Goal: Task Accomplishment & Management: Contribute content

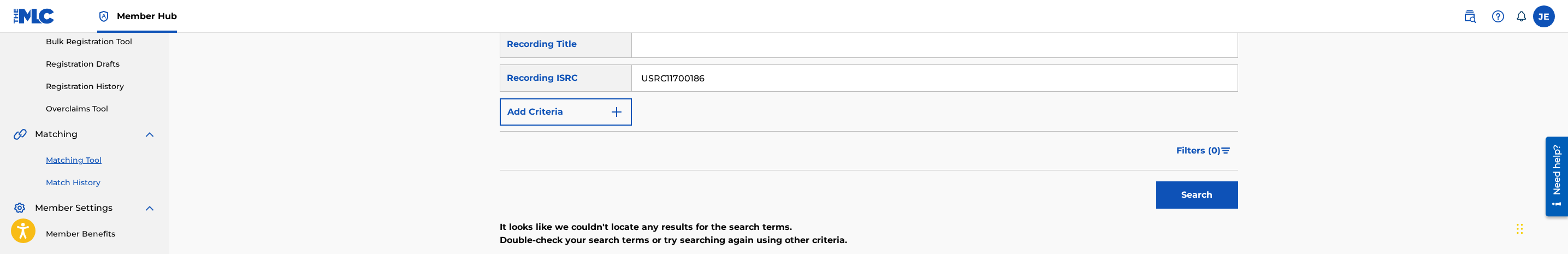
click at [91, 184] on link "Match History" at bounding box center [101, 182] width 110 height 12
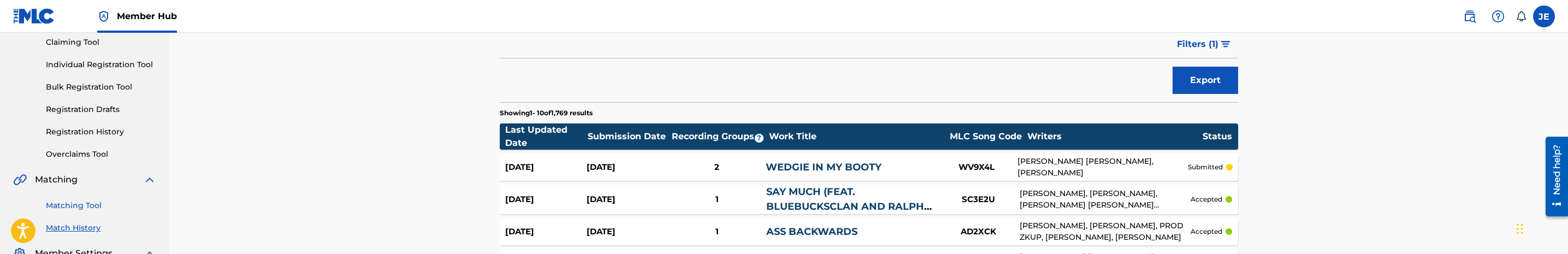
scroll to position [163, 0]
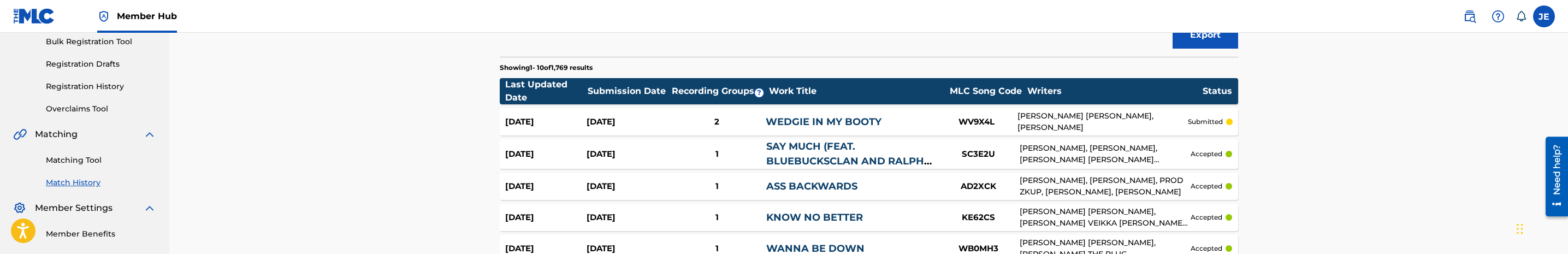
click at [87, 166] on div "Matching Tool Match History" at bounding box center [84, 164] width 143 height 47
click at [85, 161] on link "Matching Tool" at bounding box center [101, 160] width 110 height 12
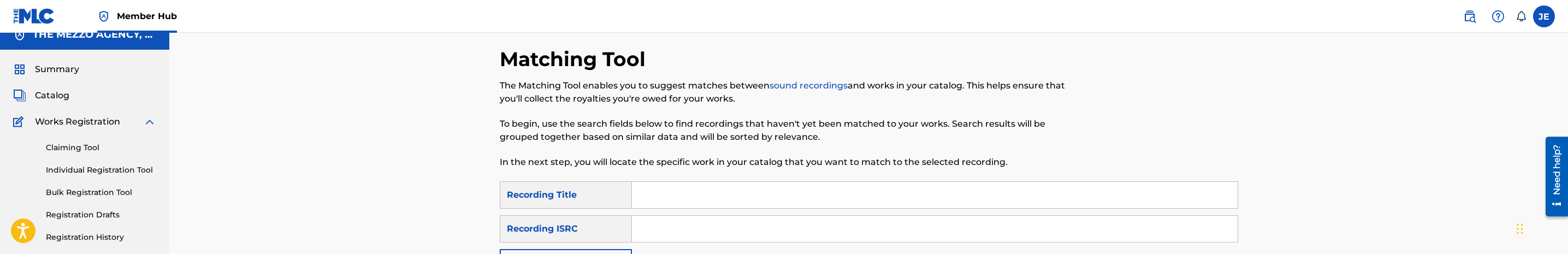
scroll to position [82, 0]
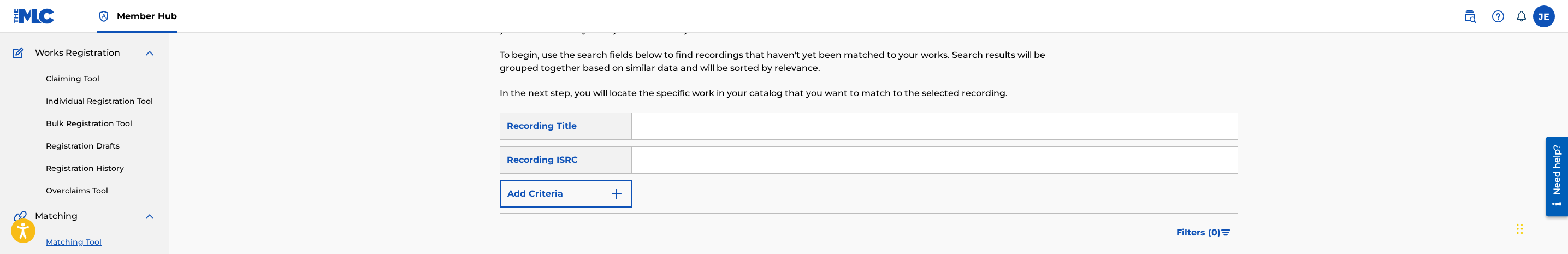
click at [645, 150] on input "Search Form" at bounding box center [934, 160] width 606 height 26
paste input "USRC11700186"
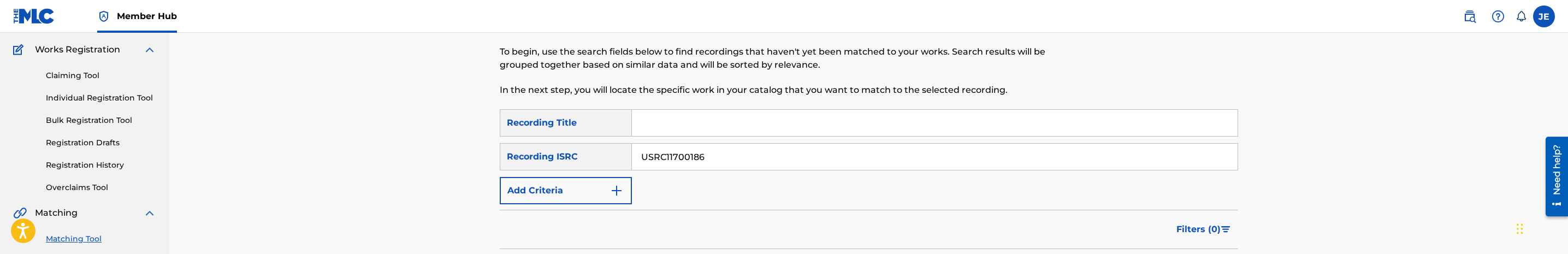
scroll to position [163, 0]
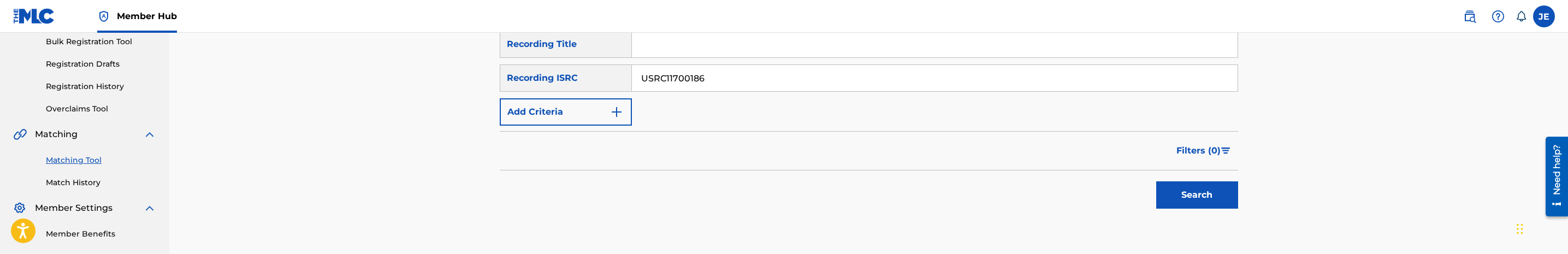
type input "USRC11700186"
click at [1220, 213] on div "Search" at bounding box center [1194, 192] width 87 height 44
click at [1218, 197] on button "Search" at bounding box center [1197, 195] width 82 height 27
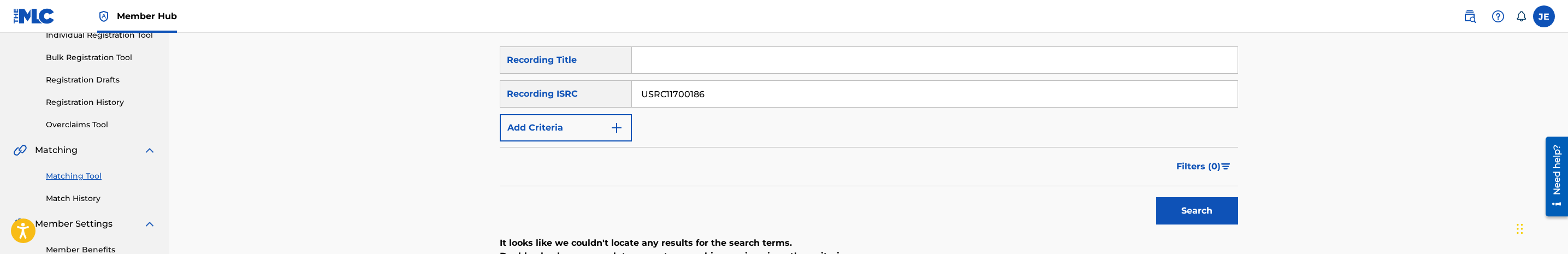
scroll to position [144, 0]
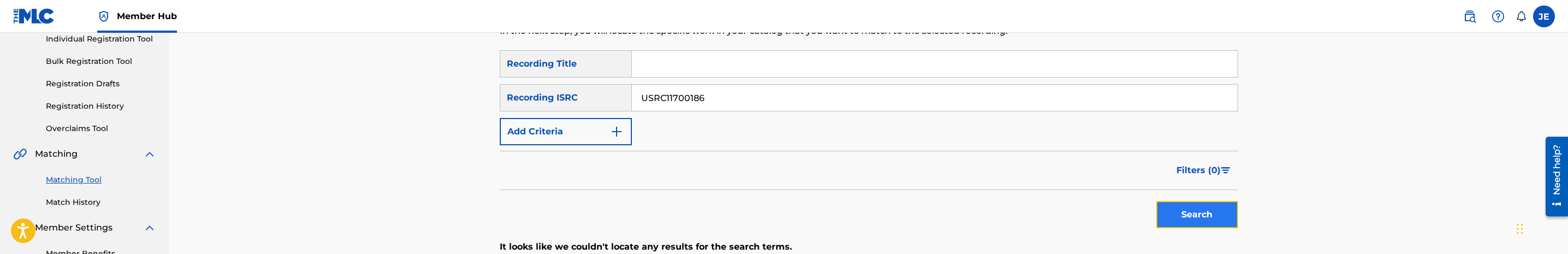
click at [1207, 207] on button "Search" at bounding box center [1197, 214] width 82 height 27
click at [1193, 211] on button "Search" at bounding box center [1197, 214] width 82 height 27
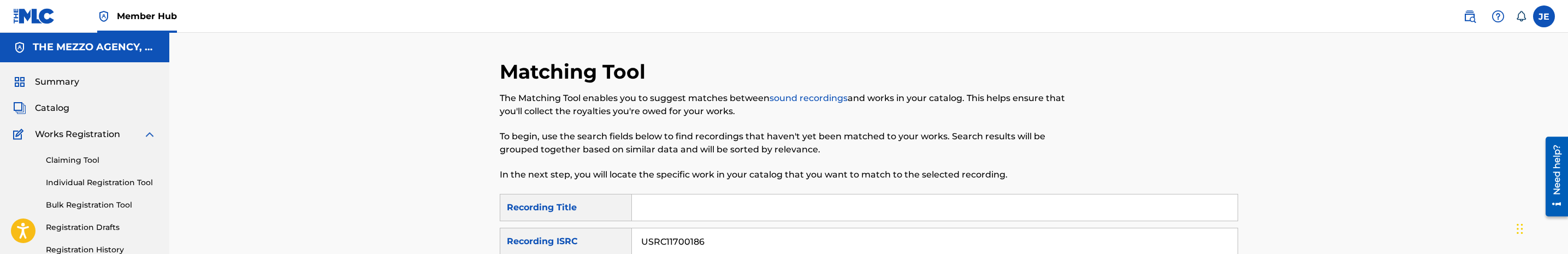
scroll to position [0, 0]
click at [60, 110] on span "Catalog" at bounding box center [52, 108] width 35 height 13
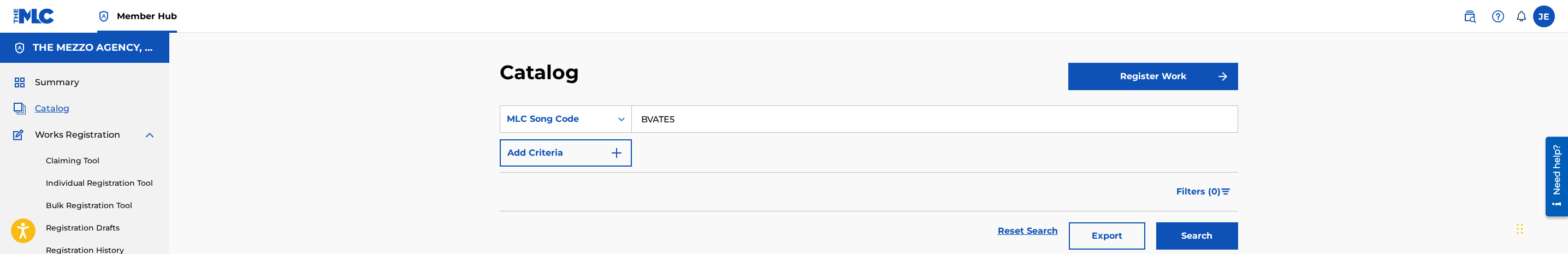
click at [651, 123] on input "BVATE5" at bounding box center [934, 119] width 606 height 26
paste input "WB48JS"
type input "WB48JS"
click at [1156, 222] on button "Search" at bounding box center [1197, 236] width 82 height 27
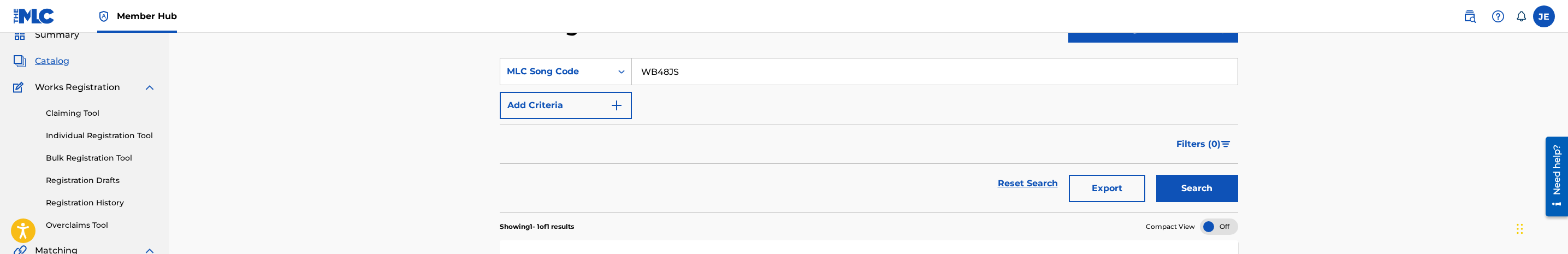
scroll to position [82, 0]
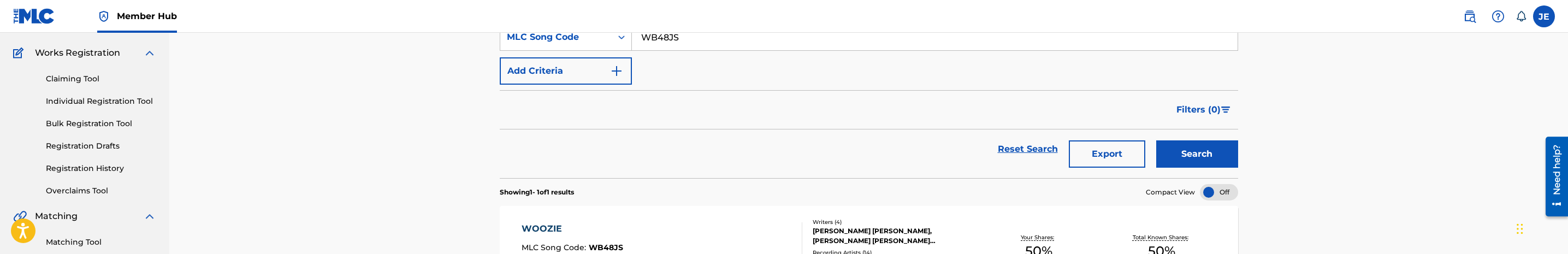
click at [690, 205] on section "WOOZIE MLC Song Code : WB48JS ISWC : T9175045053 Writers ( 4 ) TADAYSHA MICHELE…" at bounding box center [868, 244] width 738 height 87
click at [696, 221] on div "WOOZIE MLC Song Code : WB48JS ISWC : T9175045053 Writers ( 4 ) TADAYSHA MICHELE…" at bounding box center [868, 247] width 738 height 82
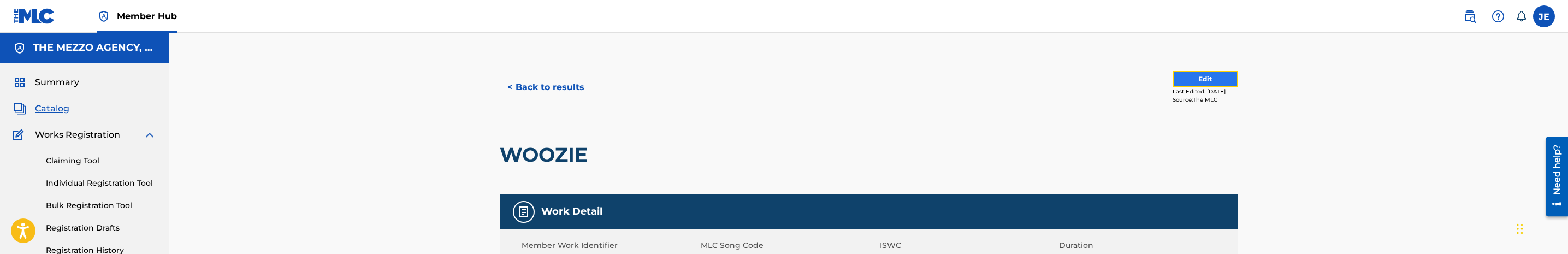
click at [1199, 77] on button "Edit" at bounding box center [1205, 79] width 65 height 16
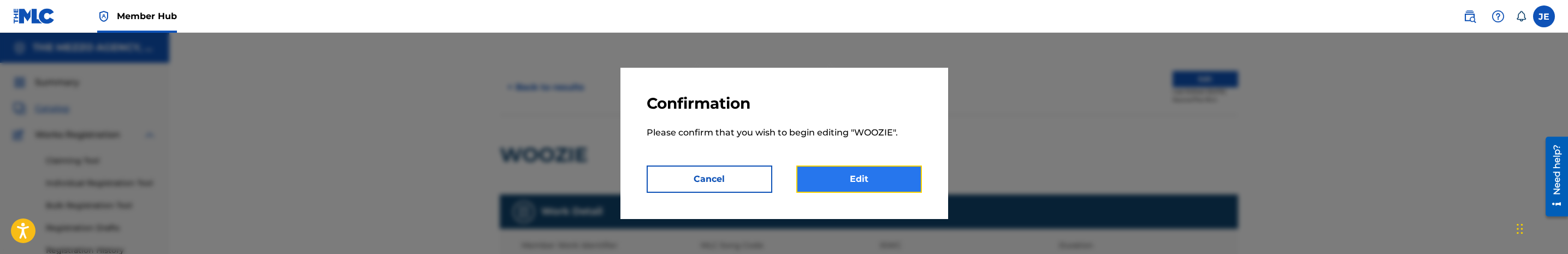
click at [889, 181] on link "Edit" at bounding box center [859, 179] width 125 height 27
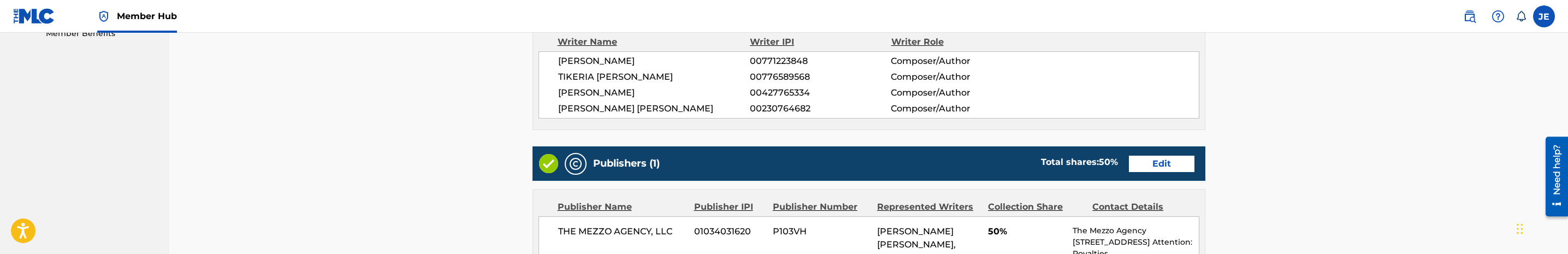
scroll to position [409, 0]
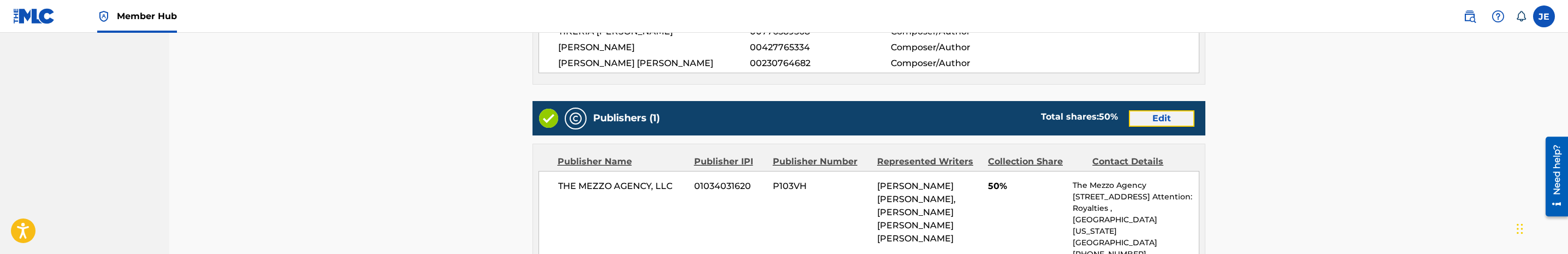
click at [1170, 120] on link "Edit" at bounding box center [1161, 118] width 65 height 16
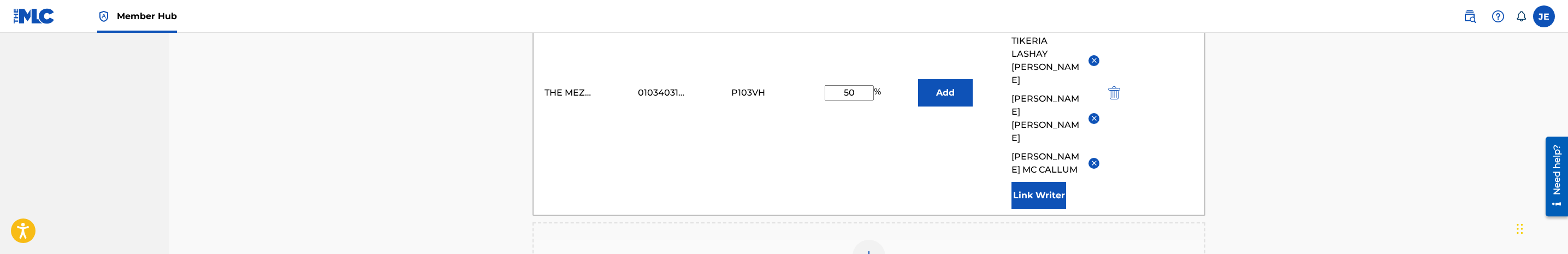
scroll to position [327, 0]
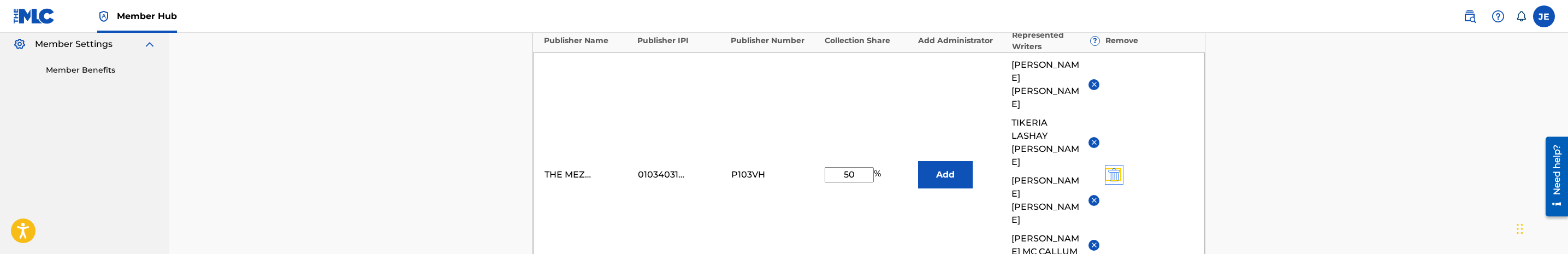
click at [1116, 168] on img "submit" at bounding box center [1113, 174] width 12 height 13
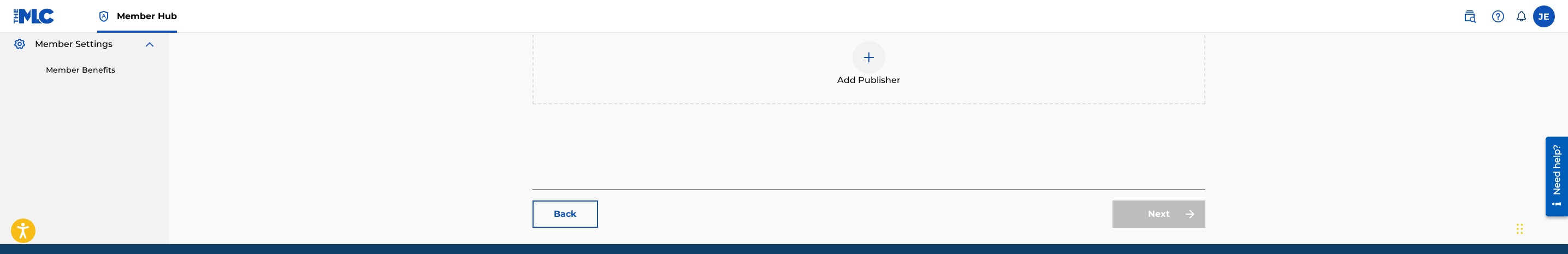
click at [879, 66] on div at bounding box center [869, 57] width 33 height 33
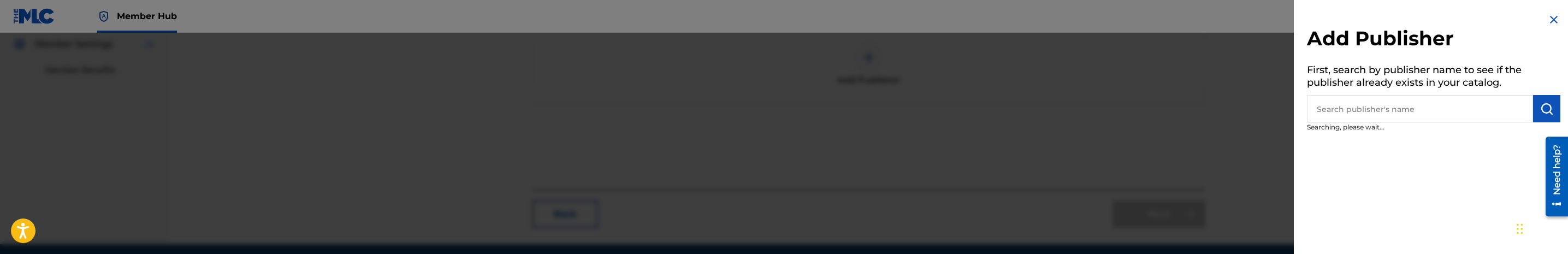
click at [1411, 113] on input "text" at bounding box center [1419, 109] width 226 height 27
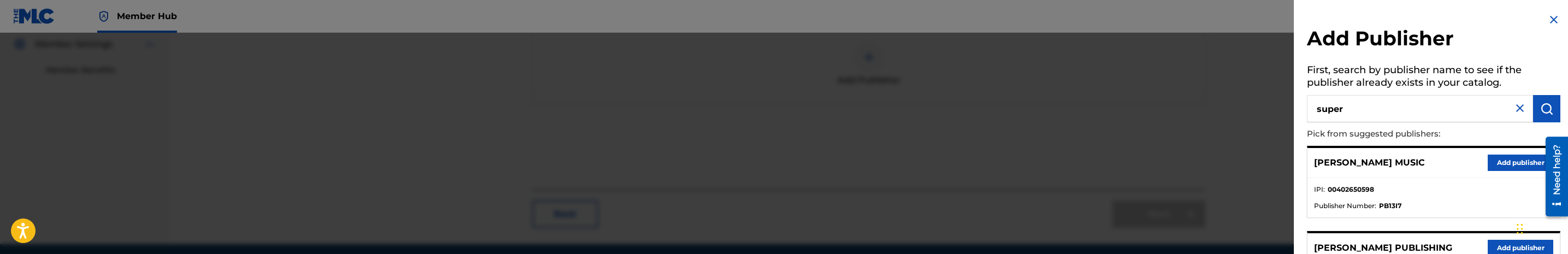
type input "super"
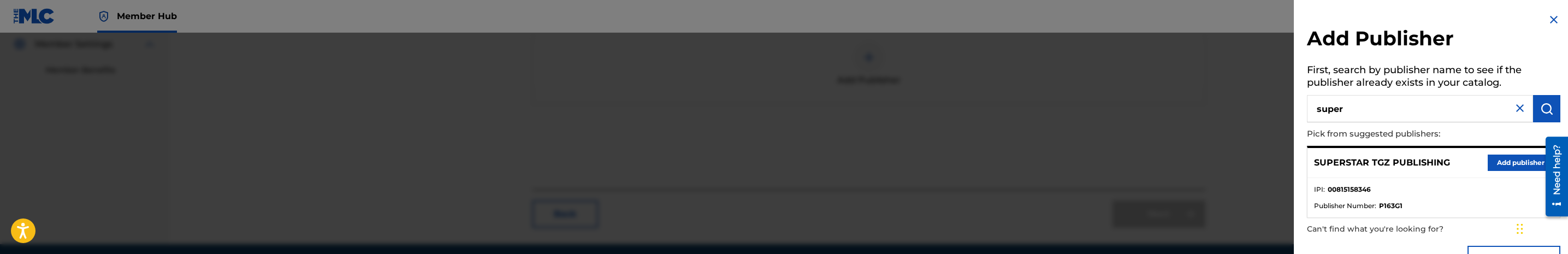
click at [1508, 172] on div "SUPERSTAR TGZ PUBLISHING Add publisher" at bounding box center [1434, 162] width 252 height 30
click at [1517, 164] on button "Add publisher" at bounding box center [1520, 162] width 65 height 16
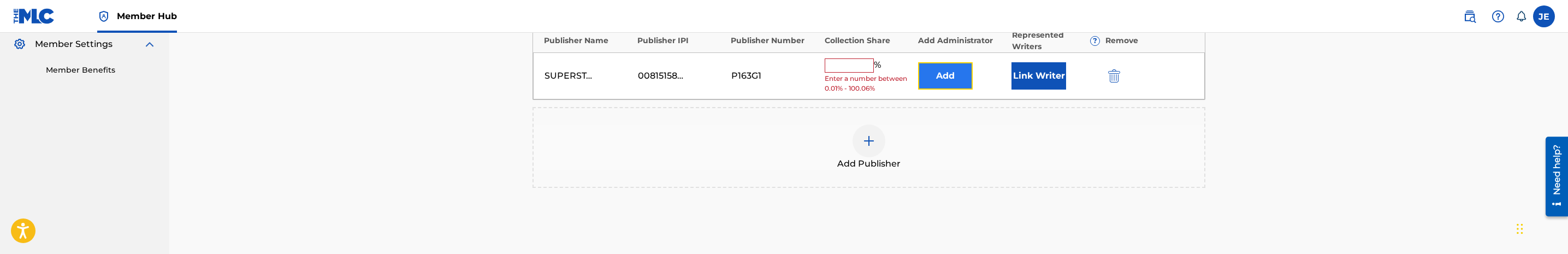
click at [957, 76] on button "Add" at bounding box center [945, 76] width 54 height 27
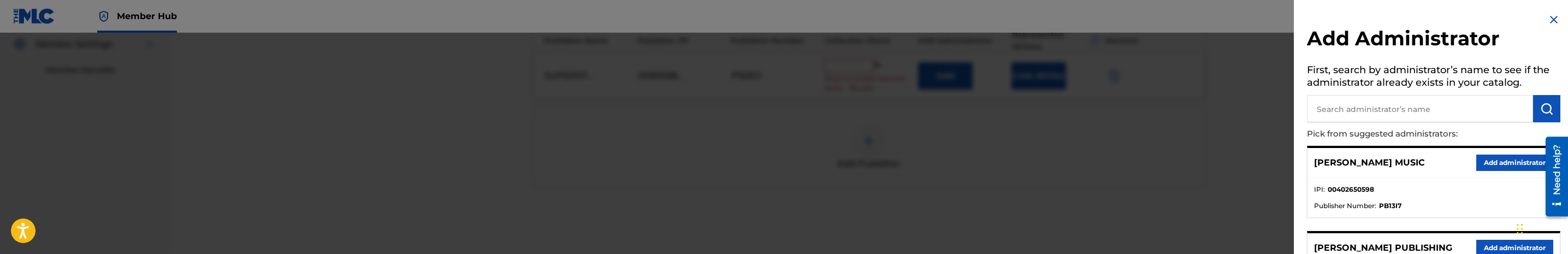
click at [1484, 103] on input "text" at bounding box center [1419, 109] width 226 height 27
type input "mezzo"
click at [1517, 158] on button "Add administrator" at bounding box center [1514, 162] width 77 height 16
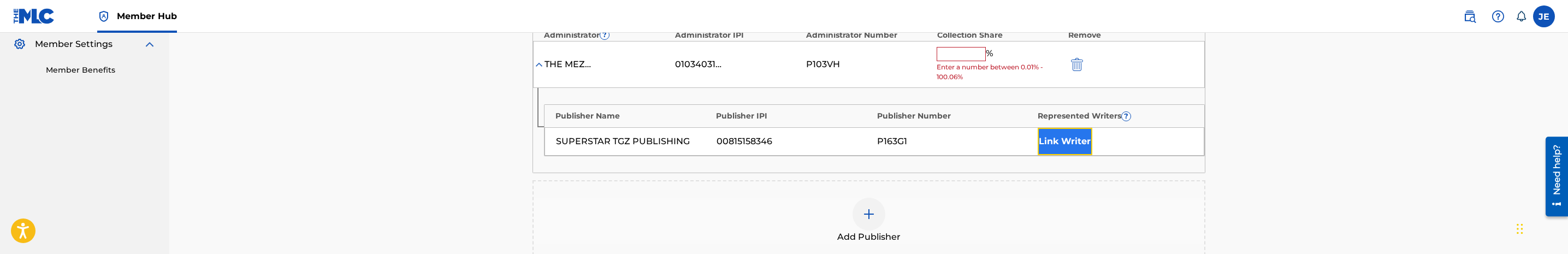
click at [1073, 144] on button "Link Writer" at bounding box center [1065, 142] width 54 height 27
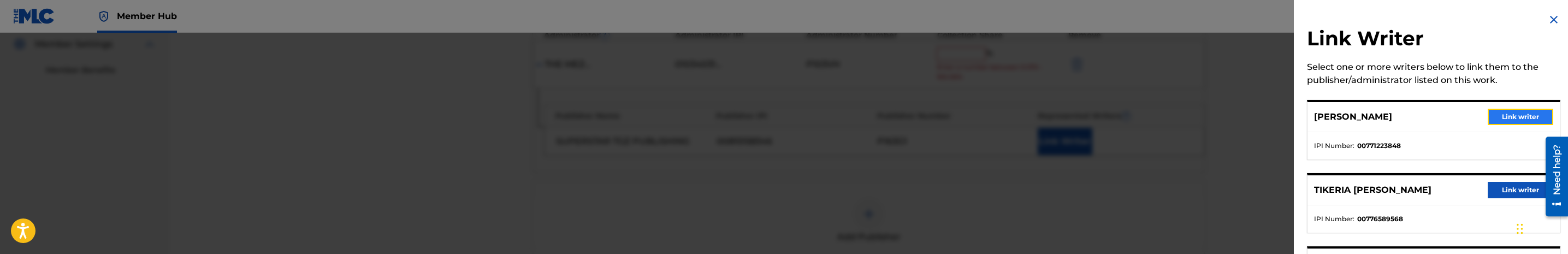
click at [1504, 122] on button "Link writer" at bounding box center [1520, 117] width 65 height 16
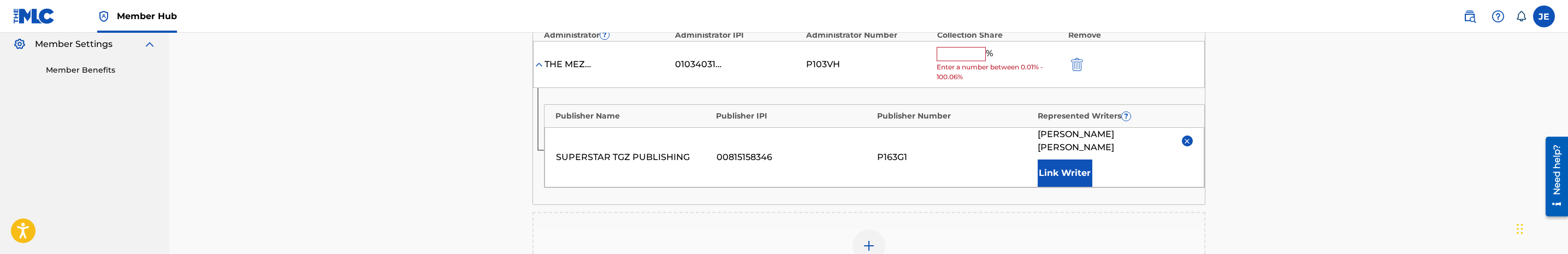
click at [979, 60] on input "text" at bounding box center [962, 54] width 49 height 15
type input "25"
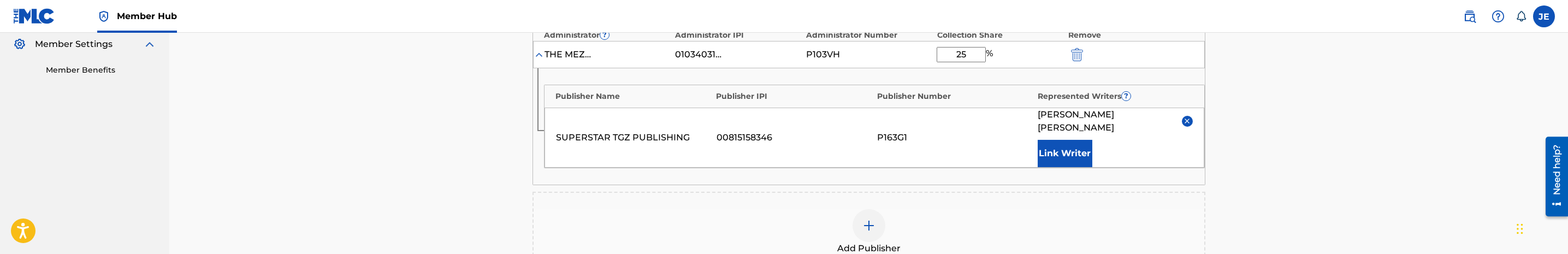
click at [890, 223] on div "Add Publisher" at bounding box center [869, 231] width 671 height 46
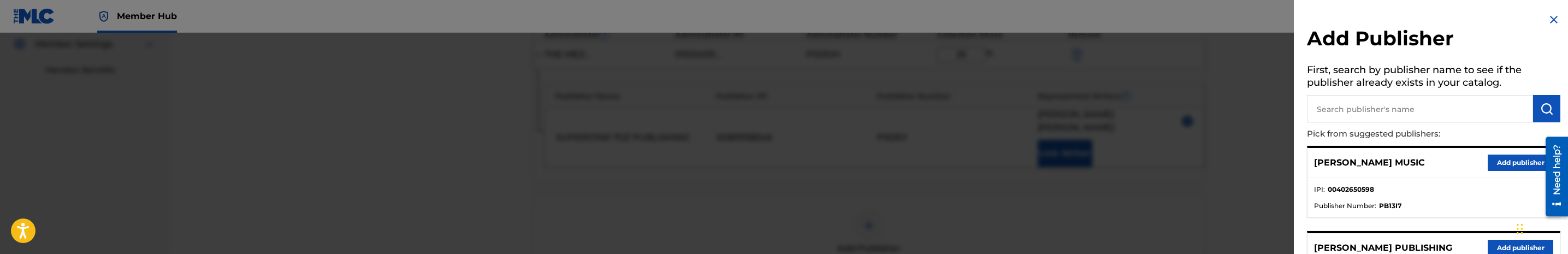
click at [1383, 112] on input "text" at bounding box center [1419, 109] width 226 height 27
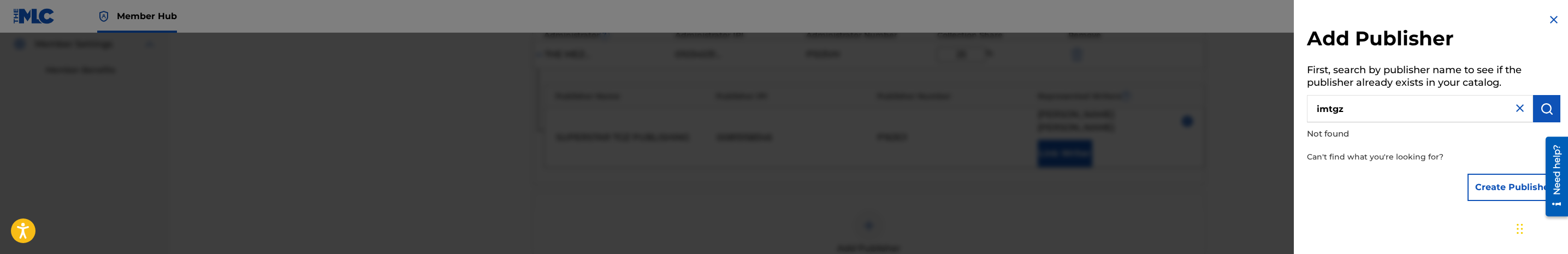
type input "imtgz"
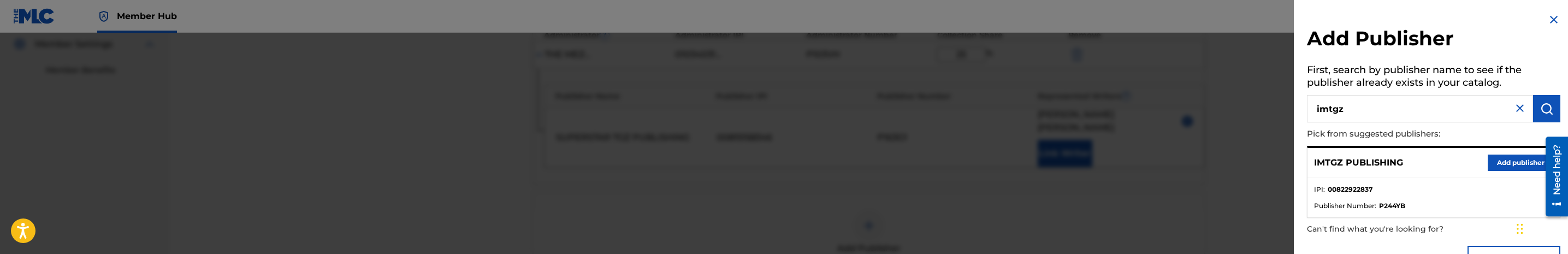
click at [1514, 171] on div "IMTGZ PUBLISHING Add publisher" at bounding box center [1434, 162] width 252 height 30
click at [1530, 169] on button "Add publisher" at bounding box center [1520, 162] width 65 height 16
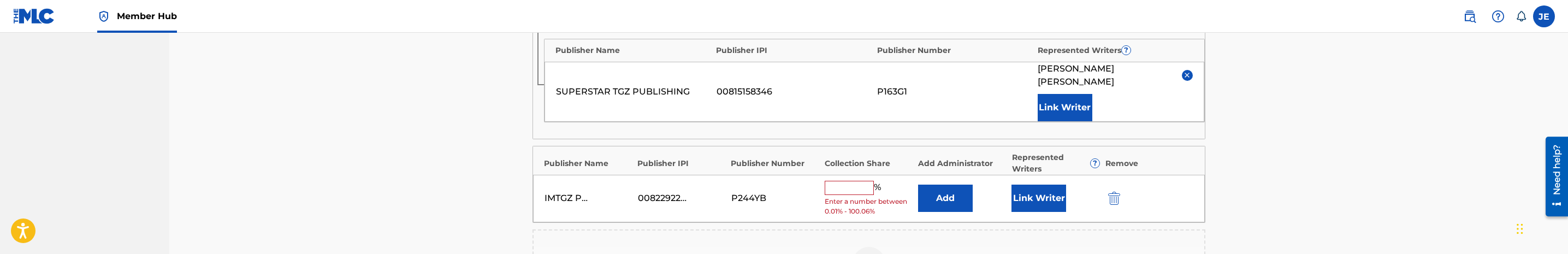
scroll to position [409, 0]
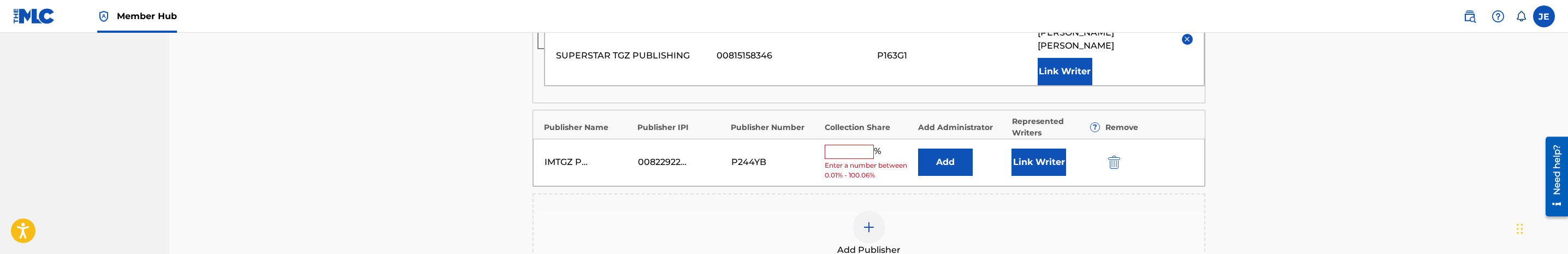
click at [1040, 143] on div "IMTGZ PUBLISHING 00822922837 P244YB % Enter a number between 0.01% - 100.06% Ad…" at bounding box center [869, 162] width 672 height 47
click at [952, 158] on button "Add" at bounding box center [945, 162] width 54 height 27
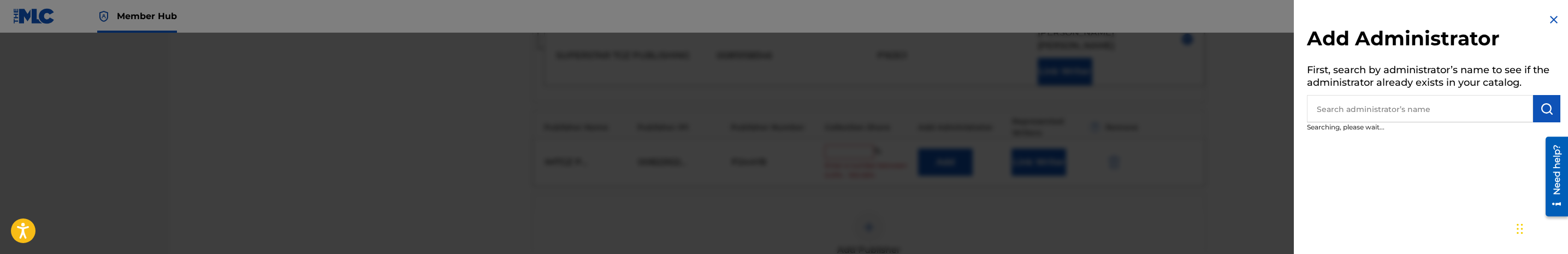
click at [1455, 118] on input "text" at bounding box center [1419, 109] width 226 height 27
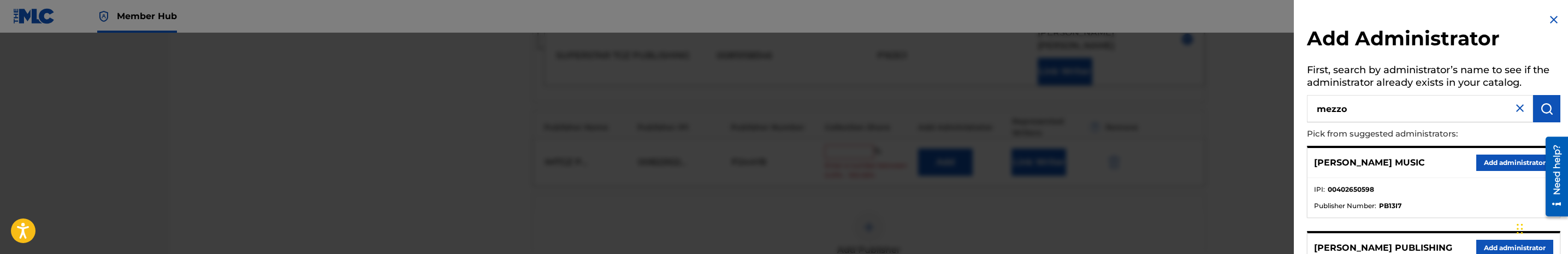
type input "mezzo"
click at [1503, 164] on button "Add administrator" at bounding box center [1514, 162] width 77 height 16
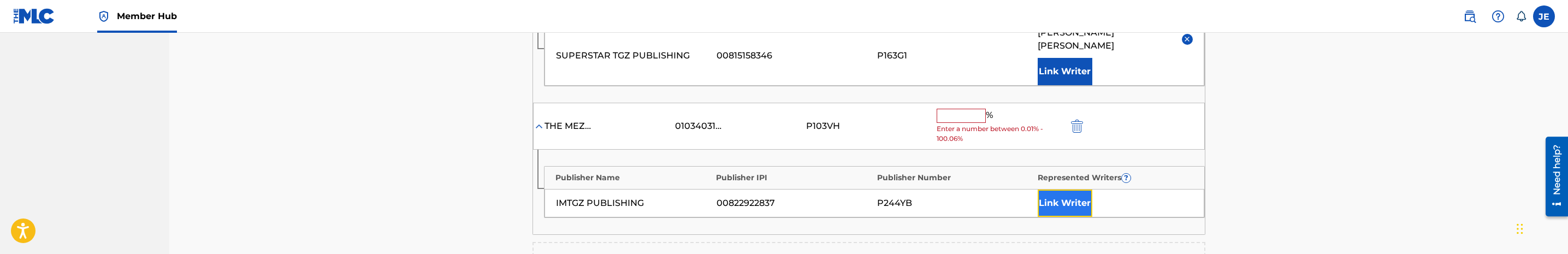
click at [1055, 200] on button "Link Writer" at bounding box center [1065, 203] width 54 height 27
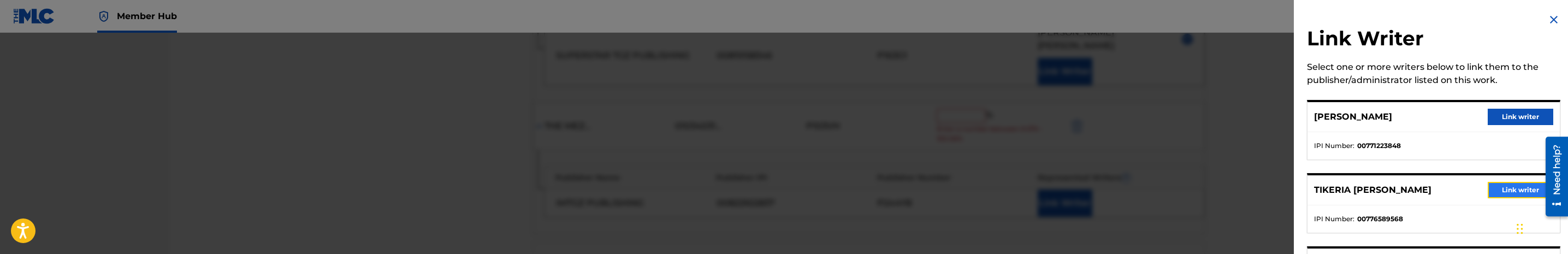
click at [1509, 187] on button "Link writer" at bounding box center [1520, 190] width 65 height 16
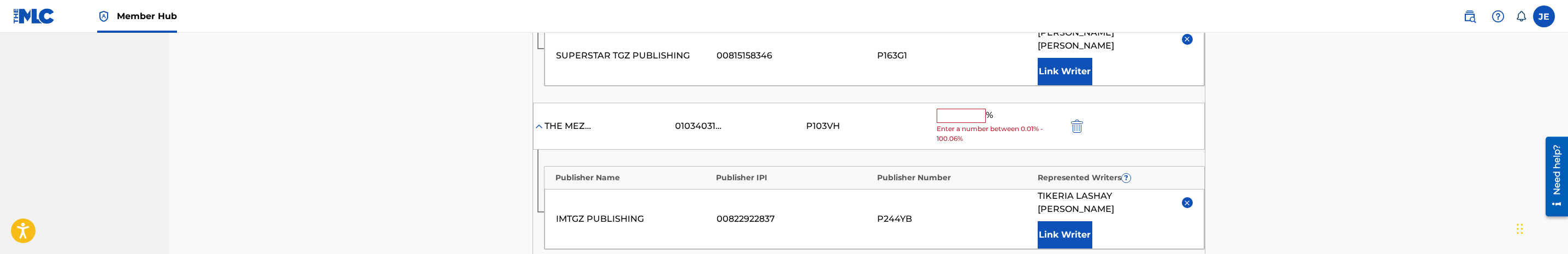
click at [959, 113] on input "text" at bounding box center [962, 116] width 49 height 15
type input "25"
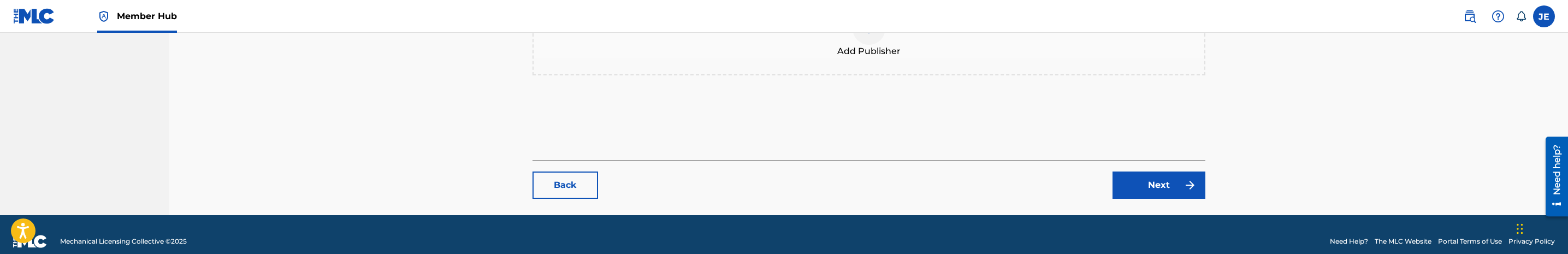
scroll to position [670, 0]
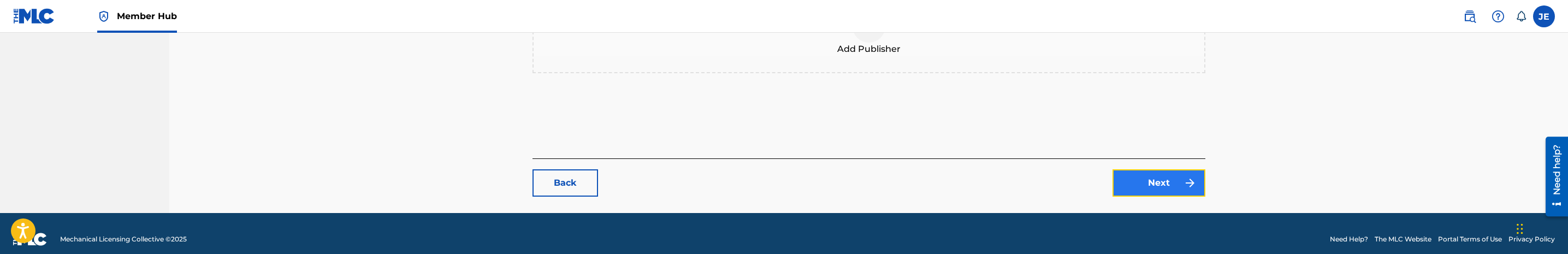
click at [1136, 169] on link "Next" at bounding box center [1159, 182] width 93 height 27
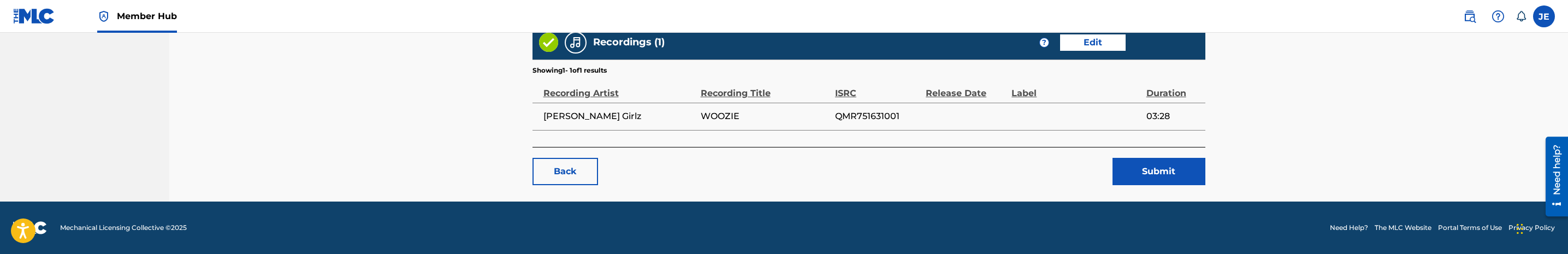
scroll to position [840, 0]
click at [1177, 171] on button "Submit" at bounding box center [1159, 171] width 93 height 27
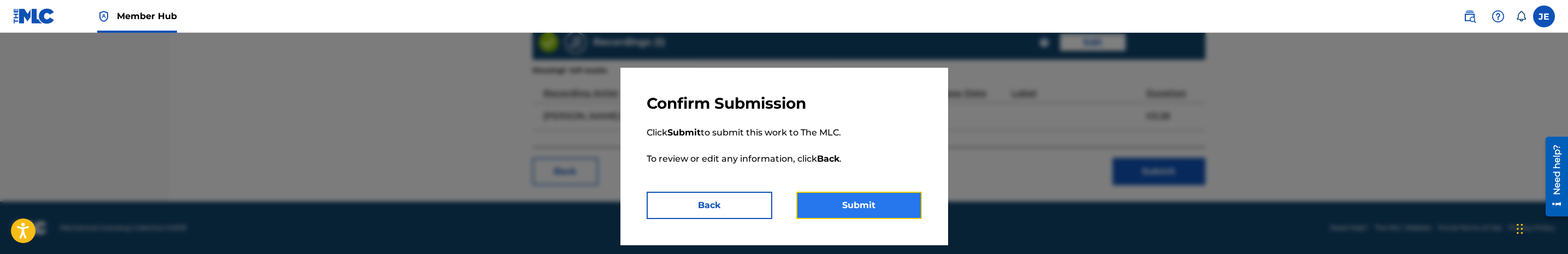
click at [865, 201] on button "Submit" at bounding box center [859, 205] width 125 height 27
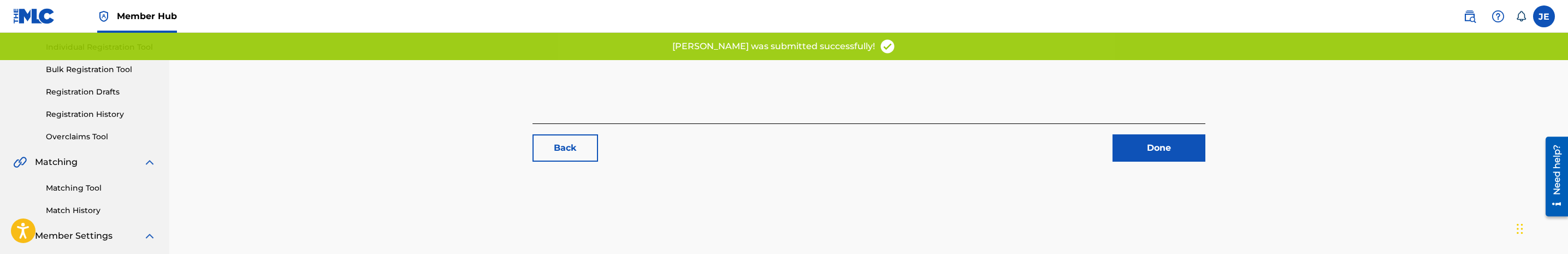
scroll to position [163, 0]
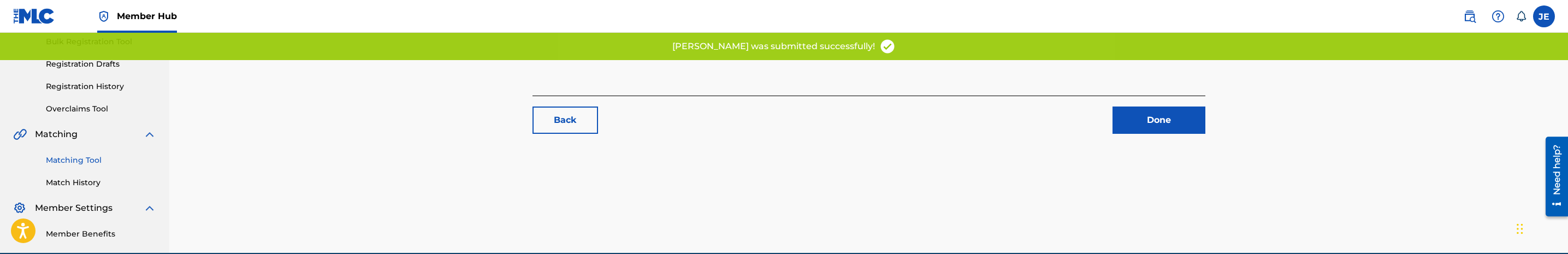
click at [83, 162] on link "Matching Tool" at bounding box center [101, 160] width 110 height 12
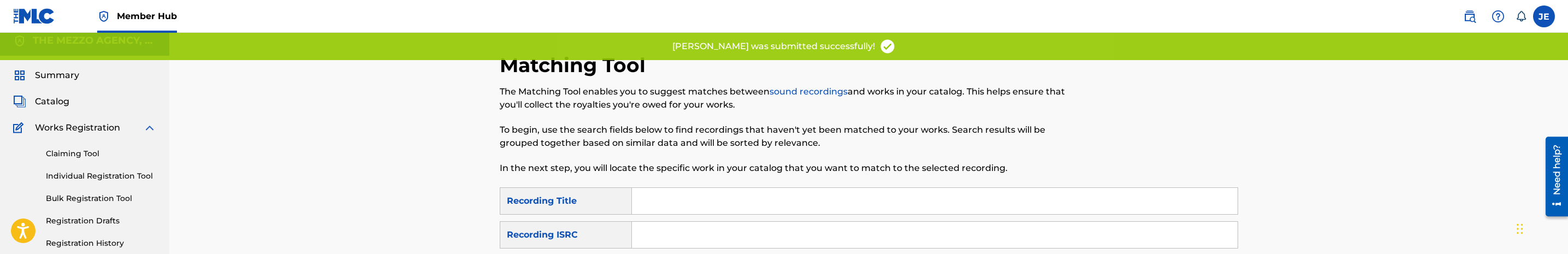
scroll to position [82, 0]
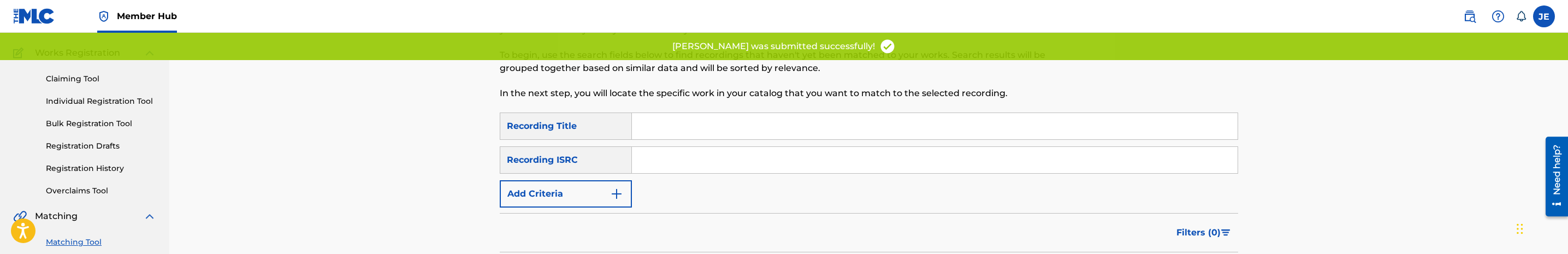
click at [688, 172] on div "Search Form" at bounding box center [935, 160] width 606 height 27
click at [719, 160] on input "Search Form" at bounding box center [934, 160] width 606 height 26
paste input "QMR751631001"
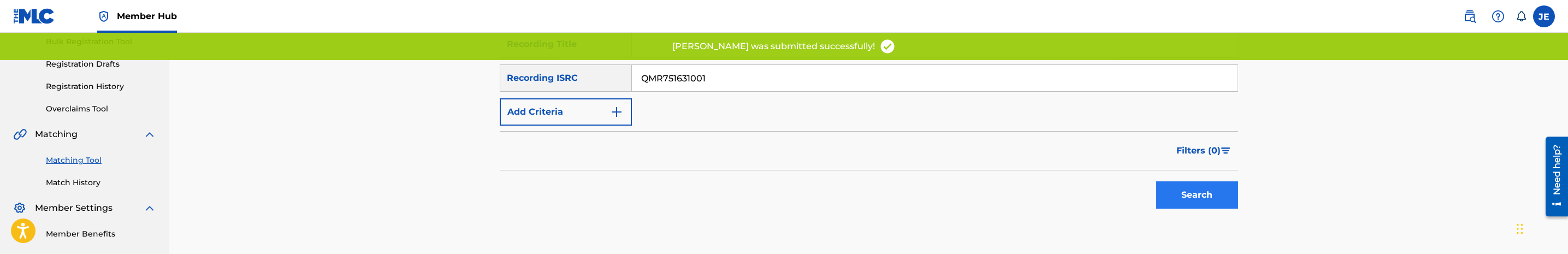
type input "QMR751631001"
click at [1209, 195] on button "Search" at bounding box center [1197, 195] width 82 height 27
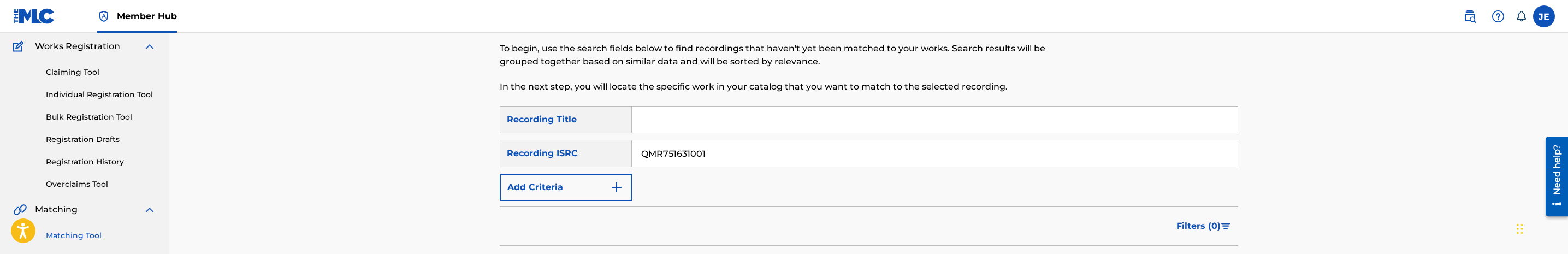
scroll to position [63, 0]
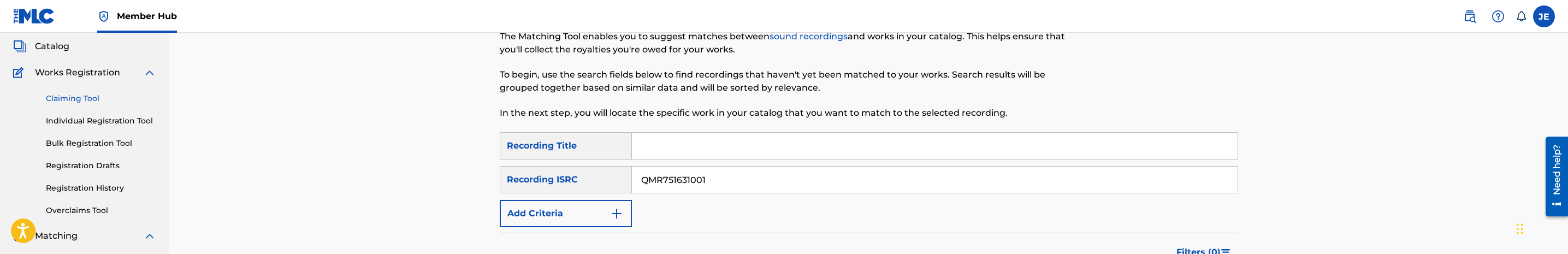
click at [80, 97] on link "Claiming Tool" at bounding box center [101, 98] width 110 height 12
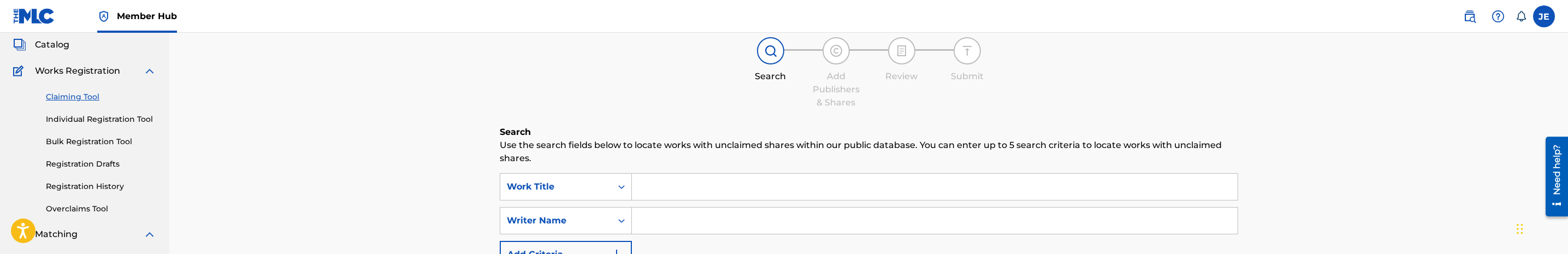
scroll to position [163, 0]
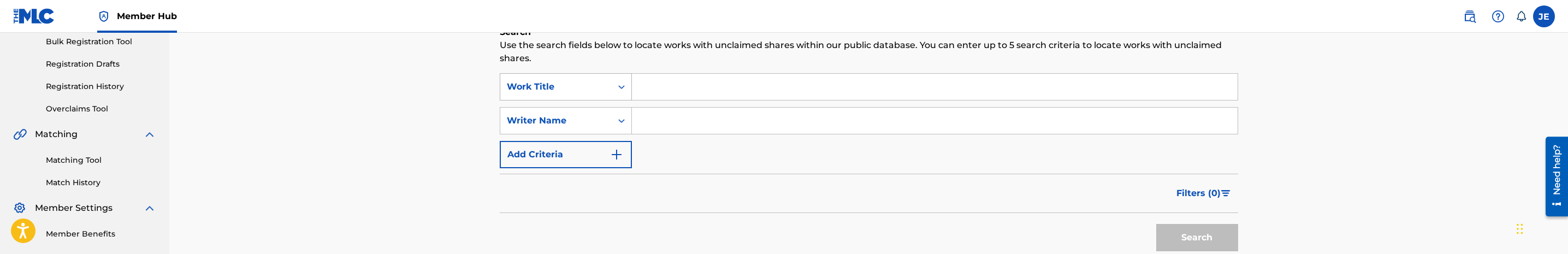
click at [606, 98] on div "Work Title" at bounding box center [566, 87] width 133 height 27
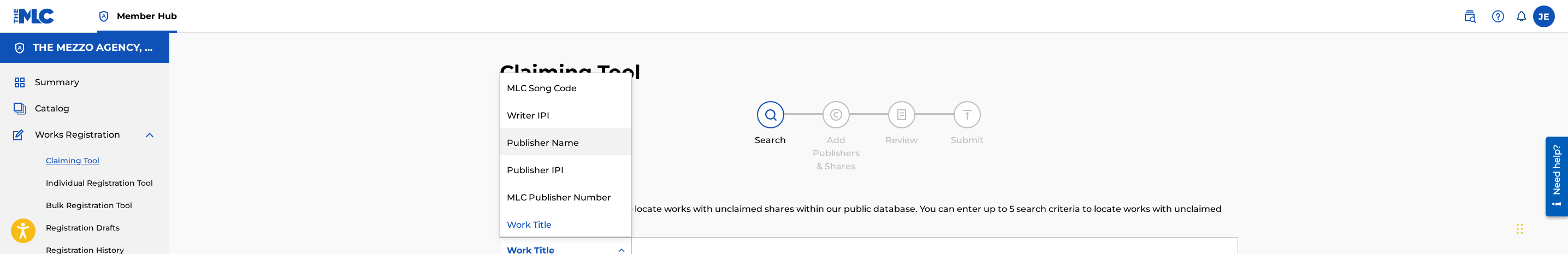
scroll to position [0, 0]
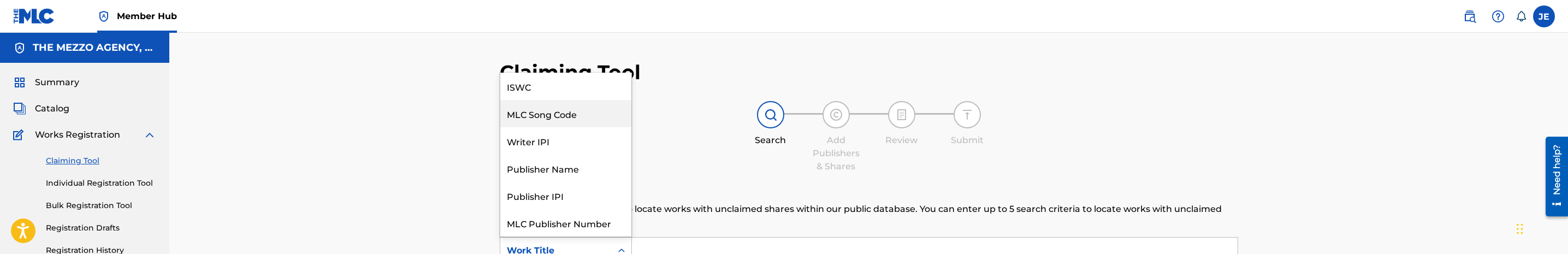
click at [588, 120] on div "MLC Song Code" at bounding box center [566, 113] width 131 height 27
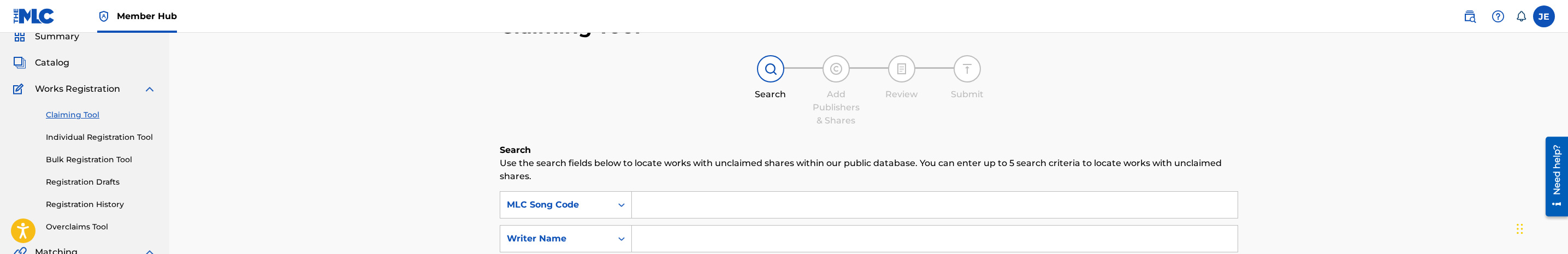
scroll to position [82, 0]
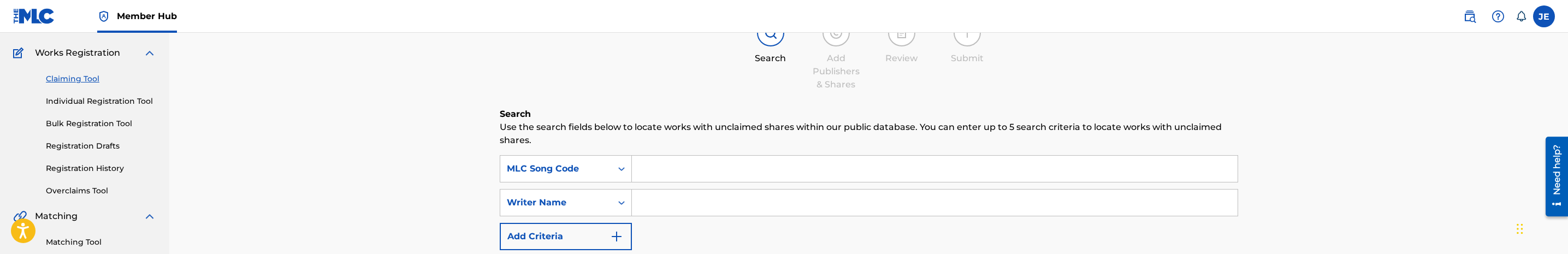
click at [717, 162] on input "Search Form" at bounding box center [934, 168] width 606 height 26
paste input "HV90DY"
type input "HV90DY"
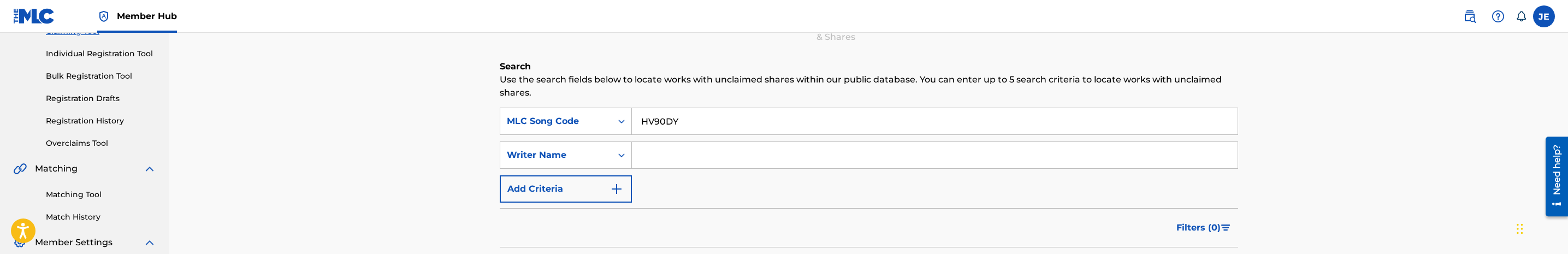
scroll to position [246, 0]
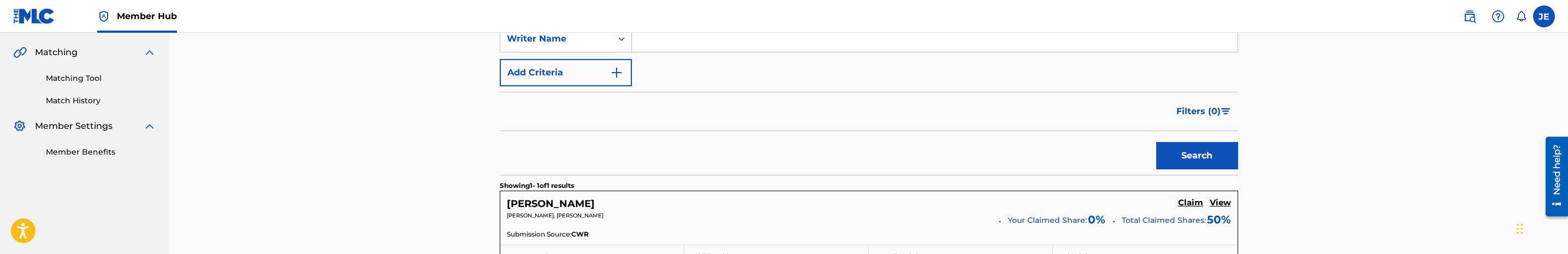
click at [1177, 203] on div "HILLARY Claim View" at bounding box center [869, 204] width 725 height 13
click at [1182, 201] on h5 "Claim" at bounding box center [1190, 202] width 25 height 10
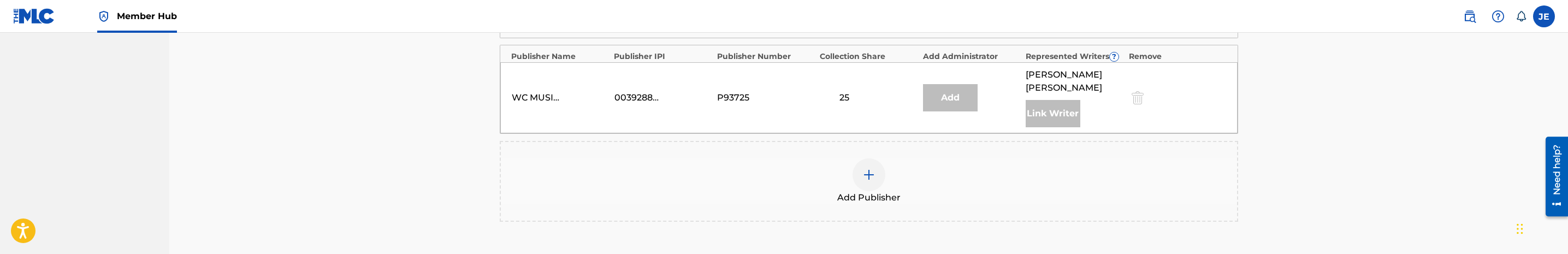
scroll to position [491, 0]
click at [864, 167] on img at bounding box center [869, 172] width 13 height 13
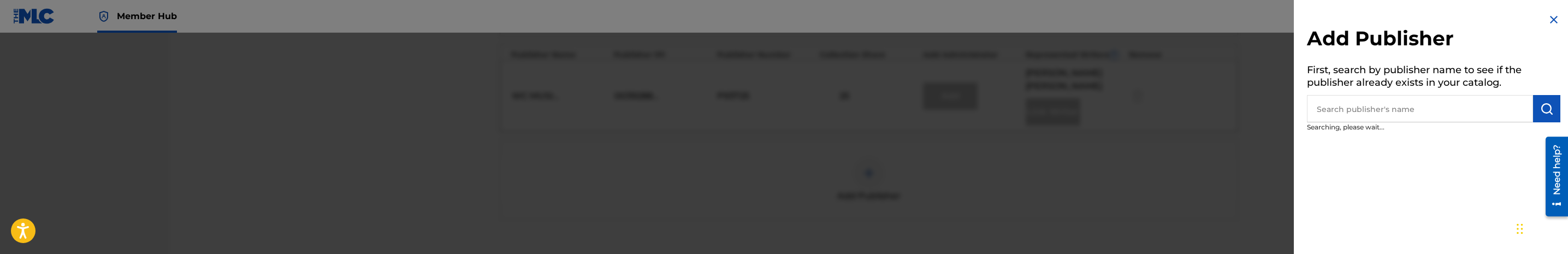
click at [1416, 117] on input "text" at bounding box center [1419, 109] width 226 height 27
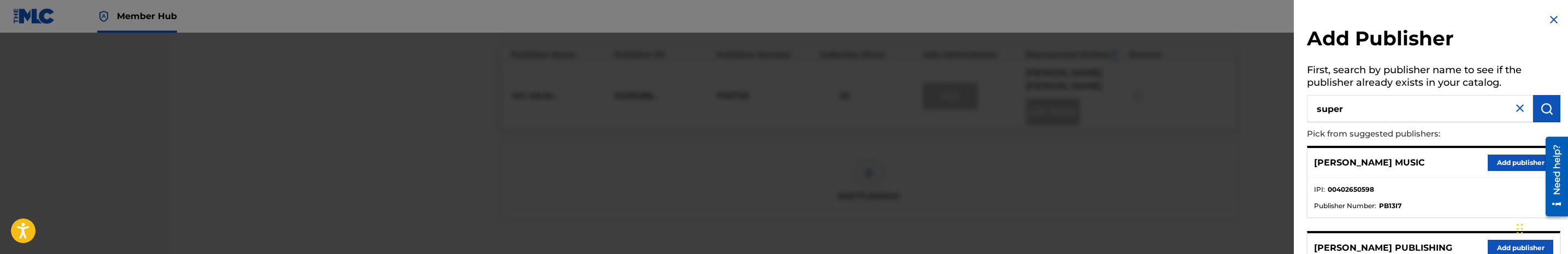
type input "super"
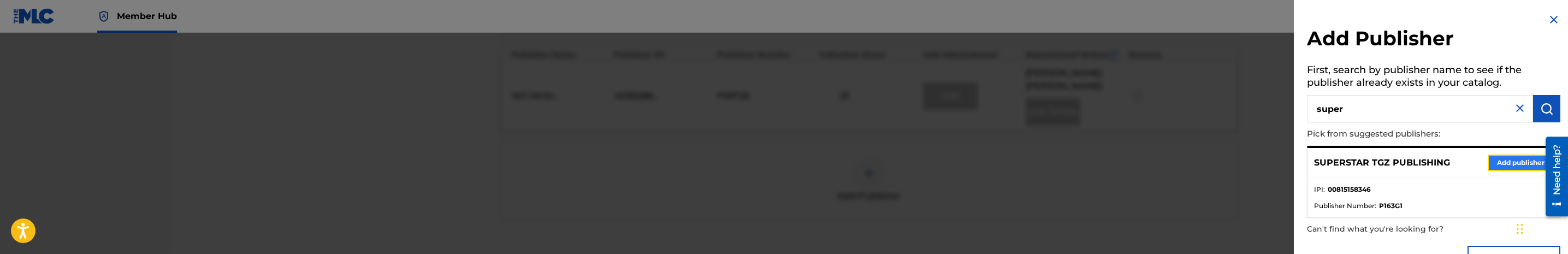
click at [1491, 159] on button "Add publisher" at bounding box center [1520, 162] width 65 height 16
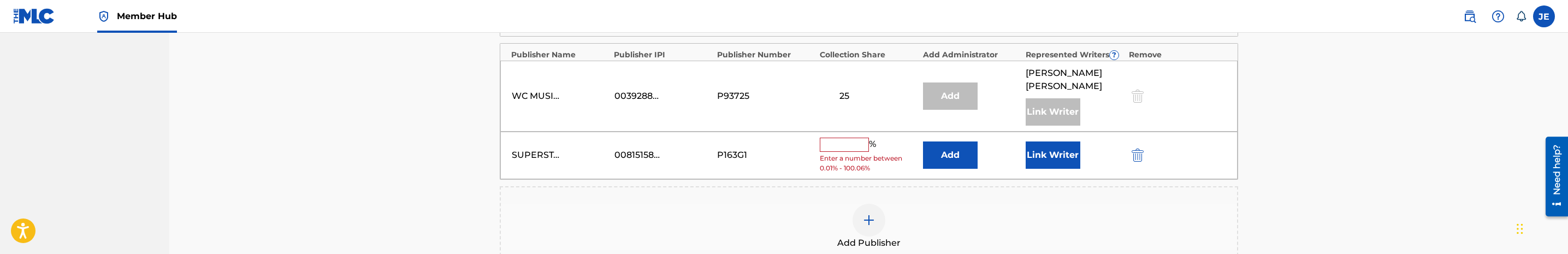
click at [943, 166] on div "SUPERSTAR TGZ PUBLISHING 00815158346 P163G1 % Enter a number between 0.01% - 10…" at bounding box center [869, 155] width 737 height 47
click at [948, 151] on button "Add" at bounding box center [950, 155] width 54 height 27
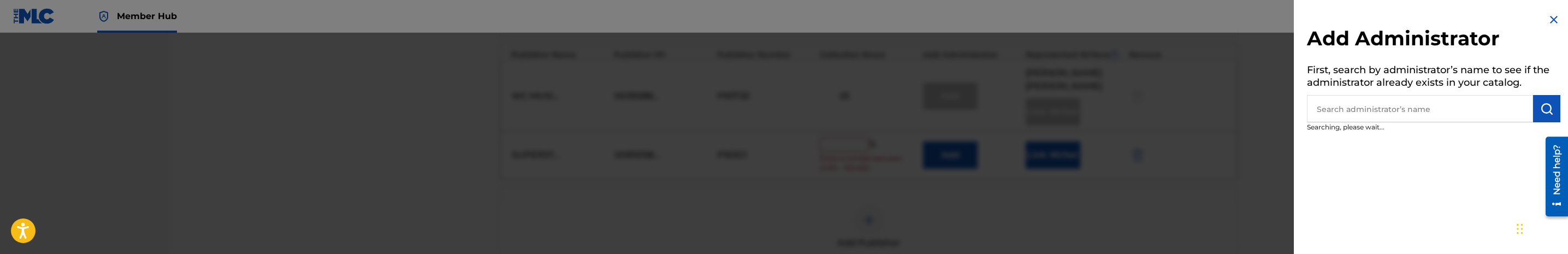
click at [1405, 107] on input "text" at bounding box center [1419, 109] width 226 height 27
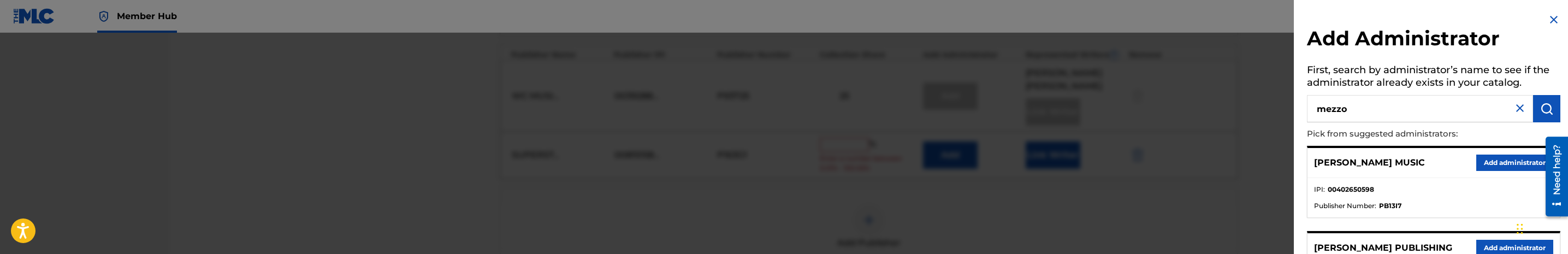
type input "mezzo"
click at [1476, 162] on button "Add administrator" at bounding box center [1514, 162] width 77 height 16
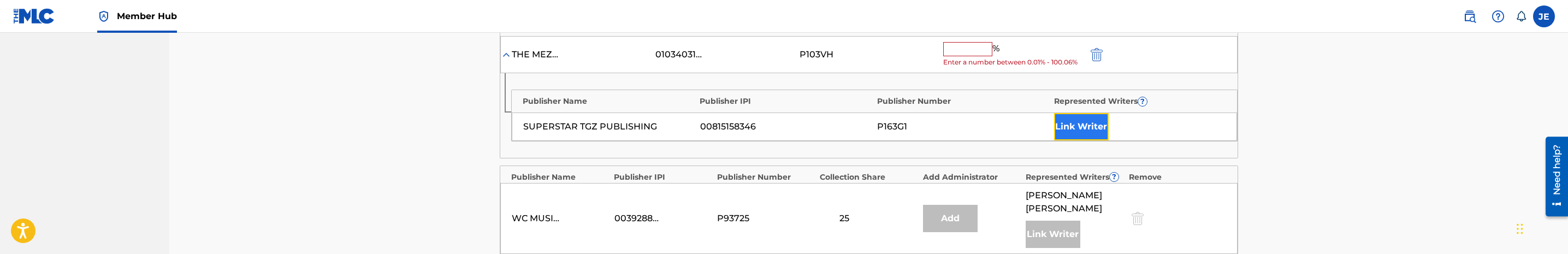
click at [1065, 126] on button "Link Writer" at bounding box center [1081, 127] width 54 height 27
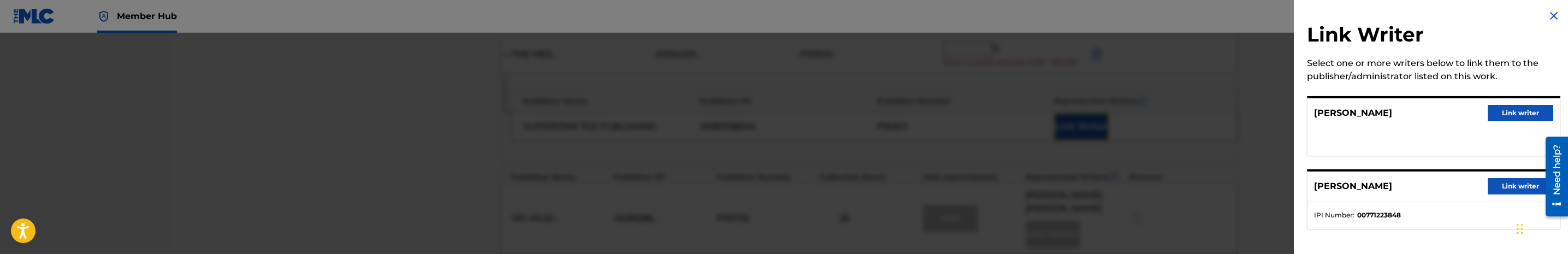
scroll to position [5, 0]
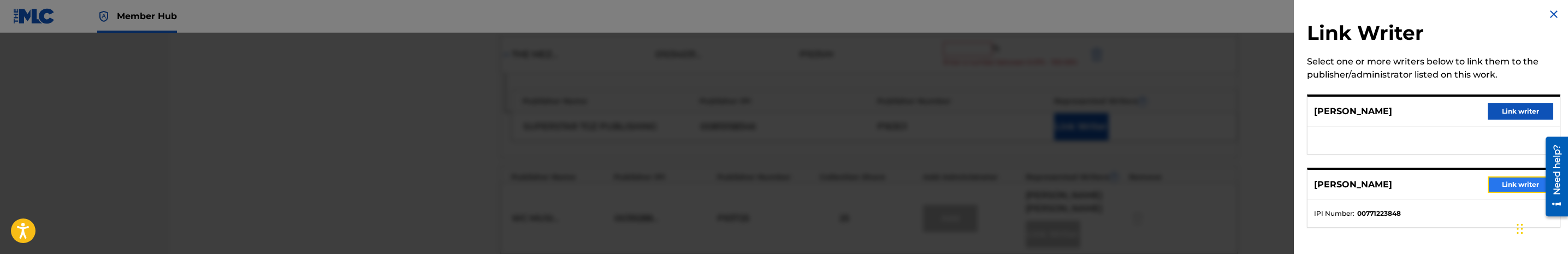
click at [1524, 185] on button "Link writer" at bounding box center [1520, 184] width 65 height 16
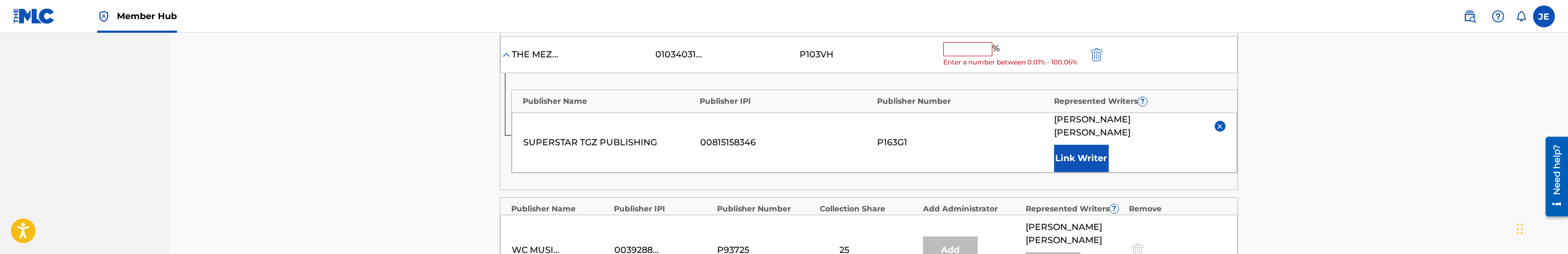
click at [971, 60] on span "Enter a number between 0.01% - 100.06%" at bounding box center [1012, 62] width 139 height 10
click at [975, 53] on input "text" at bounding box center [968, 49] width 49 height 15
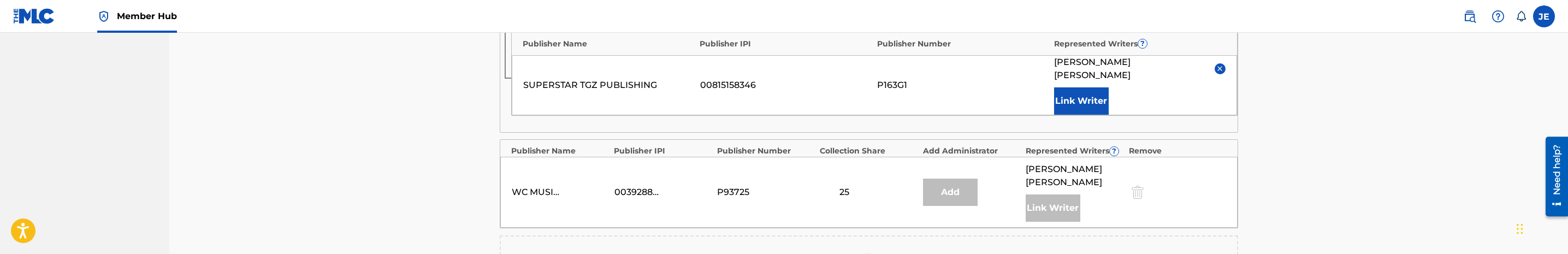
scroll to position [655, 0]
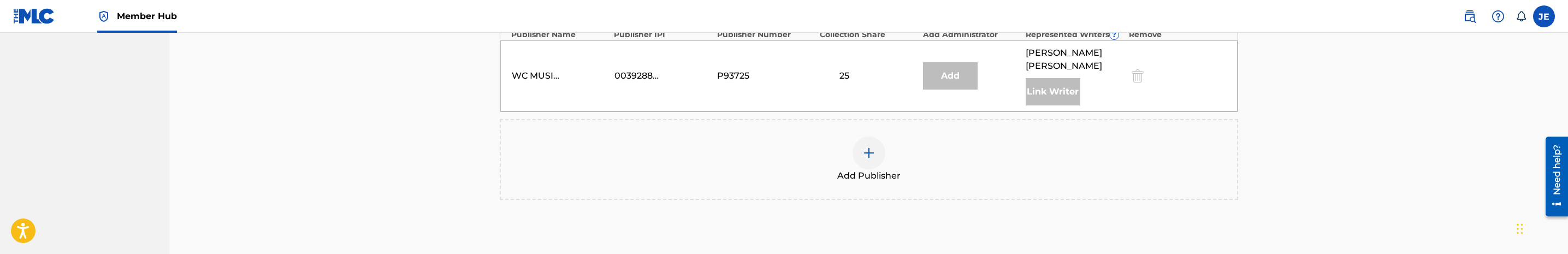
type input "25"
click at [865, 138] on div at bounding box center [869, 152] width 33 height 33
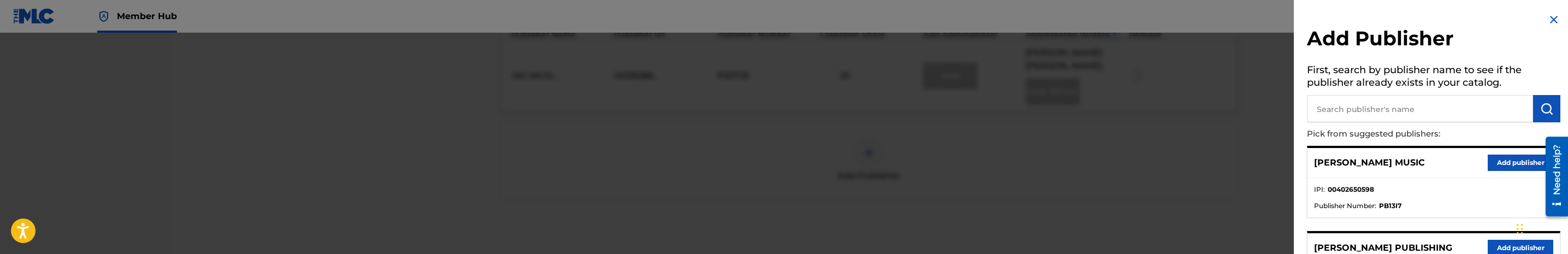
click at [1375, 103] on input "text" at bounding box center [1419, 109] width 226 height 27
type input "imtgz"
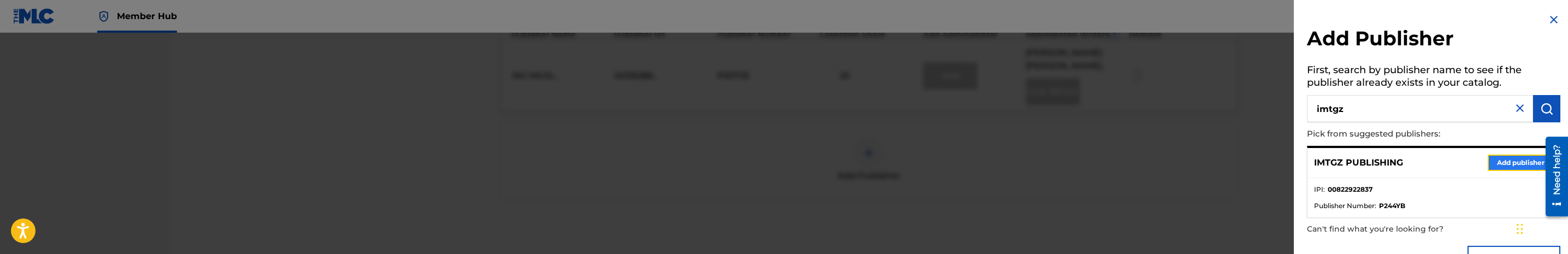
click at [1501, 159] on button "Add publisher" at bounding box center [1520, 162] width 65 height 16
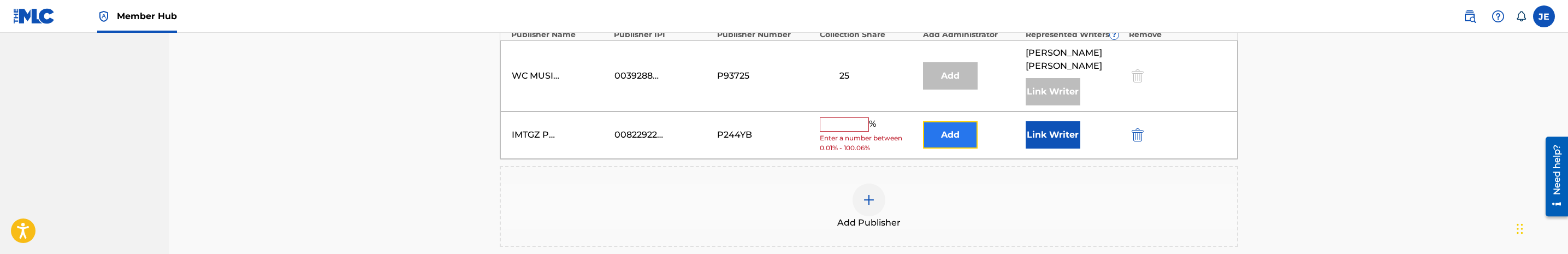
click at [965, 122] on button "Add" at bounding box center [950, 135] width 54 height 27
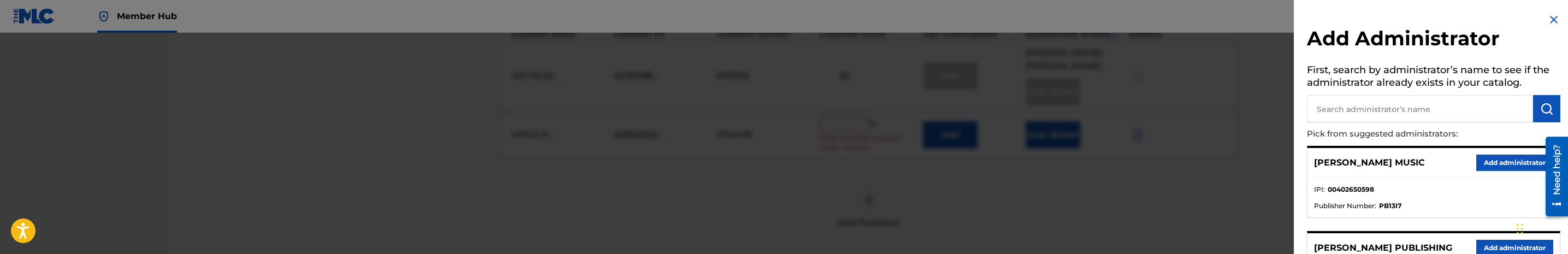
click at [1468, 113] on input "text" at bounding box center [1419, 109] width 226 height 27
type input "mezzo"
click at [1493, 163] on button "Add administrator" at bounding box center [1514, 162] width 77 height 16
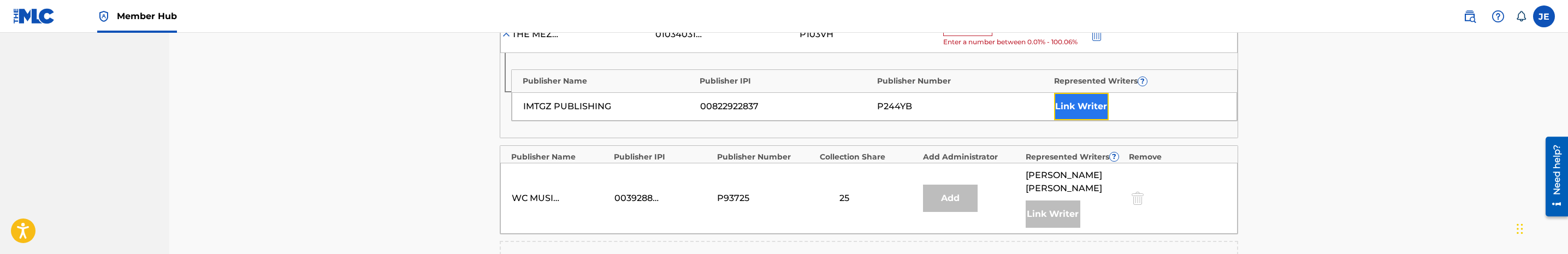
click at [1071, 112] on button "Link Writer" at bounding box center [1081, 106] width 54 height 27
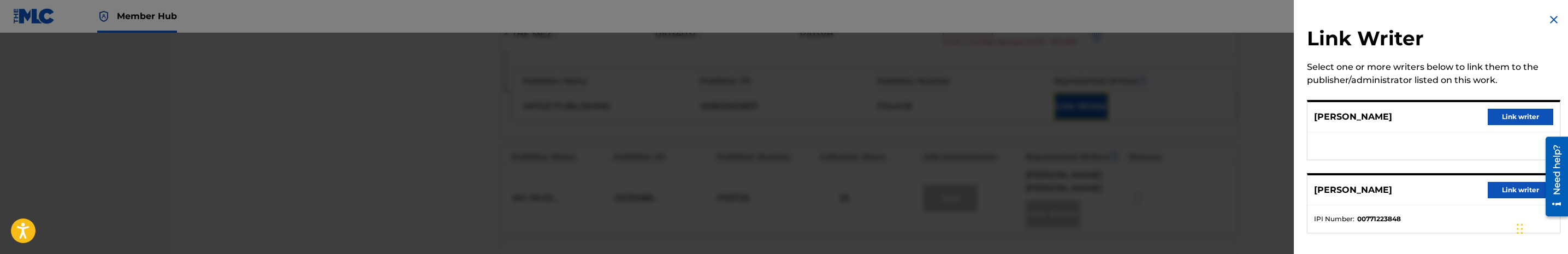
scroll to position [5, 0]
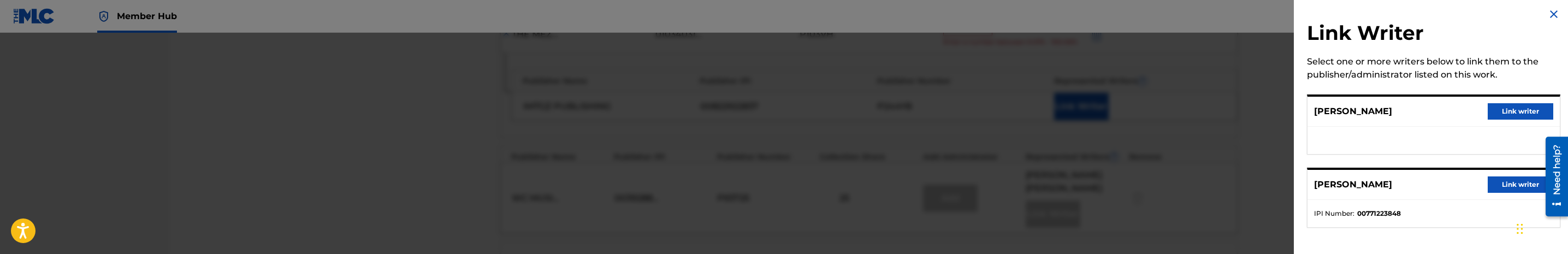
click at [1234, 199] on div at bounding box center [784, 160] width 1568 height 254
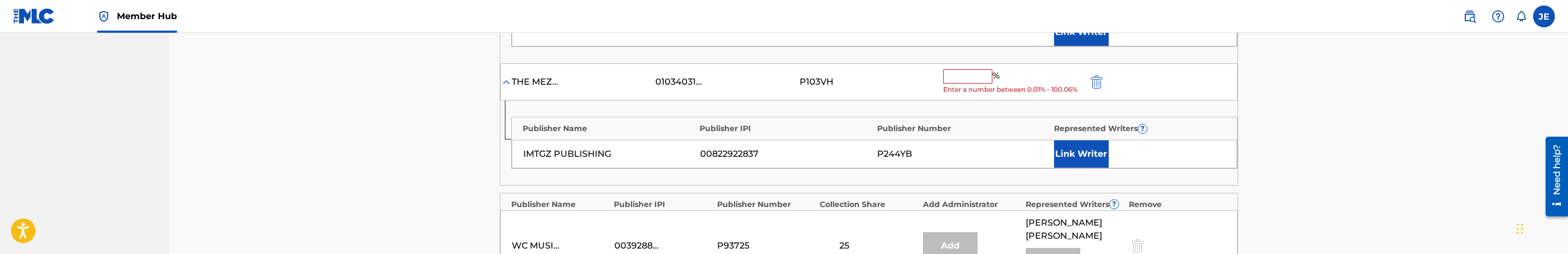
scroll to position [573, 0]
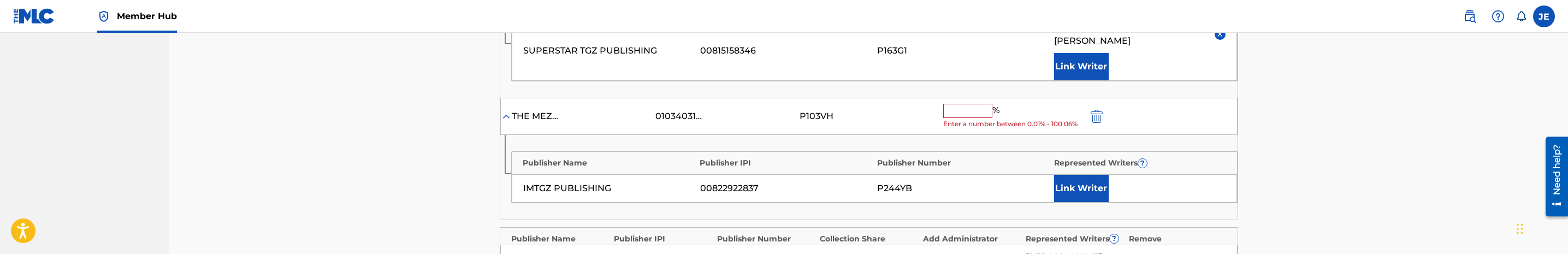
click at [967, 103] on input "text" at bounding box center [968, 111] width 49 height 15
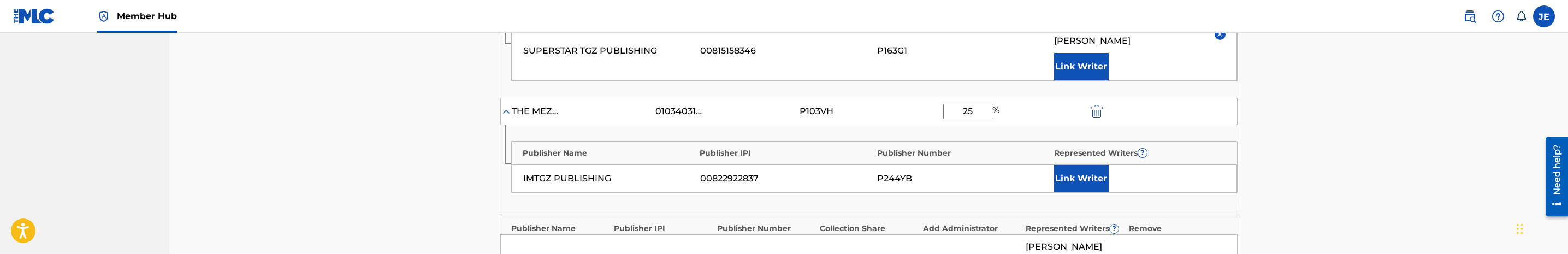
type input "25"
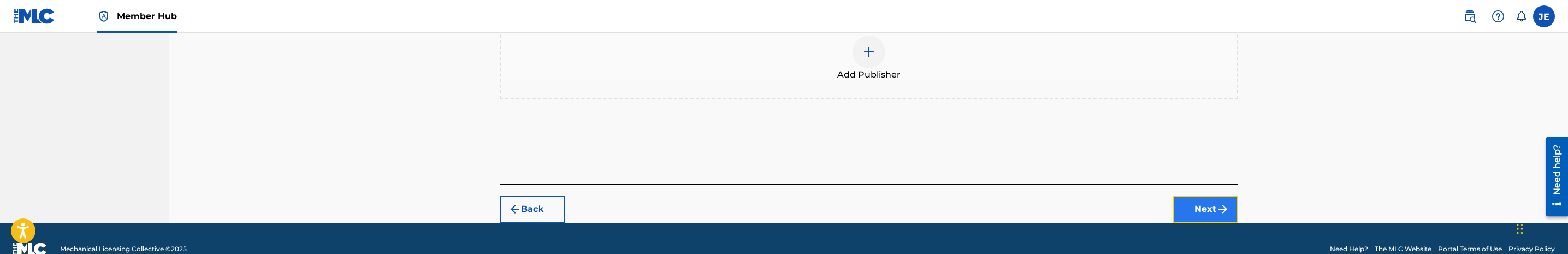
click at [1236, 195] on button "Next" at bounding box center [1205, 209] width 65 height 27
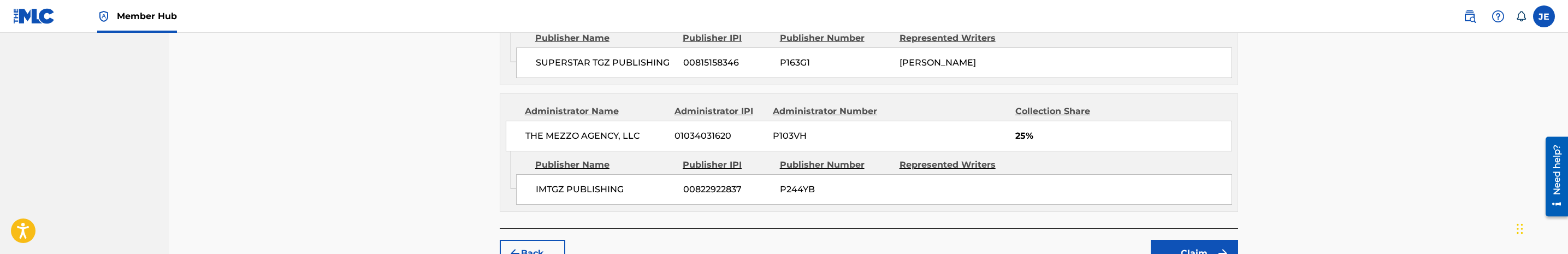
scroll to position [797, 0]
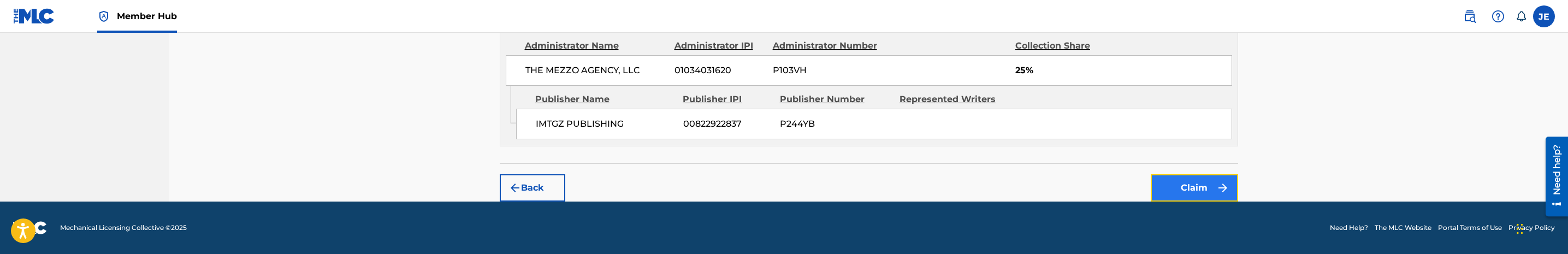
click at [1193, 187] on button "Claim" at bounding box center [1194, 188] width 87 height 27
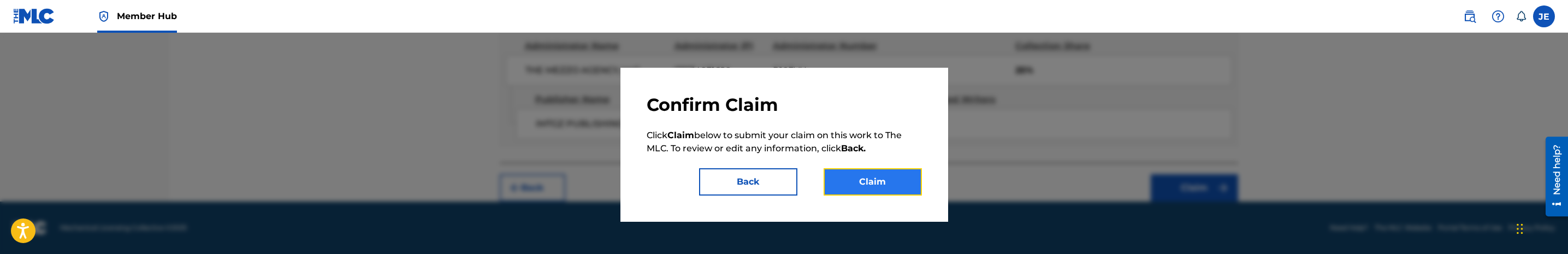
click at [898, 181] on button "Claim" at bounding box center [873, 181] width 98 height 27
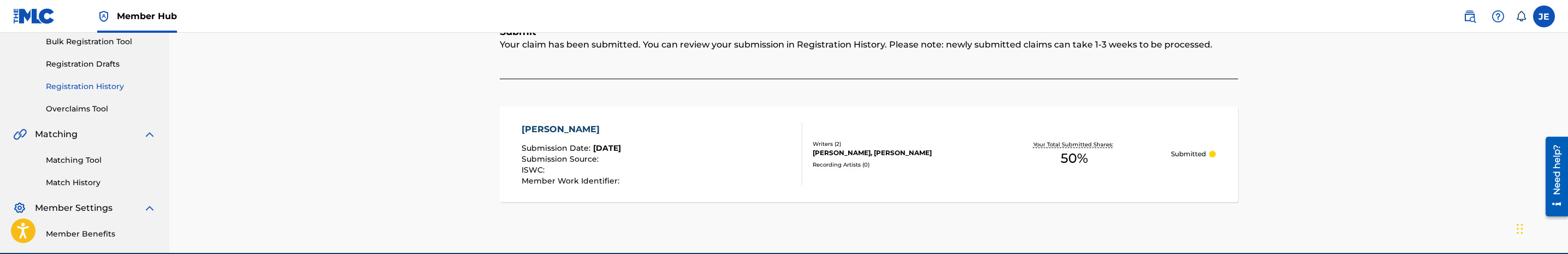
scroll to position [82, 0]
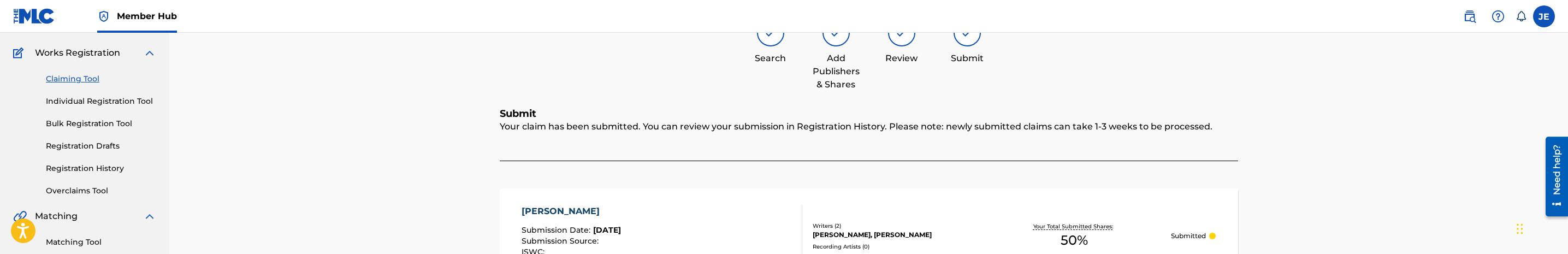
click at [87, 77] on link "Claiming Tool" at bounding box center [101, 79] width 110 height 12
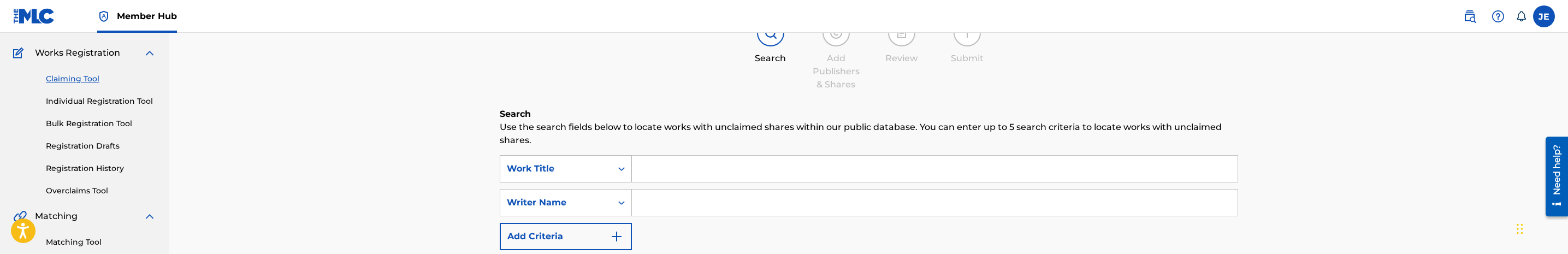
click at [616, 165] on icon "Search Form" at bounding box center [621, 169] width 11 height 11
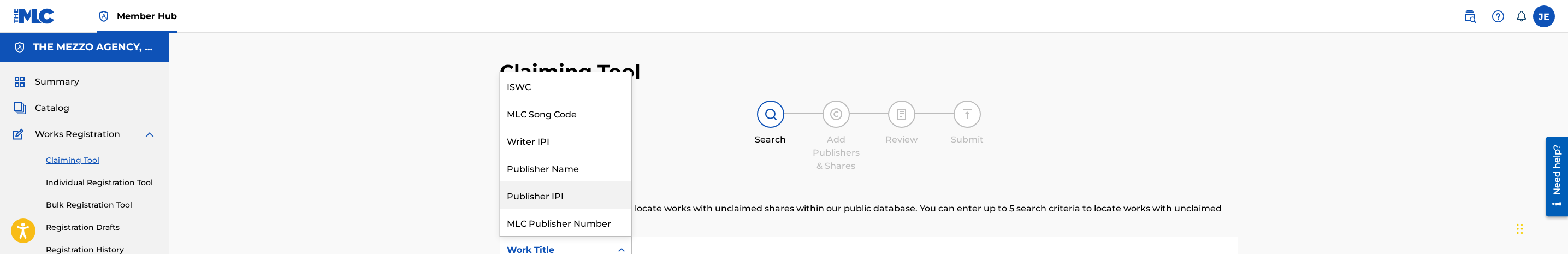
scroll to position [0, 0]
click at [572, 109] on div "MLC Song Code" at bounding box center [566, 113] width 131 height 27
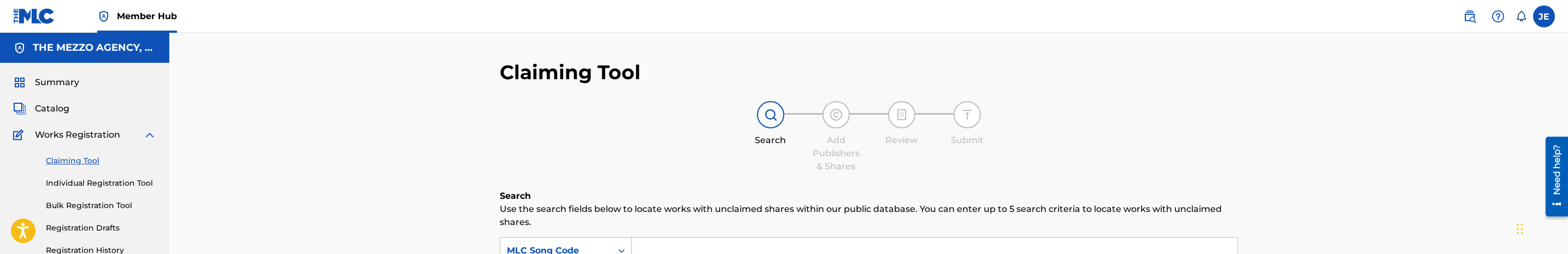
scroll to position [82, 0]
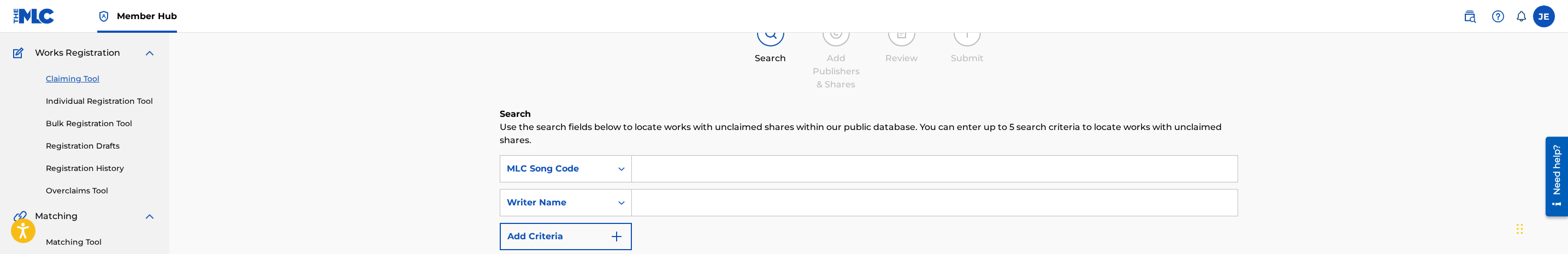
click at [725, 177] on input "Search Form" at bounding box center [934, 168] width 606 height 26
paste input "HV9U4L"
type input "HV9U4L"
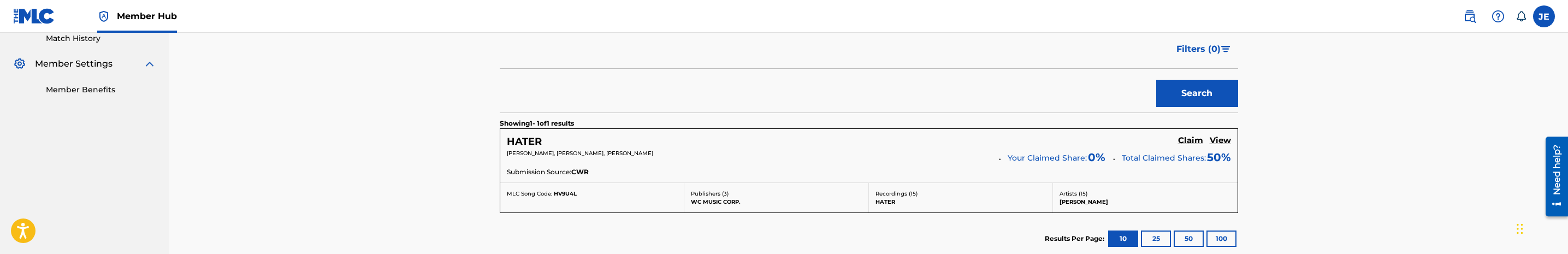
scroll to position [327, 0]
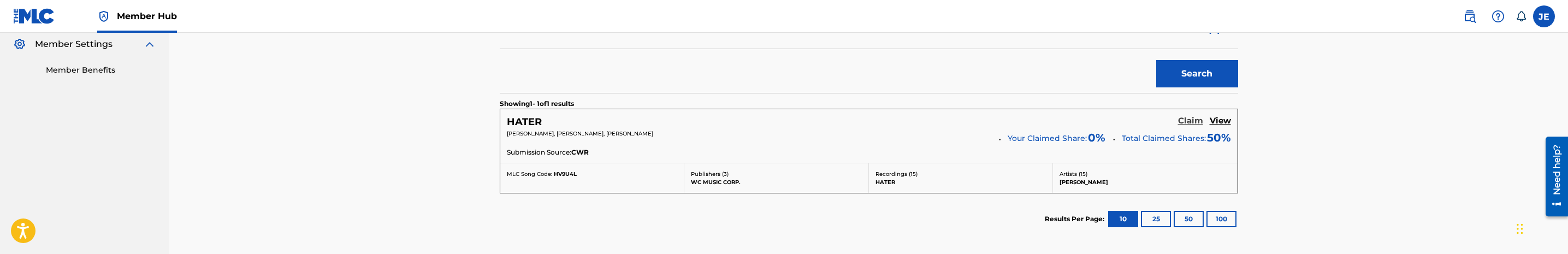
click at [1188, 124] on h5 "Claim" at bounding box center [1190, 121] width 25 height 10
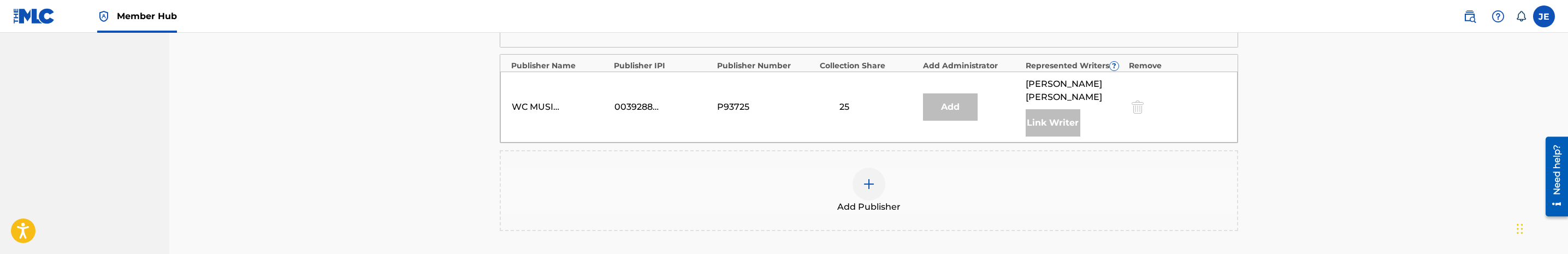
scroll to position [491, 0]
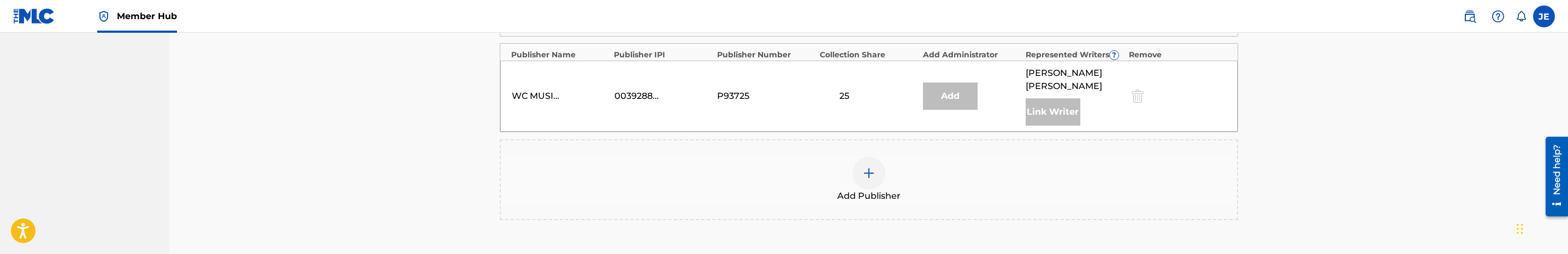
click at [863, 166] on img at bounding box center [869, 172] width 13 height 13
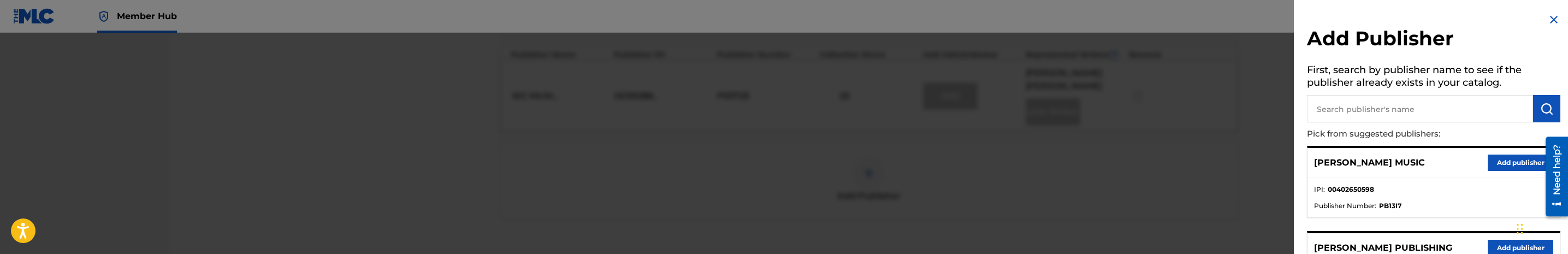
click at [1395, 113] on input "text" at bounding box center [1419, 109] width 226 height 27
type input "super"
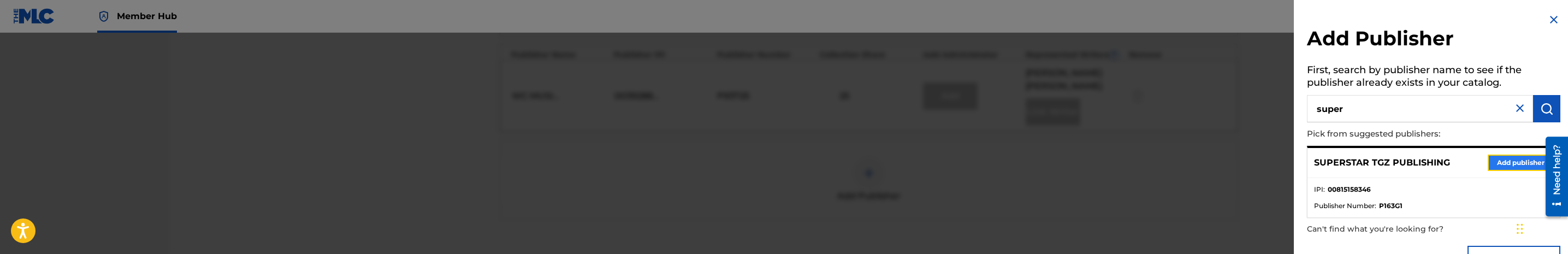
click at [1501, 161] on button "Add publisher" at bounding box center [1520, 162] width 65 height 16
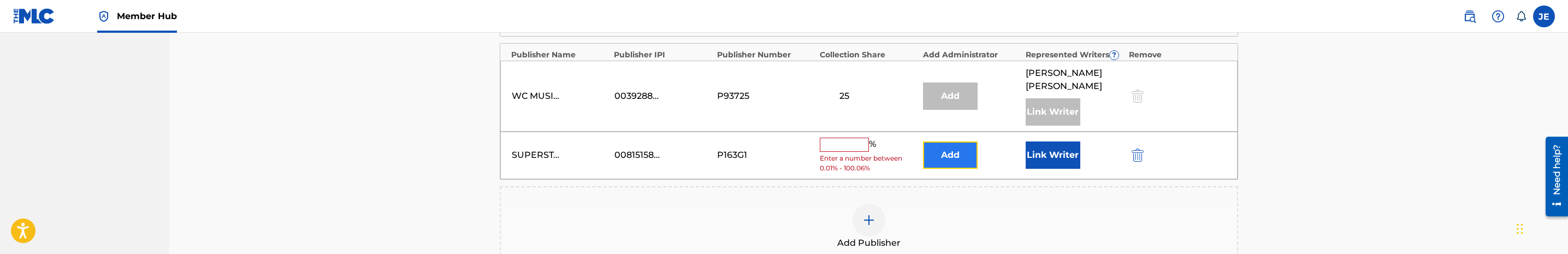
click at [944, 151] on button "Add" at bounding box center [950, 155] width 54 height 27
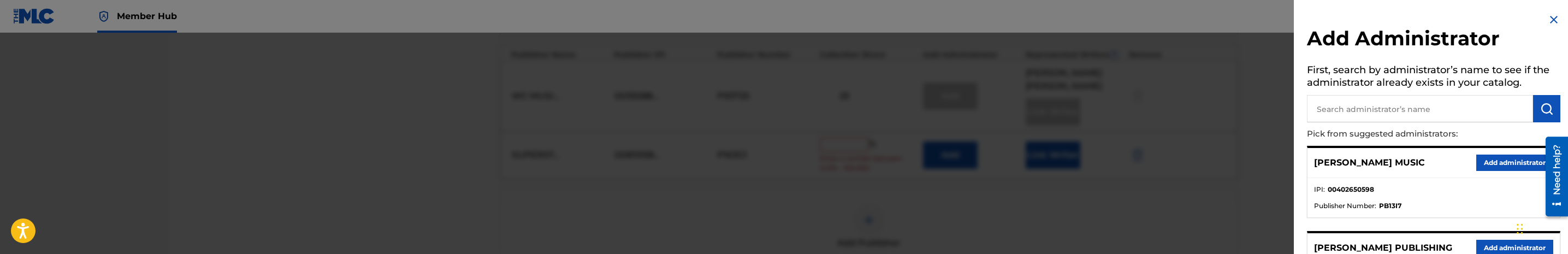
click at [1397, 110] on input "text" at bounding box center [1419, 109] width 226 height 27
type input "mezzo"
click at [1514, 166] on button "Add administrator" at bounding box center [1514, 162] width 77 height 16
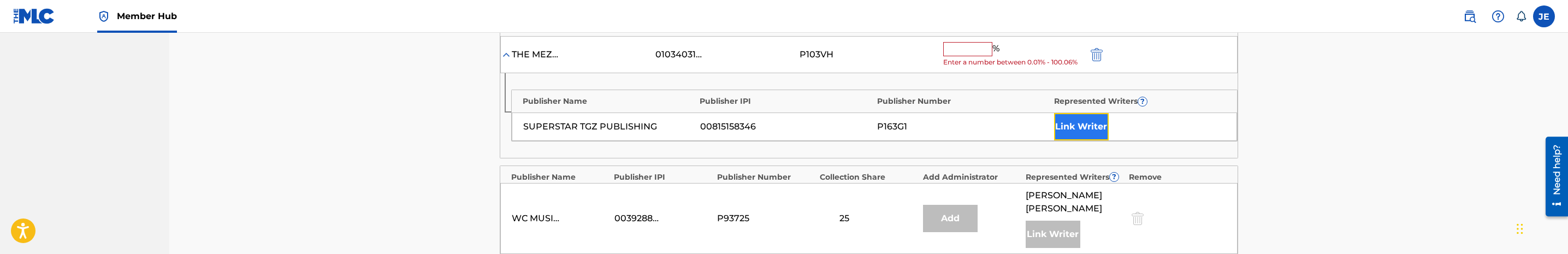
click at [1086, 138] on button "Link Writer" at bounding box center [1081, 127] width 54 height 27
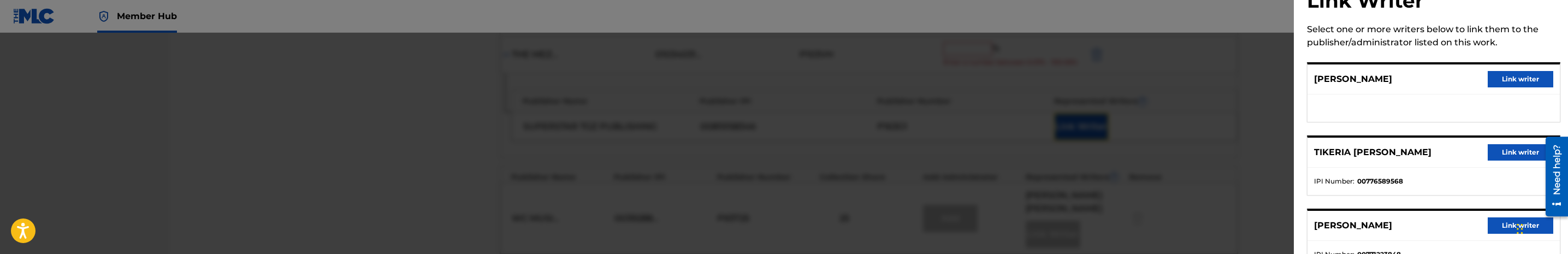
scroll to position [79, 0]
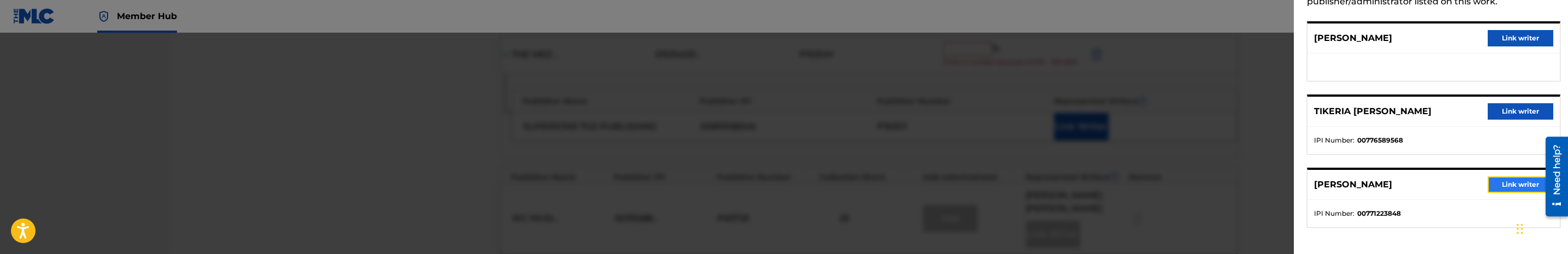
click at [1514, 187] on button "Link writer" at bounding box center [1520, 184] width 65 height 16
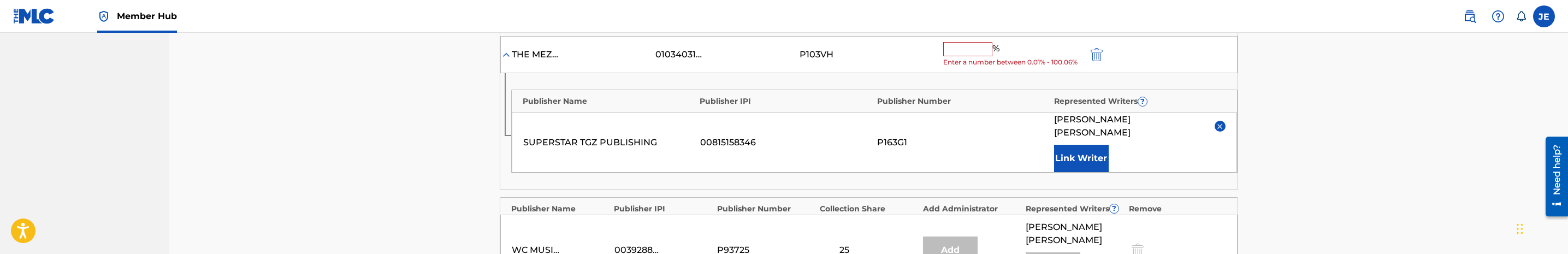
click at [971, 56] on input "text" at bounding box center [968, 49] width 49 height 15
type input "25"
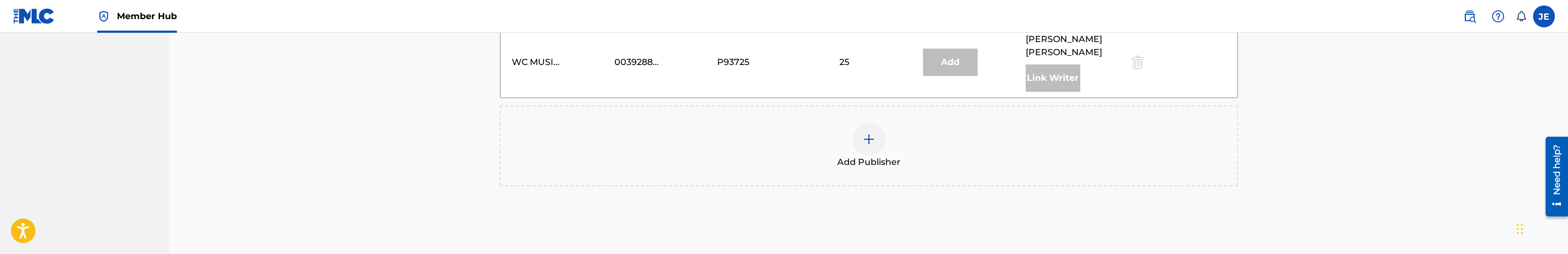
scroll to position [737, 0]
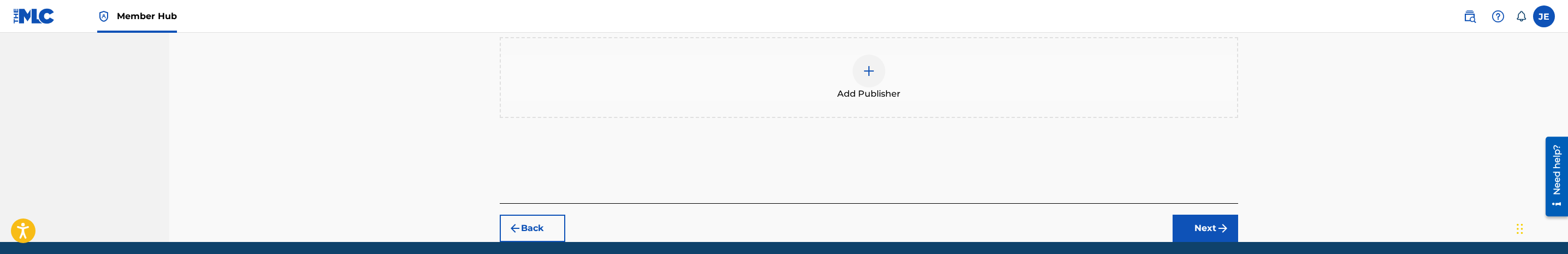
click at [867, 64] on img at bounding box center [869, 71] width 13 height 13
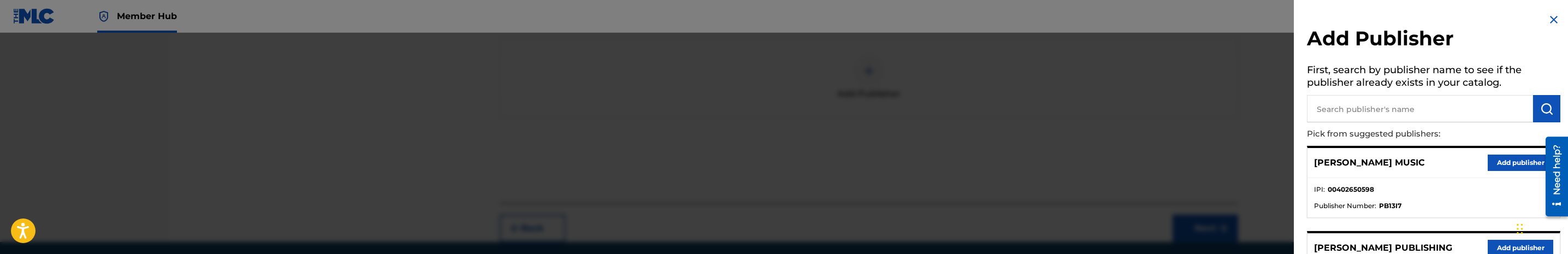
click at [1499, 118] on input "text" at bounding box center [1419, 109] width 226 height 27
type input "imtgz"
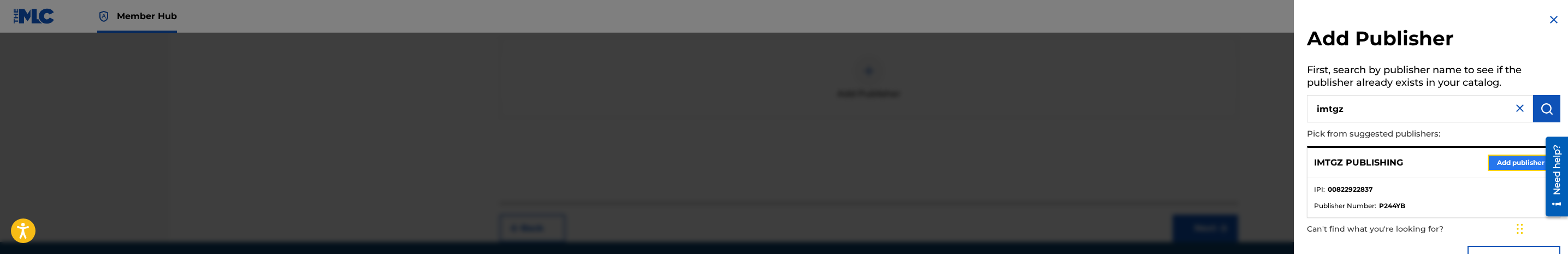
click at [1511, 160] on button "Add publisher" at bounding box center [1520, 162] width 65 height 16
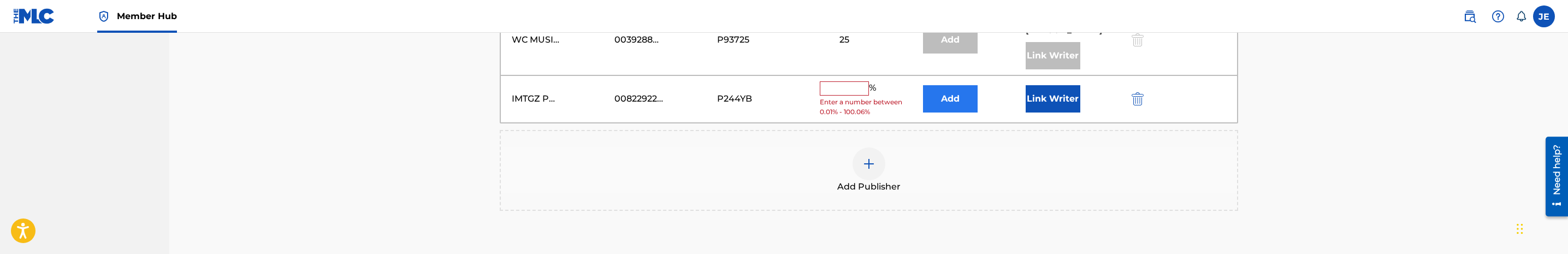
scroll to position [655, 0]
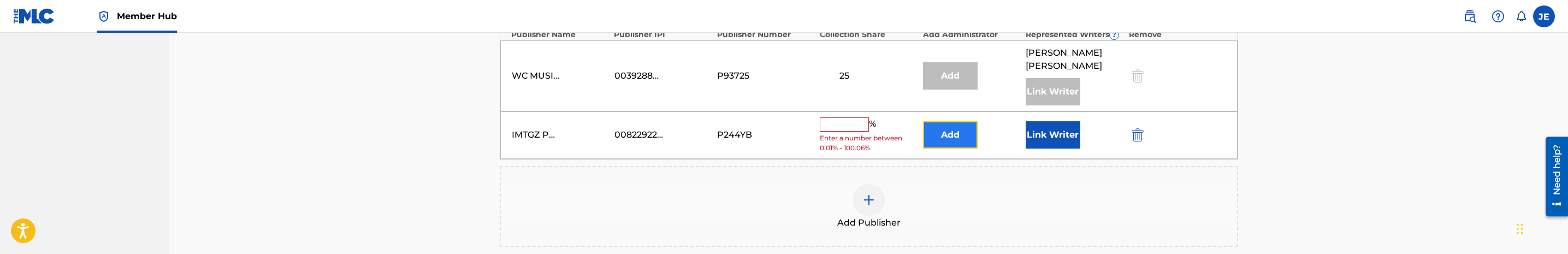
click at [956, 122] on button "Add" at bounding box center [950, 135] width 54 height 27
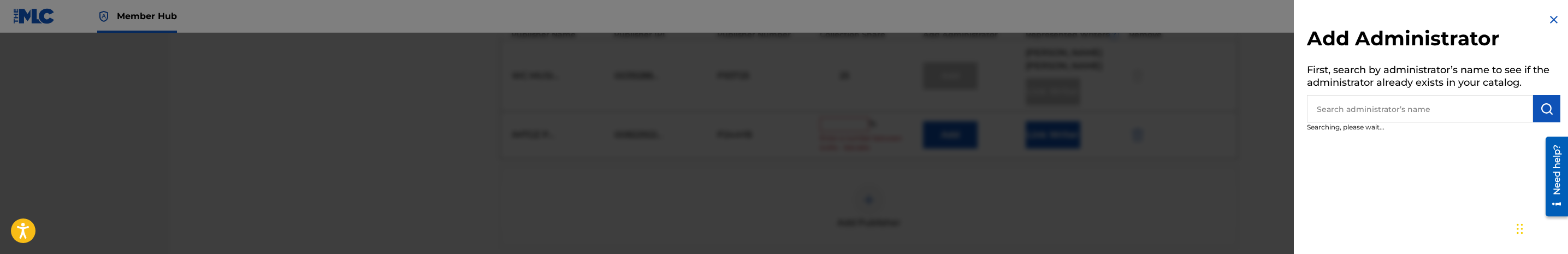
click at [1447, 113] on input "text" at bounding box center [1419, 109] width 226 height 27
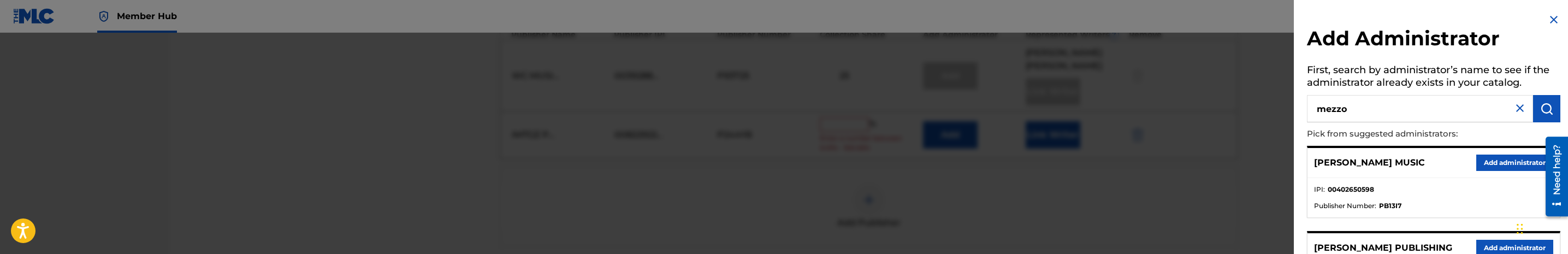
type input "mezzo"
click at [1519, 169] on button "Add administrator" at bounding box center [1514, 162] width 77 height 16
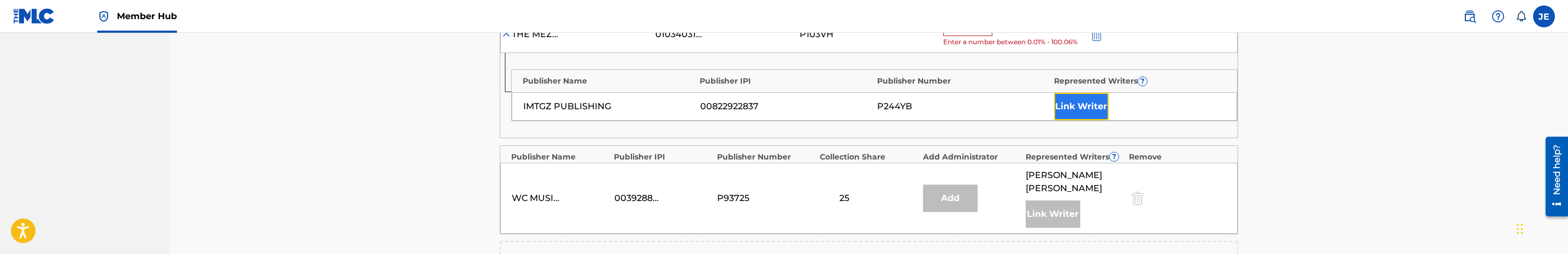
click at [1075, 108] on button "Link Writer" at bounding box center [1081, 106] width 54 height 27
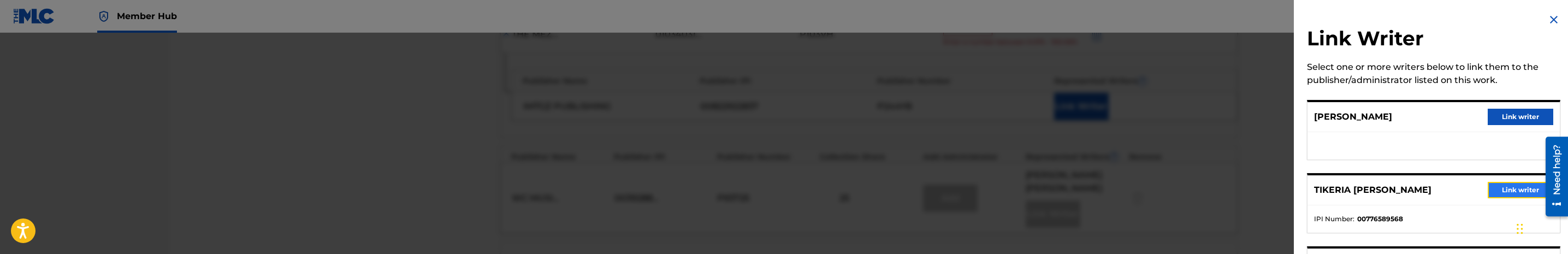
click at [1514, 187] on button "Link writer" at bounding box center [1520, 190] width 65 height 16
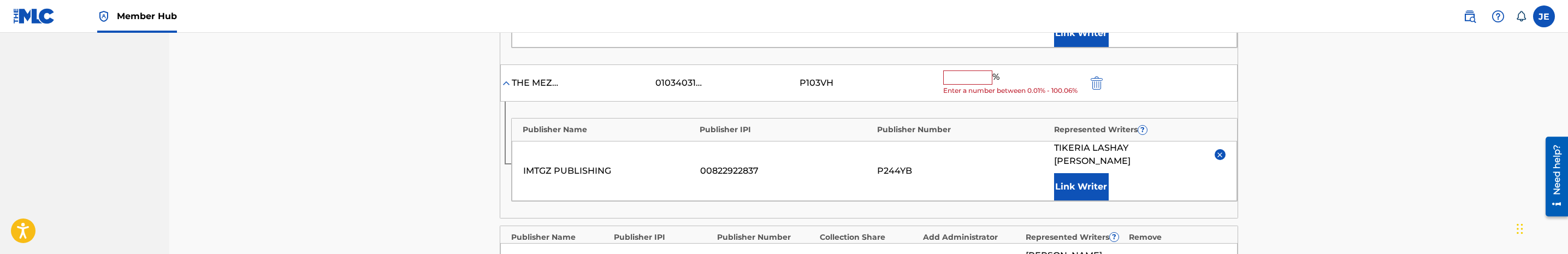
scroll to position [573, 0]
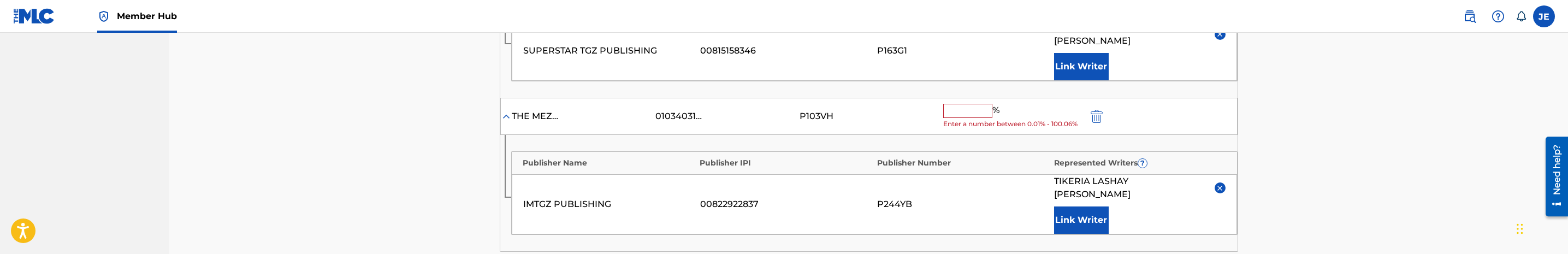
click at [975, 103] on input "text" at bounding box center [968, 111] width 49 height 15
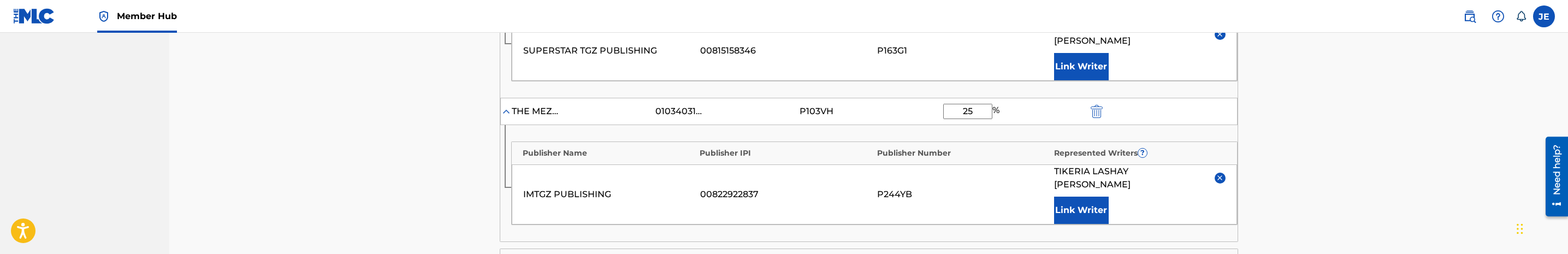
type input "25"
click at [1554, 87] on div "Claiming Tool Search Add Publishers & Shares Review Submit Add Publishers & Sha…" at bounding box center [868, 5] width 1398 height 1089
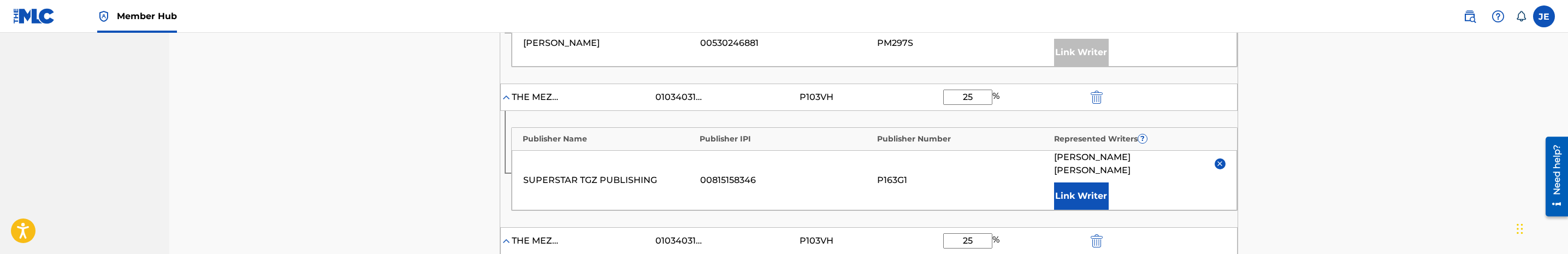
scroll to position [409, 0]
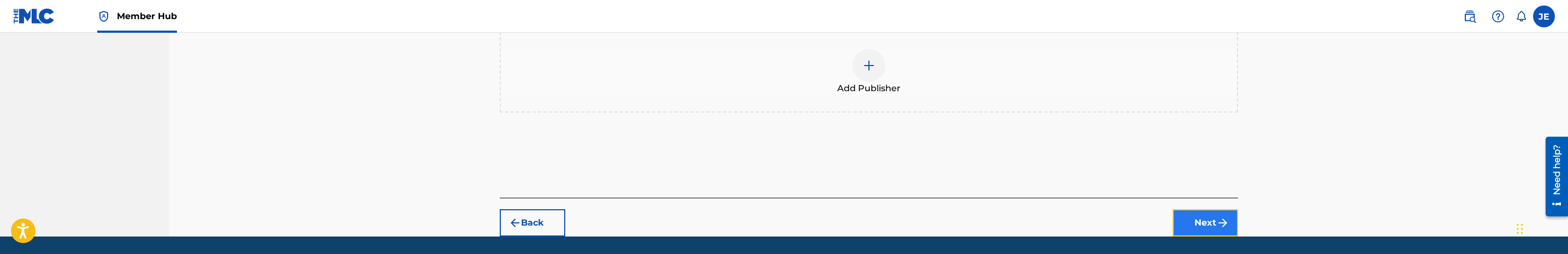
click at [1188, 209] on button "Next" at bounding box center [1205, 222] width 65 height 27
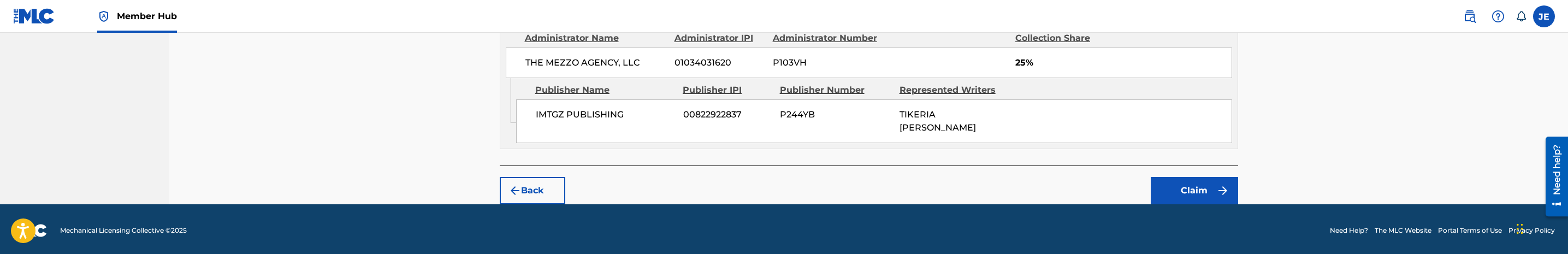
scroll to position [814, 0]
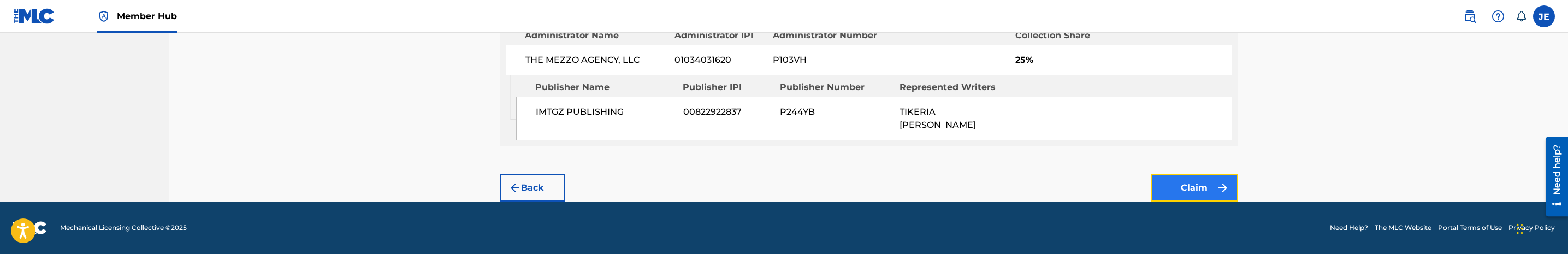
click at [1198, 187] on button "Claim" at bounding box center [1194, 188] width 87 height 27
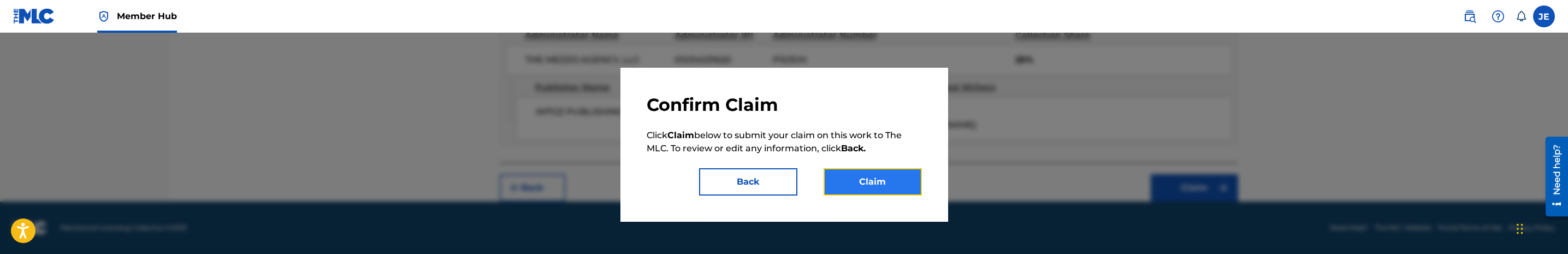
click at [881, 181] on button "Claim" at bounding box center [873, 181] width 98 height 27
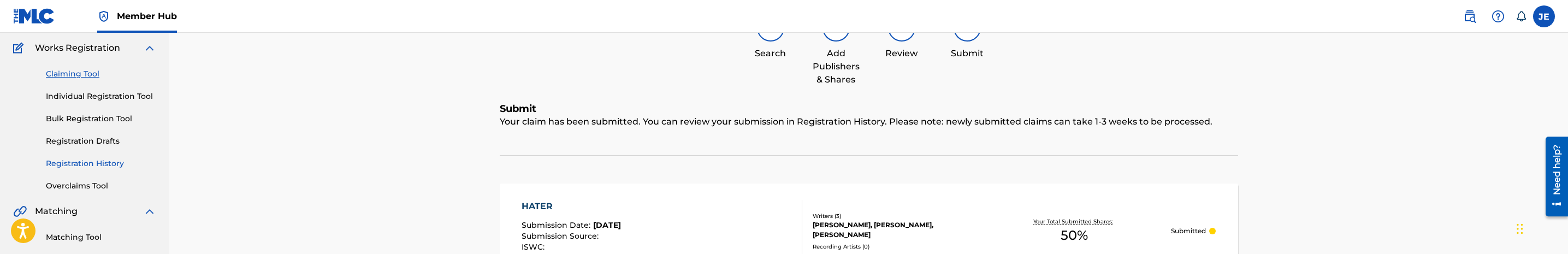
scroll to position [51, 0]
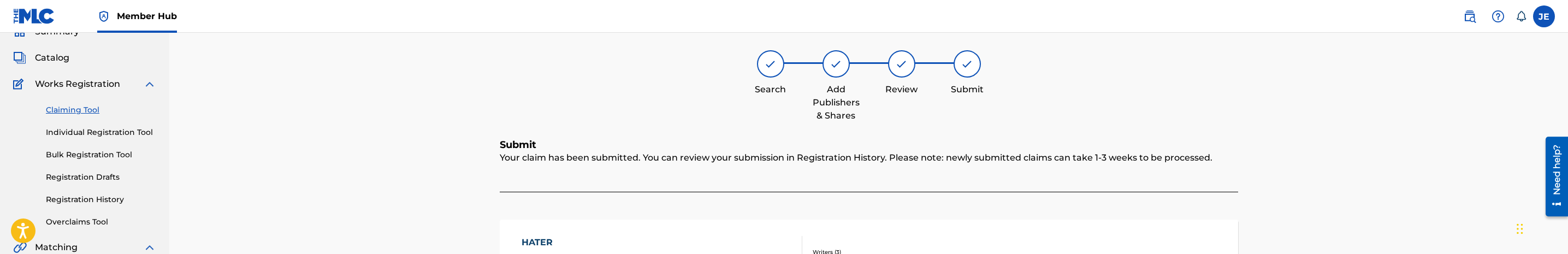
click at [90, 109] on link "Claiming Tool" at bounding box center [101, 110] width 110 height 12
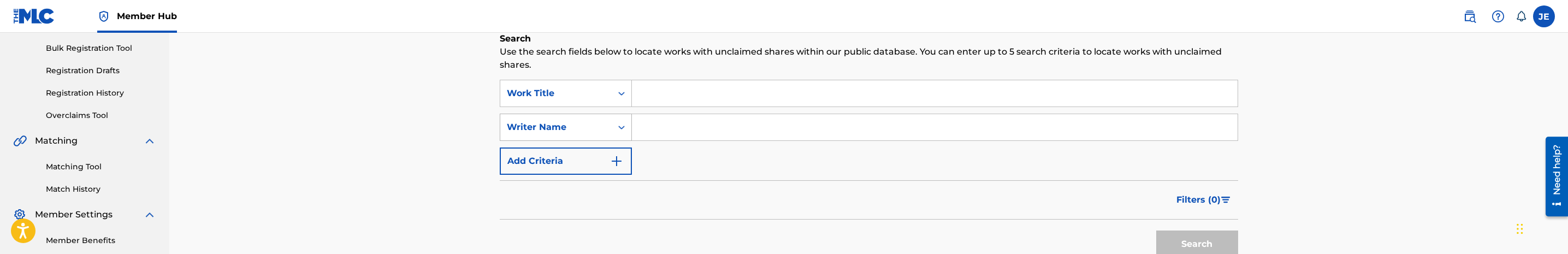
scroll to position [163, 0]
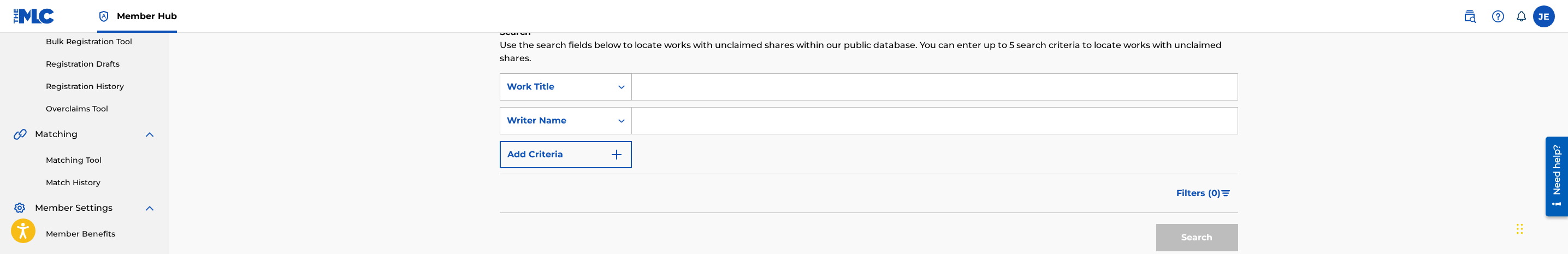
click at [618, 90] on icon "Search Form" at bounding box center [621, 87] width 11 height 11
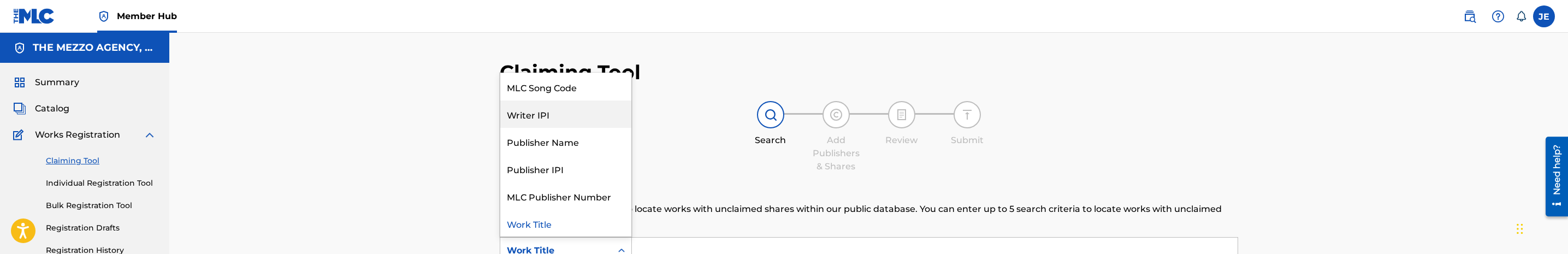
scroll to position [0, 0]
click at [590, 118] on div "MLC Song Code" at bounding box center [566, 113] width 131 height 27
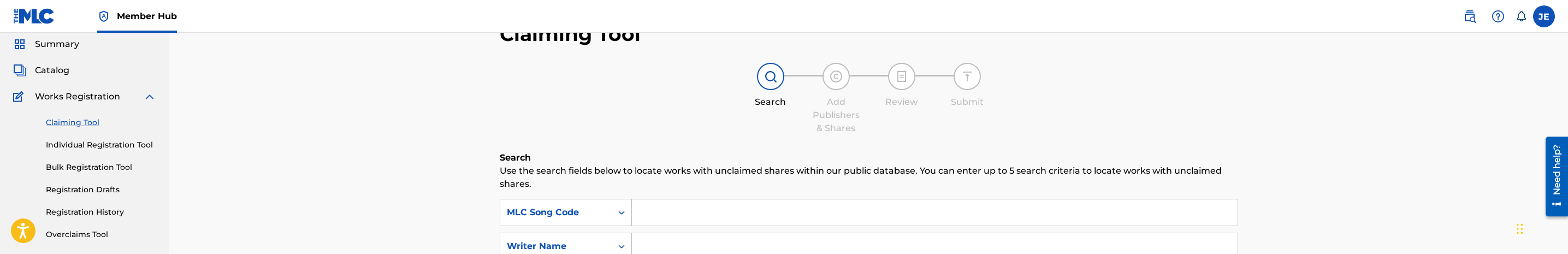
scroll to position [82, 0]
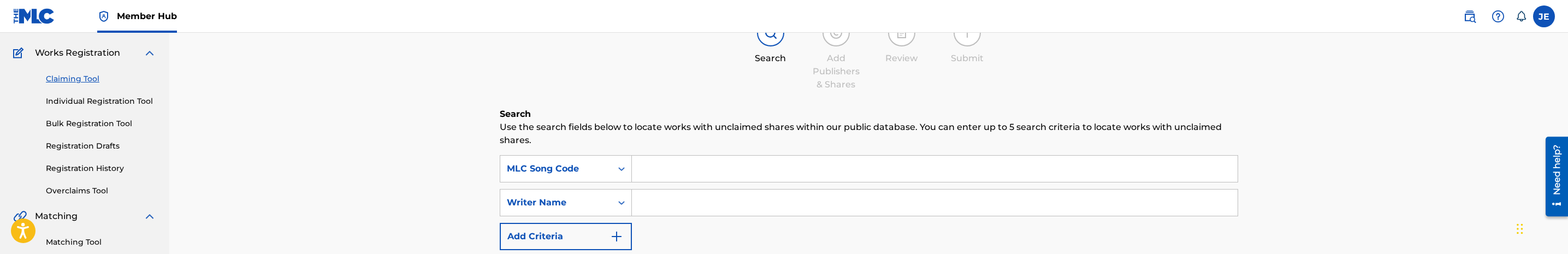
click at [743, 169] on input "Search Form" at bounding box center [934, 168] width 606 height 26
paste input "BVATE4"
type input "BVATE4"
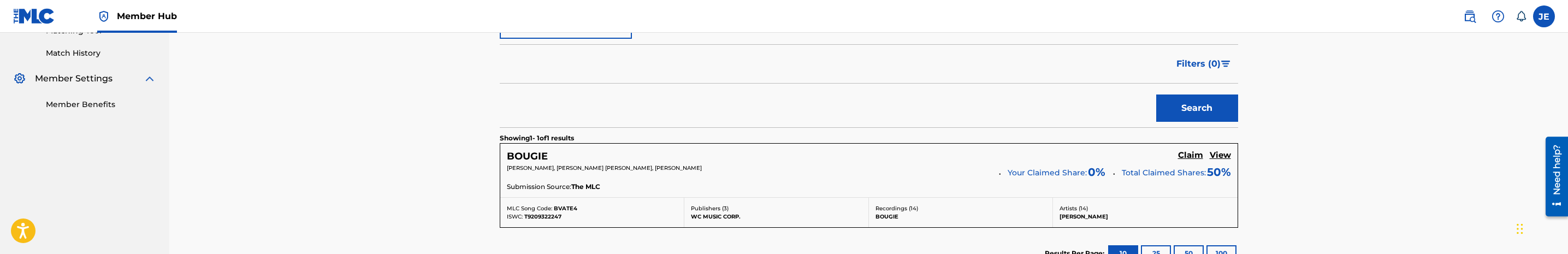
scroll to position [327, 0]
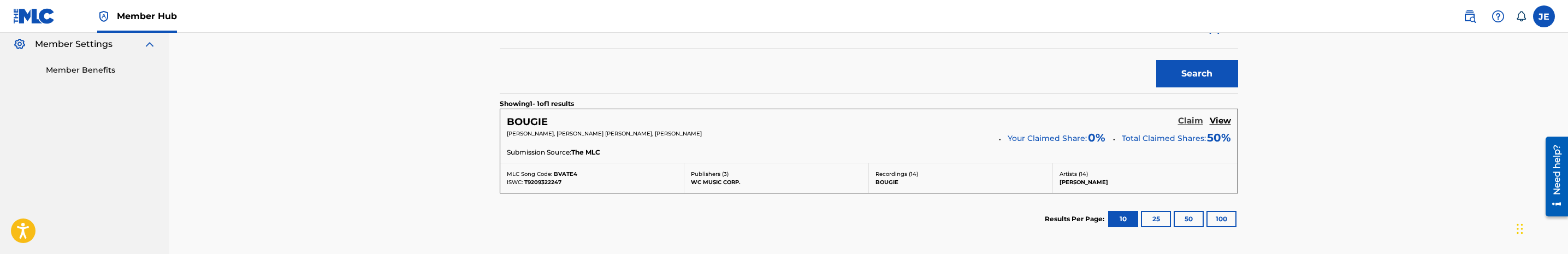
click at [1185, 120] on h5 "Claim" at bounding box center [1190, 121] width 25 height 10
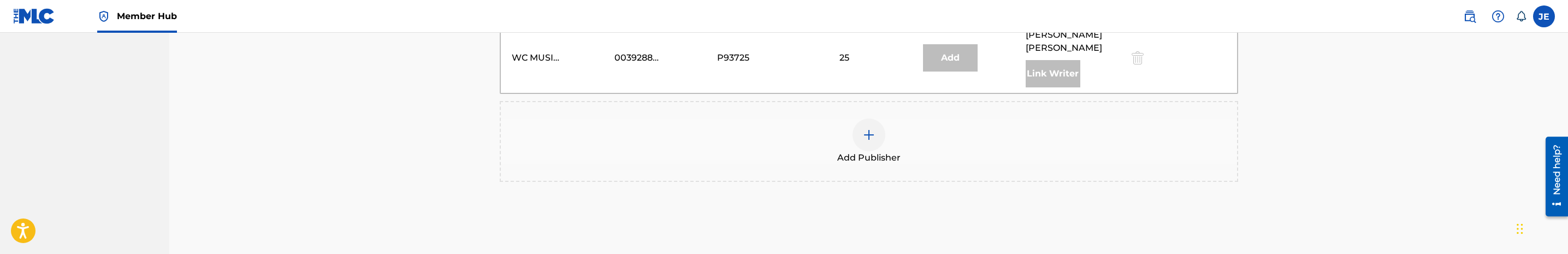
scroll to position [590, 0]
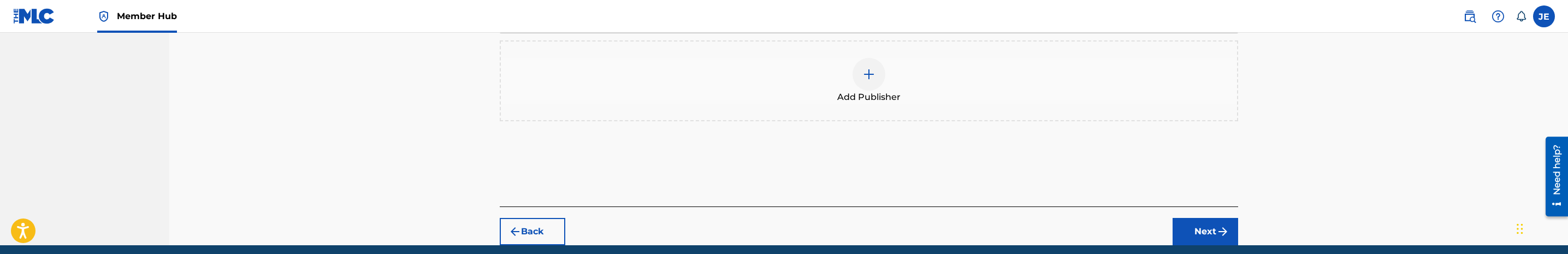
click at [868, 79] on img at bounding box center [869, 74] width 13 height 13
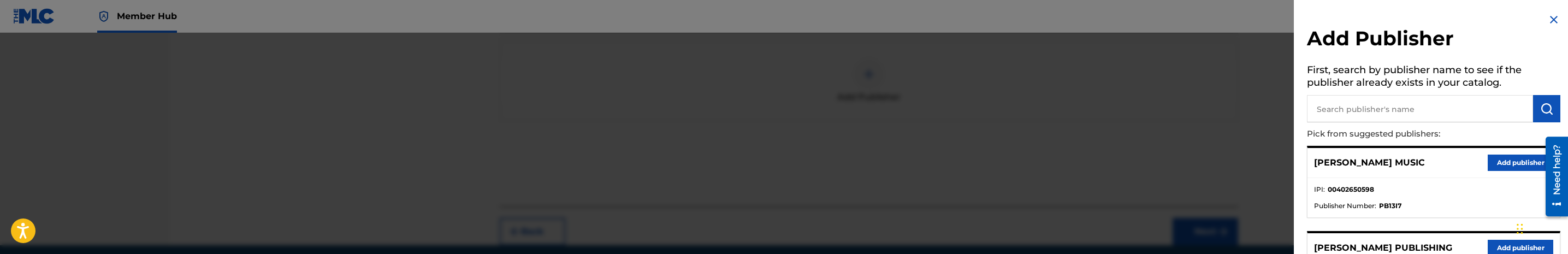
click at [1337, 103] on input "text" at bounding box center [1419, 109] width 226 height 27
type input "super"
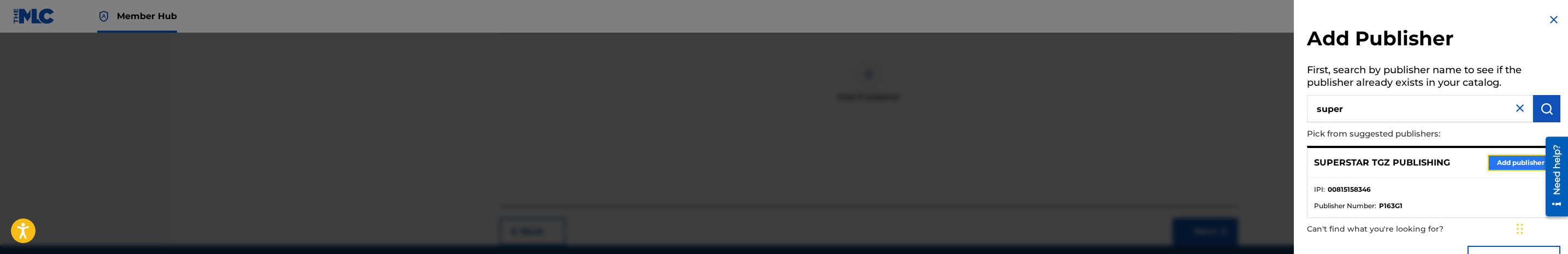
click at [1503, 161] on button "Add publisher" at bounding box center [1520, 162] width 65 height 16
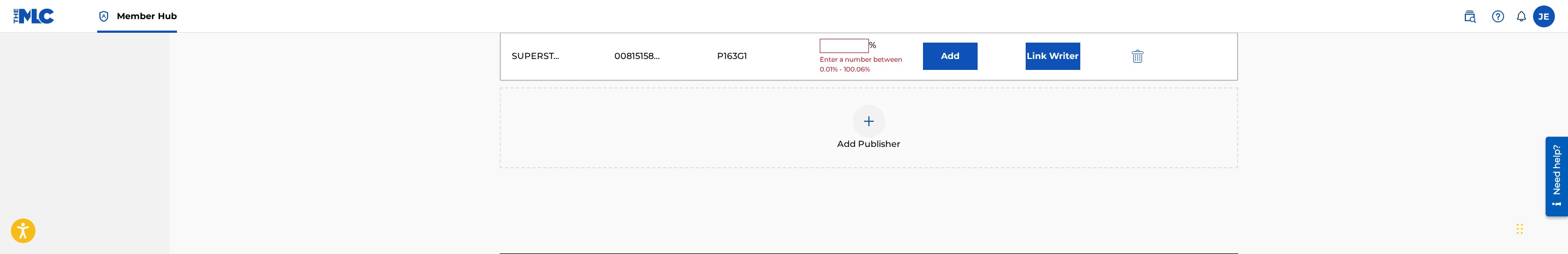
click at [922, 74] on div "SUPERSTAR TGZ PUBLISHING 00815158346 P163G1 % Enter a number between 0.01% - 10…" at bounding box center [869, 56] width 737 height 47
click at [945, 64] on button "Add" at bounding box center [950, 56] width 54 height 27
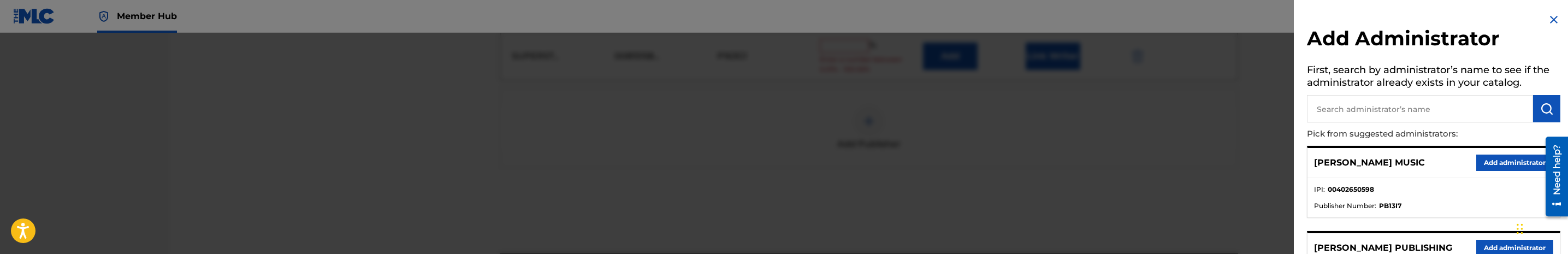
click at [1499, 113] on input "text" at bounding box center [1419, 109] width 226 height 27
type input "mezzo"
click at [1501, 161] on button "Add administrator" at bounding box center [1514, 162] width 77 height 16
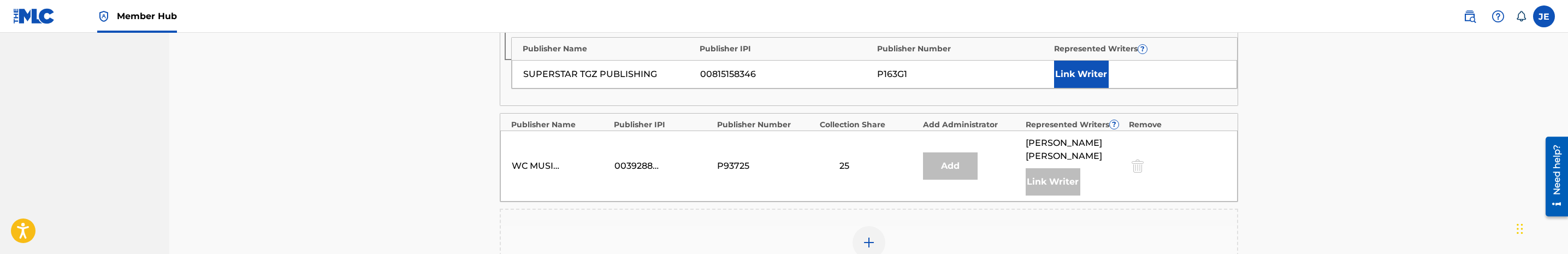
scroll to position [508, 0]
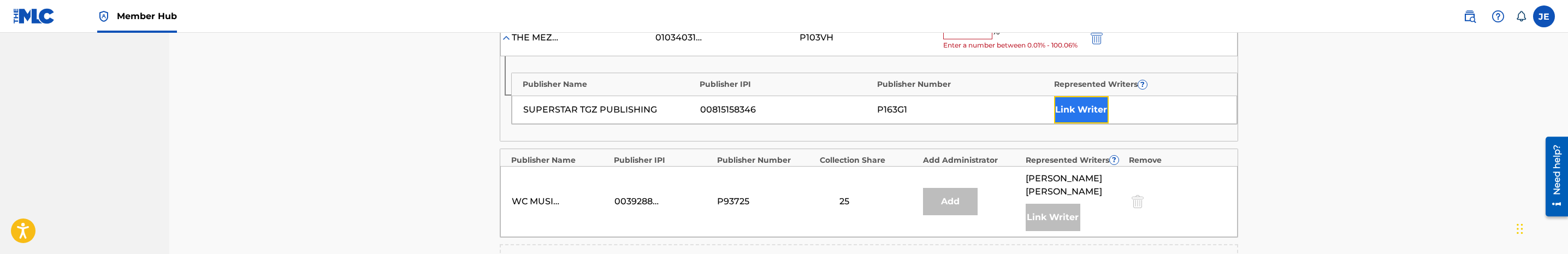
click at [1071, 103] on button "Link Writer" at bounding box center [1081, 110] width 54 height 27
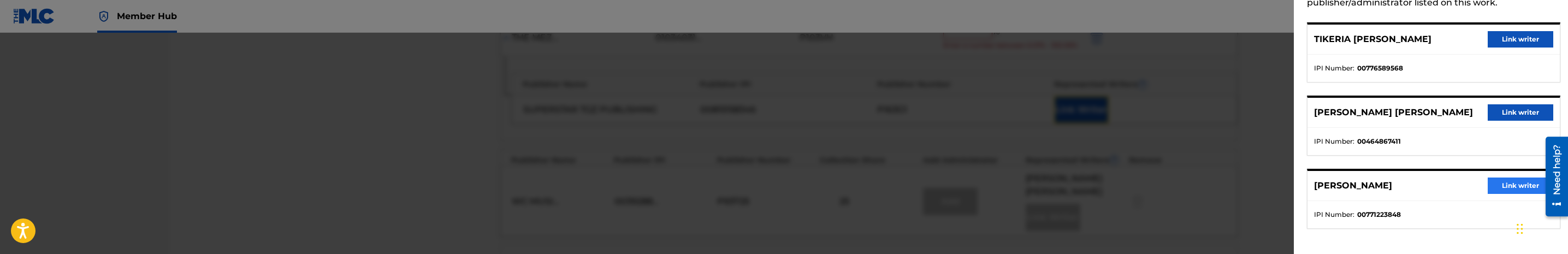
scroll to position [79, 0]
click at [1522, 183] on button "Link writer" at bounding box center [1520, 184] width 65 height 16
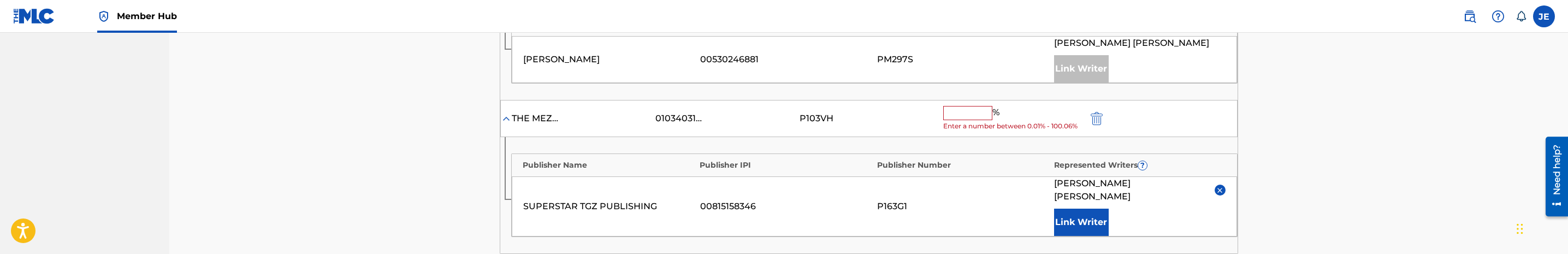
scroll to position [426, 0]
click at [983, 118] on input "text" at bounding box center [968, 114] width 49 height 15
type input "25"
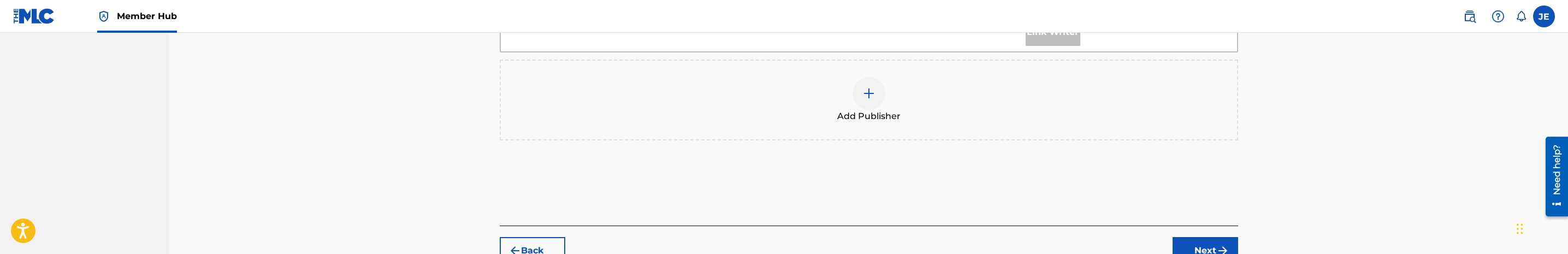
scroll to position [767, 0]
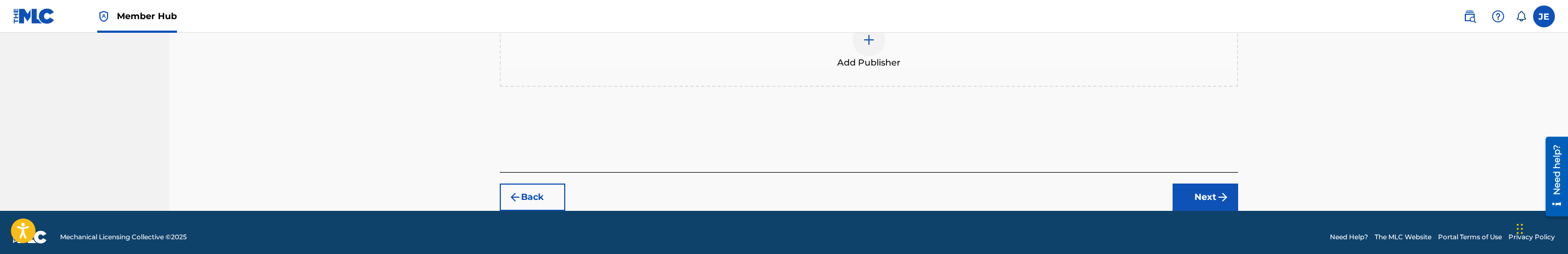
click at [859, 42] on div at bounding box center [869, 40] width 33 height 33
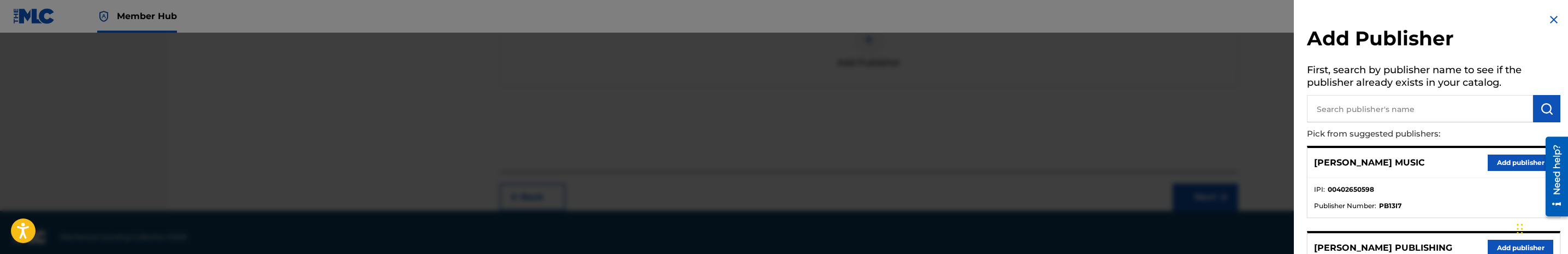
click at [1386, 110] on input "text" at bounding box center [1419, 109] width 226 height 27
type input "s"
type input "imtgz"
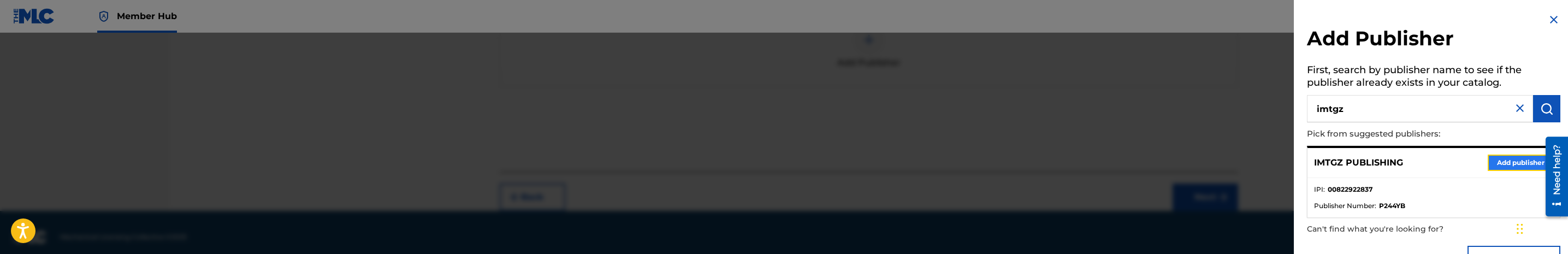
click at [1501, 159] on button "Add publisher" at bounding box center [1520, 162] width 65 height 16
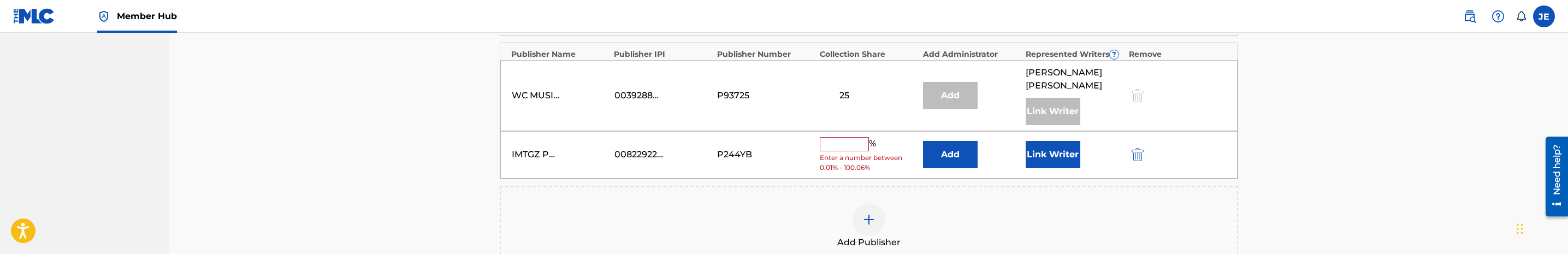
scroll to position [604, 0]
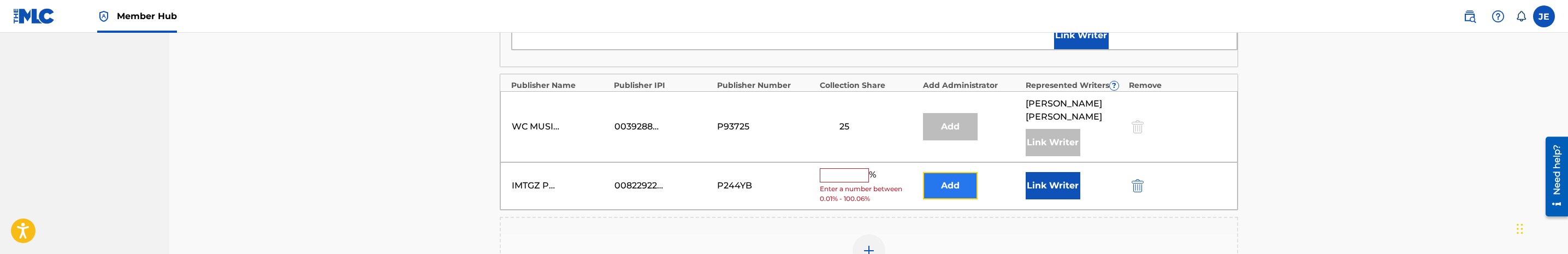
click at [927, 171] on button "Add" at bounding box center [950, 185] width 54 height 27
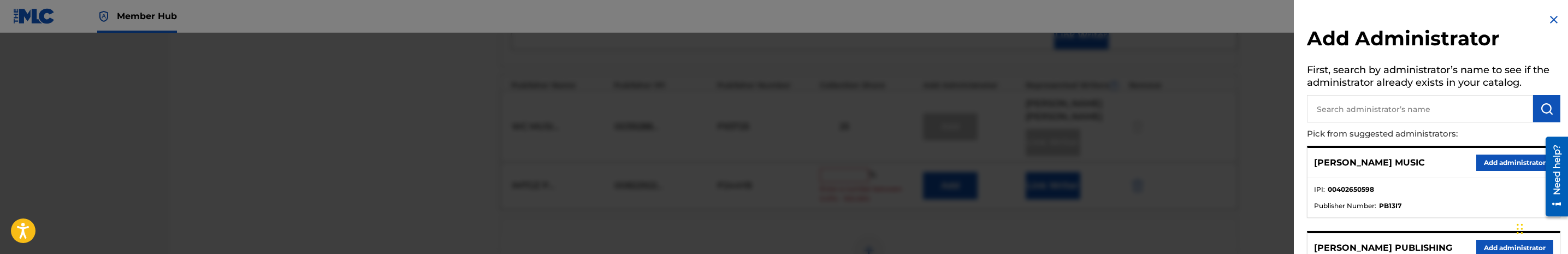
click at [1342, 118] on input "text" at bounding box center [1419, 109] width 226 height 27
type input "mezzo"
click at [1533, 164] on button "Add administrator" at bounding box center [1514, 162] width 77 height 16
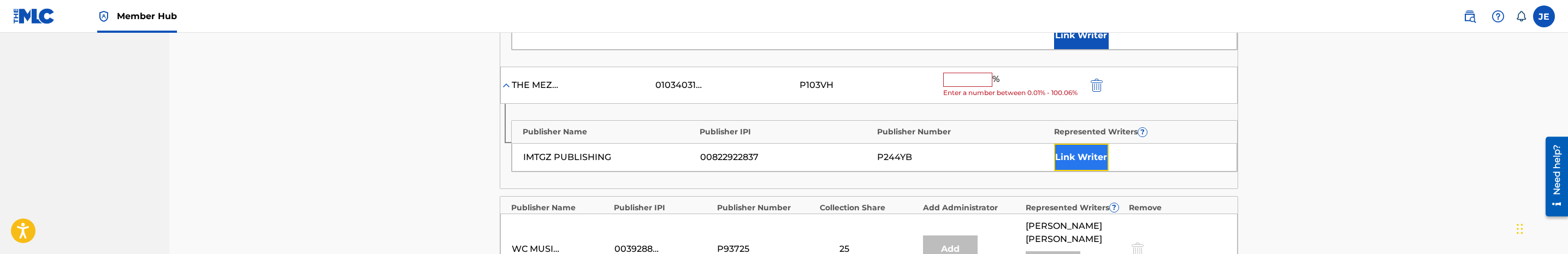
click at [1099, 151] on button "Link Writer" at bounding box center [1081, 157] width 54 height 27
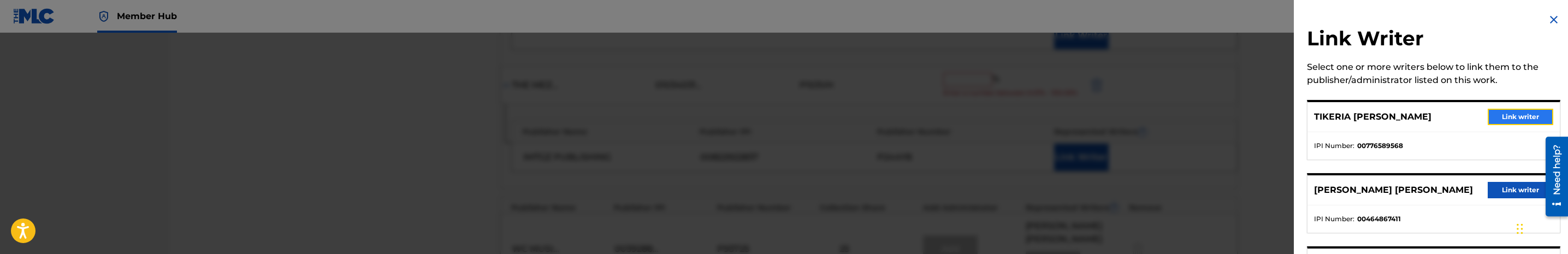
click at [1498, 120] on button "Link writer" at bounding box center [1520, 117] width 65 height 16
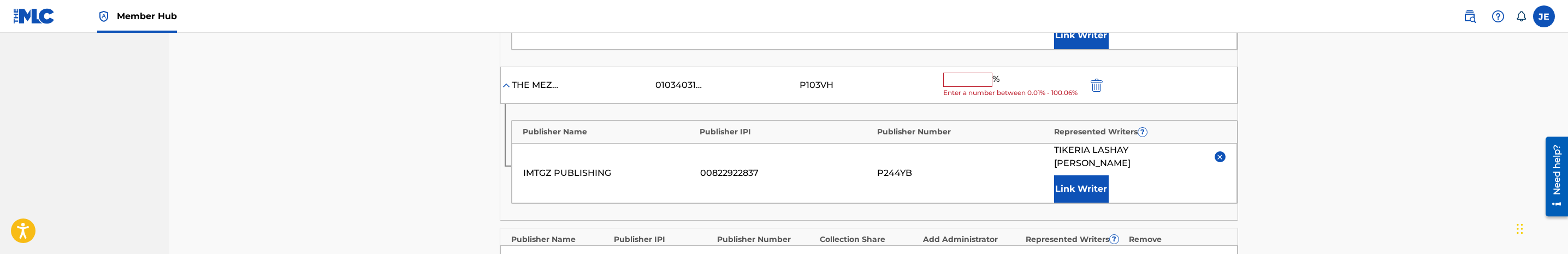
click at [957, 88] on span "Enter a number between 0.01% - 100.06%" at bounding box center [1012, 93] width 139 height 10
click at [962, 73] on input "text" at bounding box center [968, 80] width 49 height 15
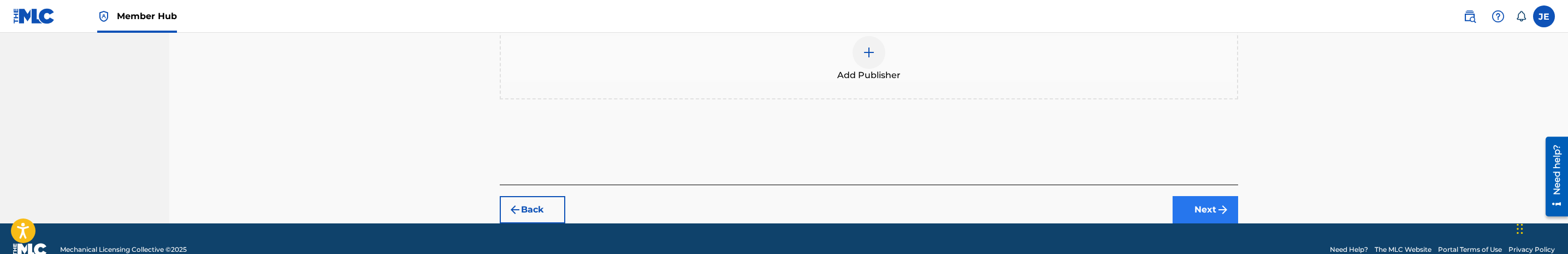
type input "25"
click at [1218, 203] on img "submit" at bounding box center [1222, 210] width 13 height 13
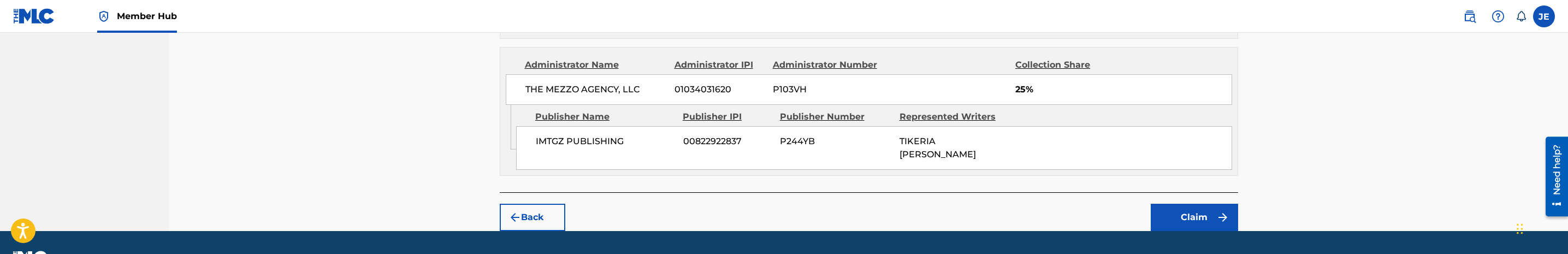
scroll to position [837, 0]
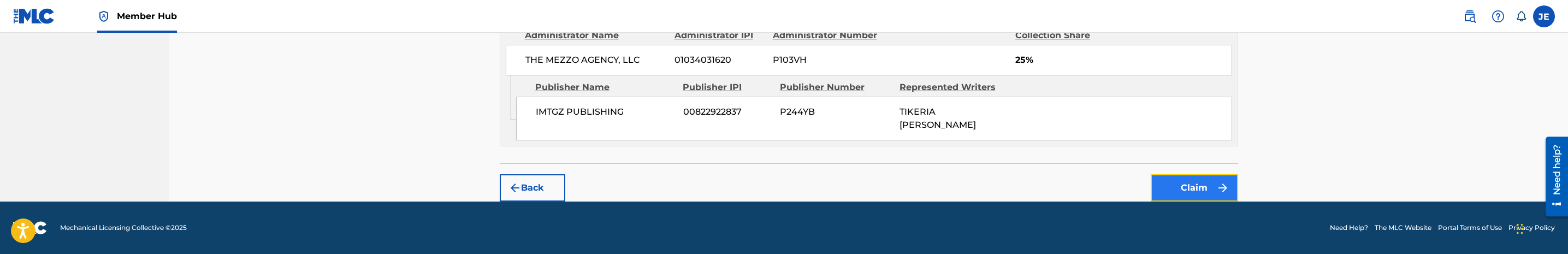
click at [1186, 181] on button "Claim" at bounding box center [1194, 188] width 87 height 27
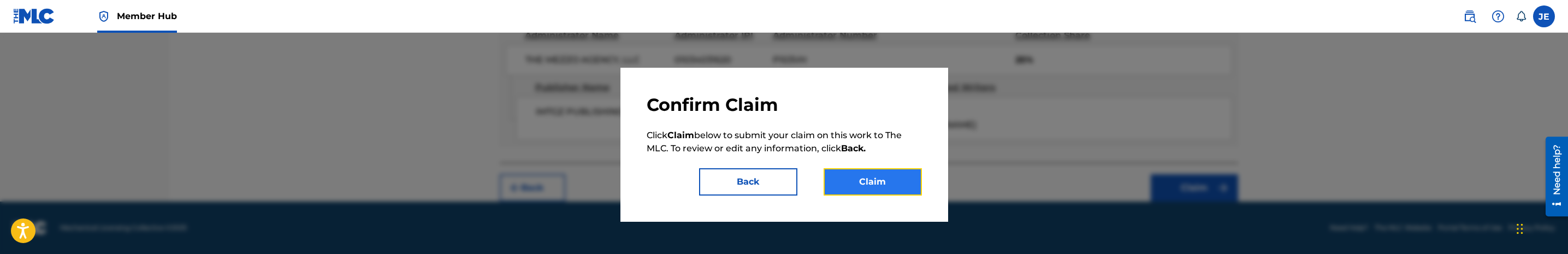
click at [892, 179] on button "Claim" at bounding box center [873, 181] width 98 height 27
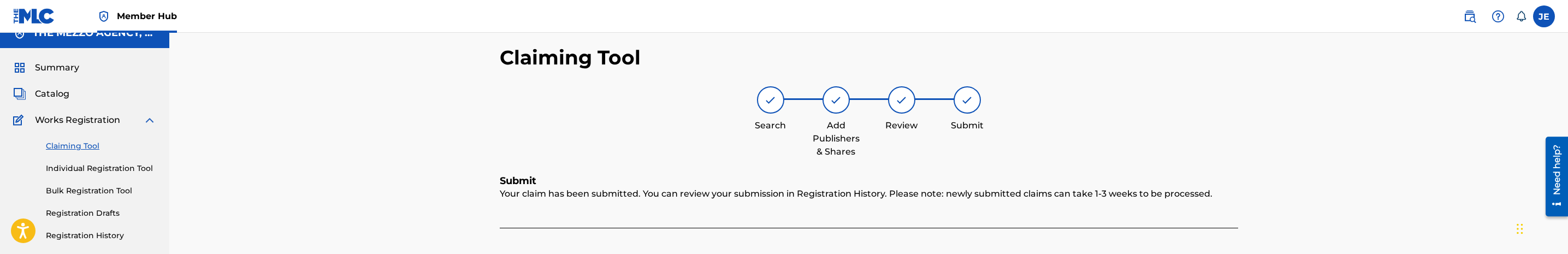
scroll to position [0, 0]
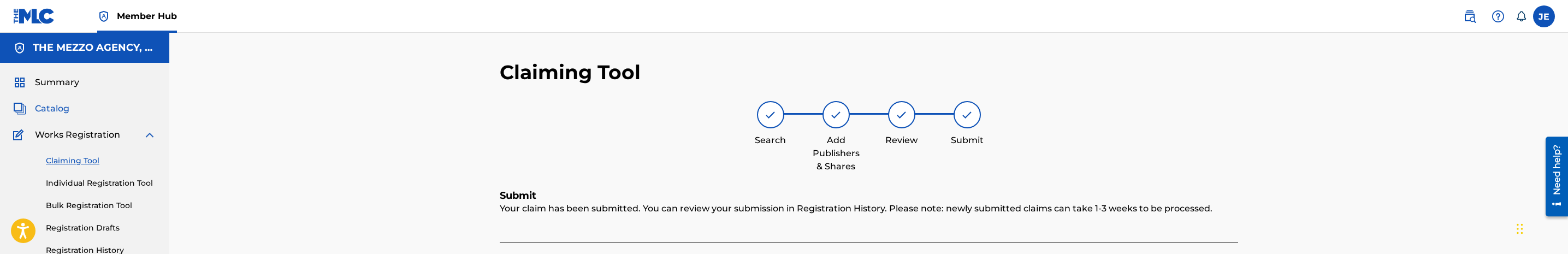
click at [44, 110] on span "Catalog" at bounding box center [52, 108] width 35 height 13
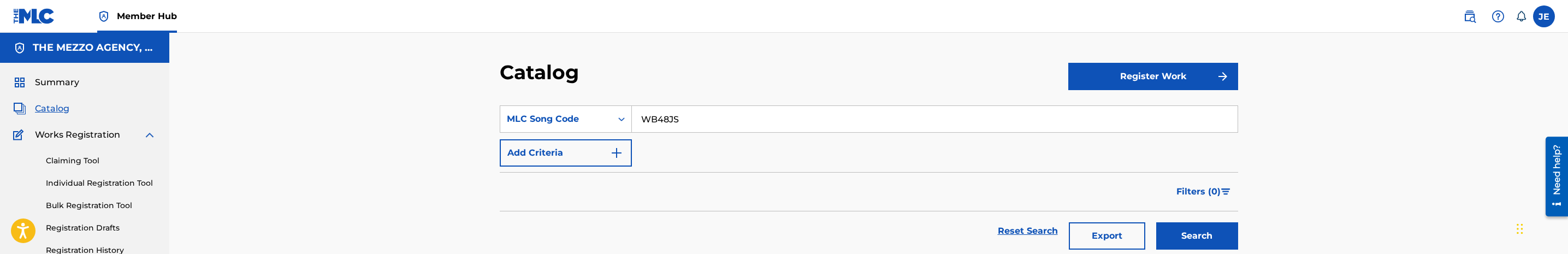
click at [656, 123] on input "WB48JS" at bounding box center [934, 119] width 606 height 26
paste input "BVATE3"
type input "BVATE3"
click at [1164, 234] on button "Search" at bounding box center [1197, 236] width 82 height 27
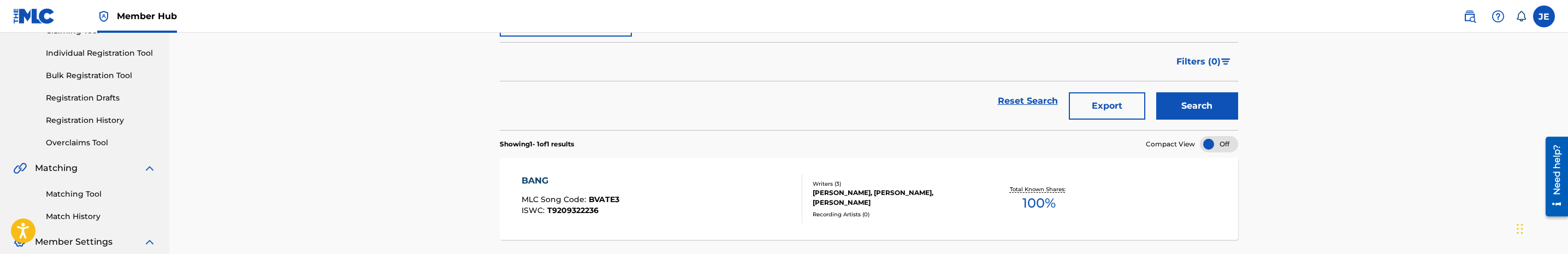
scroll to position [163, 0]
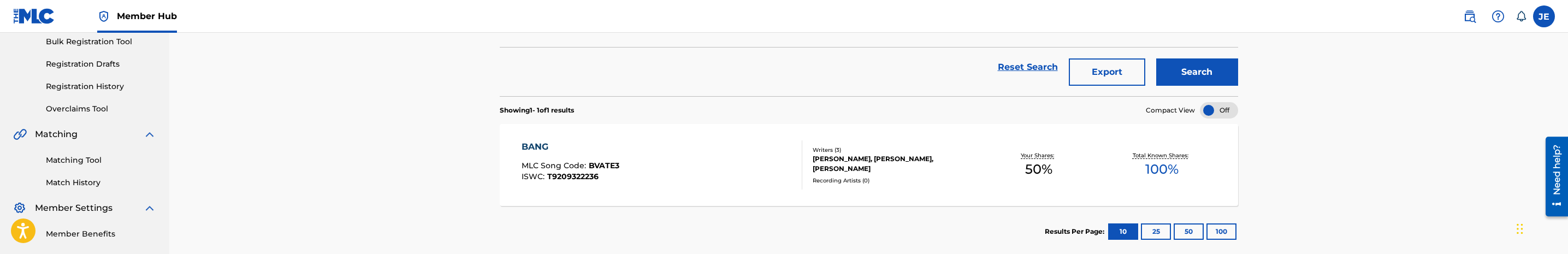
click at [695, 162] on div "BANG MLC Song Code : BVATE3 ISWC : T9209322236" at bounding box center [661, 165] width 281 height 49
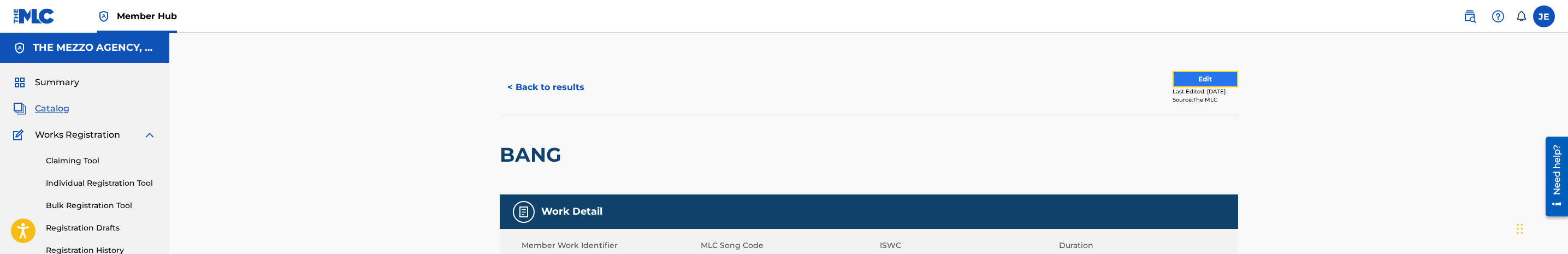
click at [1178, 77] on button "Edit" at bounding box center [1205, 79] width 65 height 16
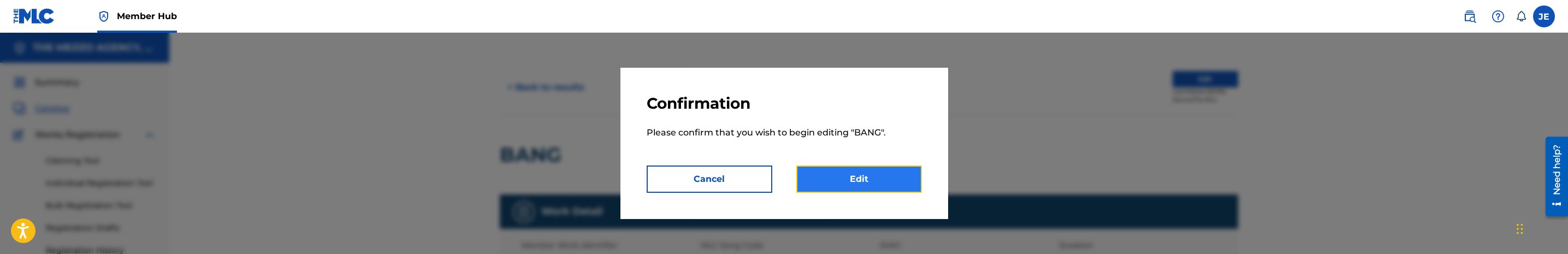
click at [883, 179] on link "Edit" at bounding box center [859, 179] width 125 height 27
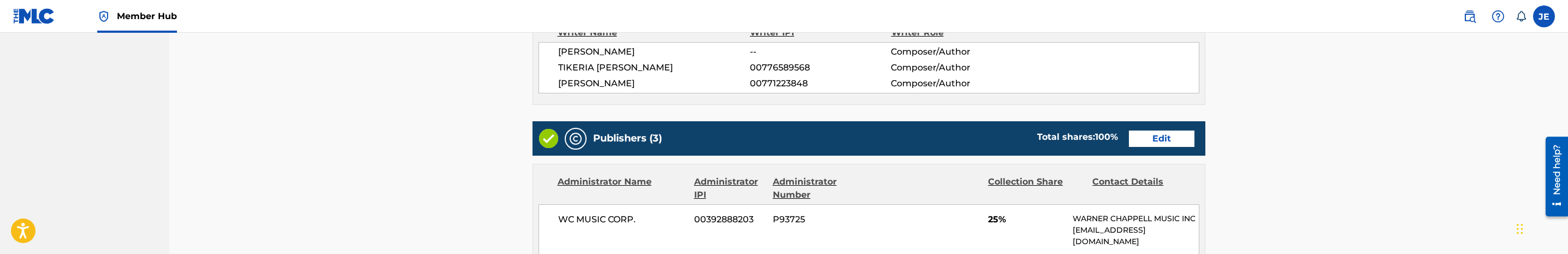
scroll to position [409, 0]
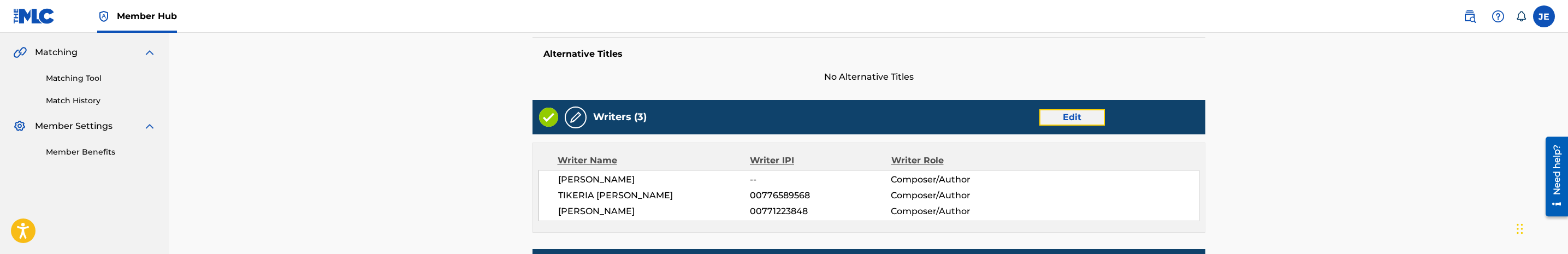
click at [1067, 113] on link "Edit" at bounding box center [1072, 117] width 65 height 16
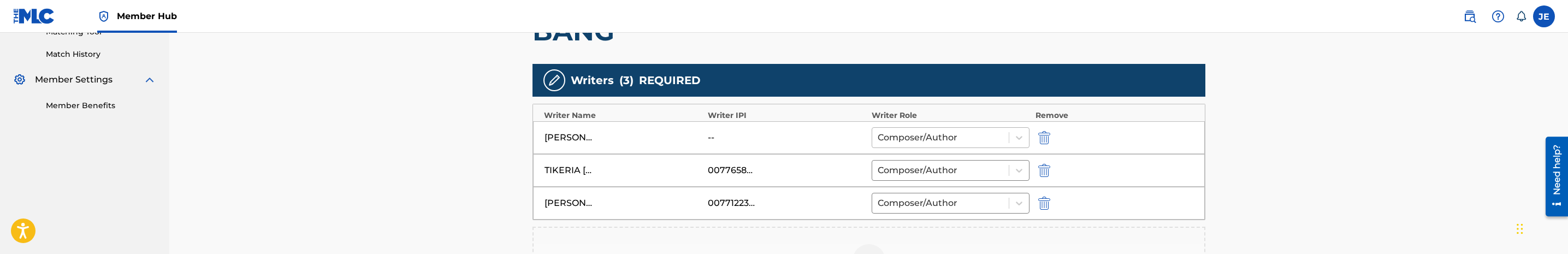
scroll to position [327, 0]
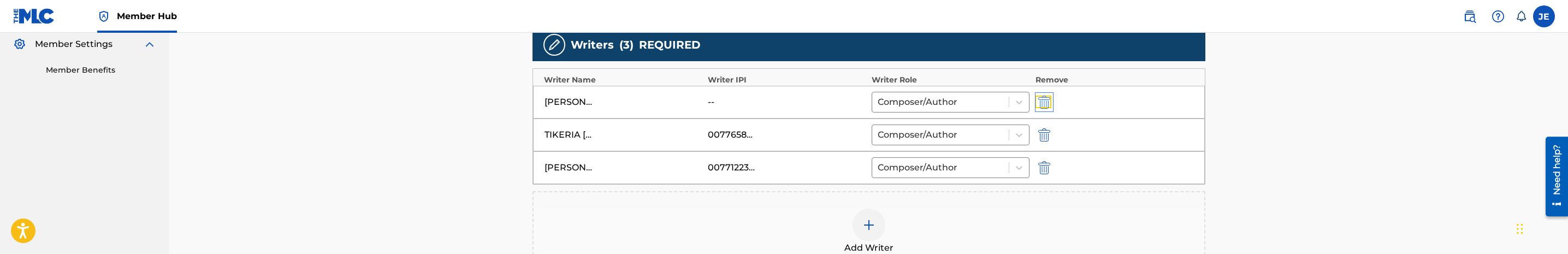
drag, startPoint x: 1046, startPoint y: 102, endPoint x: 1040, endPoint y: 103, distance: 6.1
click at [1045, 102] on img "submit" at bounding box center [1043, 102] width 12 height 13
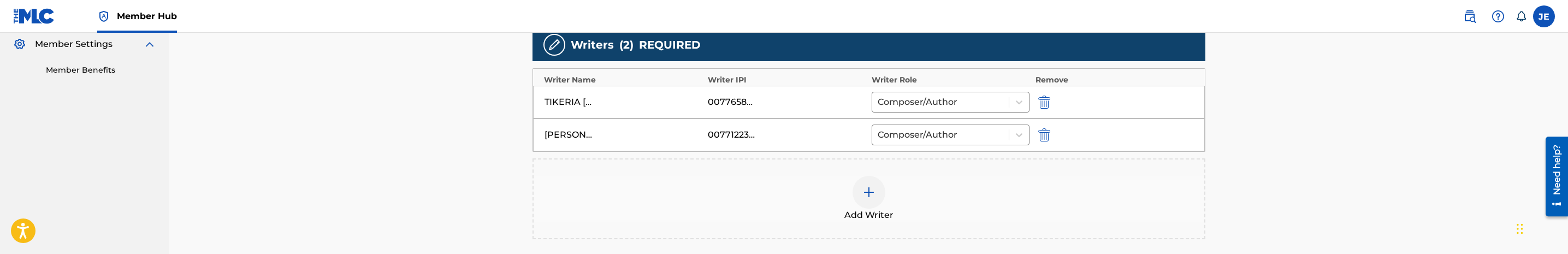
click at [870, 191] on img at bounding box center [869, 191] width 13 height 13
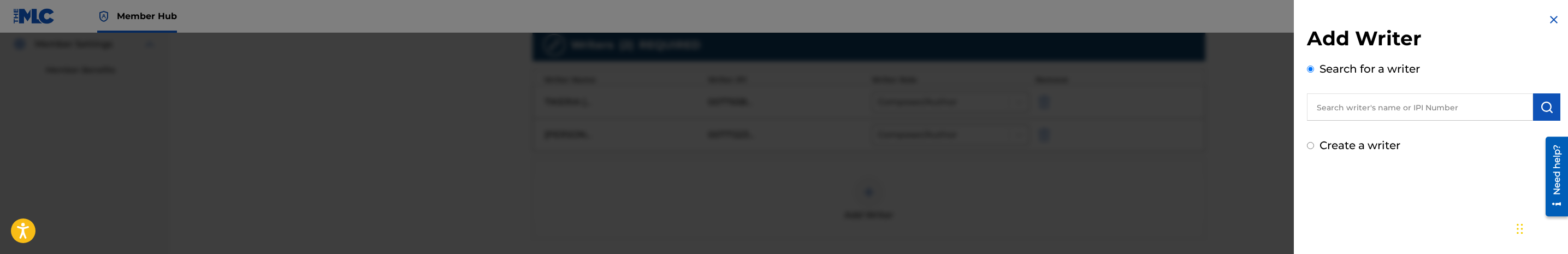
click at [1336, 105] on input "text" at bounding box center [1419, 107] width 226 height 27
paste input "Mingo Timothy Bradley"
type input "Mingo Timothy Bradley"
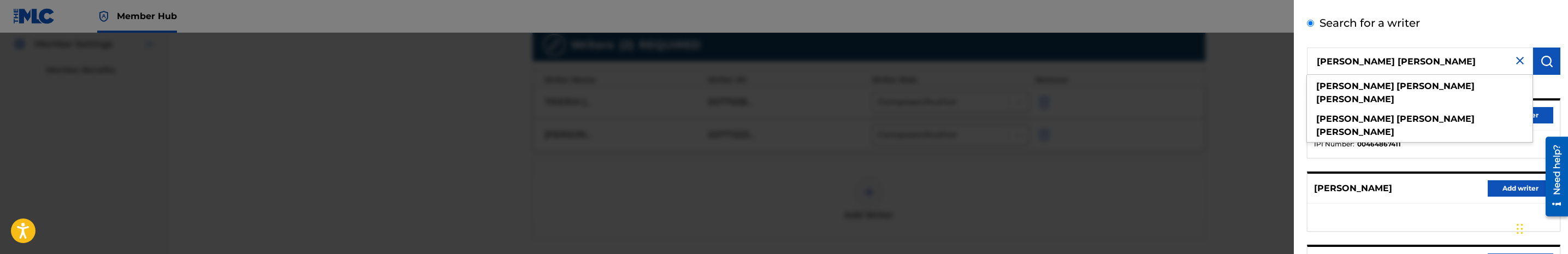
scroll to position [82, 0]
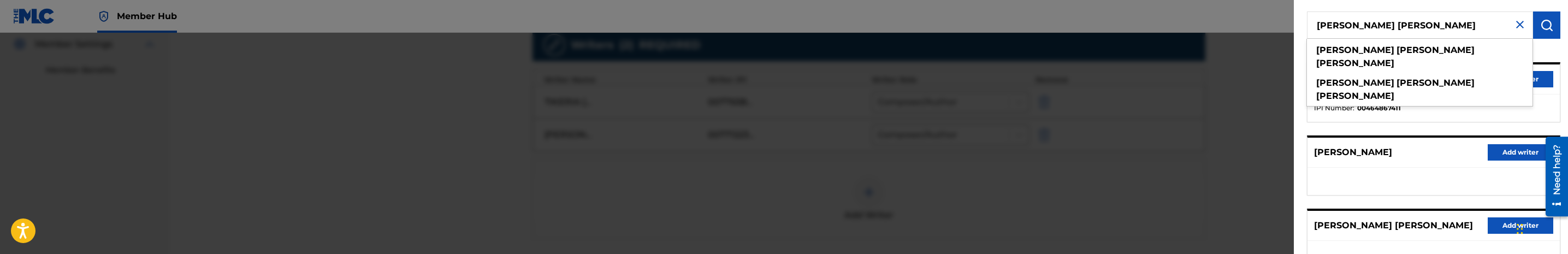
click at [1507, 105] on li "IPI Number : 00464867411" at bounding box center [1433, 108] width 239 height 10
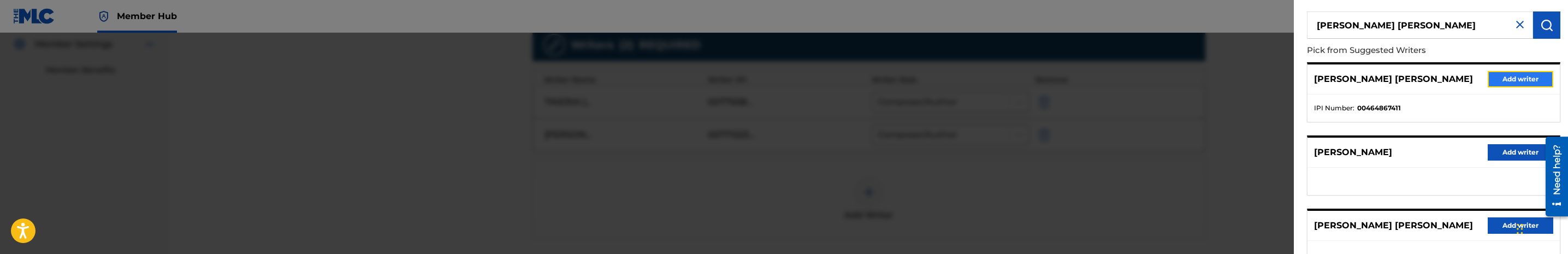
click at [1513, 83] on button "Add writer" at bounding box center [1520, 79] width 65 height 16
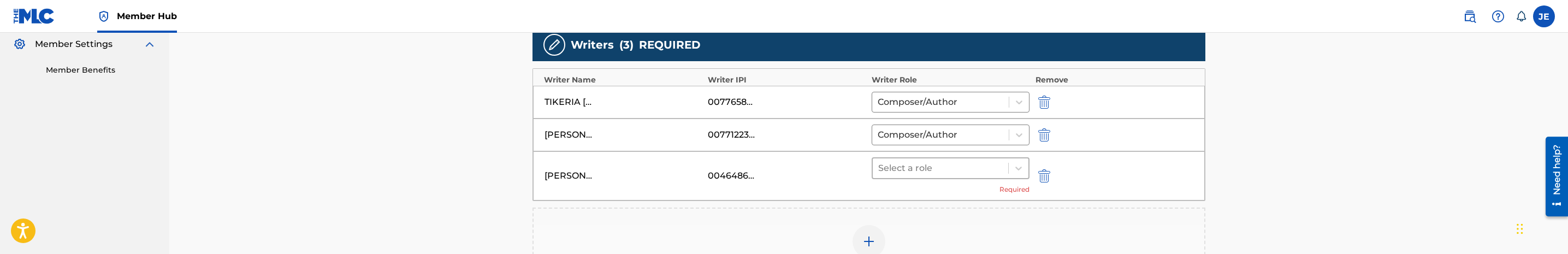
click at [943, 169] on div at bounding box center [941, 168] width 125 height 15
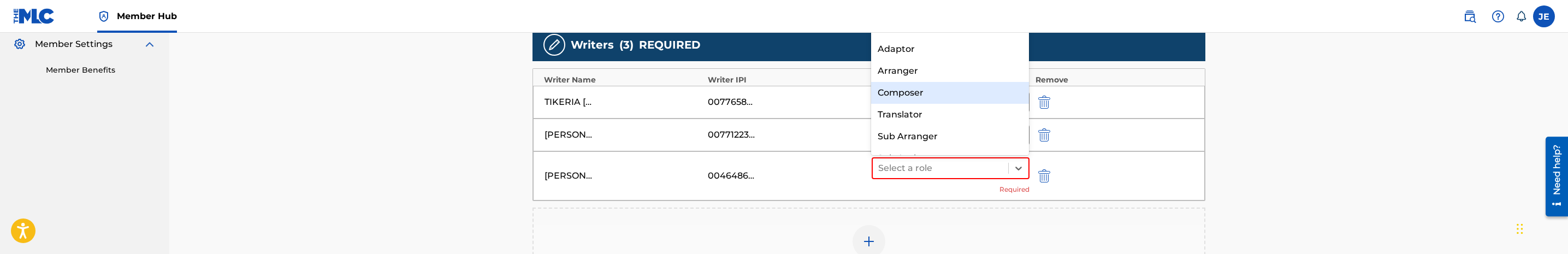
scroll to position [0, 0]
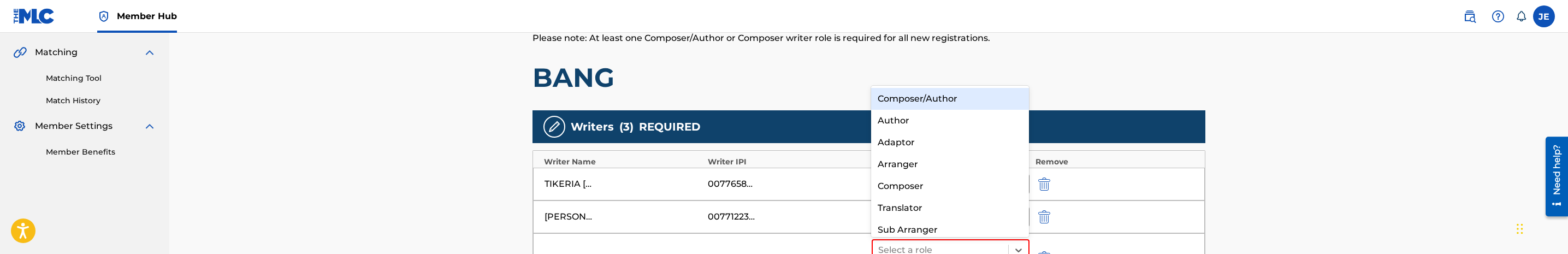
click at [940, 97] on div "Composer/Author" at bounding box center [950, 99] width 158 height 22
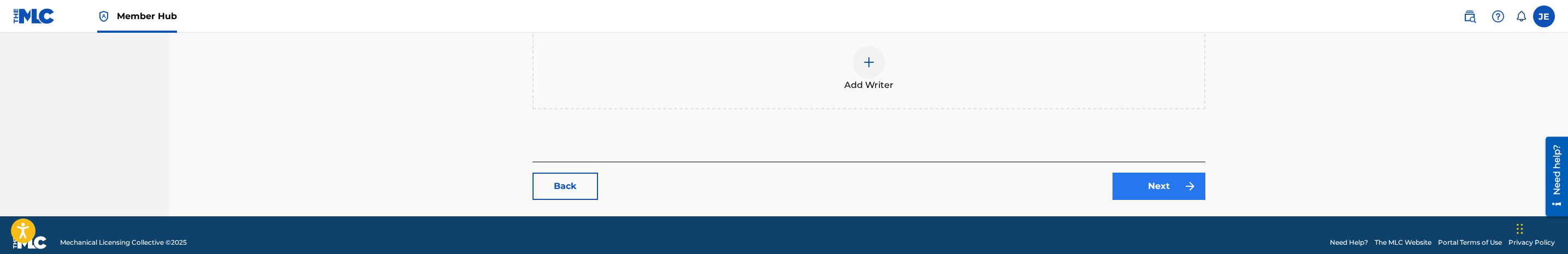
scroll to position [507, 0]
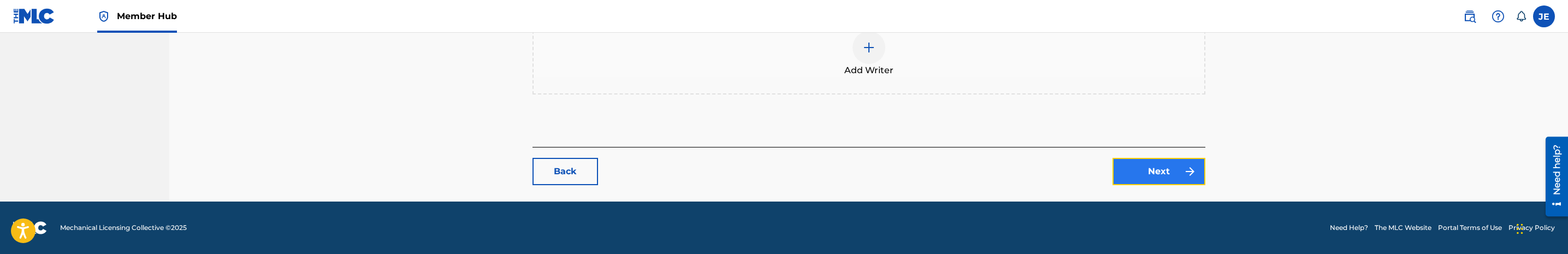
click at [1149, 180] on link "Next" at bounding box center [1159, 171] width 93 height 27
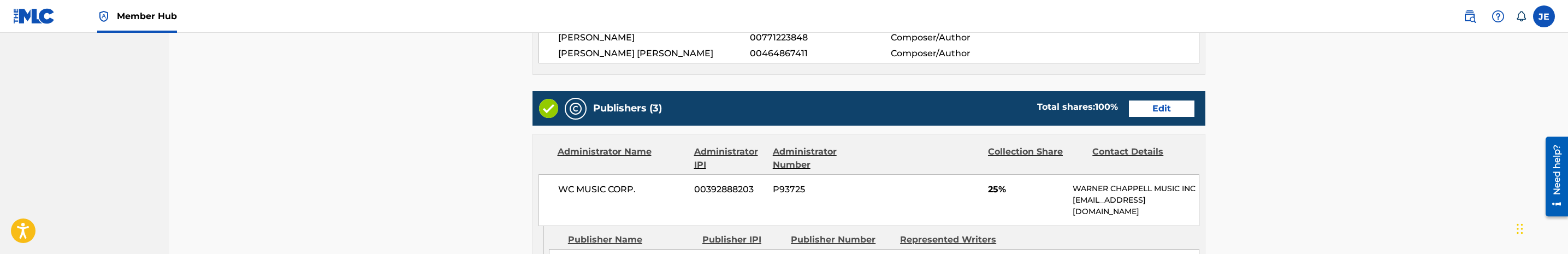
scroll to position [327, 0]
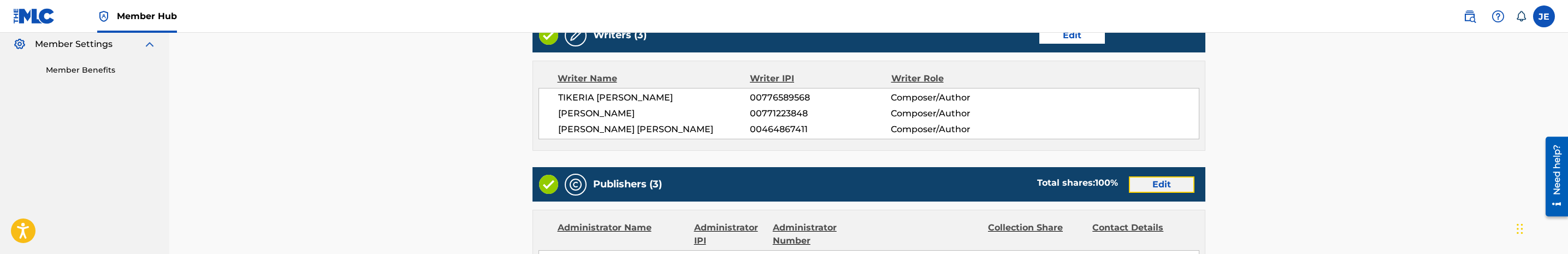
click at [1163, 181] on link "Edit" at bounding box center [1161, 184] width 65 height 16
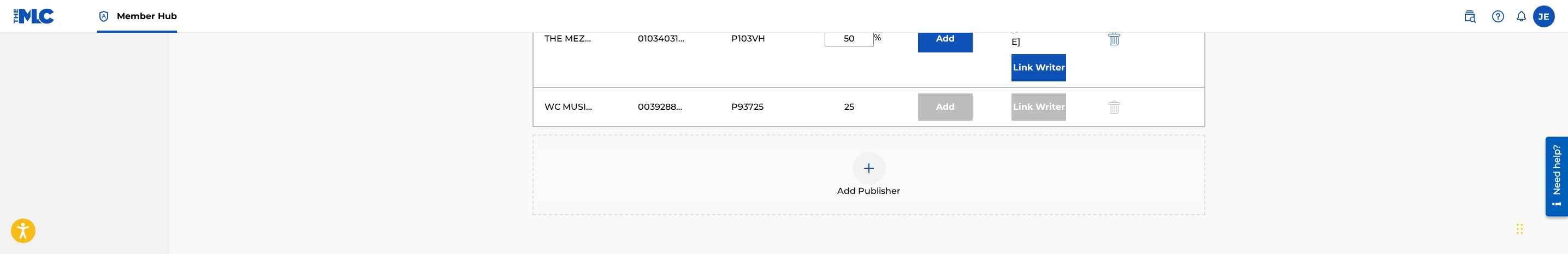
scroll to position [491, 0]
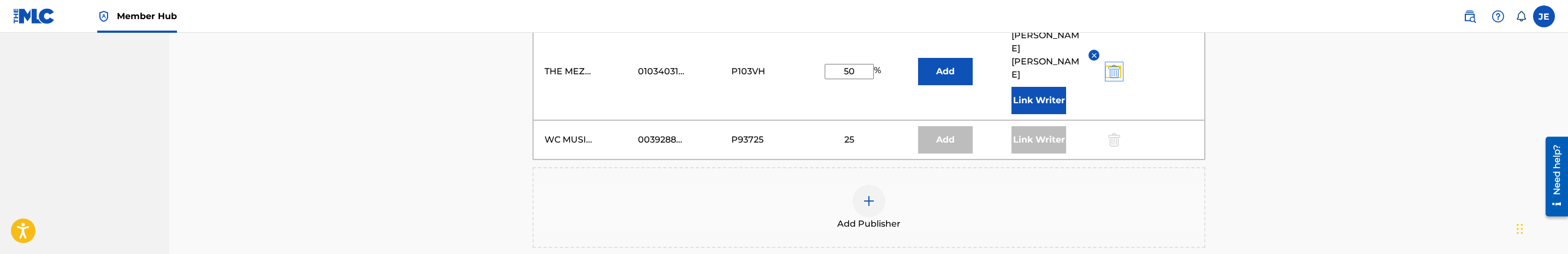
click at [1113, 71] on img "submit" at bounding box center [1113, 72] width 12 height 13
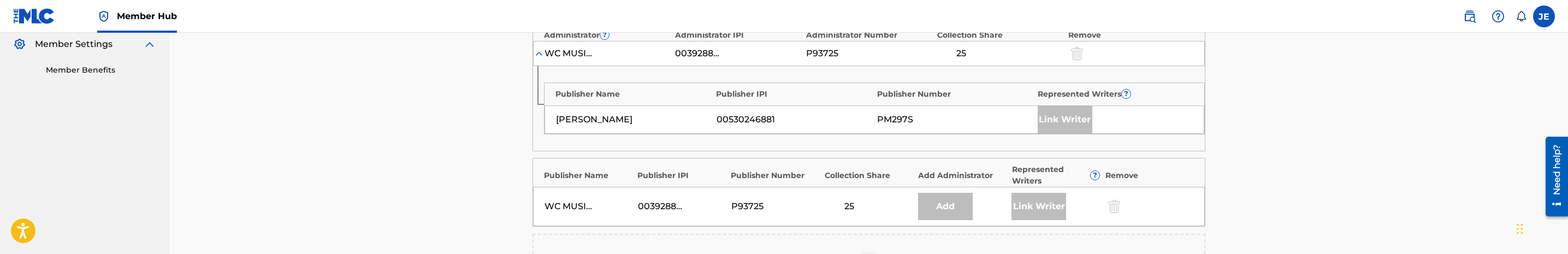
scroll to position [409, 0]
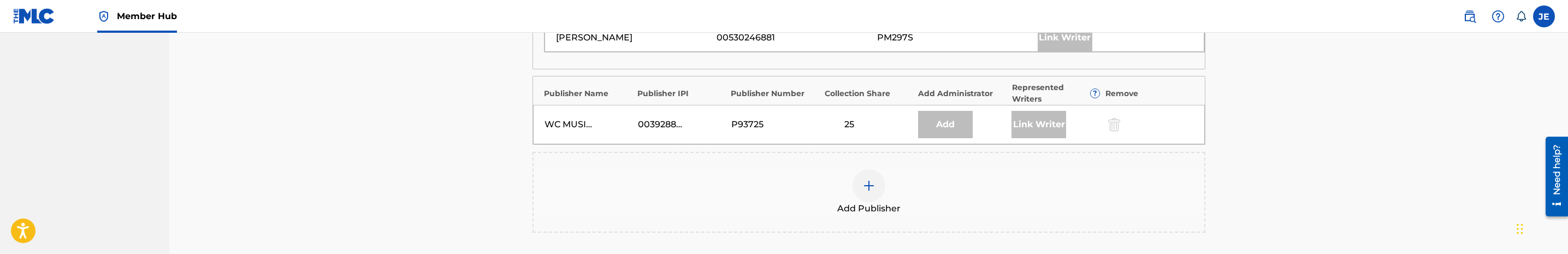
click at [867, 192] on img at bounding box center [869, 185] width 13 height 13
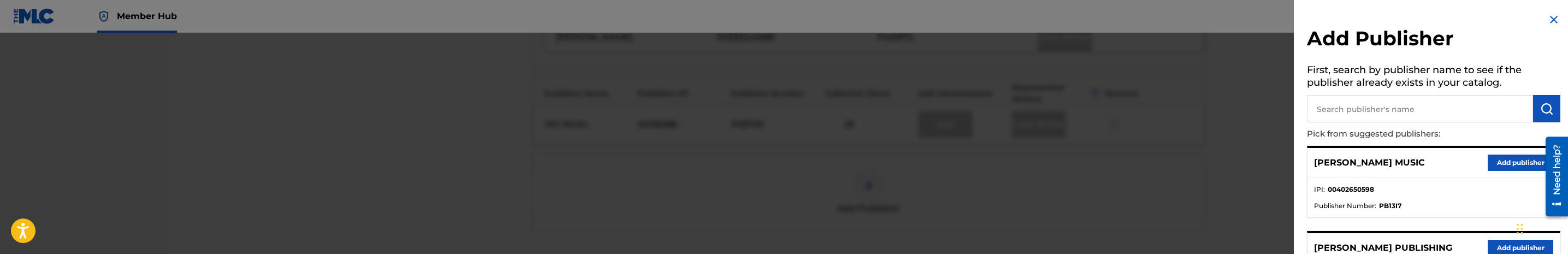
click at [1334, 103] on input "text" at bounding box center [1419, 109] width 226 height 27
type input "super"
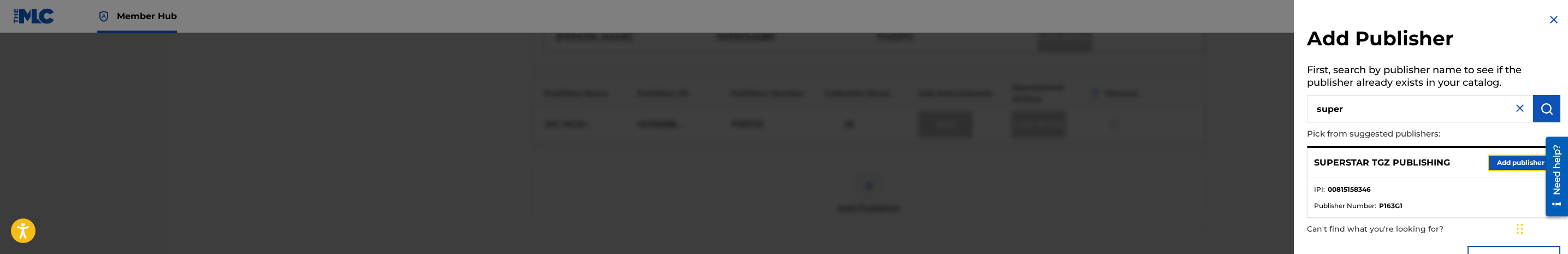
click at [1506, 161] on button "Add publisher" at bounding box center [1520, 162] width 65 height 16
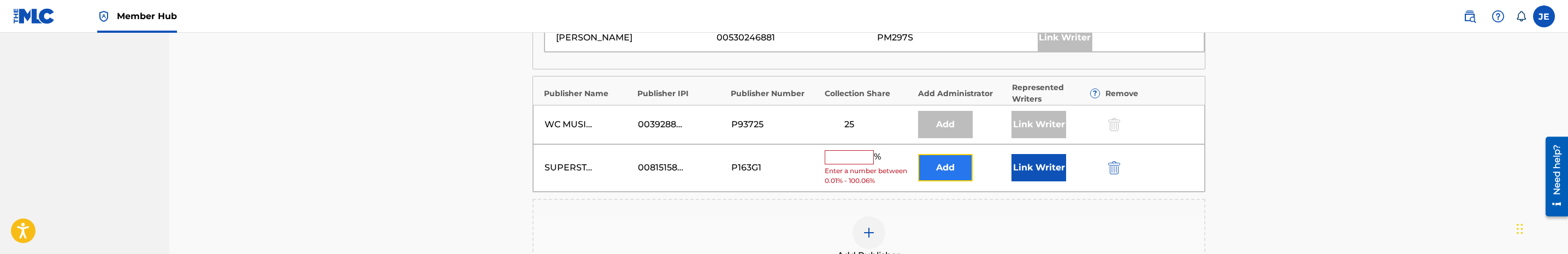
click at [956, 171] on button "Add" at bounding box center [945, 168] width 54 height 27
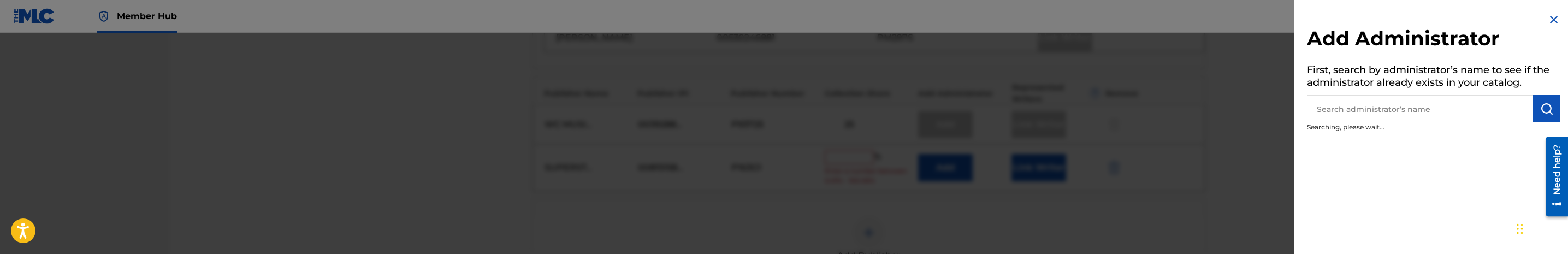
click at [1422, 109] on input "text" at bounding box center [1419, 109] width 226 height 27
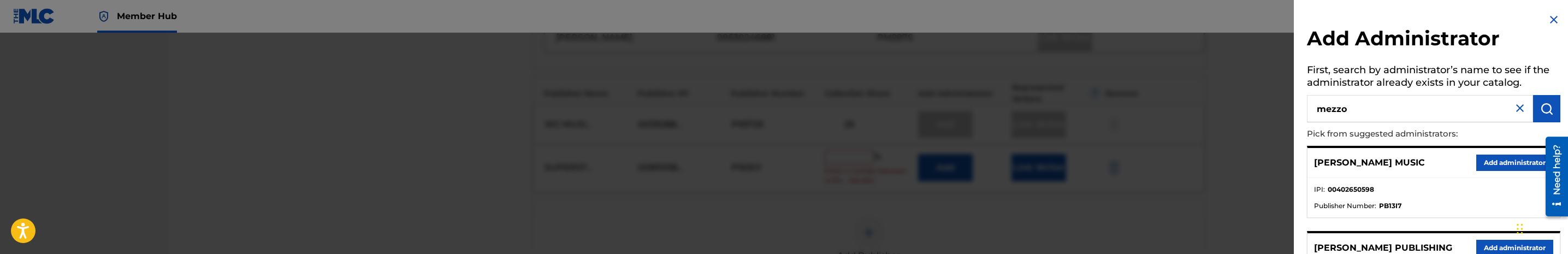
type input "mezzo"
click at [1505, 156] on button "Add administrator" at bounding box center [1514, 162] width 77 height 16
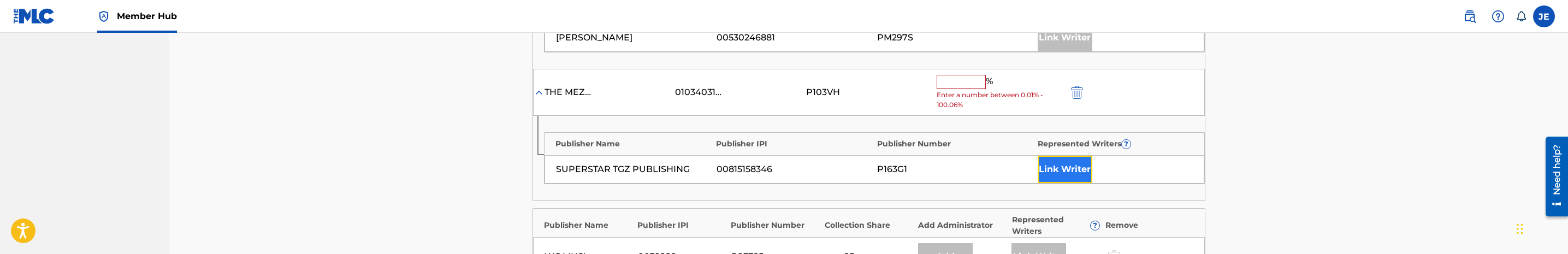
click at [1065, 179] on button "Link Writer" at bounding box center [1065, 169] width 54 height 27
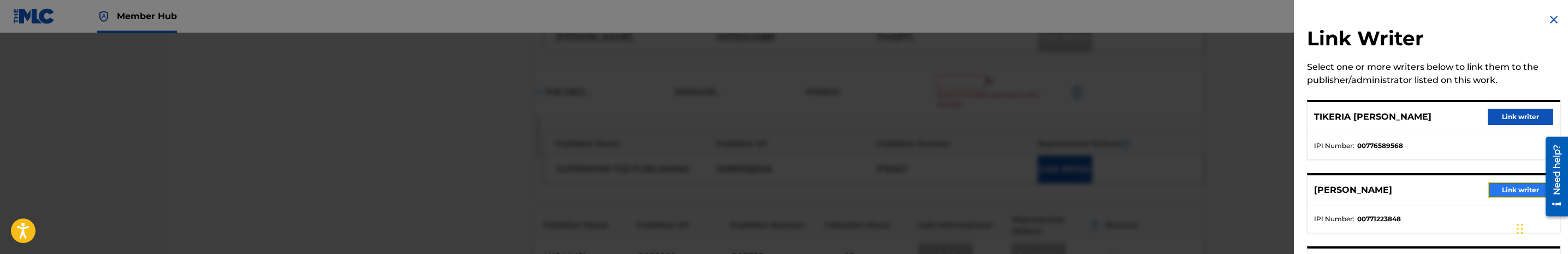
click at [1503, 187] on button "Link writer" at bounding box center [1520, 190] width 65 height 16
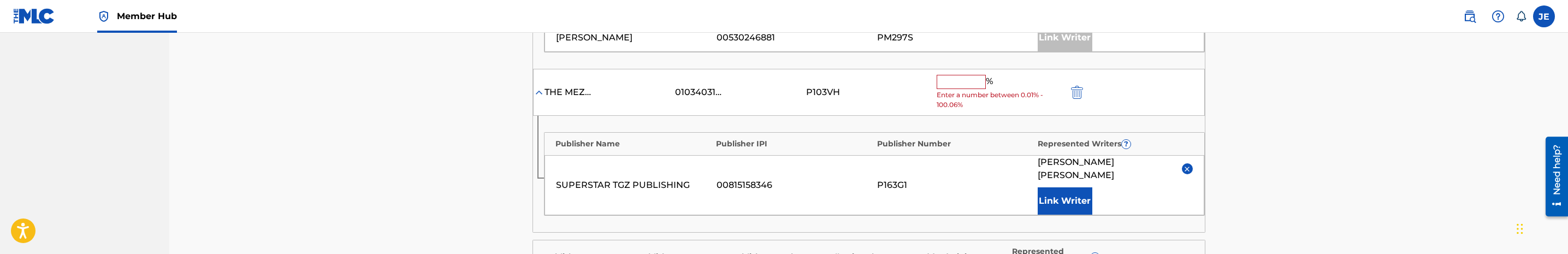
click at [960, 88] on input "text" at bounding box center [962, 82] width 49 height 15
type input "25"
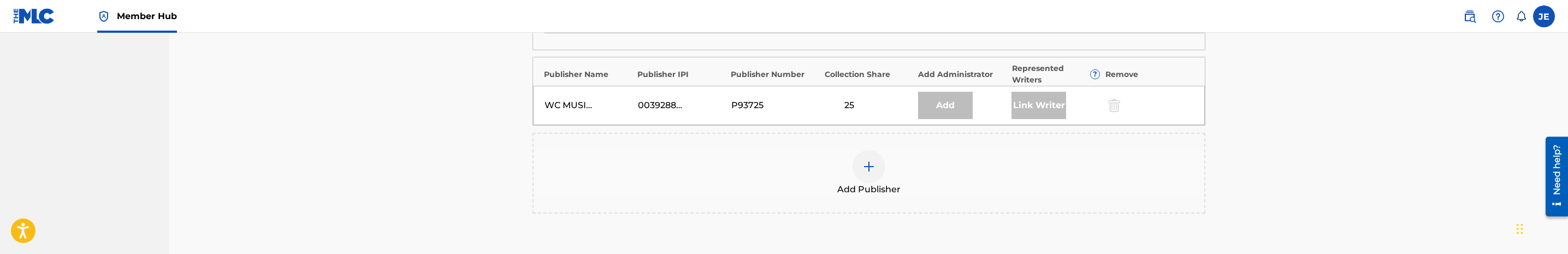
scroll to position [573, 0]
click at [877, 171] on div at bounding box center [869, 165] width 33 height 33
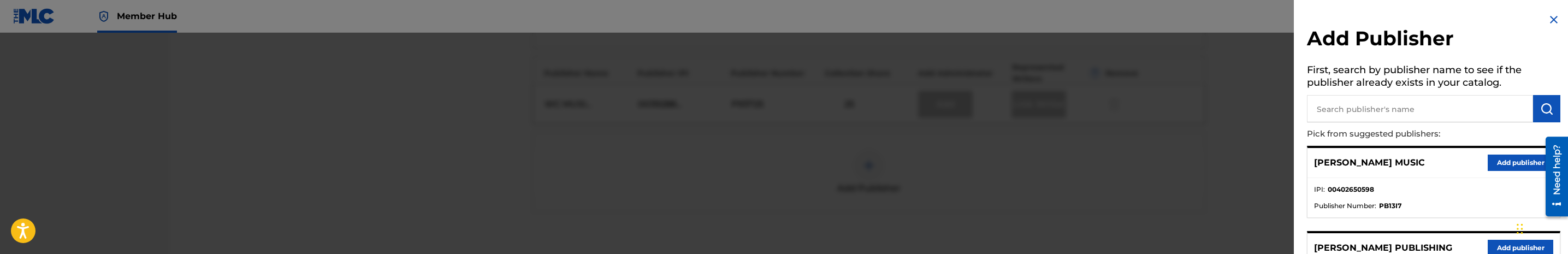
click at [1393, 109] on input "text" at bounding box center [1419, 109] width 226 height 27
type input "imtgz"
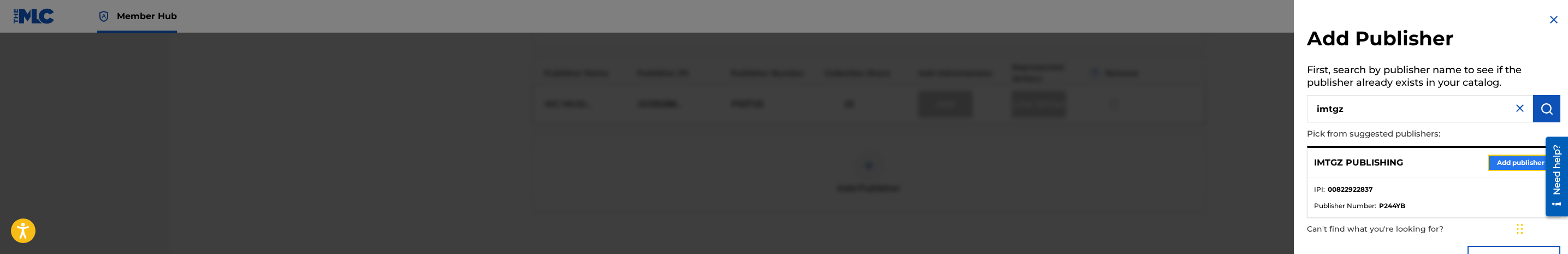
click at [1495, 161] on button "Add publisher" at bounding box center [1520, 162] width 65 height 16
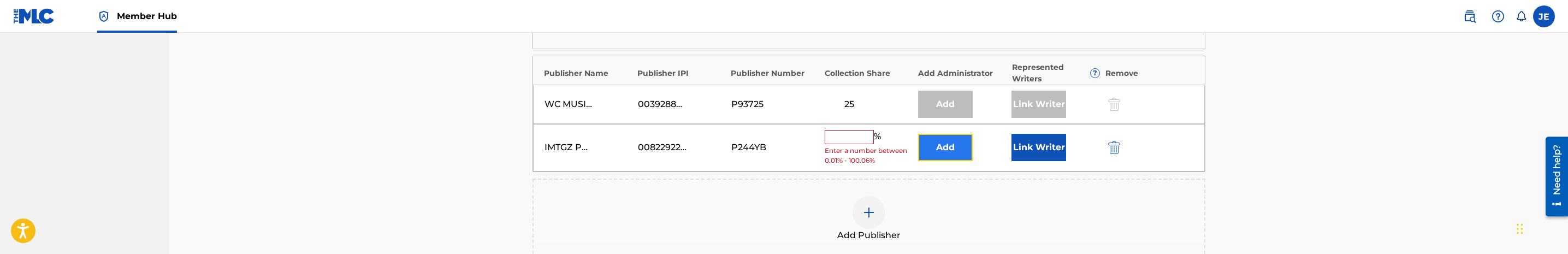
click at [927, 146] on button "Add" at bounding box center [945, 147] width 54 height 27
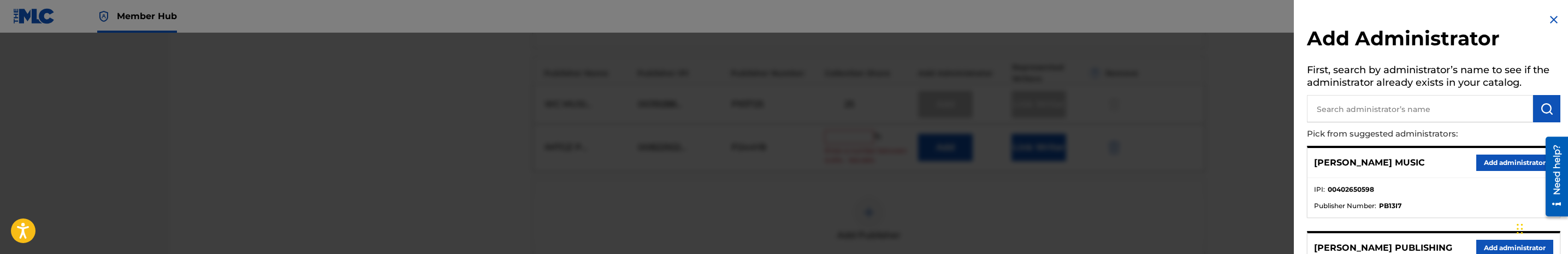
click at [1375, 122] on p "Pick from suggested administrators:" at bounding box center [1402, 134] width 192 height 24
click at [1380, 114] on input "text" at bounding box center [1419, 109] width 226 height 27
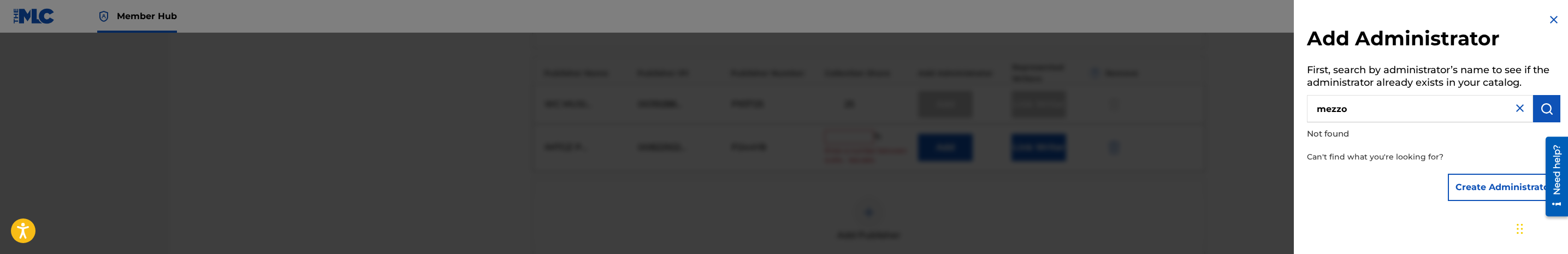
type input "mezzo"
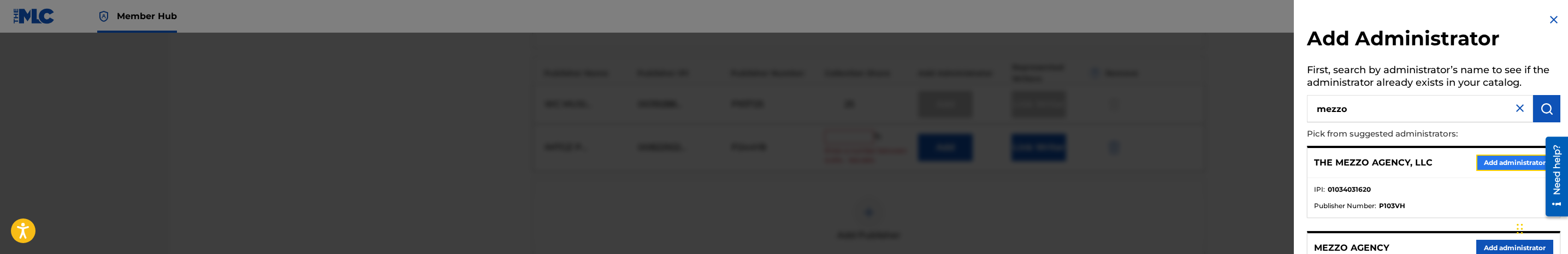
click at [1488, 162] on button "Add administrator" at bounding box center [1514, 162] width 77 height 16
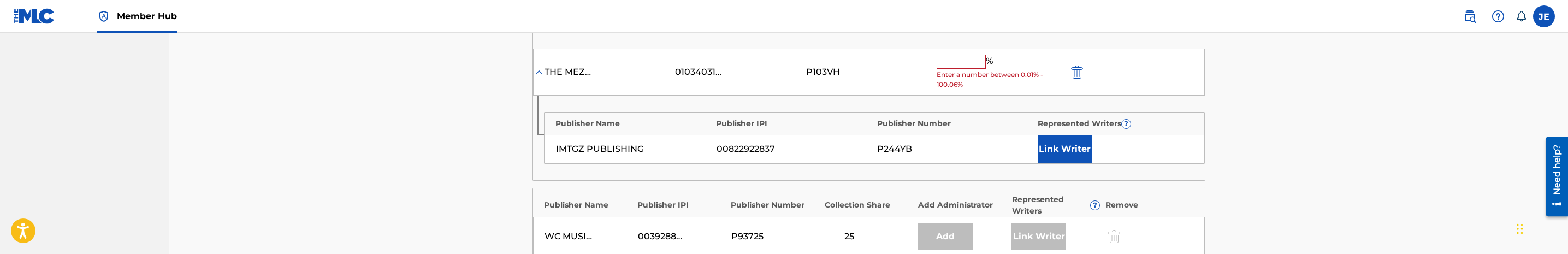
click at [1080, 163] on div "IMTGZ PUBLISHING 00822922837 P244YB Link Writer" at bounding box center [874, 149] width 660 height 28
click at [1051, 154] on button "Link Writer" at bounding box center [1065, 149] width 54 height 27
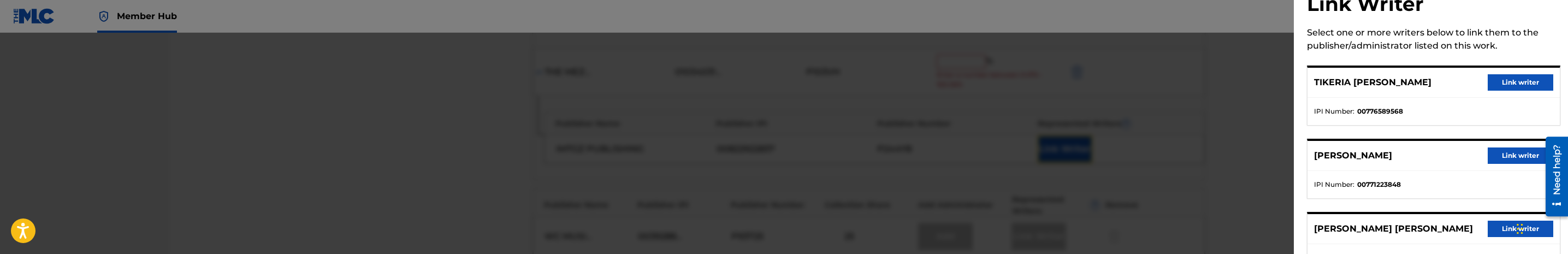
scroll to position [0, 0]
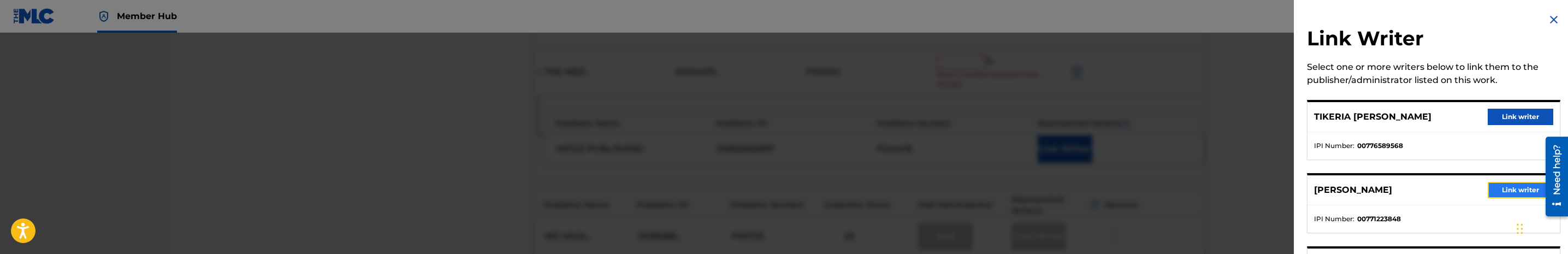
click at [1507, 192] on button "Link writer" at bounding box center [1520, 190] width 65 height 16
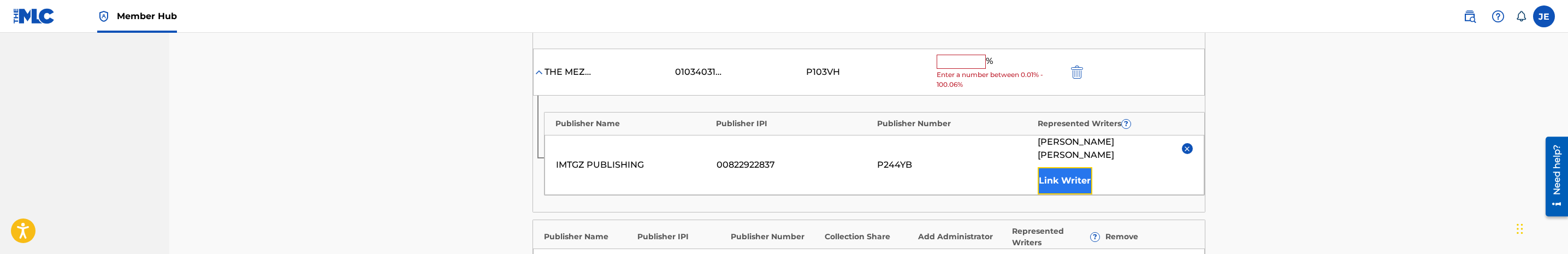
click at [1070, 180] on button "Link Writer" at bounding box center [1065, 181] width 54 height 27
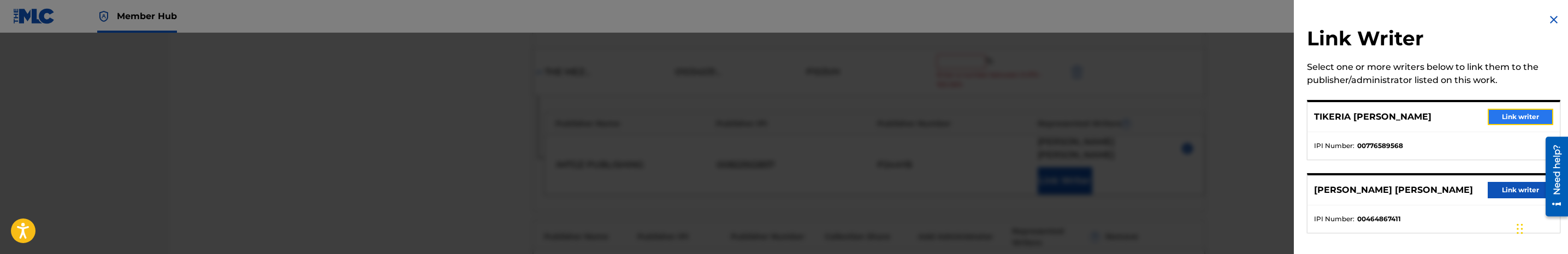
click at [1504, 117] on button "Link writer" at bounding box center [1520, 117] width 65 height 16
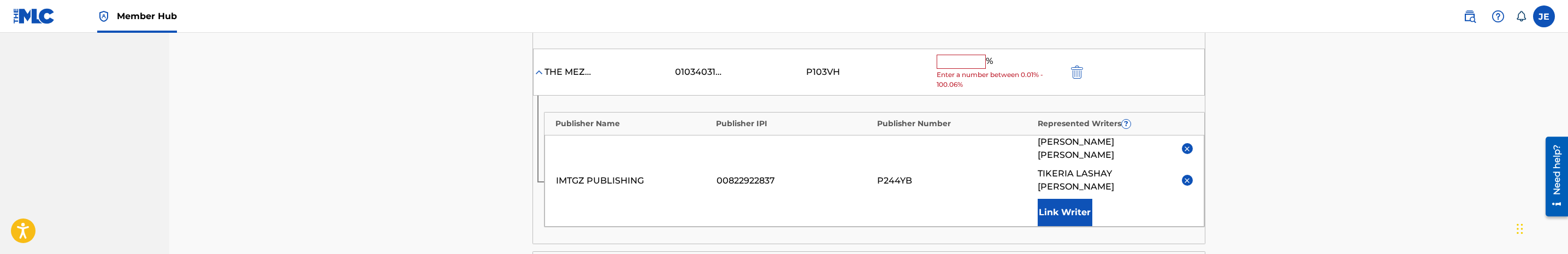
click at [1190, 150] on img at bounding box center [1187, 148] width 8 height 8
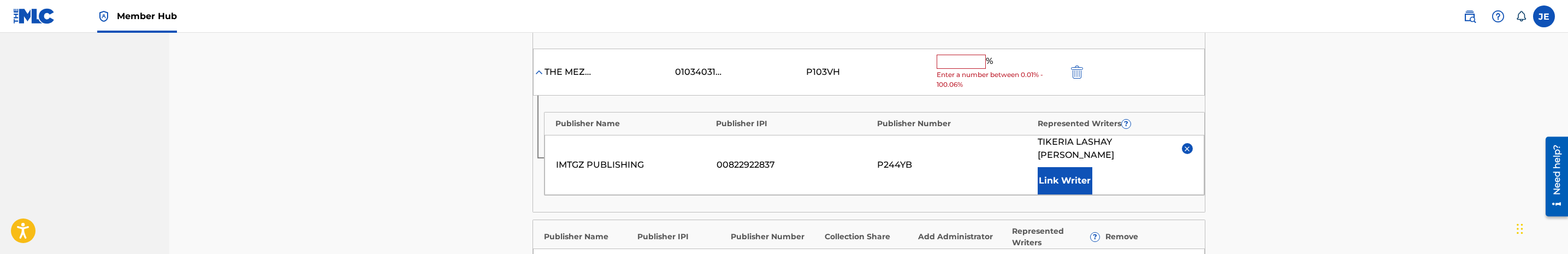
click at [959, 69] on input "text" at bounding box center [962, 62] width 49 height 15
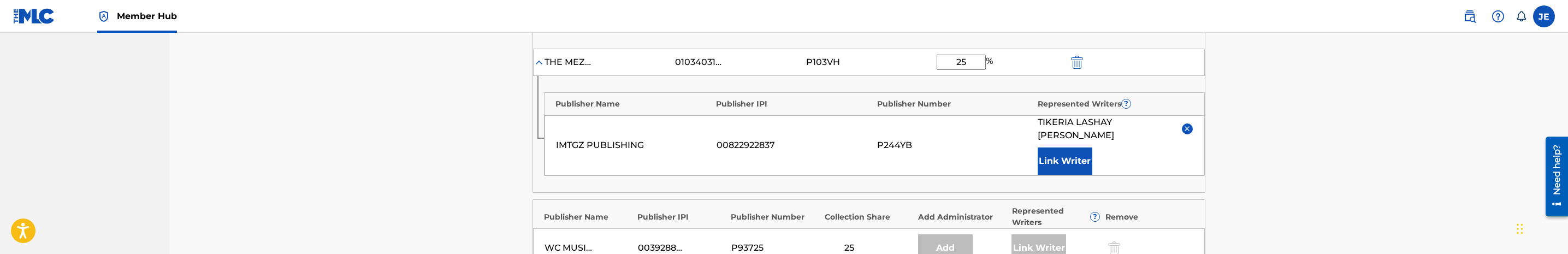
type input "25"
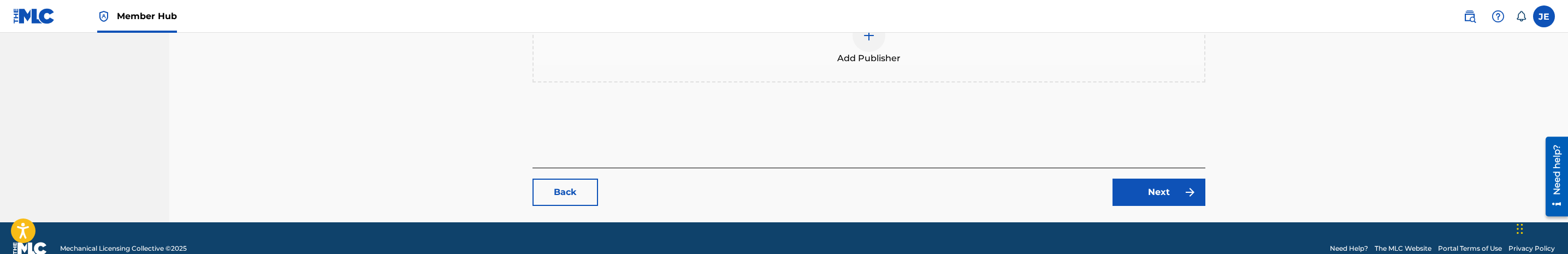
scroll to position [857, 0]
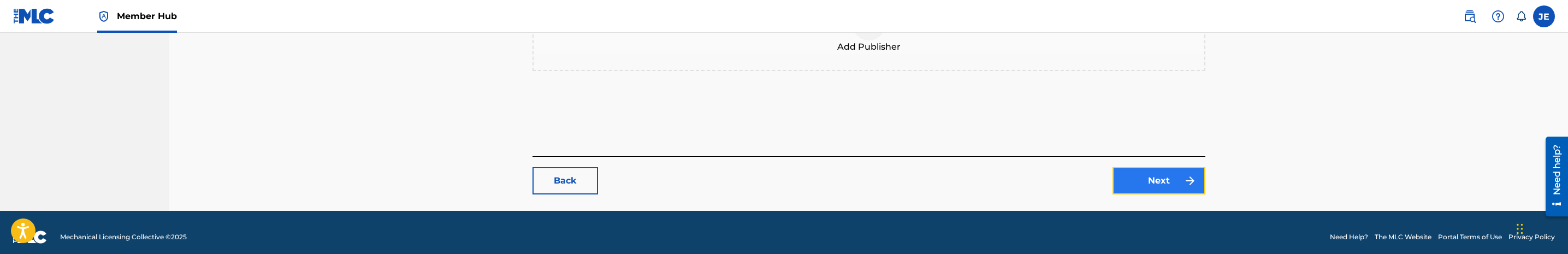
click at [1169, 179] on link "Next" at bounding box center [1159, 181] width 93 height 27
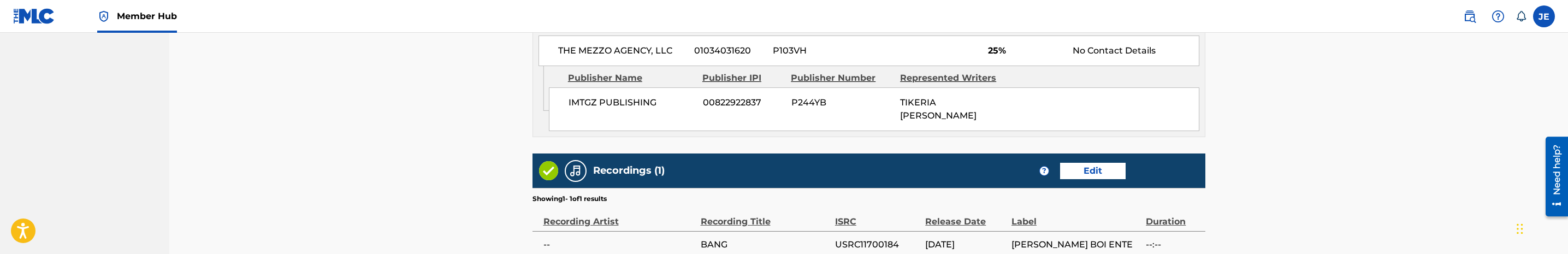
scroll to position [1064, 0]
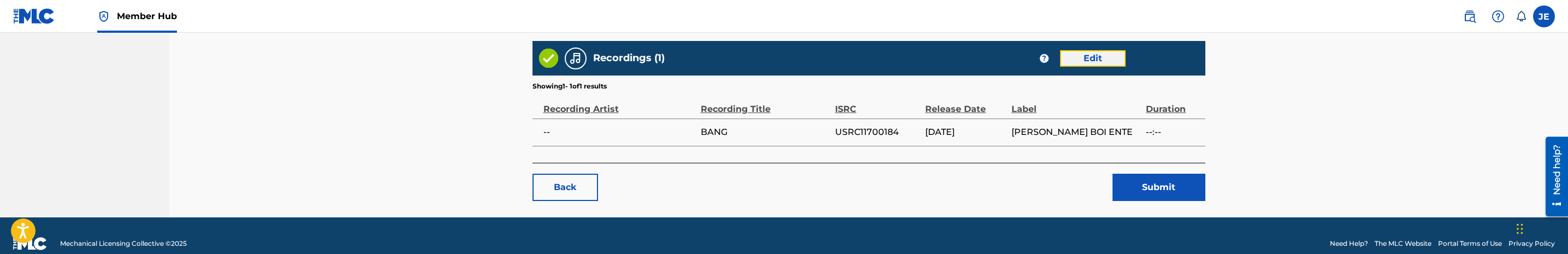
click at [1089, 60] on link "Edit" at bounding box center [1092, 58] width 65 height 16
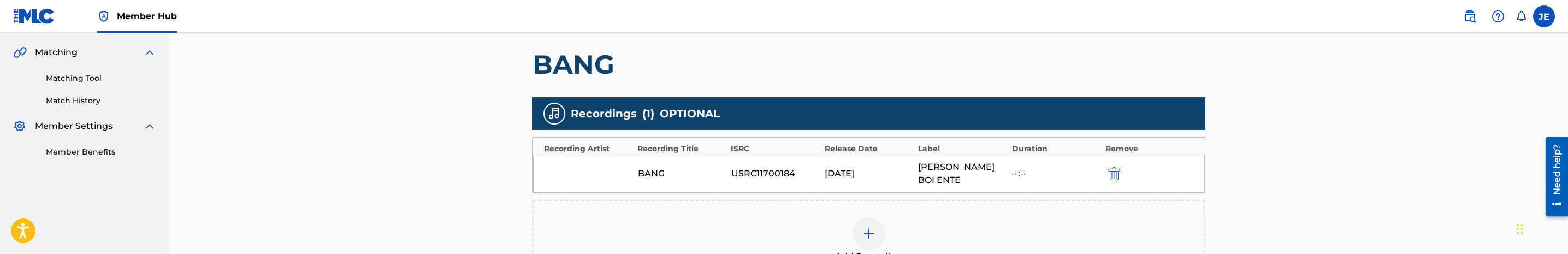
scroll to position [327, 0]
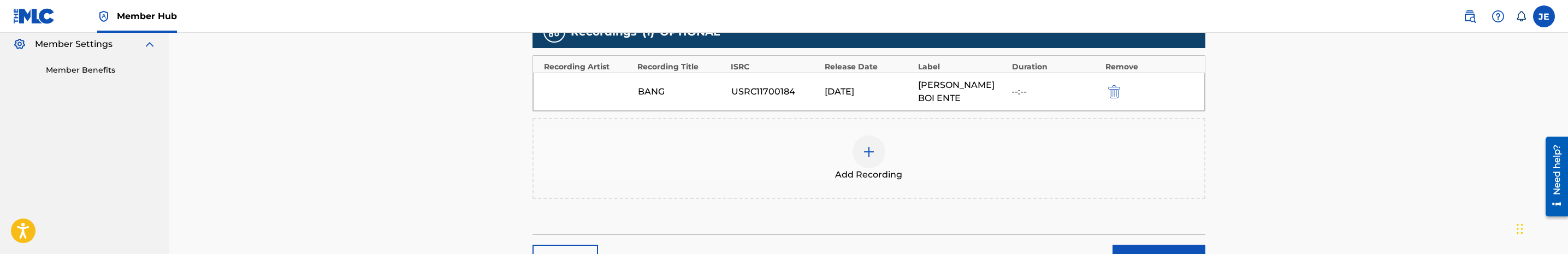
click at [868, 145] on img at bounding box center [869, 151] width 13 height 13
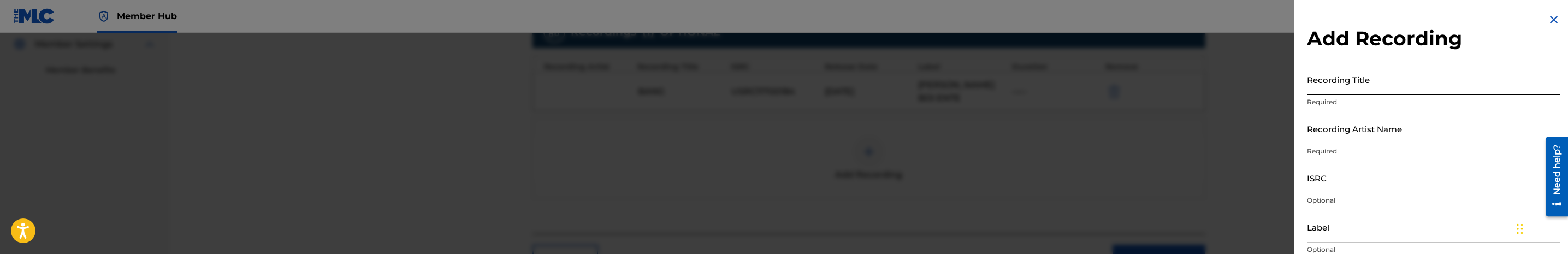
click at [1346, 85] on input "Recording Title" at bounding box center [1433, 79] width 253 height 31
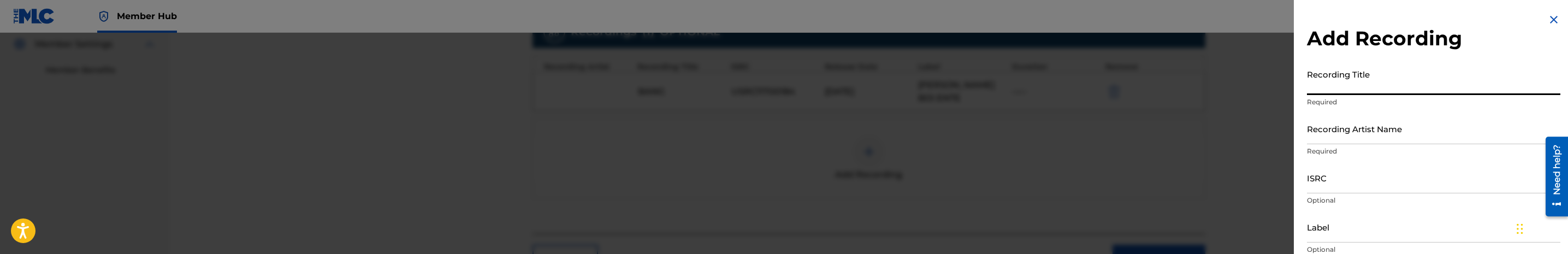
paste input "Bang by Taylor Girlz"
drag, startPoint x: 1342, startPoint y: 87, endPoint x: 1486, endPoint y: 87, distance: 144.0
click at [1486, 87] on input "Bang by Taylor Girlz" at bounding box center [1433, 79] width 253 height 31
type input "Bang"
click at [1404, 135] on input "Recording Artist Name" at bounding box center [1433, 129] width 253 height 31
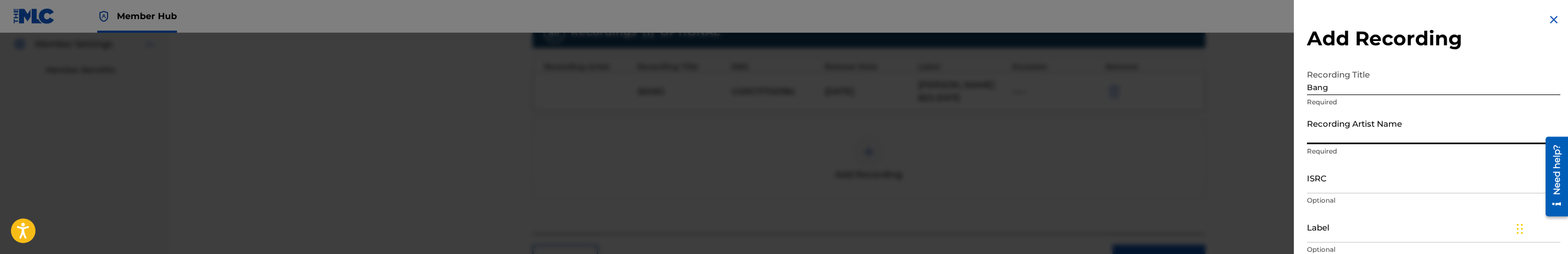
paste input "Taylor Girlz"
type input "Taylor Girlz"
click at [1354, 179] on input "ISRC" at bounding box center [1433, 178] width 253 height 31
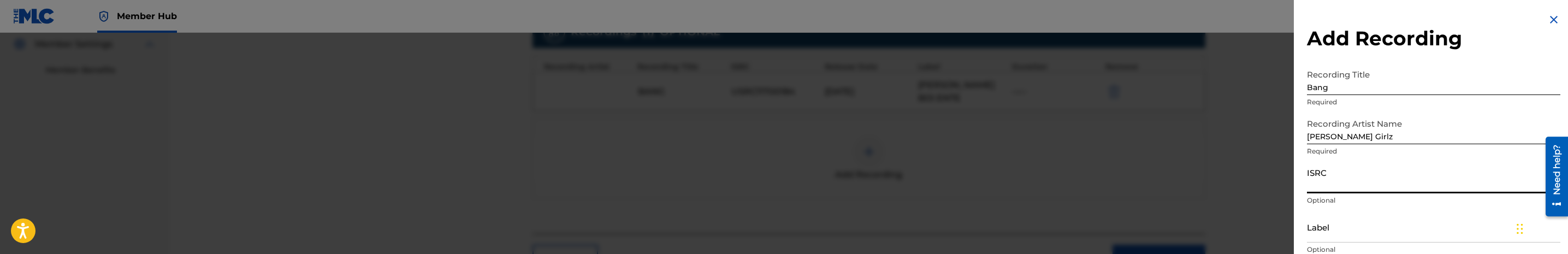
paste input "USRC11700184"
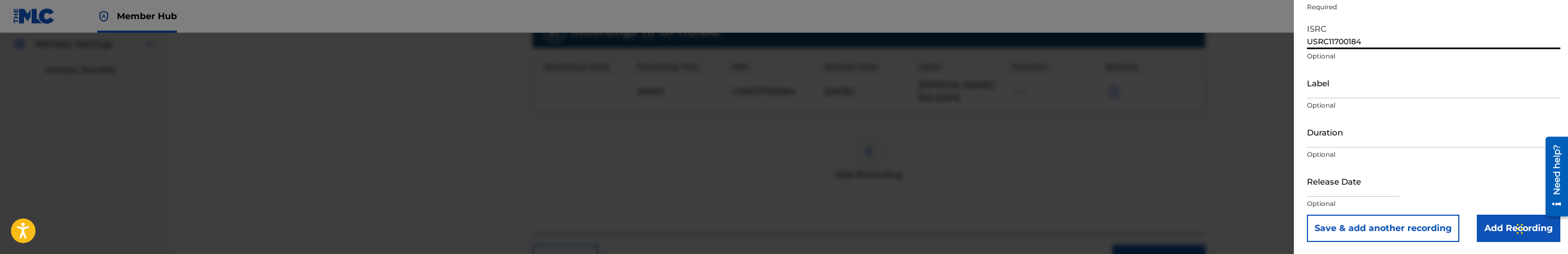
scroll to position [144, 0]
type input "USRC11700184"
click at [1368, 88] on input "Label" at bounding box center [1433, 82] width 253 height 31
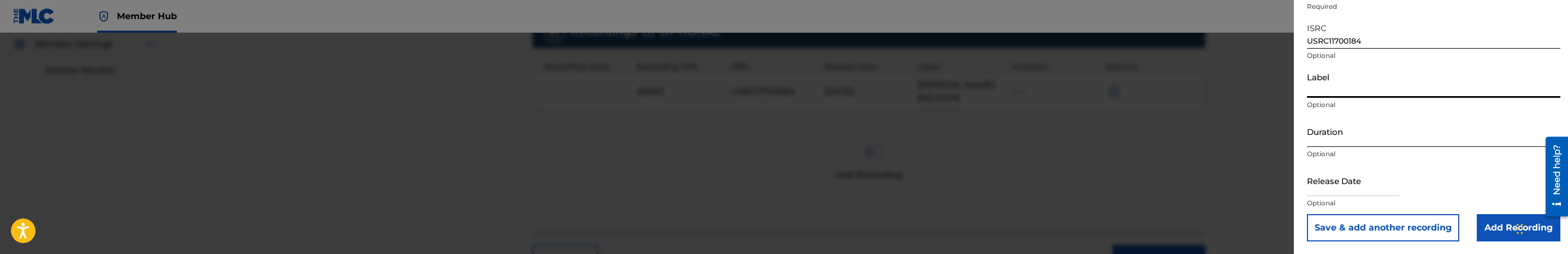
paste input "RCA Records, a division of Sony Music Entertainment"
type input "RCA Records, a division of Sony Music Entertainment"
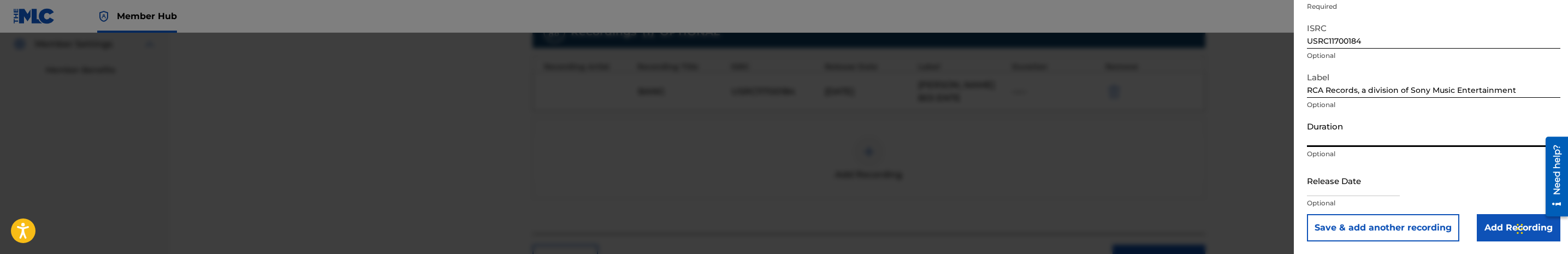
click at [1364, 135] on input "Duration" at bounding box center [1433, 132] width 253 height 31
type input "02:54"
click at [1489, 232] on input "Add Recording" at bounding box center [1518, 228] width 84 height 27
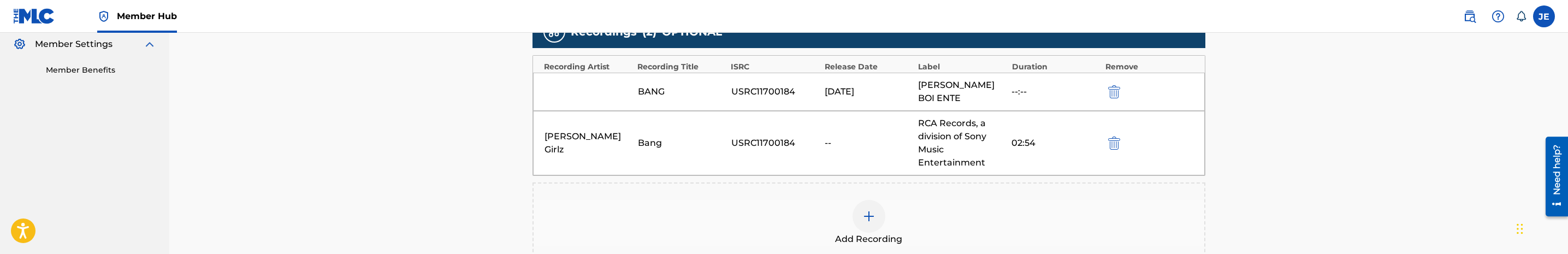
click at [833, 136] on div "--" at bounding box center [868, 142] width 88 height 13
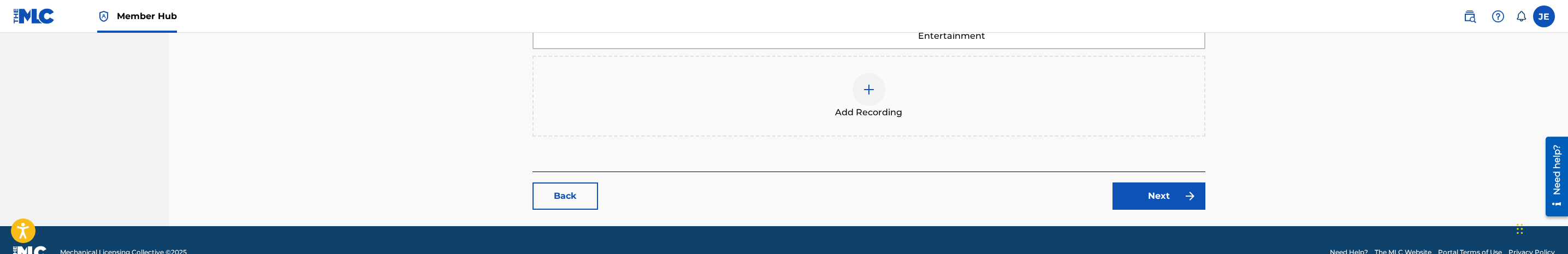
scroll to position [466, 0]
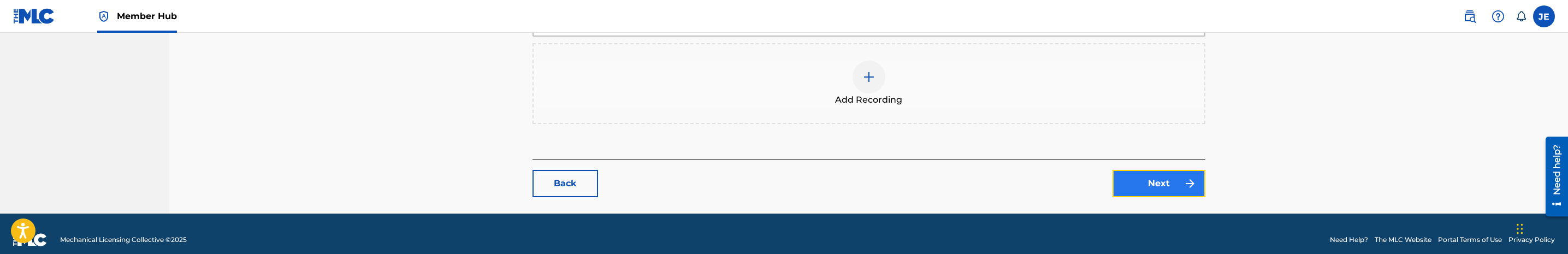
click at [1146, 179] on link "Next" at bounding box center [1159, 183] width 93 height 27
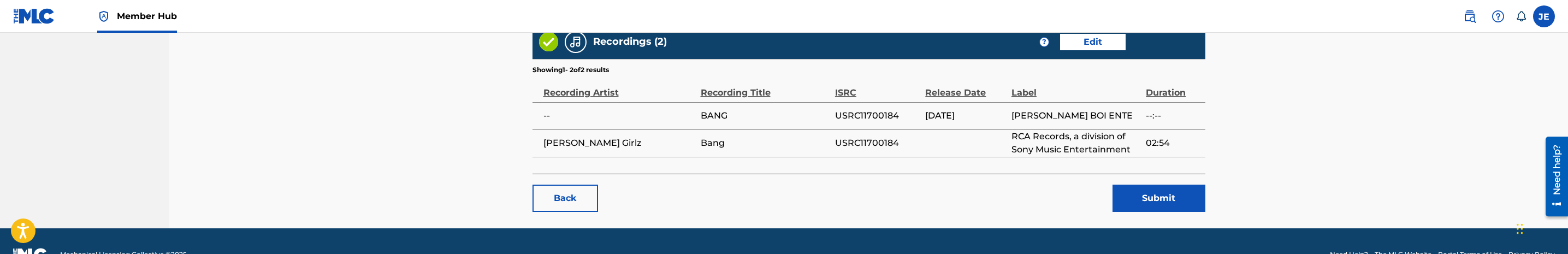
scroll to position [1114, 0]
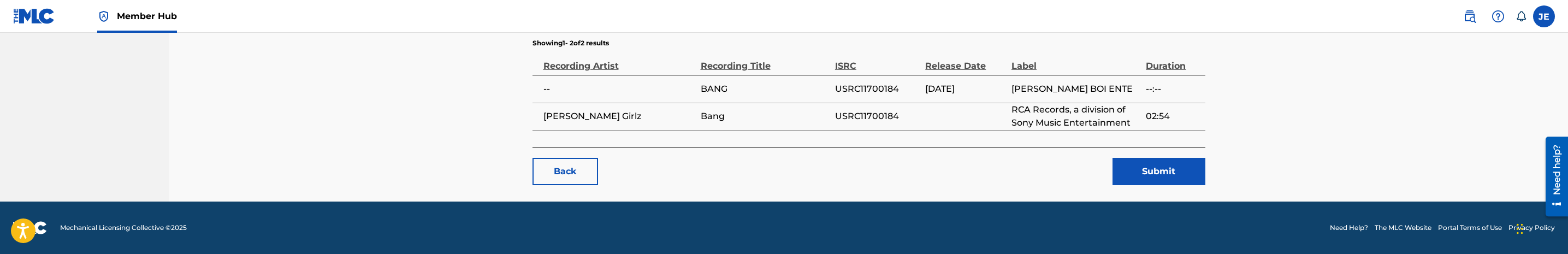
click at [1123, 180] on button "Submit" at bounding box center [1159, 171] width 93 height 27
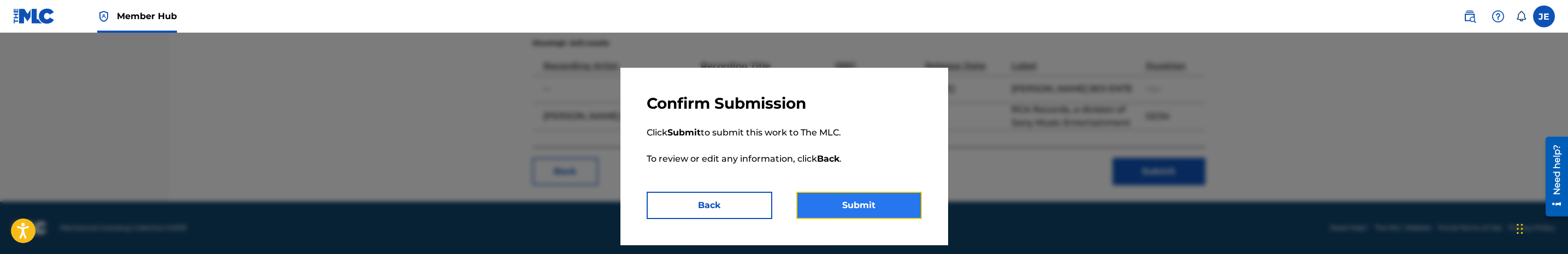
click at [850, 203] on button "Submit" at bounding box center [859, 205] width 125 height 27
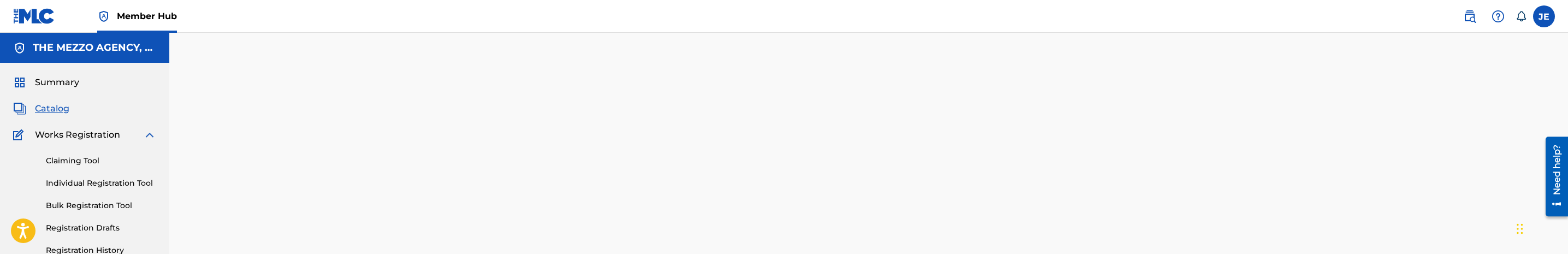
click at [56, 110] on span "Catalog" at bounding box center [52, 108] width 35 height 13
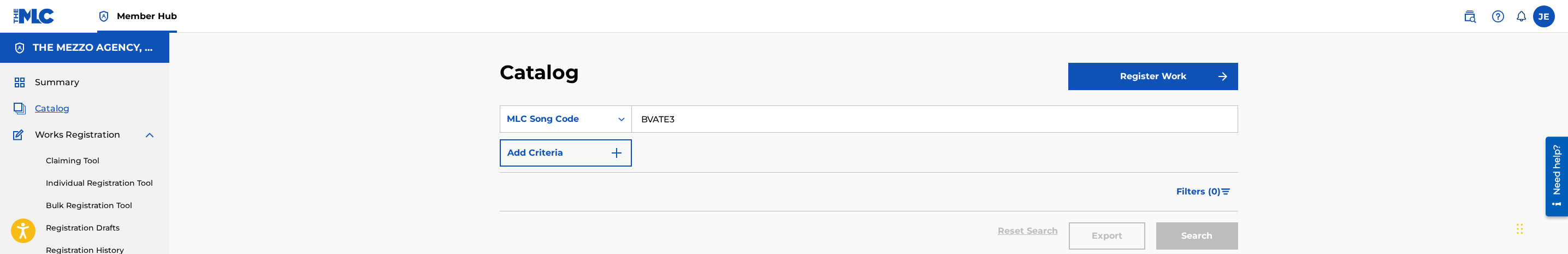
click at [674, 120] on input "BVATE3" at bounding box center [934, 119] width 606 height 26
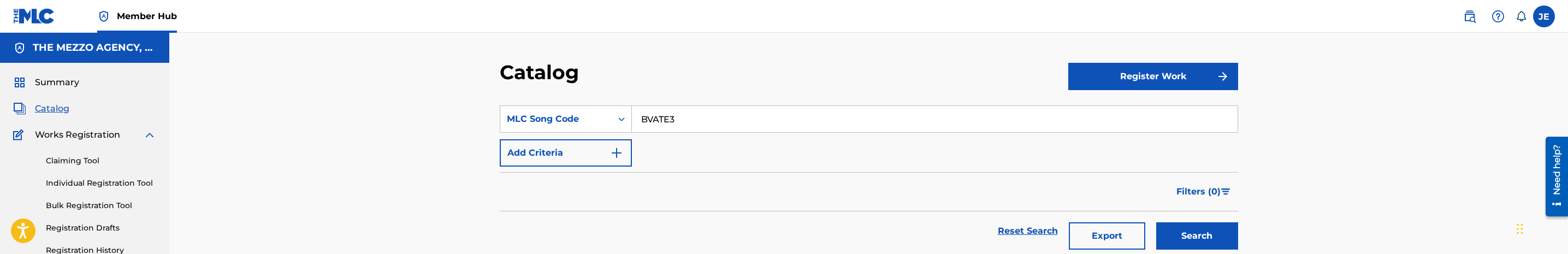
paste input "GV9Q9F"
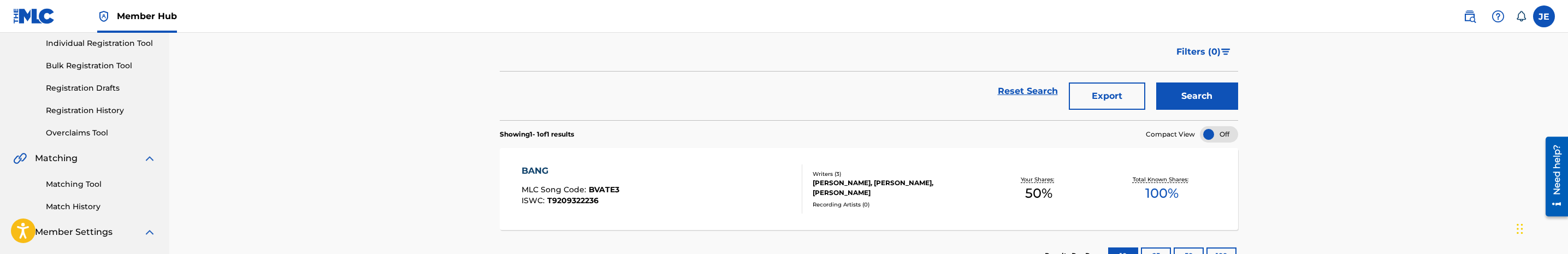
scroll to position [163, 0]
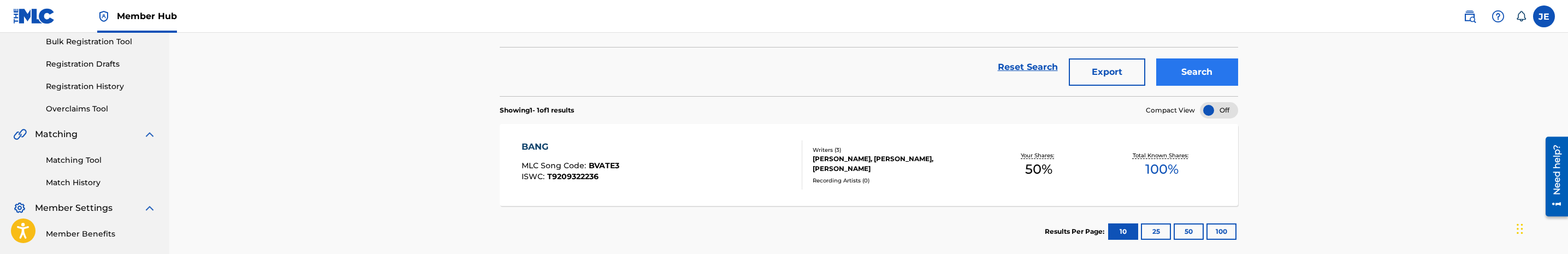
type input "GV9Q9F"
click at [1181, 68] on button "Search" at bounding box center [1197, 72] width 82 height 27
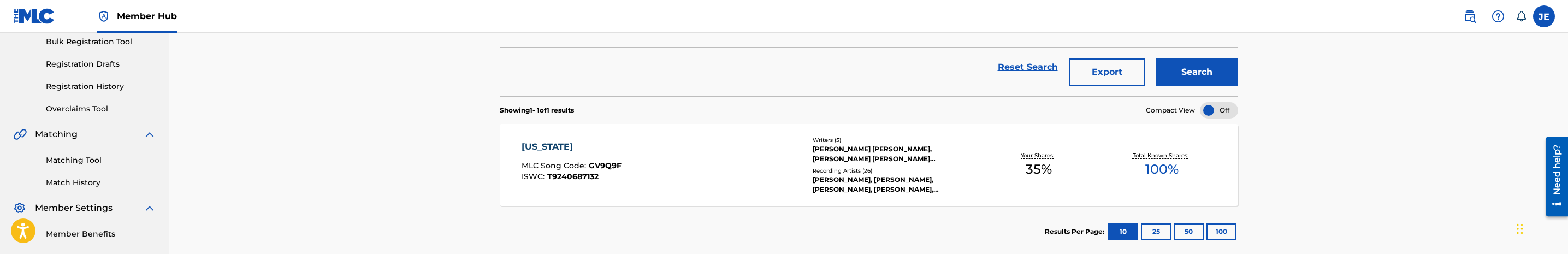
click at [696, 161] on div "GEORGIA MLC Song Code : GV9Q9F ISWC : T9240687132" at bounding box center [661, 165] width 281 height 49
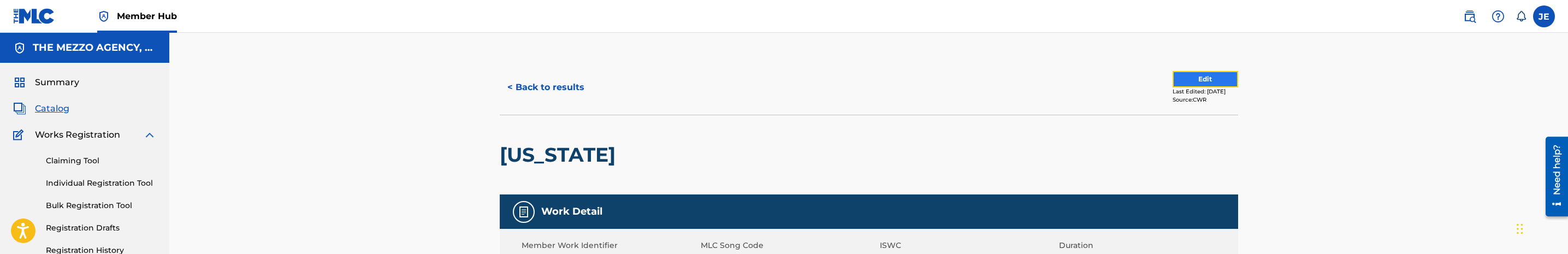
click at [1223, 80] on button "Edit" at bounding box center [1205, 79] width 65 height 16
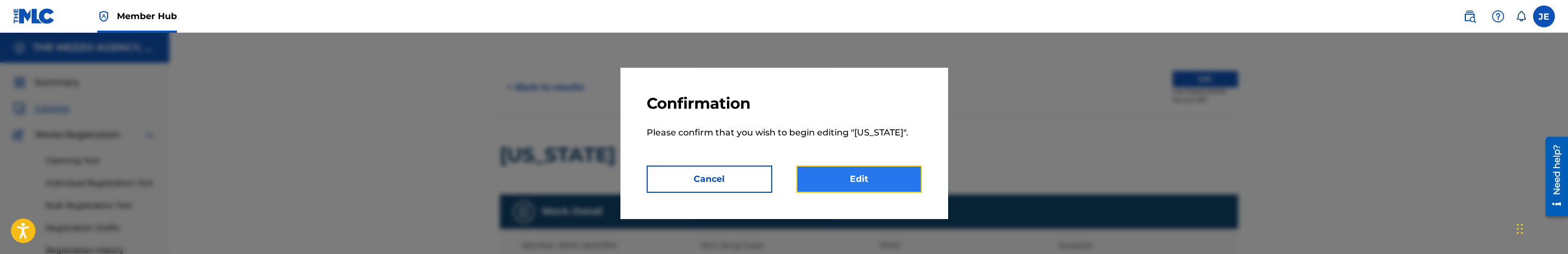
click at [882, 169] on link "Edit" at bounding box center [859, 179] width 125 height 27
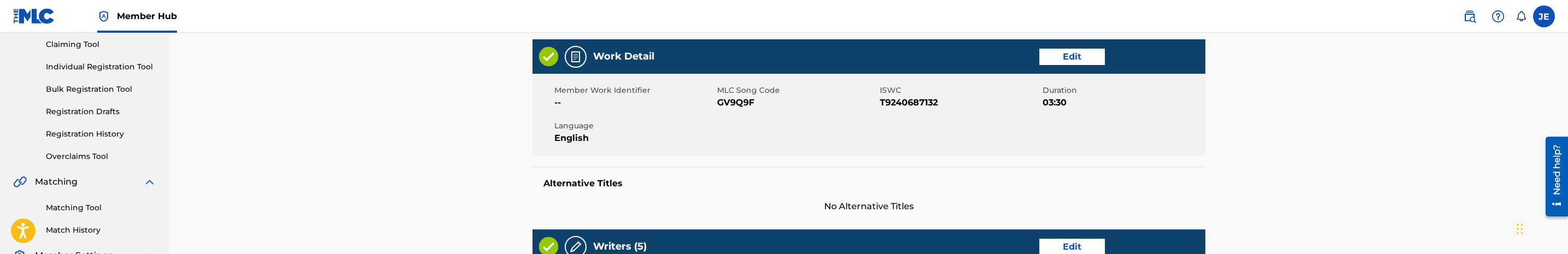
scroll to position [82, 0]
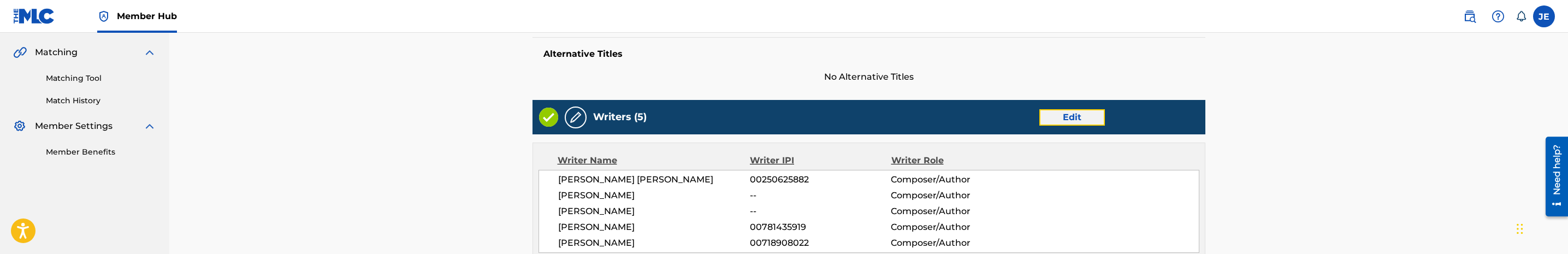
click at [1073, 122] on link "Edit" at bounding box center [1072, 117] width 65 height 16
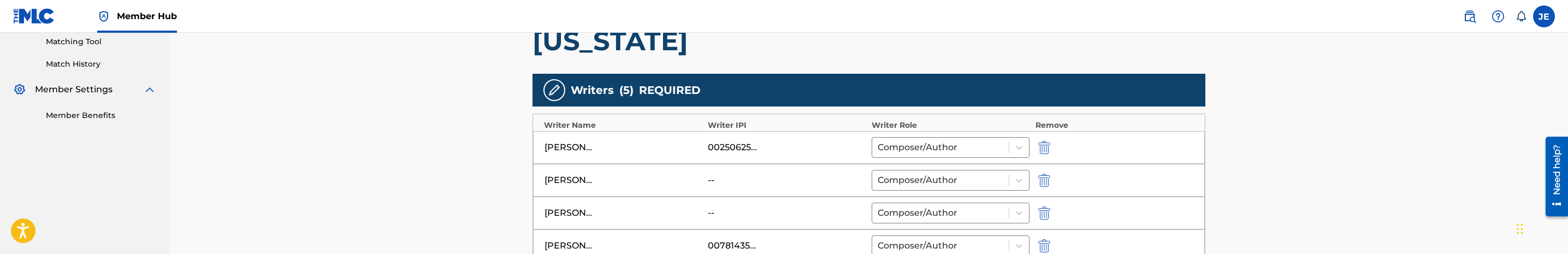
scroll to position [327, 0]
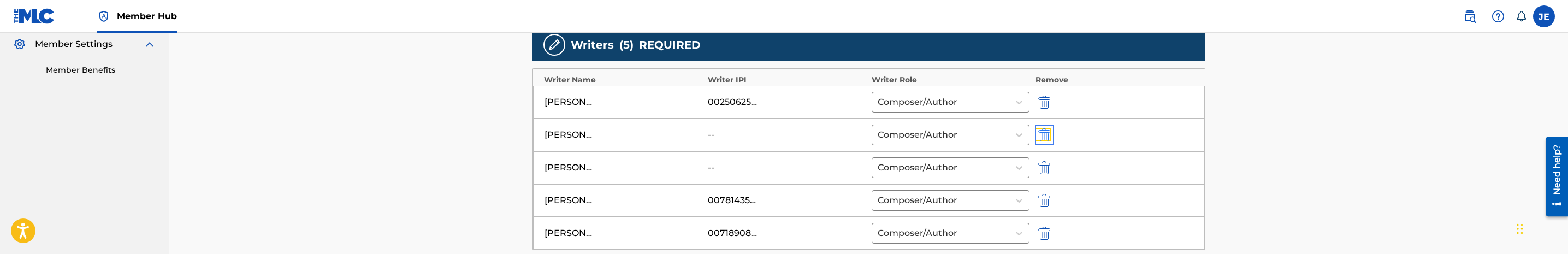
click at [1043, 132] on img "submit" at bounding box center [1043, 134] width 12 height 13
click at [1046, 136] on img "submit" at bounding box center [1043, 134] width 12 height 13
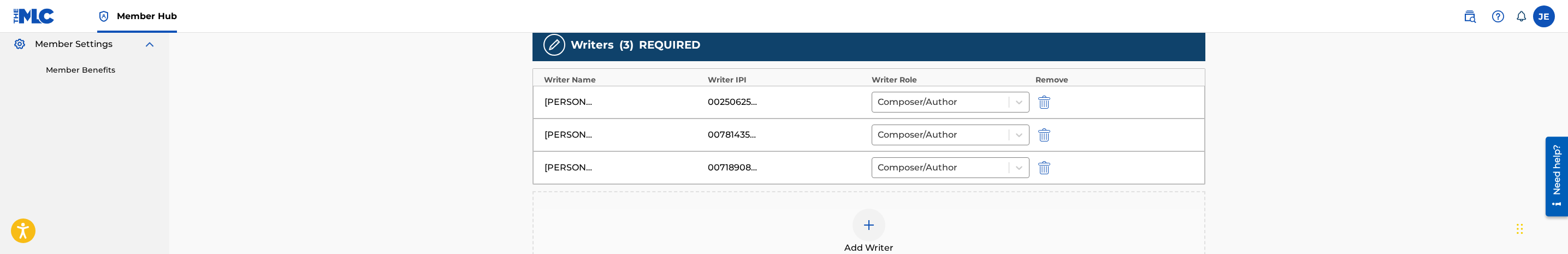
click at [875, 236] on div at bounding box center [869, 225] width 33 height 33
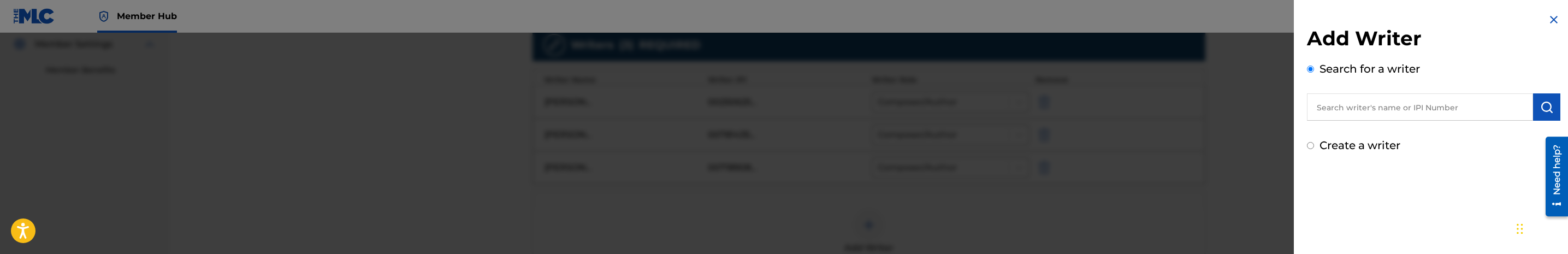
click at [1405, 107] on input "text" at bounding box center [1419, 107] width 226 height 27
click at [1431, 114] on input "text" at bounding box center [1419, 107] width 226 height 27
paste input "Taylor, Tadaysha"
type input "Taylor, Tadaysha"
click at [1553, 107] on button "submit" at bounding box center [1546, 107] width 27 height 27
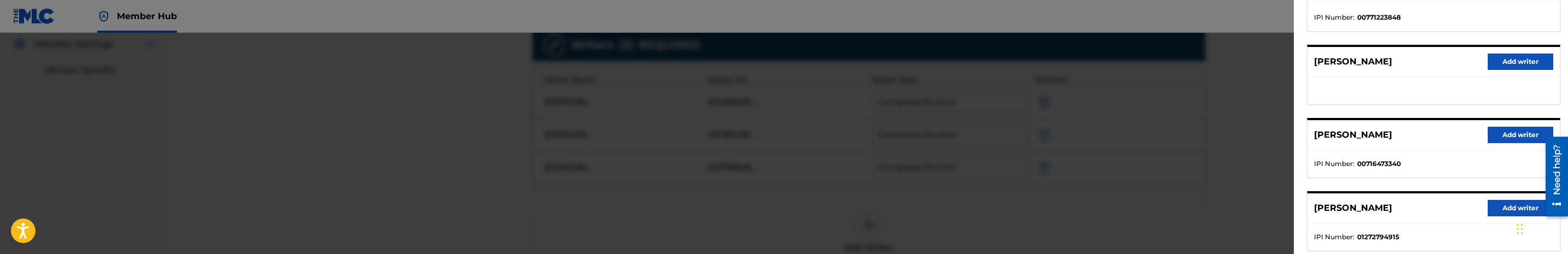
scroll to position [163, 0]
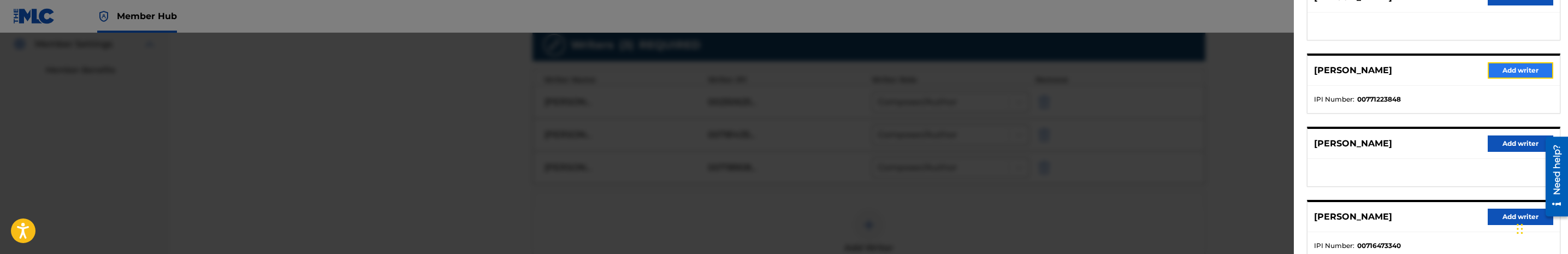
click at [1503, 64] on button "Add writer" at bounding box center [1520, 71] width 65 height 16
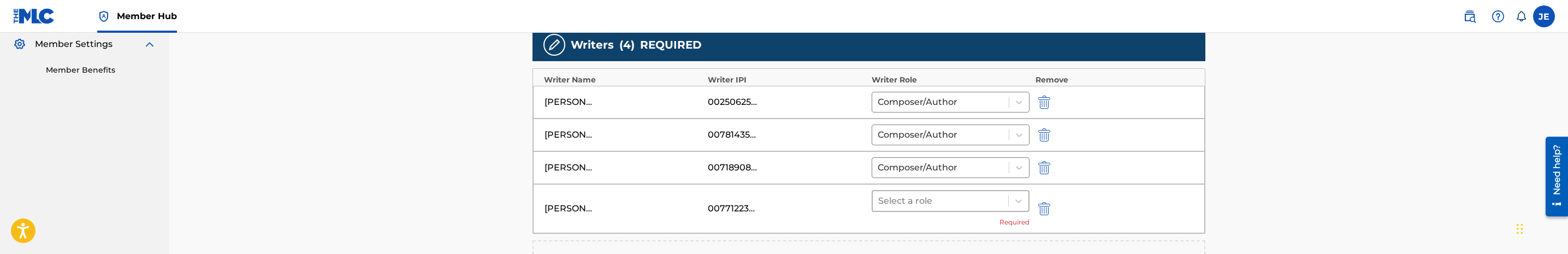
click at [941, 201] on div at bounding box center [941, 200] width 125 height 15
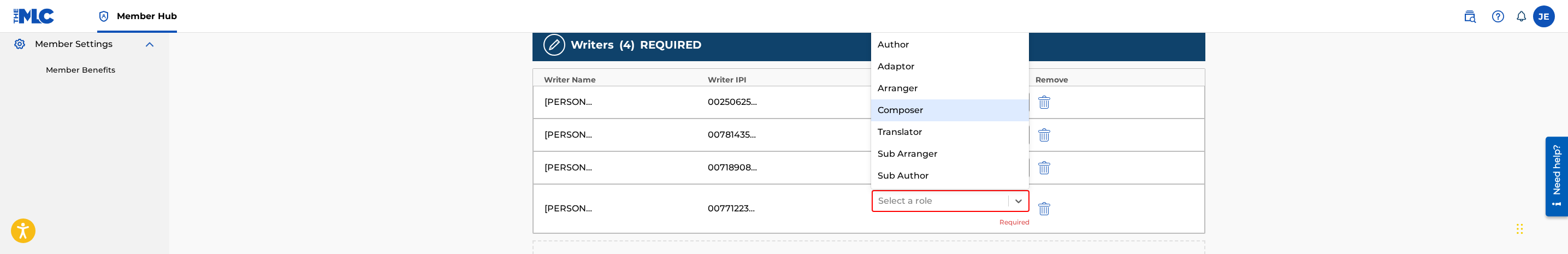
scroll to position [0, 0]
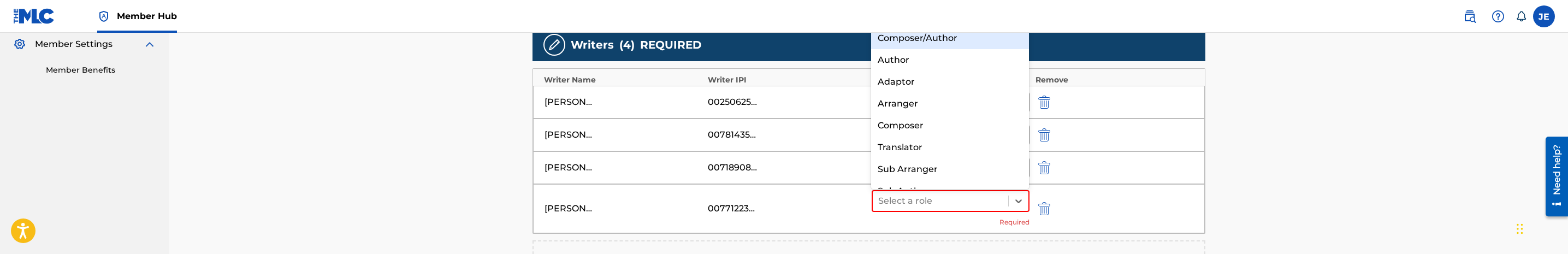
click at [960, 36] on div "Composer/Author" at bounding box center [950, 38] width 158 height 22
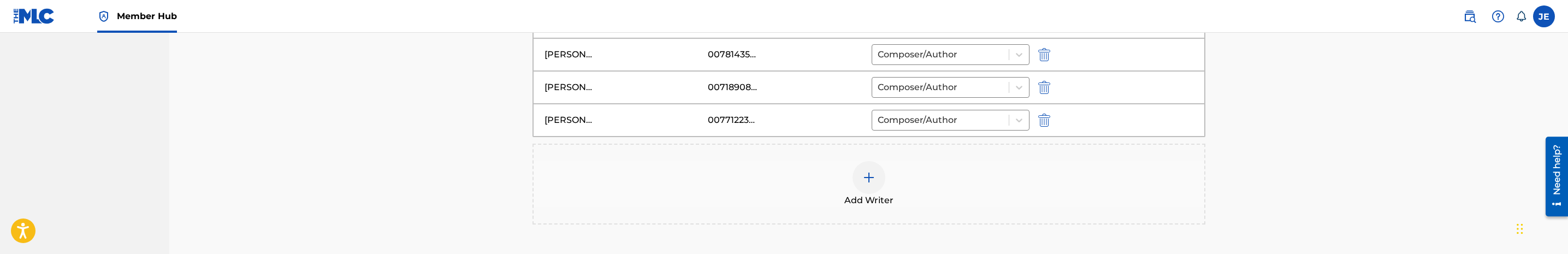
scroll to position [409, 0]
click at [875, 175] on img at bounding box center [869, 175] width 13 height 13
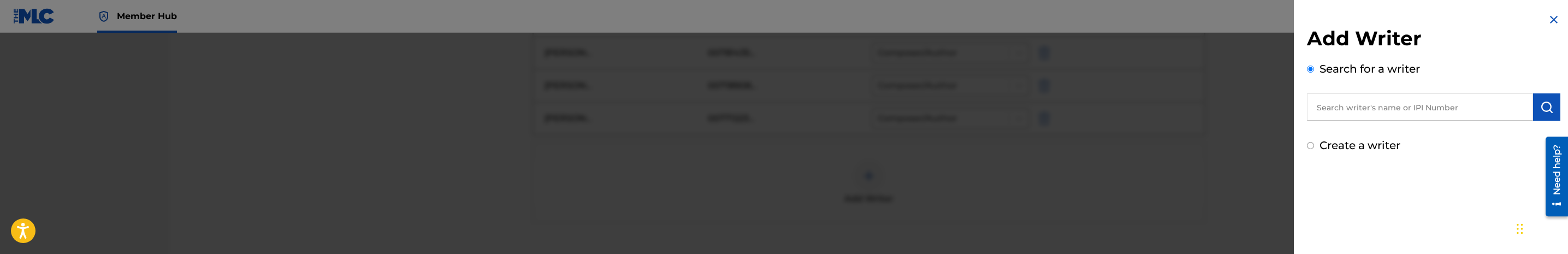
click at [1486, 113] on input "text" at bounding box center [1419, 107] width 226 height 27
paste input "Taylor Tikeria Lashay"
type input "Taylor Tikeria Lashay"
click at [1535, 106] on button "submit" at bounding box center [1546, 107] width 27 height 27
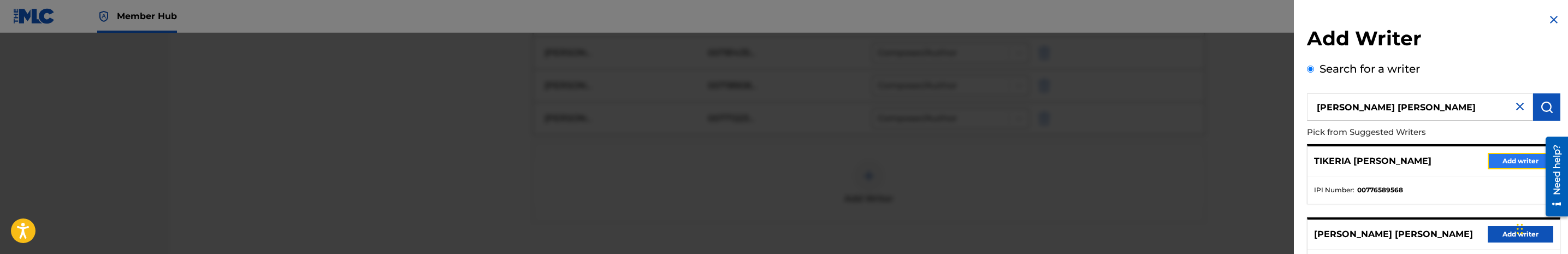
click at [1498, 164] on button "Add writer" at bounding box center [1520, 161] width 65 height 16
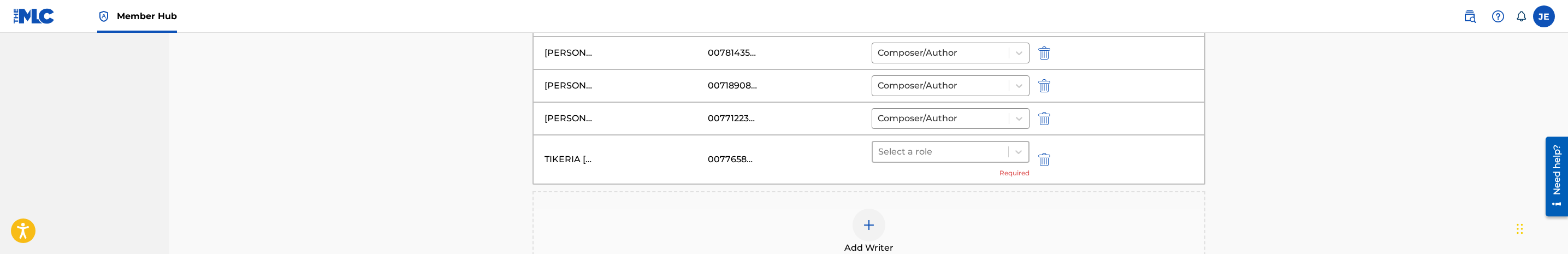
click at [983, 158] on div at bounding box center [941, 151] width 125 height 15
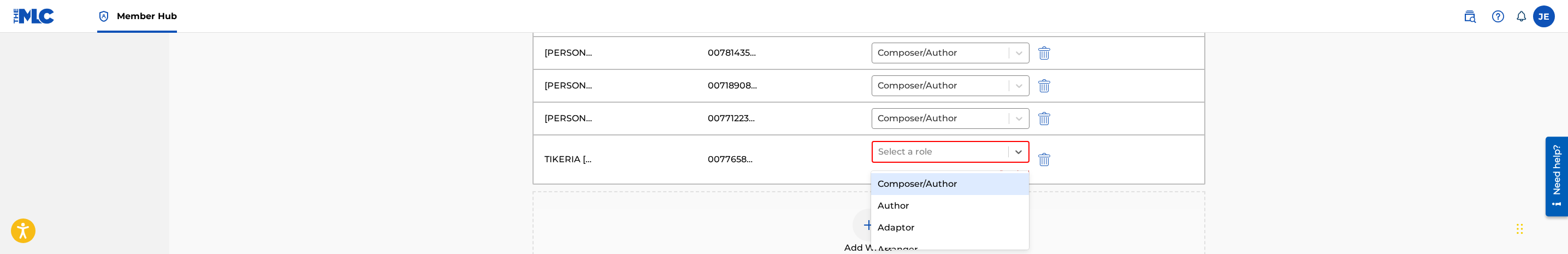
click at [949, 184] on div "Composer/Author" at bounding box center [950, 184] width 158 height 22
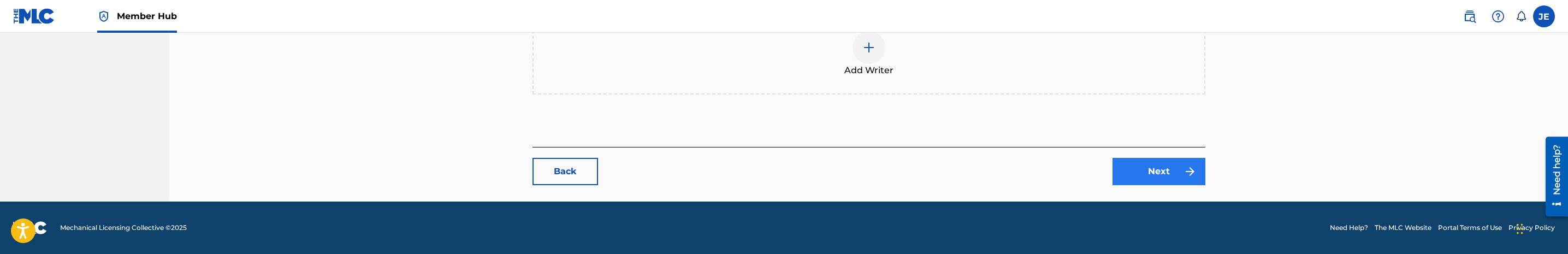
scroll to position [575, 0]
click at [1159, 179] on link "Next" at bounding box center [1159, 171] width 93 height 27
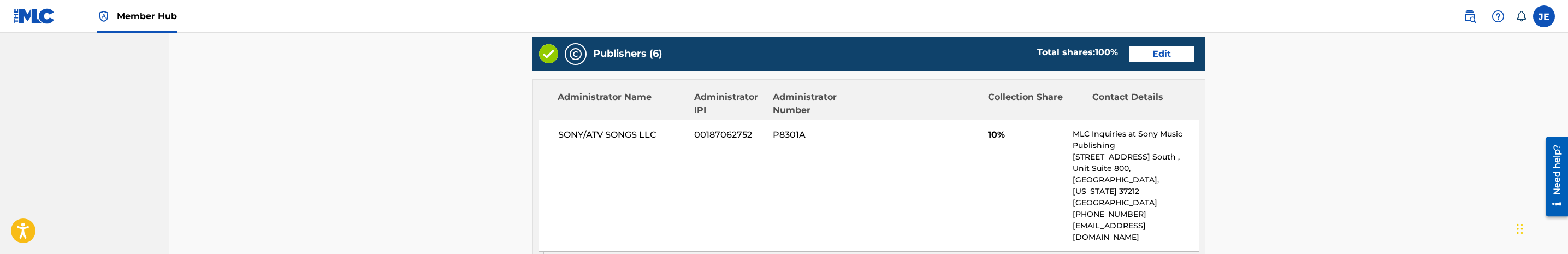
scroll to position [491, 0]
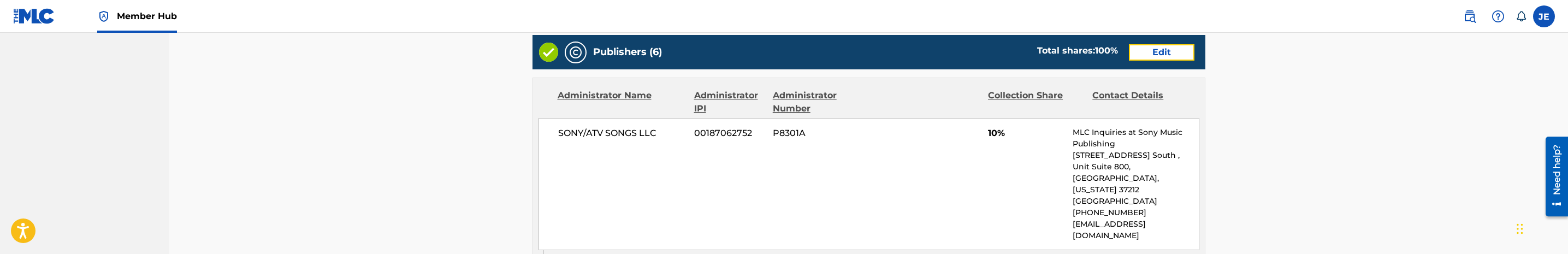
click at [1167, 55] on link "Edit" at bounding box center [1161, 53] width 65 height 16
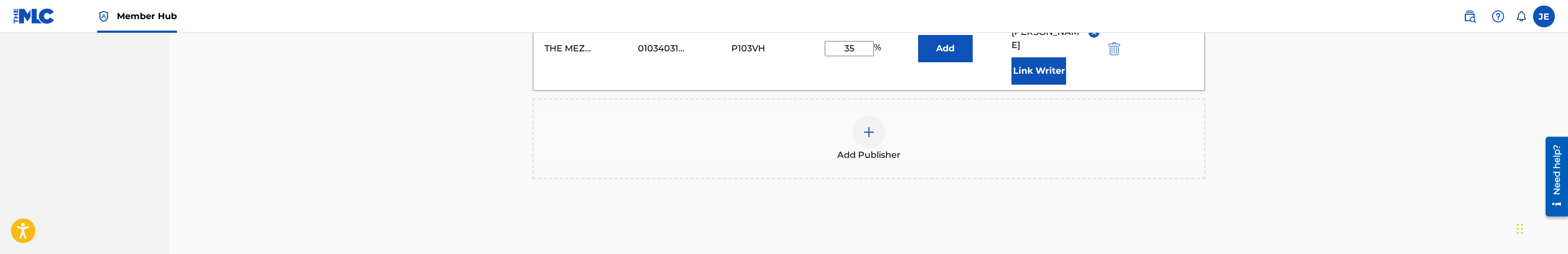
scroll to position [900, 0]
click at [1109, 54] on img "submit" at bounding box center [1113, 47] width 12 height 13
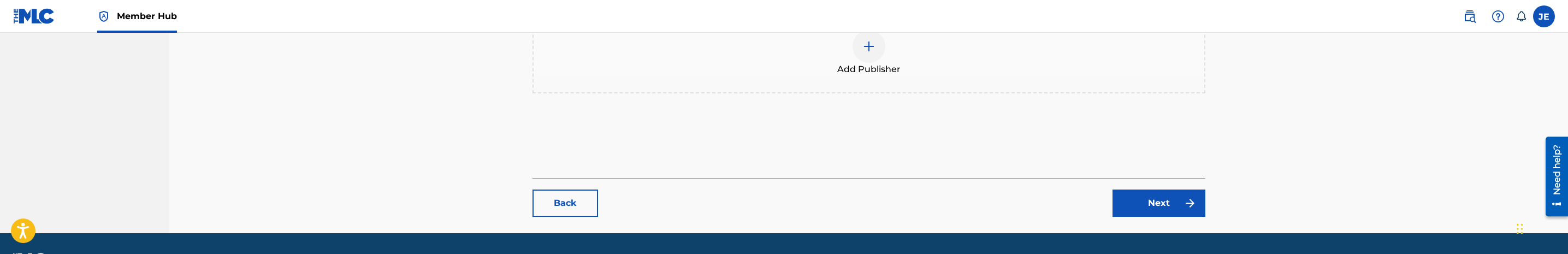
click at [857, 76] on span "Add Publisher" at bounding box center [869, 69] width 64 height 13
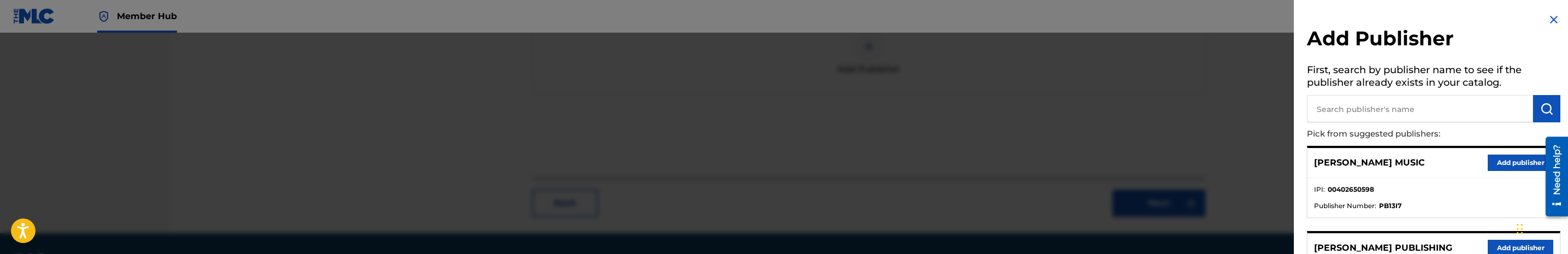
click at [1422, 114] on input "text" at bounding box center [1419, 109] width 226 height 27
type input "super"
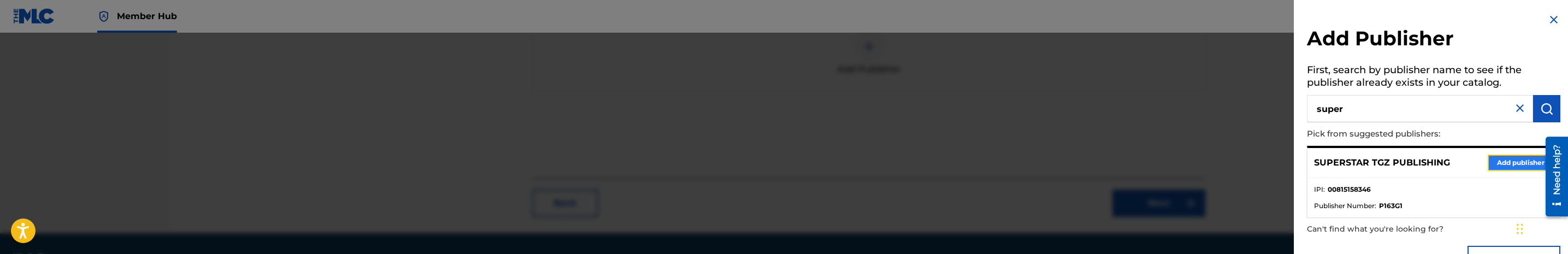
click at [1519, 159] on button "Add publisher" at bounding box center [1520, 162] width 65 height 16
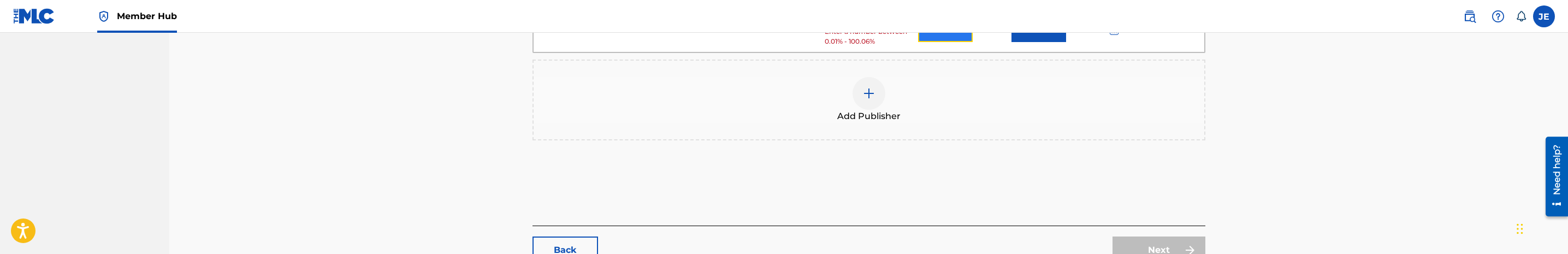
click at [961, 42] on button "Add" at bounding box center [945, 28] width 54 height 27
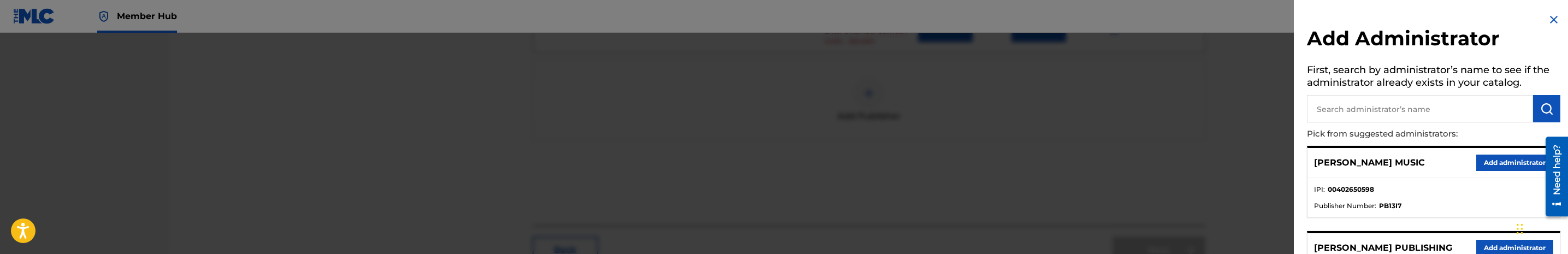
click at [1468, 95] on input "text" at bounding box center [1419, 109] width 226 height 27
type input "mezzo"
click at [1524, 155] on button "Add administrator" at bounding box center [1514, 162] width 77 height 16
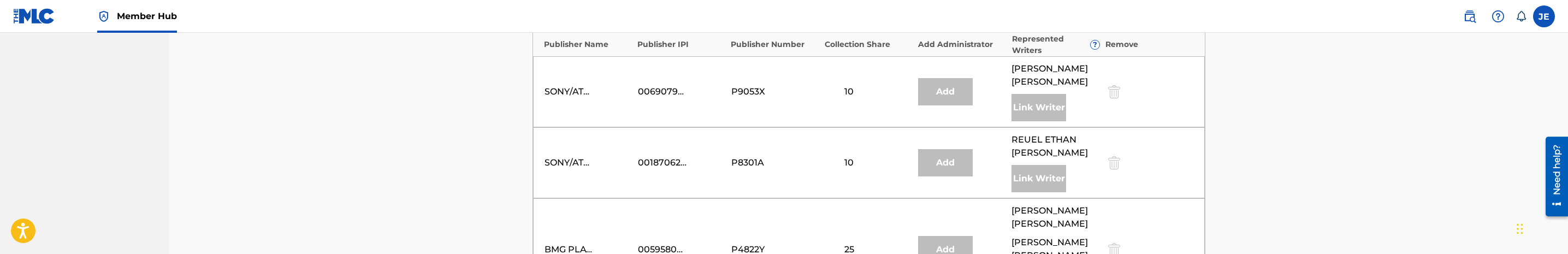
scroll to position [655, 0]
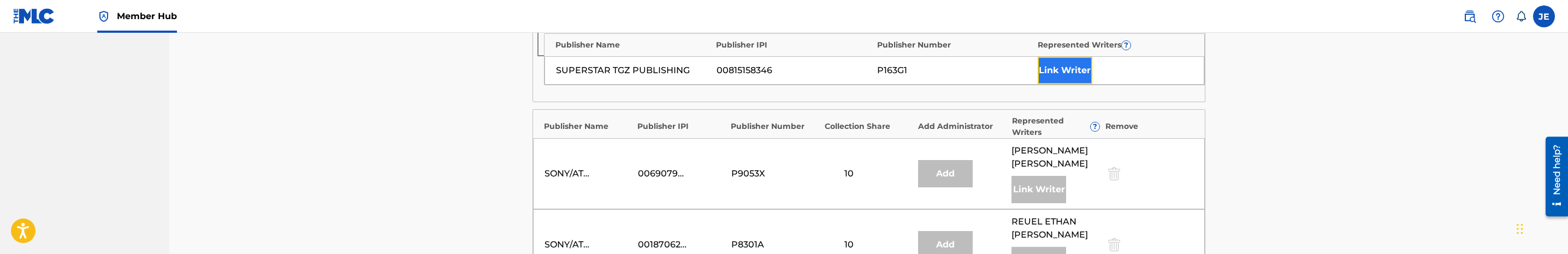
click at [1060, 84] on button "Link Writer" at bounding box center [1065, 71] width 54 height 27
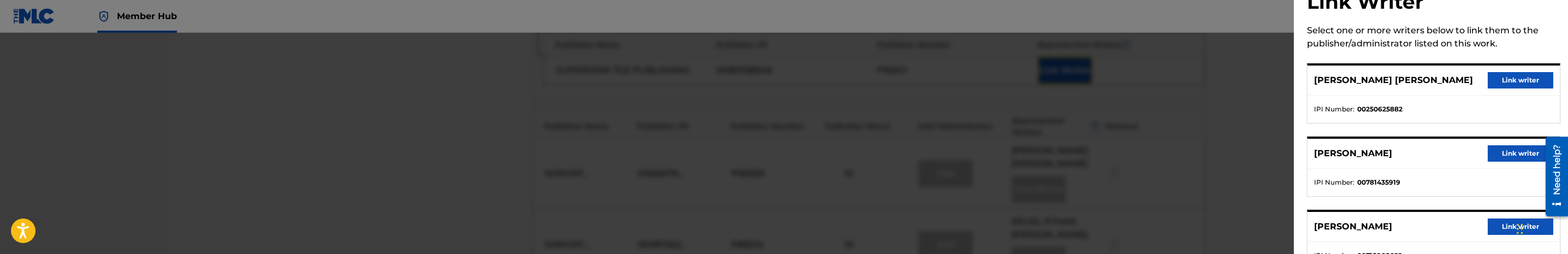
scroll to position [163, 0]
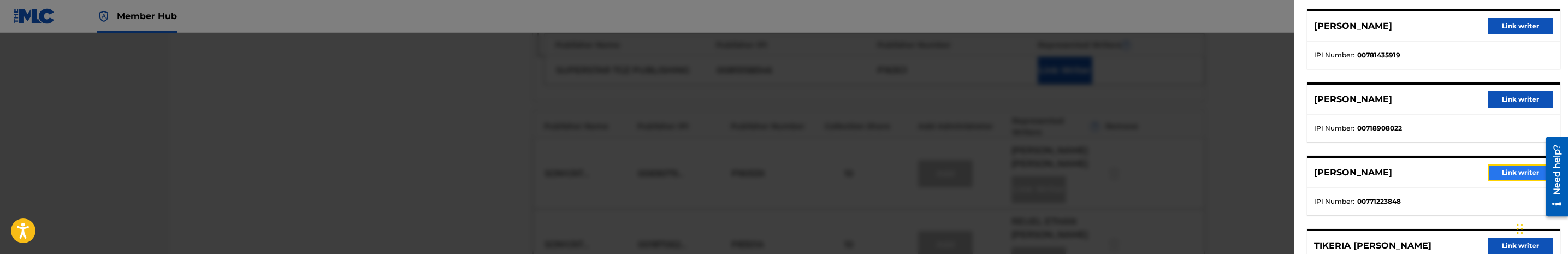
click at [1496, 169] on button "Link writer" at bounding box center [1520, 172] width 65 height 16
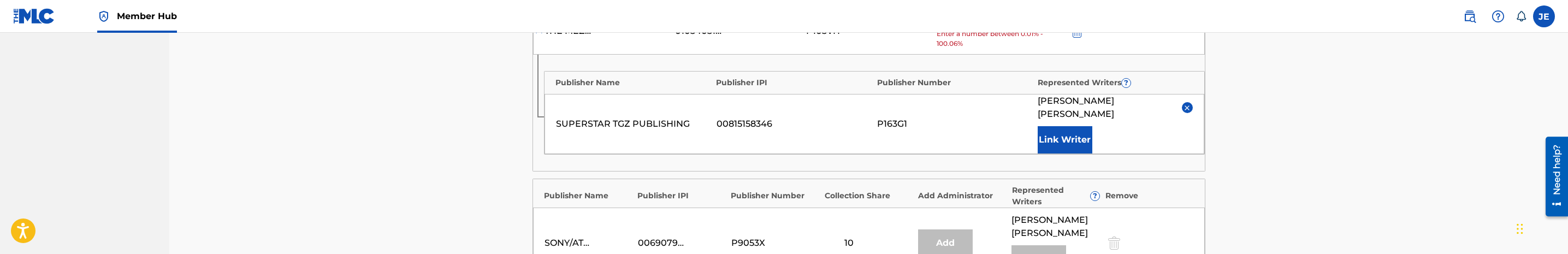
scroll to position [573, 0]
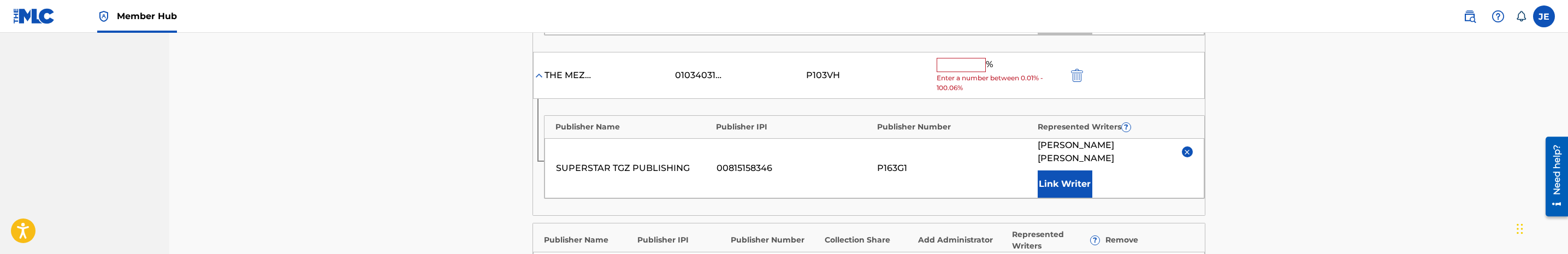
click at [963, 72] on input "text" at bounding box center [962, 65] width 49 height 15
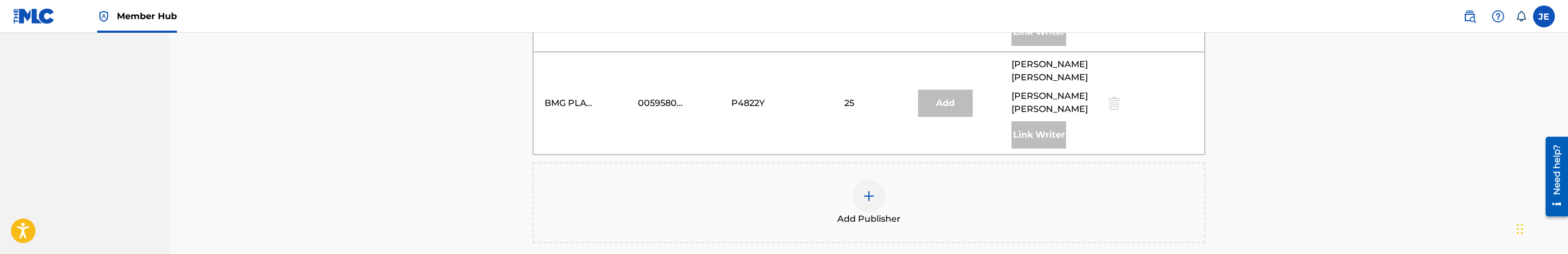
scroll to position [900, 0]
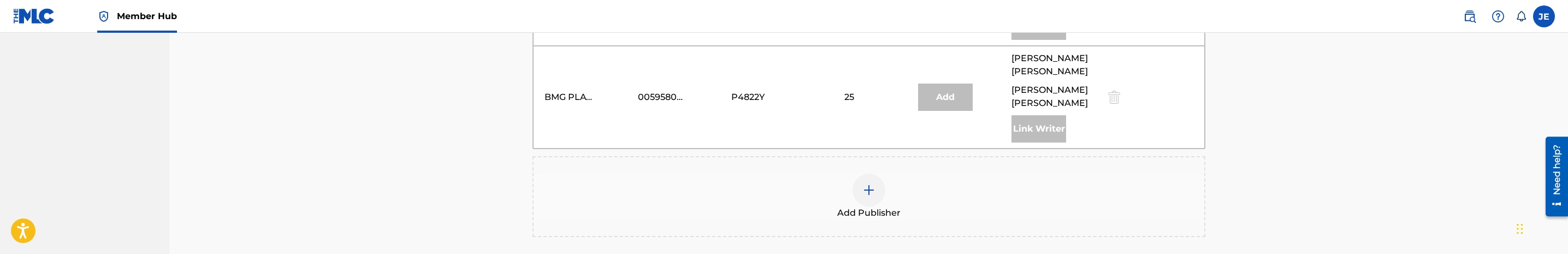
type input "17.5"
click at [872, 206] on div at bounding box center [869, 190] width 33 height 33
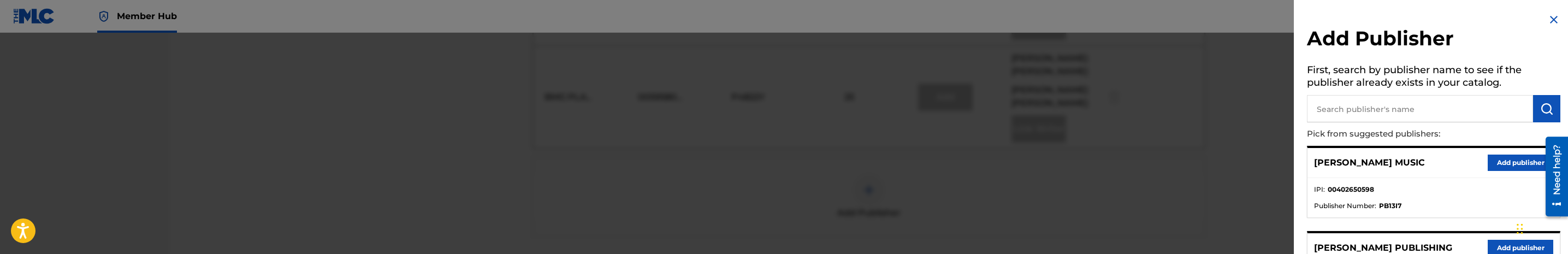
click at [1357, 114] on input "text" at bounding box center [1419, 109] width 226 height 27
type input "imtgz"
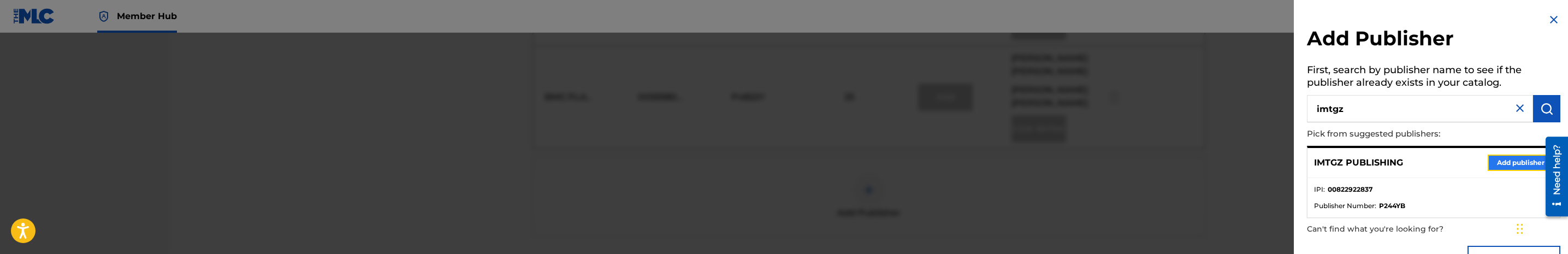
click at [1511, 162] on button "Add publisher" at bounding box center [1520, 162] width 65 height 16
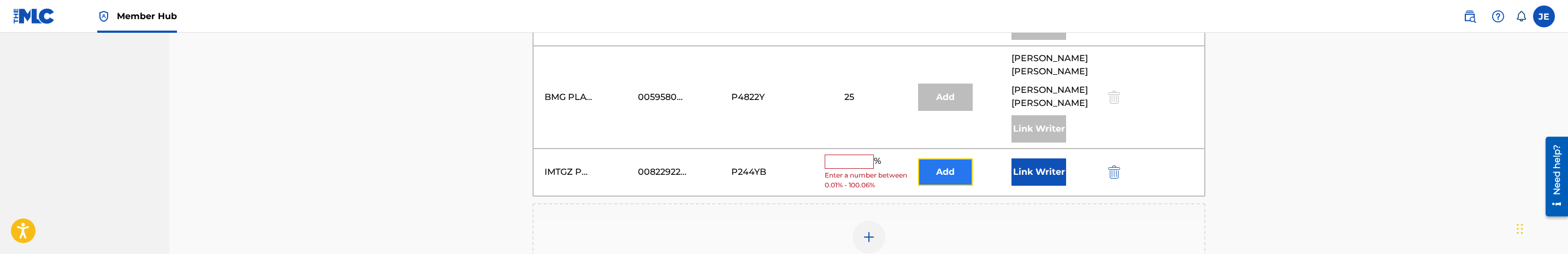
click at [935, 185] on button "Add" at bounding box center [945, 171] width 54 height 27
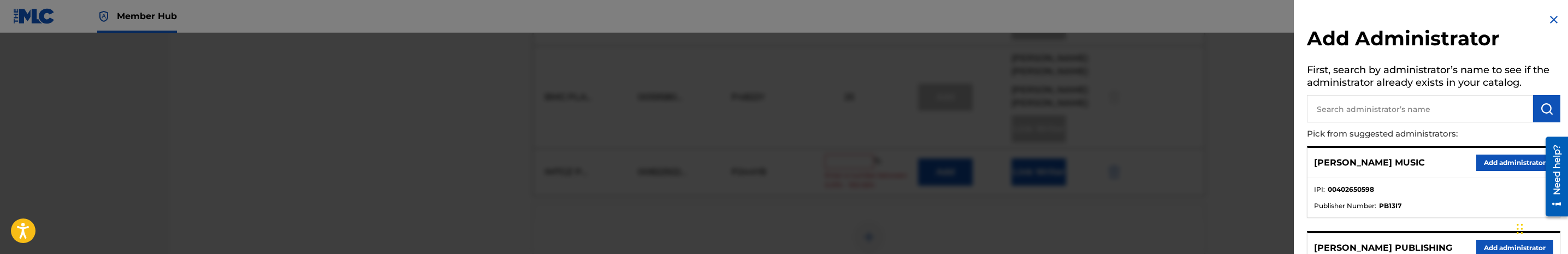
click at [1463, 120] on input "text" at bounding box center [1419, 109] width 226 height 27
type input "mezzo"
click at [1517, 154] on button "Add administrator" at bounding box center [1514, 162] width 77 height 16
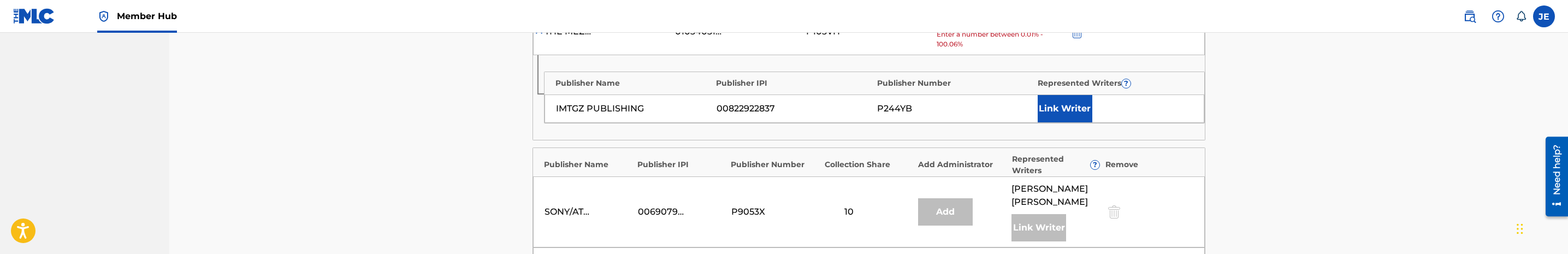
scroll to position [737, 0]
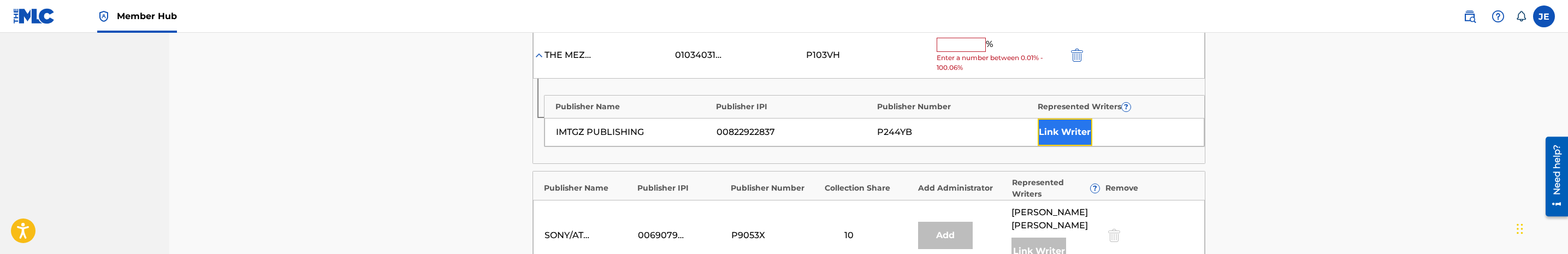
click at [1057, 143] on button "Link Writer" at bounding box center [1065, 132] width 54 height 27
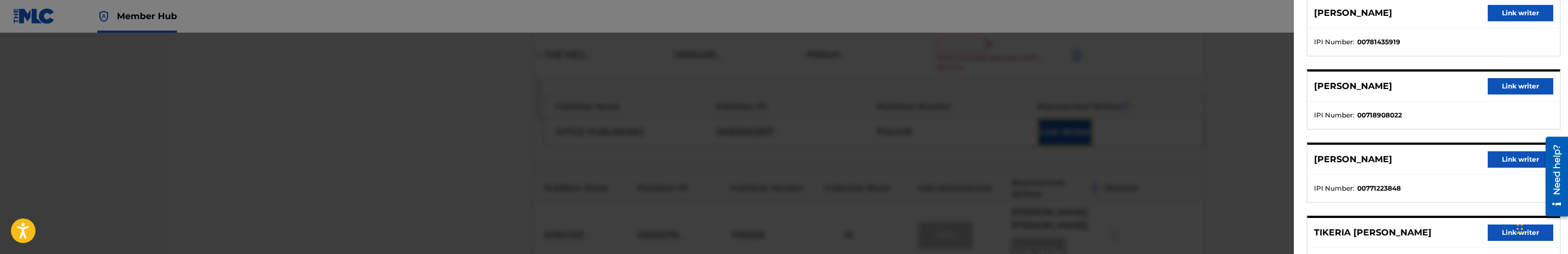
scroll to position [225, 0]
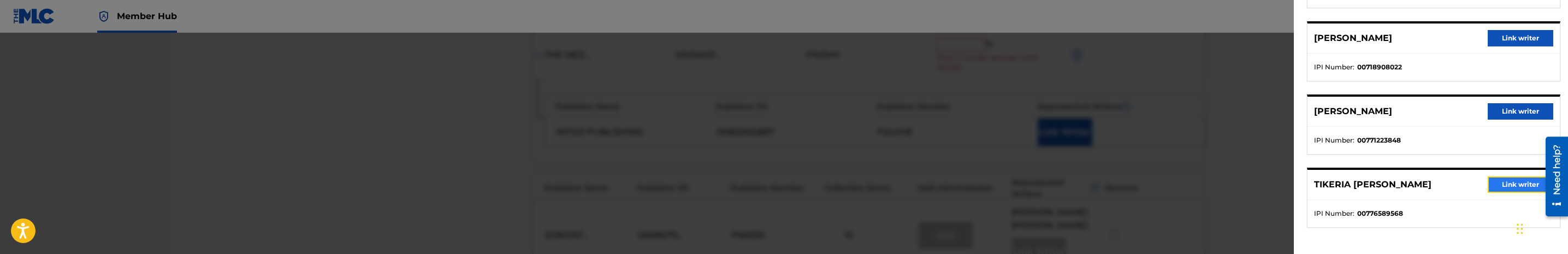
click at [1511, 181] on button "Link writer" at bounding box center [1520, 184] width 65 height 16
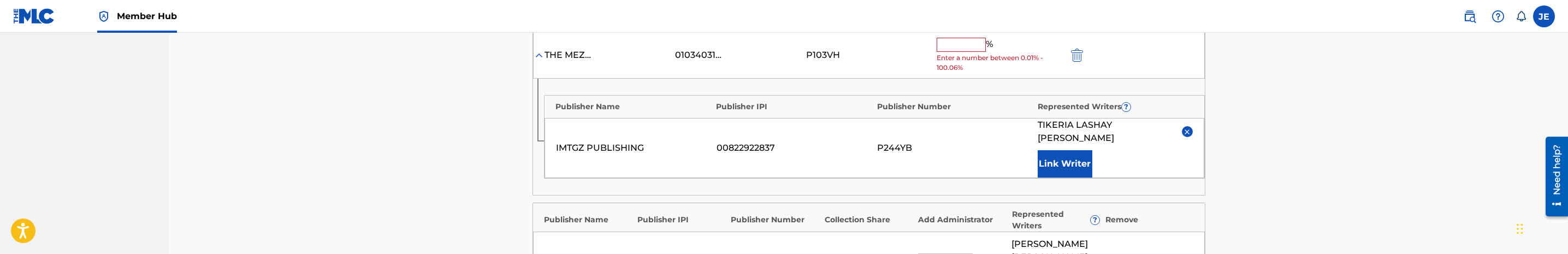
click at [969, 52] on input "text" at bounding box center [962, 45] width 49 height 15
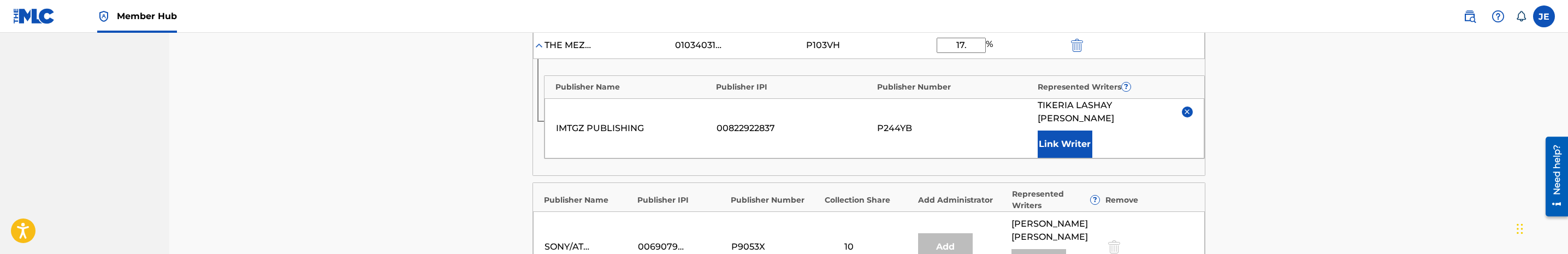
type input "17.5"
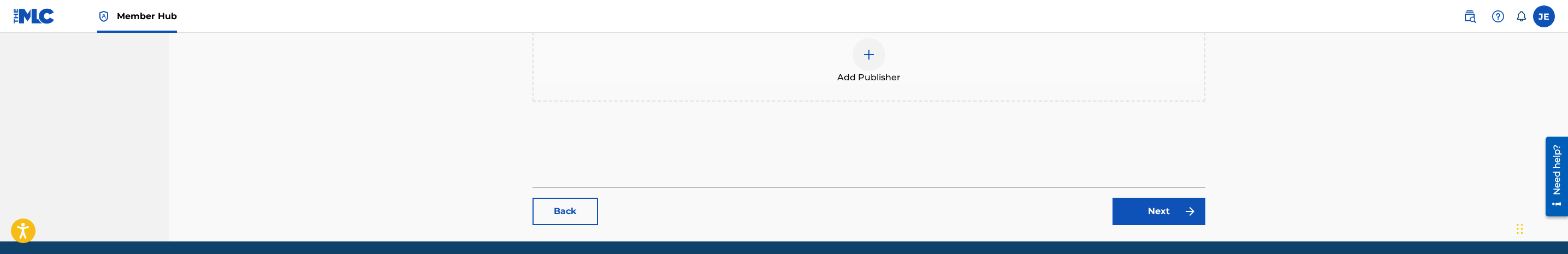
scroll to position [1227, 0]
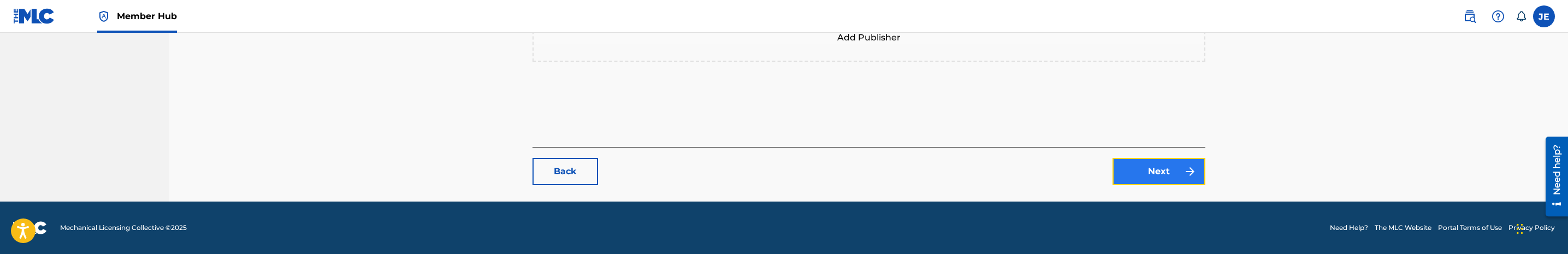
click at [1161, 185] on link "Next" at bounding box center [1159, 171] width 93 height 27
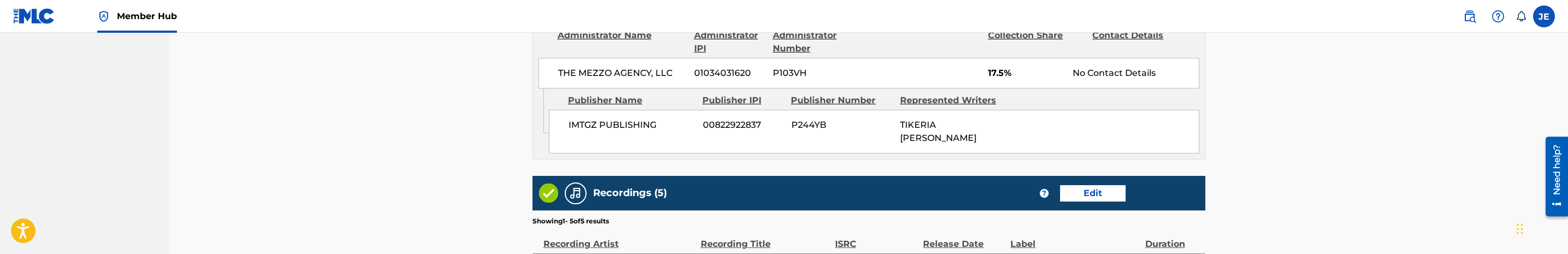
scroll to position [1801, 0]
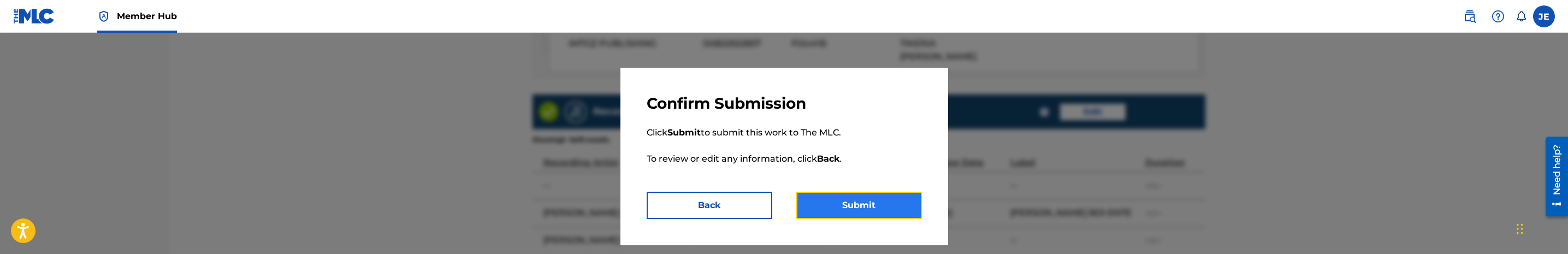
click at [890, 199] on button "Submit" at bounding box center [859, 205] width 125 height 27
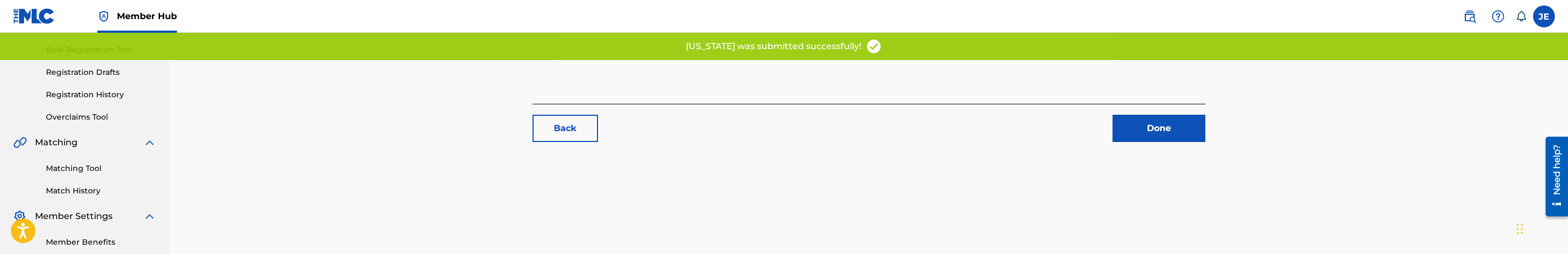
scroll to position [163, 0]
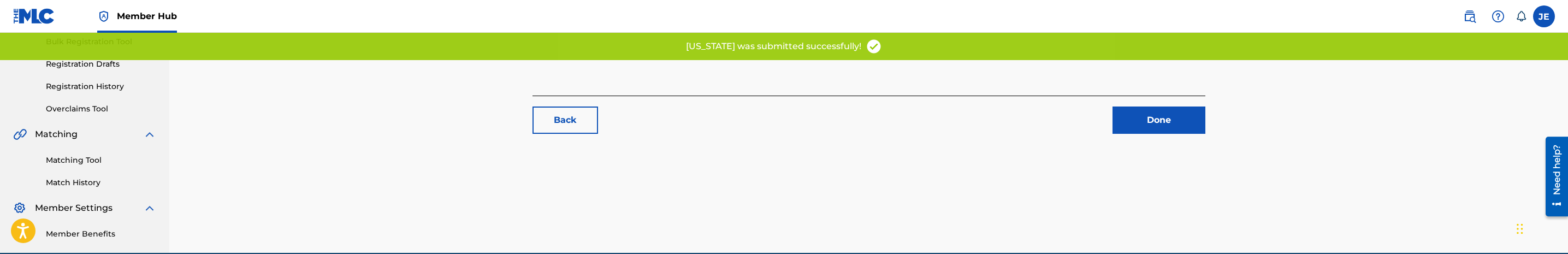
drag, startPoint x: 74, startPoint y: 161, endPoint x: 119, endPoint y: 161, distance: 45.0
click at [74, 161] on link "Matching Tool" at bounding box center [101, 160] width 110 height 12
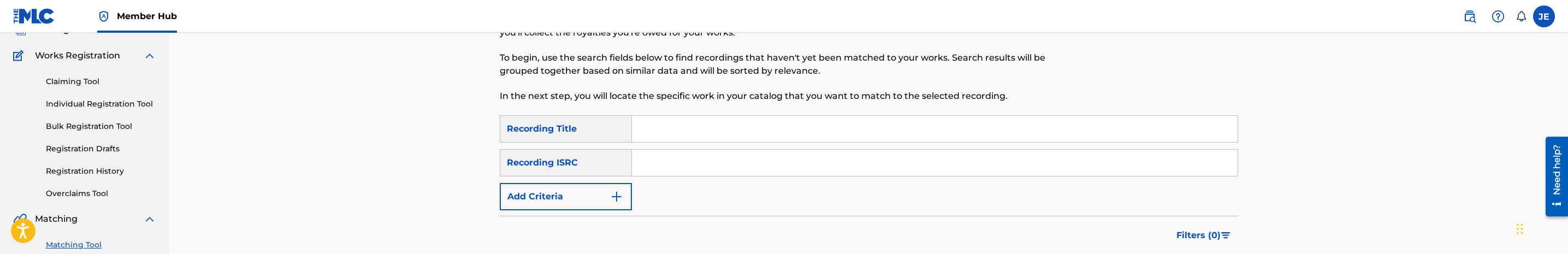
scroll to position [82, 0]
click at [714, 164] on input "Search Form" at bounding box center [934, 160] width 606 height 26
paste input "USRC11701352"
type input "USRC11701352"
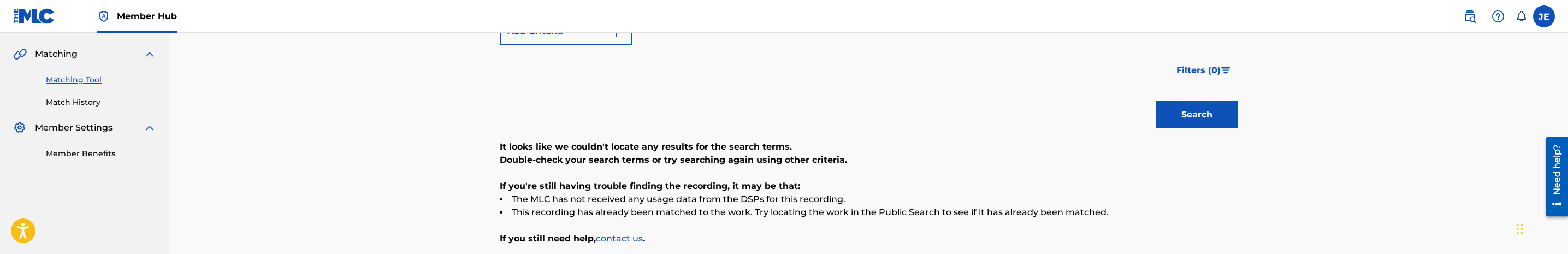
scroll to position [246, 0]
click at [1201, 123] on button "Search" at bounding box center [1197, 112] width 82 height 27
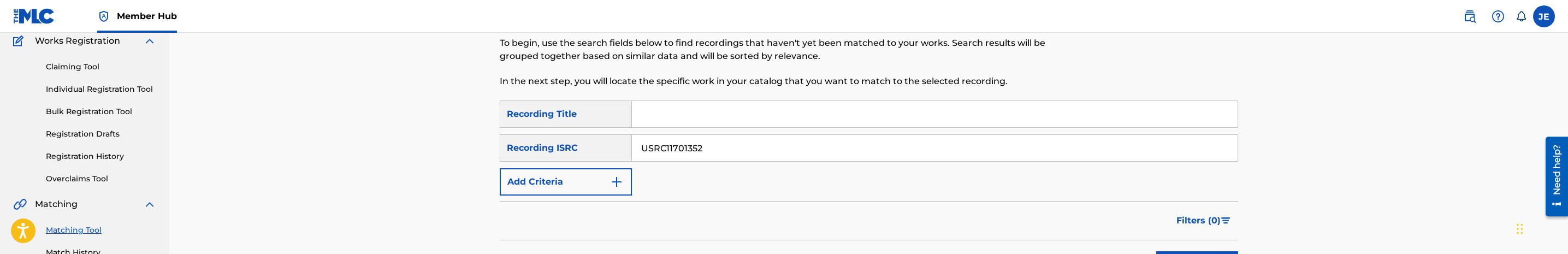
scroll to position [163, 0]
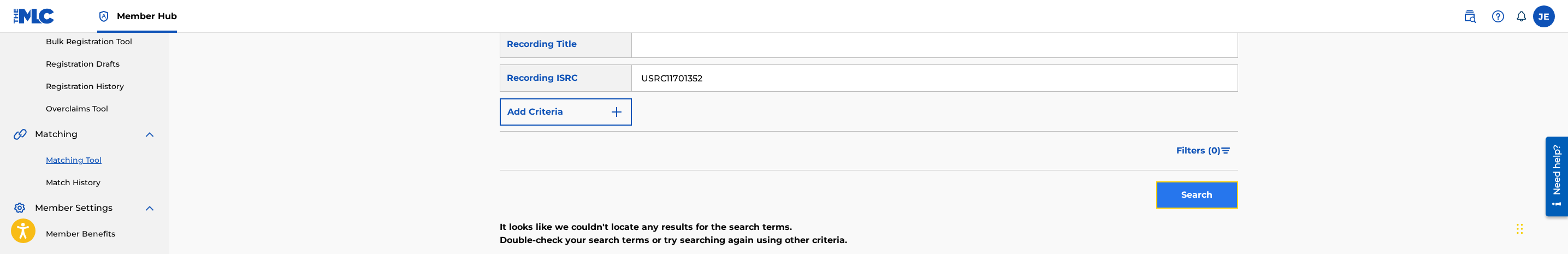
click at [1195, 200] on button "Search" at bounding box center [1197, 195] width 82 height 27
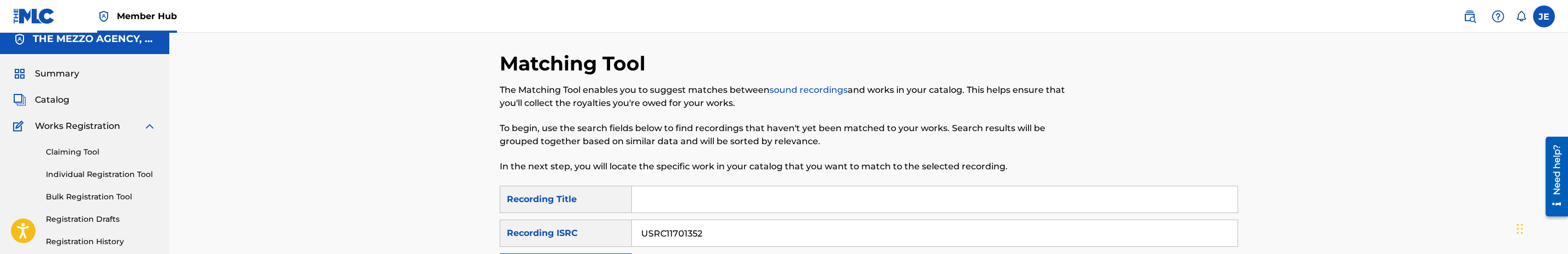
scroll to position [0, 0]
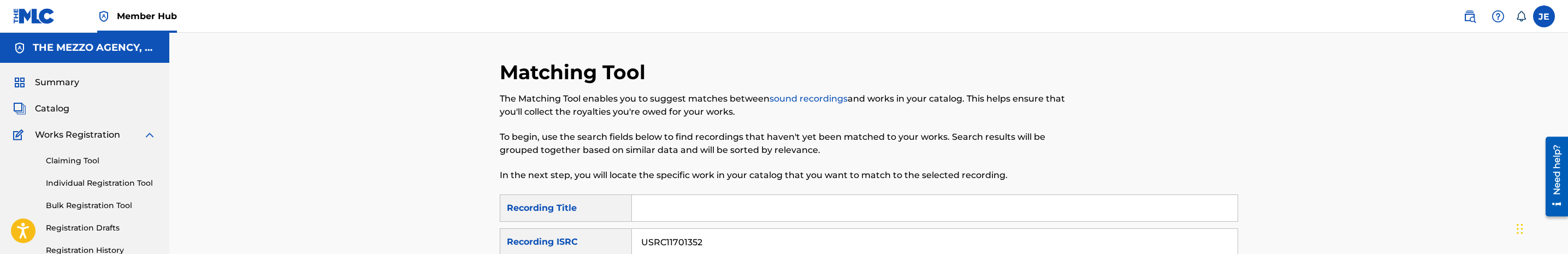
click at [47, 110] on span "Catalog" at bounding box center [52, 108] width 35 height 13
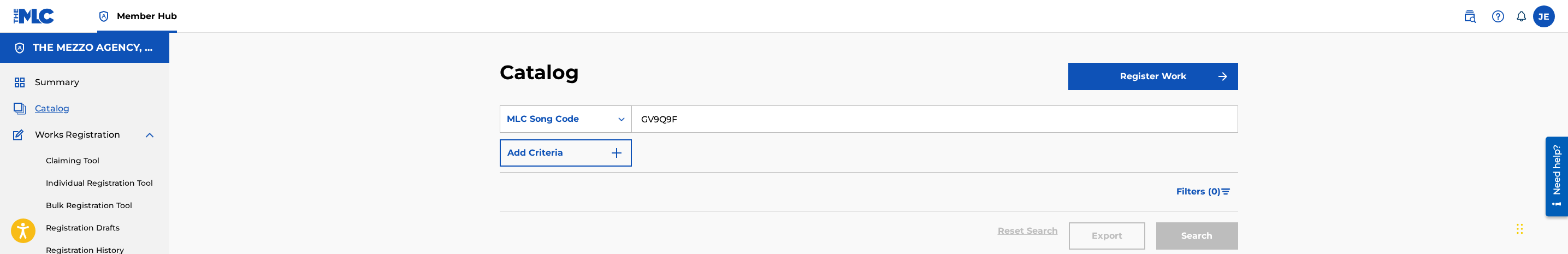
click at [574, 120] on div "MLC Song Code" at bounding box center [566, 119] width 133 height 27
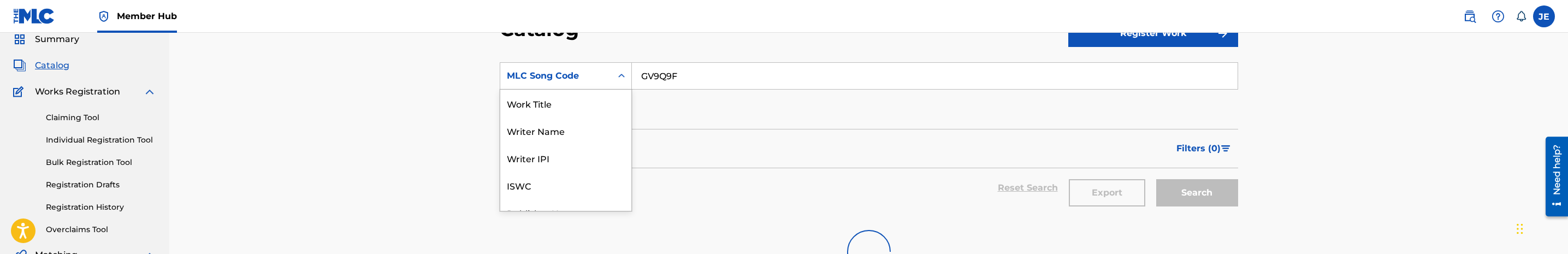
scroll to position [177, 0]
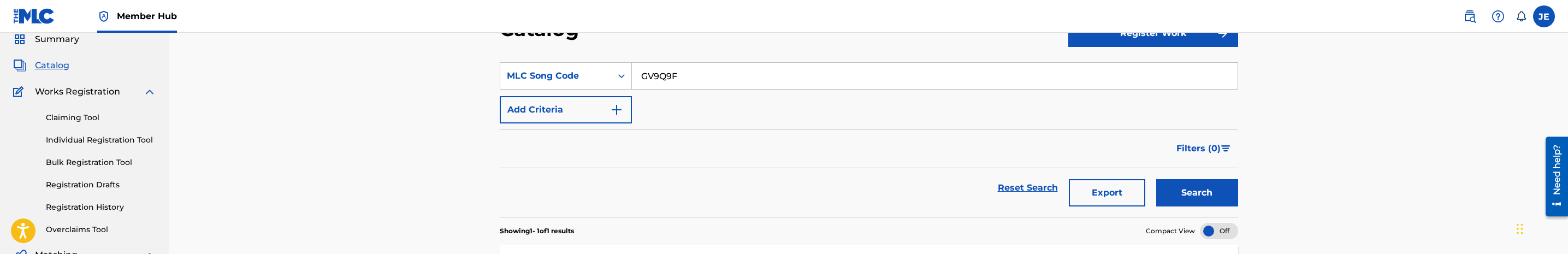
click at [676, 77] on input "GV9Q9F" at bounding box center [934, 75] width 606 height 26
paste input "BVCRWU"
type input "BVCRWU"
click at [1172, 190] on button "Search" at bounding box center [1197, 192] width 82 height 27
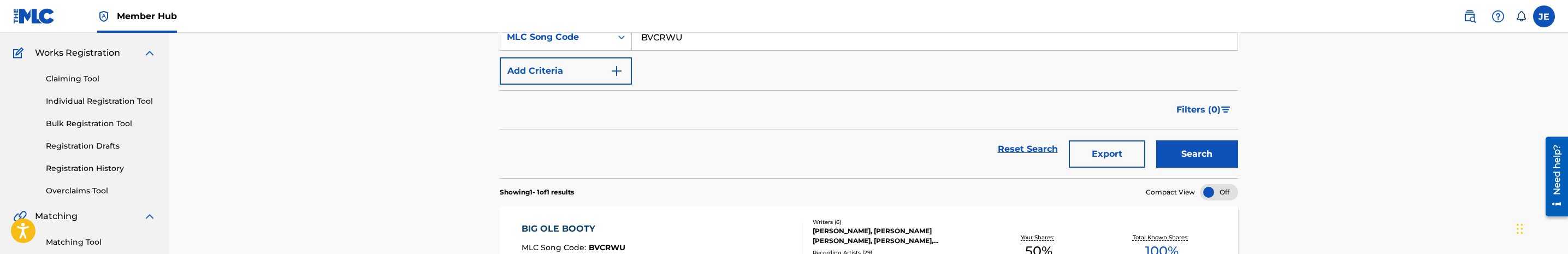
scroll to position [163, 0]
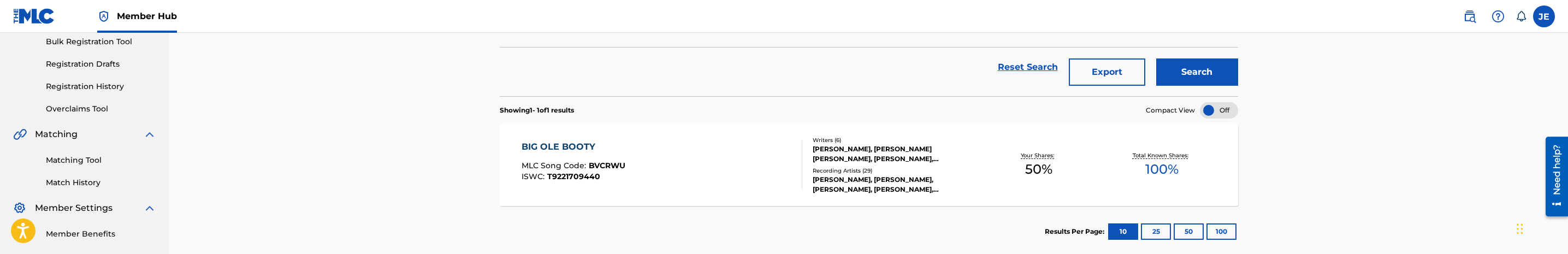
click at [705, 152] on div "BIG OLE BOOTY MLC Song Code : BVCRWU ISWC : T9221709440" at bounding box center [661, 165] width 281 height 49
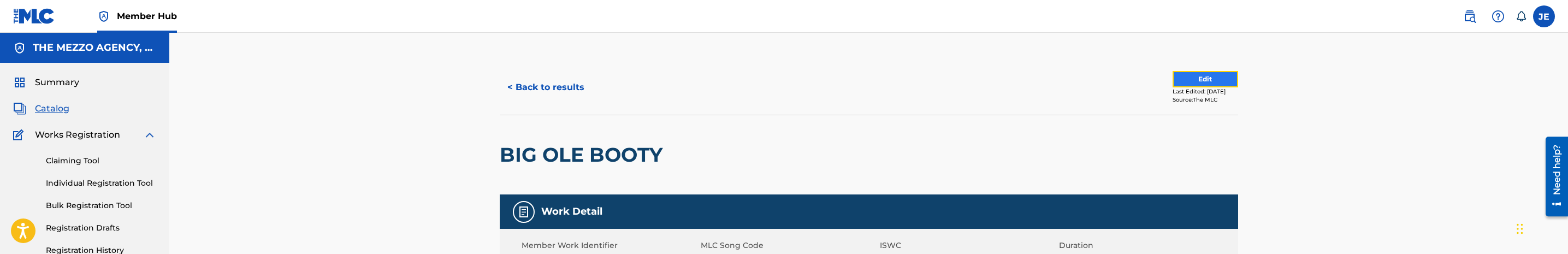
click at [1208, 82] on button "Edit" at bounding box center [1205, 79] width 65 height 16
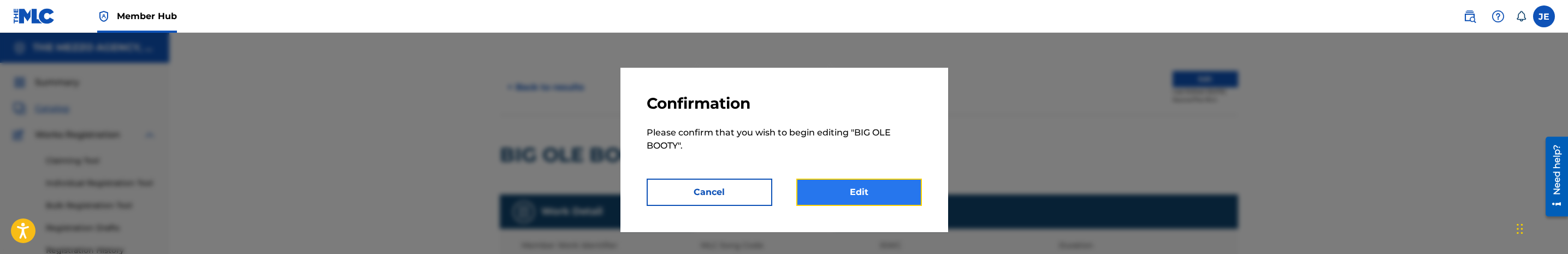
click at [858, 198] on link "Edit" at bounding box center [859, 192] width 125 height 27
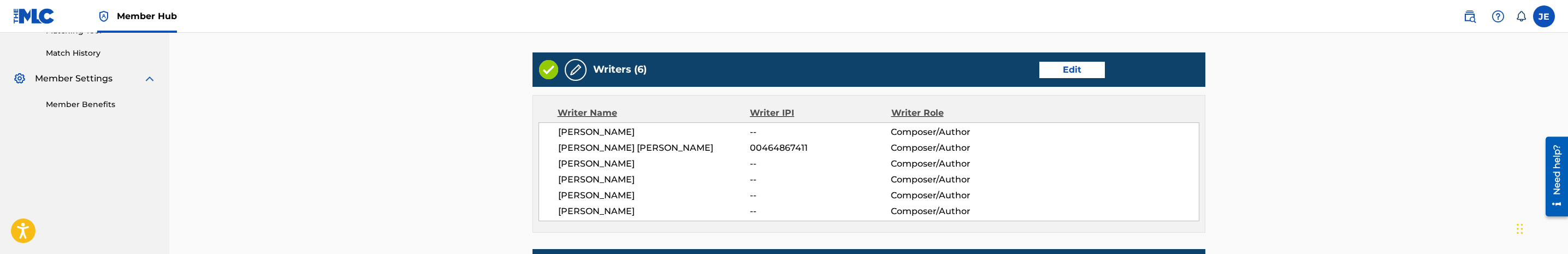
scroll to position [327, 0]
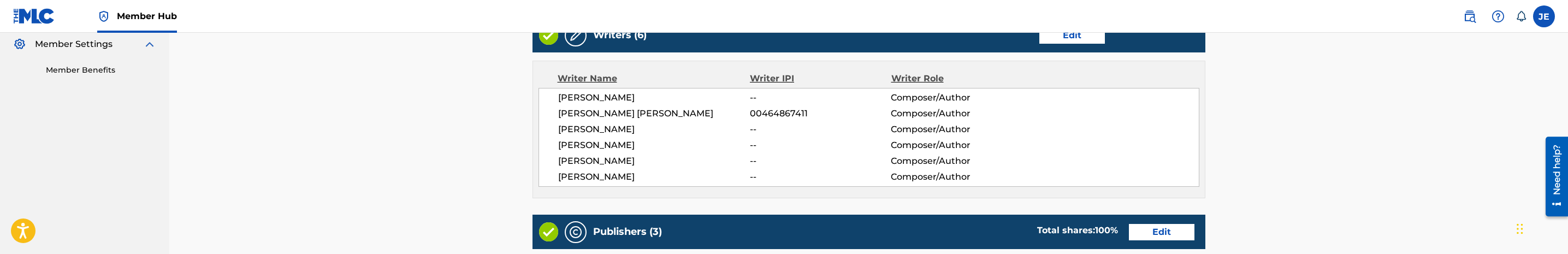
click at [1071, 32] on nav "Member Hub JE JE Jana Espiritu jana@mezzoagency.com Notification Preferences Pr…" at bounding box center [784, 16] width 1568 height 33
click at [1065, 36] on link "Edit" at bounding box center [1072, 35] width 65 height 16
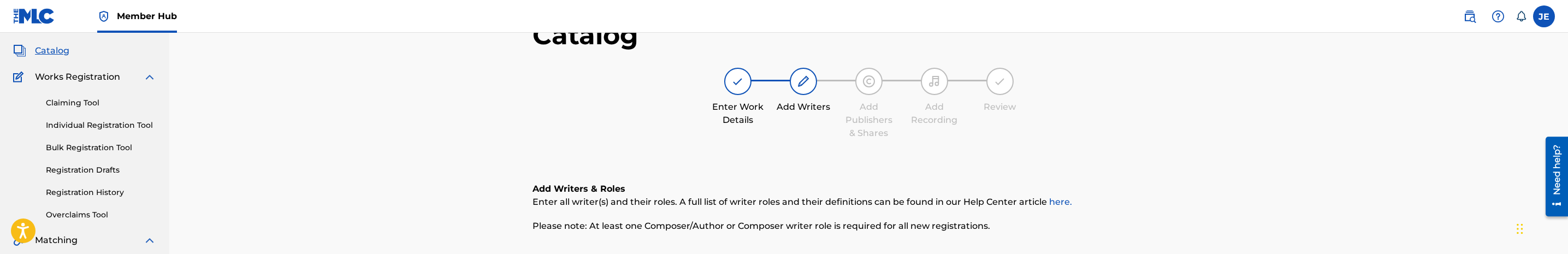
scroll to position [327, 0]
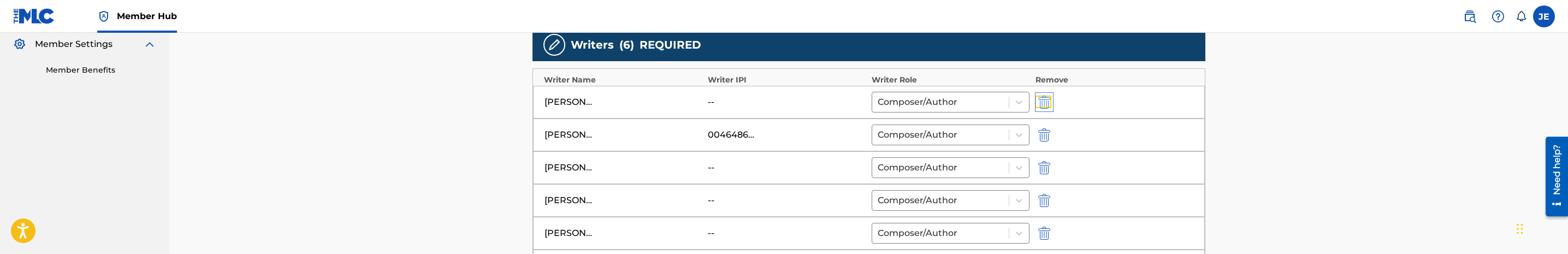
click at [1047, 108] on img "submit" at bounding box center [1043, 102] width 12 height 13
click at [1047, 138] on img "submit" at bounding box center [1043, 134] width 12 height 13
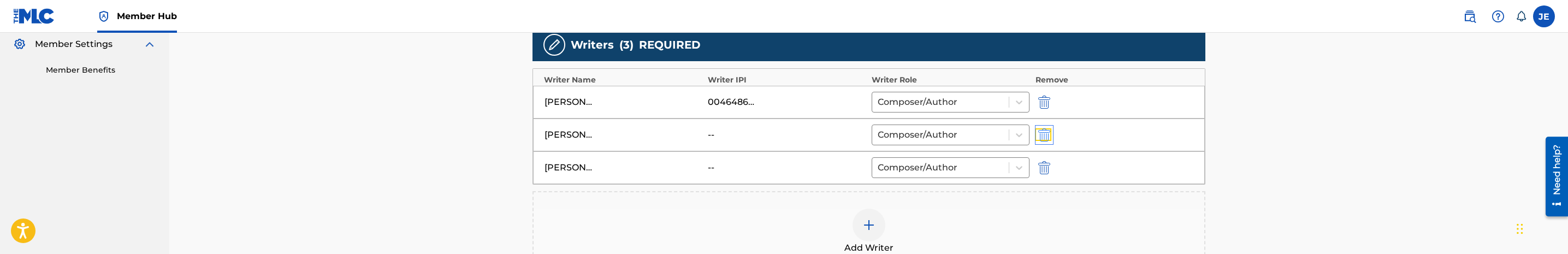
click at [1047, 138] on img "submit" at bounding box center [1043, 134] width 12 height 13
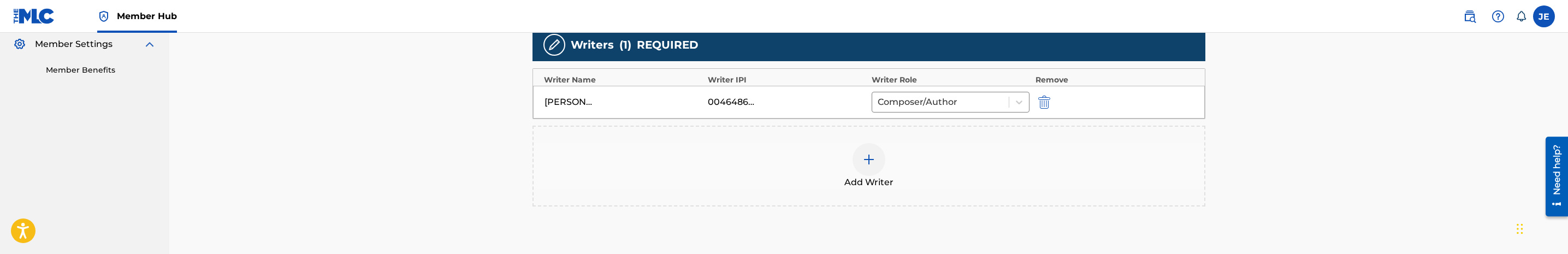
click at [873, 162] on img at bounding box center [869, 159] width 13 height 13
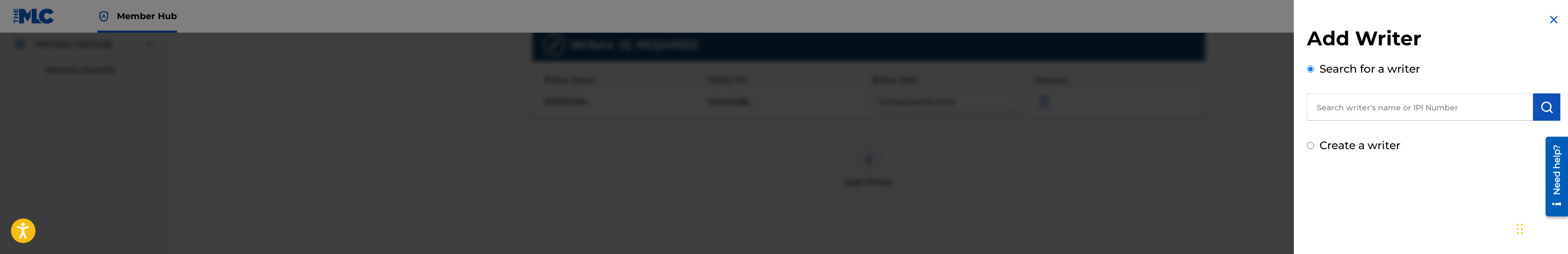
click at [1497, 106] on input "text" at bounding box center [1419, 107] width 226 height 27
paste input "Taylor, Tadaysha"
type input "Taylor, Tadaysha"
click at [1545, 103] on img "submit" at bounding box center [1546, 107] width 13 height 13
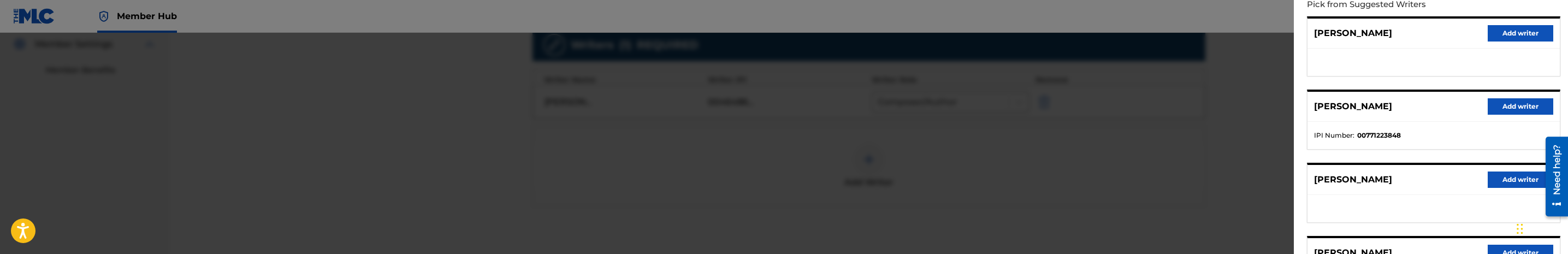
scroll to position [163, 0]
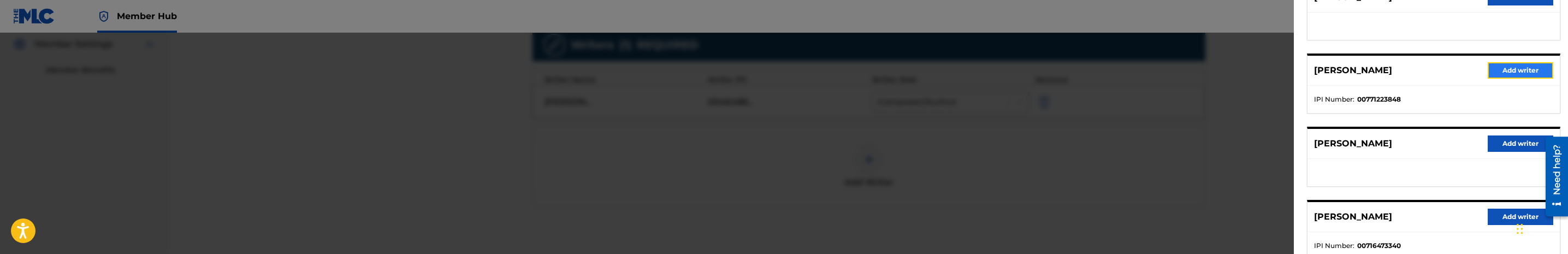
click at [1506, 72] on button "Add writer" at bounding box center [1520, 71] width 65 height 16
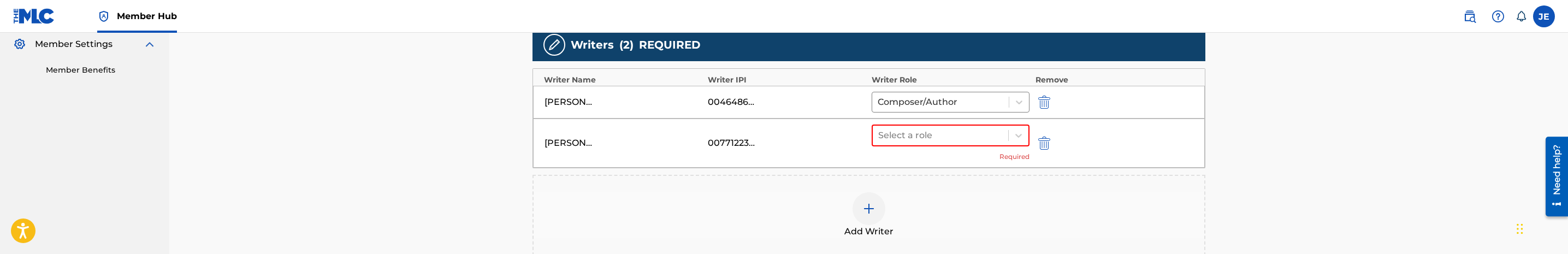
click at [1020, 149] on div "Select a role Required" at bounding box center [951, 142] width 158 height 37
click at [969, 142] on div at bounding box center [941, 135] width 125 height 15
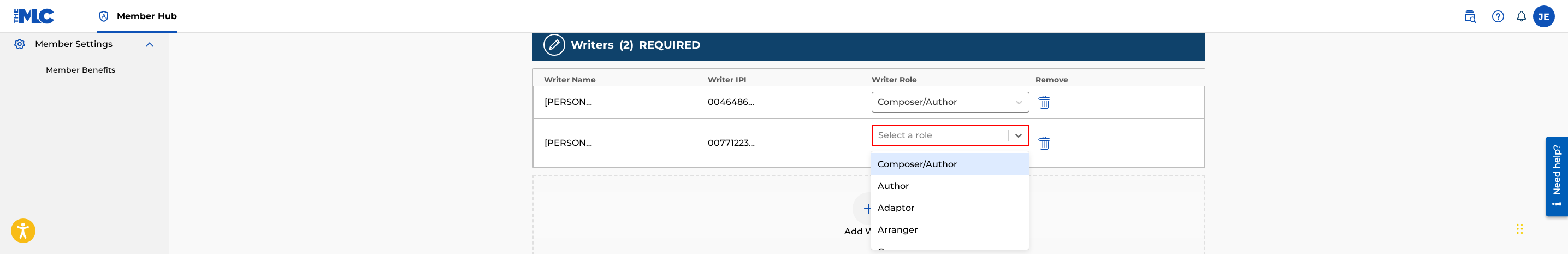
click at [930, 166] on div "Composer/Author" at bounding box center [950, 164] width 158 height 22
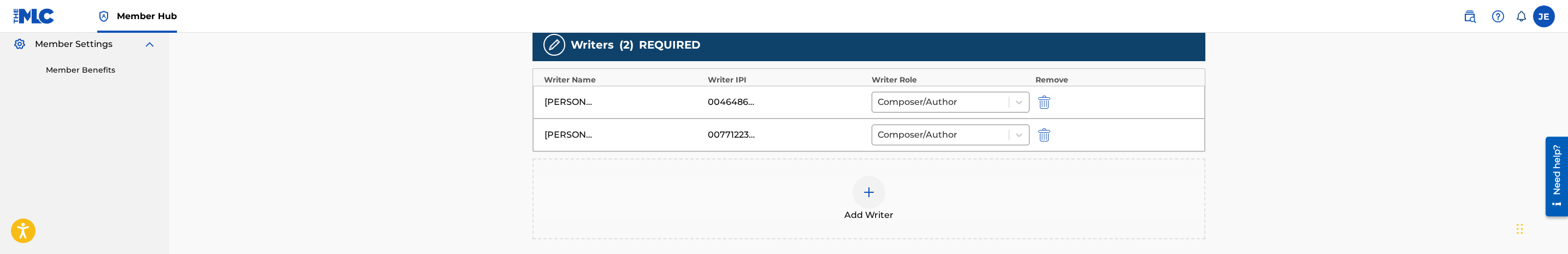
click at [870, 185] on div at bounding box center [869, 192] width 33 height 33
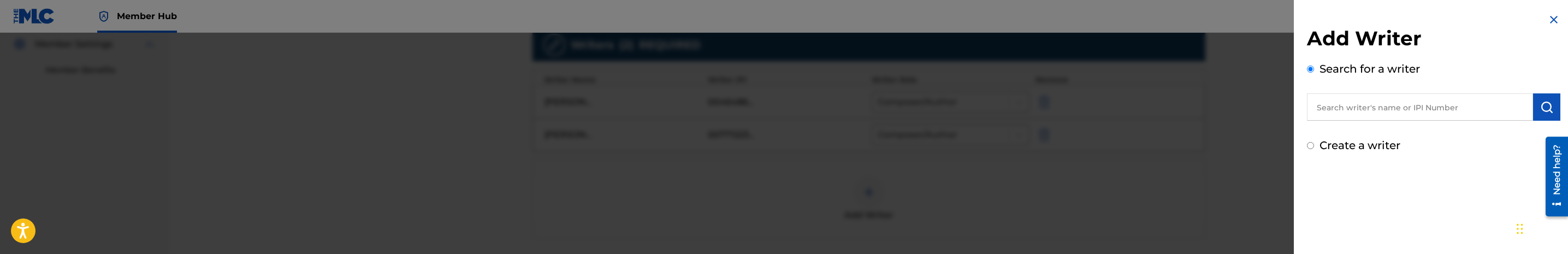
click at [1424, 110] on input "text" at bounding box center [1419, 107] width 226 height 27
paste input "Taylor Tikeria Lashay"
type input "Taylor Tikeria Lashay"
click at [1533, 112] on button "submit" at bounding box center [1546, 107] width 27 height 27
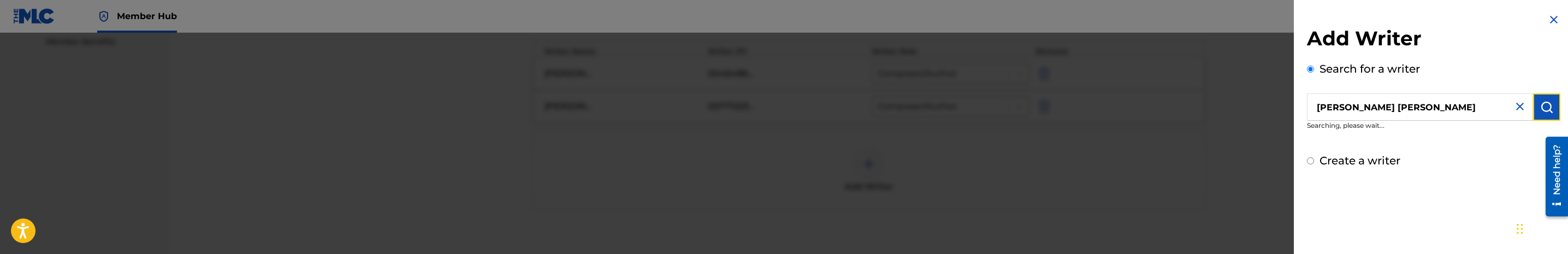
scroll to position [409, 0]
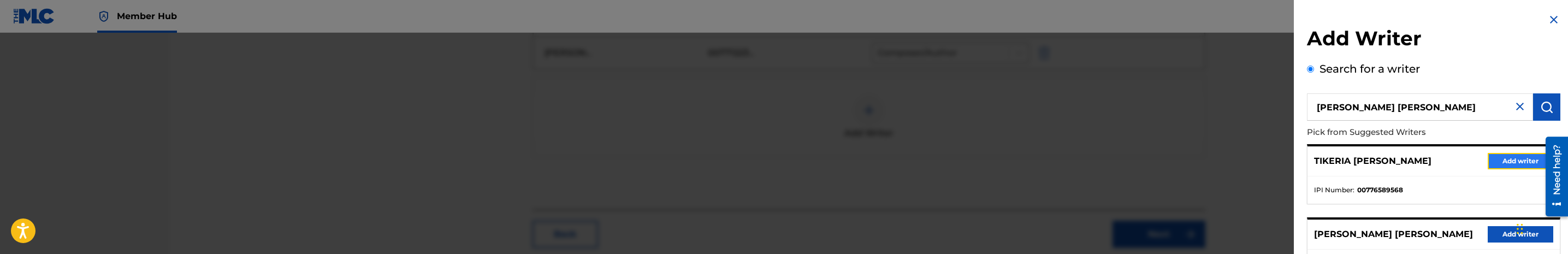
click at [1504, 159] on button "Add writer" at bounding box center [1520, 161] width 65 height 16
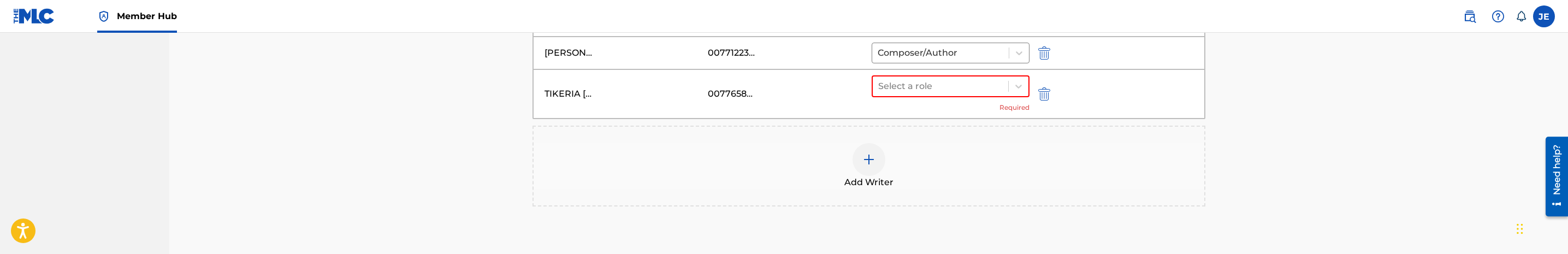
click at [984, 103] on div "Select a role Required" at bounding box center [951, 93] width 158 height 37
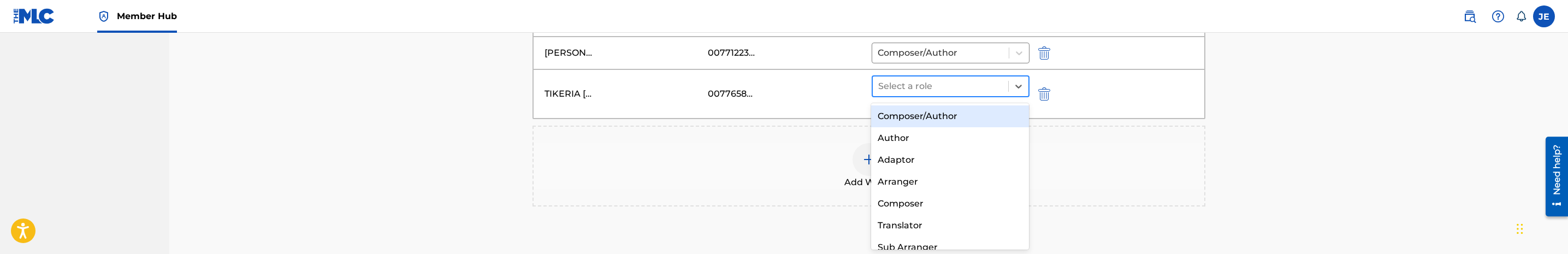
click at [977, 93] on div at bounding box center [941, 86] width 125 height 15
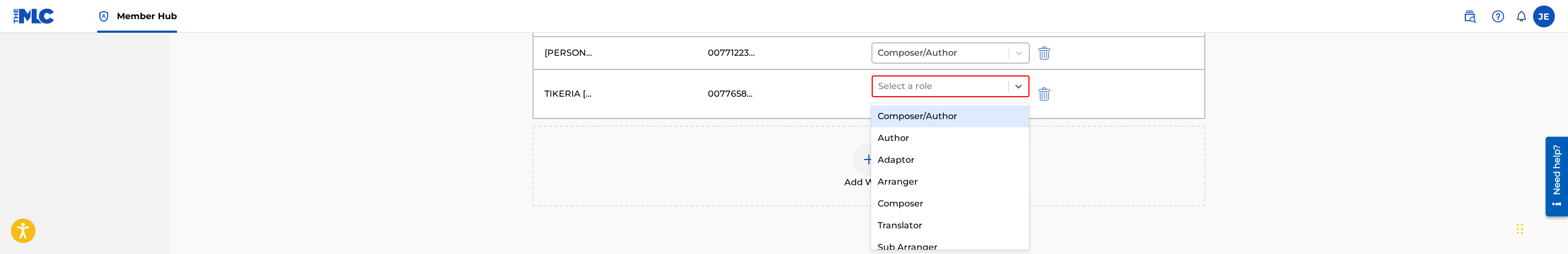
click at [976, 113] on div "Composer/Author" at bounding box center [950, 116] width 158 height 22
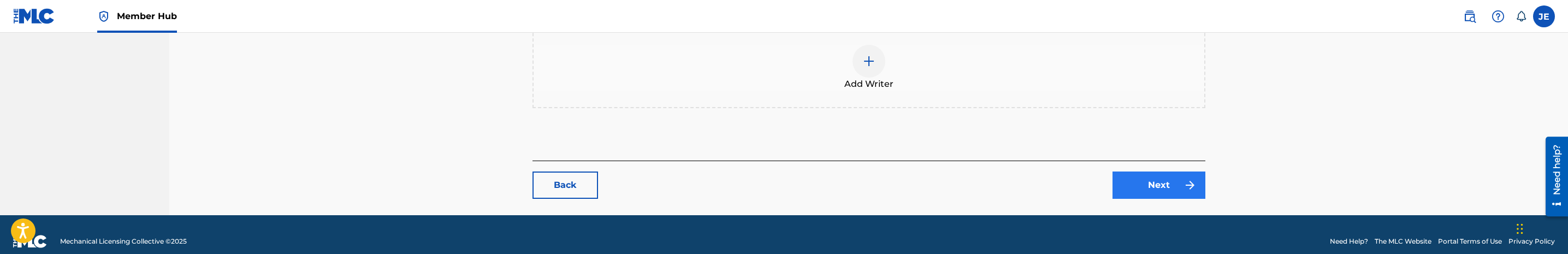
scroll to position [507, 0]
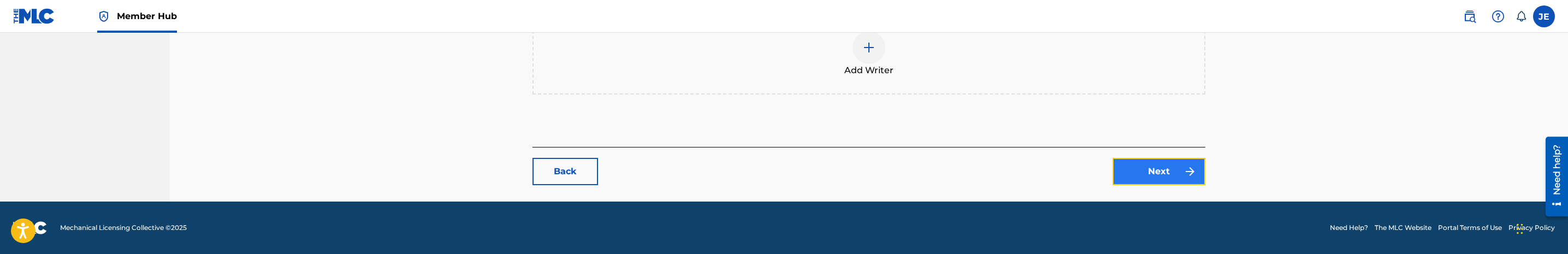
click at [1142, 168] on link "Next" at bounding box center [1159, 171] width 93 height 27
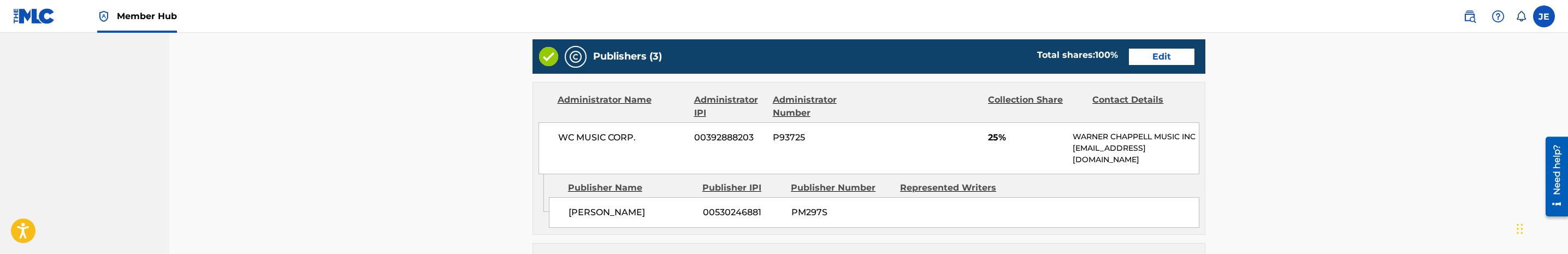
scroll to position [409, 0]
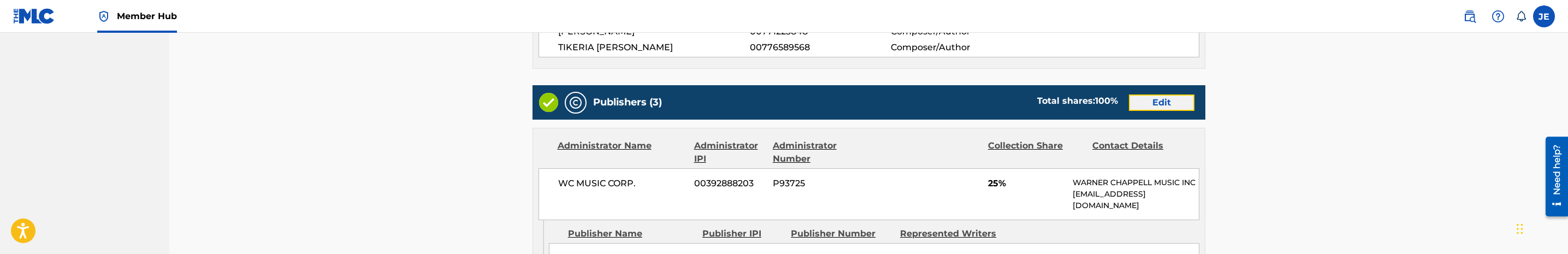
click at [1157, 97] on link "Edit" at bounding box center [1161, 103] width 65 height 16
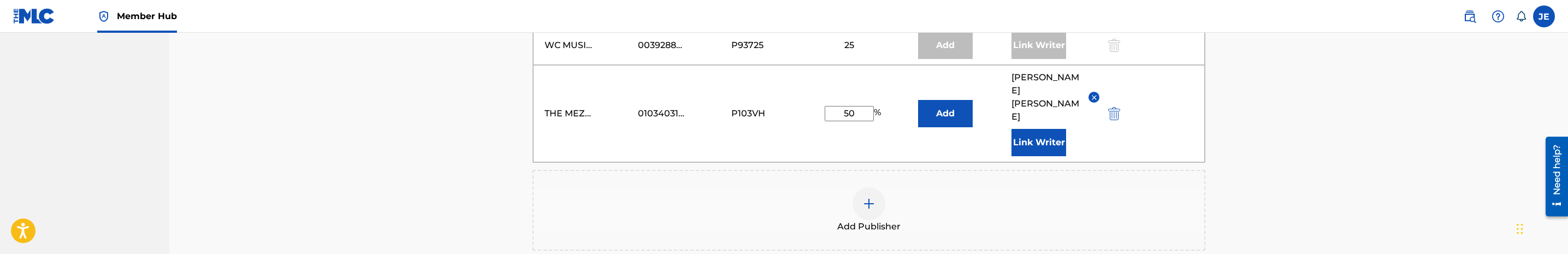
scroll to position [491, 0]
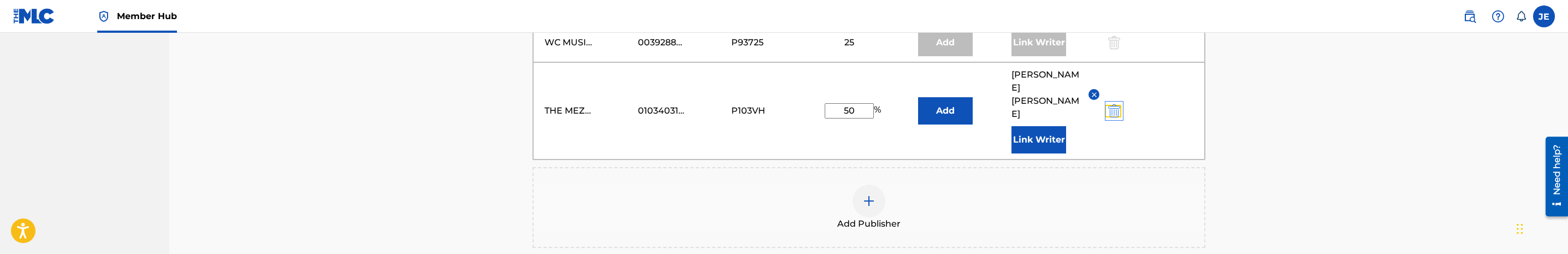
click at [1115, 109] on img "submit" at bounding box center [1113, 111] width 12 height 13
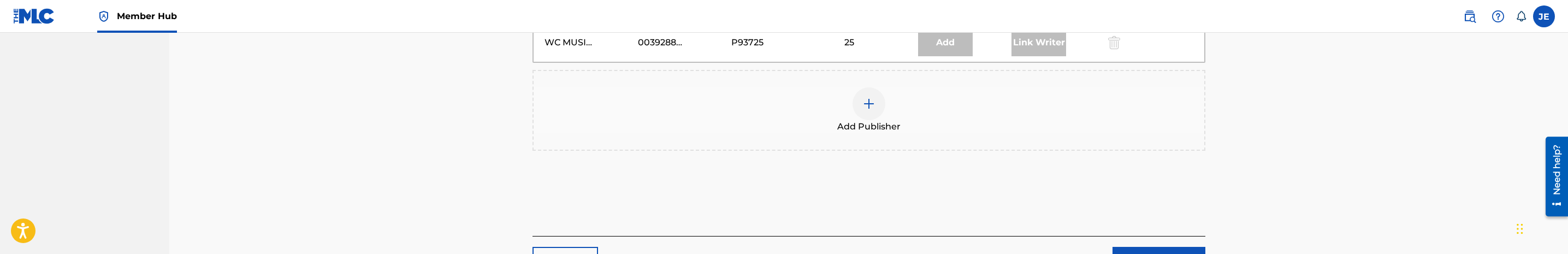
click at [890, 100] on div "Add Publisher" at bounding box center [869, 110] width 671 height 46
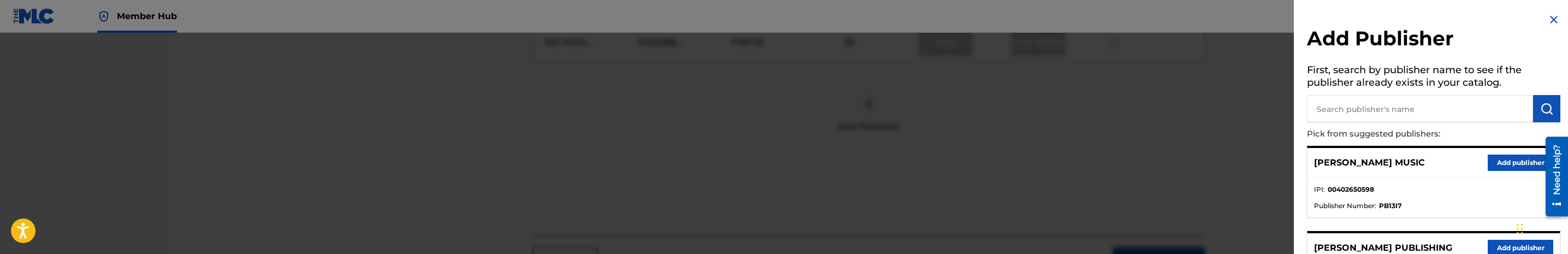
click at [1383, 97] on input "text" at bounding box center [1419, 109] width 226 height 27
type input "super"
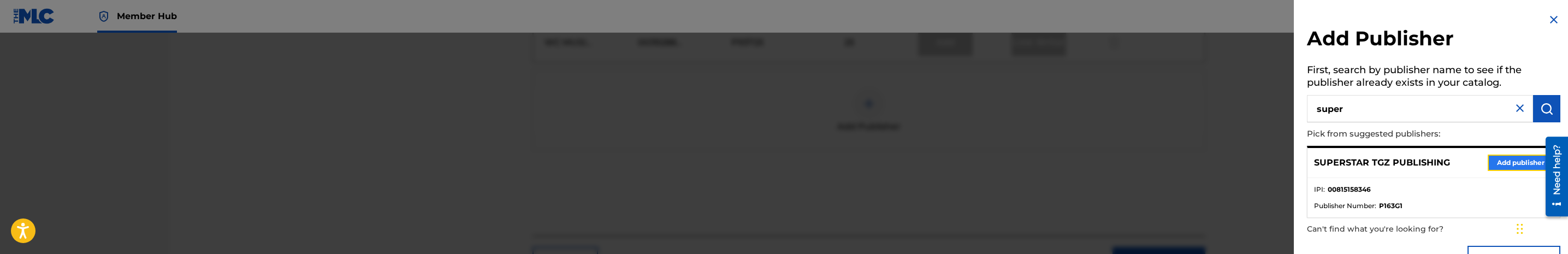
click at [1514, 156] on button "Add publisher" at bounding box center [1520, 162] width 65 height 16
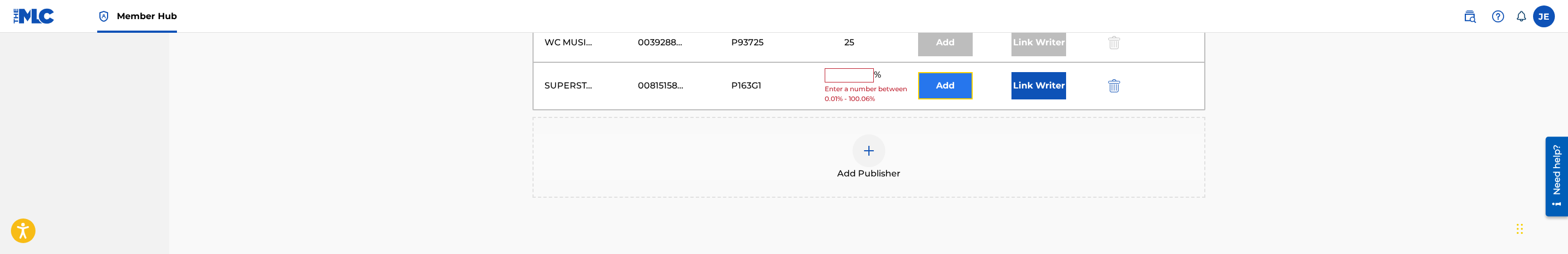
click at [961, 89] on button "Add" at bounding box center [945, 85] width 54 height 27
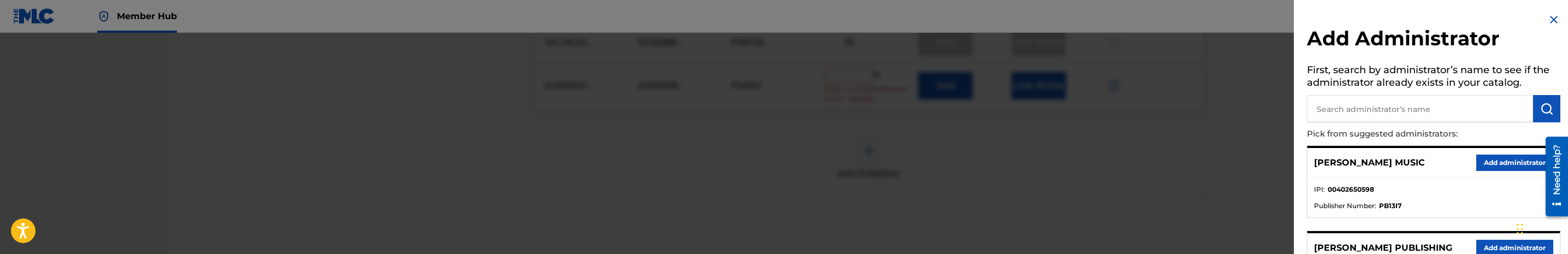
click at [1452, 105] on input "text" at bounding box center [1419, 109] width 226 height 27
type input "mezzo"
click at [1529, 161] on button "Add administrator" at bounding box center [1514, 162] width 77 height 16
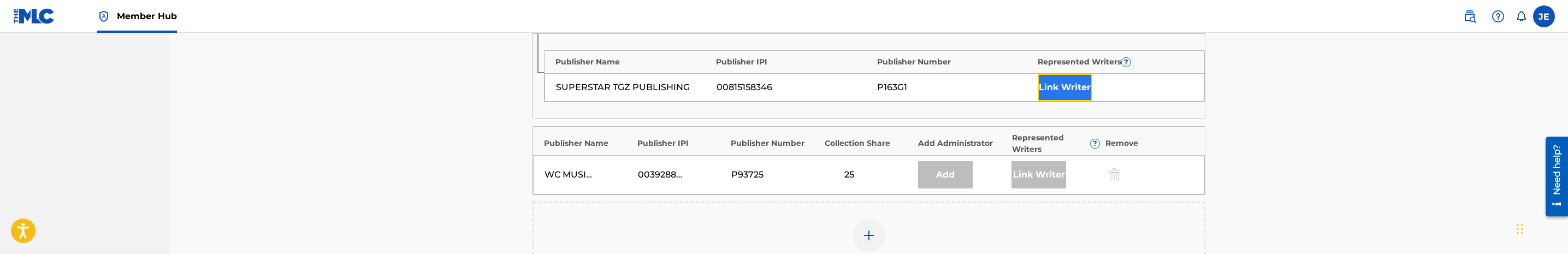
click at [1049, 89] on button "Link Writer" at bounding box center [1065, 87] width 54 height 27
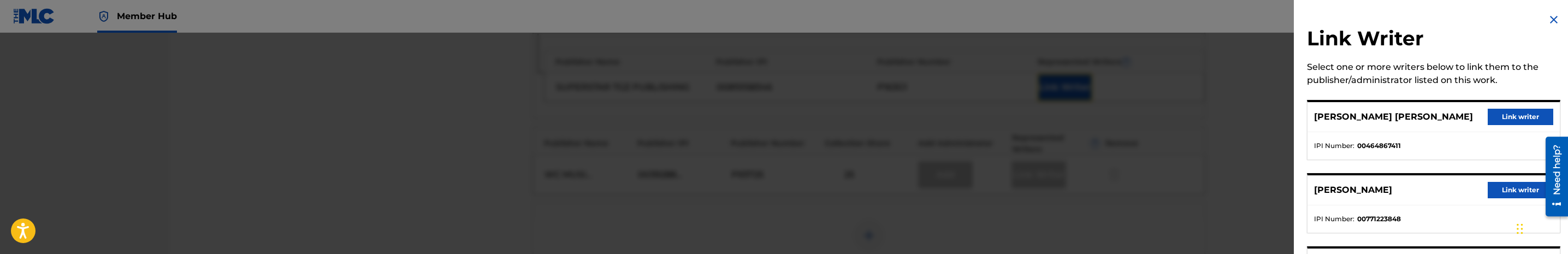
scroll to position [79, 0]
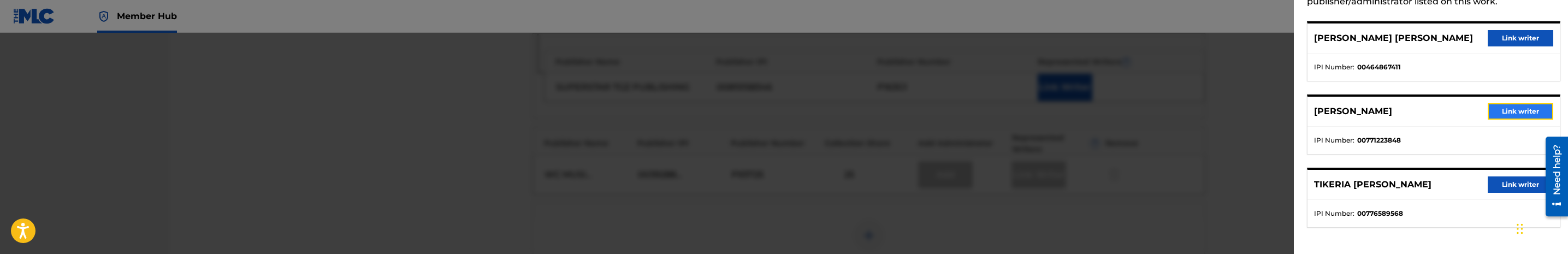
click at [1524, 113] on button "Link writer" at bounding box center [1520, 112] width 65 height 16
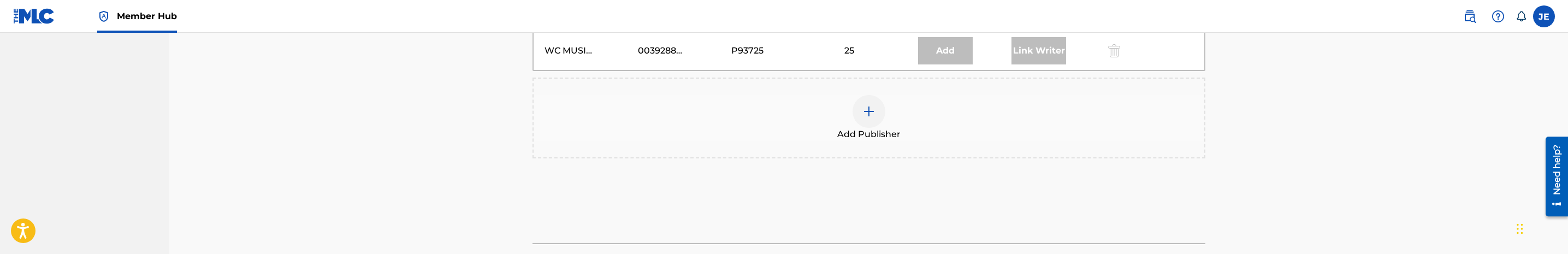
scroll to position [655, 0]
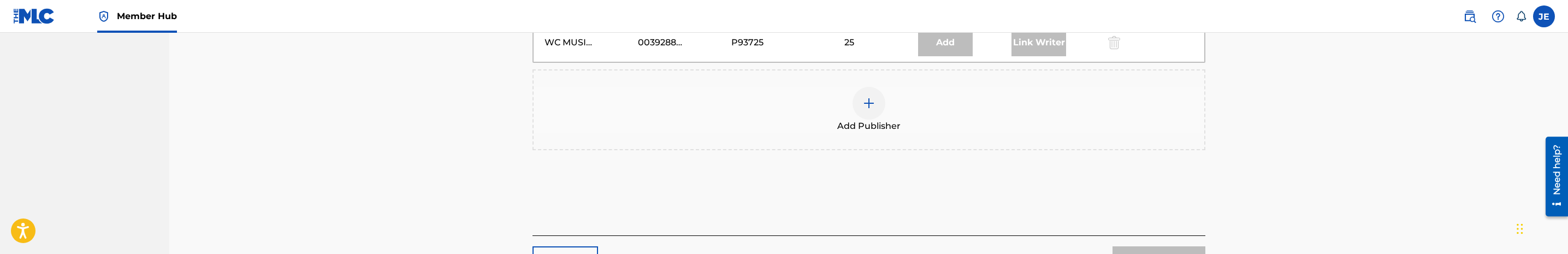
click at [868, 110] on img at bounding box center [869, 103] width 13 height 13
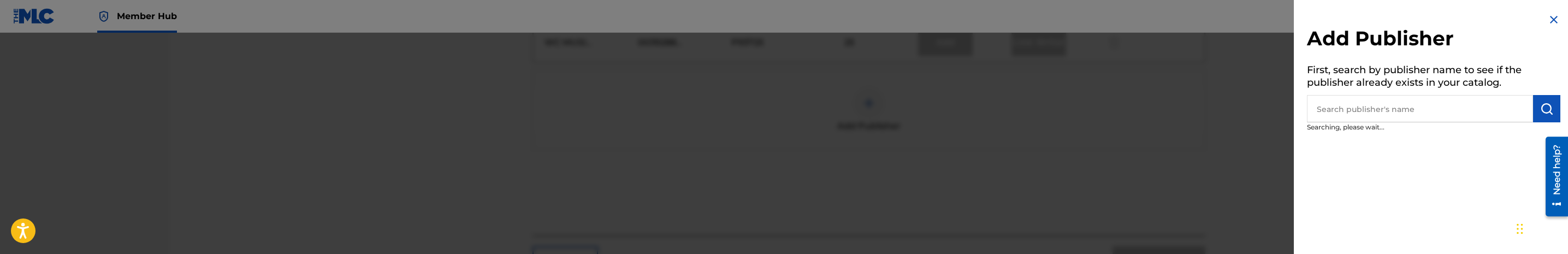
click at [1391, 113] on input "text" at bounding box center [1419, 109] width 226 height 27
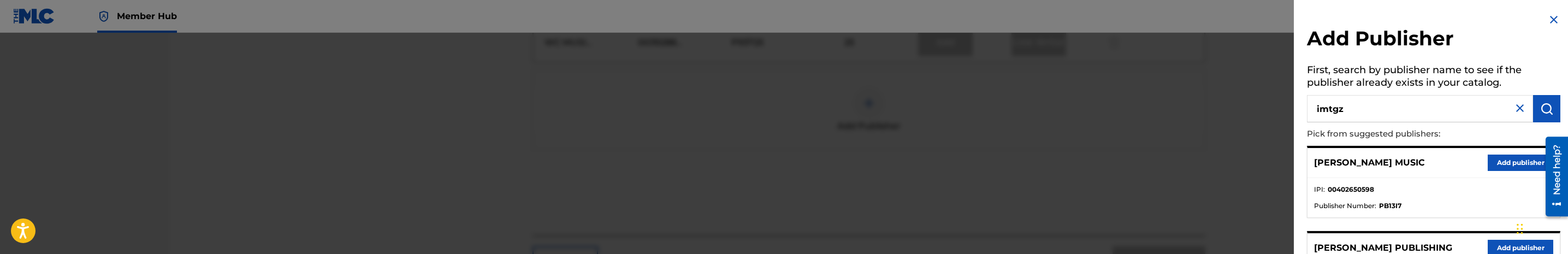
type input "imtgz"
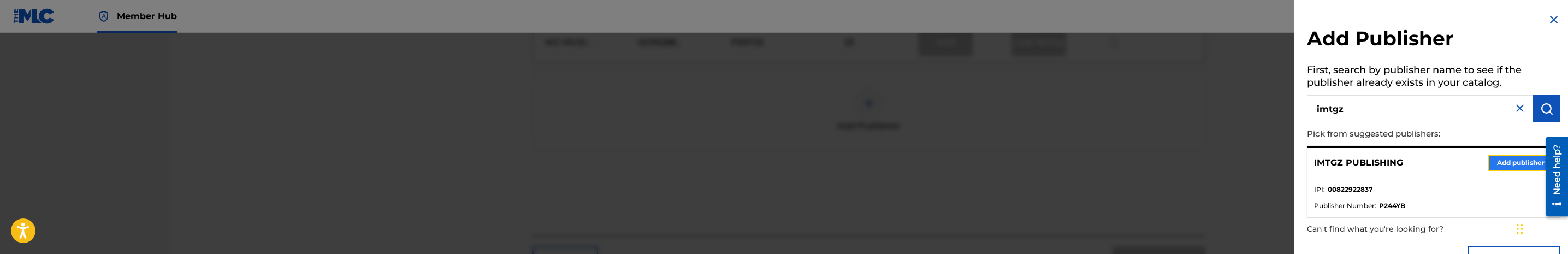
click at [1507, 159] on button "Add publisher" at bounding box center [1520, 162] width 65 height 16
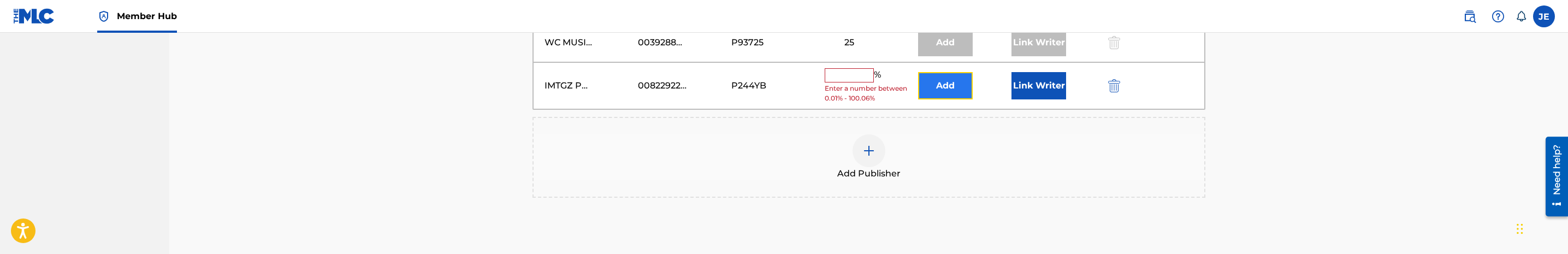
click at [942, 96] on button "Add" at bounding box center [945, 85] width 54 height 27
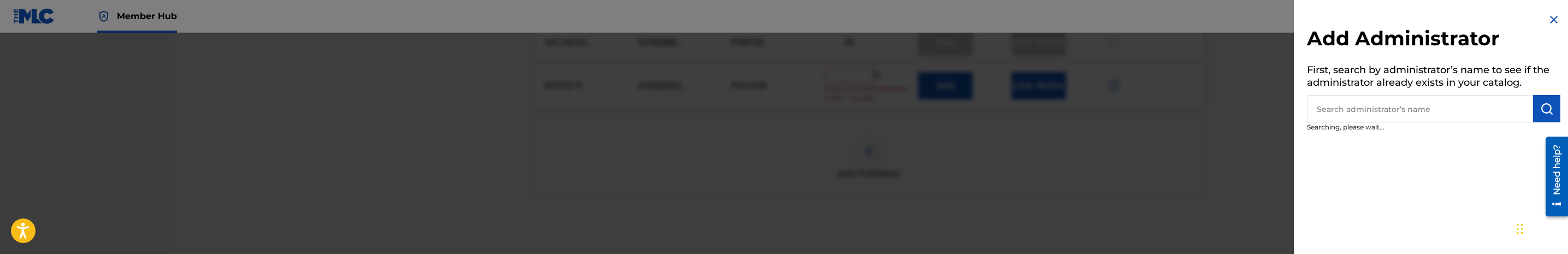
click at [1484, 90] on h5 "First, search by administrator’s name to see if the administrator already exist…" at bounding box center [1433, 78] width 253 height 34
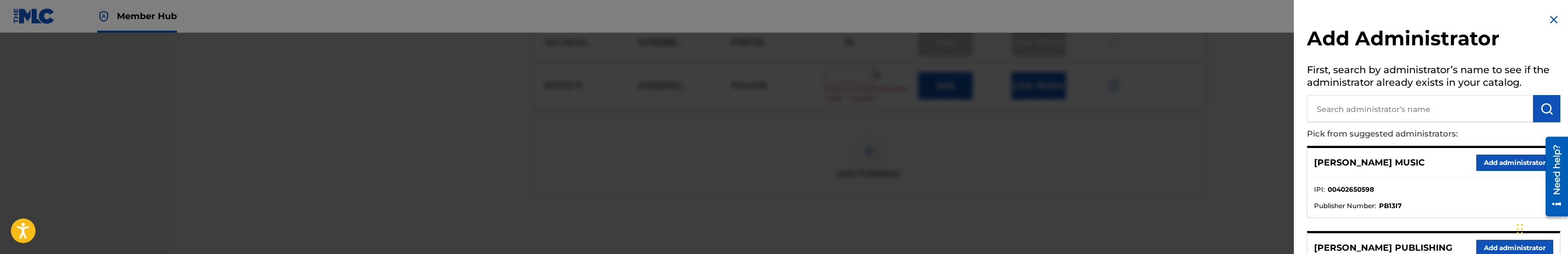
click at [1484, 101] on input "text" at bounding box center [1419, 109] width 226 height 27
type input "mezzo"
click at [1514, 157] on button "Add administrator" at bounding box center [1514, 162] width 77 height 16
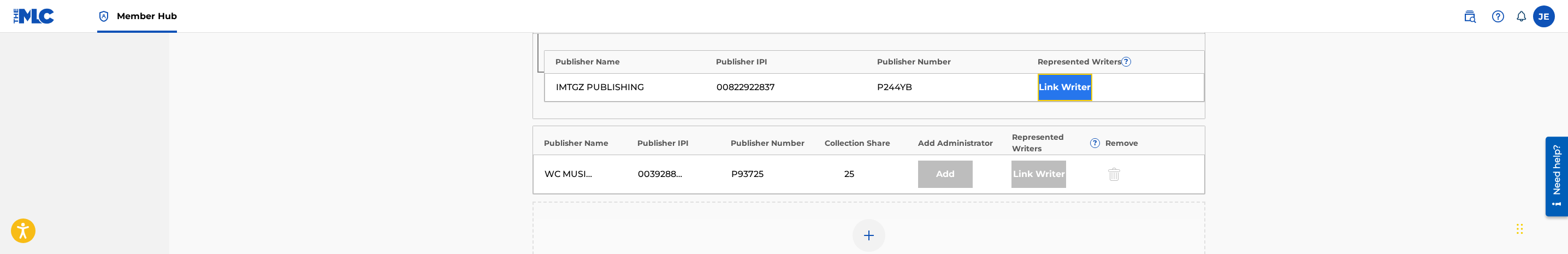
click at [1062, 93] on button "Link Writer" at bounding box center [1065, 87] width 54 height 27
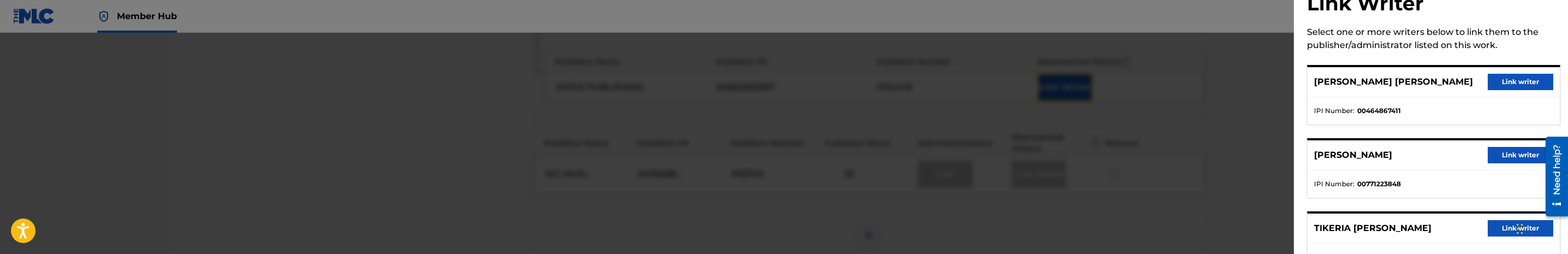
scroll to position [79, 0]
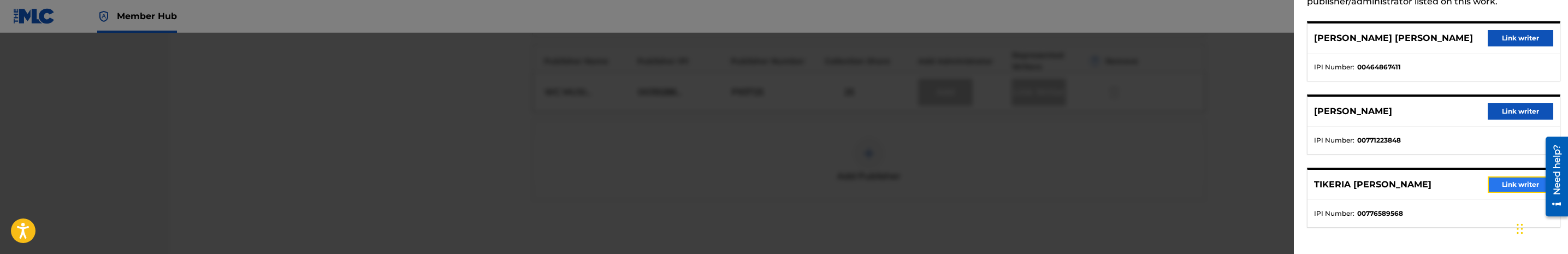
click at [1511, 183] on button "Link writer" at bounding box center [1520, 184] width 65 height 16
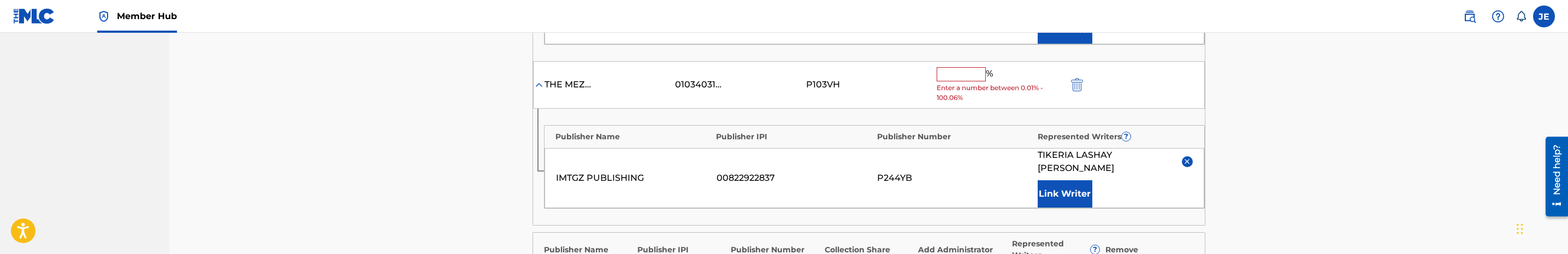
scroll to position [573, 0]
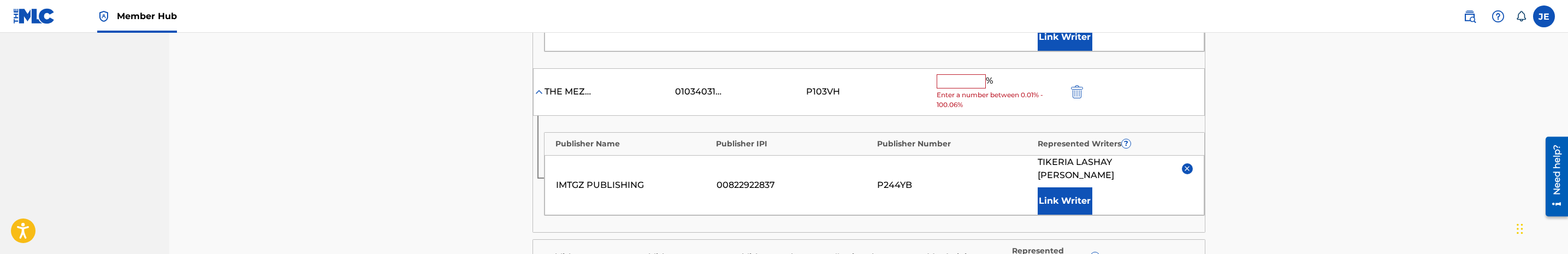
click at [975, 84] on input "text" at bounding box center [962, 82] width 49 height 15
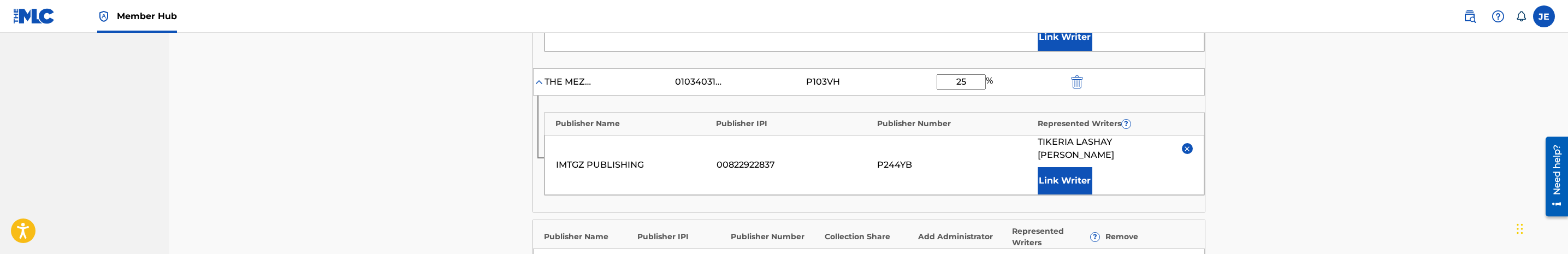
type input "25"
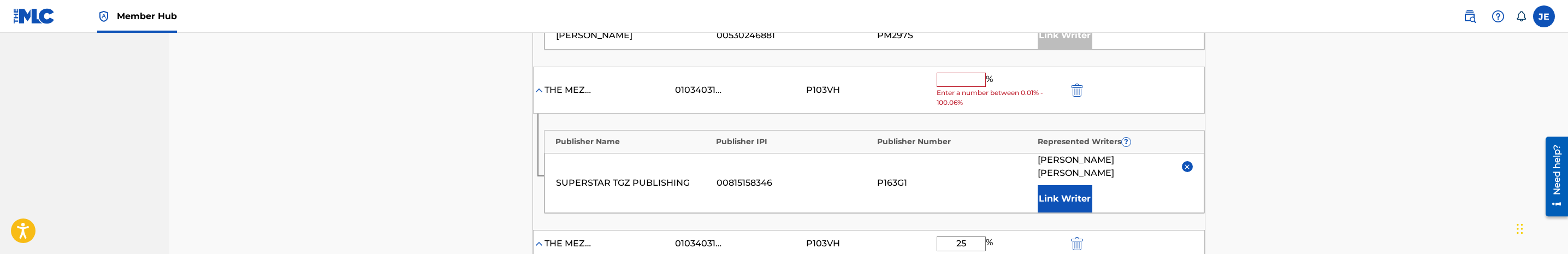
scroll to position [409, 0]
click at [960, 83] on input "text" at bounding box center [962, 82] width 49 height 15
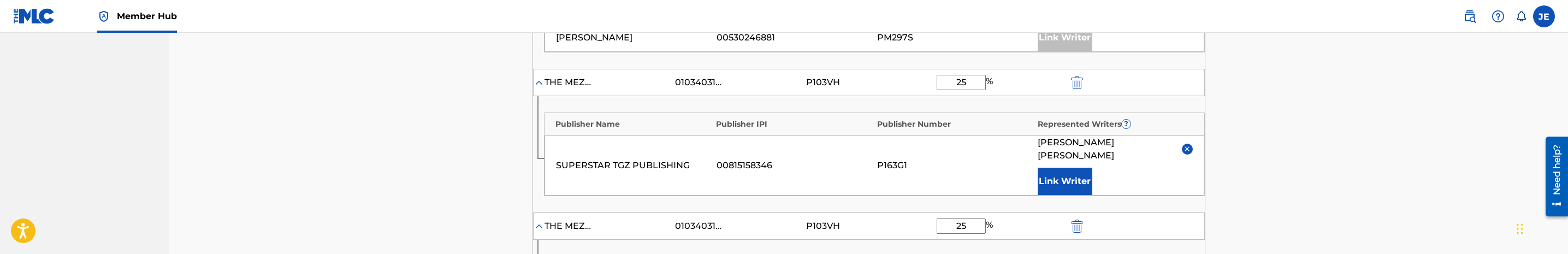
type input "25"
click at [1322, 133] on div "Catalog Enter Work Details Add Writers Add Publishers & Shares Add Recording Re…" at bounding box center [868, 142] width 1398 height 1036
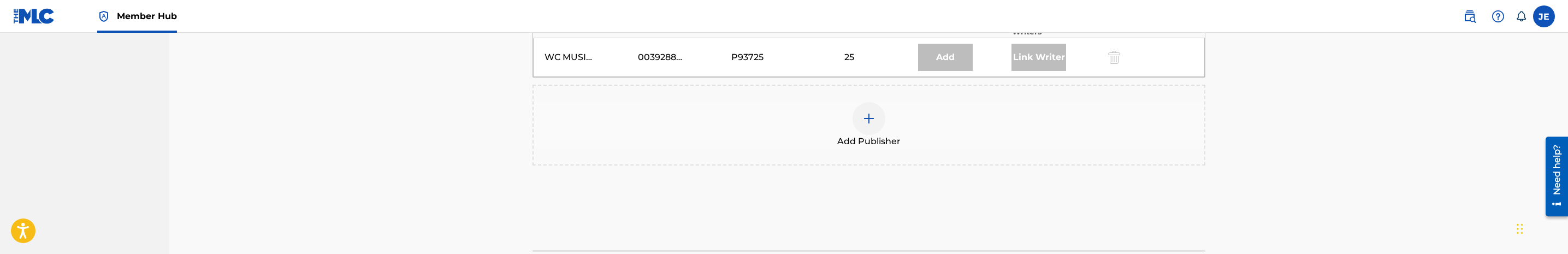
scroll to position [857, 0]
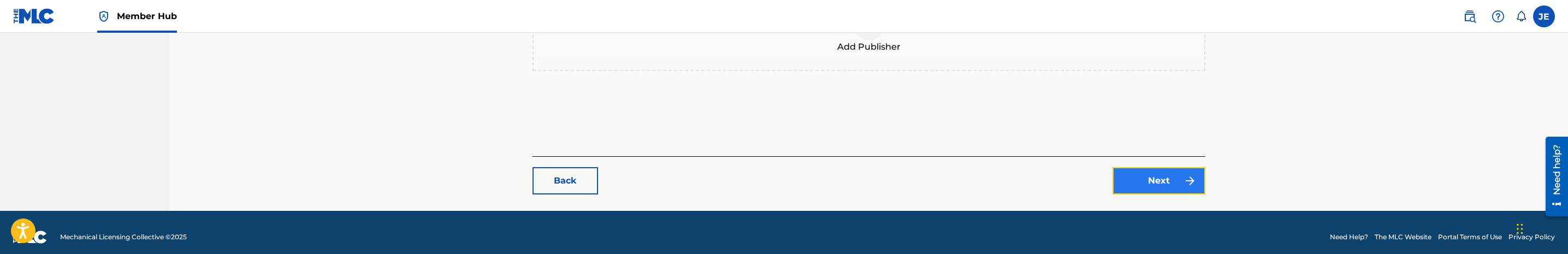
click at [1182, 167] on link "Next" at bounding box center [1159, 181] width 93 height 27
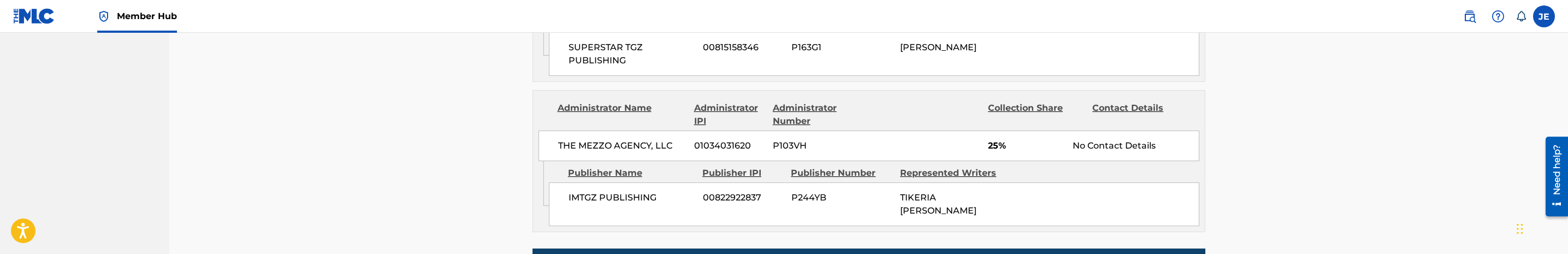
scroll to position [1114, 0]
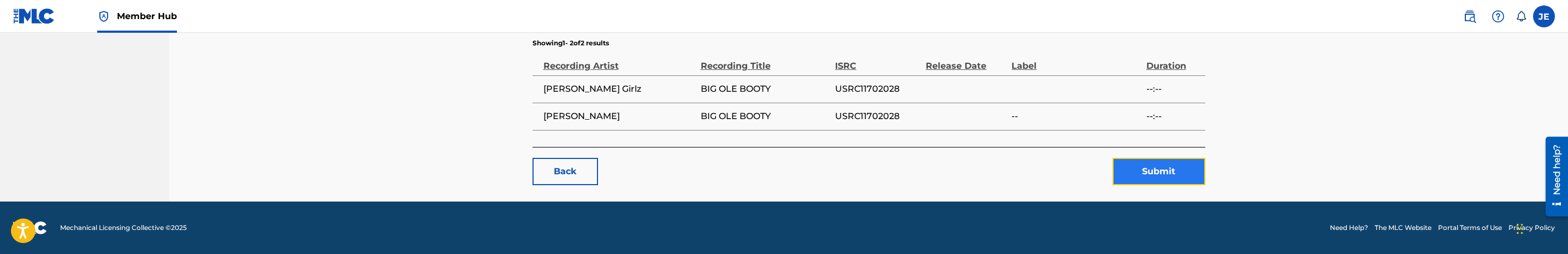
click at [1152, 169] on button "Submit" at bounding box center [1159, 171] width 93 height 27
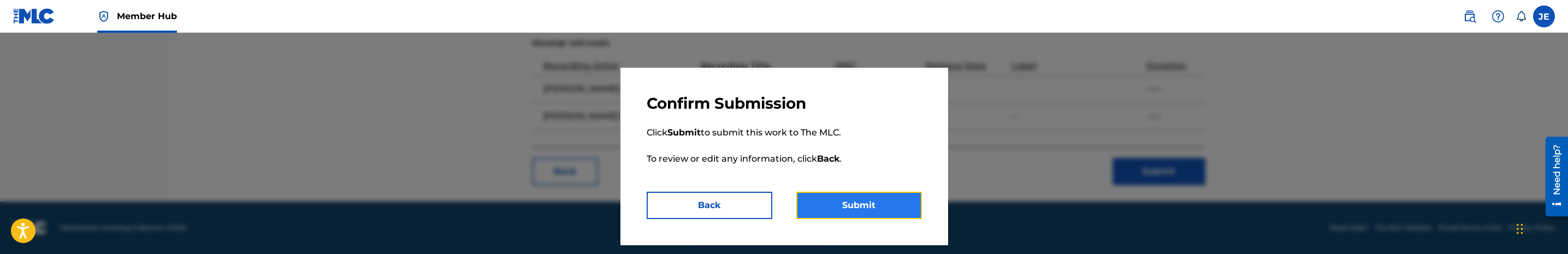
click at [855, 211] on button "Submit" at bounding box center [859, 205] width 125 height 27
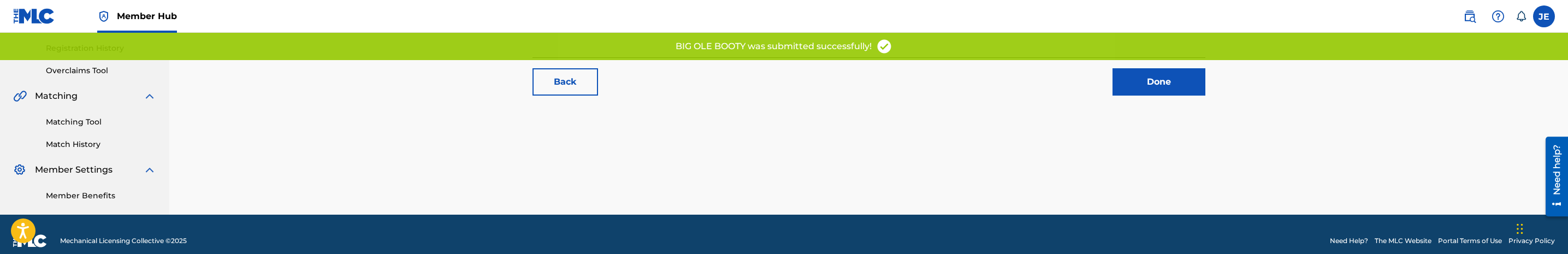
scroll to position [214, 0]
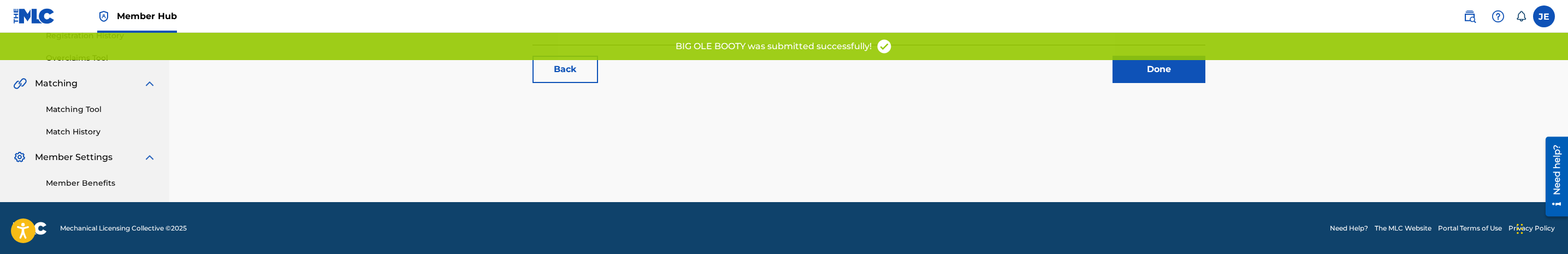
drag, startPoint x: 91, startPoint y: 112, endPoint x: 157, endPoint y: 117, distance: 66.2
click at [91, 112] on link "Matching Tool" at bounding box center [101, 109] width 110 height 12
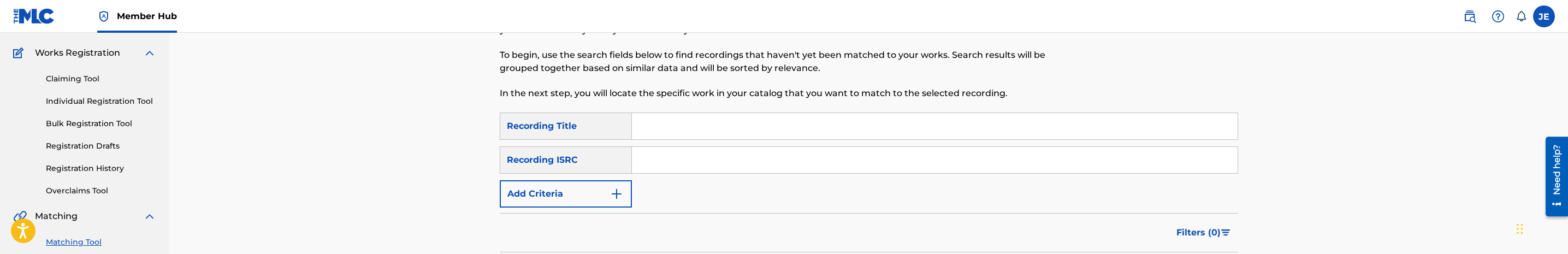
click at [727, 171] on input "Search Form" at bounding box center [934, 160] width 606 height 26
paste input "USRC11702028"
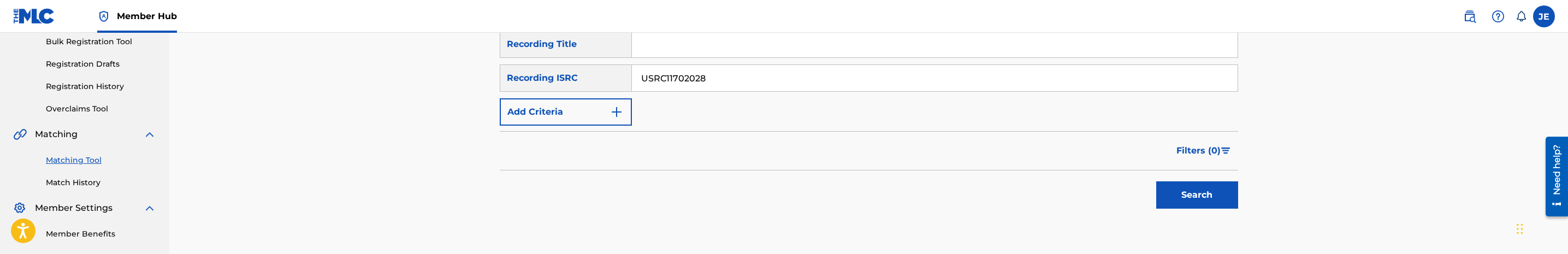
type input "USRC11702028"
click at [1175, 194] on button "Search" at bounding box center [1197, 195] width 82 height 27
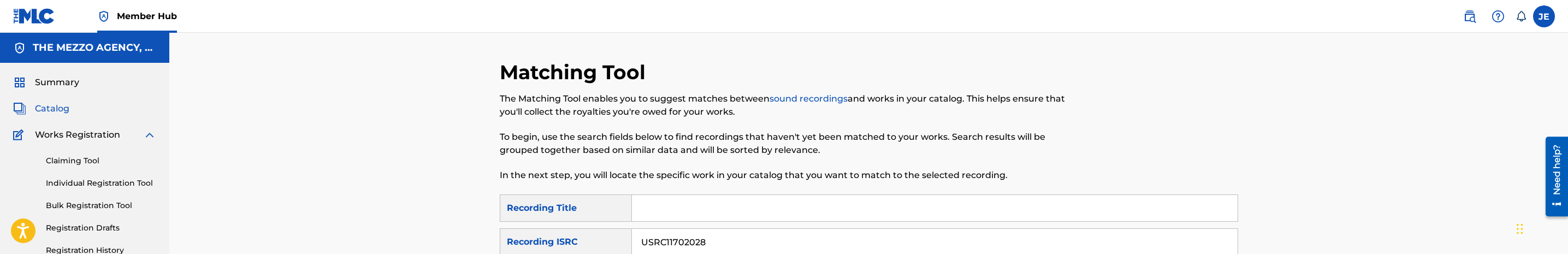
click at [54, 109] on span "Catalog" at bounding box center [52, 108] width 35 height 13
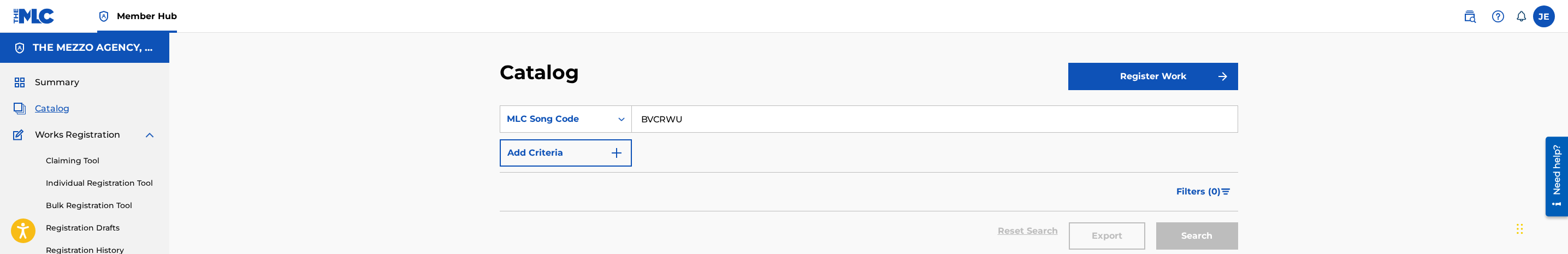
click at [674, 114] on input "BVCRWU" at bounding box center [934, 119] width 606 height 26
paste input "OC3VDY"
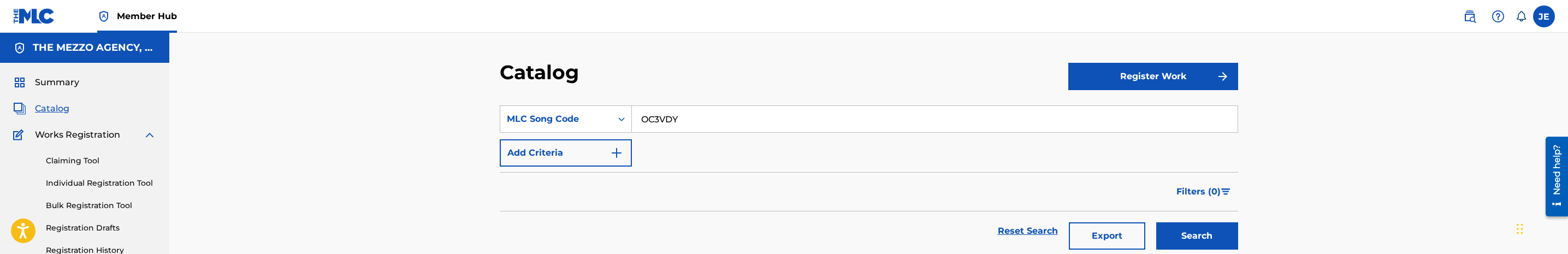
type input "OC3VDY"
click at [1156, 222] on button "Search" at bounding box center [1197, 236] width 82 height 27
click at [1204, 231] on button "Search" at bounding box center [1197, 236] width 82 height 27
click at [65, 161] on link "Claiming Tool" at bounding box center [101, 161] width 110 height 12
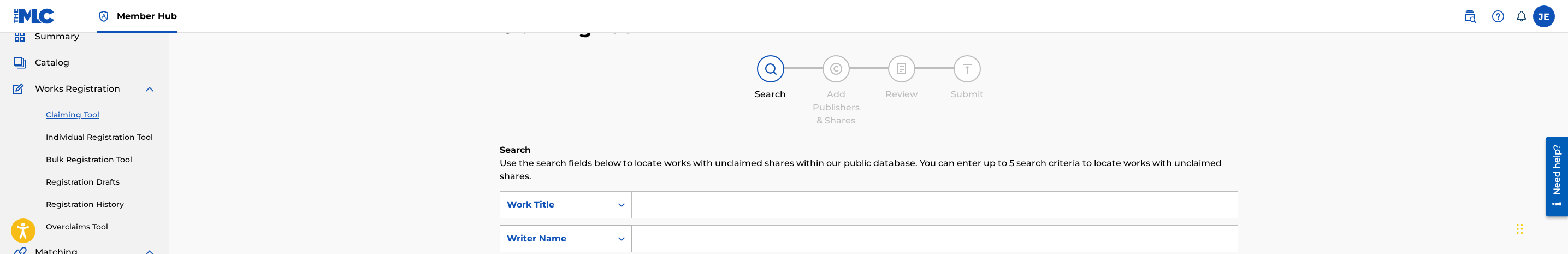
scroll to position [82, 0]
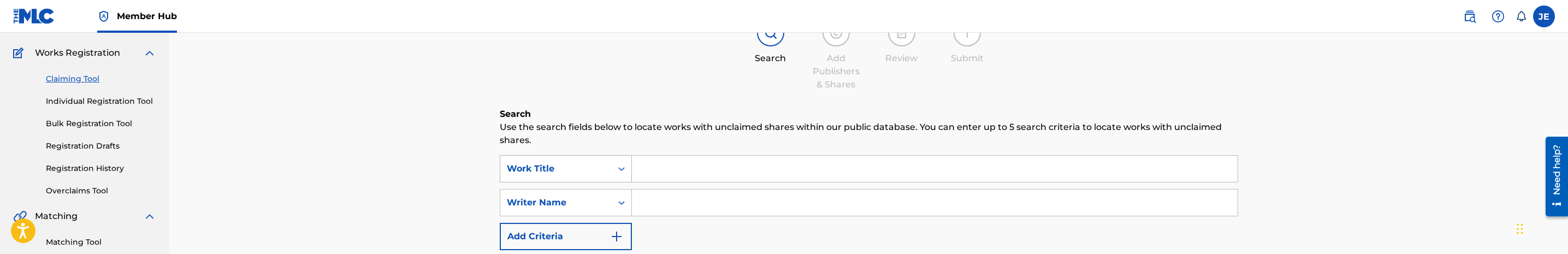
click at [615, 168] on div "Search Form" at bounding box center [622, 169] width 20 height 20
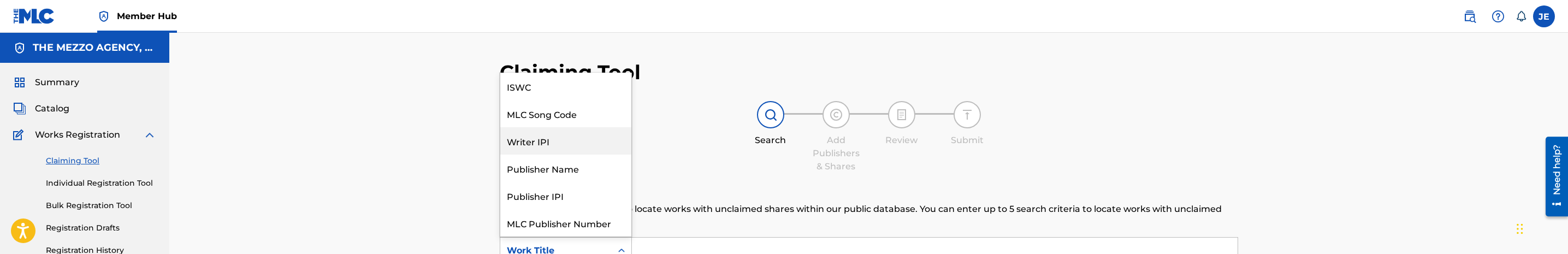
click at [559, 127] on div "Writer IPI" at bounding box center [566, 141] width 131 height 27
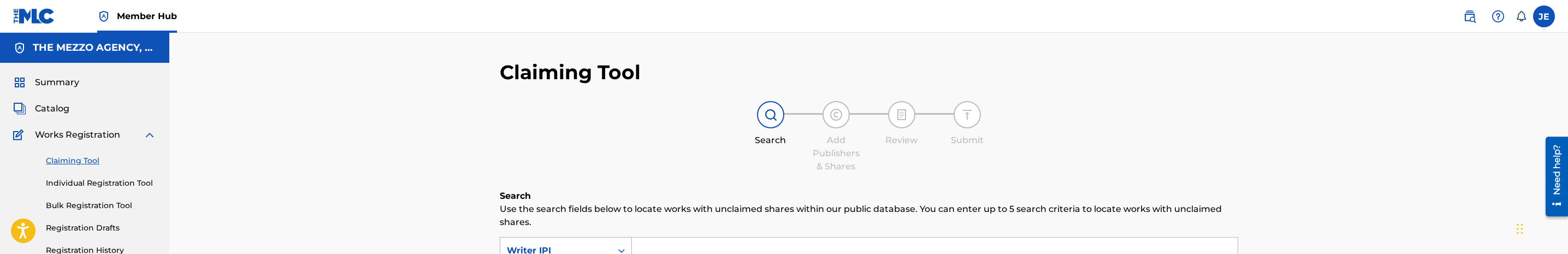
click at [592, 248] on div "Writer IPI" at bounding box center [556, 250] width 98 height 13
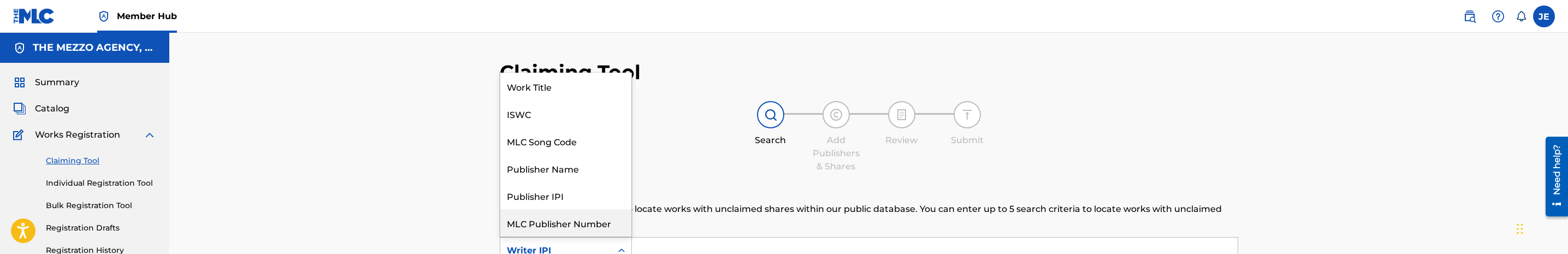
scroll to position [26, 0]
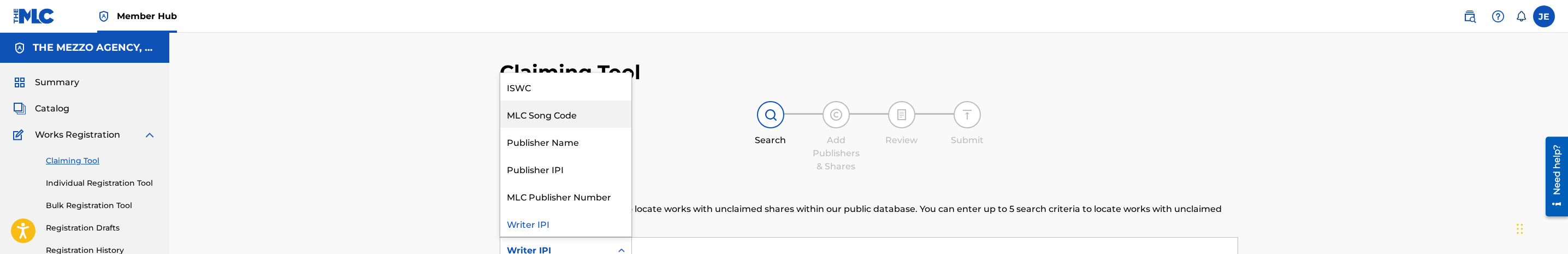
click at [554, 122] on div "MLC Song Code" at bounding box center [566, 114] width 131 height 27
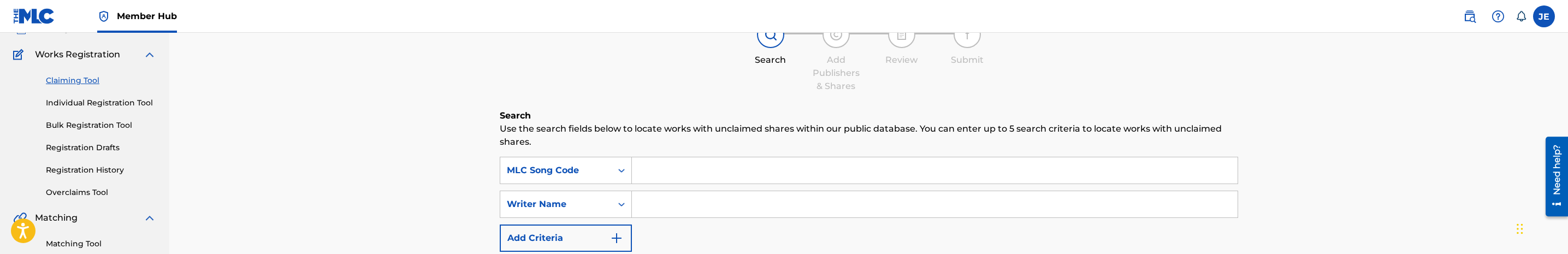
scroll to position [82, 0]
click at [685, 169] on input "Search Form" at bounding box center [934, 168] width 606 height 26
paste input "OC3VDY"
type input "OC3VDY"
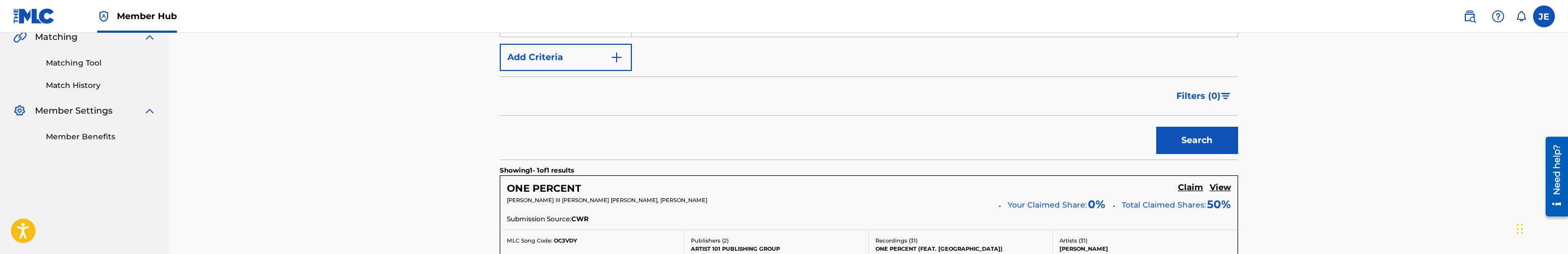
scroll to position [327, 0]
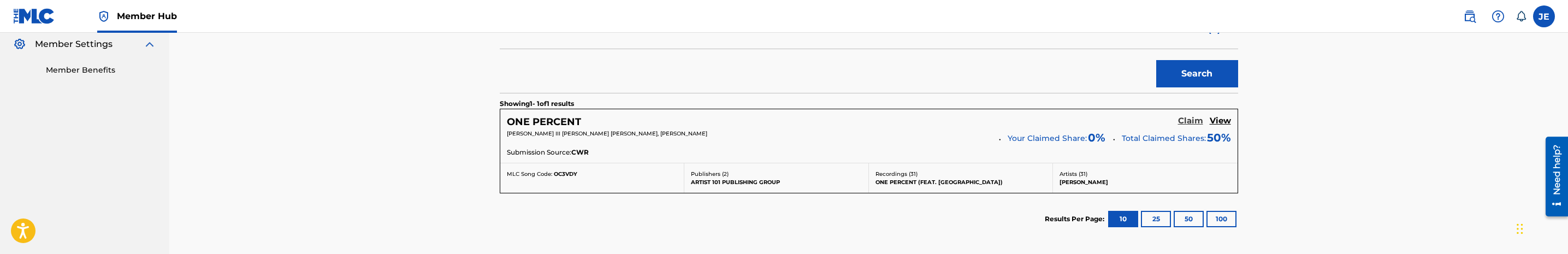
click at [1195, 123] on h5 "Claim" at bounding box center [1190, 121] width 25 height 10
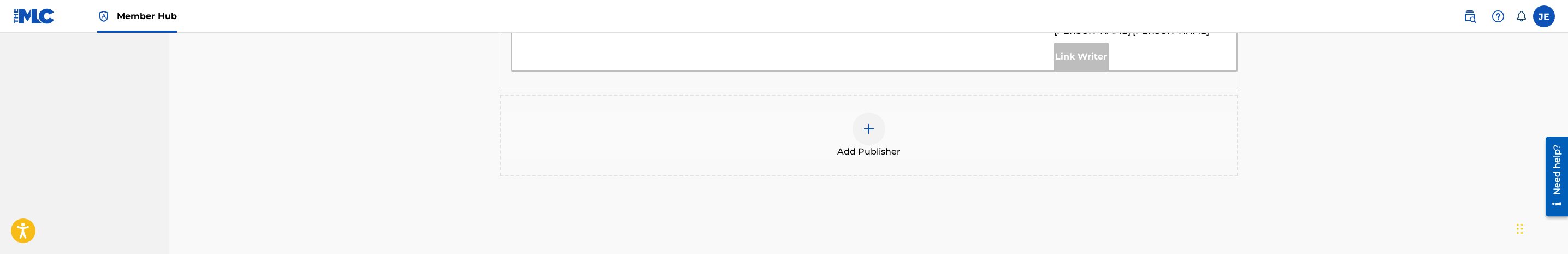
scroll to position [491, 0]
click at [858, 114] on div at bounding box center [869, 114] width 33 height 33
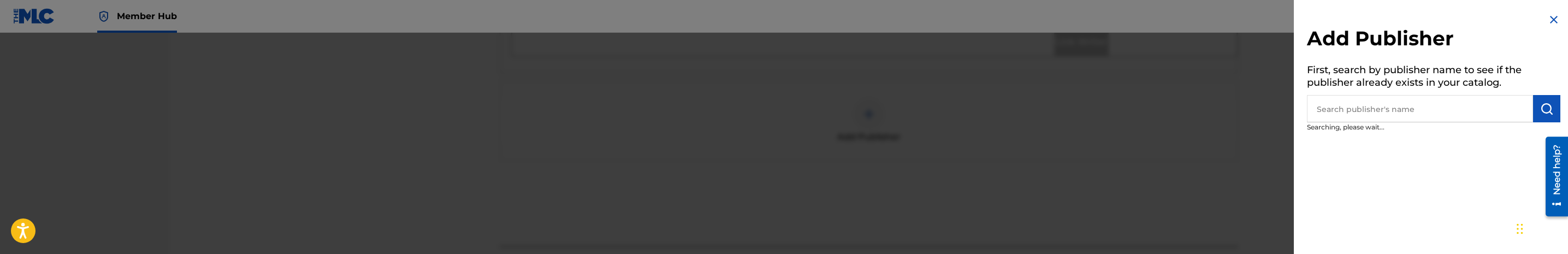
click at [1336, 120] on input "text" at bounding box center [1419, 109] width 226 height 27
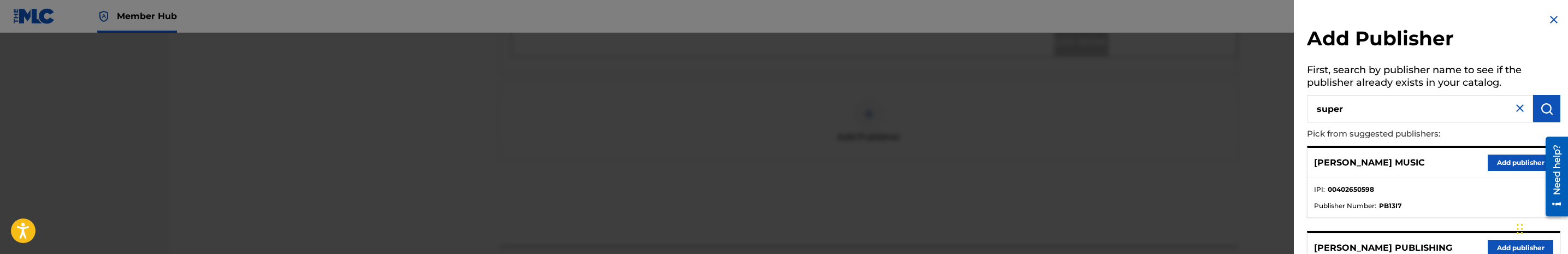
type input "super"
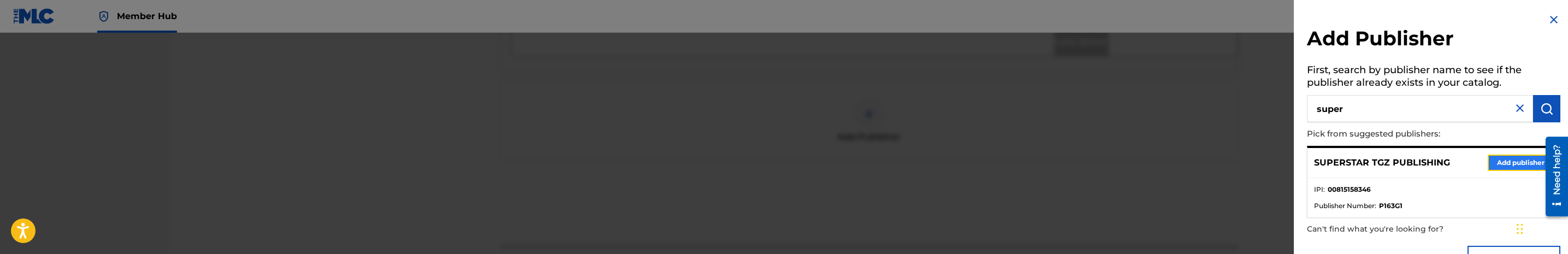
click at [1509, 167] on button "Add publisher" at bounding box center [1520, 162] width 65 height 16
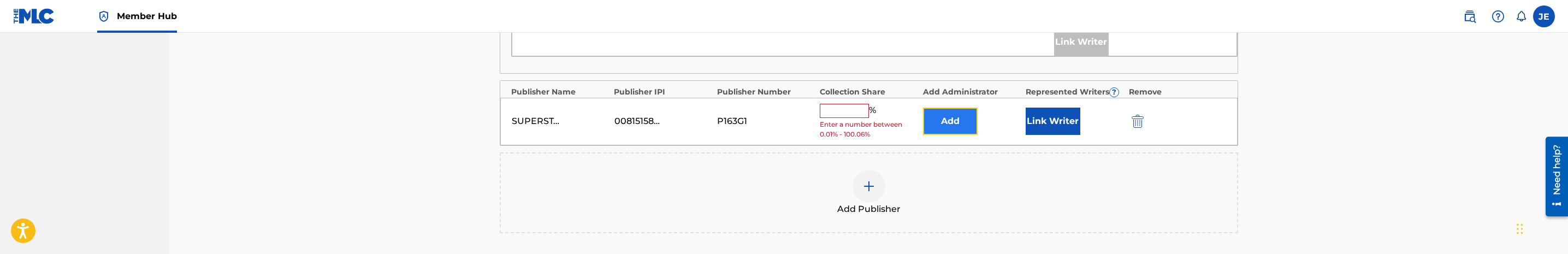
click at [927, 122] on button "Add" at bounding box center [950, 121] width 54 height 27
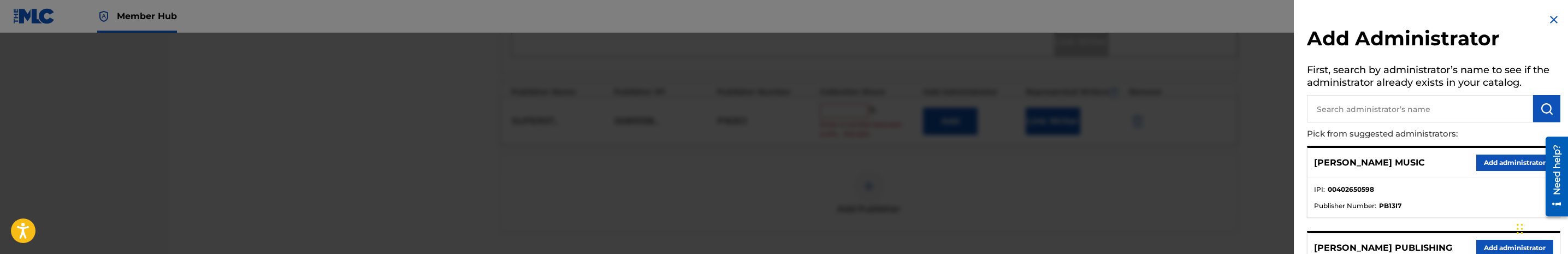
click at [1408, 102] on input "text" at bounding box center [1419, 109] width 226 height 27
type input "mezzo"
click at [1488, 161] on button "Add administrator" at bounding box center [1514, 162] width 77 height 16
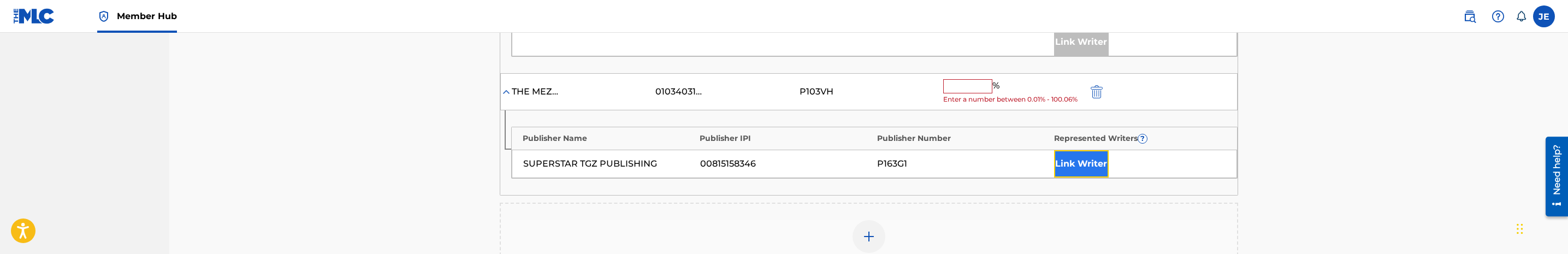
click at [1084, 168] on button "Link Writer" at bounding box center [1081, 163] width 54 height 27
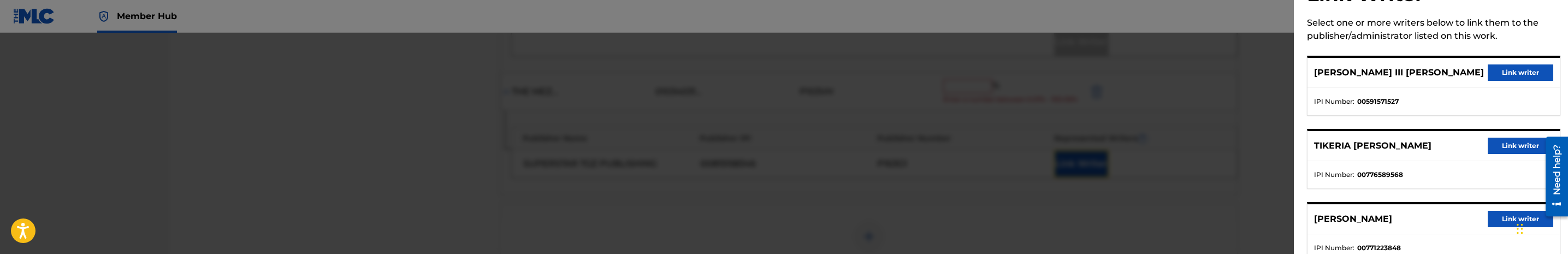
scroll to position [79, 0]
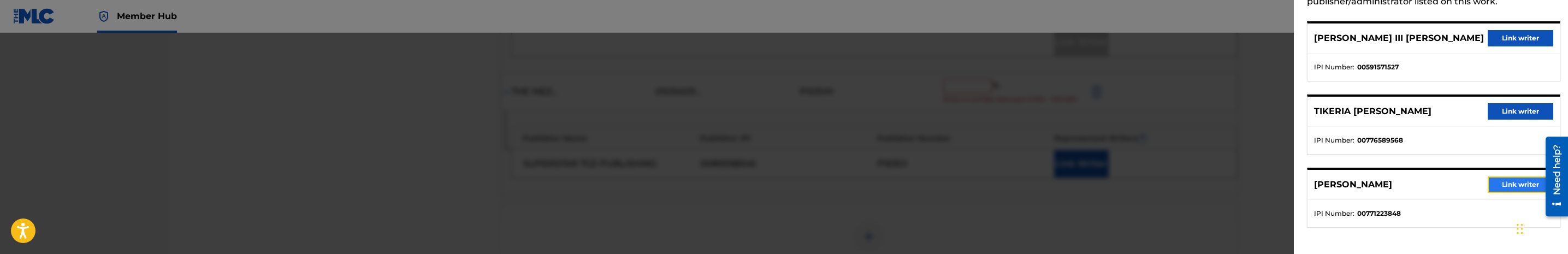
click at [1504, 185] on button "Link writer" at bounding box center [1520, 184] width 65 height 16
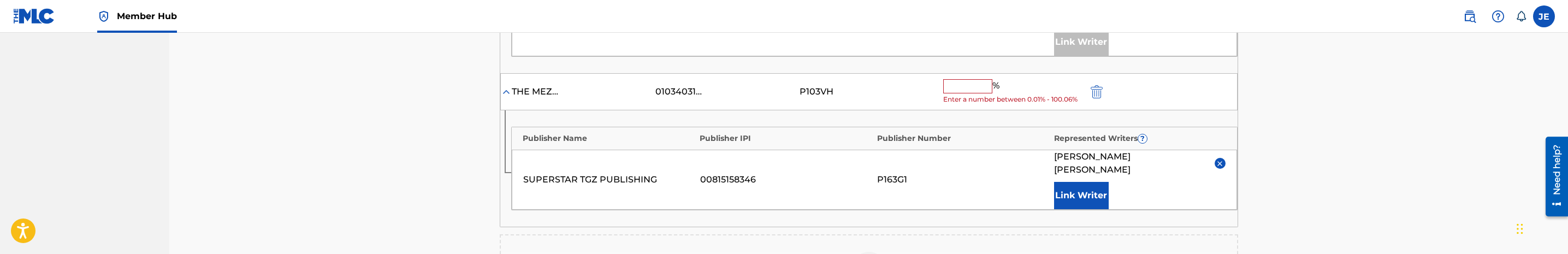
click at [976, 97] on span "Enter a number between 0.01% - 100.06%" at bounding box center [1012, 99] width 139 height 10
click at [983, 88] on input "text" at bounding box center [968, 86] width 49 height 15
type input "25"
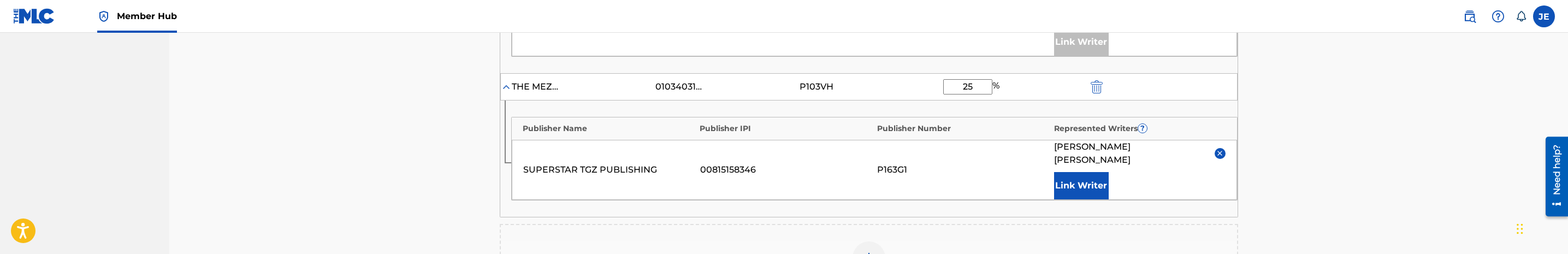
scroll to position [573, 0]
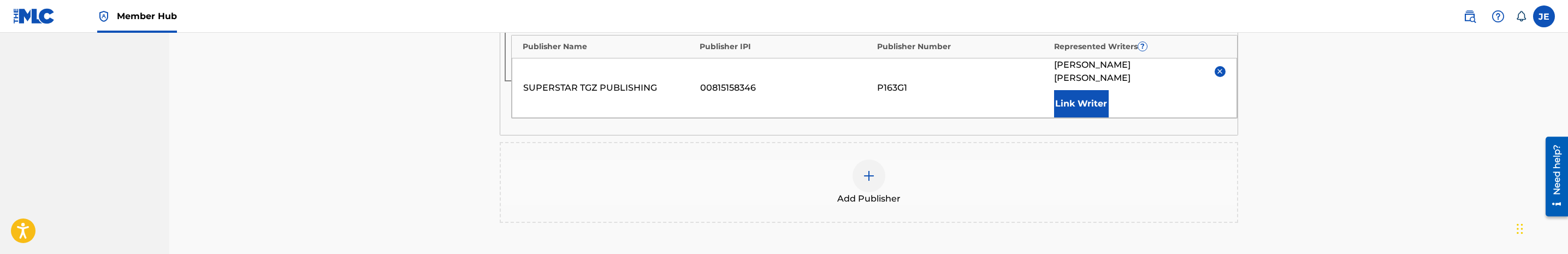
click at [873, 160] on div at bounding box center [869, 176] width 33 height 33
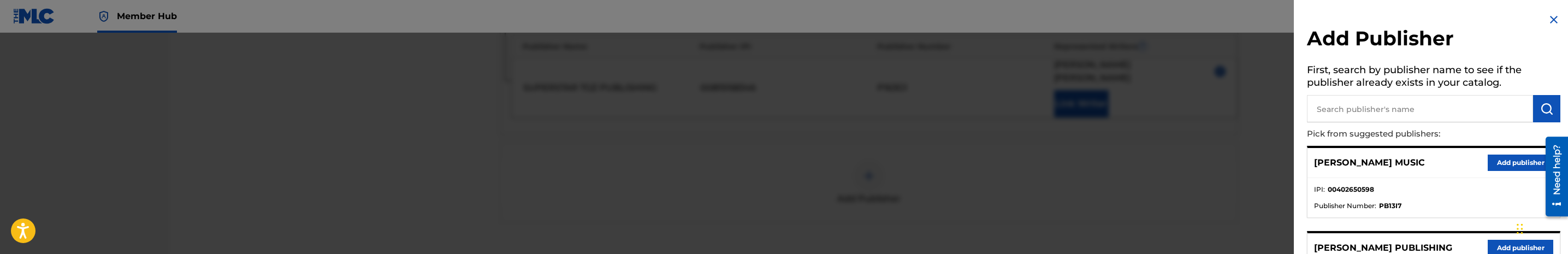
click at [1340, 122] on p "Pick from suggested publishers:" at bounding box center [1402, 134] width 192 height 24
click at [1348, 114] on input "text" at bounding box center [1419, 109] width 226 height 27
type input "imtgz"
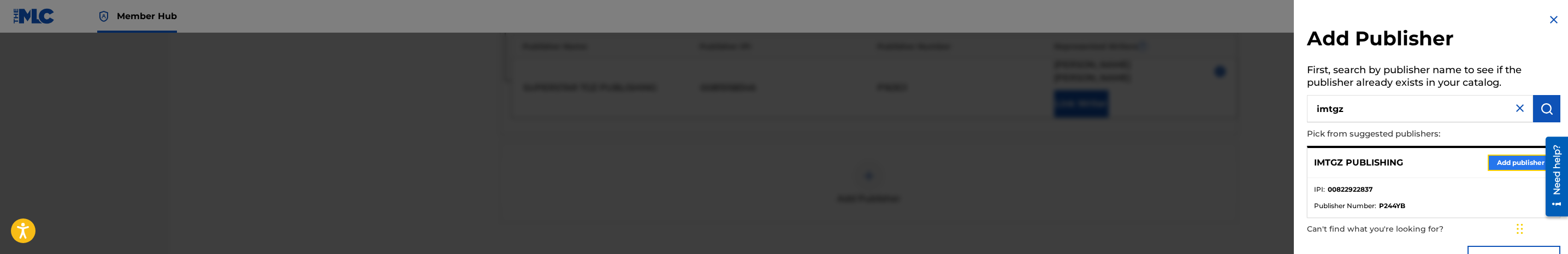
click at [1533, 161] on button "Add publisher" at bounding box center [1520, 162] width 65 height 16
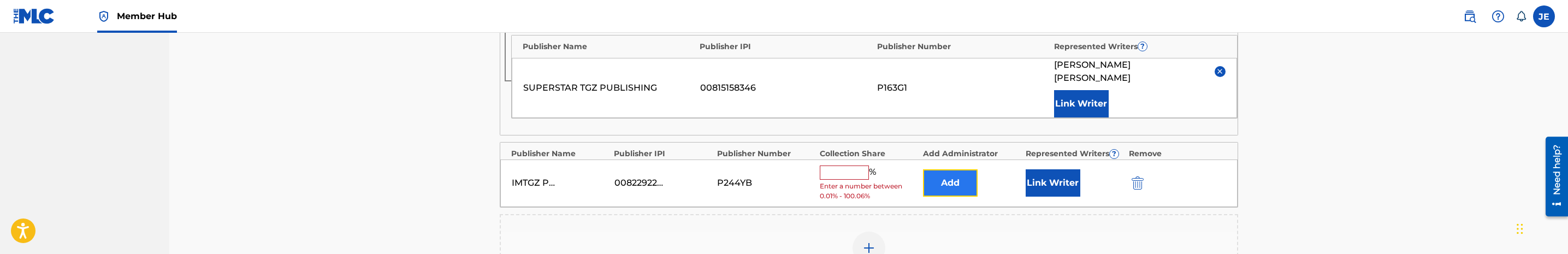
click at [948, 174] on button "Add" at bounding box center [950, 182] width 54 height 27
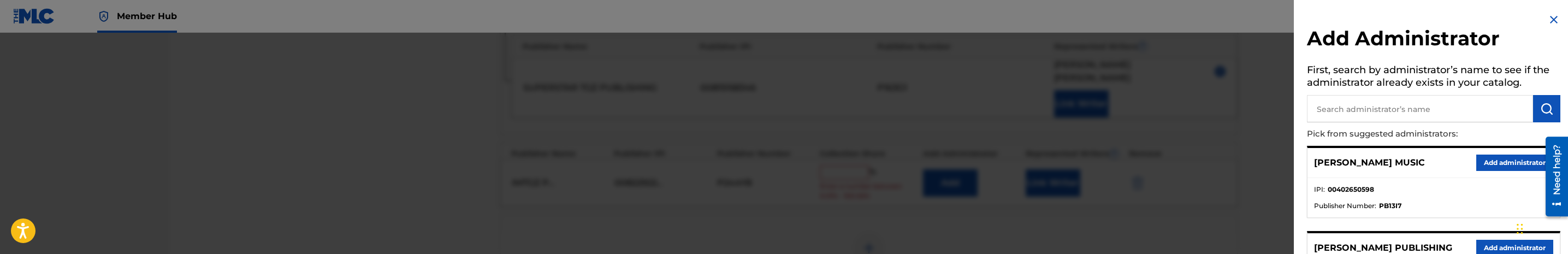
click at [1447, 114] on input "text" at bounding box center [1419, 109] width 226 height 27
type input "mezzo"
click at [1481, 161] on button "Add administrator" at bounding box center [1514, 162] width 77 height 16
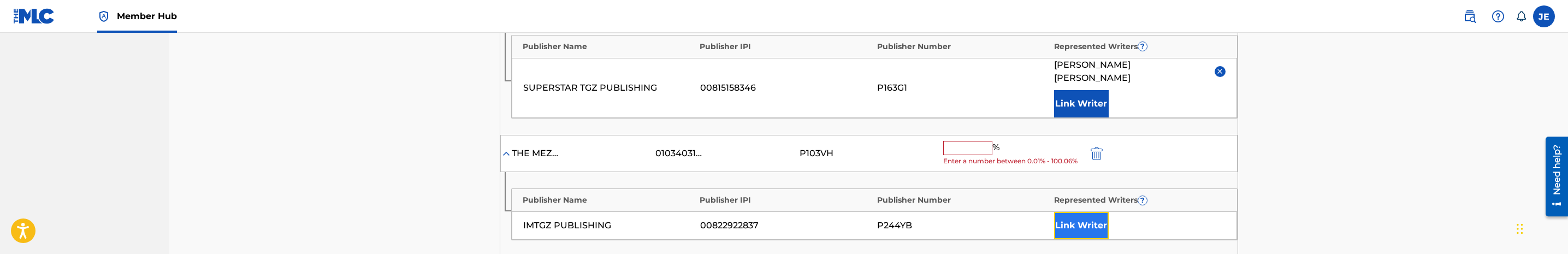
click at [1061, 217] on button "Link Writer" at bounding box center [1081, 225] width 54 height 27
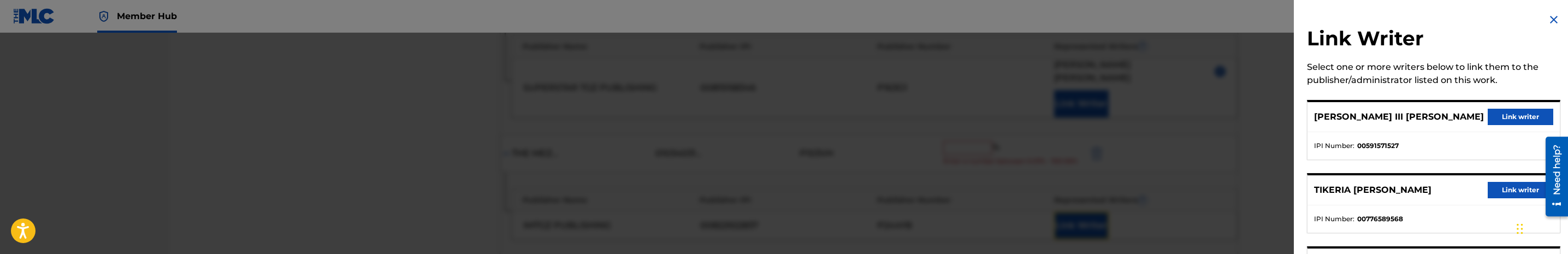
scroll to position [79, 0]
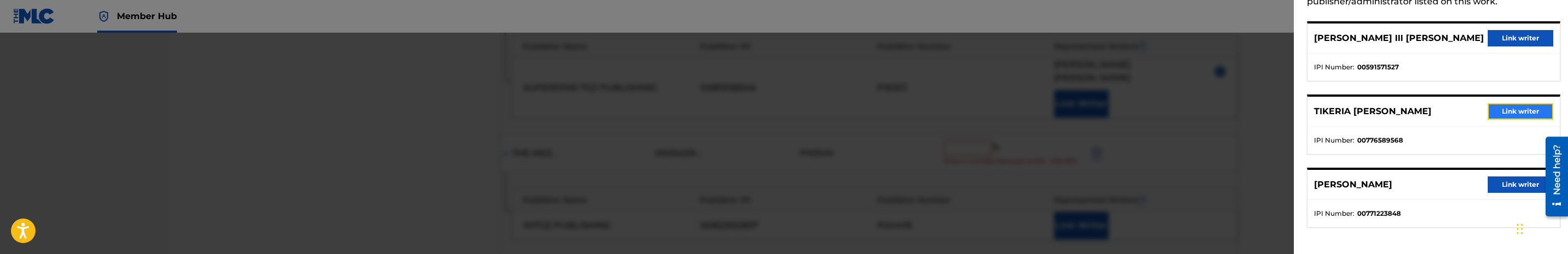
click at [1530, 110] on button "Link writer" at bounding box center [1520, 112] width 65 height 16
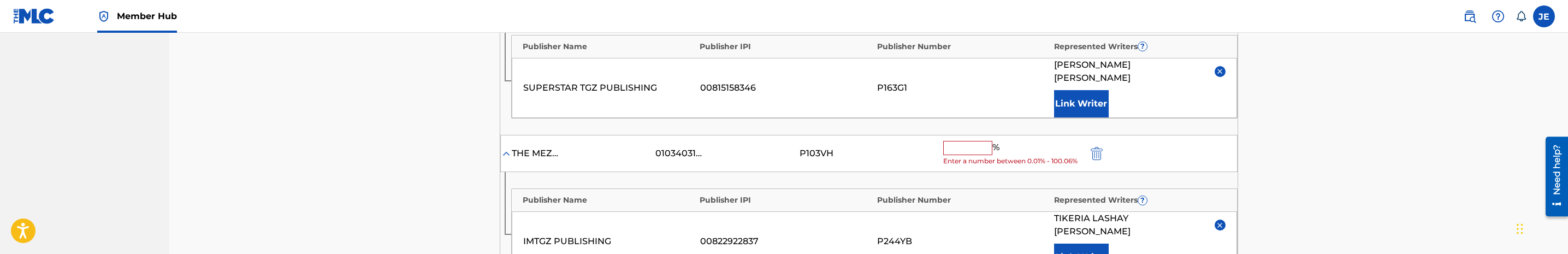
click at [962, 142] on input "text" at bounding box center [968, 148] width 49 height 15
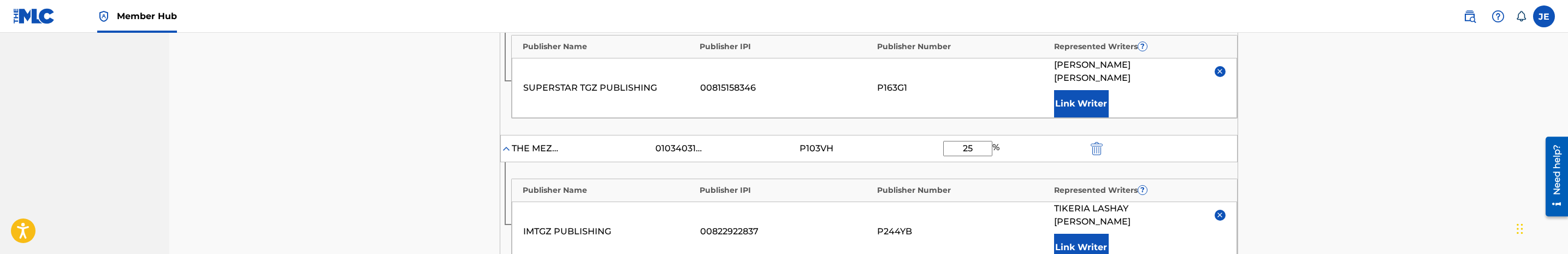
type input "25"
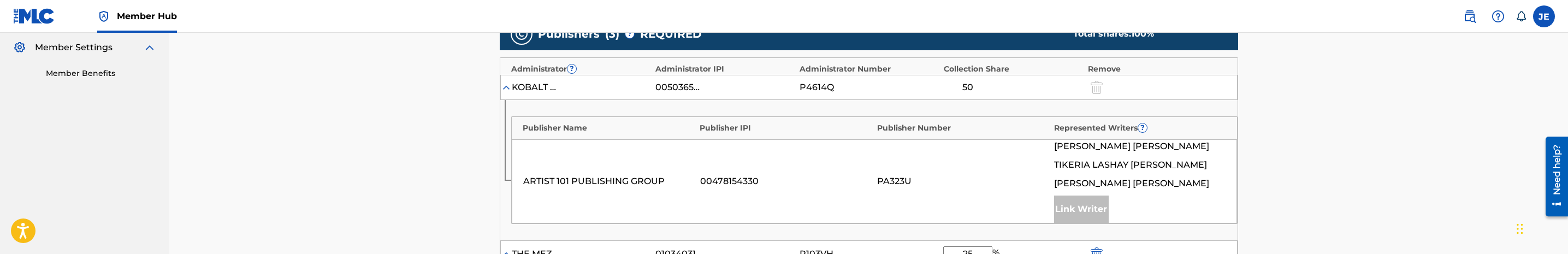
scroll to position [327, 0]
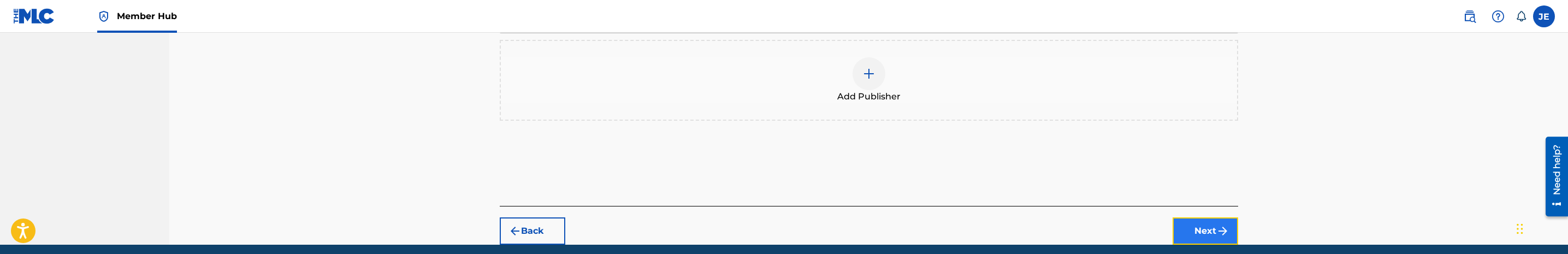
click at [1199, 217] on button "Next" at bounding box center [1205, 230] width 65 height 27
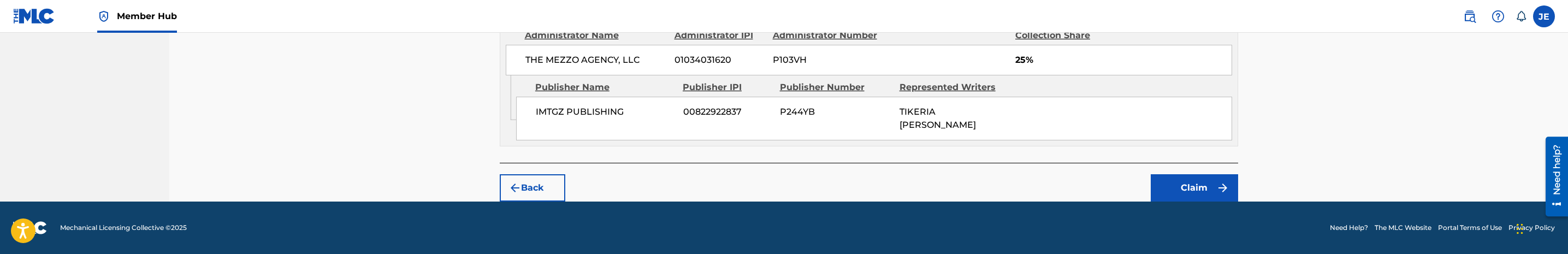
scroll to position [785, 0]
click at [1194, 185] on button "Claim" at bounding box center [1194, 188] width 87 height 27
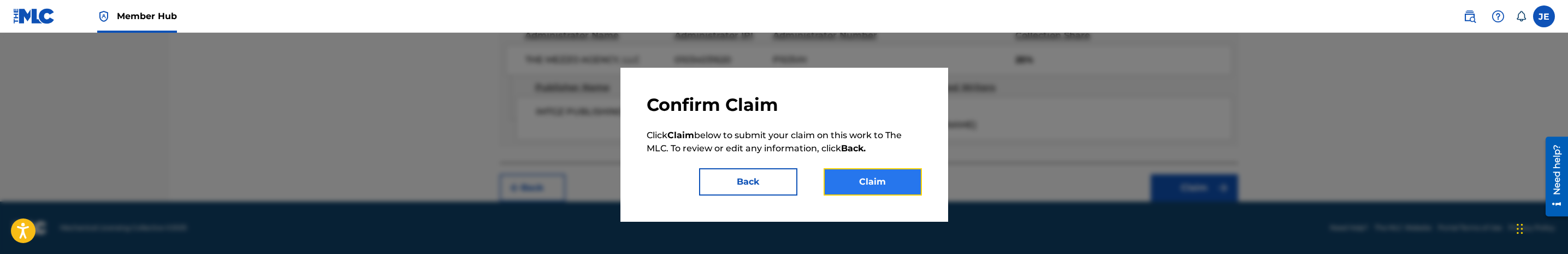
click at [873, 177] on button "Claim" at bounding box center [873, 181] width 98 height 27
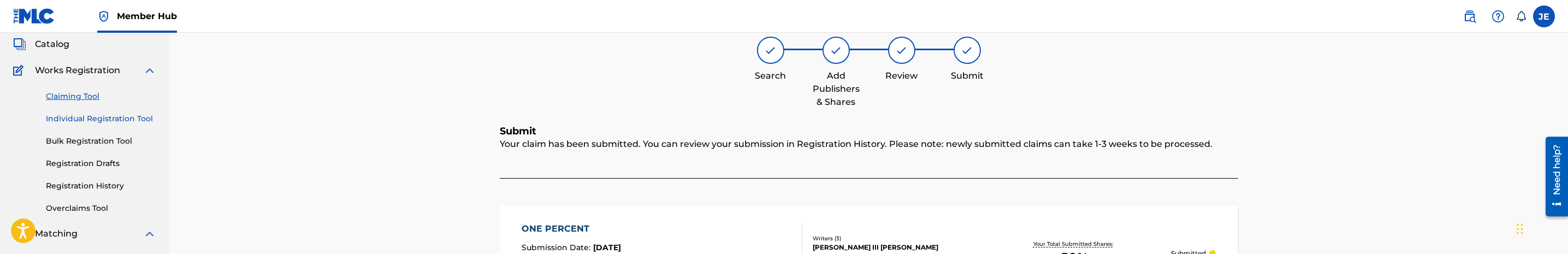
scroll to position [51, 0]
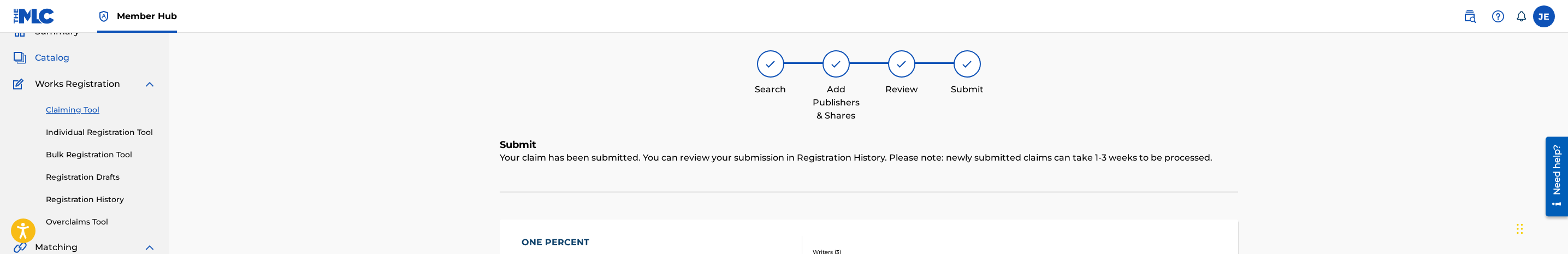
click at [53, 59] on span "Catalog" at bounding box center [52, 58] width 35 height 13
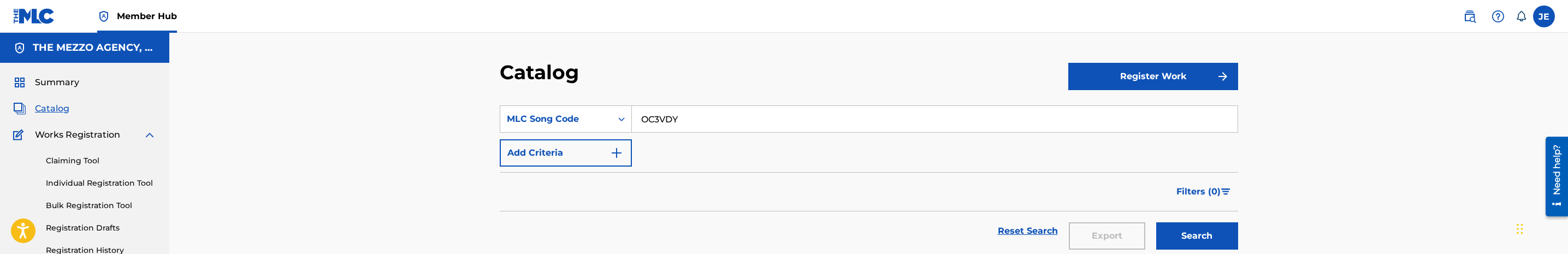
click at [685, 128] on input "OC3VDY" at bounding box center [934, 119] width 606 height 26
paste input "V9TV4"
type input "OV9TV4"
click at [1156, 222] on button "Search" at bounding box center [1197, 236] width 82 height 27
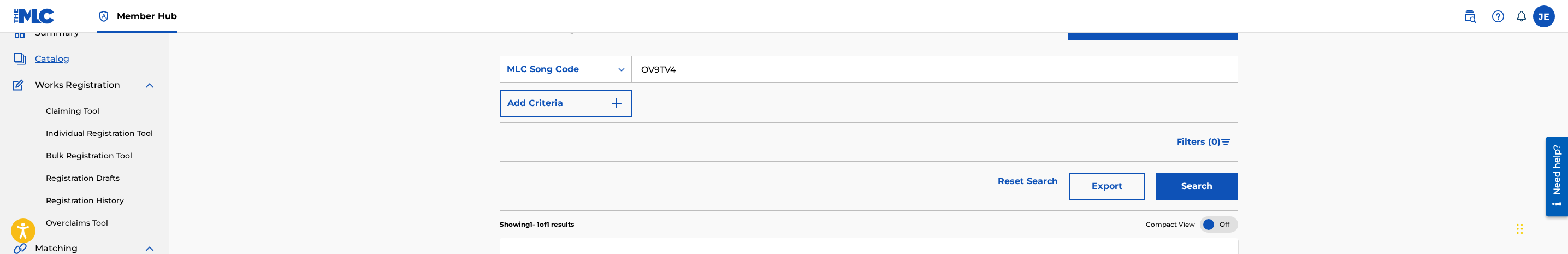
scroll to position [163, 0]
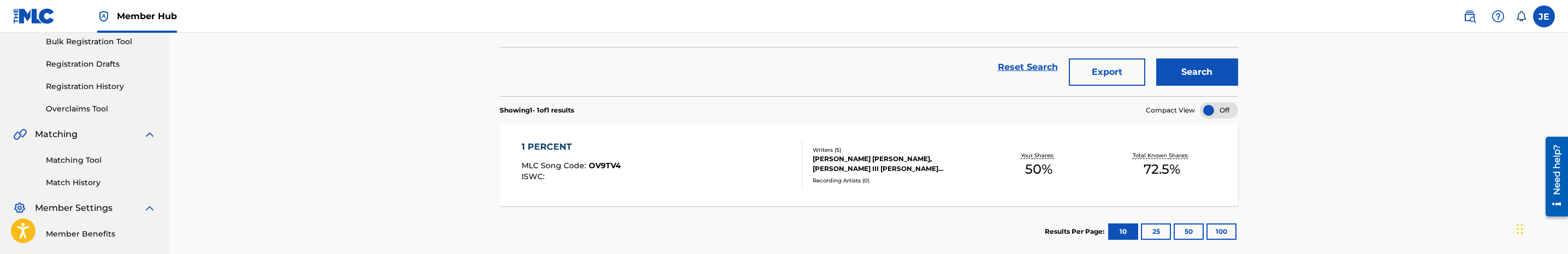
click at [733, 167] on div "1 PERCENT MLC Song Code : OV9TV4 ISWC :" at bounding box center [661, 165] width 281 height 49
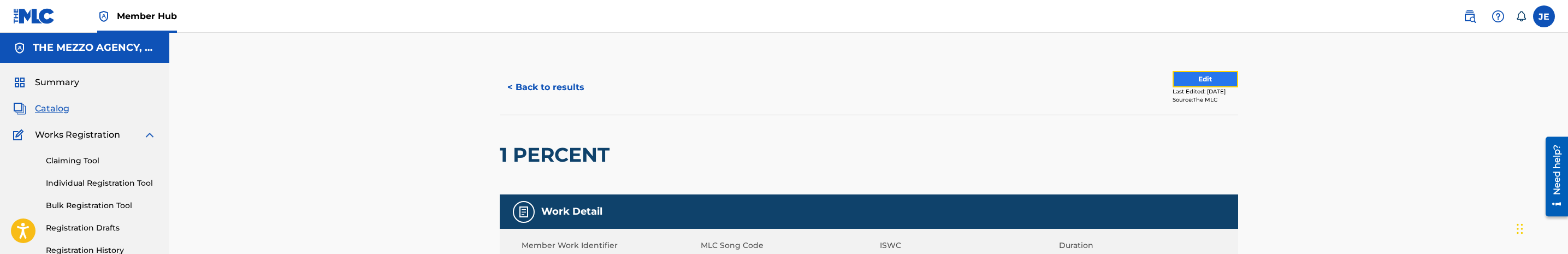
click at [1172, 81] on button "Edit" at bounding box center [1205, 79] width 65 height 16
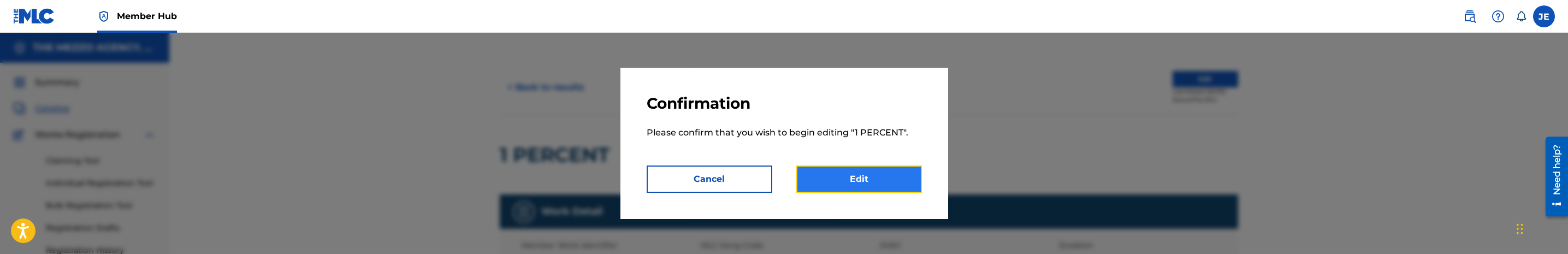
click at [857, 179] on link "Edit" at bounding box center [859, 179] width 125 height 27
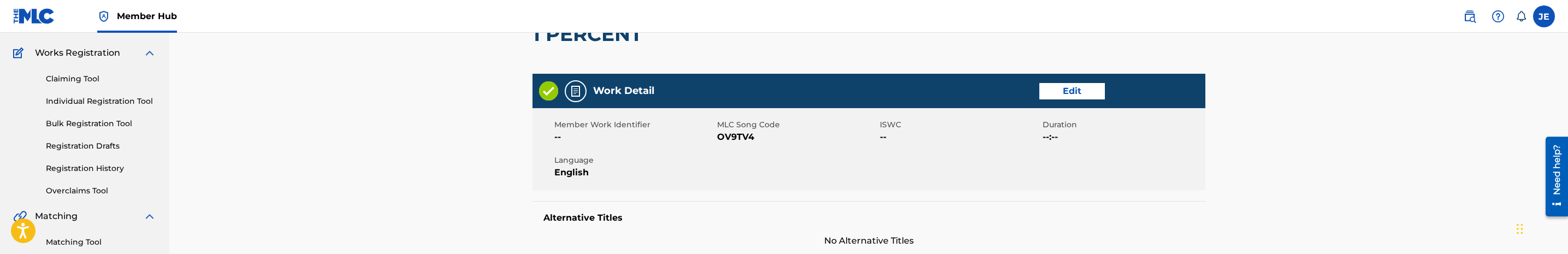
click at [1059, 99] on div "Work Detail Edit" at bounding box center [868, 91] width 673 height 34
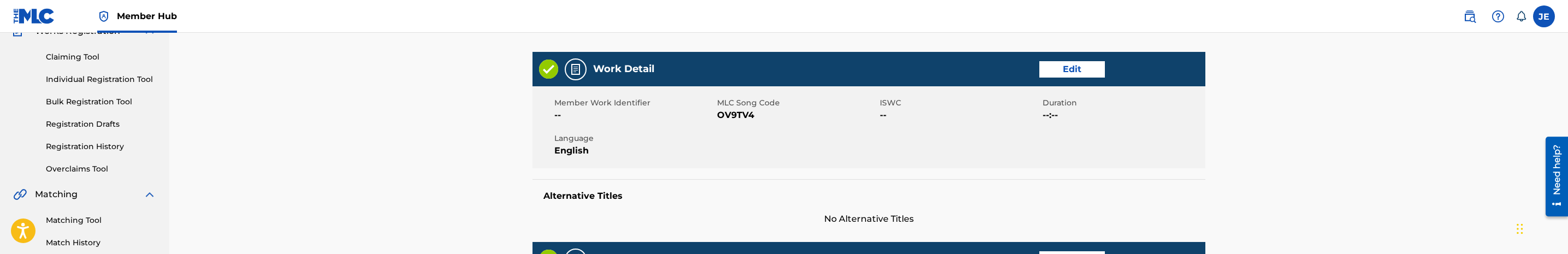
scroll to position [82, 0]
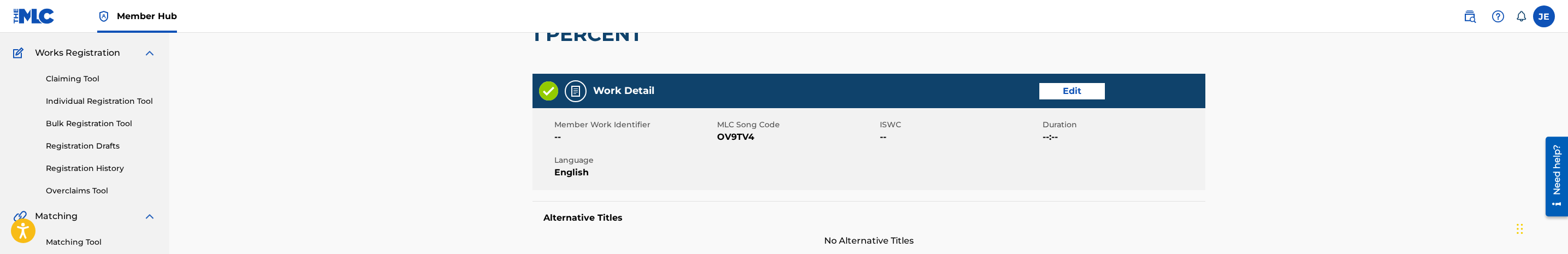
click at [1062, 80] on div "Work Detail Edit" at bounding box center [868, 91] width 673 height 34
click at [1065, 91] on link "Edit" at bounding box center [1072, 91] width 65 height 16
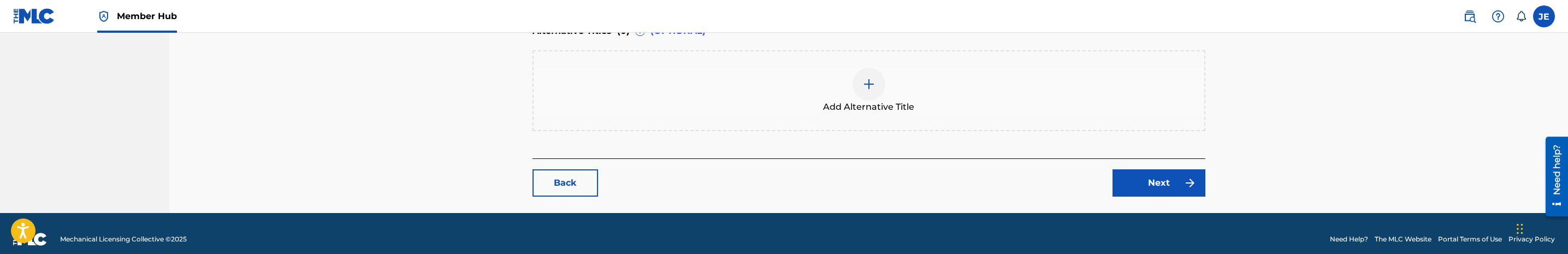
scroll to position [470, 0]
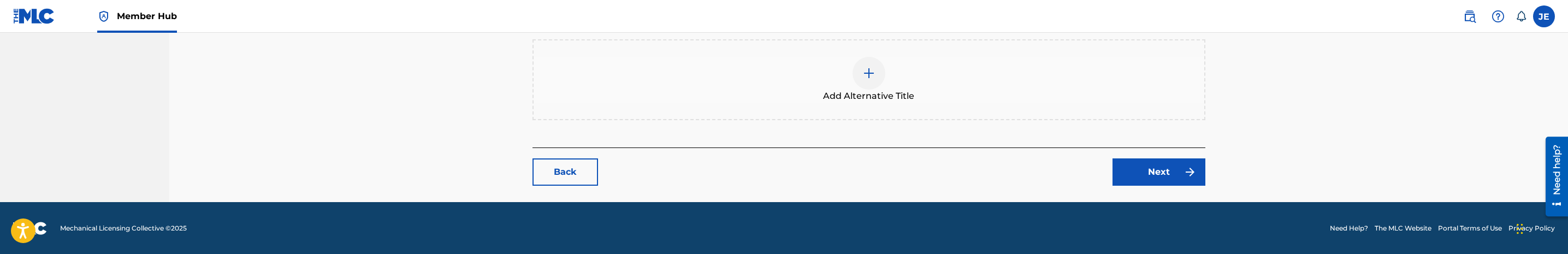
click at [857, 79] on div at bounding box center [869, 73] width 33 height 33
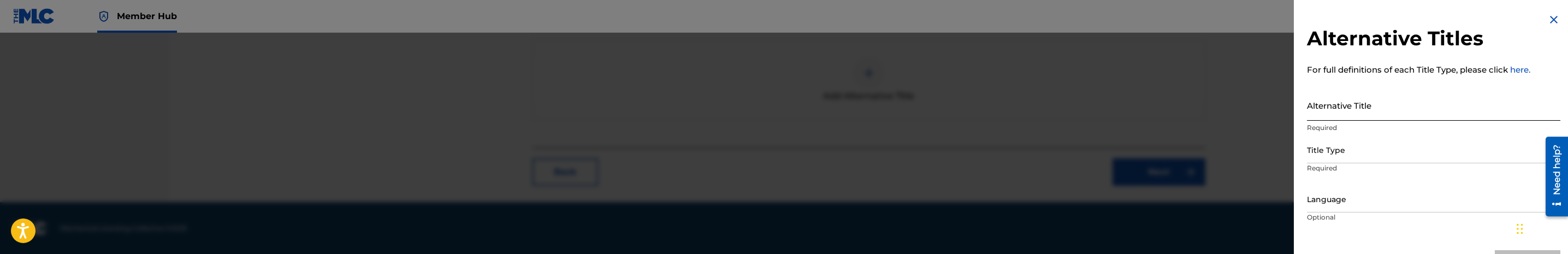
click at [1395, 116] on input "Alternative Title" at bounding box center [1433, 105] width 253 height 31
paste input "One Percent (feat. Kap G)"
type input "One Percent (feat. Kap G)"
click at [1376, 149] on div "Title Type" at bounding box center [1433, 151] width 253 height 24
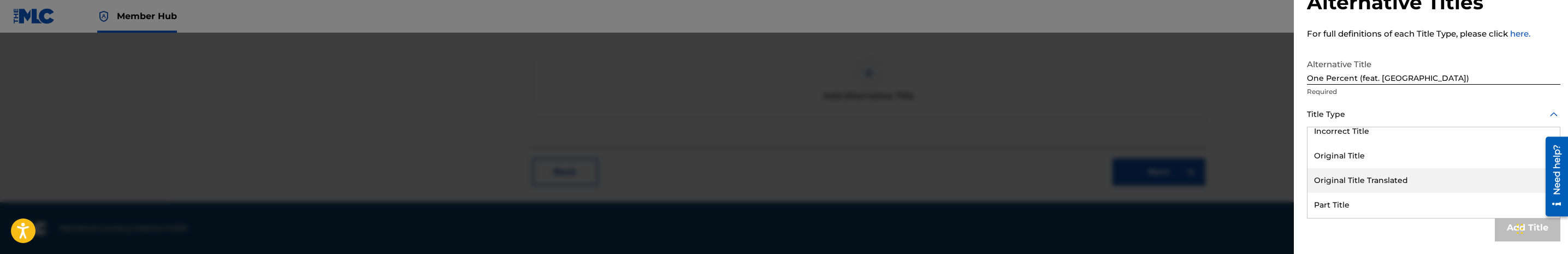
scroll to position [179, 0]
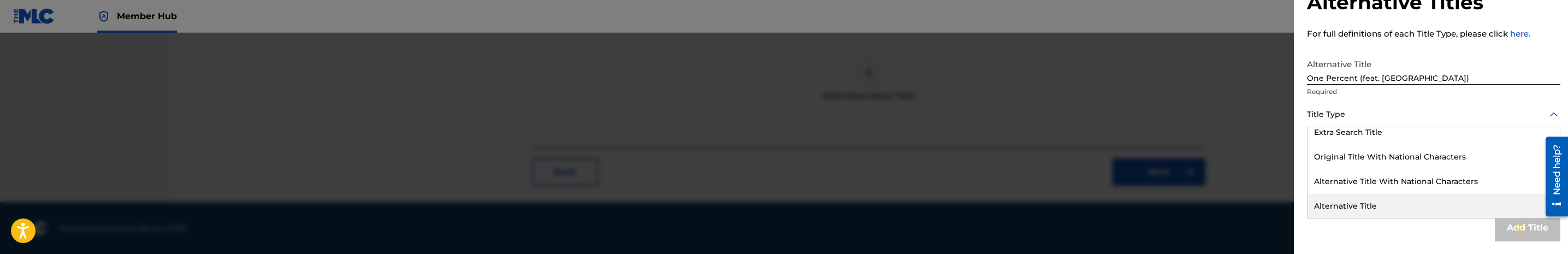
click at [1417, 203] on div "Alternative Title" at bounding box center [1434, 206] width 252 height 24
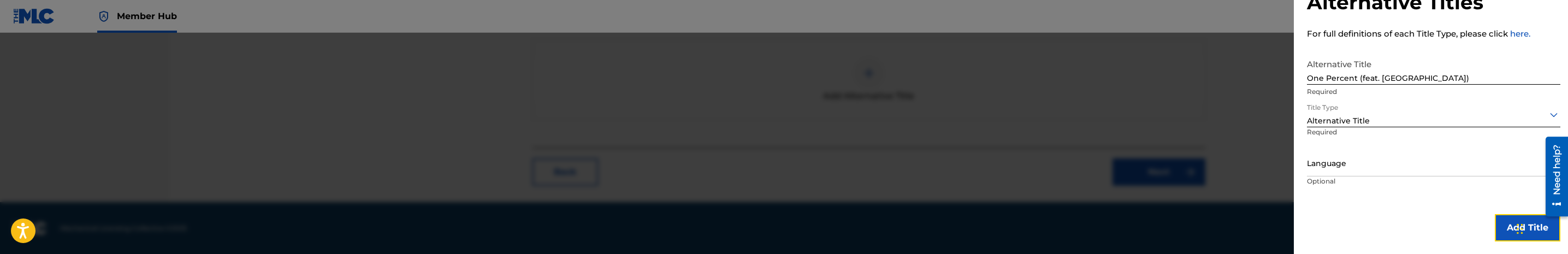
click at [1507, 230] on button "Add Title" at bounding box center [1527, 228] width 65 height 27
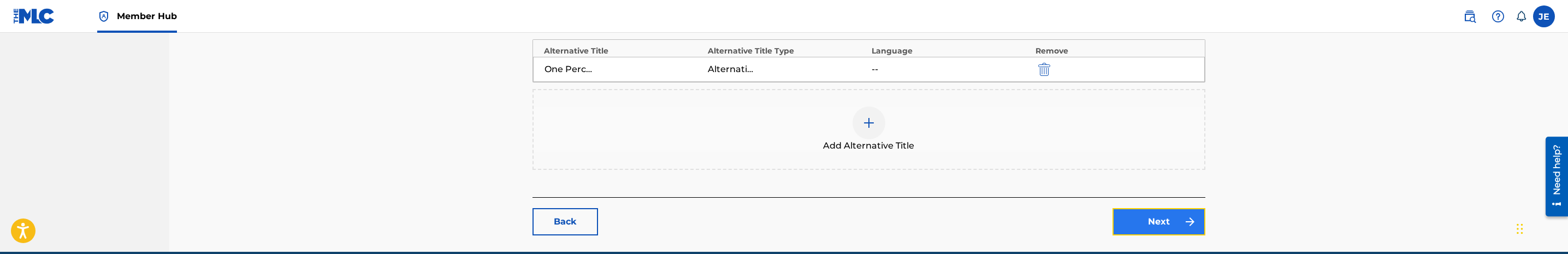
click at [1188, 222] on img at bounding box center [1189, 221] width 13 height 13
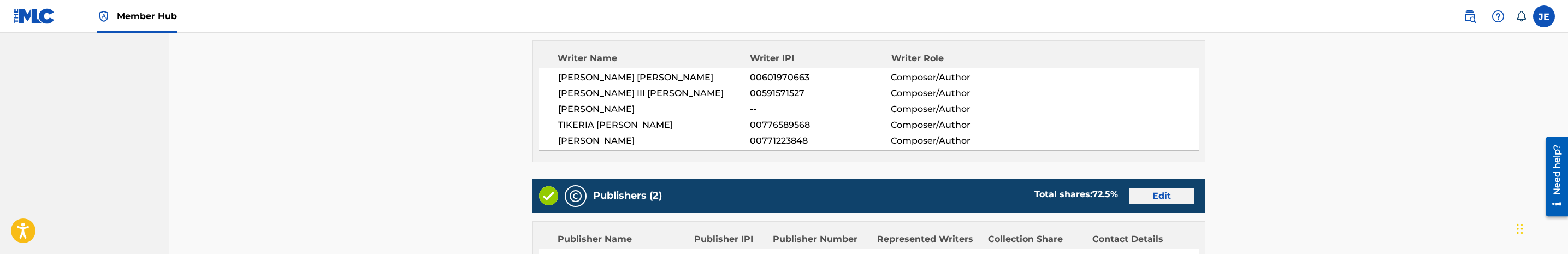
scroll to position [409, 0]
click at [1163, 189] on link "Edit" at bounding box center [1161, 197] width 65 height 16
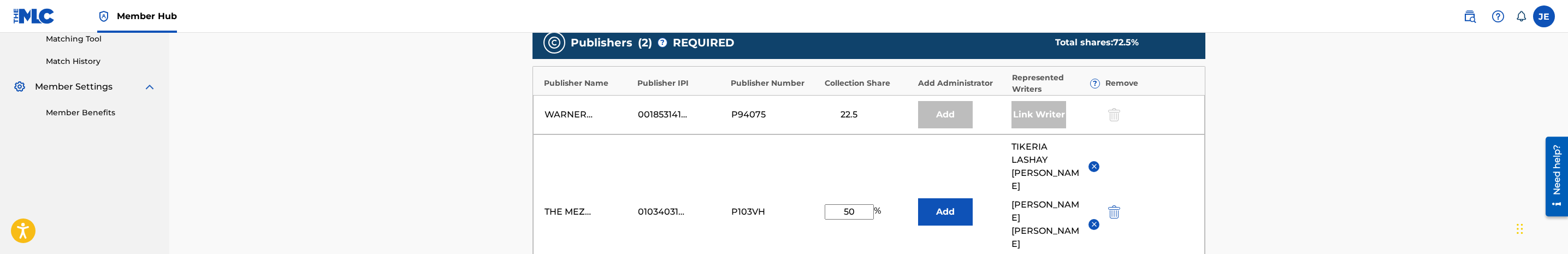
scroll to position [327, 0]
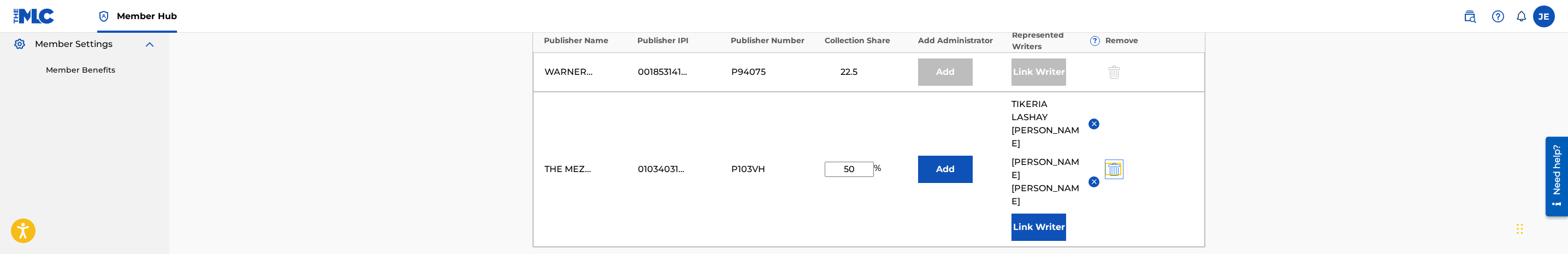
click at [1112, 162] on img "submit" at bounding box center [1113, 169] width 12 height 13
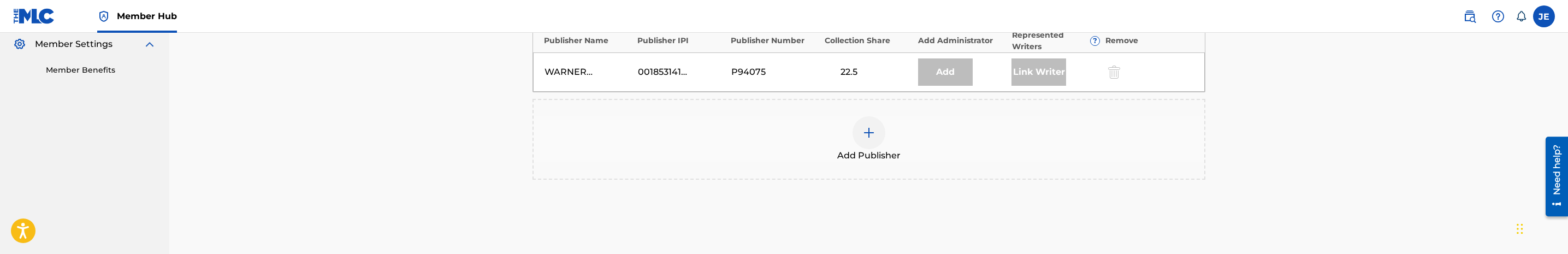
click at [854, 128] on div at bounding box center [869, 132] width 33 height 33
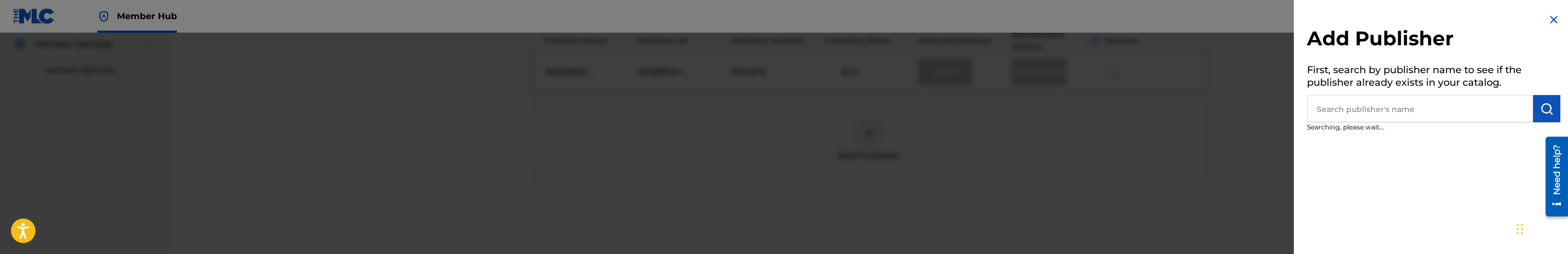
click at [1386, 118] on input "text" at bounding box center [1419, 109] width 226 height 27
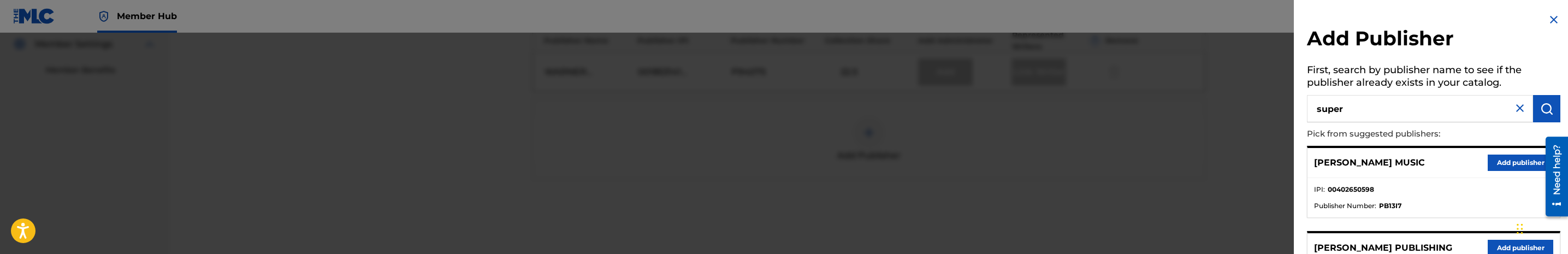
type input "super"
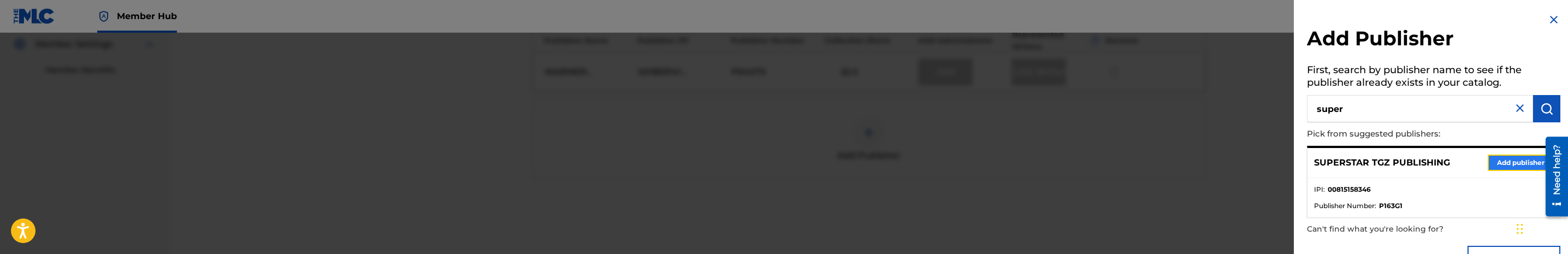
click at [1511, 164] on button "Add publisher" at bounding box center [1520, 162] width 65 height 16
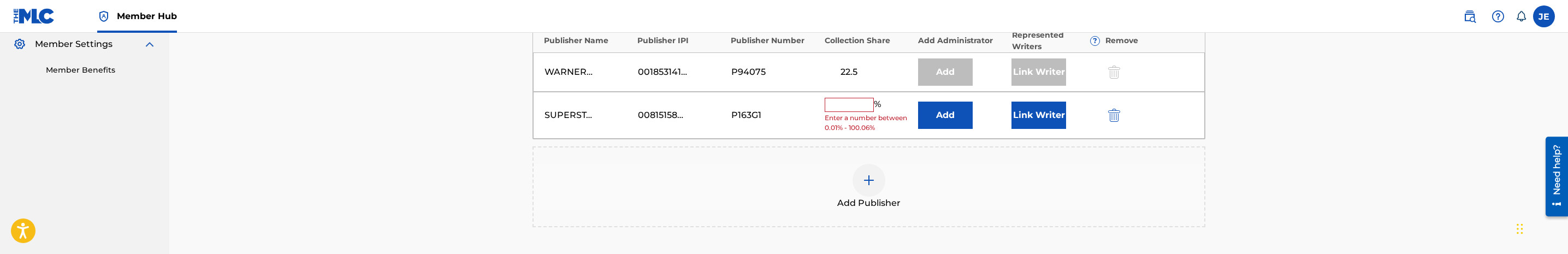
click at [959, 132] on div "SUPERSTAR TGZ PUBLISHING 00815158346 P163G1 % Enter a number between 0.01% - 10…" at bounding box center [869, 115] width 672 height 47
click at [942, 122] on button "Add" at bounding box center [945, 115] width 54 height 27
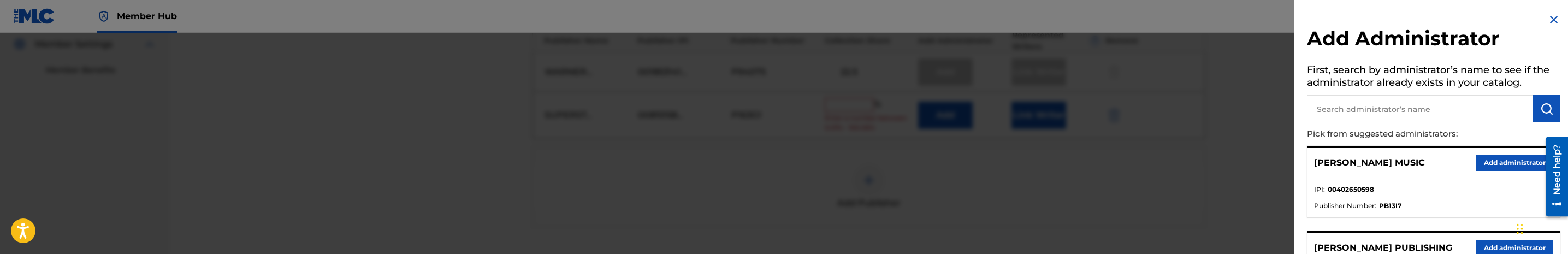
click at [1417, 117] on input "text" at bounding box center [1419, 109] width 226 height 27
type input "mezzo"
click at [1497, 164] on button "Add administrator" at bounding box center [1514, 162] width 77 height 16
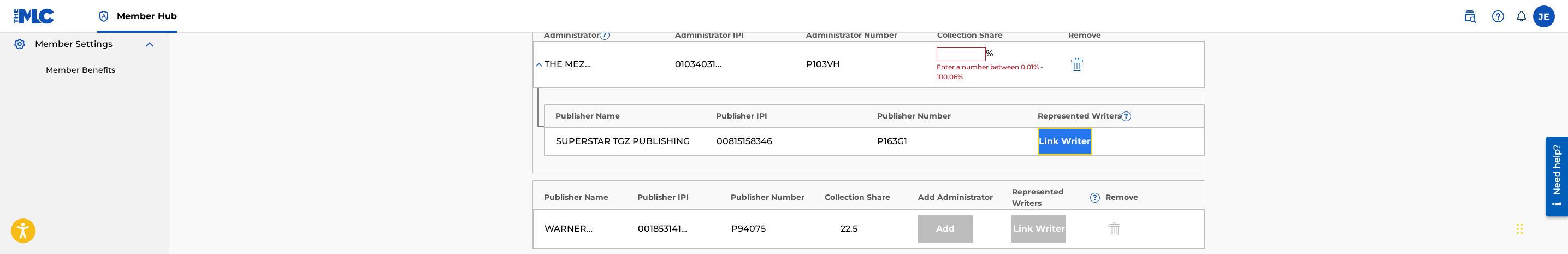
click at [1067, 151] on button "Link Writer" at bounding box center [1065, 142] width 54 height 27
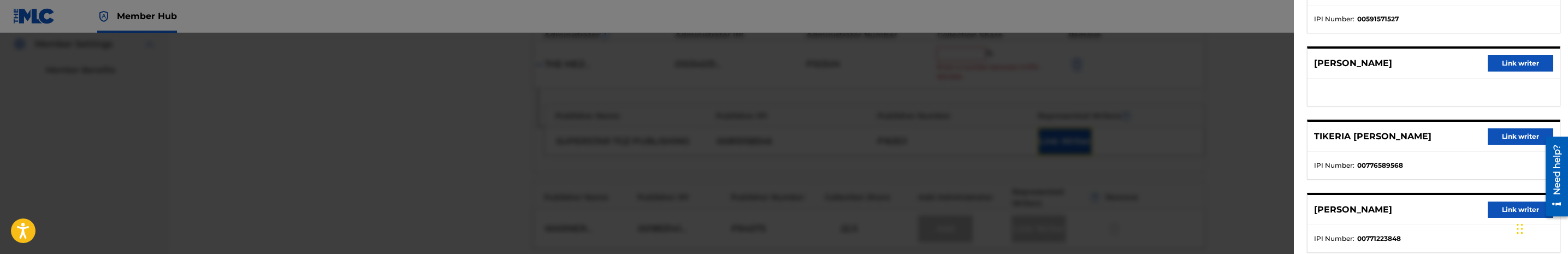
scroll to position [225, 0]
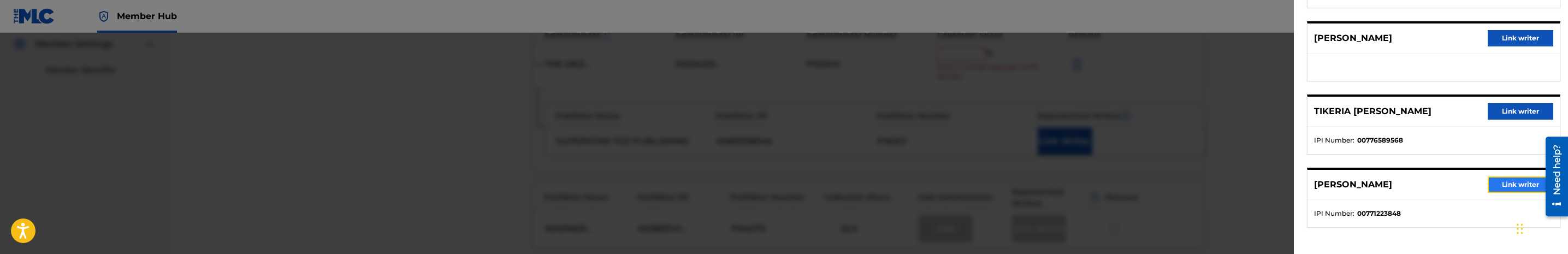
click at [1528, 182] on button "Link writer" at bounding box center [1520, 184] width 65 height 16
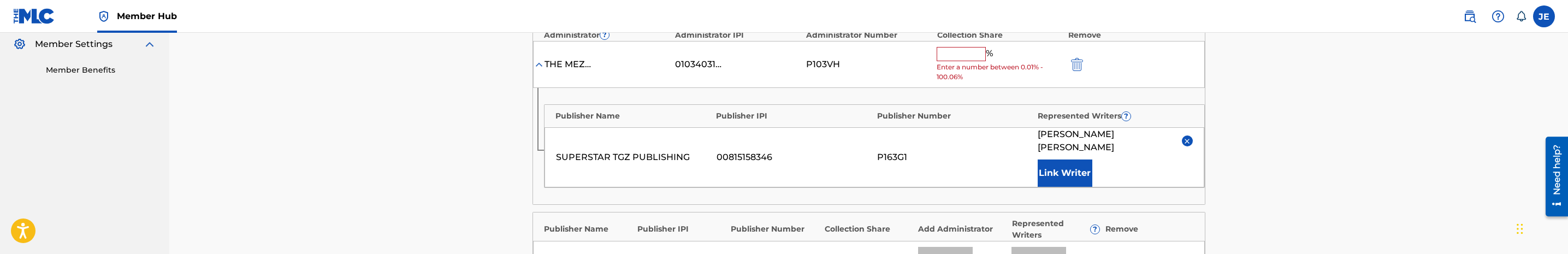
click at [969, 53] on input "text" at bounding box center [962, 54] width 49 height 15
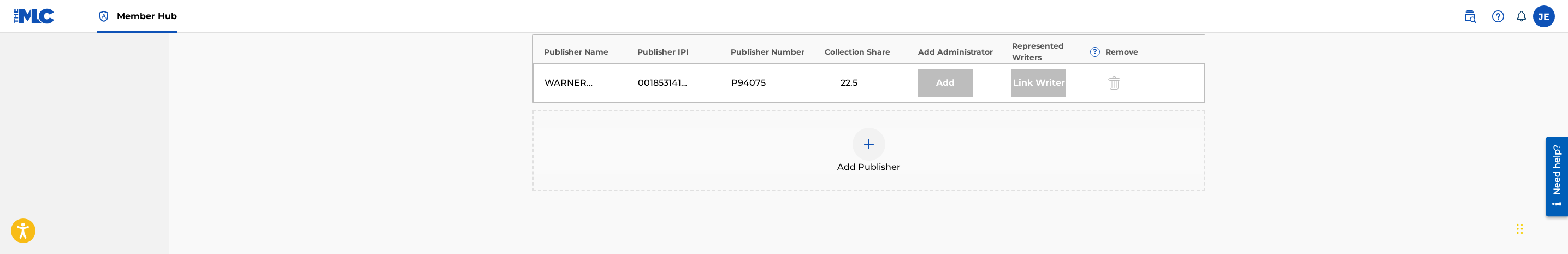
scroll to position [491, 0]
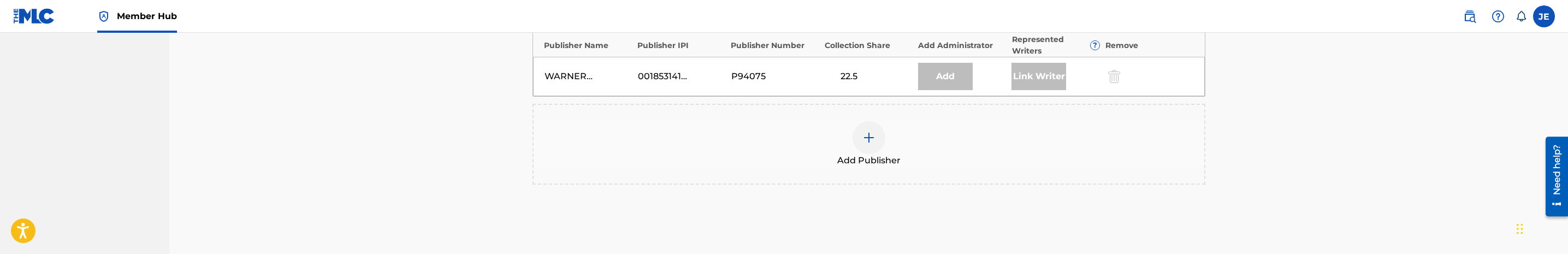
type input "25"
click at [845, 135] on div "Add Publisher" at bounding box center [869, 144] width 671 height 46
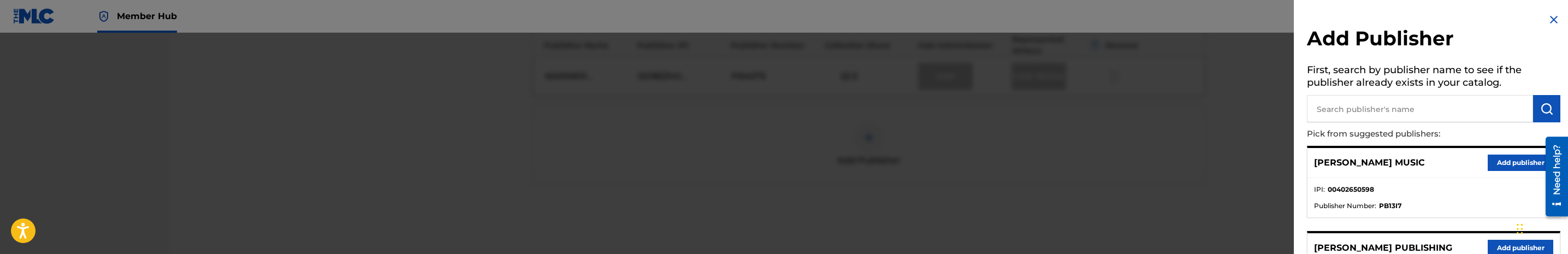
click at [1366, 117] on input "text" at bounding box center [1419, 109] width 226 height 27
type input "imtgz"
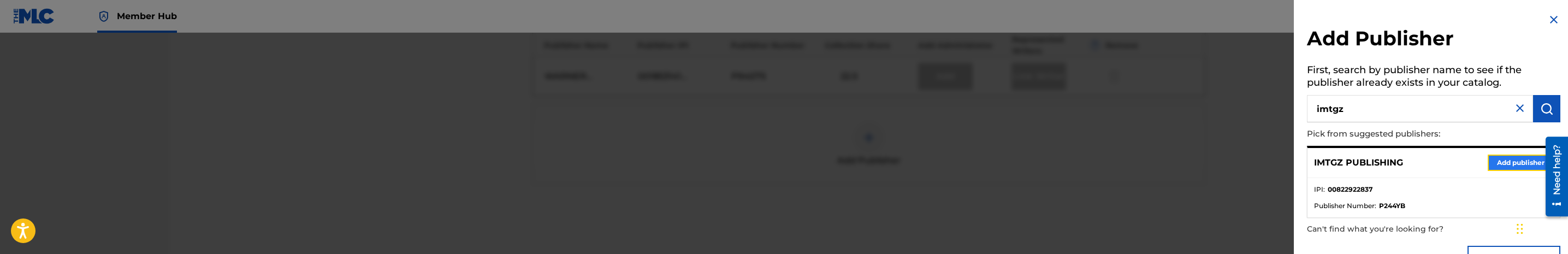
click at [1517, 166] on button "Add publisher" at bounding box center [1520, 162] width 65 height 16
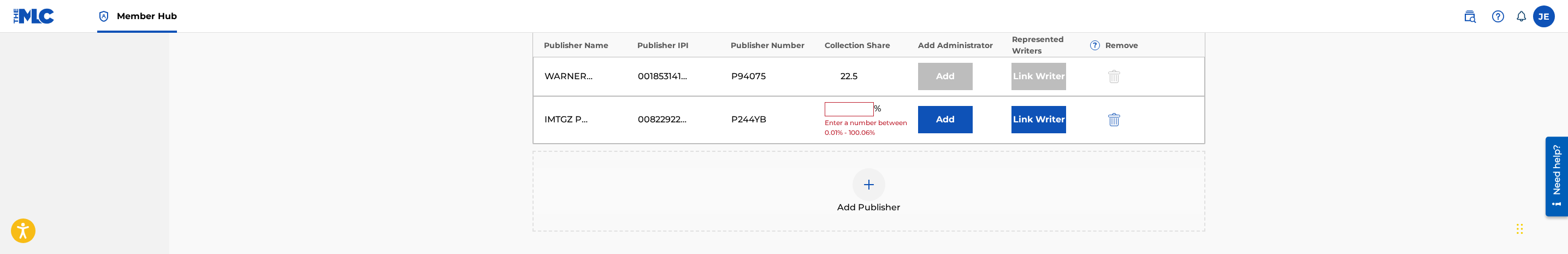
click at [913, 113] on div "IMTGZ PUBLISHING 00822922837 P244YB % Enter a number between 0.01% - 100.06% Ad…" at bounding box center [869, 120] width 672 height 47
click at [941, 133] on button "Add" at bounding box center [945, 120] width 54 height 27
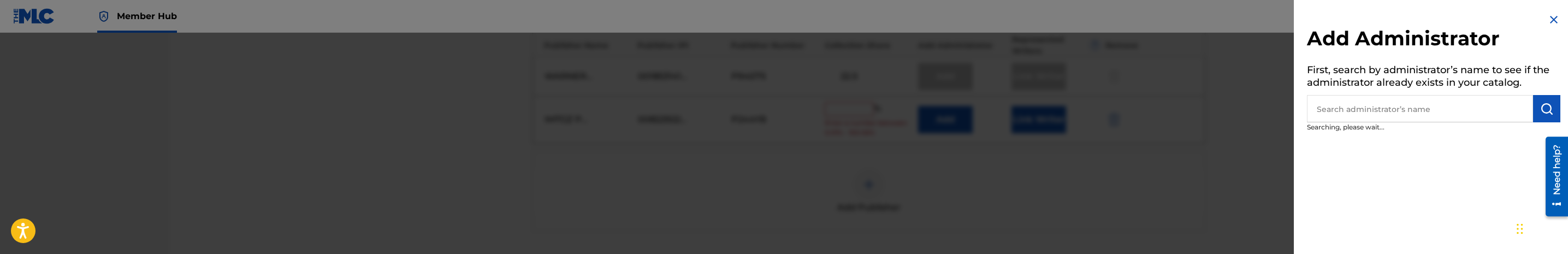
click at [1387, 103] on input "text" at bounding box center [1419, 109] width 226 height 27
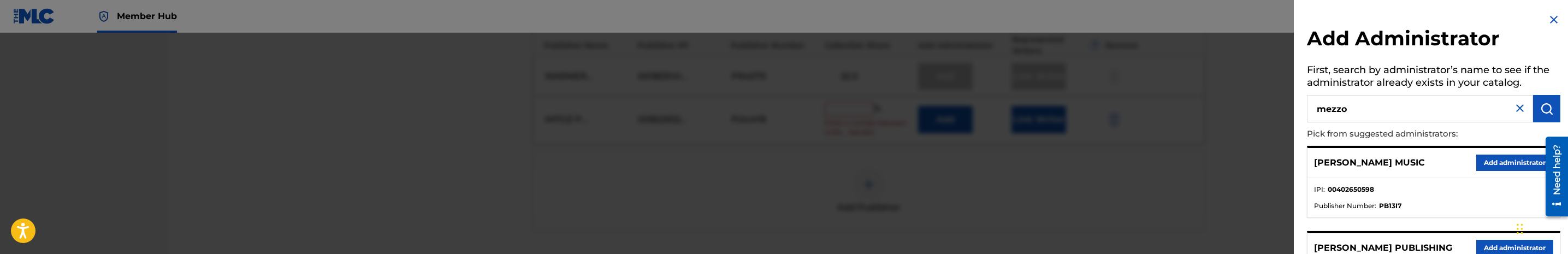
type input "mezzo"
click at [1497, 174] on div "THE MEZZO AGENCY, LLC Add administrator" at bounding box center [1434, 162] width 252 height 30
click at [1501, 162] on button "Add administrator" at bounding box center [1514, 162] width 77 height 16
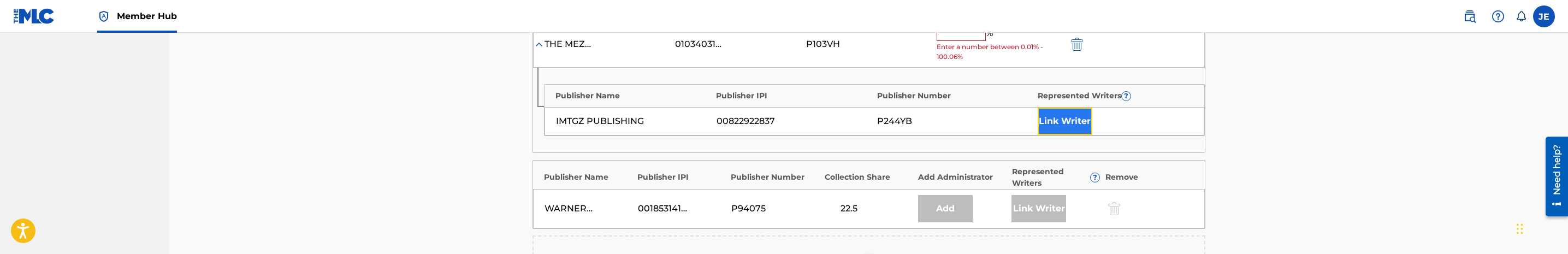
click at [1063, 127] on button "Link Writer" at bounding box center [1065, 121] width 54 height 27
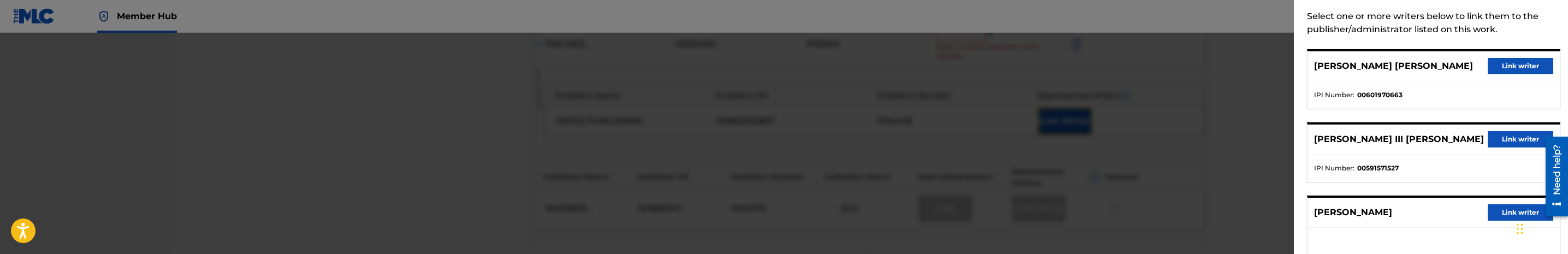
scroll to position [163, 0]
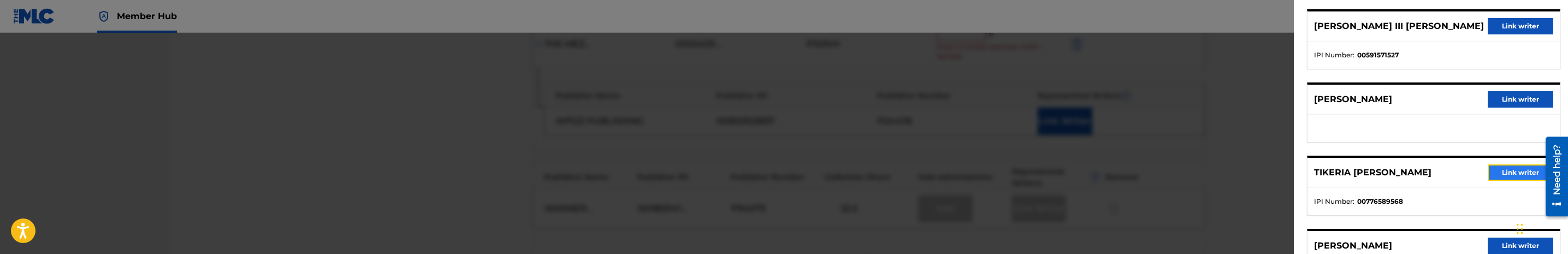
click at [1512, 167] on button "Link writer" at bounding box center [1520, 172] width 65 height 16
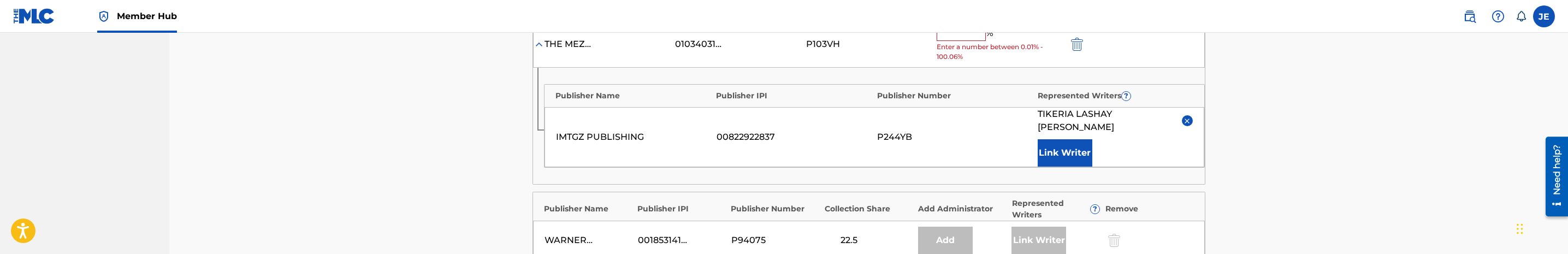
click at [965, 41] on input "text" at bounding box center [962, 34] width 49 height 15
type input "25"
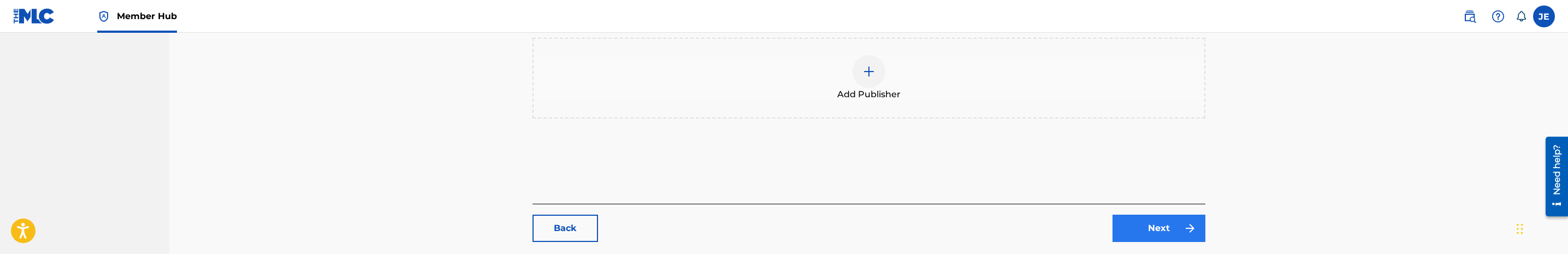
scroll to position [737, 0]
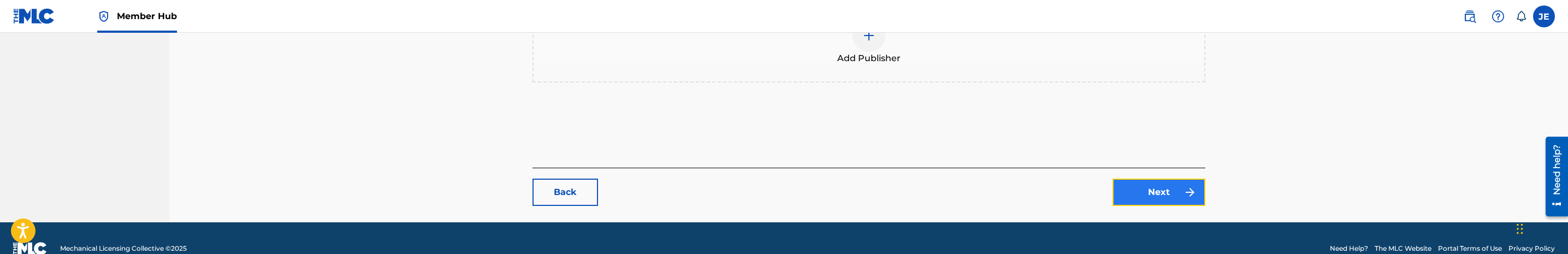
click at [1181, 189] on link "Next" at bounding box center [1159, 192] width 93 height 27
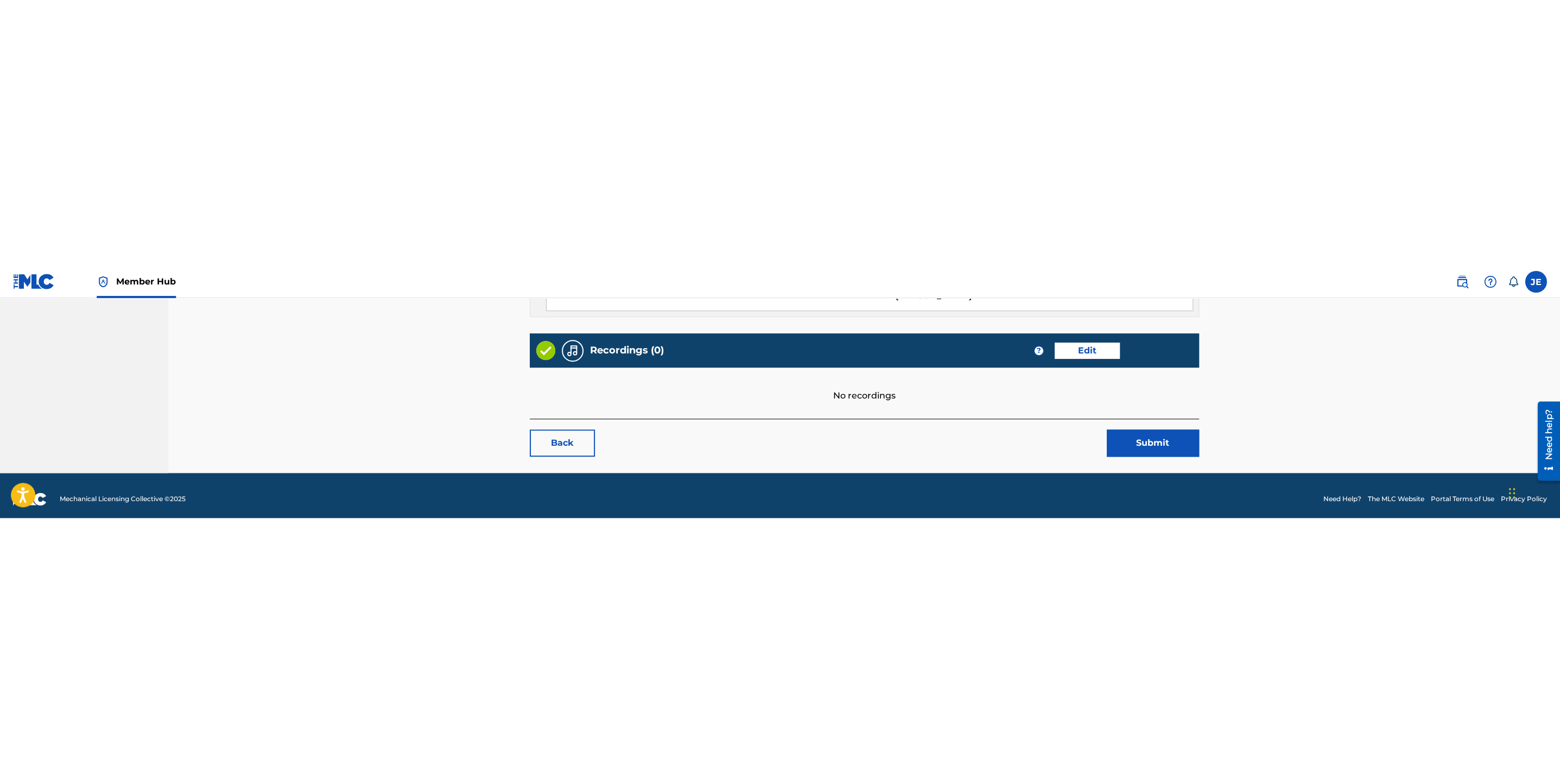
scroll to position [433, 0]
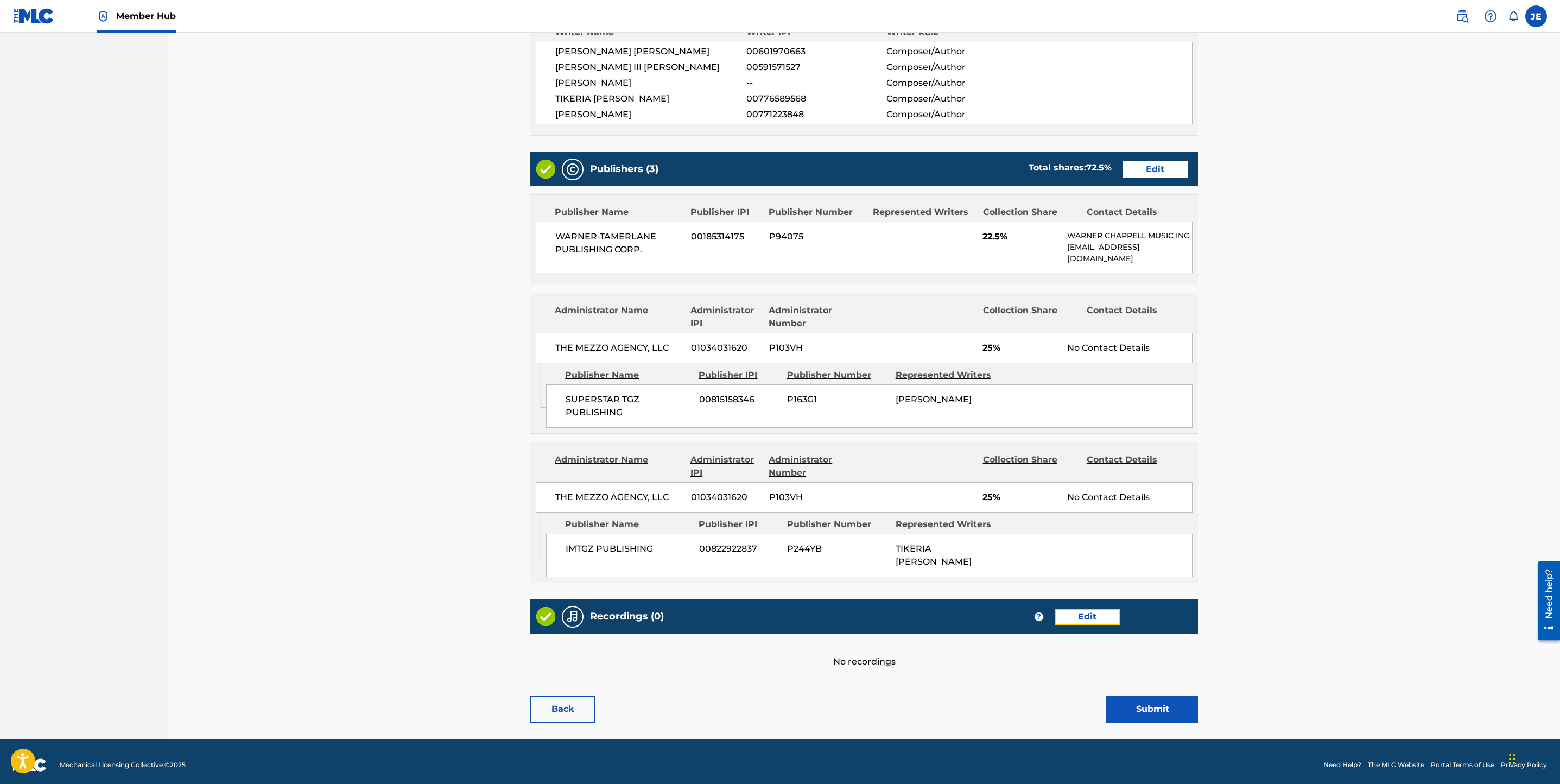
click at [1060, 252] on link "Edit" at bounding box center [1087, 616] width 65 height 16
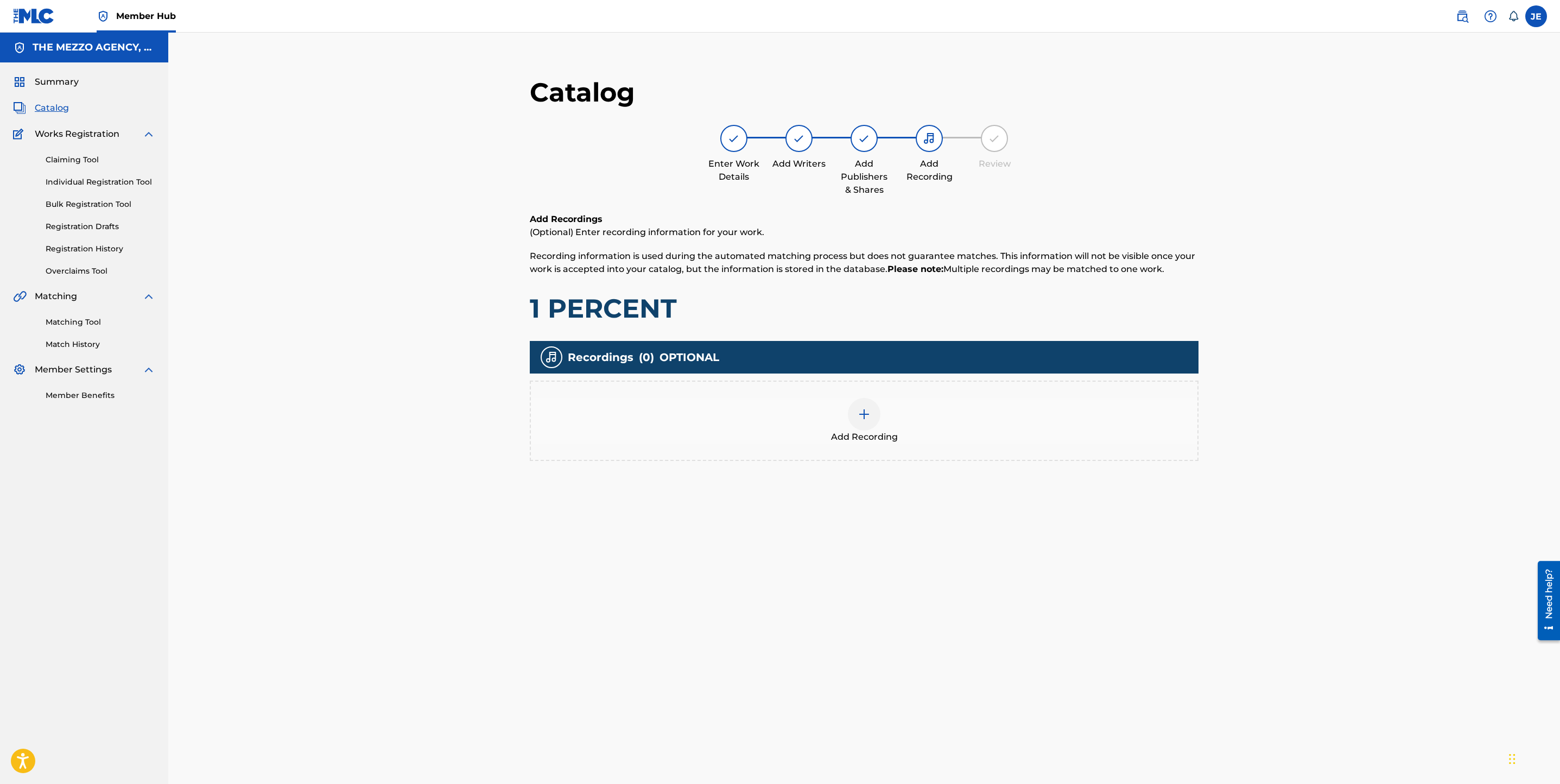
click at [864, 252] on img at bounding box center [863, 414] width 13 height 13
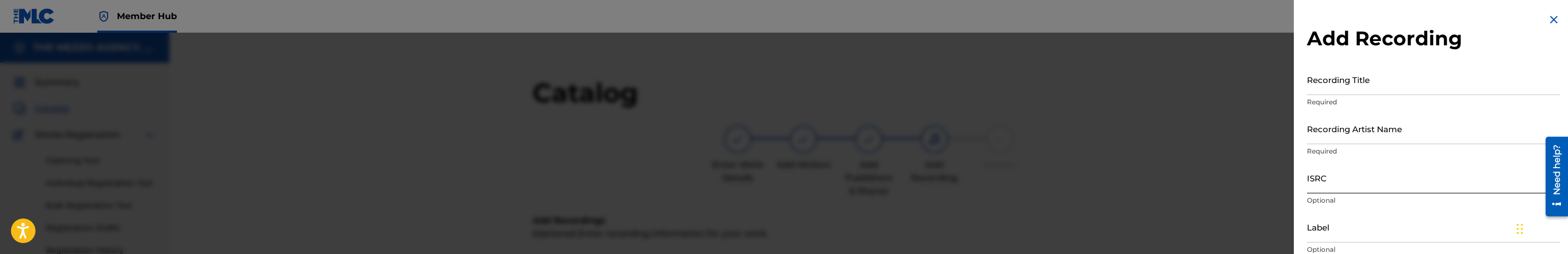
click at [1333, 185] on input "ISRC" at bounding box center [1433, 178] width 253 height 31
paste input "USRC11800240"
type input "USRC11800240"
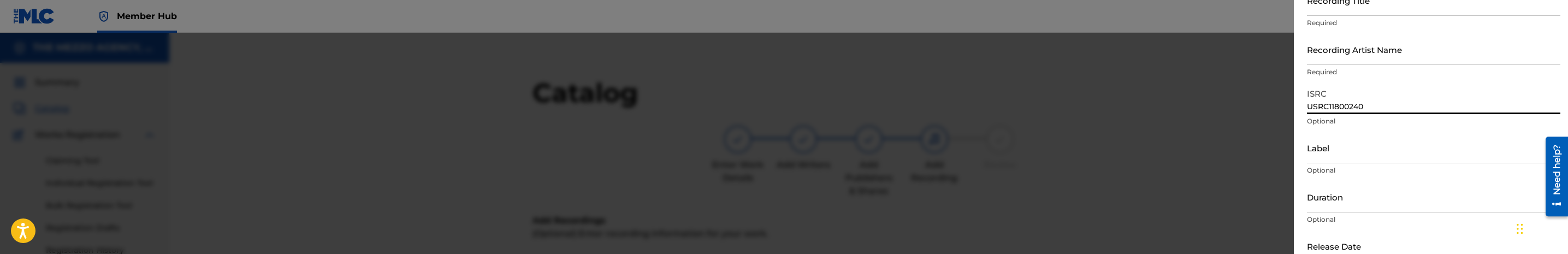
scroll to position [82, 0]
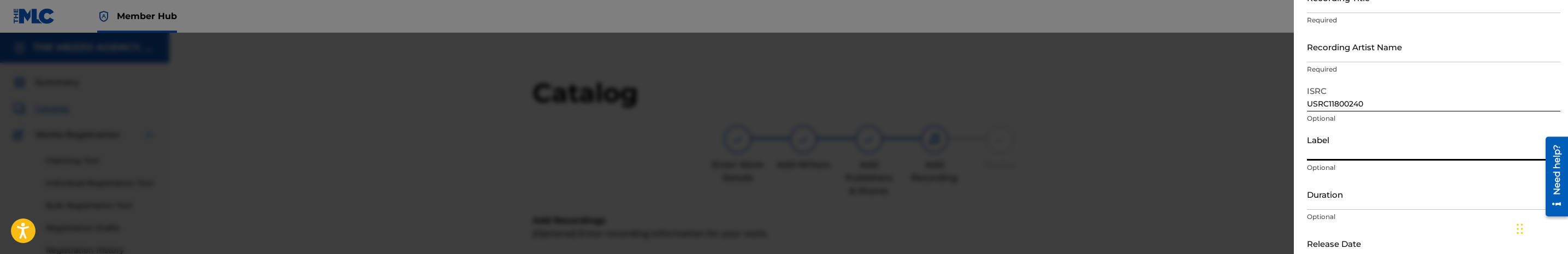
click at [1361, 155] on input "Label" at bounding box center [1433, 145] width 253 height 31
paste input "RCA Records, a division of Sony Music Entertainment"
type input "RCA Records, a division of Sony Music Entertainment"
click at [1360, 200] on input "Duration" at bounding box center [1433, 194] width 253 height 31
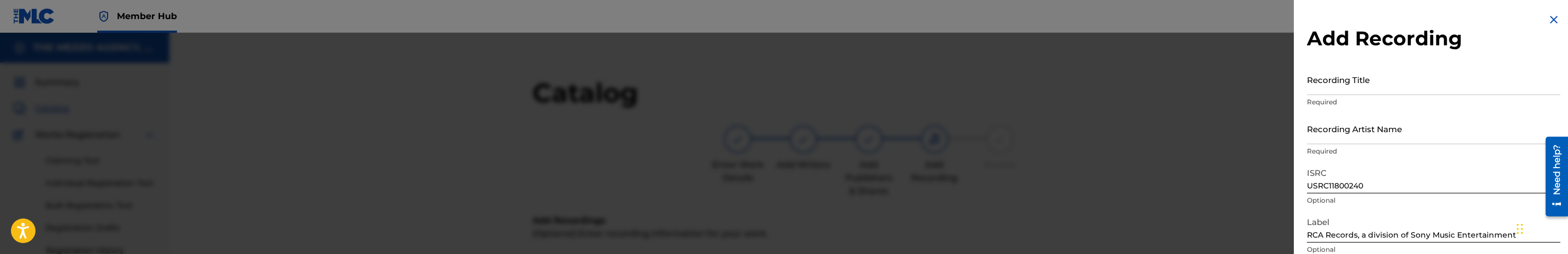
type input "03:57"
click at [1425, 90] on input "Recording Title" at bounding box center [1433, 79] width 253 height 31
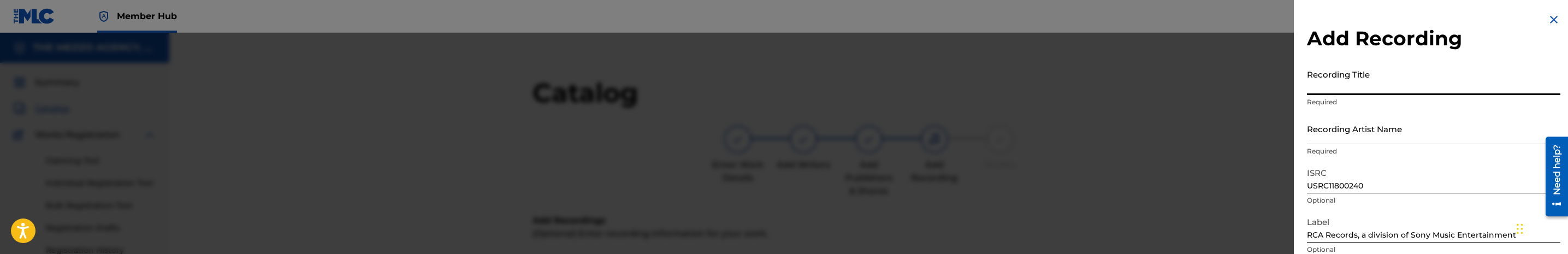
paste input "One Percent (feat. Kap G) by Taylor Girlz, Kap G"
drag, startPoint x: 1419, startPoint y: 87, endPoint x: 1535, endPoint y: 85, distance: 116.0
click at [1535, 85] on input "One Percent (feat. Kap G) by Taylor Girlz, Kap G" at bounding box center [1433, 79] width 253 height 31
type input "One Percent (feat. Kap G)"
click at [1380, 142] on input "Recording Artist Name" at bounding box center [1433, 129] width 253 height 31
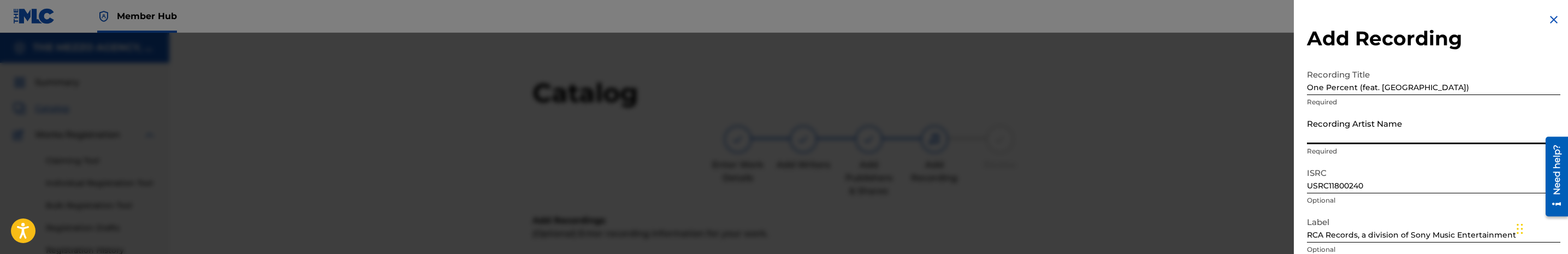
paste input "Taylor Girlz, Kap G"
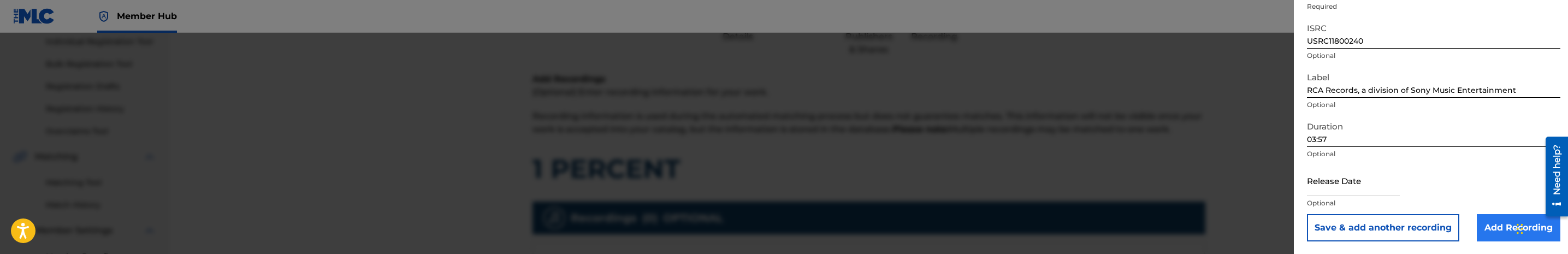
scroll to position [163, 0]
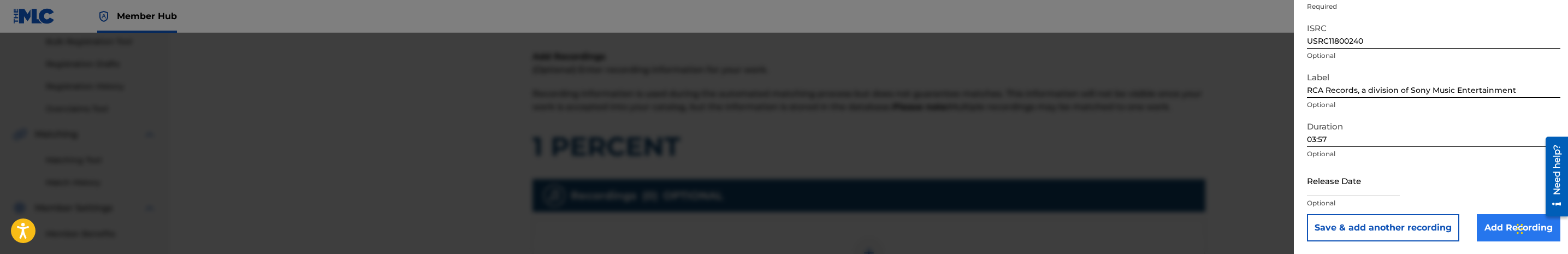
type input "Taylor Girlz, Kap G"
click at [1487, 228] on input "Add Recording" at bounding box center [1518, 228] width 84 height 27
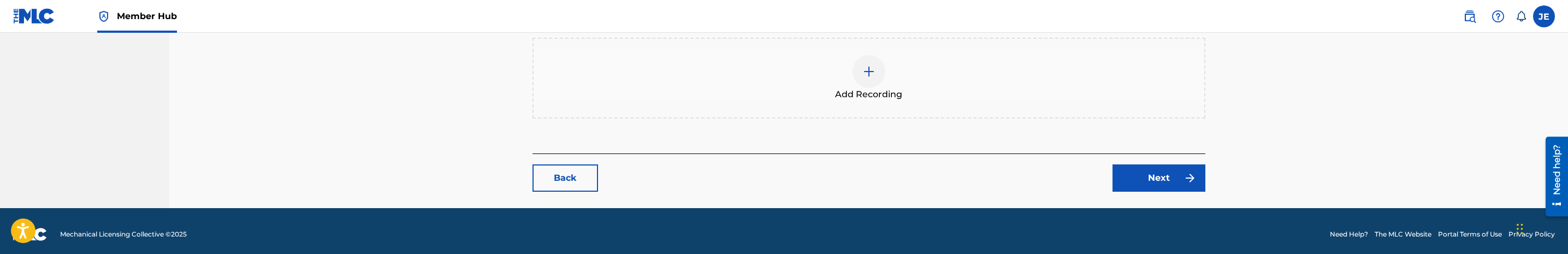
scroll to position [441, 0]
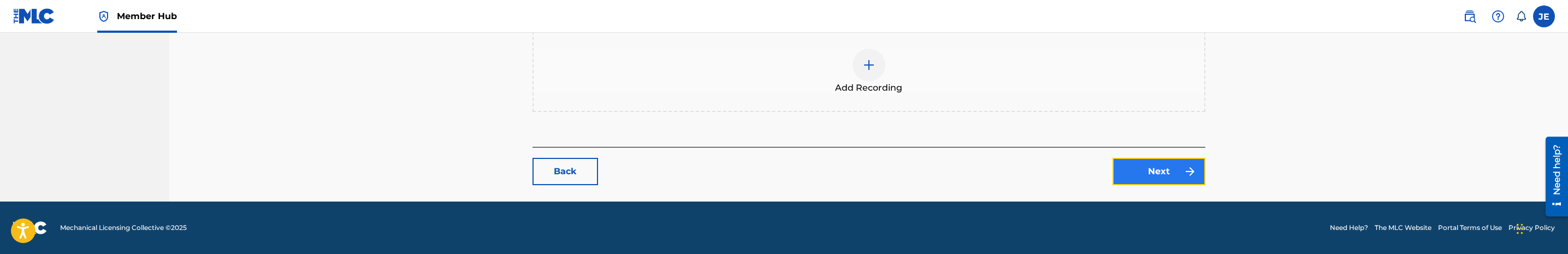
click at [1177, 173] on link "Next" at bounding box center [1159, 171] width 93 height 27
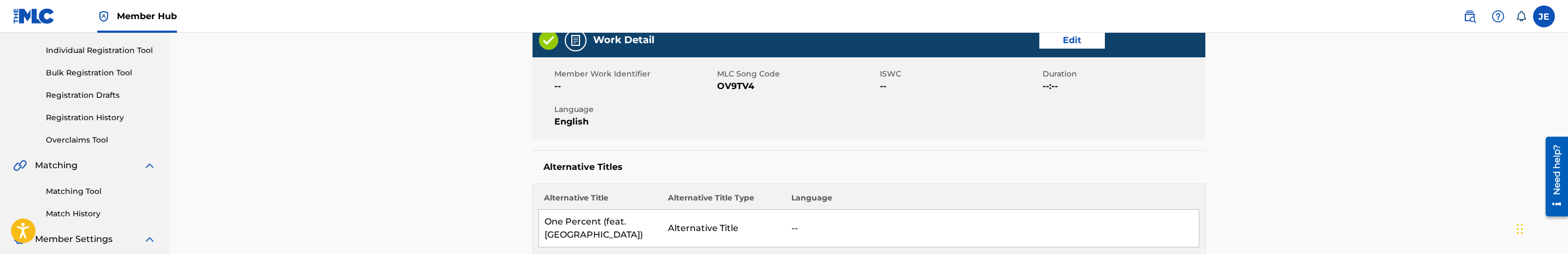
scroll to position [82, 0]
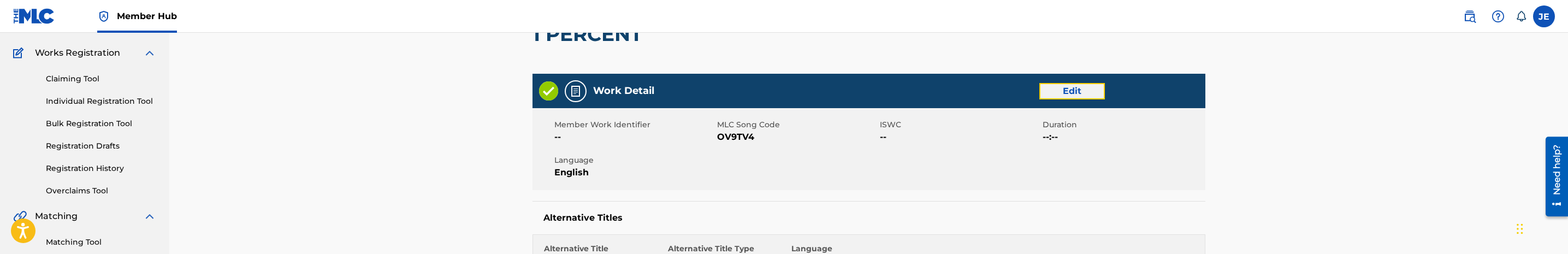
click at [1080, 97] on link "Edit" at bounding box center [1072, 91] width 65 height 16
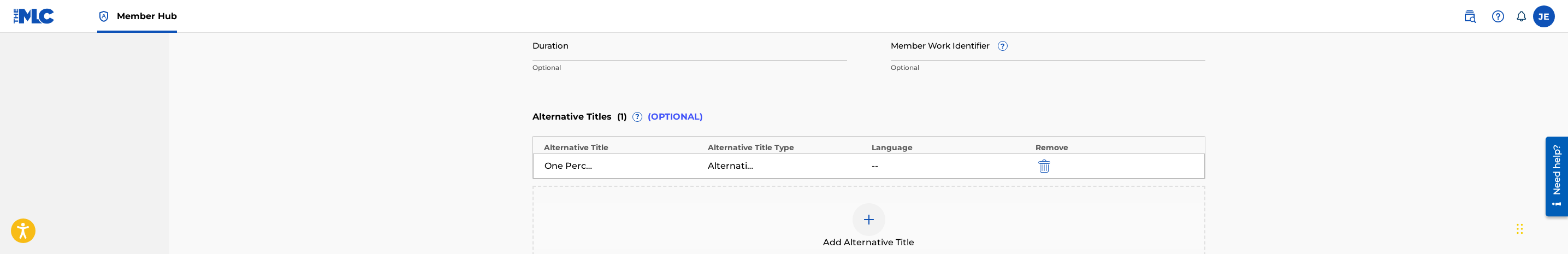
scroll to position [409, 0]
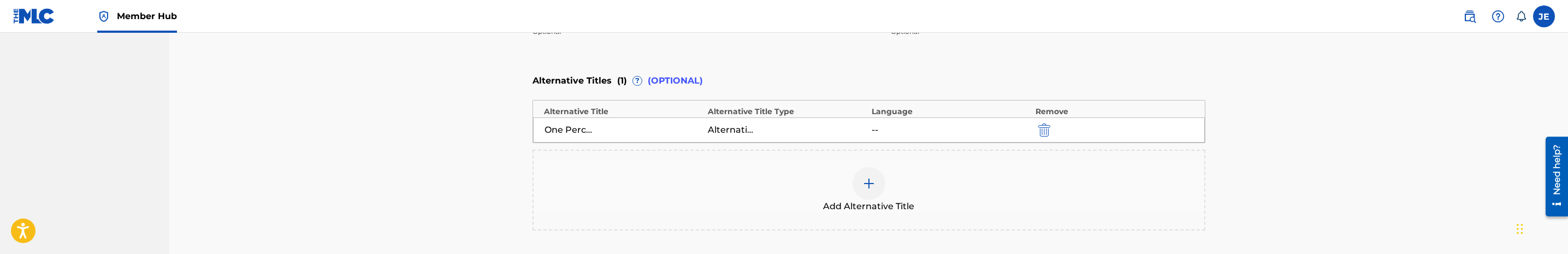
click at [869, 181] on img at bounding box center [869, 183] width 13 height 13
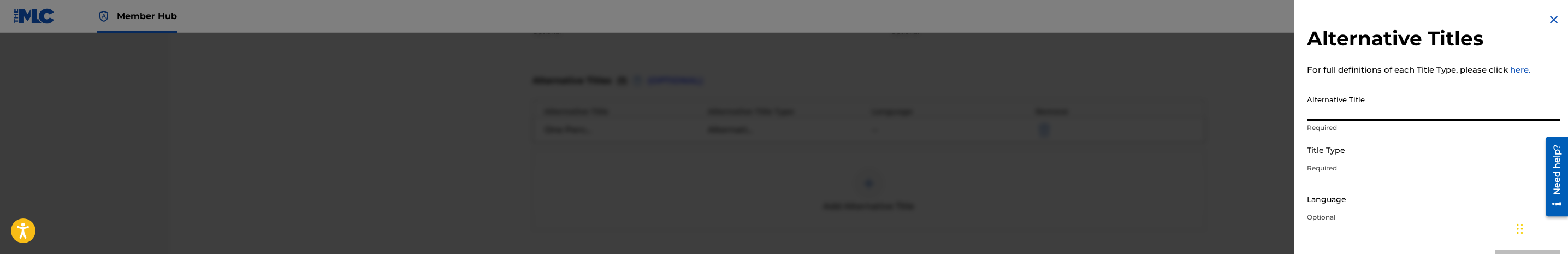
click at [1346, 113] on input "Alternative Title" at bounding box center [1433, 105] width 253 height 31
paste input "One Percent (feat. Kap G)"
click at [1355, 147] on div "Title Type" at bounding box center [1433, 151] width 253 height 24
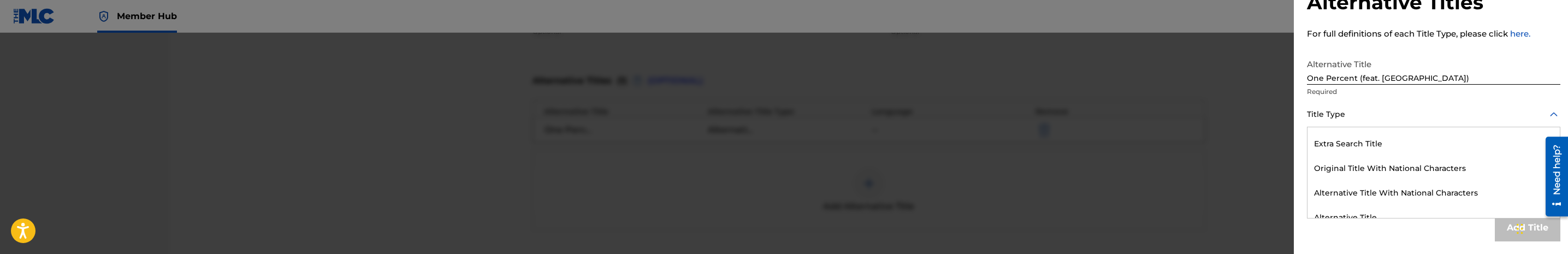
scroll to position [179, 0]
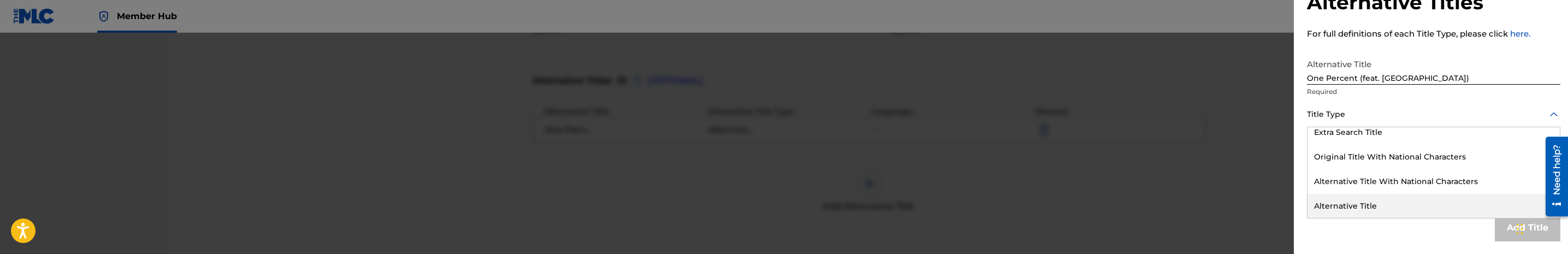
click at [1414, 199] on div "Alternative Title" at bounding box center [1434, 206] width 252 height 24
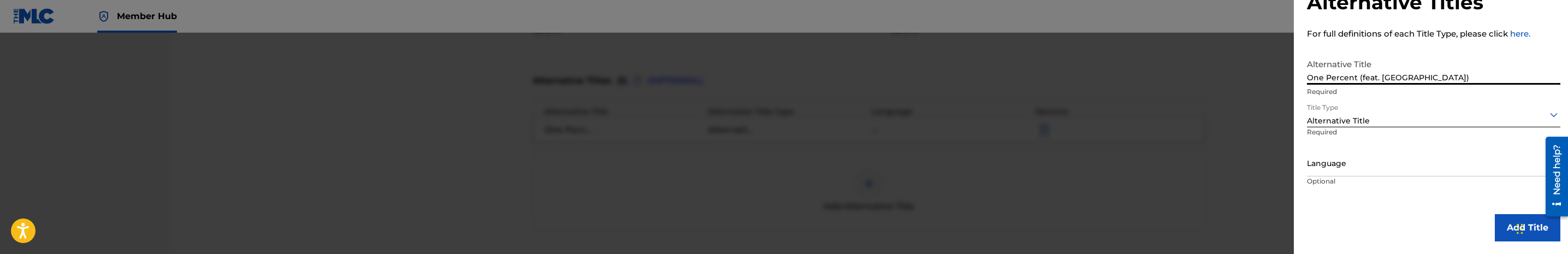
click at [1450, 79] on input "One Percent (feat. Kap G)" at bounding box center [1433, 69] width 253 height 31
type input "One Percent (feat. Kap G) - Clean"
click at [1500, 230] on button "Add Title" at bounding box center [1527, 228] width 65 height 27
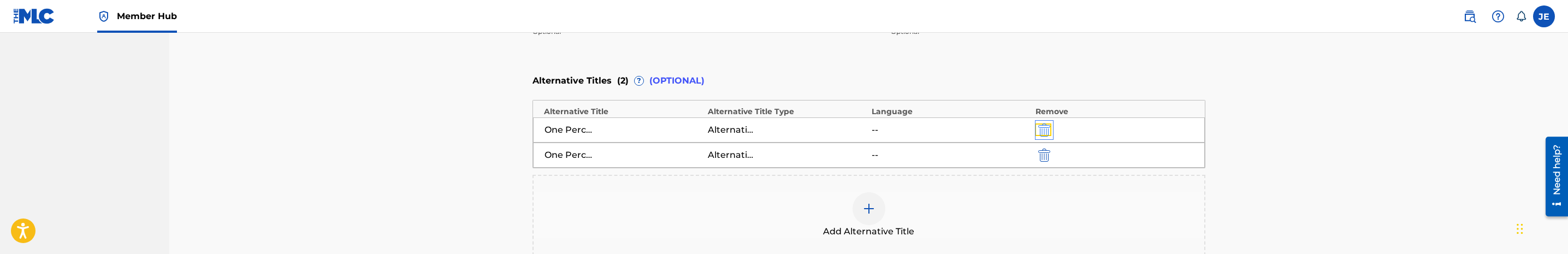
click at [1049, 131] on img "submit" at bounding box center [1043, 130] width 12 height 13
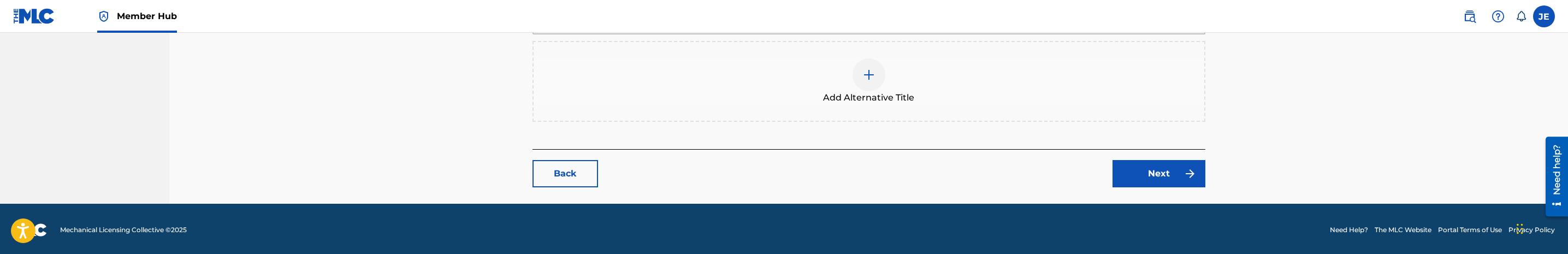
scroll to position [521, 0]
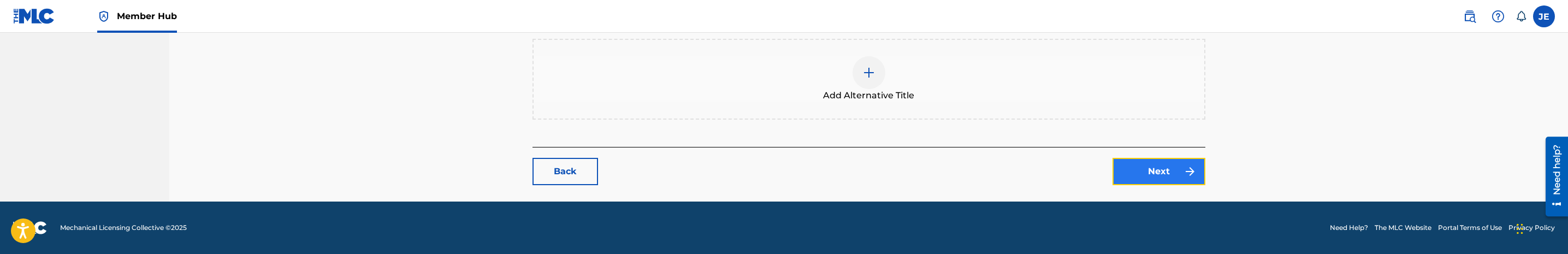
click at [1182, 171] on link "Next" at bounding box center [1159, 171] width 93 height 27
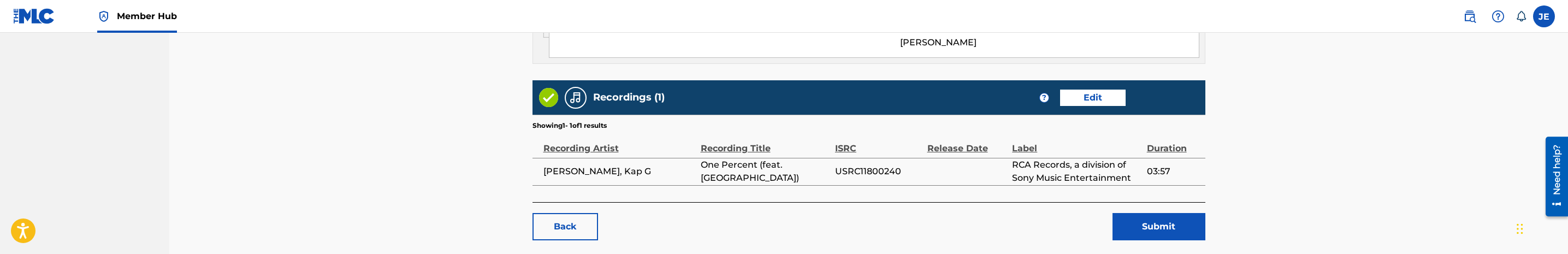
scroll to position [982, 0]
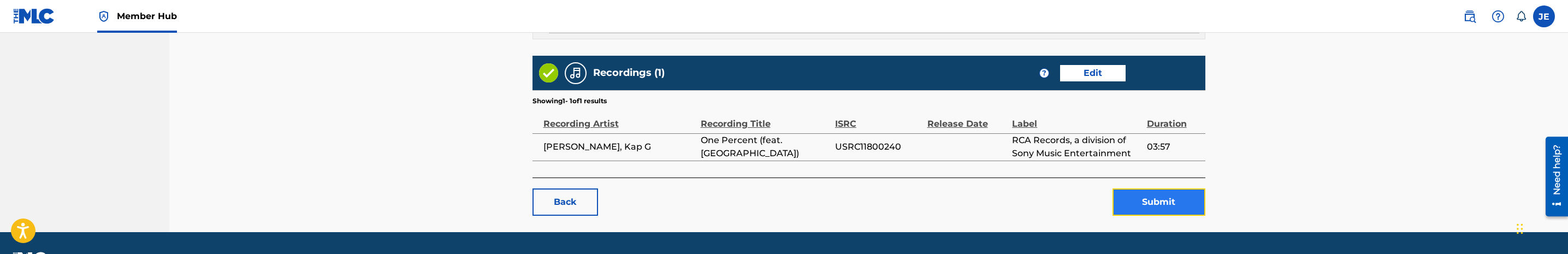
click at [1178, 208] on button "Submit" at bounding box center [1159, 202] width 93 height 27
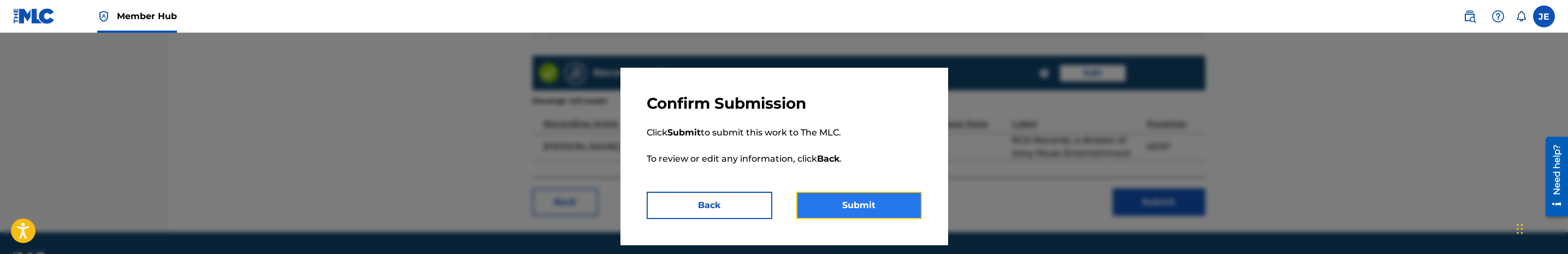
click at [822, 200] on button "Submit" at bounding box center [859, 205] width 125 height 27
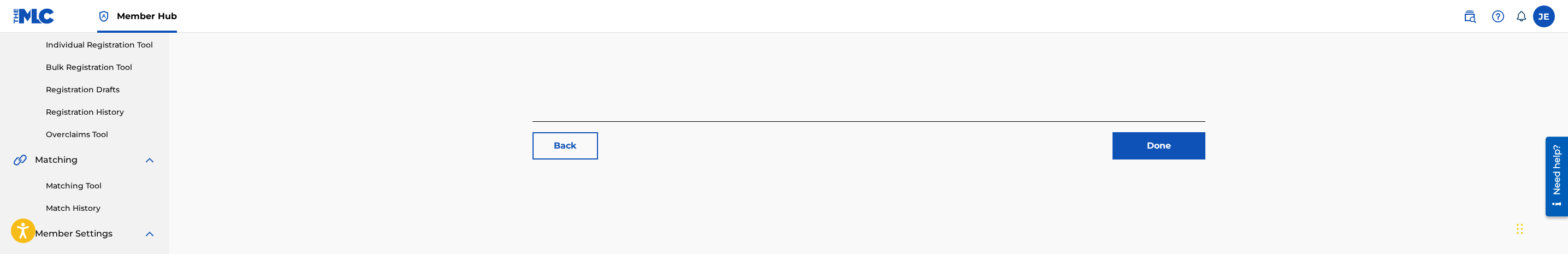
scroll to position [163, 0]
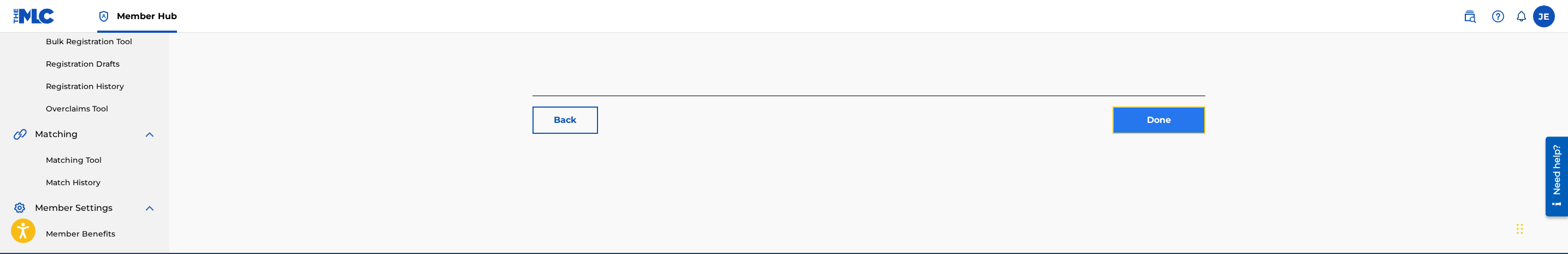
click at [1175, 130] on link "Done" at bounding box center [1159, 120] width 93 height 27
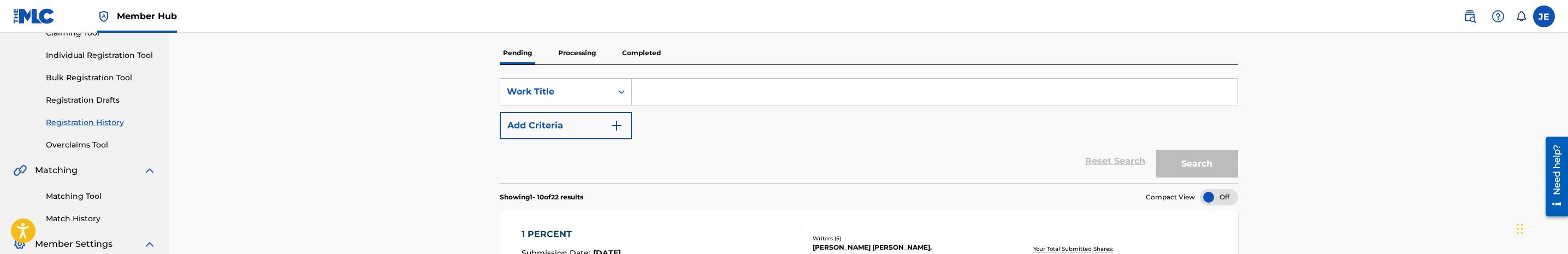
scroll to position [163, 0]
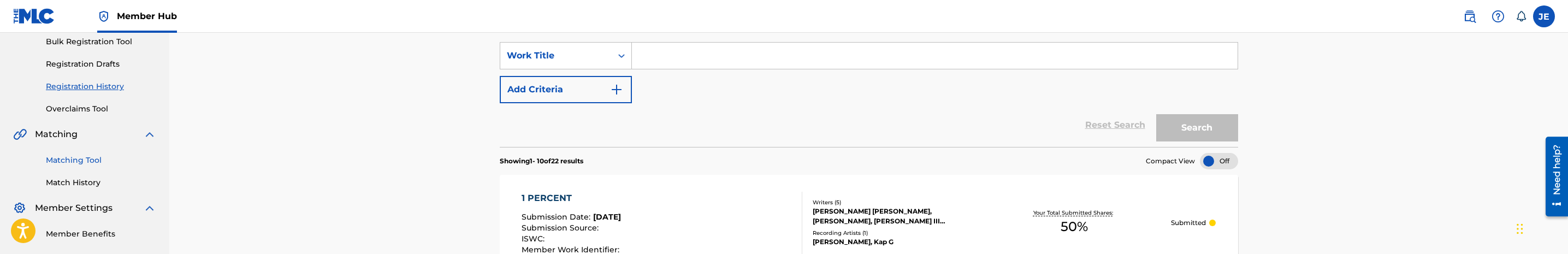
click at [77, 159] on link "Matching Tool" at bounding box center [101, 160] width 110 height 12
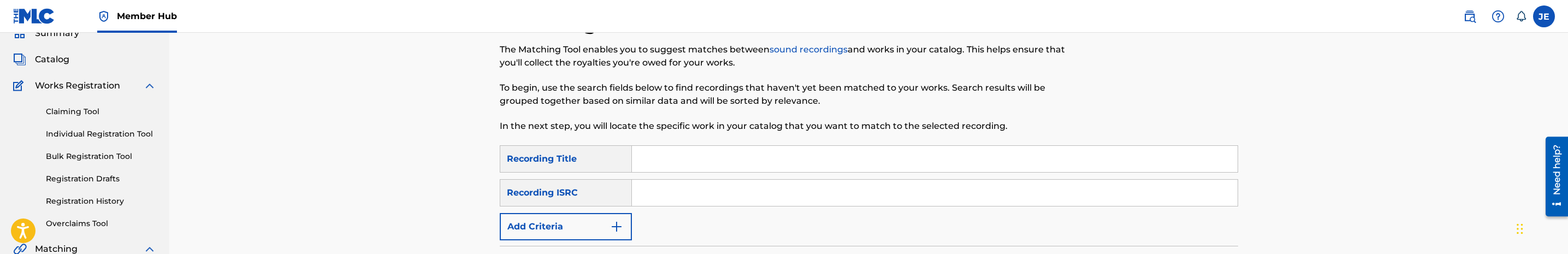
scroll to position [82, 0]
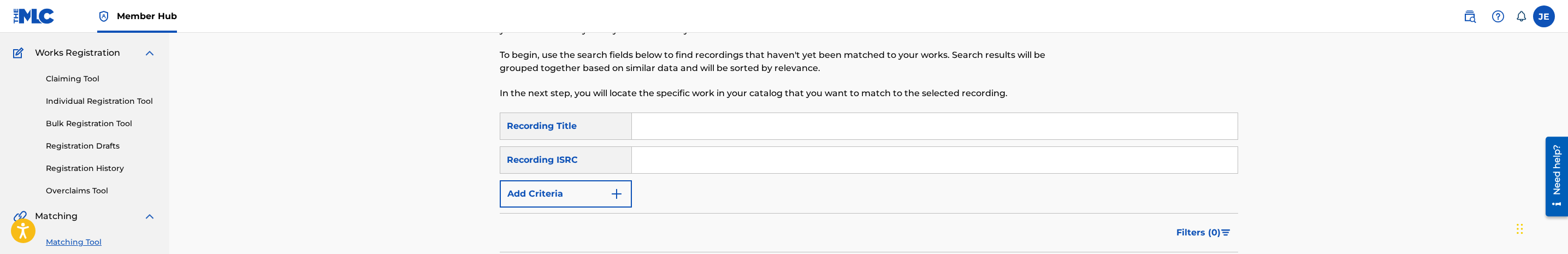
click at [739, 166] on input "Search Form" at bounding box center [934, 160] width 606 height 26
paste input "USRC11800240"
type input "USRC11800240"
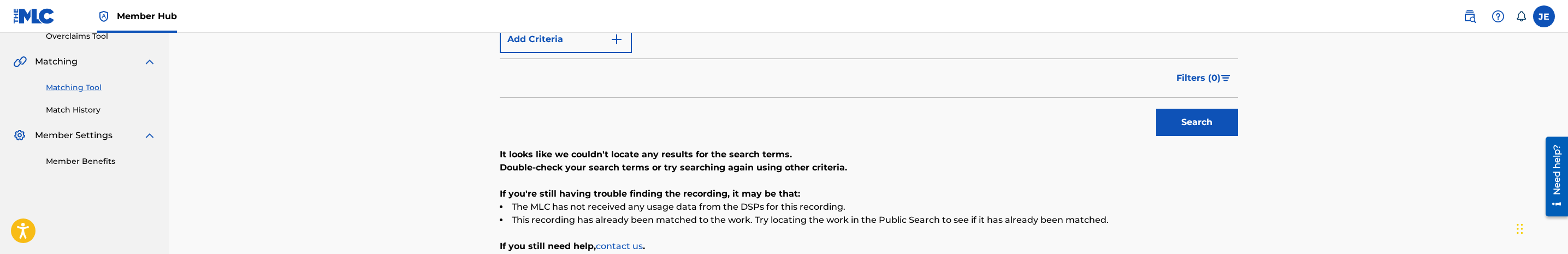
scroll to position [246, 0]
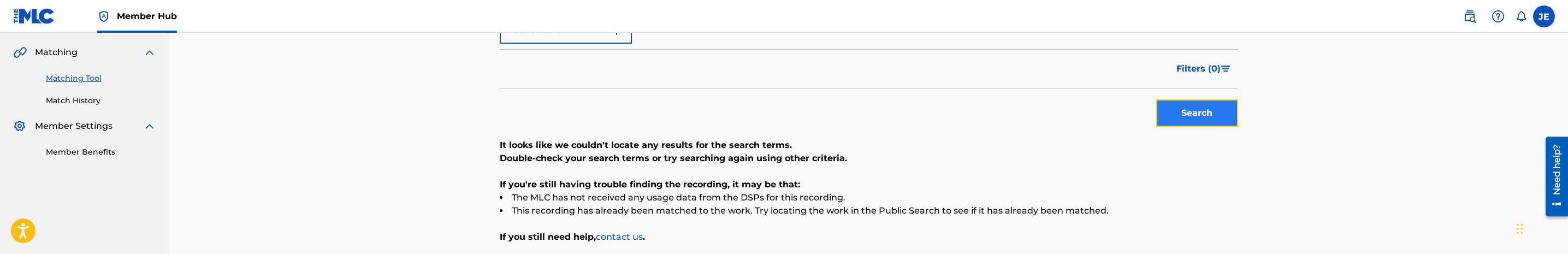
click at [1169, 120] on button "Search" at bounding box center [1197, 112] width 82 height 27
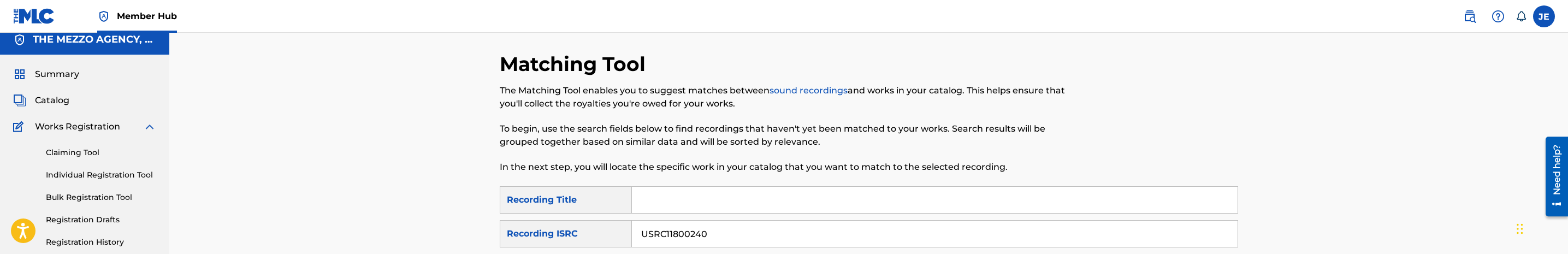
scroll to position [0, 0]
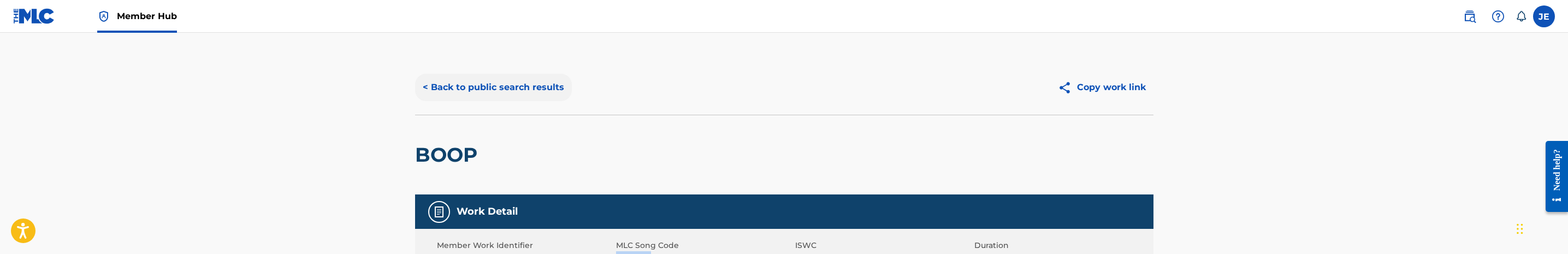
click at [528, 90] on button "< Back to public search results" at bounding box center [493, 87] width 157 height 27
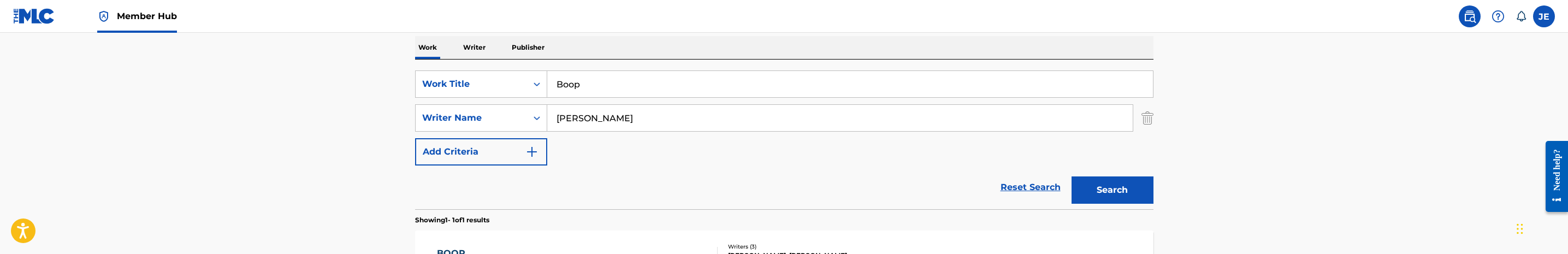
scroll to position [95, 0]
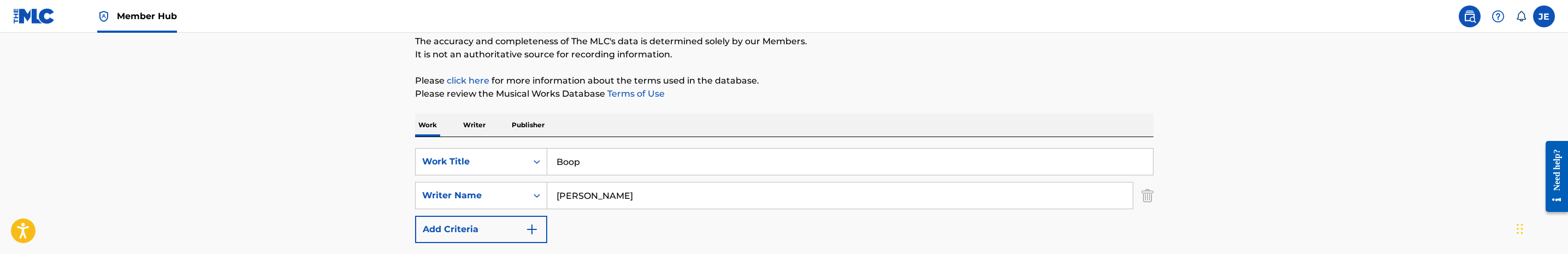
click at [616, 165] on input "Boop" at bounding box center [850, 161] width 606 height 26
paste input "All I Want For Christmas"
click at [608, 159] on input "All I Want For Christmas" at bounding box center [850, 161] width 606 height 26
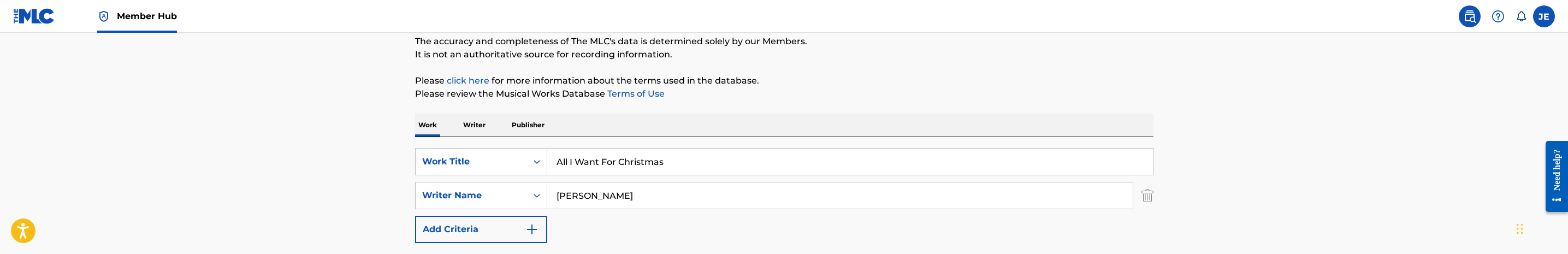
click at [608, 159] on input "All I Want For Christmas" at bounding box center [850, 161] width 606 height 26
paste input "Woozie"
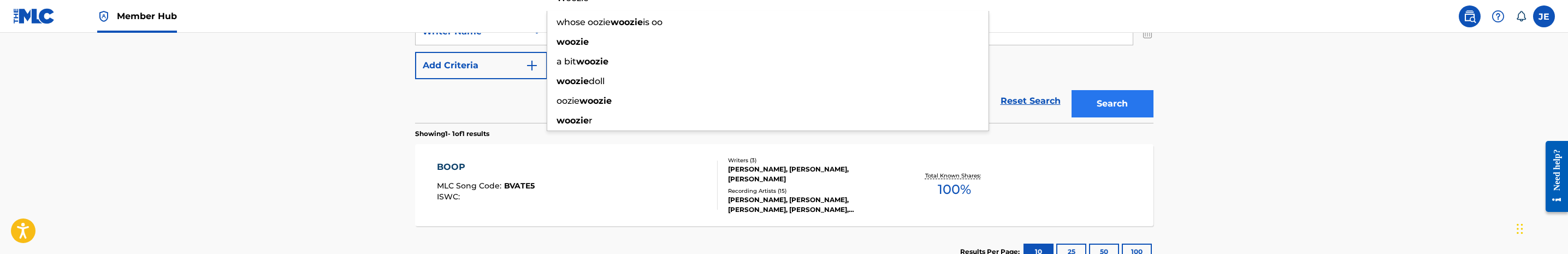
type input "Woozie"
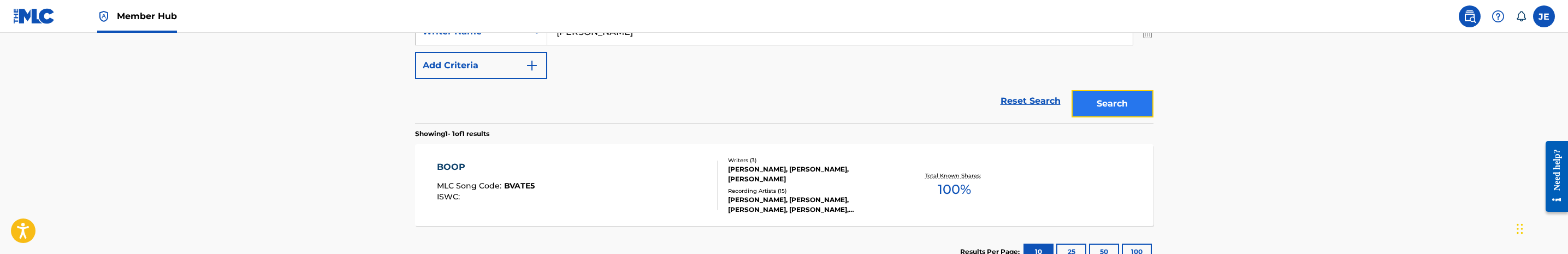
click at [1140, 114] on button "Search" at bounding box center [1112, 103] width 82 height 27
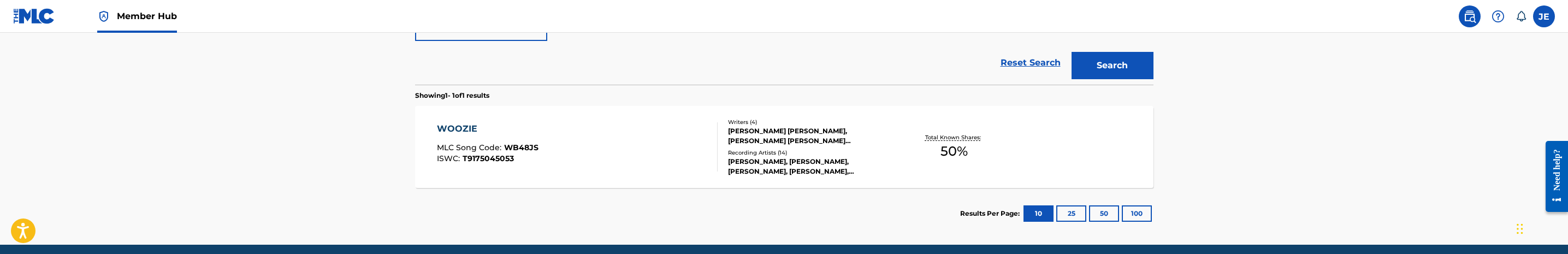
scroll to position [340, 0]
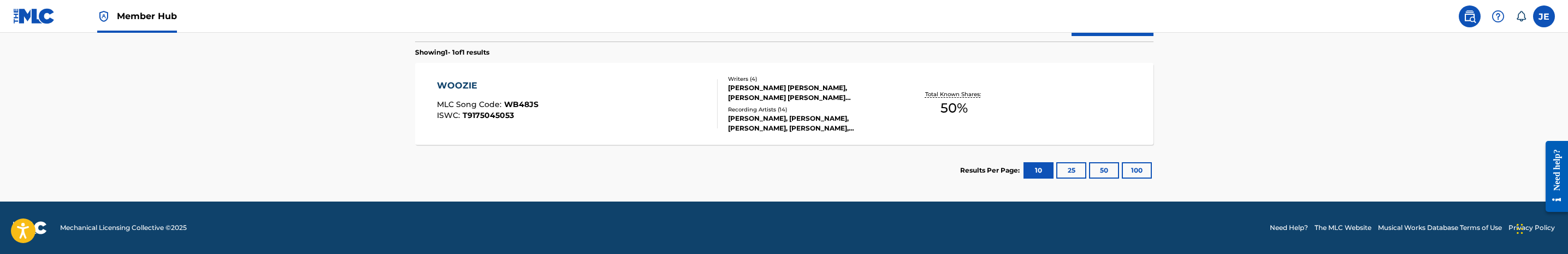
click at [656, 124] on div "WOOZIE MLC Song Code : WB48JS ISWC : T9175045053" at bounding box center [577, 103] width 281 height 49
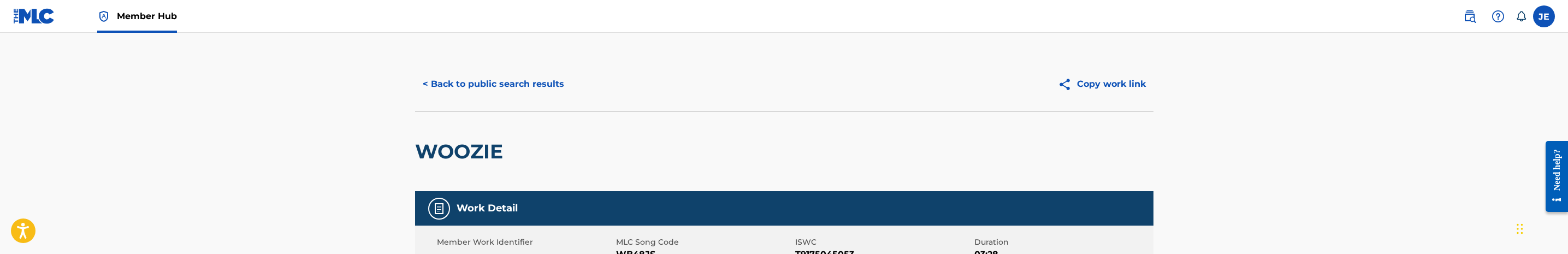
scroll to position [82, 0]
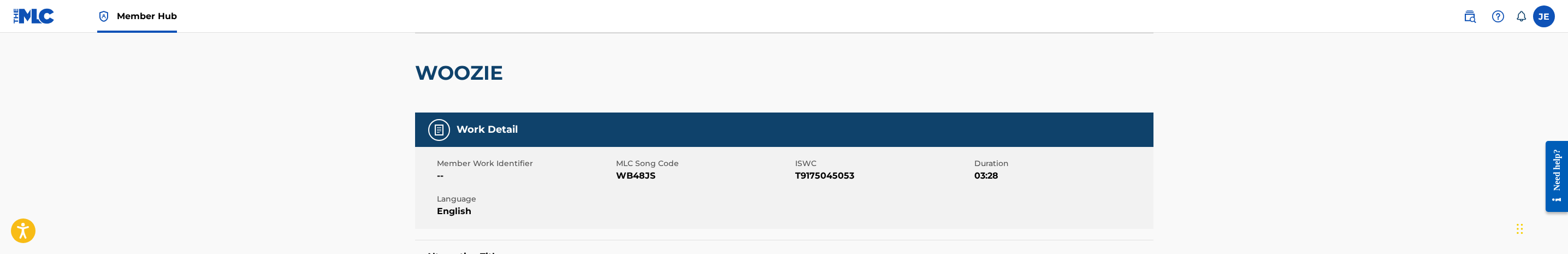
click at [644, 177] on span "WB48JS" at bounding box center [704, 175] width 176 height 13
copy span "WB48JS"
click at [641, 177] on span "WB48JS" at bounding box center [704, 175] width 176 height 13
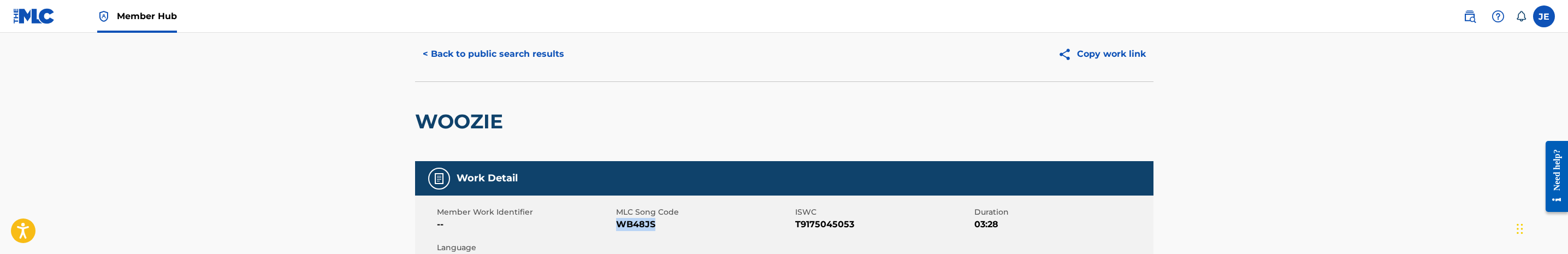
scroll to position [0, 0]
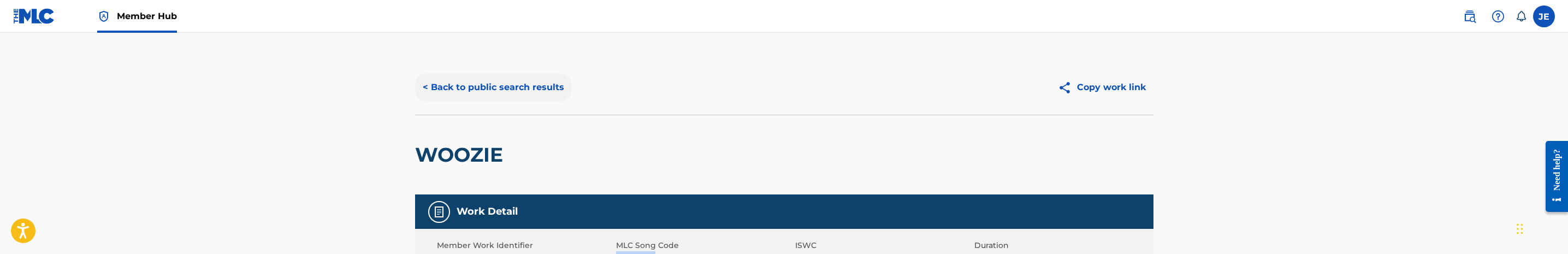
click at [540, 79] on button "< Back to public search results" at bounding box center [493, 87] width 157 height 27
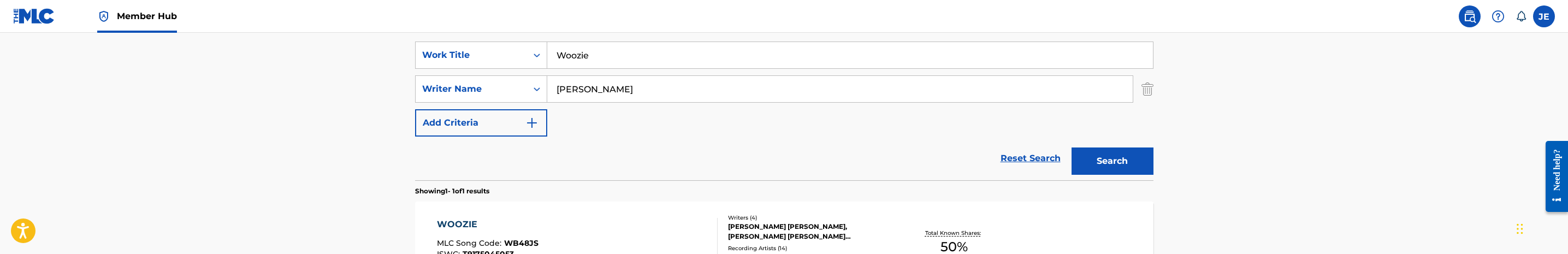
scroll to position [177, 0]
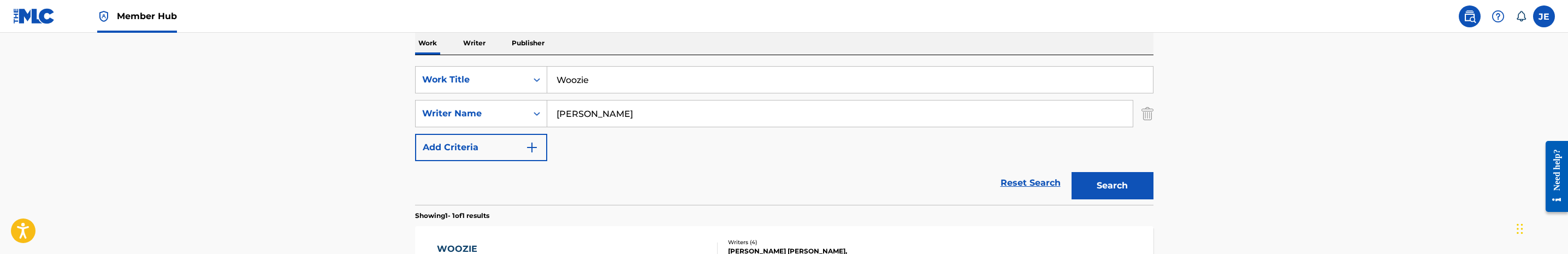
click at [643, 93] on div "SearchWithCriteria4f2de2db-7534-41d1-8a88-a8a8fad4cda9 Work Title Woozie Search…" at bounding box center [784, 113] width 738 height 95
click at [647, 85] on input "Woozie" at bounding box center [850, 79] width 606 height 26
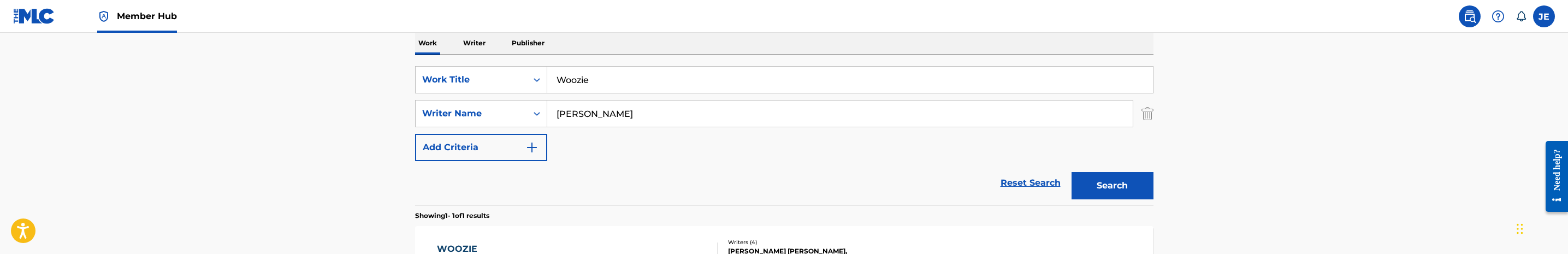
paste input "Hillary"
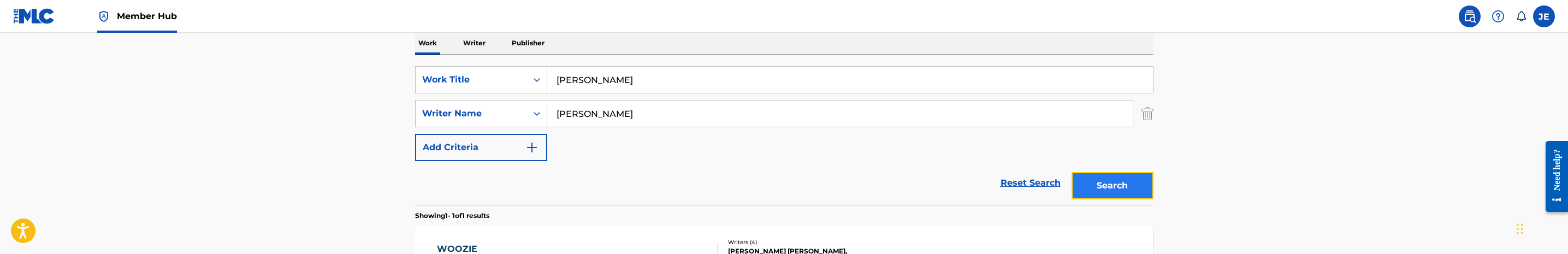
click at [1112, 187] on button "Search" at bounding box center [1112, 185] width 82 height 27
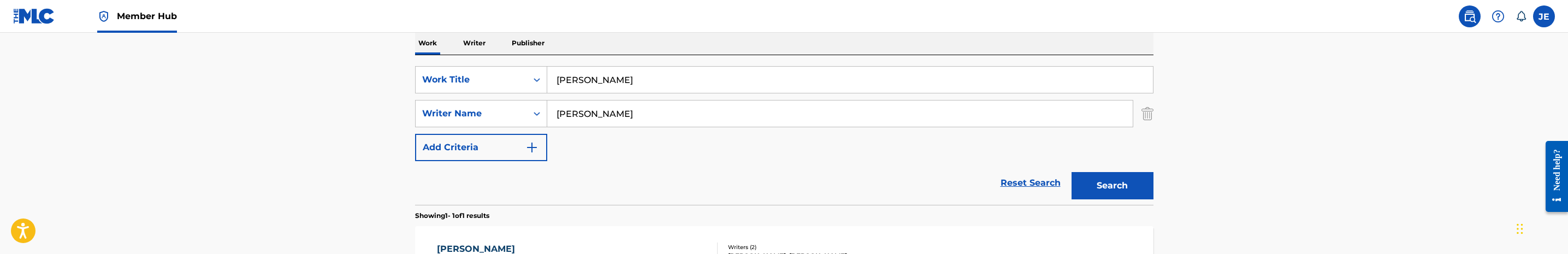
click at [649, 79] on input "Hillary" at bounding box center [850, 79] width 606 height 26
paste input "Woozie"
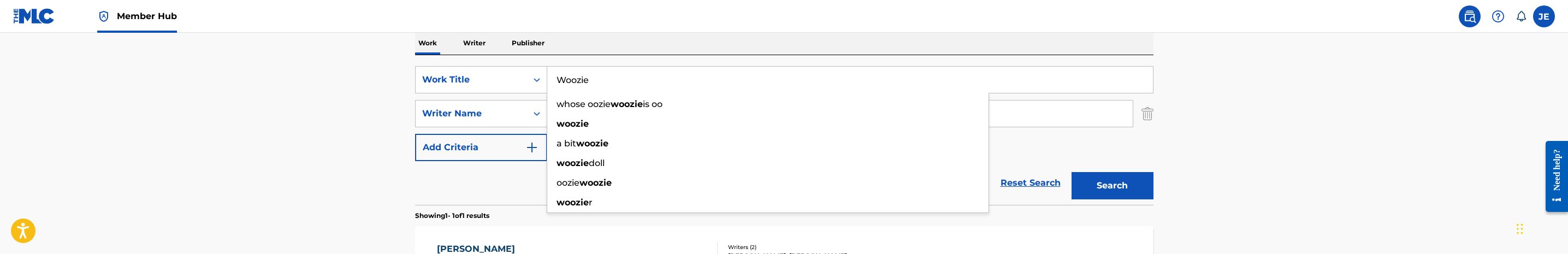
type input "Woozie"
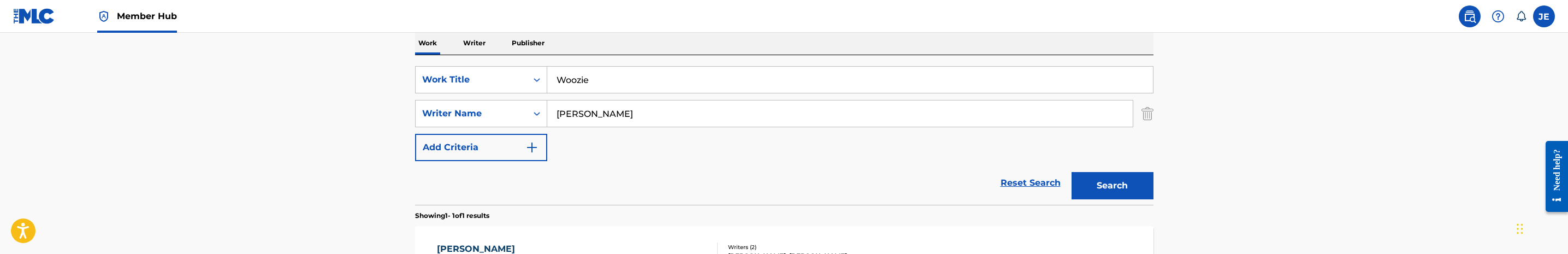
click at [686, 110] on input "[PERSON_NAME]" at bounding box center [840, 113] width 586 height 26
paste input "Michael Hardrick"
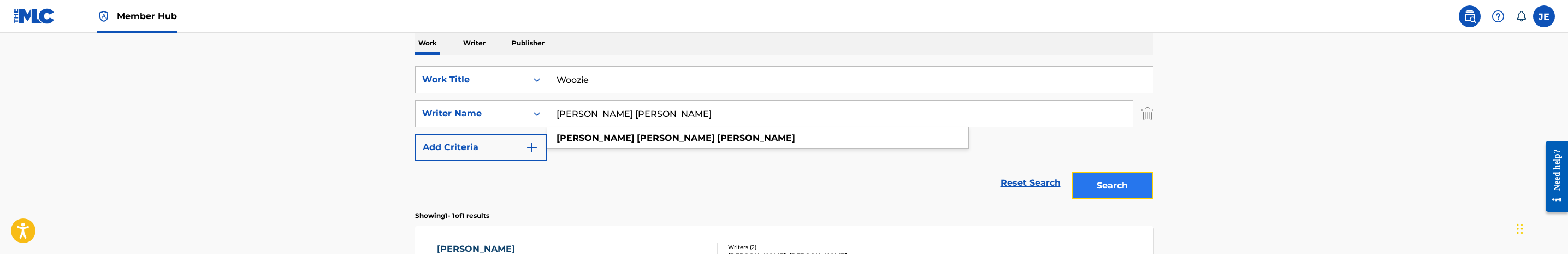
click at [1111, 195] on button "Search" at bounding box center [1112, 185] width 82 height 27
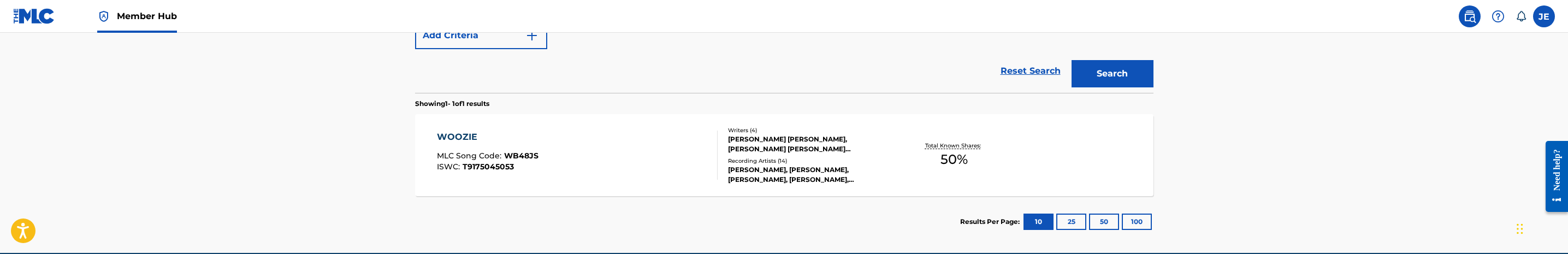
scroll to position [255, 0]
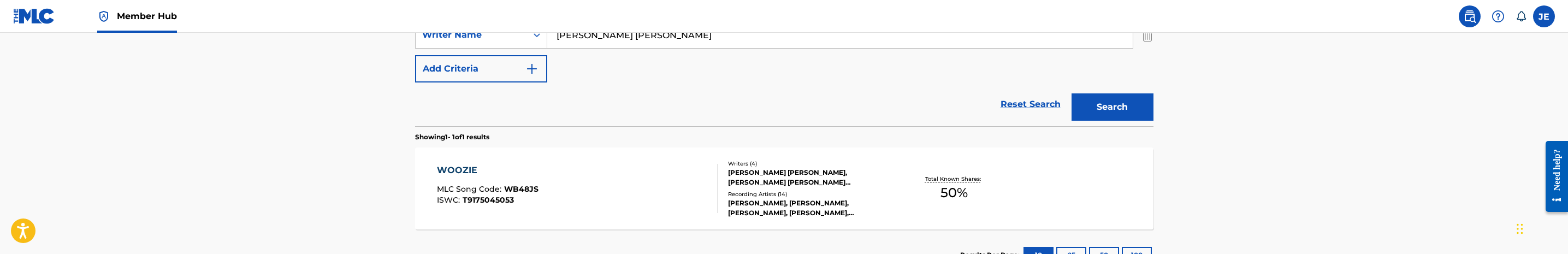
click at [707, 42] on input "Taylor Michael Hardrick" at bounding box center [840, 34] width 586 height 26
paste input "Mc Callum Lee Everett"
click at [1109, 104] on button "Search" at bounding box center [1112, 107] width 82 height 27
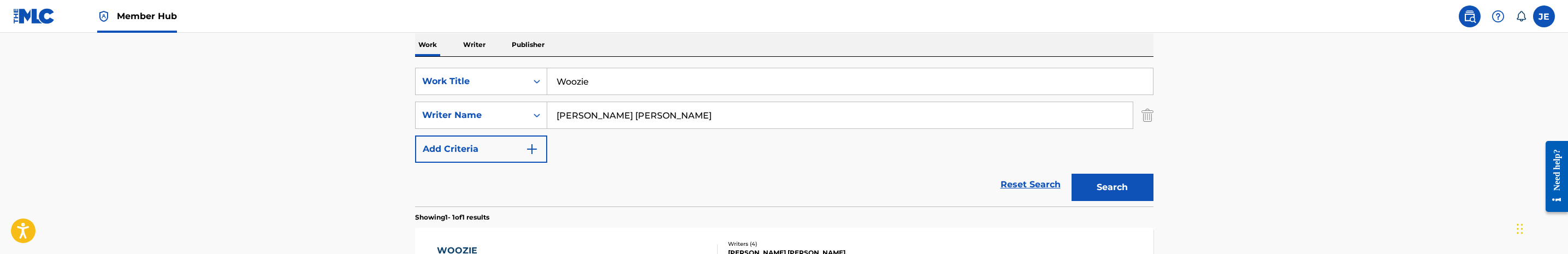
scroll to position [173, 0]
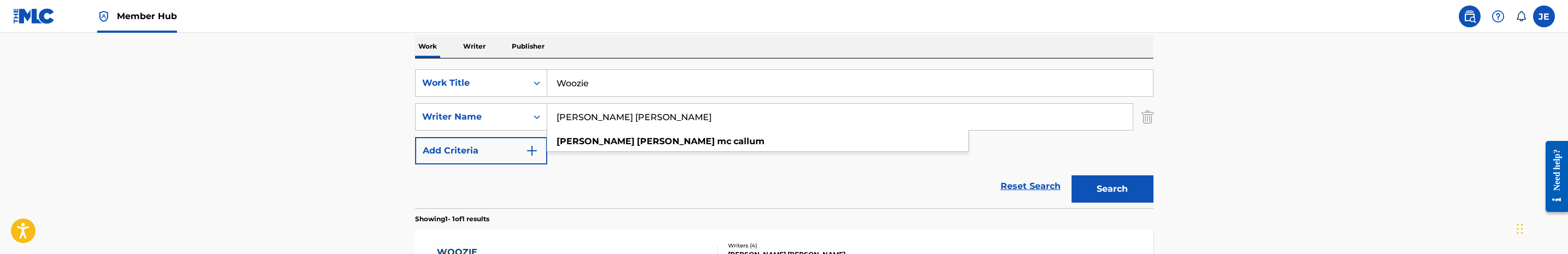
click at [682, 122] on input "Mc Callum Lee Everett" at bounding box center [840, 116] width 586 height 26
paste input "ingo Timothy Bradley"
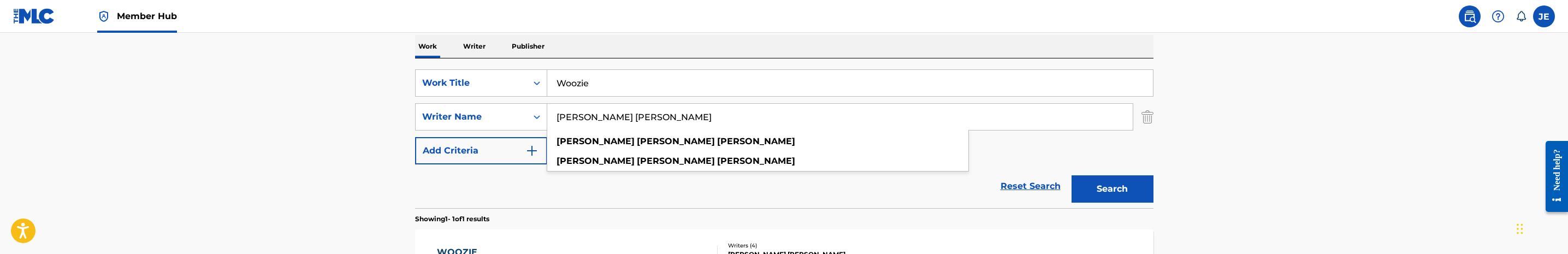
type input "[PERSON_NAME] [PERSON_NAME]"
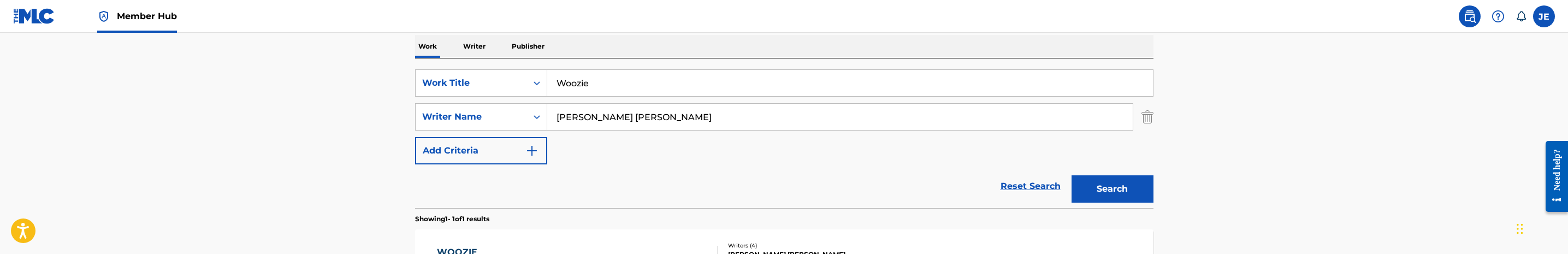
click at [611, 87] on input "Woozie" at bounding box center [850, 83] width 606 height 26
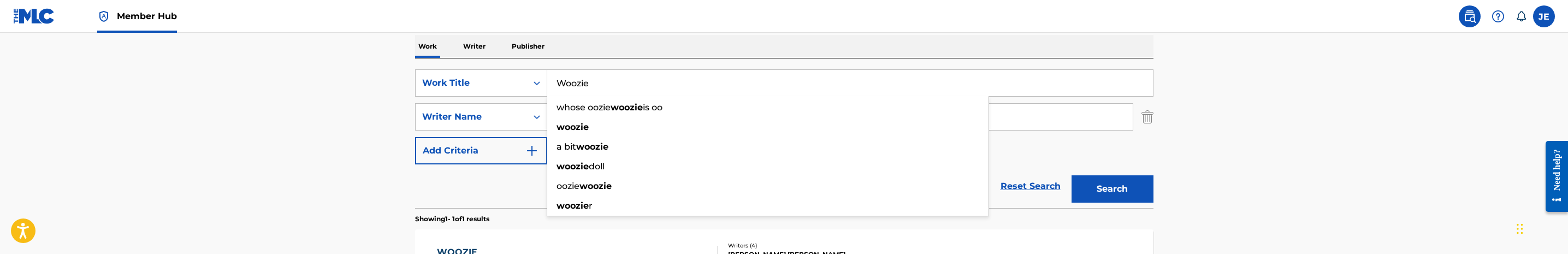
paste input "Boop"
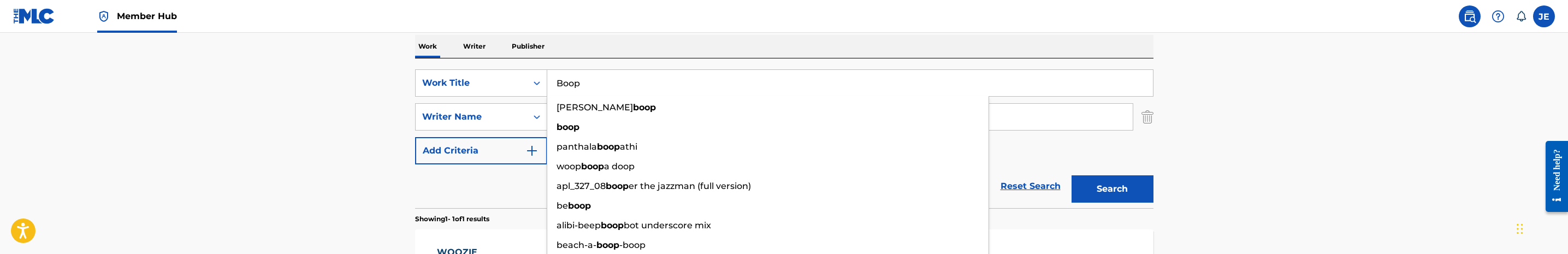
click at [1071, 175] on button "Search" at bounding box center [1112, 189] width 82 height 27
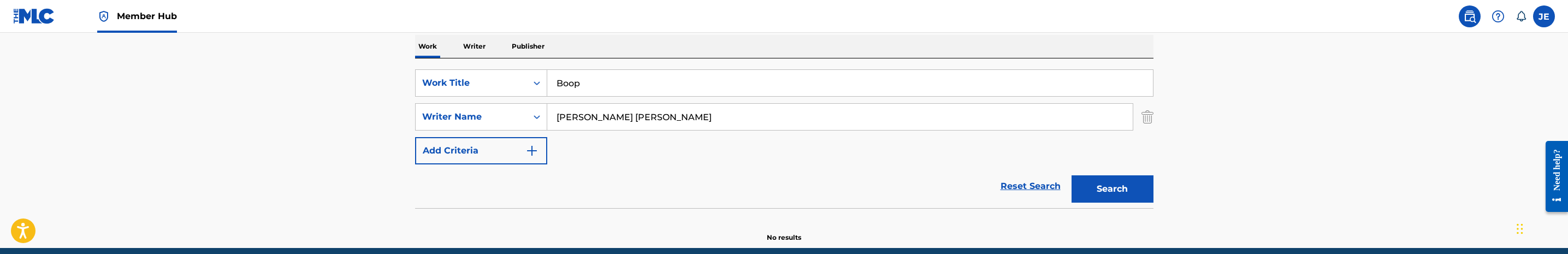
click at [608, 84] on input "Boop" at bounding box center [850, 83] width 606 height 26
paste input "Hillary"
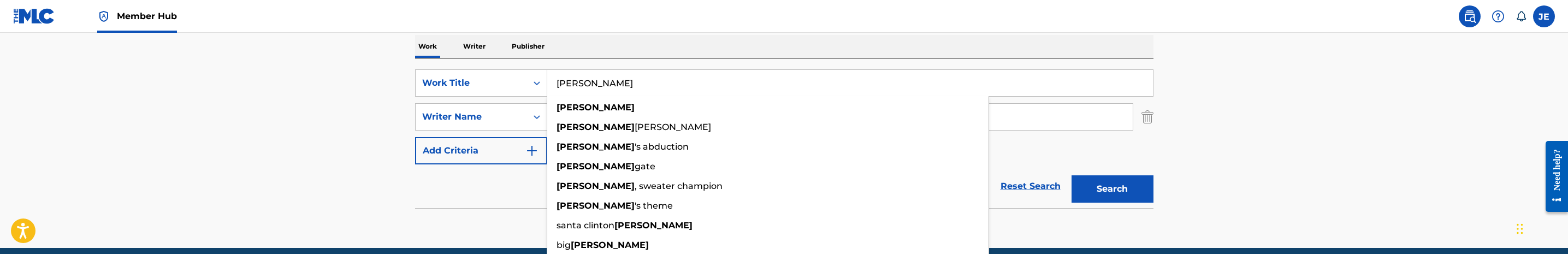
type input "Hillary"
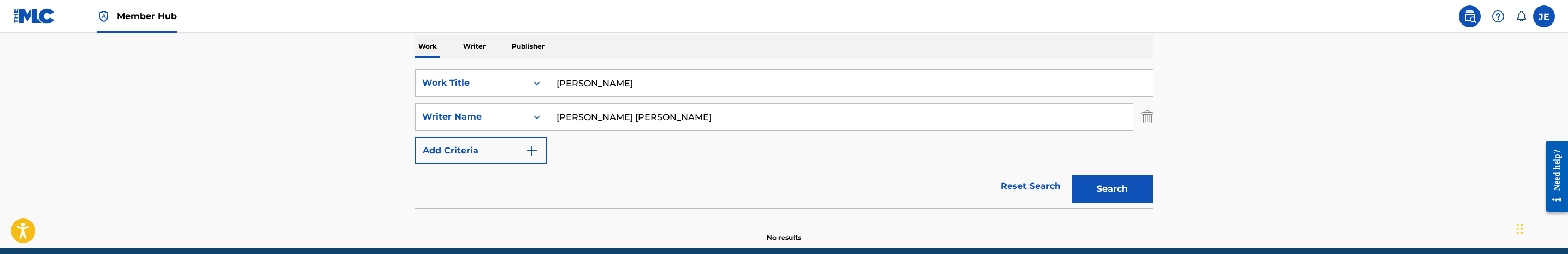
click at [656, 133] on div "SearchWithCriteria4f2de2db-7534-41d1-8a88-a8a8fad4cda9 Work Title Hillary Searc…" at bounding box center [784, 116] width 738 height 95
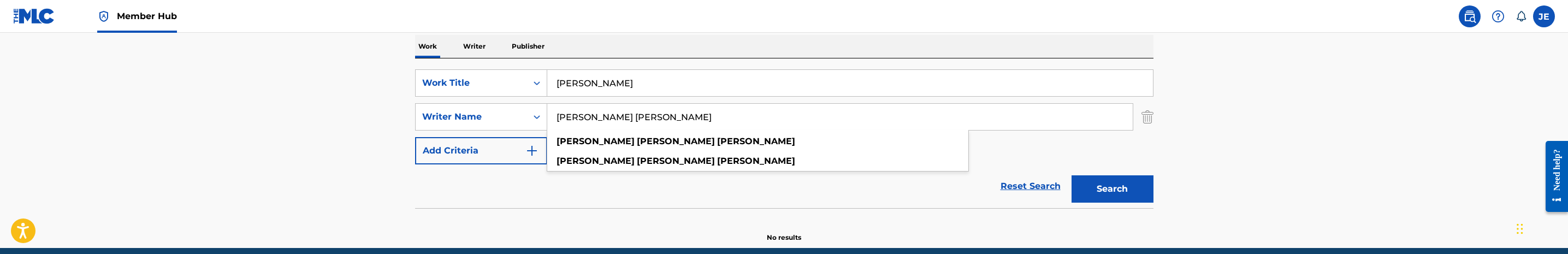
click at [659, 120] on input "[PERSON_NAME] [PERSON_NAME]" at bounding box center [840, 116] width 586 height 26
paste input "[PERSON_NAME]"
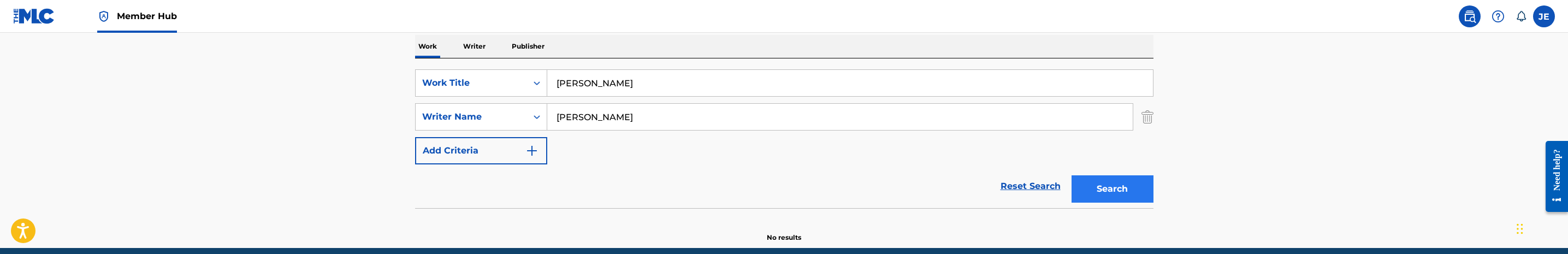
type input "[PERSON_NAME]"
click at [1113, 197] on button "Search" at bounding box center [1112, 189] width 82 height 27
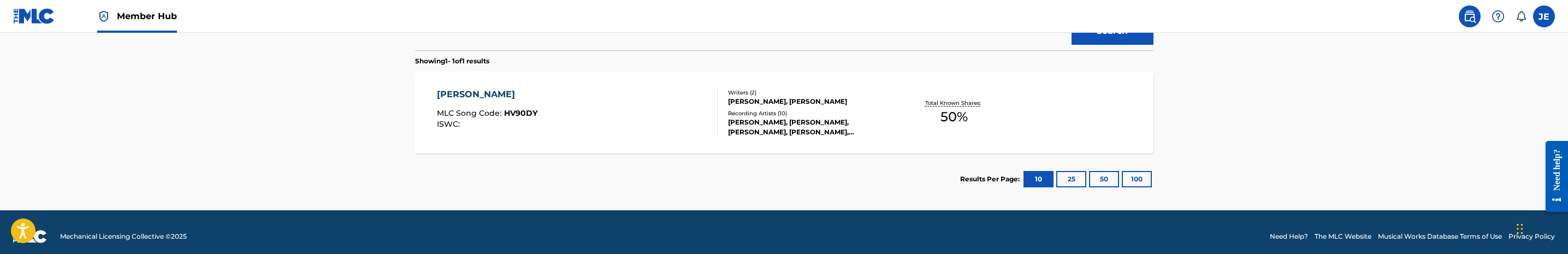
scroll to position [340, 0]
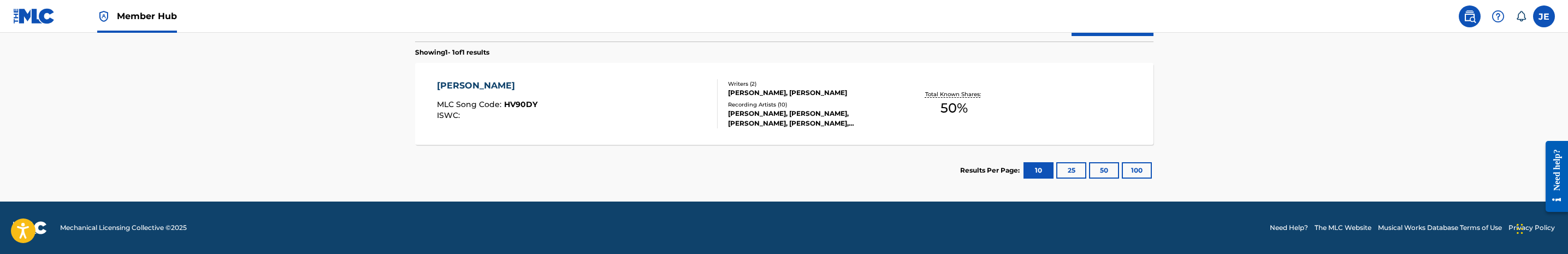
click at [637, 126] on div "HILLARY MLC Song Code : HV90DY ISWC :" at bounding box center [577, 103] width 281 height 49
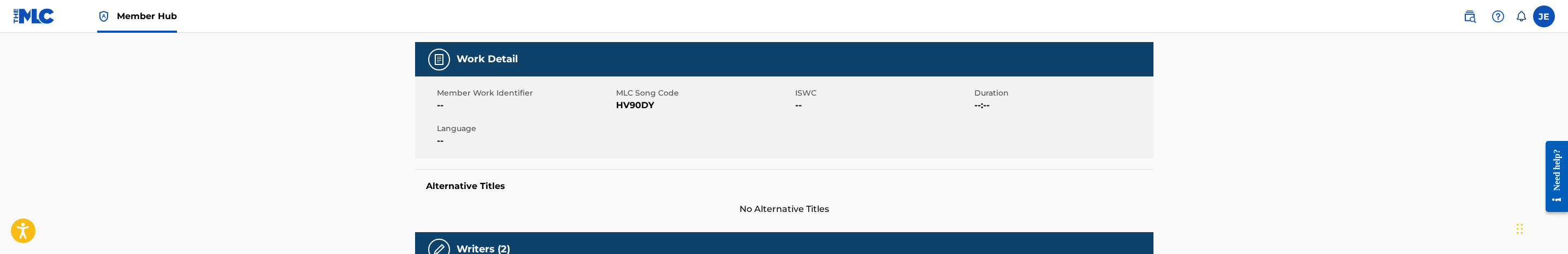
scroll to position [163, 0]
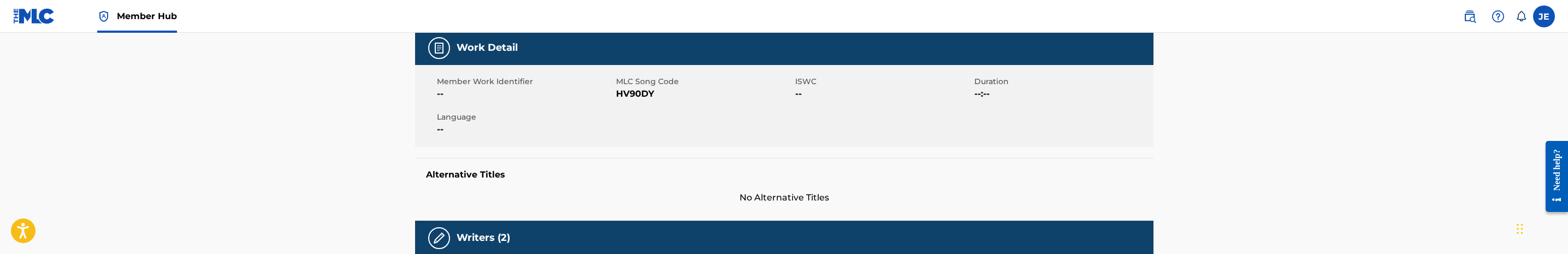
click at [641, 92] on span "HV90DY" at bounding box center [704, 93] width 176 height 13
copy span "HV90DY"
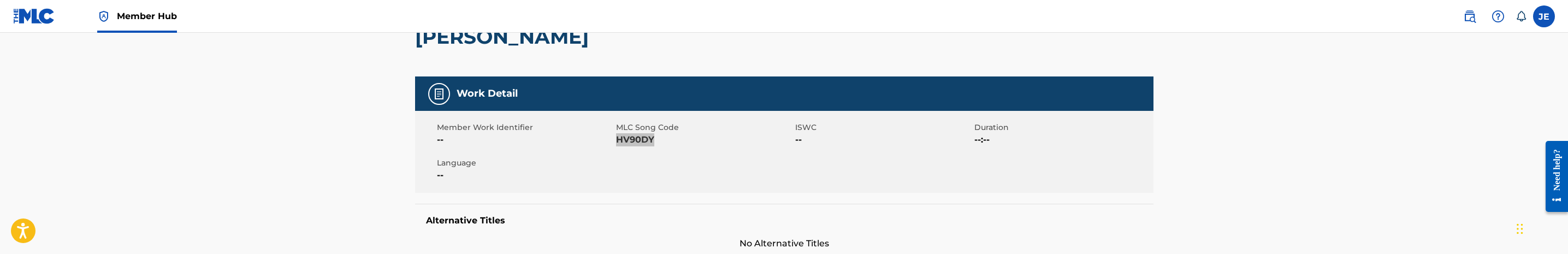
scroll to position [82, 0]
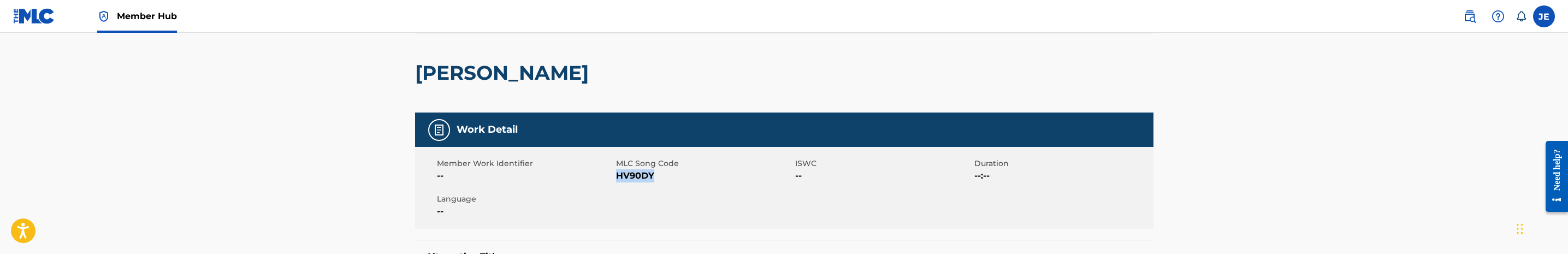
click at [626, 175] on span "HV90DY" at bounding box center [704, 175] width 176 height 13
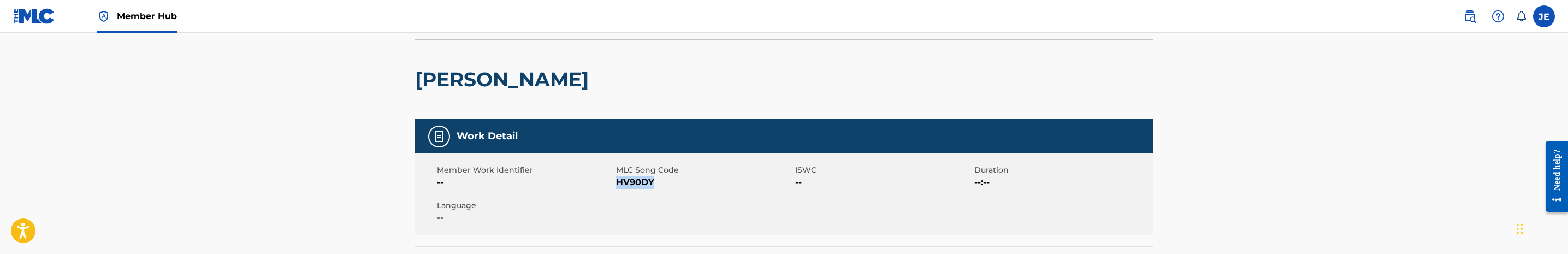
scroll to position [0, 0]
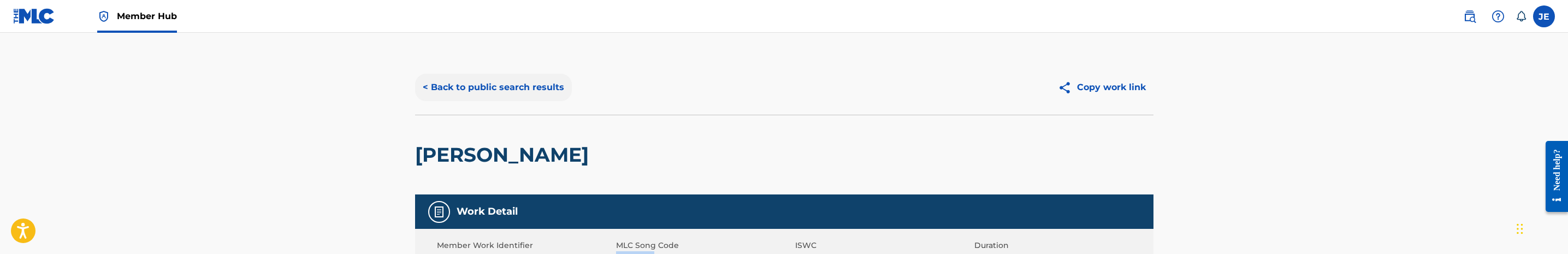
click at [515, 95] on button "< Back to public search results" at bounding box center [493, 87] width 157 height 27
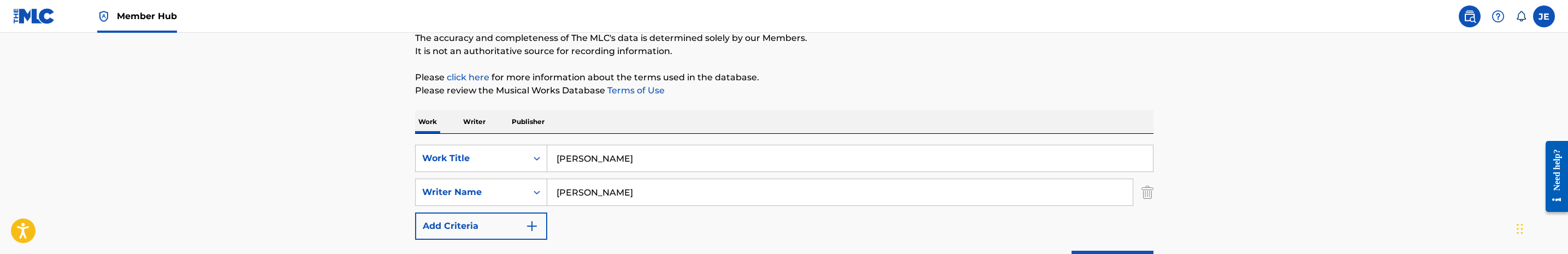
scroll to position [95, 0]
click at [620, 162] on input "Hillary" at bounding box center [850, 161] width 606 height 26
paste input "ater"
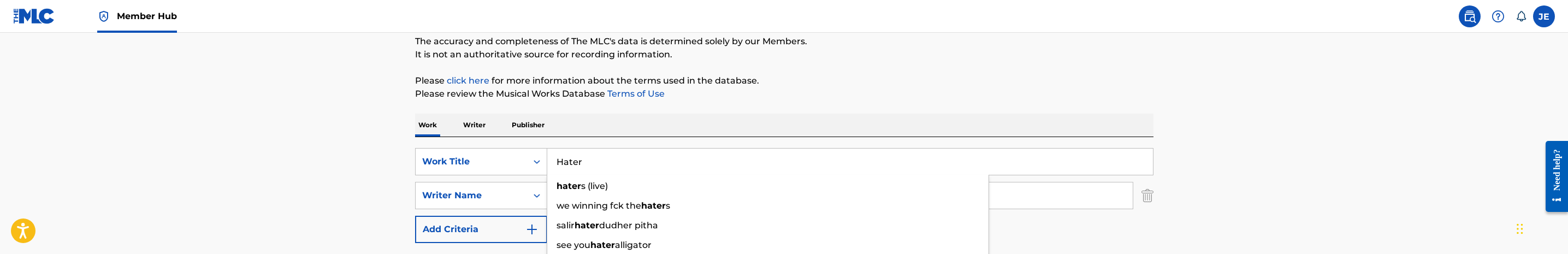
type input "Hater"
click at [1081, 103] on div "The MLC Public Work Search The accuracy and completeness of The MLC's data is d…" at bounding box center [784, 203] width 764 height 475
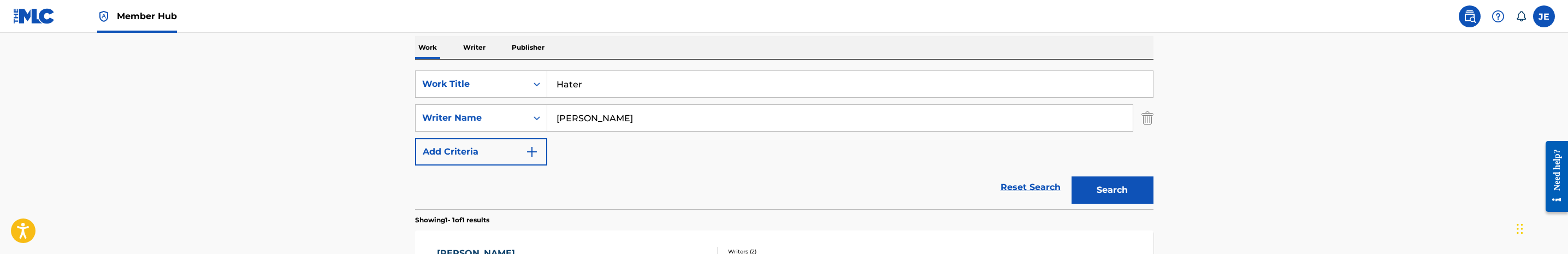
scroll to position [177, 0]
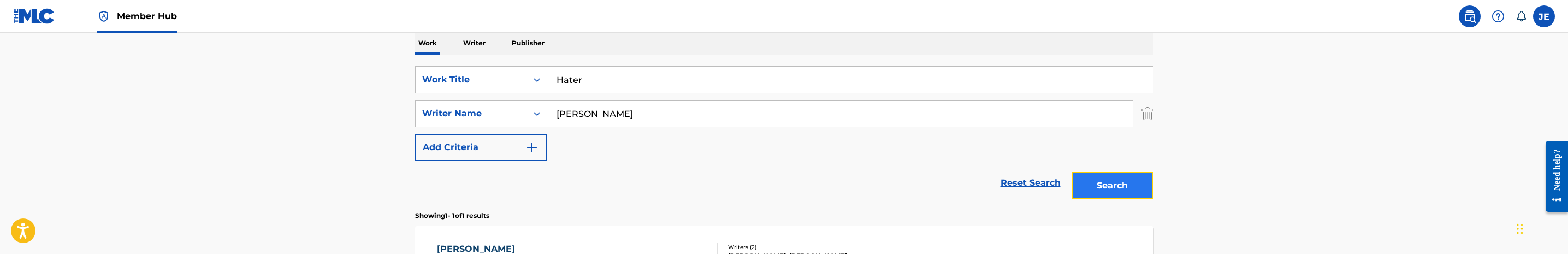
click at [1140, 191] on button "Search" at bounding box center [1112, 185] width 82 height 27
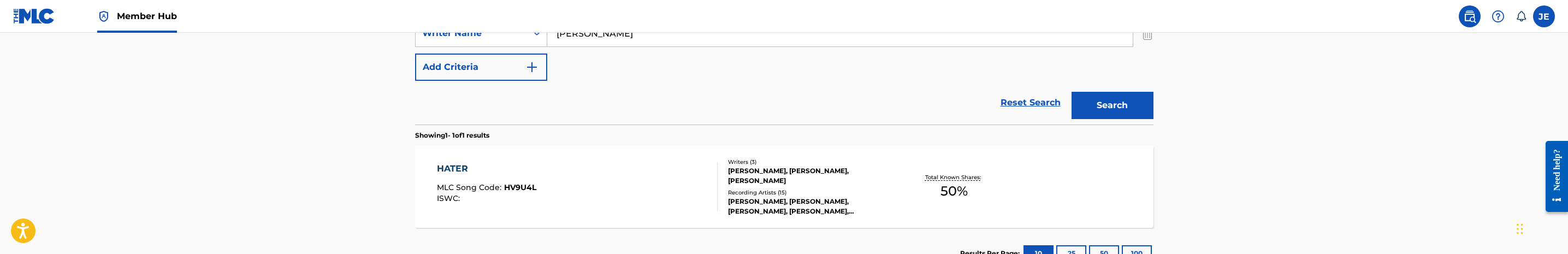
scroll to position [259, 0]
click at [705, 159] on div "HATER MLC Song Code : HV9U4L ISWC : Writers ( 3 ) TIMOTHY MINGO, TIKERIA LASHAY…" at bounding box center [784, 185] width 738 height 82
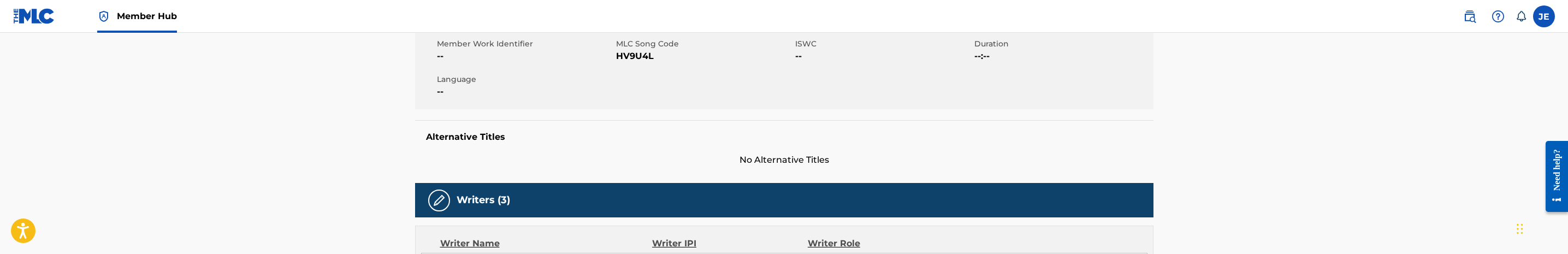
scroll to position [82, 0]
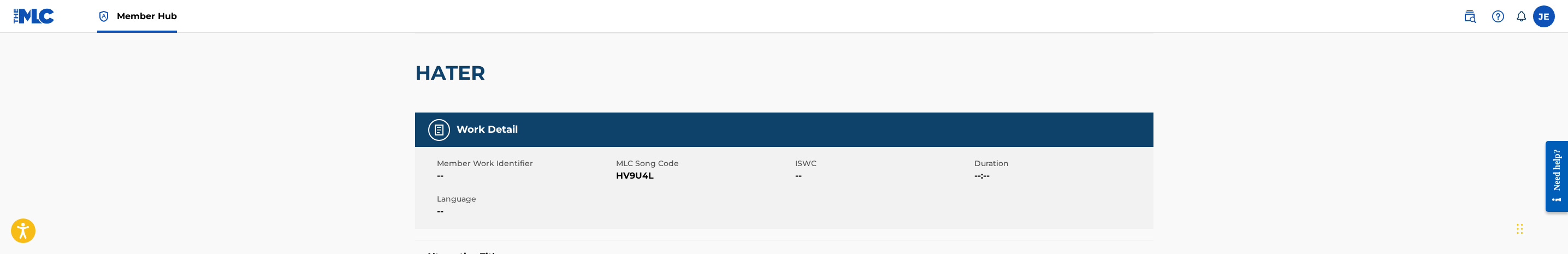
click at [641, 176] on span "HV9U4L" at bounding box center [704, 175] width 176 height 13
copy span "HV9U4L"
click at [645, 175] on span "HV9U4L" at bounding box center [704, 175] width 176 height 13
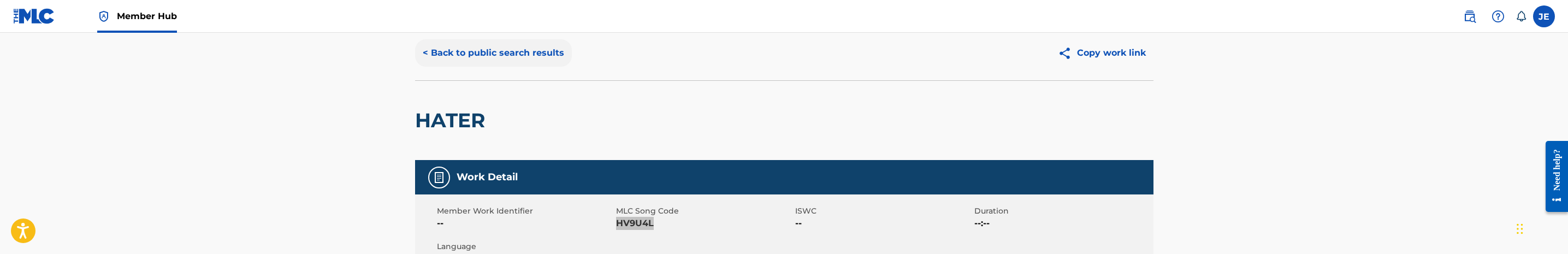
scroll to position [0, 0]
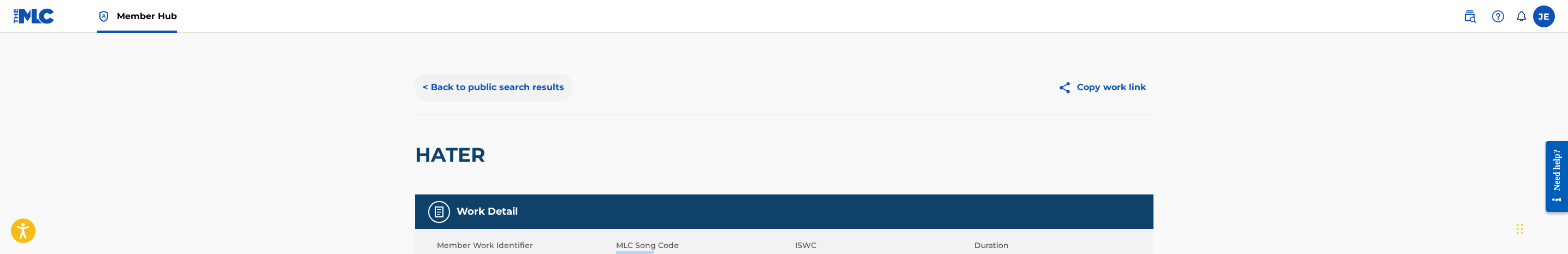
click at [490, 87] on button "< Back to public search results" at bounding box center [493, 87] width 157 height 27
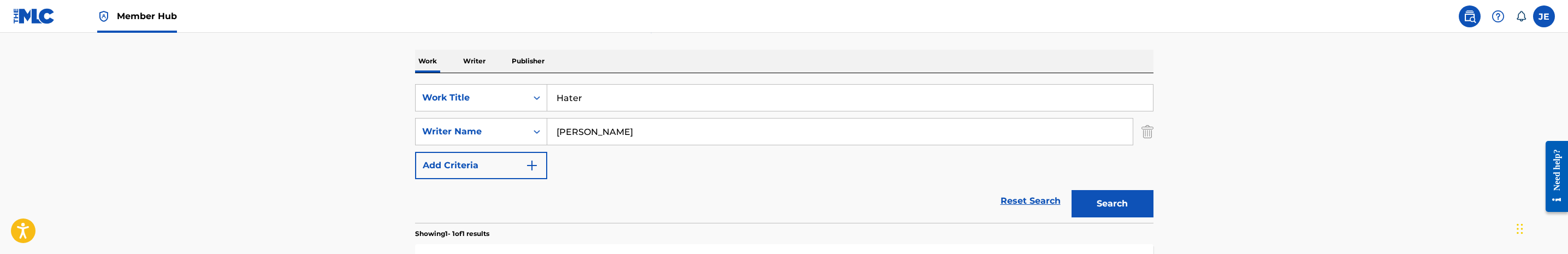
scroll to position [157, 0]
click at [623, 109] on input "Hater" at bounding box center [850, 99] width 606 height 26
paste input "Bougie"
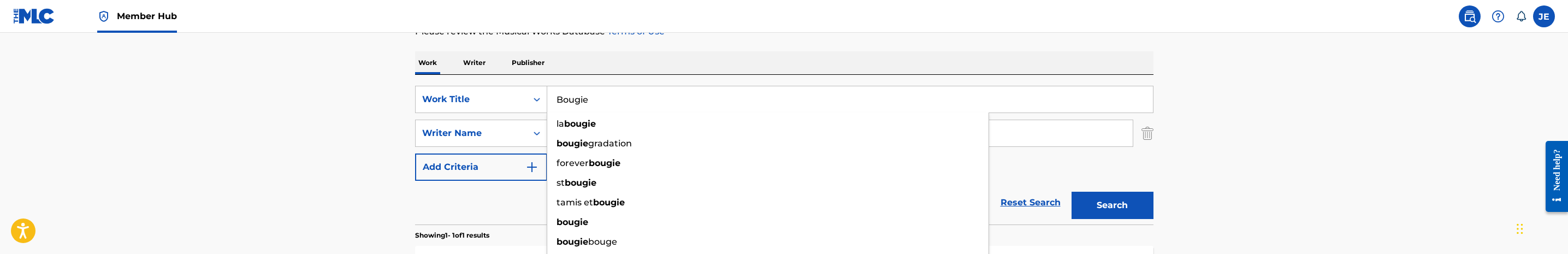
type input "Bougie"
click at [1286, 101] on main "The MLC Public Work Search The accuracy and completeness of The MLC's data is d…" at bounding box center [784, 130] width 1568 height 509
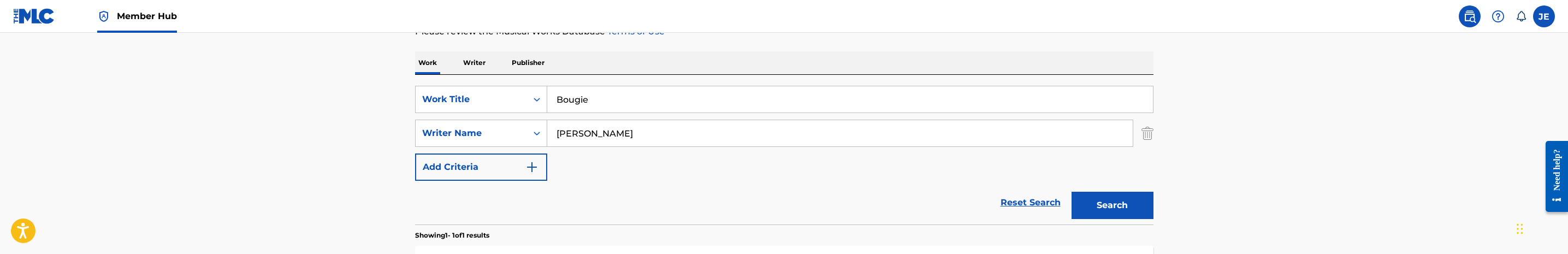
click at [654, 135] on input "[PERSON_NAME]" at bounding box center [840, 132] width 586 height 26
paste input "[PERSON_NAME] [PERSON_NAME]"
click at [1071, 191] on button "Search" at bounding box center [1112, 205] width 82 height 27
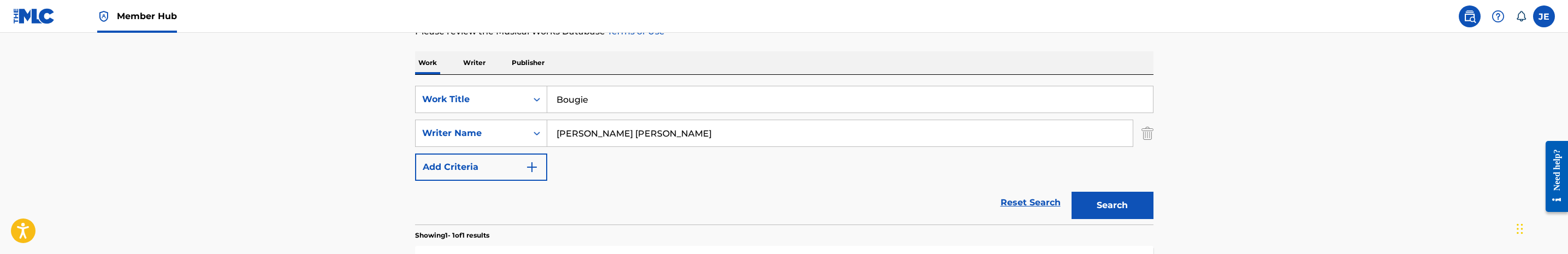
click at [616, 135] on input "[PERSON_NAME] [PERSON_NAME]" at bounding box center [840, 132] width 586 height 26
click at [616, 134] on input "[PERSON_NAME] [PERSON_NAME]" at bounding box center [840, 132] width 586 height 26
paste input "[PERSON_NAME]"
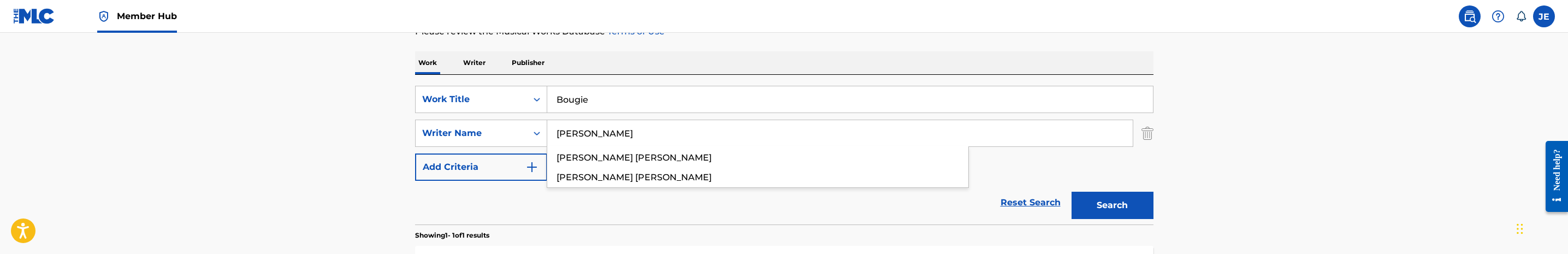
type input "[PERSON_NAME]"
click at [1071, 191] on button "Search" at bounding box center [1112, 205] width 82 height 27
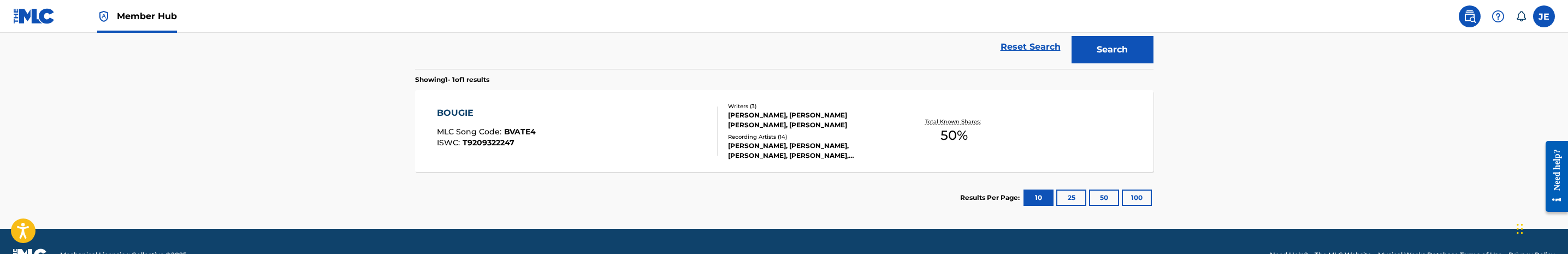
scroll to position [321, 0]
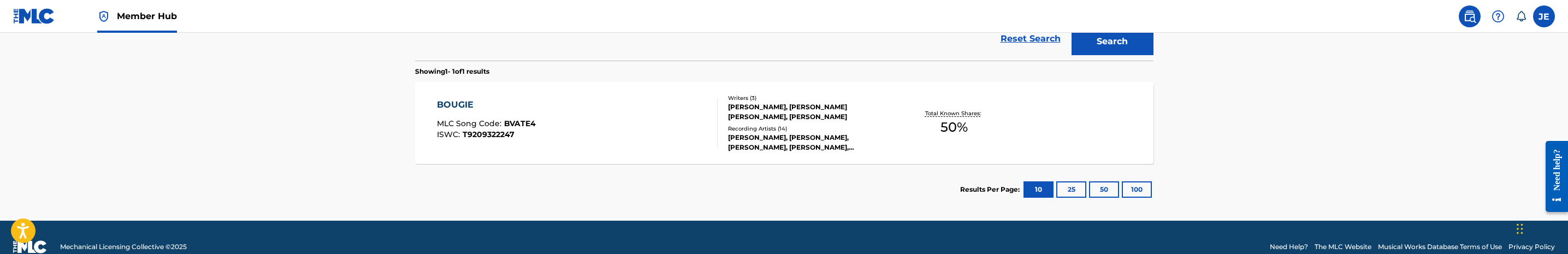
click at [717, 126] on div "Writers ( 3 ) TIKERIA LASHAY TAYLOR, TIMOTHY BRADLEY MINGO, TADAYSHA MICHELEKE …" at bounding box center [804, 122] width 175 height 58
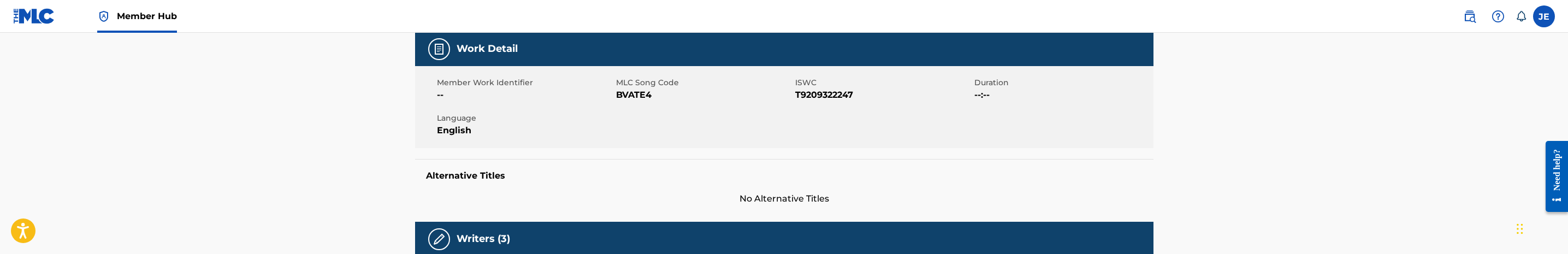
scroll to position [163, 0]
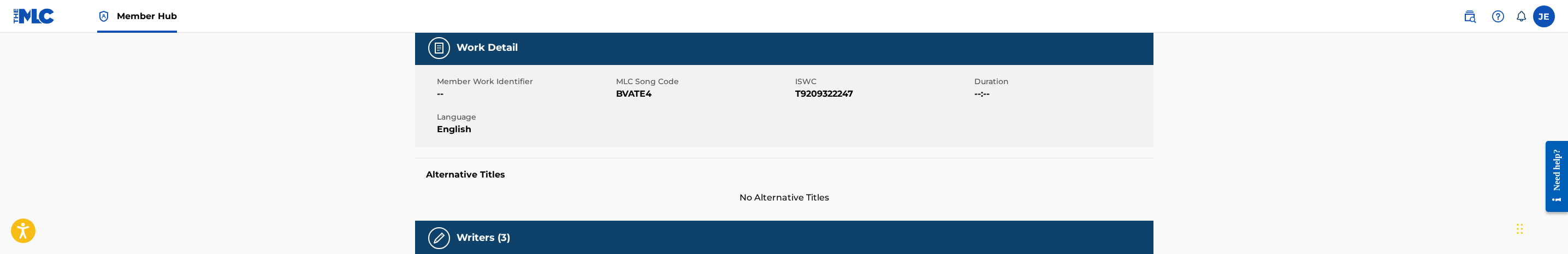
click at [632, 89] on span "BVATE4" at bounding box center [704, 93] width 176 height 13
copy span "BVATE4"
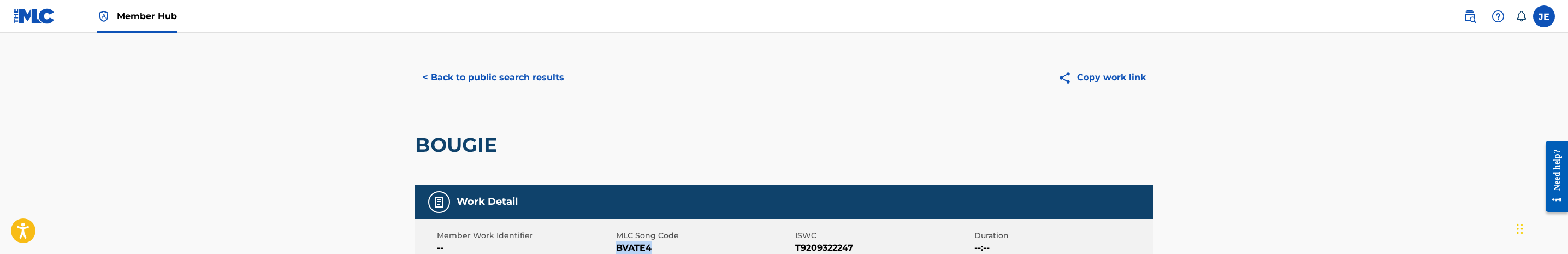
scroll to position [0, 0]
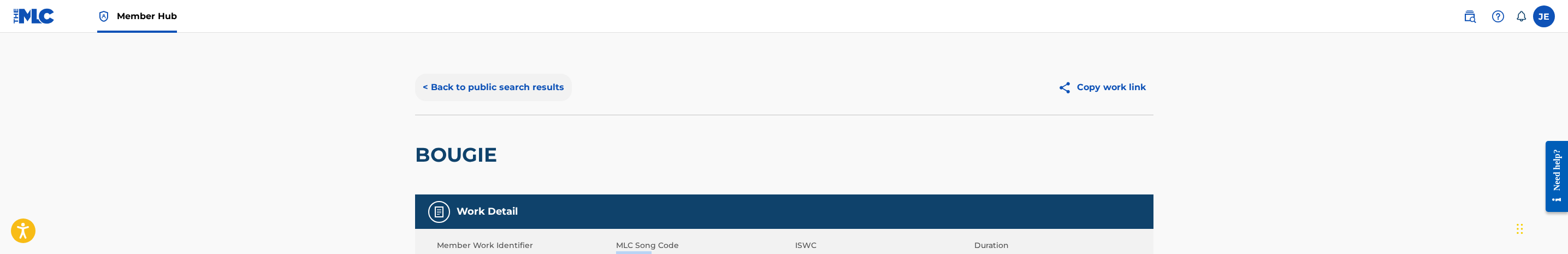
click at [496, 90] on button "< Back to public search results" at bounding box center [493, 87] width 157 height 27
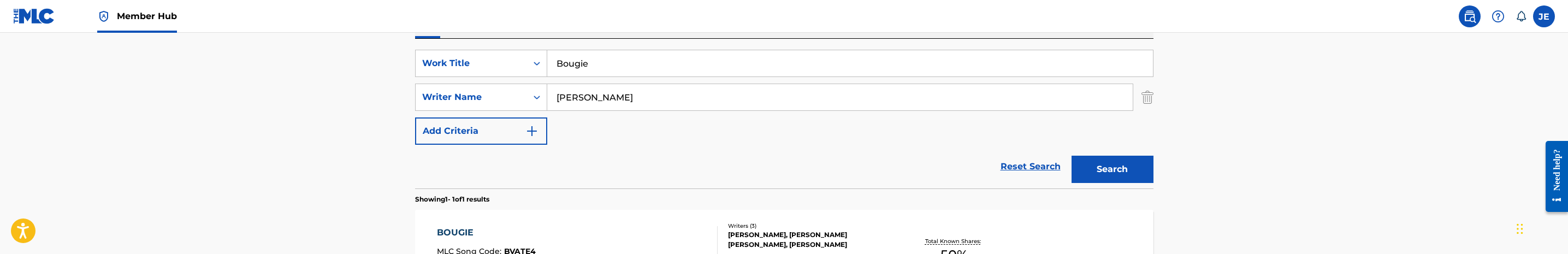
scroll to position [177, 0]
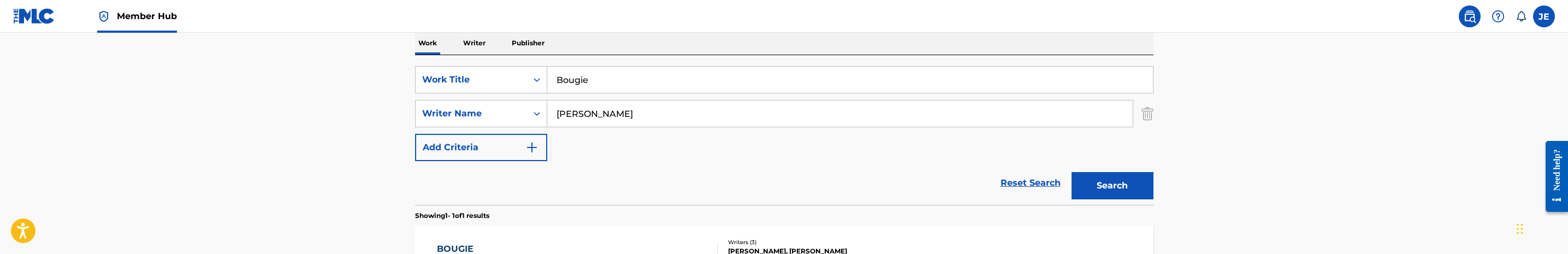
click at [617, 87] on input "Bougie" at bounding box center [850, 79] width 606 height 26
paste input "ang"
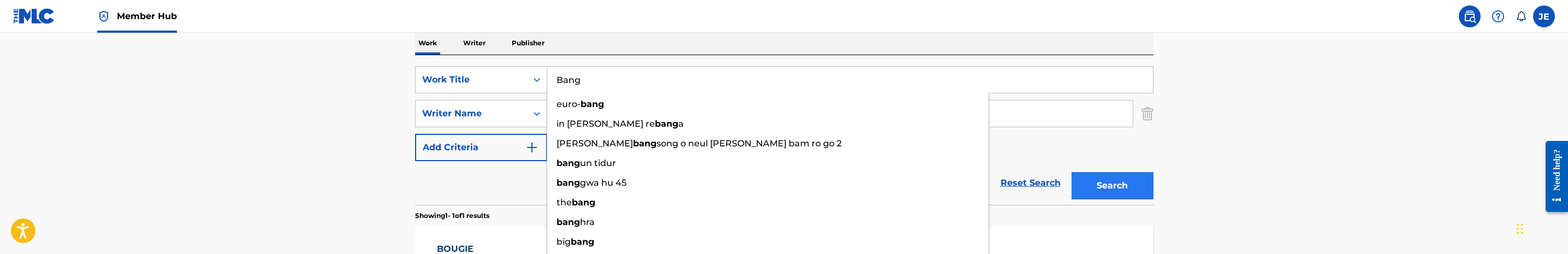
type input "Bang"
click at [1113, 187] on button "Search" at bounding box center [1112, 185] width 82 height 27
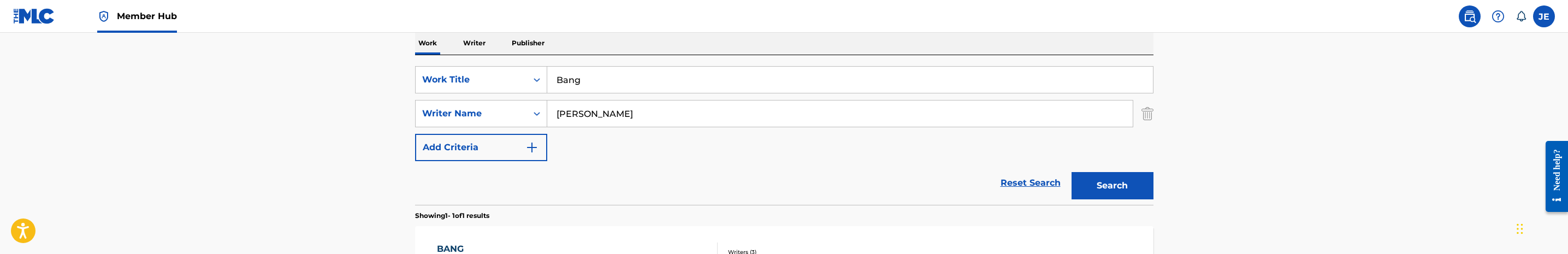
click at [659, 124] on input "[PERSON_NAME]" at bounding box center [840, 113] width 586 height 26
paste input "[PERSON_NAME] [PERSON_NAME]"
click at [1071, 171] on button "Search" at bounding box center [1112, 185] width 82 height 27
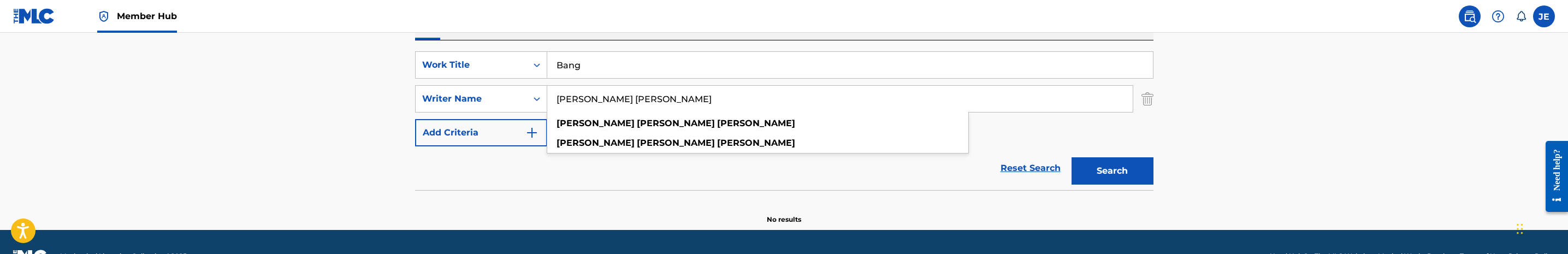
scroll to position [220, 0]
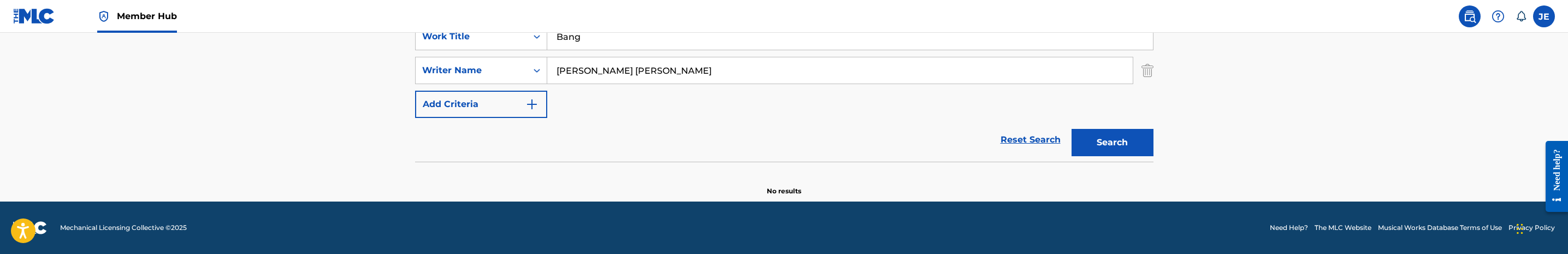
click at [680, 64] on input "[PERSON_NAME] [PERSON_NAME]" at bounding box center [840, 70] width 586 height 26
paste input "Taylor Tikeria Lasha"
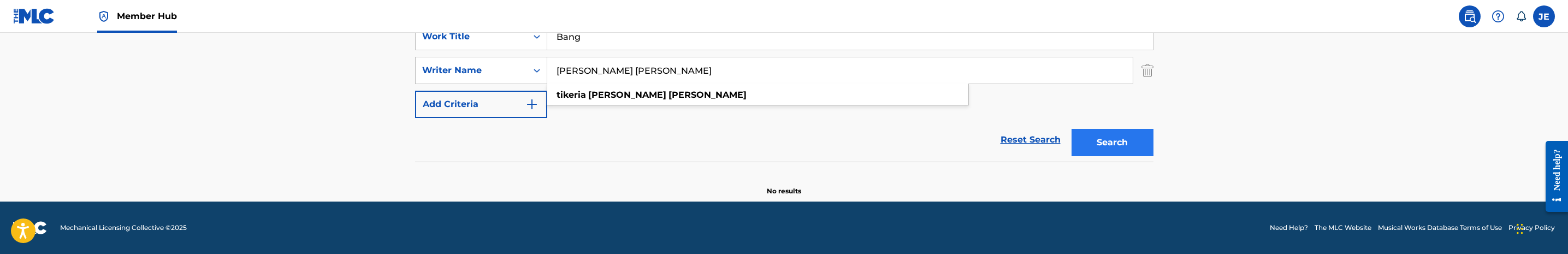
type input "[PERSON_NAME] [PERSON_NAME]"
click at [1137, 150] on button "Search" at bounding box center [1112, 142] width 82 height 27
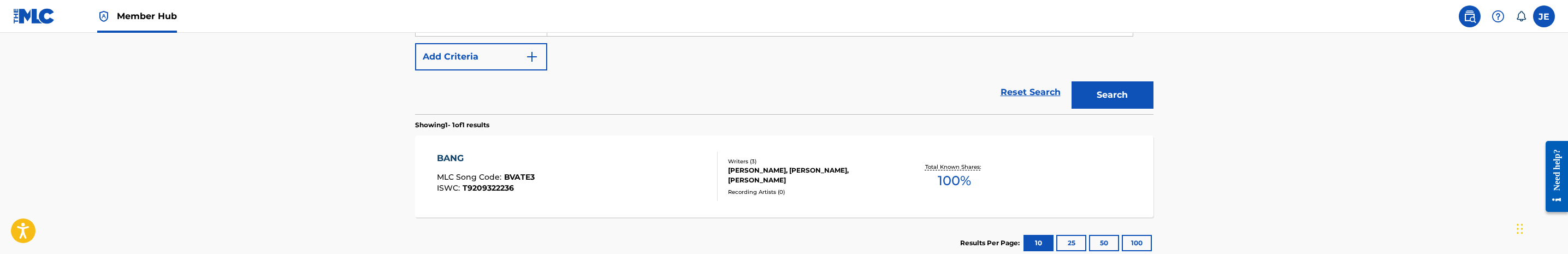
scroll to position [302, 0]
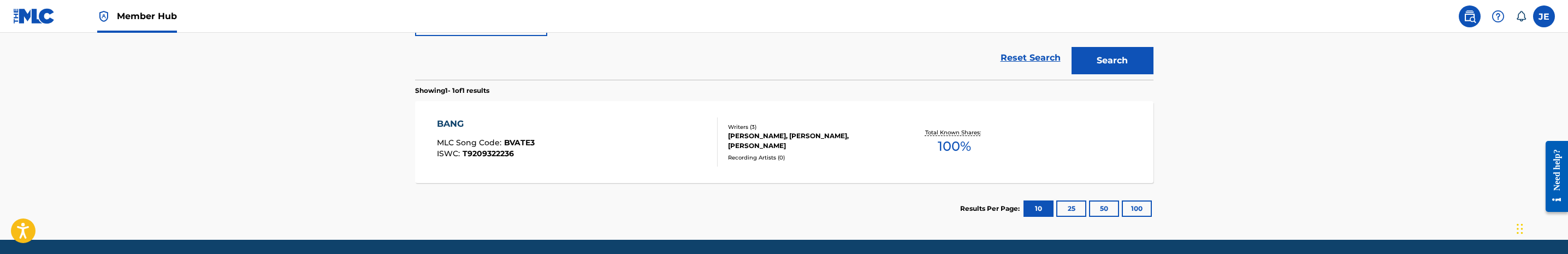
click at [616, 169] on div "BANG MLC Song Code : BVATE3 ISWC : T9209322236 Writers ( 3 ) TIMOTHY MINGO, TIK…" at bounding box center [784, 142] width 738 height 82
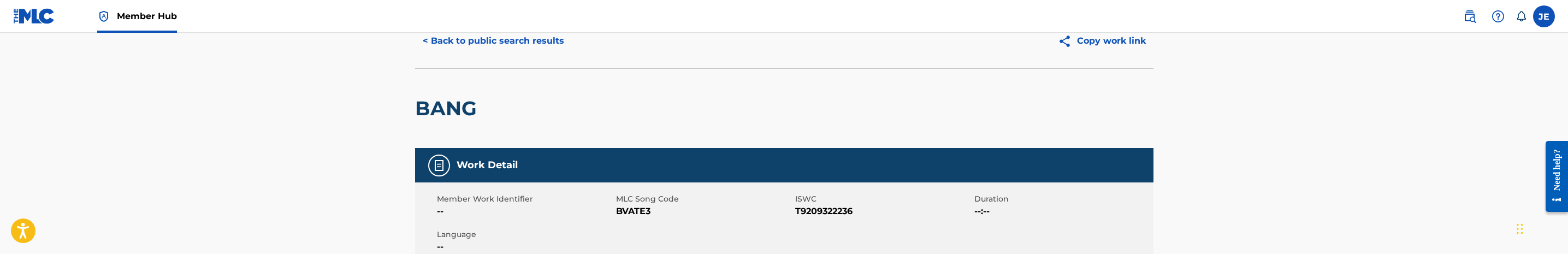
scroll to position [163, 0]
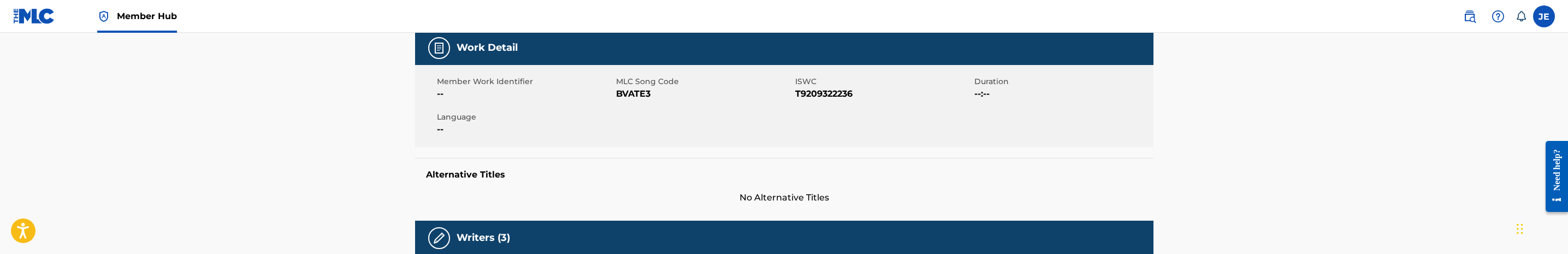
click at [636, 93] on span "BVATE3" at bounding box center [704, 93] width 176 height 13
copy span "BVATE3"
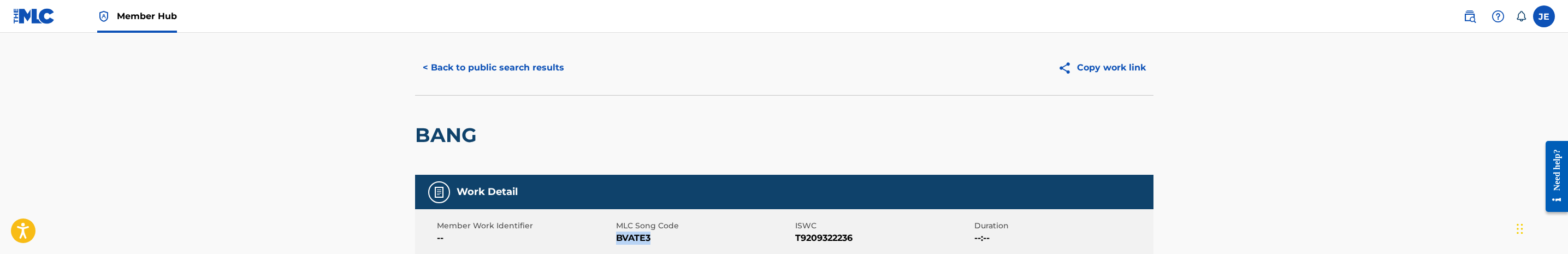
scroll to position [0, 0]
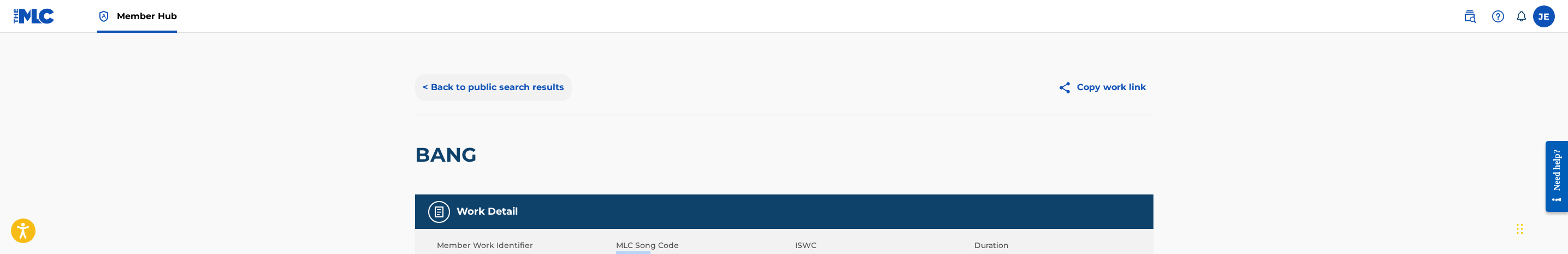
click at [552, 93] on button "< Back to public search results" at bounding box center [493, 87] width 157 height 27
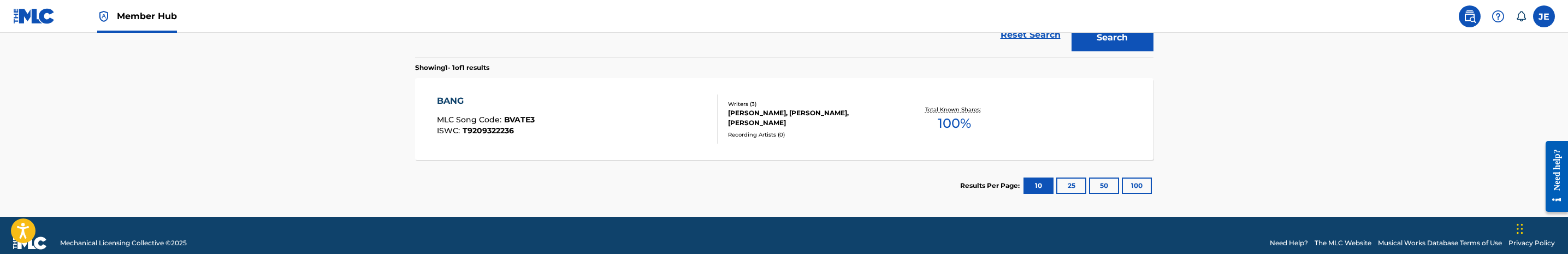
scroll to position [340, 0]
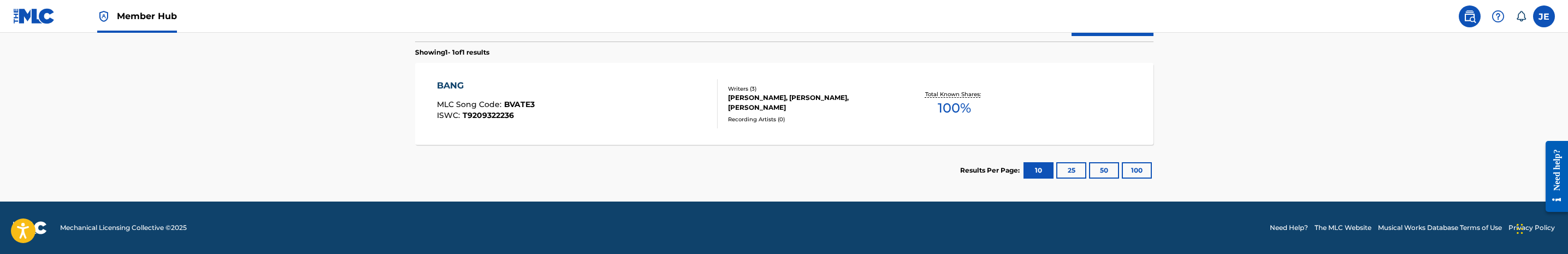
click at [605, 113] on div "BANG MLC Song Code : BVATE3 ISWC : T9209322236" at bounding box center [577, 103] width 281 height 49
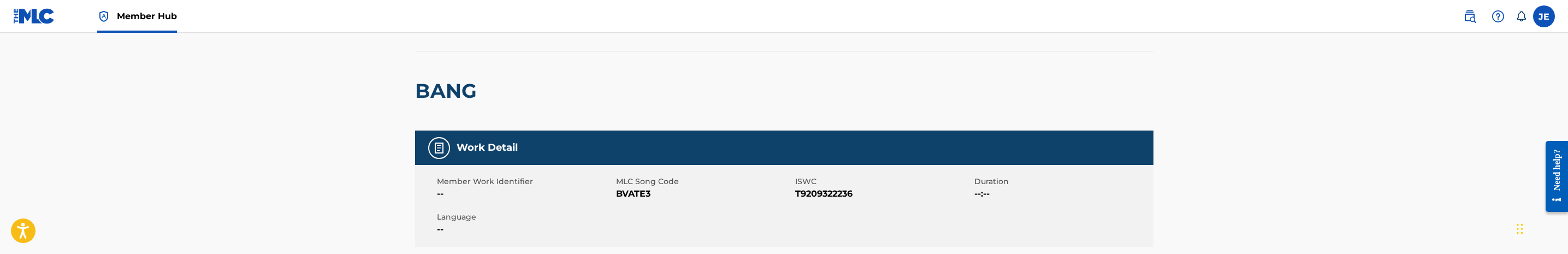
scroll to position [163, 0]
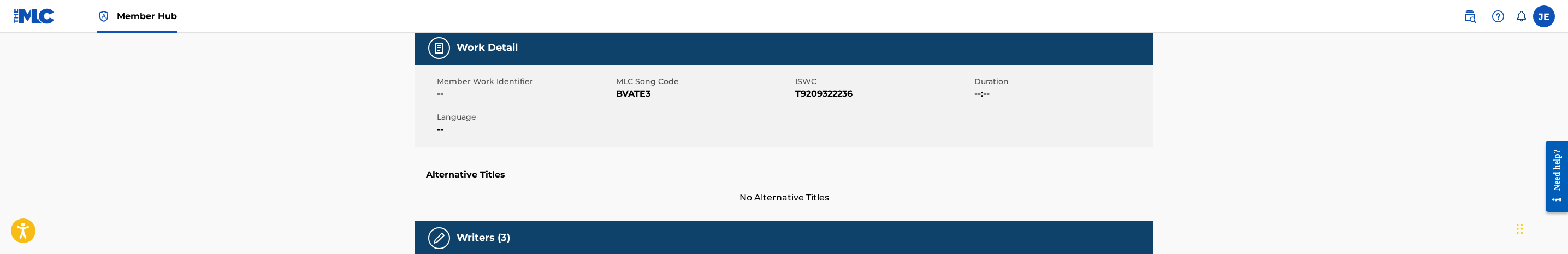
click at [637, 96] on span "BVATE3" at bounding box center [704, 93] width 176 height 13
copy span "BVATE3"
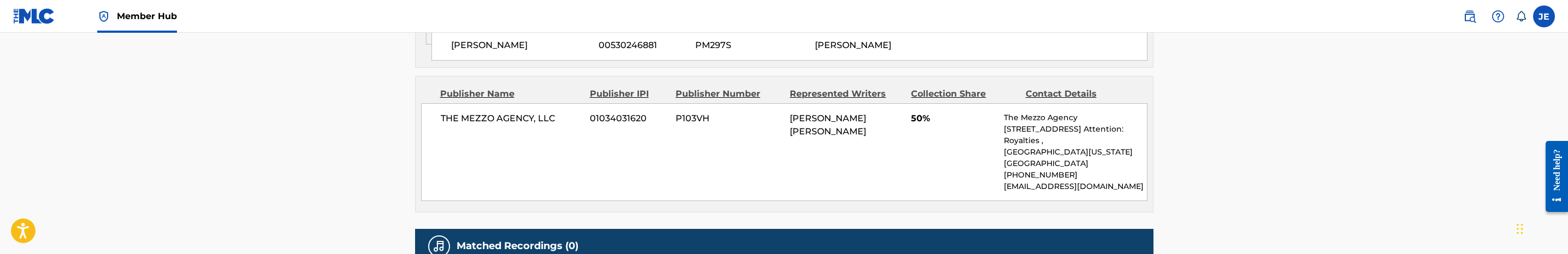
scroll to position [818, 0]
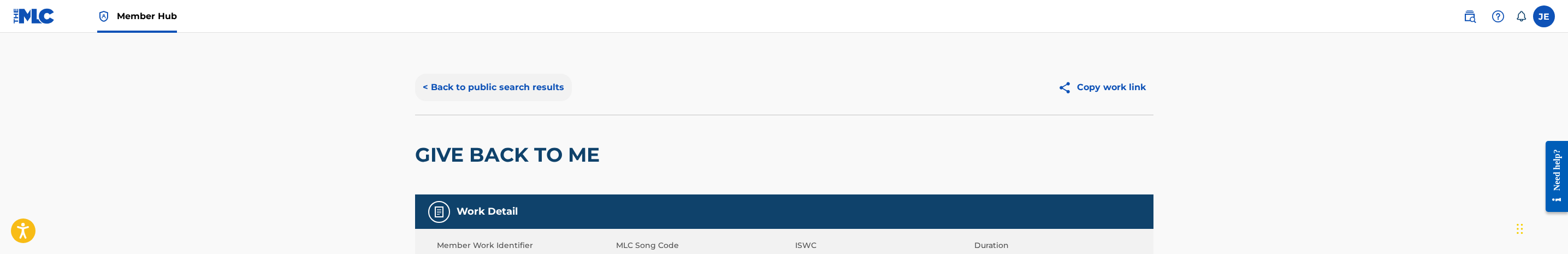
click at [501, 83] on button "< Back to public search results" at bounding box center [493, 87] width 157 height 27
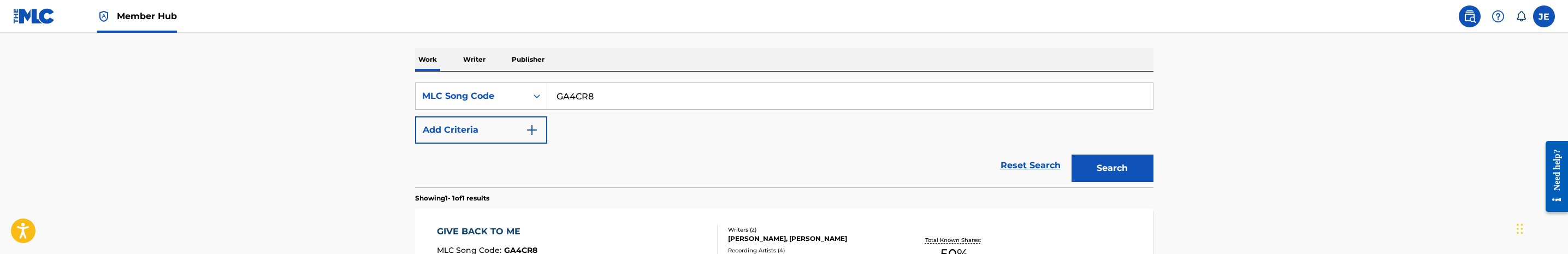
scroll to position [158, 0]
click at [525, 99] on div "MLC Song Code" at bounding box center [471, 98] width 112 height 21
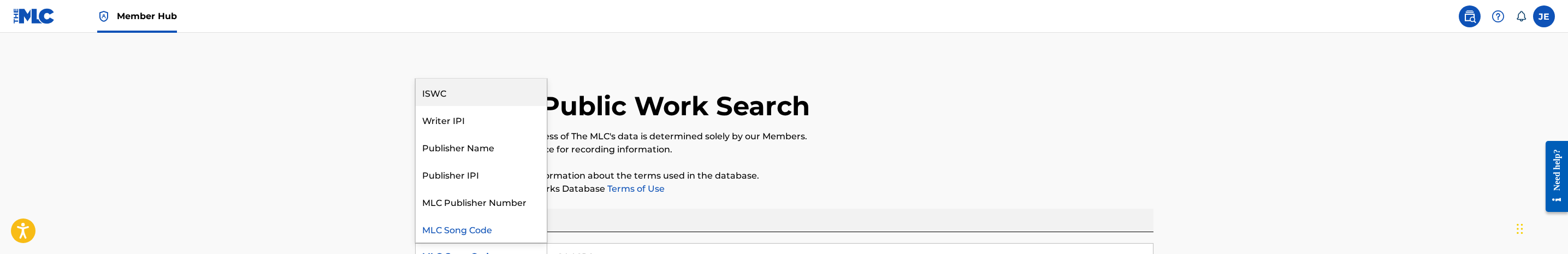
scroll to position [0, 0]
click at [483, 92] on div "Work Title" at bounding box center [481, 93] width 131 height 27
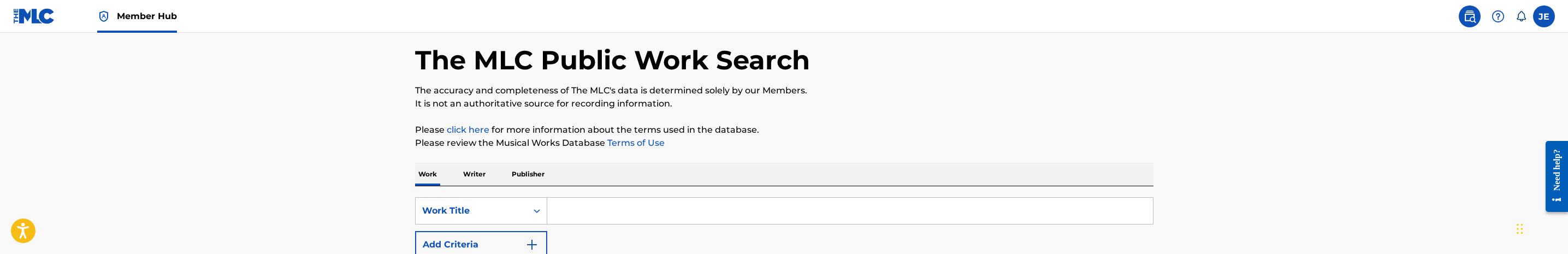
scroll to position [82, 0]
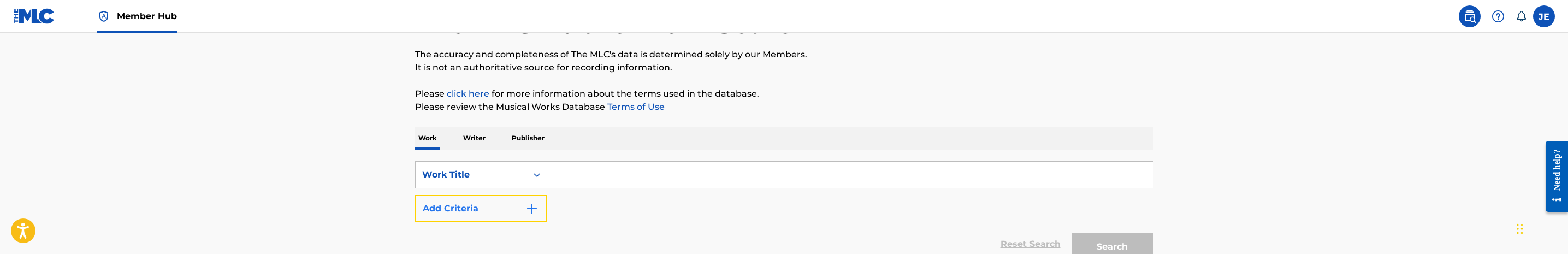
click at [540, 198] on button "Add Criteria" at bounding box center [481, 209] width 133 height 27
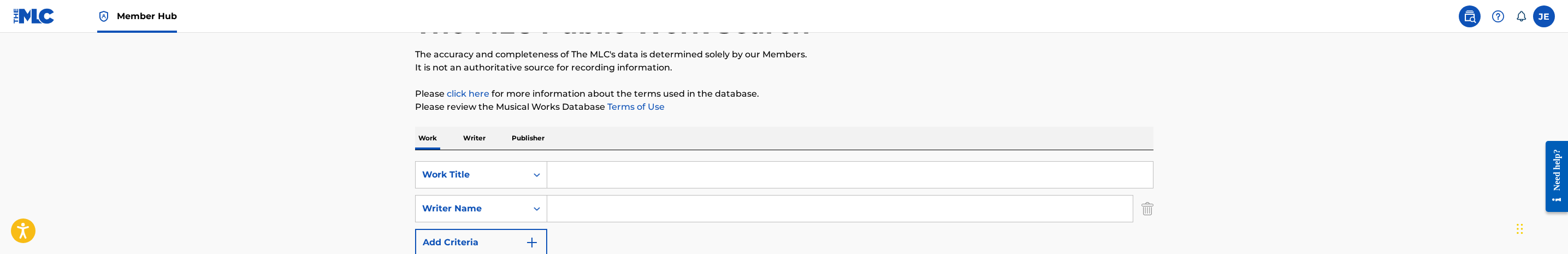
click at [580, 177] on input "Search Form" at bounding box center [850, 174] width 606 height 26
paste input "Georgia"
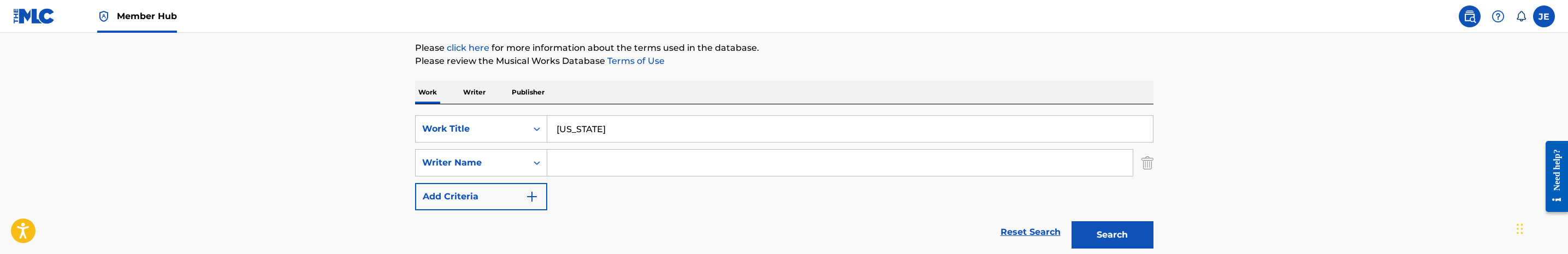
scroll to position [163, 0]
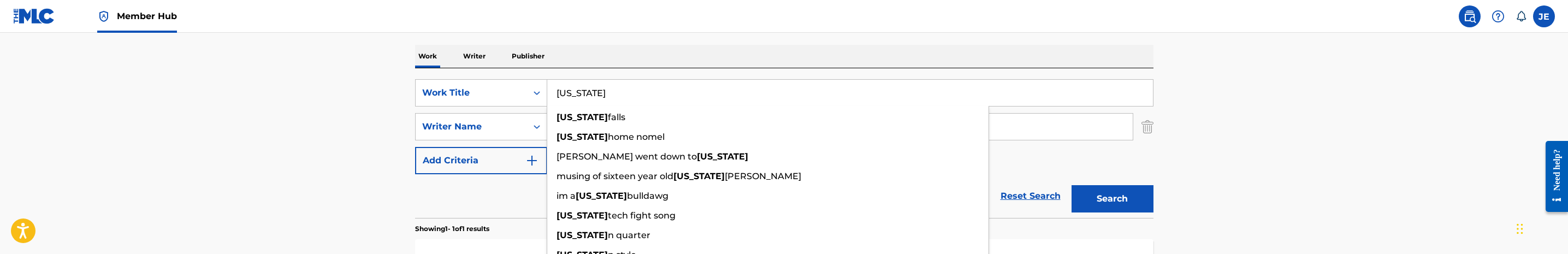
type input "Georgia"
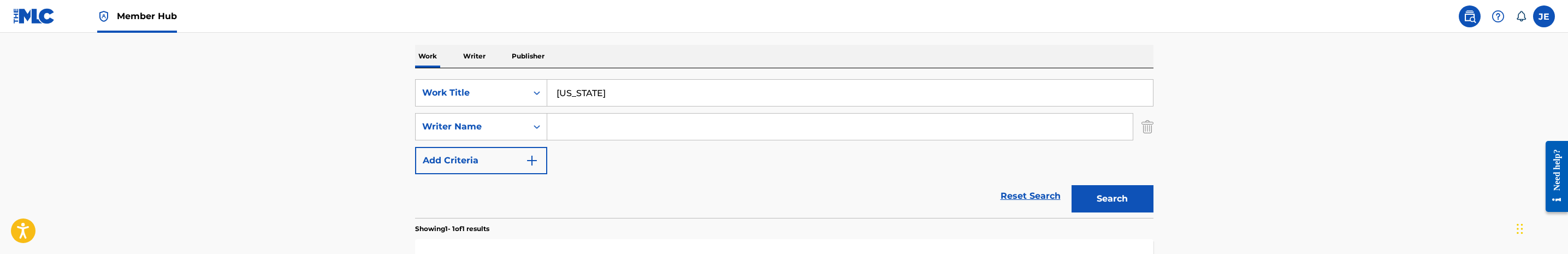
click at [612, 128] on input "Search Form" at bounding box center [840, 126] width 586 height 26
paste input "Mingo Timothy Bradley"
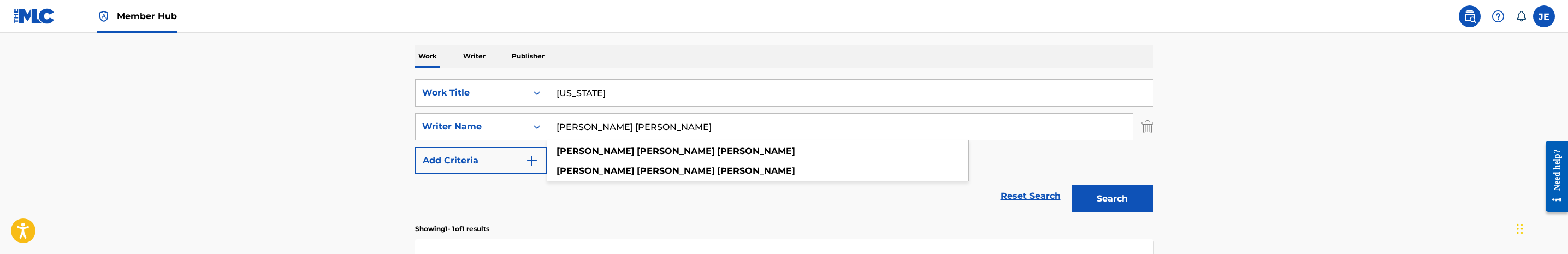
click at [1124, 184] on div "Search" at bounding box center [1109, 196] width 87 height 44
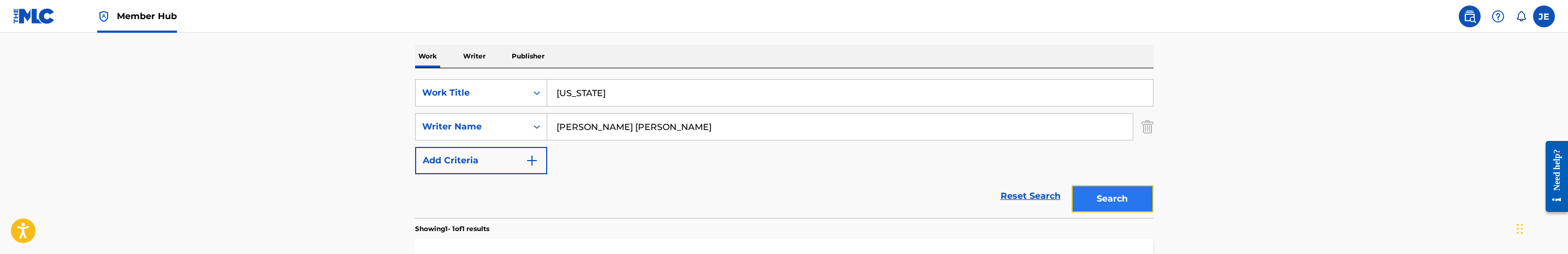
click at [1124, 191] on button "Search" at bounding box center [1112, 199] width 82 height 27
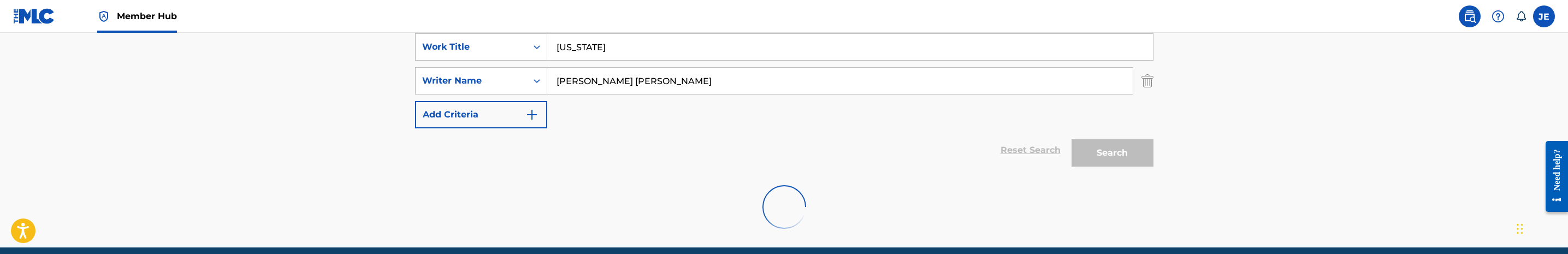
scroll to position [220, 0]
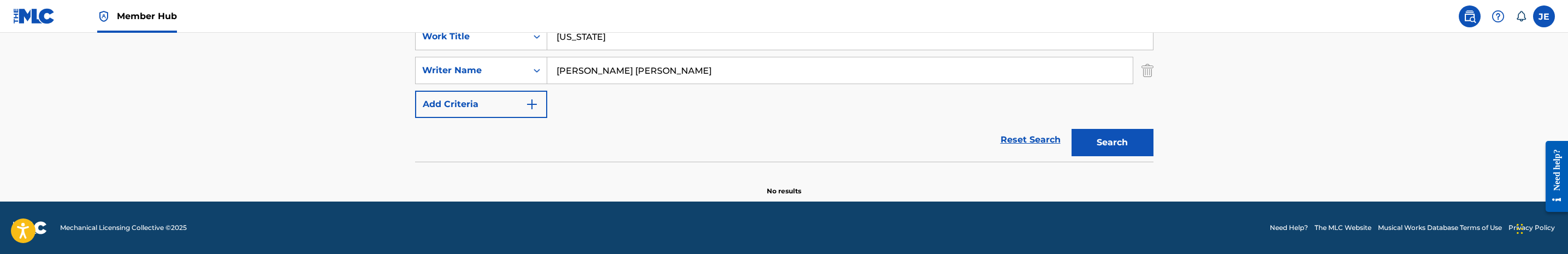
click at [727, 72] on input "Mingo Timothy Bradley" at bounding box center [840, 70] width 586 height 26
click at [728, 72] on input "Mingo Timothy Bradley" at bounding box center [840, 70] width 586 height 26
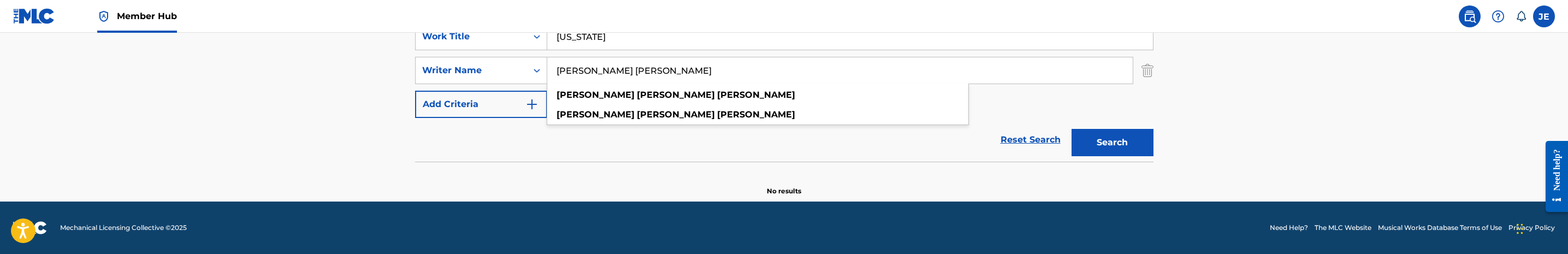
click at [728, 72] on input "Mingo Timothy Bradley" at bounding box center [840, 70] width 586 height 26
paste input "Taylor, Tadaysha"
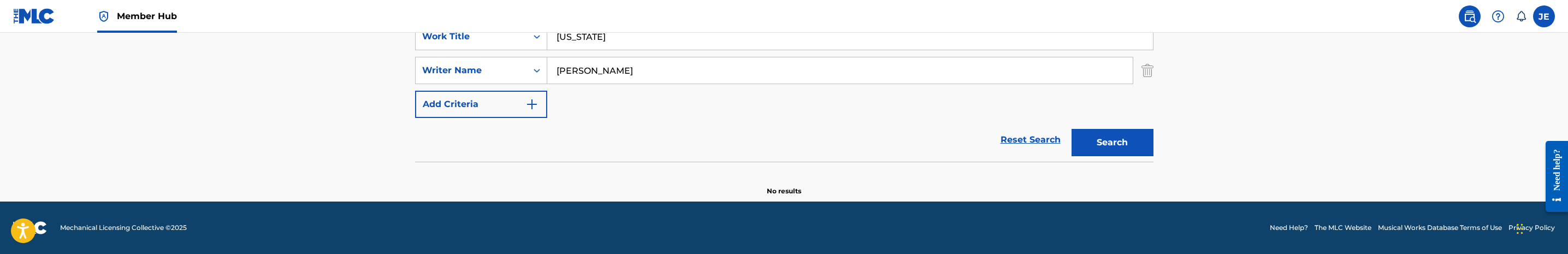
click at [1071, 129] on button "Search" at bounding box center [1112, 142] width 82 height 27
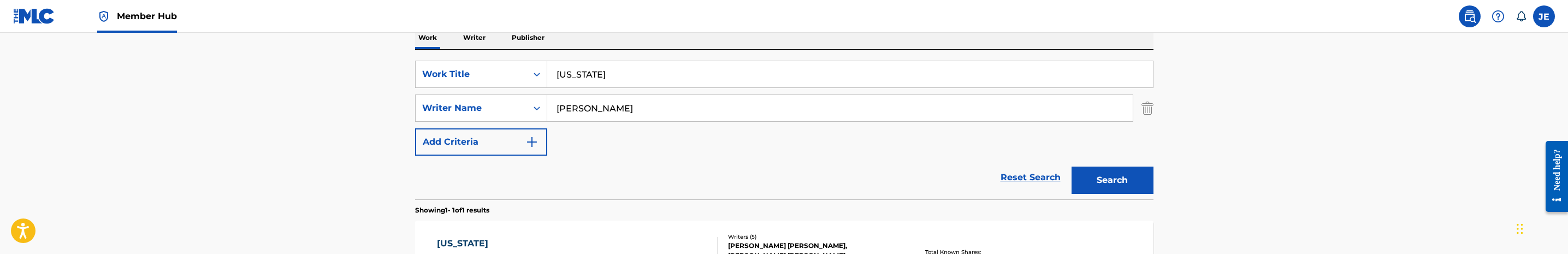
scroll to position [138, 0]
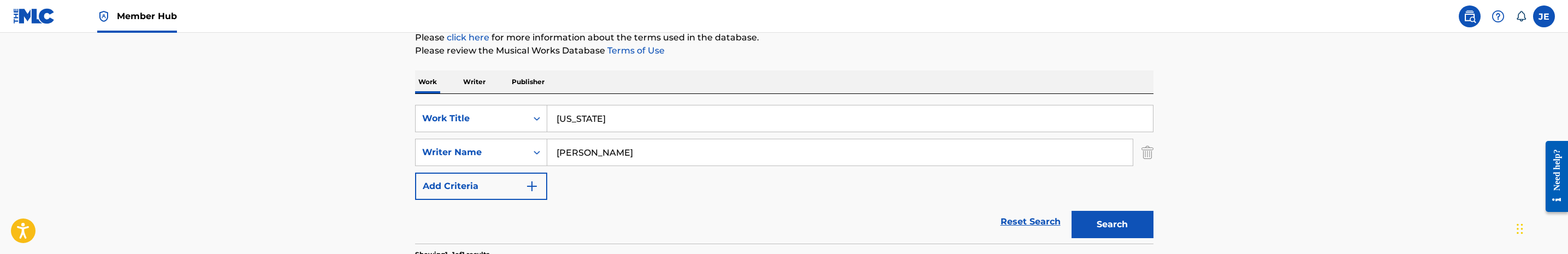
click at [671, 152] on input "Taylor, Tadaysha" at bounding box center [840, 151] width 586 height 26
paste input "Alexander Phalon Anton"
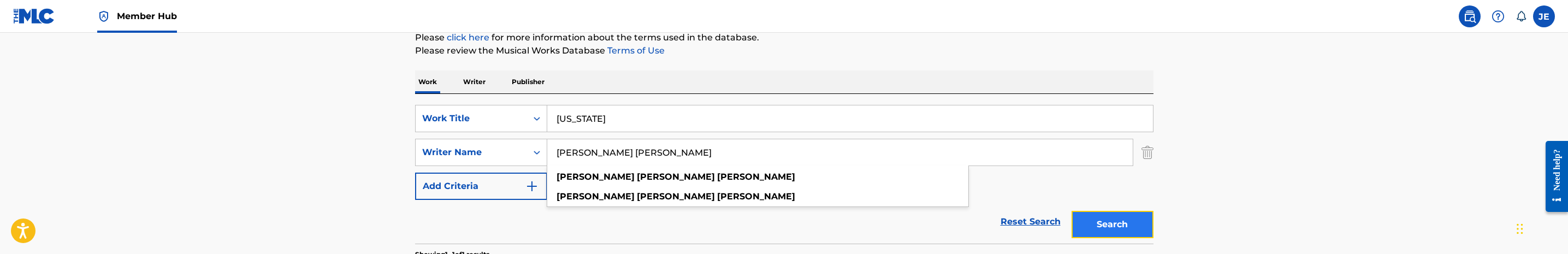
click at [1112, 220] on button "Search" at bounding box center [1112, 224] width 82 height 27
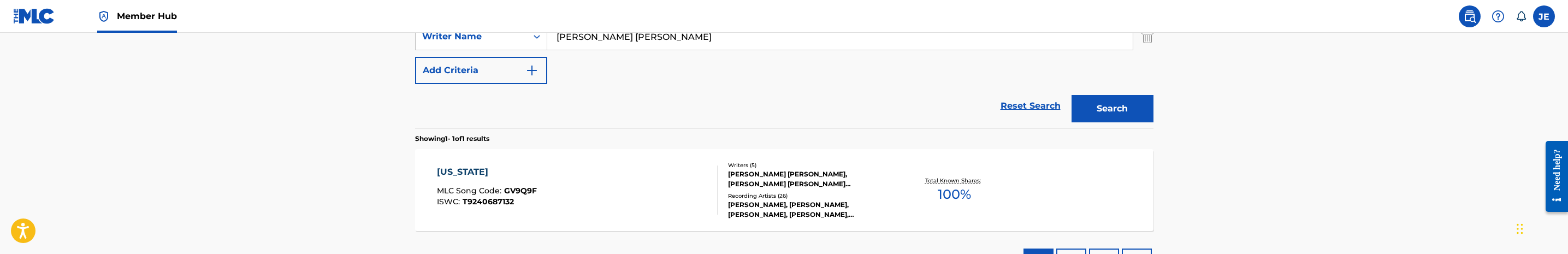
scroll to position [220, 0]
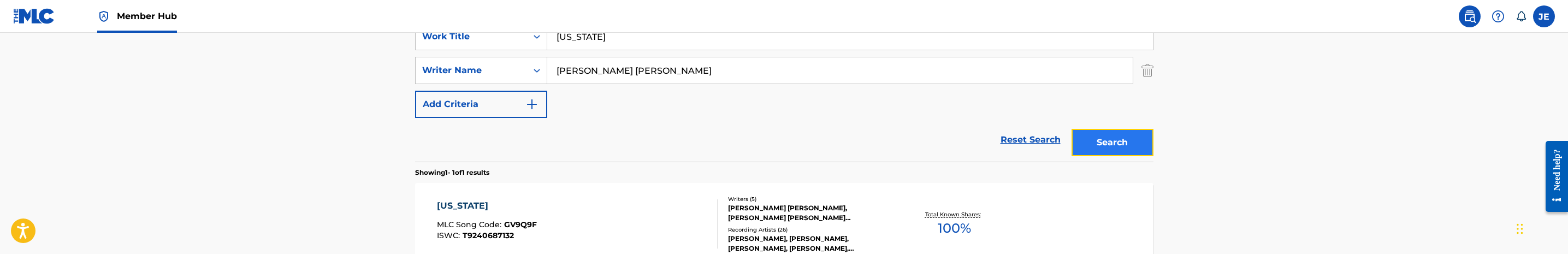
click at [1126, 150] on button "Search" at bounding box center [1112, 142] width 82 height 27
click at [609, 50] on div "Georgia" at bounding box center [851, 36] width 606 height 27
click at [626, 77] on input "Alexander Phalon Anton" at bounding box center [840, 70] width 586 height 26
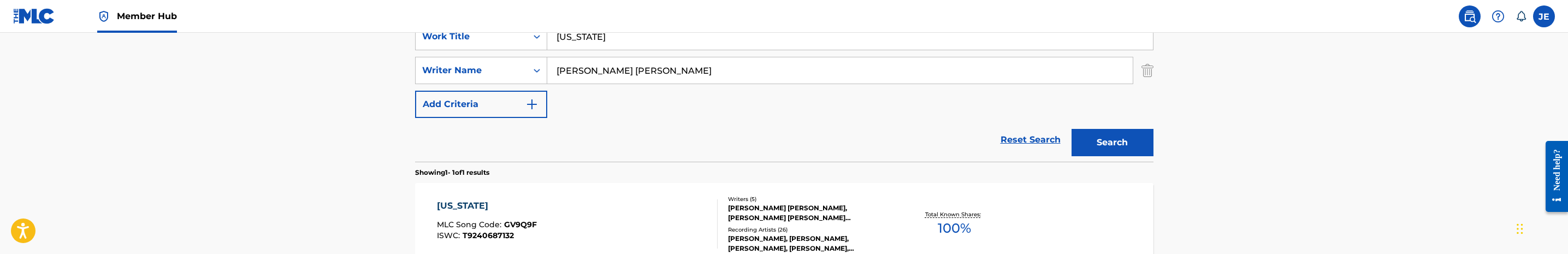
click at [626, 77] on input "Alexander Phalon Anton" at bounding box center [840, 70] width 586 height 26
paste input "Sharrieff Tariq Anwar-bassett"
click at [1071, 129] on button "Search" at bounding box center [1112, 142] width 82 height 27
click at [639, 79] on input "Sharrieff Tariq Anwar-bassett" at bounding box center [840, 70] width 586 height 26
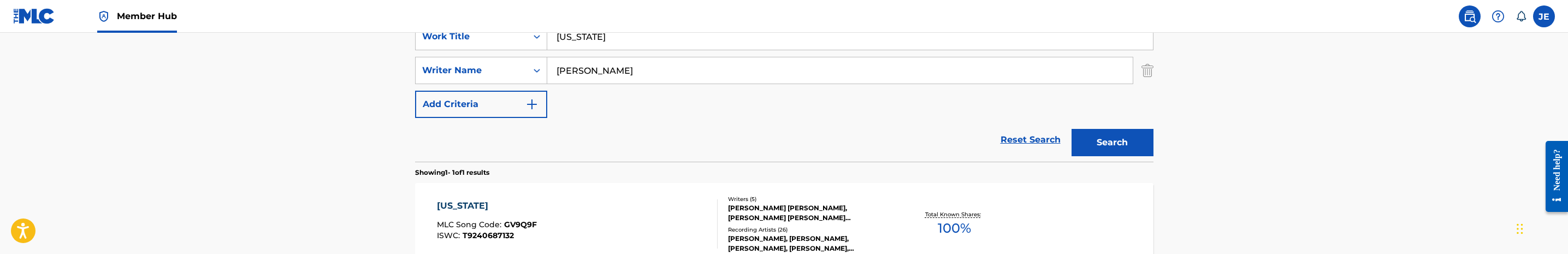
click at [639, 79] on input "Sharrieff Tariq Anwar-bassett" at bounding box center [840, 70] width 586 height 26
paste input "Walker Reuel Ethan"
click at [1132, 143] on button "Search" at bounding box center [1112, 142] width 82 height 27
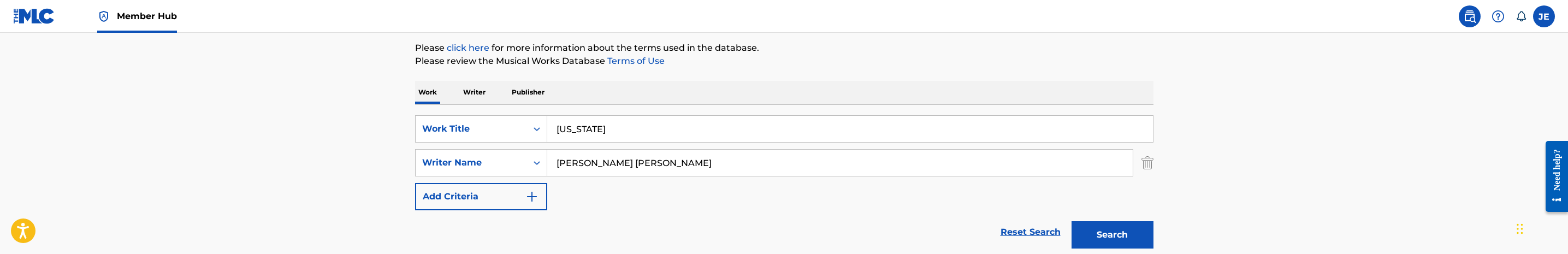
scroll to position [95, 0]
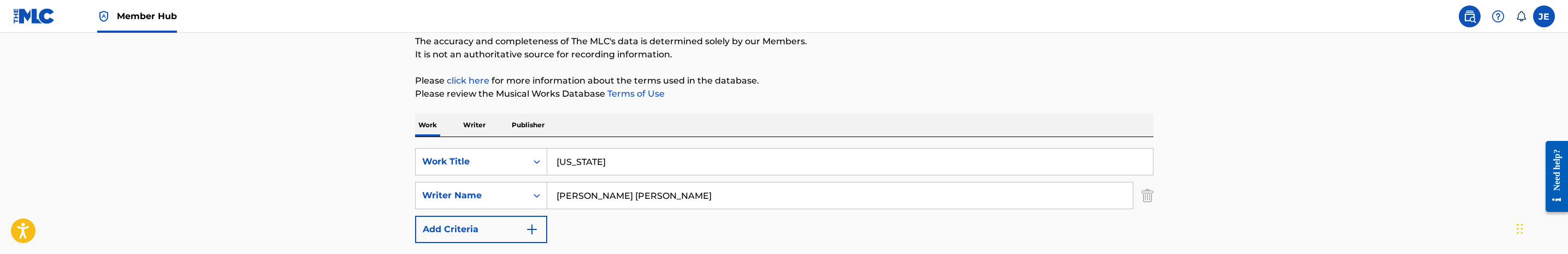
click at [662, 194] on input "Walker Reuel Ethan" at bounding box center [840, 195] width 586 height 26
paste input "Taylor Tikeria Lashay"
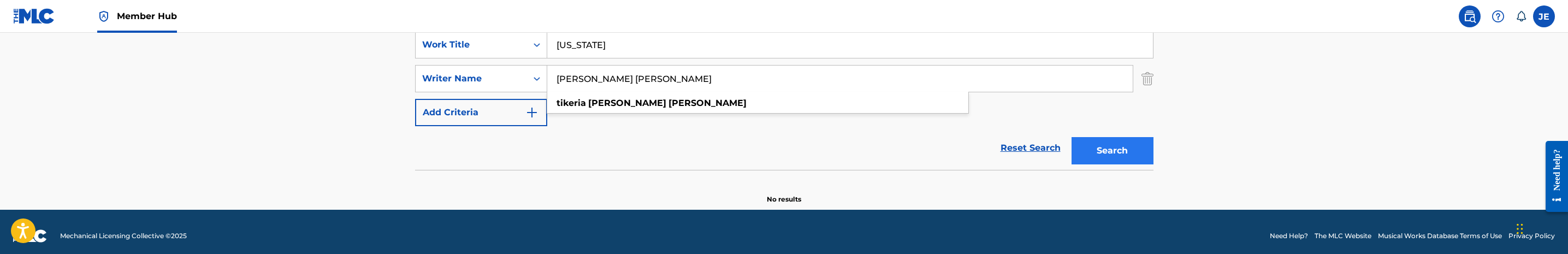
scroll to position [220, 0]
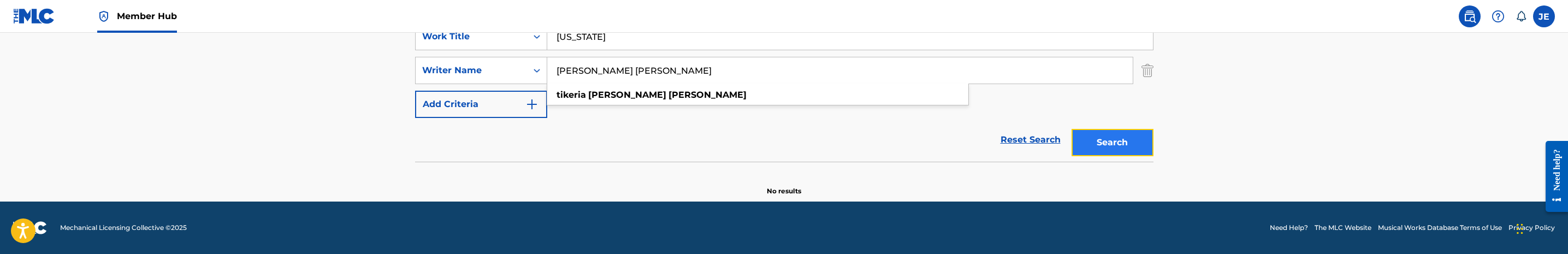
click at [1124, 136] on button "Search" at bounding box center [1112, 142] width 82 height 27
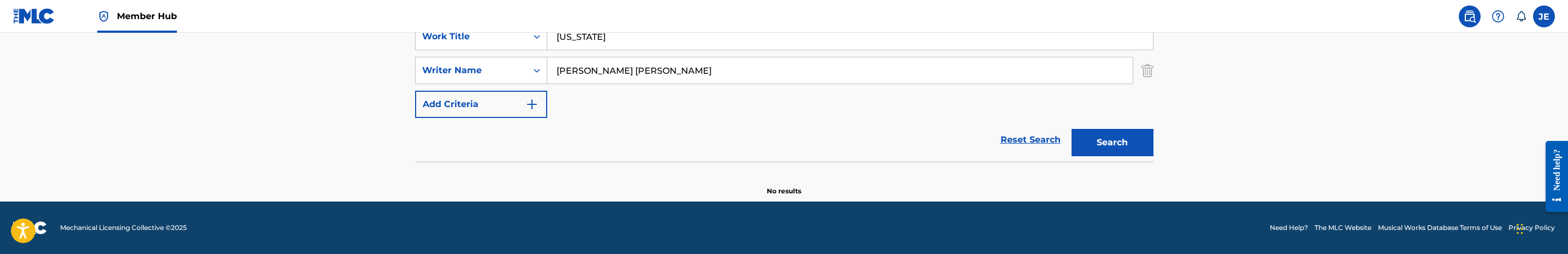
click at [672, 71] on input "Taylor Tikeria Lashay" at bounding box center [840, 70] width 586 height 26
paste input ", Tadaysha"
type input "Taylor, Tadaysha"
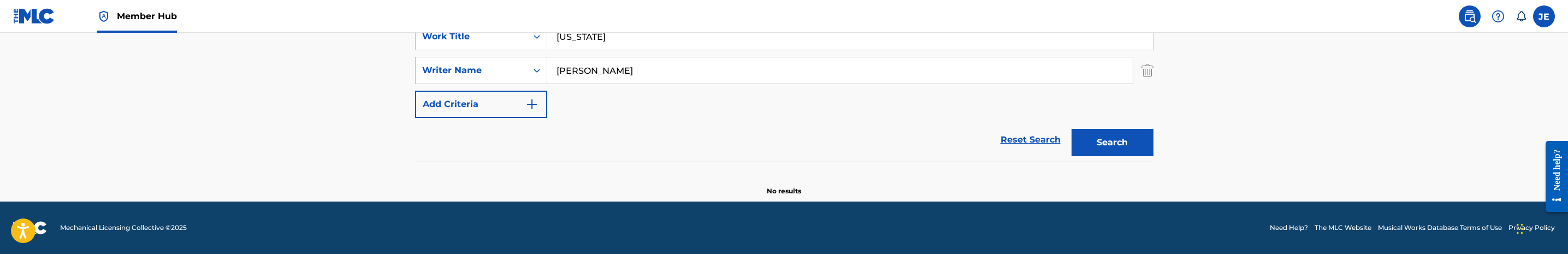
click at [1071, 129] on button "Search" at bounding box center [1112, 142] width 82 height 27
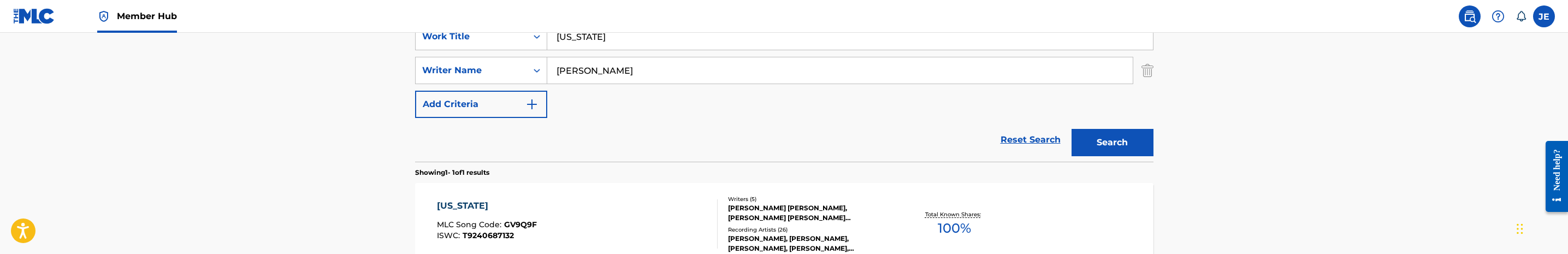
scroll to position [302, 0]
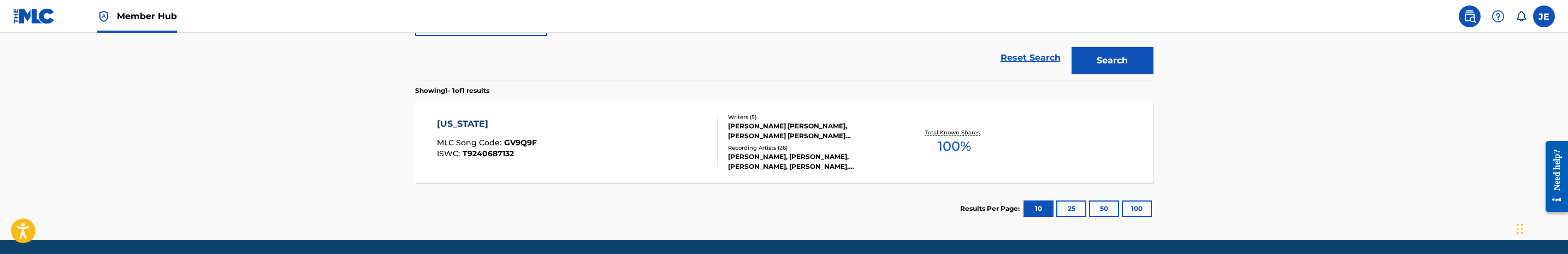
click at [677, 147] on div "GEORGIA MLC Song Code : GV9Q9F ISWC : T9240687132" at bounding box center [577, 142] width 281 height 49
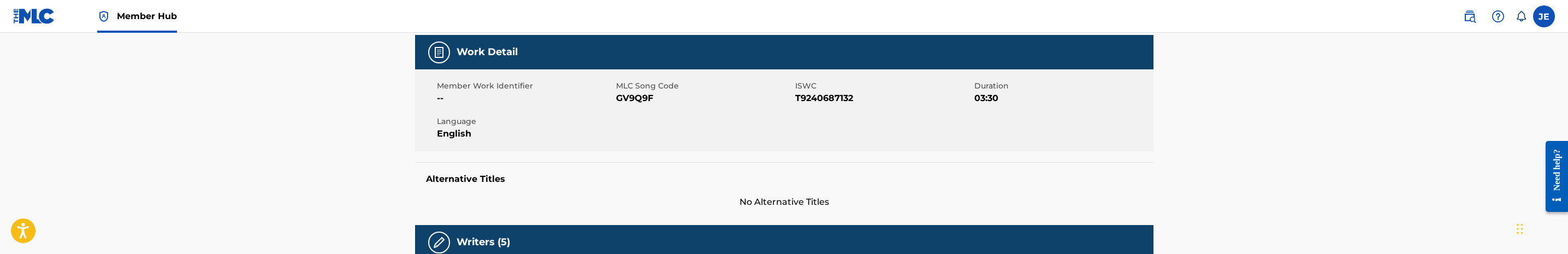
scroll to position [163, 0]
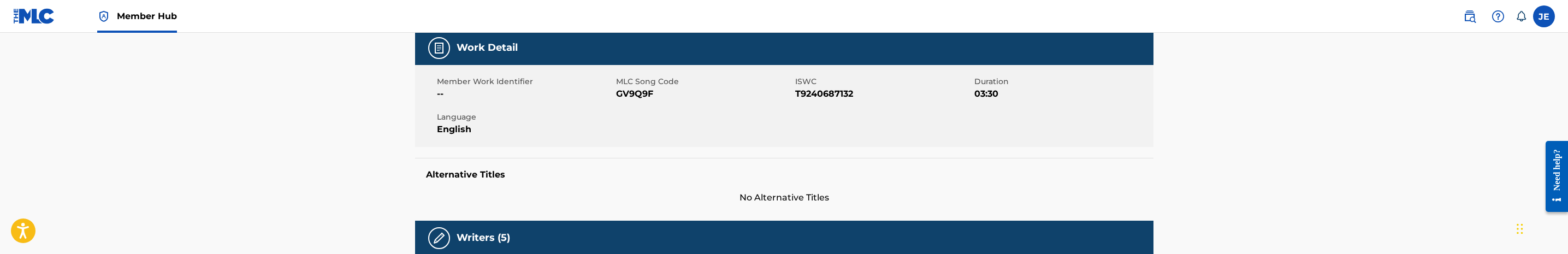
click at [632, 96] on span "GV9Q9F" at bounding box center [704, 93] width 176 height 13
copy span "GV9Q9F"
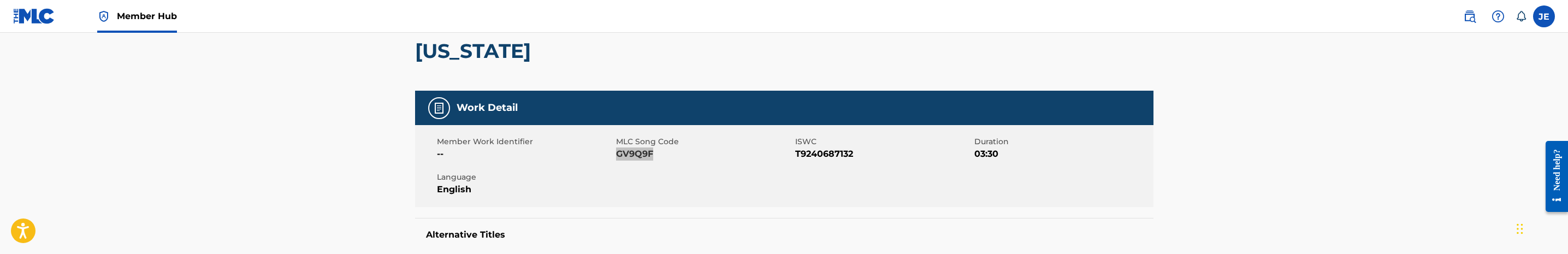
scroll to position [82, 0]
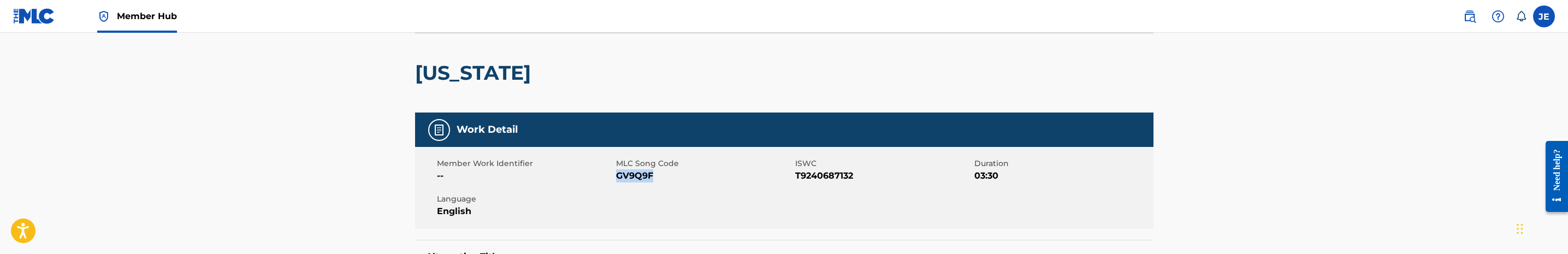
click at [631, 177] on span "GV9Q9F" at bounding box center [704, 175] width 176 height 13
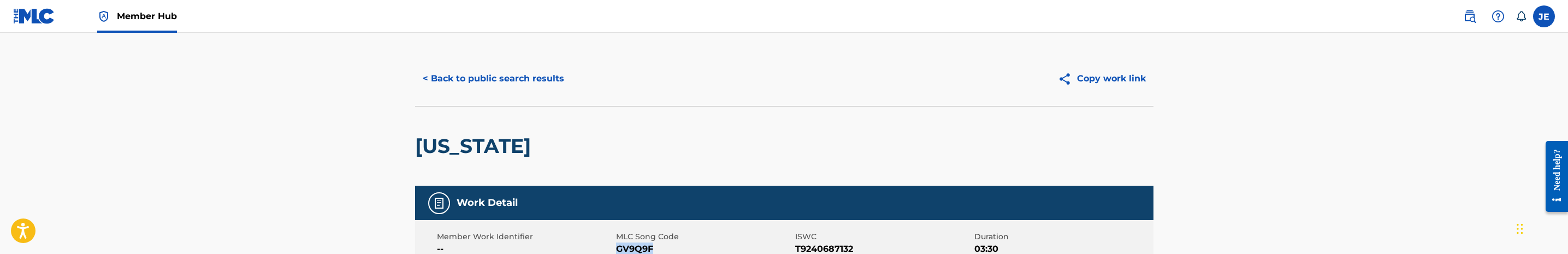
scroll to position [0, 0]
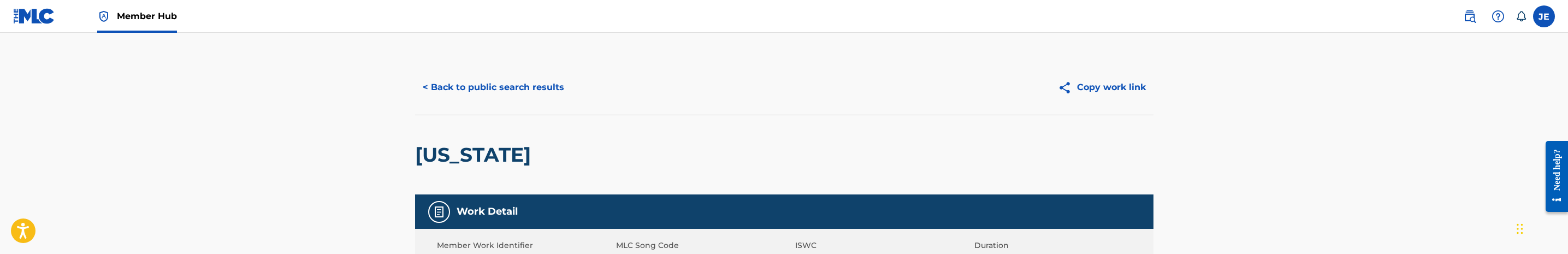
click at [508, 72] on div "< Back to public search results Copy work link" at bounding box center [784, 87] width 738 height 54
click at [490, 91] on button "< Back to public search results" at bounding box center [493, 87] width 157 height 27
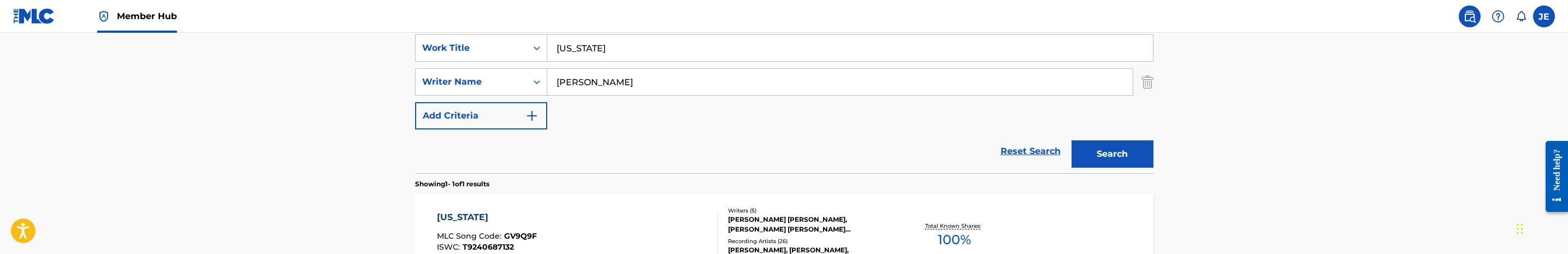
scroll to position [177, 0]
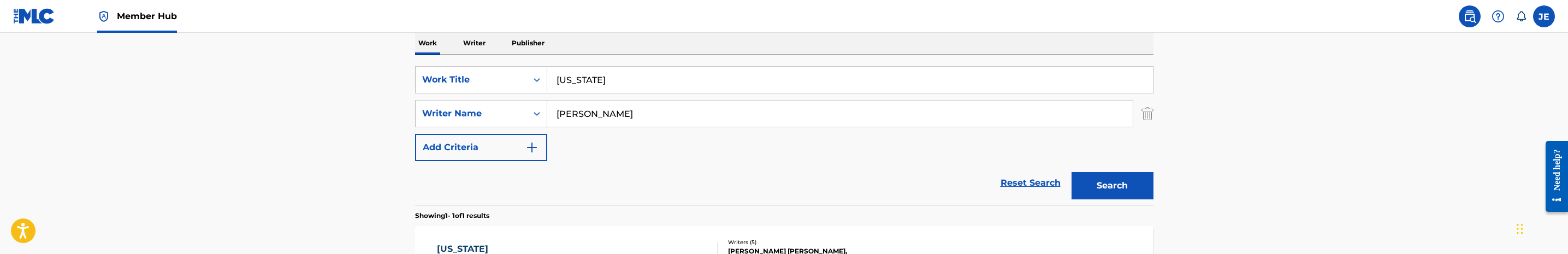
click at [647, 85] on input "Georgia" at bounding box center [850, 79] width 606 height 26
click at [646, 83] on input "Georgia" at bounding box center [850, 79] width 606 height 26
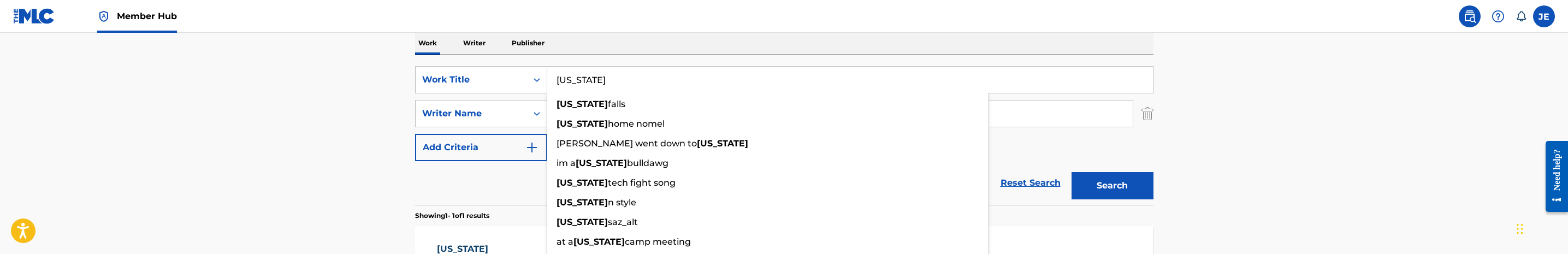
click at [611, 87] on input "Georgia" at bounding box center [850, 79] width 606 height 26
paste input "Big Ole Booty"
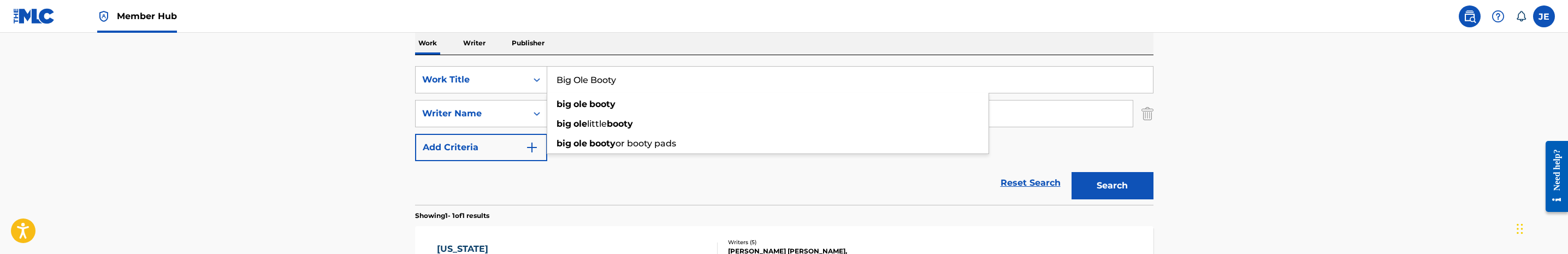
type input "Big Ole Booty"
click at [702, 118] on input "Taylor, Tadaysha" at bounding box center [840, 113] width 586 height 26
paste input "Mingo Timothy Bradley"
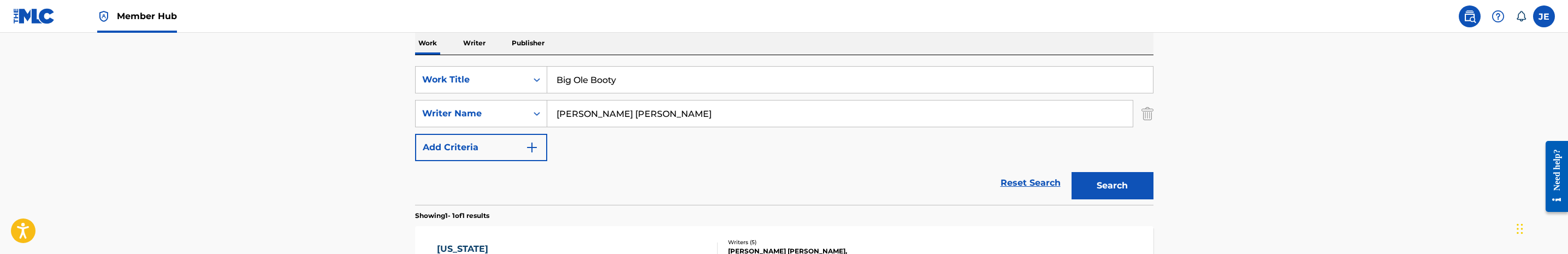
type input "Mingo Timothy Bradley"
click at [1071, 171] on button "Search" at bounding box center [1112, 185] width 82 height 27
click at [1179, 169] on main "The MLC Public Work Search The accuracy and completeness of The MLC's data is d…" at bounding box center [784, 152] width 1568 height 594
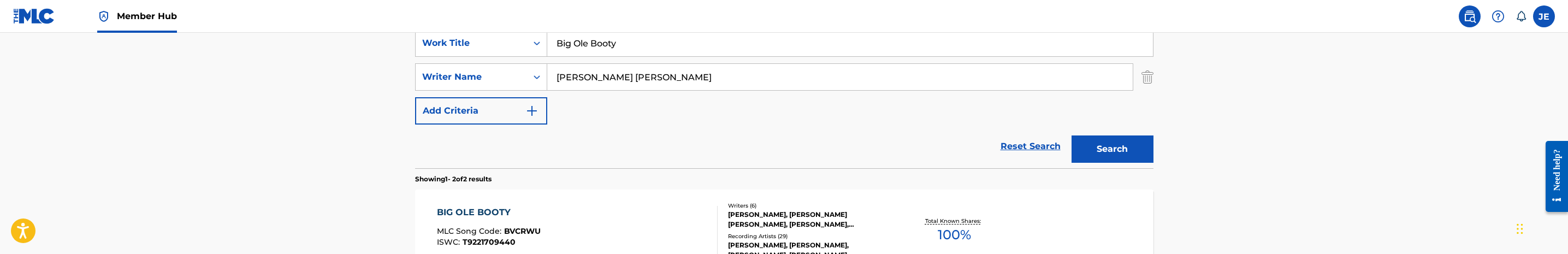
scroll to position [259, 0]
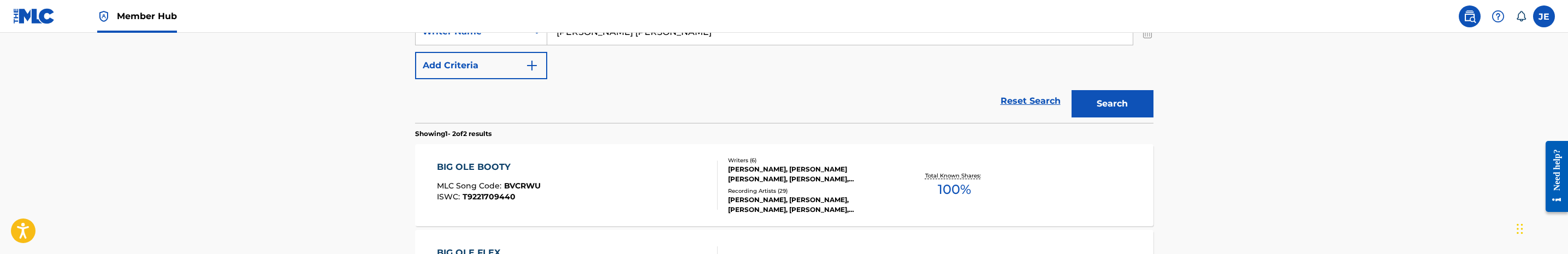
click at [605, 195] on div "BIG OLE BOOTY MLC Song Code : BVCRWU ISWC : T9221709440" at bounding box center [577, 185] width 281 height 49
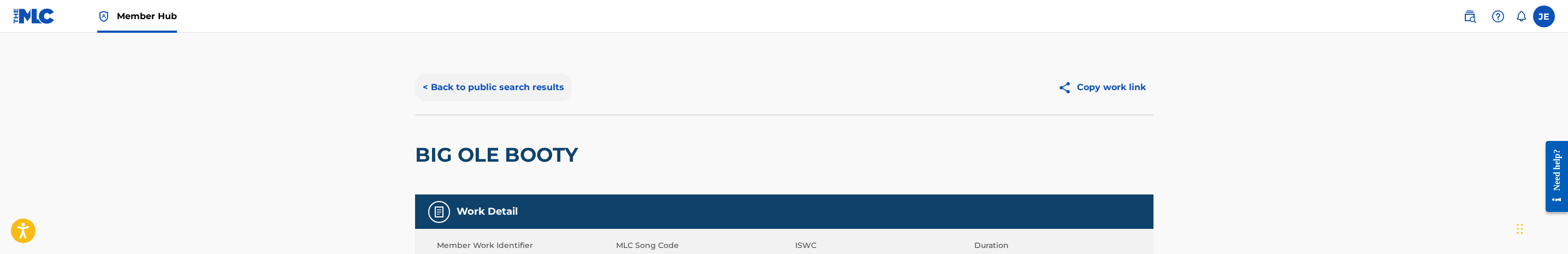
click at [531, 93] on button "< Back to public search results" at bounding box center [493, 87] width 157 height 27
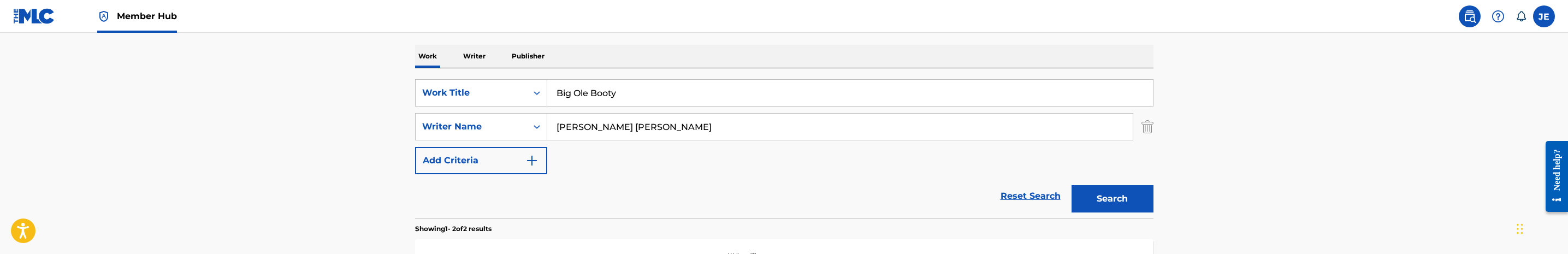
scroll to position [157, 0]
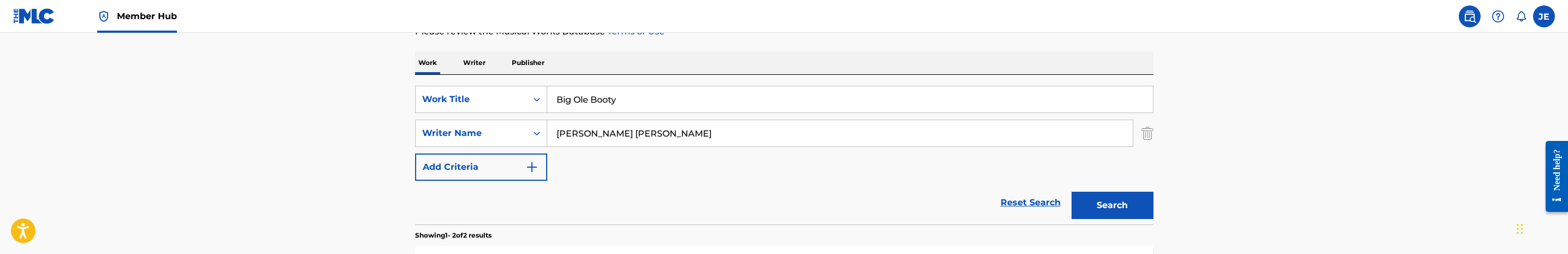
click at [677, 133] on input "Mingo Timothy Bradley" at bounding box center [840, 132] width 586 height 26
paste input "Taylor, Tadaysha"
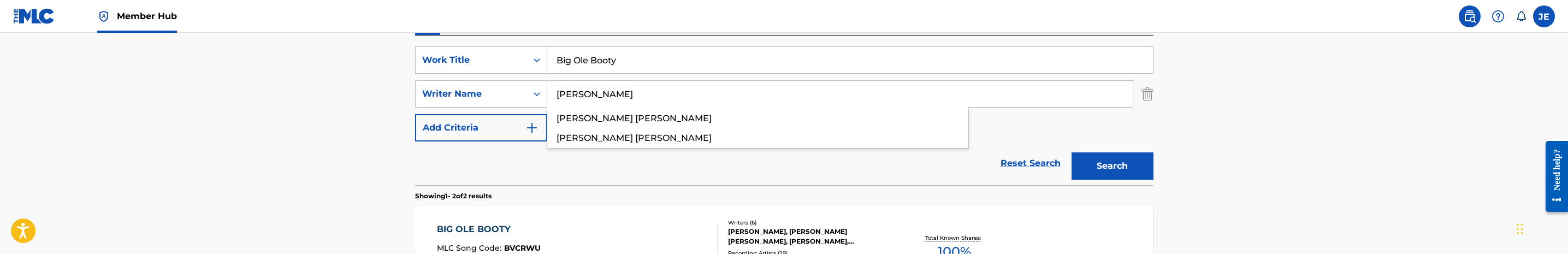
scroll to position [239, 0]
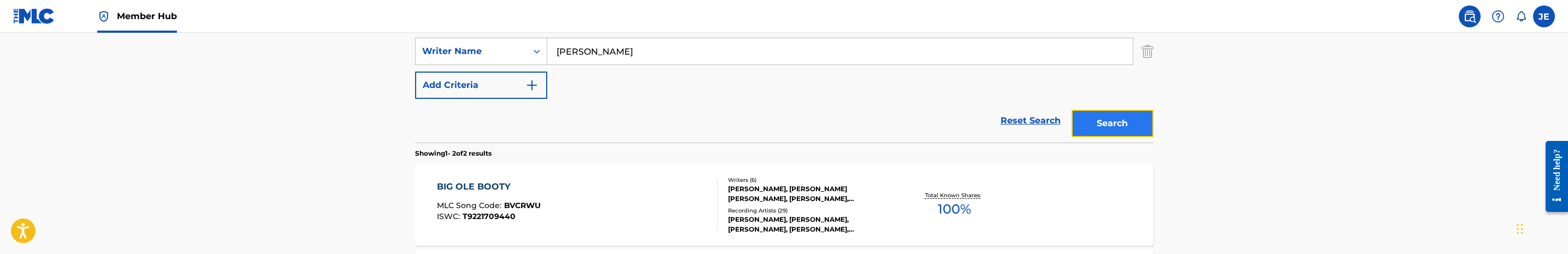
click at [1091, 125] on button "Search" at bounding box center [1112, 123] width 82 height 27
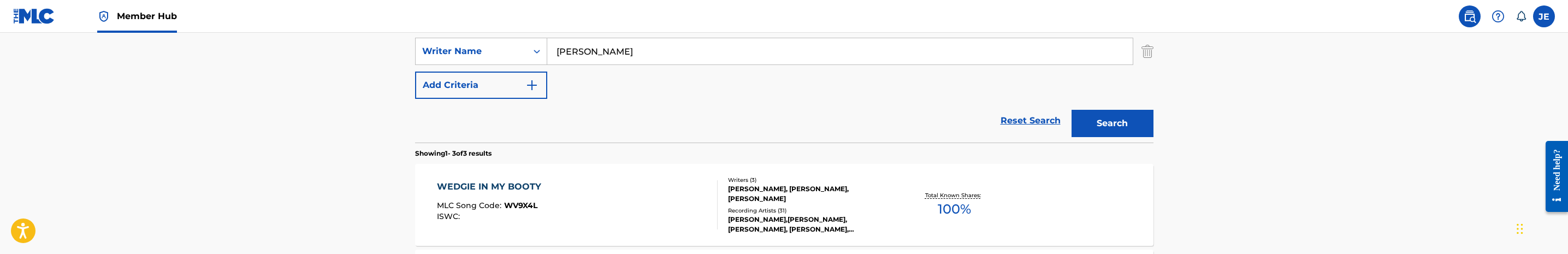
click at [666, 57] on input "Taylor, Tadaysha" at bounding box center [840, 51] width 586 height 26
paste input "Tikeria Lashay"
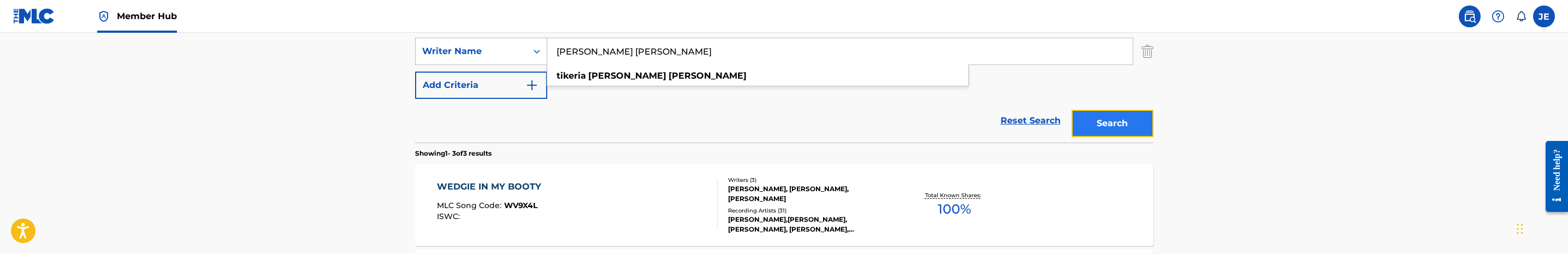
click at [1101, 123] on button "Search" at bounding box center [1112, 123] width 82 height 27
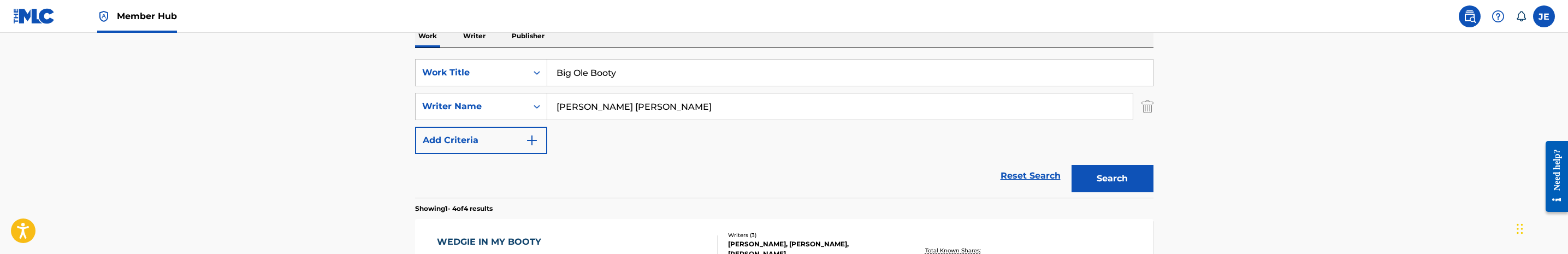
scroll to position [157, 0]
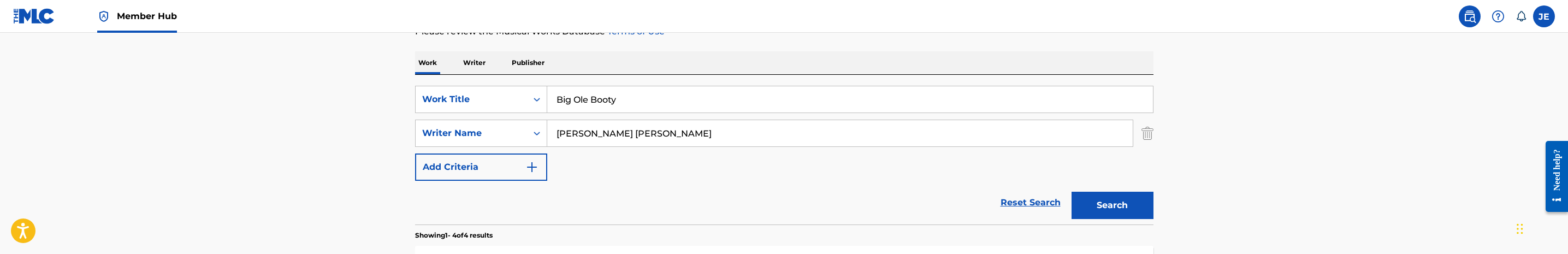
click at [639, 142] on input "Taylor Tikeria Lashay" at bounding box center [840, 132] width 586 height 26
paste input "Mingo Timothy Bradle"
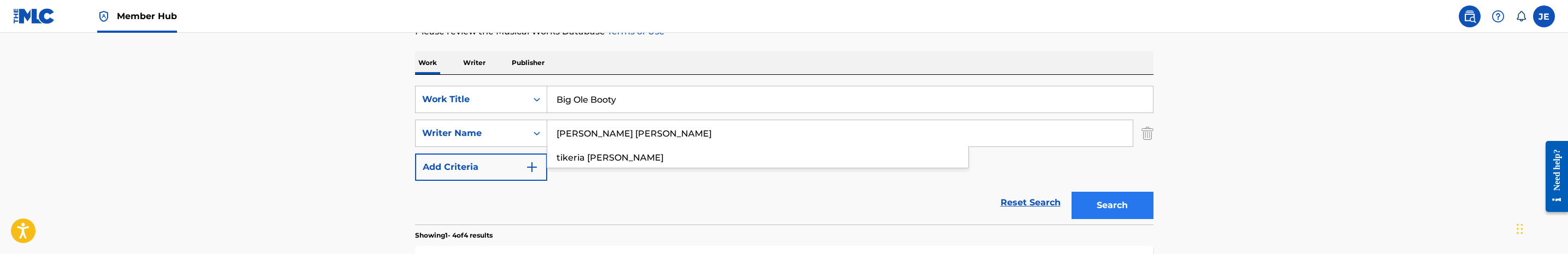
type input "Mingo Timothy Bradley"
click at [1101, 202] on button "Search" at bounding box center [1112, 205] width 82 height 27
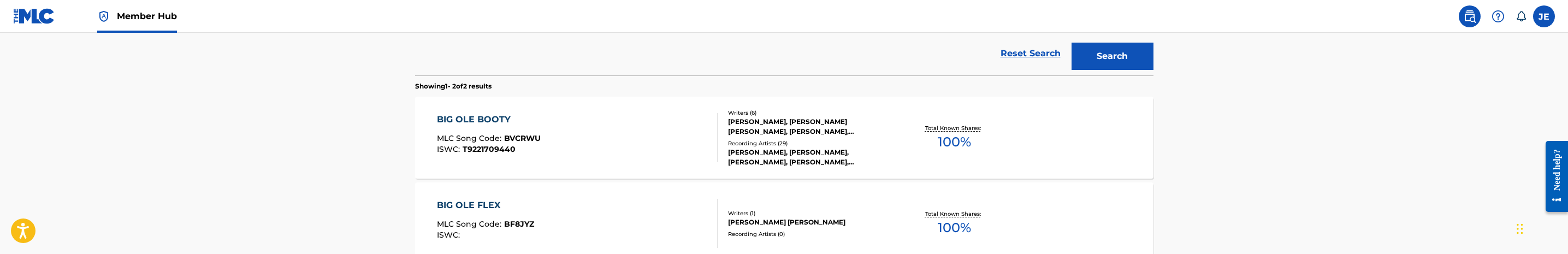
scroll to position [321, 0]
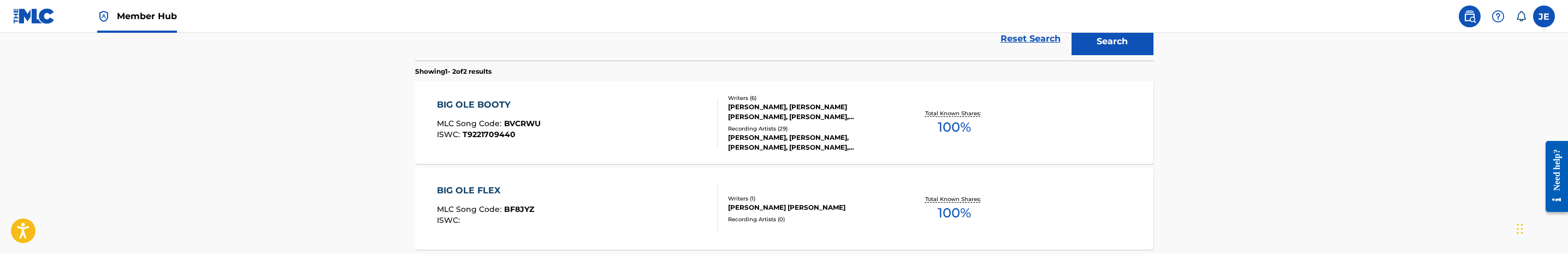
click at [634, 115] on div "BIG OLE BOOTY MLC Song Code : BVCRWU ISWC : T9221709440" at bounding box center [577, 122] width 281 height 49
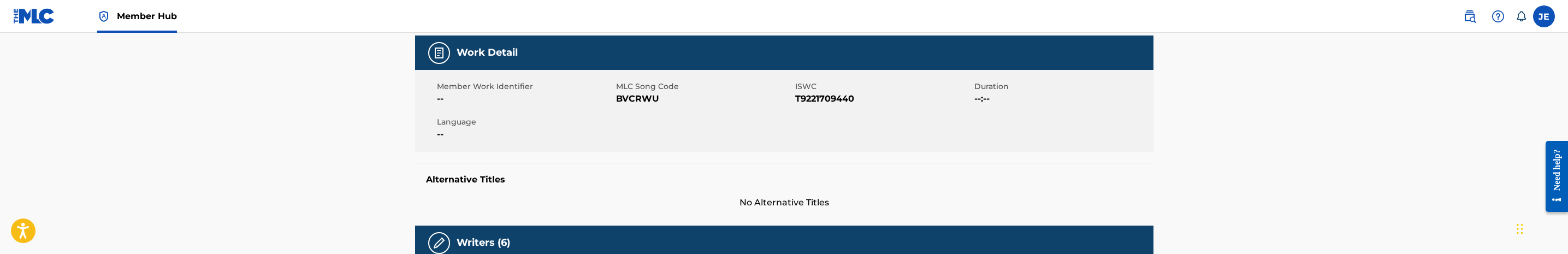
scroll to position [163, 0]
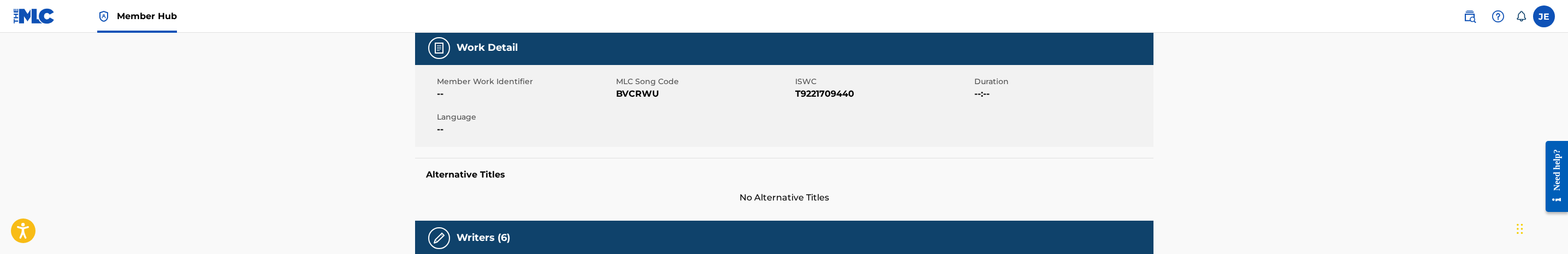
click at [632, 95] on span "BVCRWU" at bounding box center [704, 93] width 176 height 13
copy span "BVCRWU"
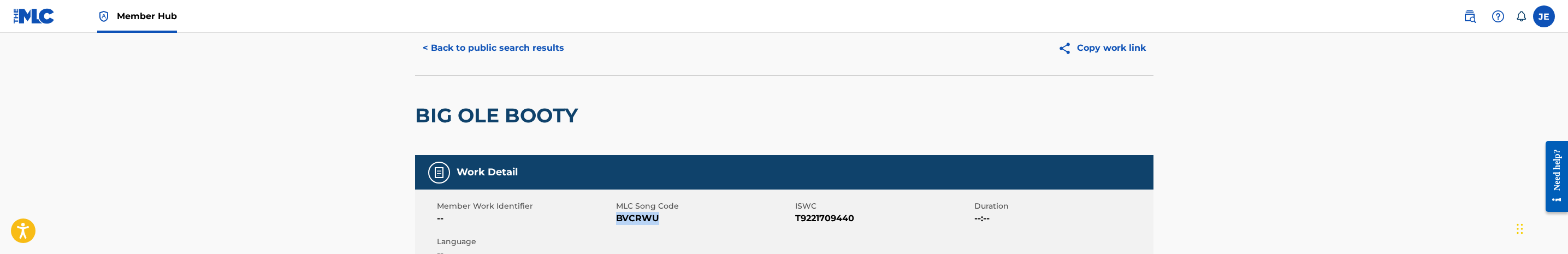
scroll to position [0, 0]
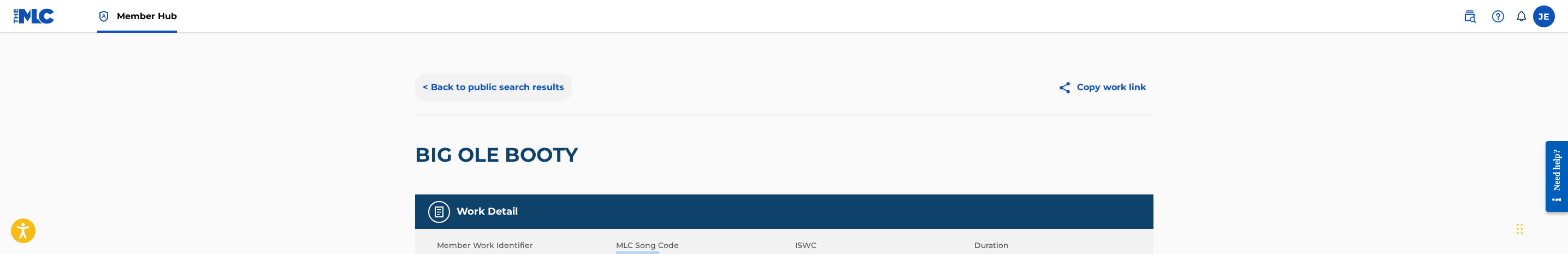
click at [502, 89] on button "< Back to public search results" at bounding box center [493, 87] width 157 height 27
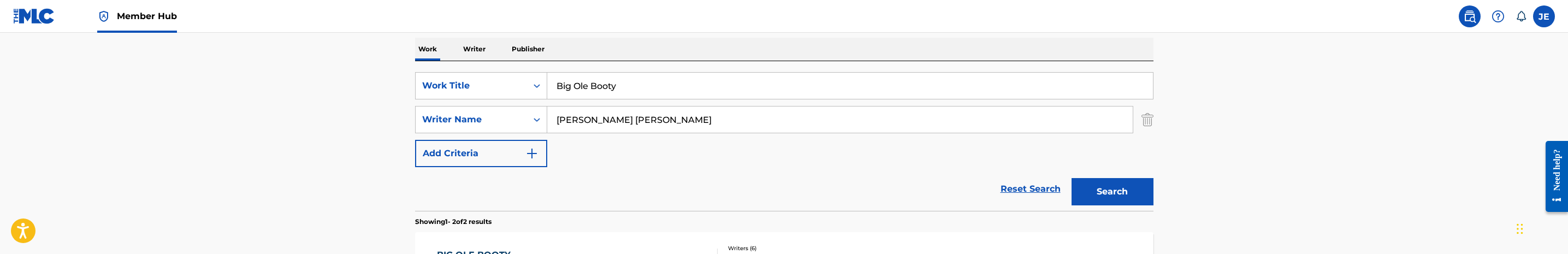
scroll to position [138, 0]
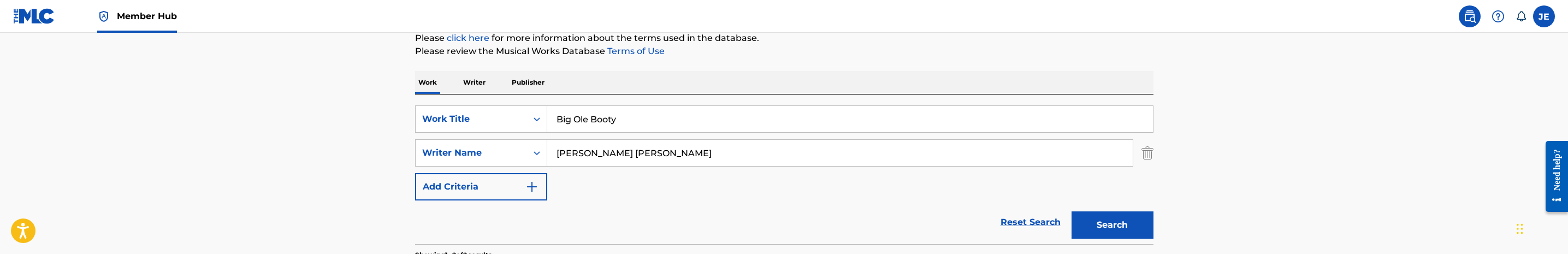
click at [654, 122] on input "Big Ole Booty" at bounding box center [850, 119] width 606 height 26
paste input "1 Percent"
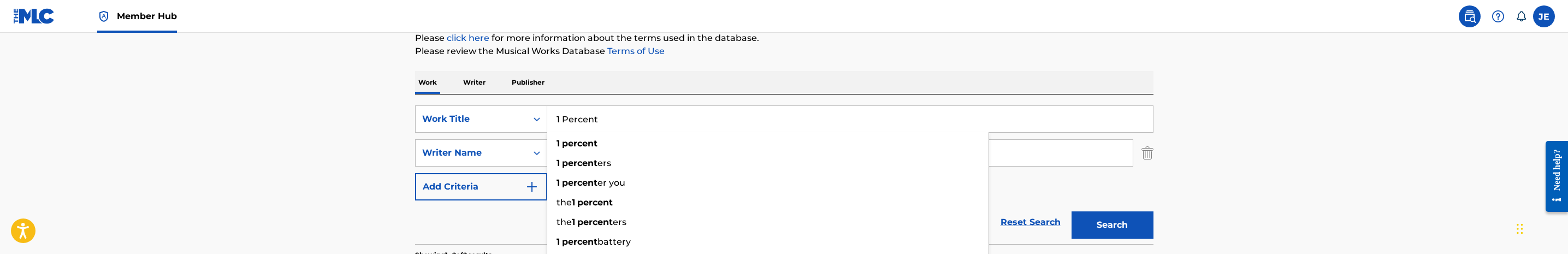
type input "1 Percent"
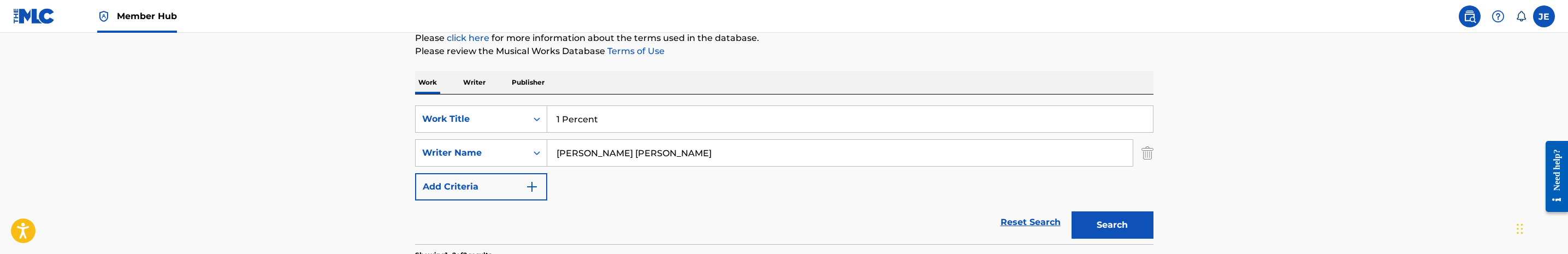
click at [623, 142] on input "Mingo Timothy Bradley" at bounding box center [840, 152] width 586 height 26
paste input "Rivera Julius III"
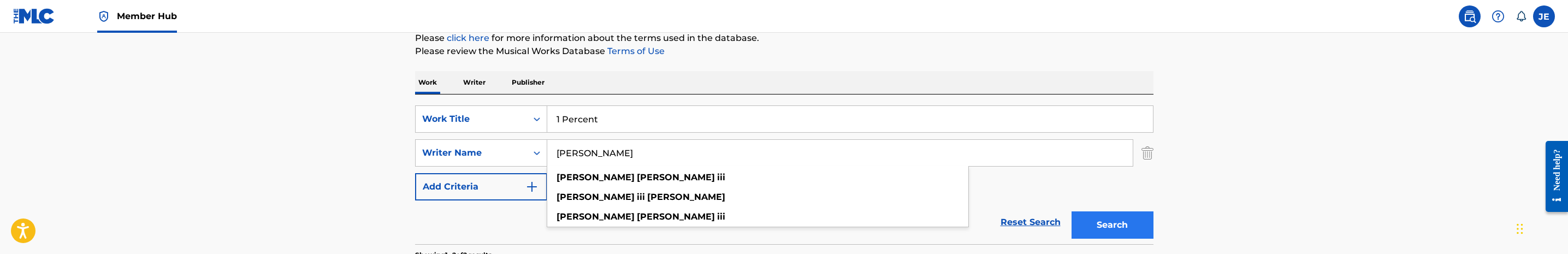
type input "Rivera Julius III"
click at [1101, 228] on button "Search" at bounding box center [1112, 225] width 82 height 27
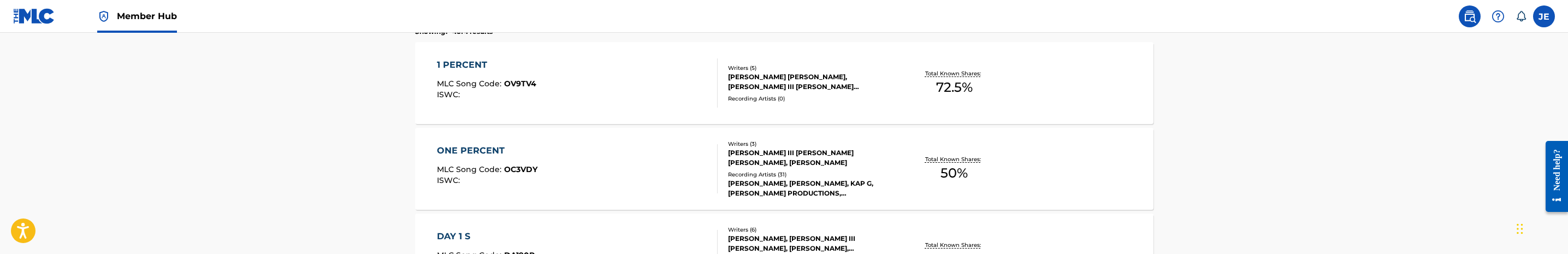
scroll to position [383, 0]
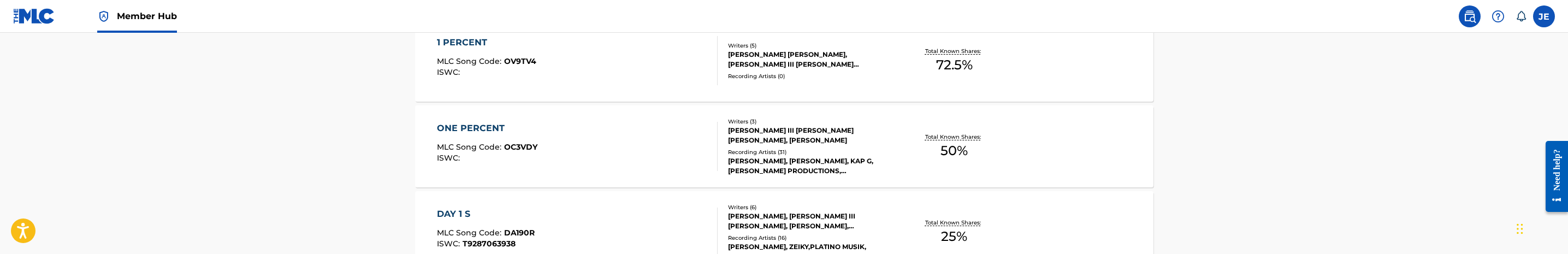
click at [609, 88] on div "1 PERCENT MLC Song Code : OV9TV4 ISWC : Writers ( 5 ) ROBERT PATRICK CHRISTIAN …" at bounding box center [784, 61] width 738 height 82
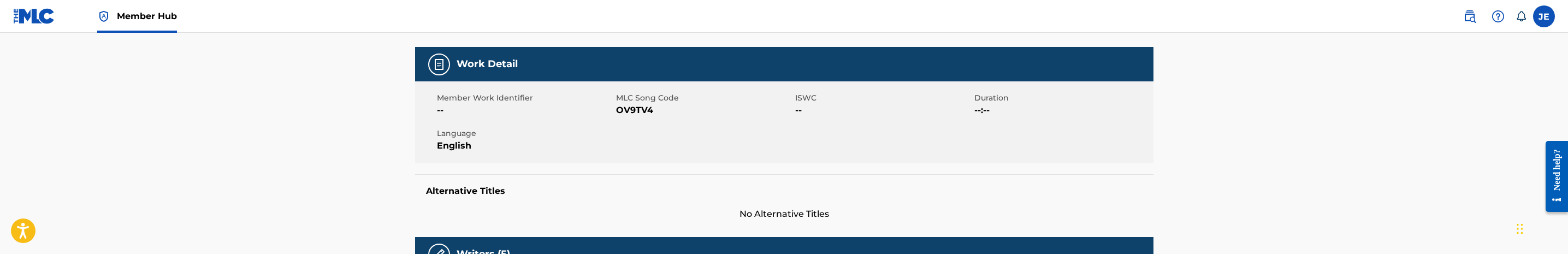
scroll to position [92, 0]
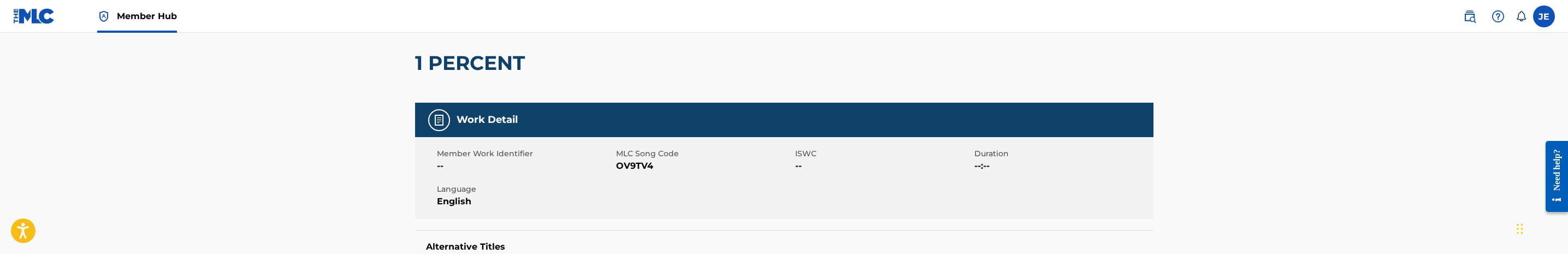
click at [627, 171] on span "OV9TV4" at bounding box center [704, 166] width 176 height 13
copy span "OV9TV4"
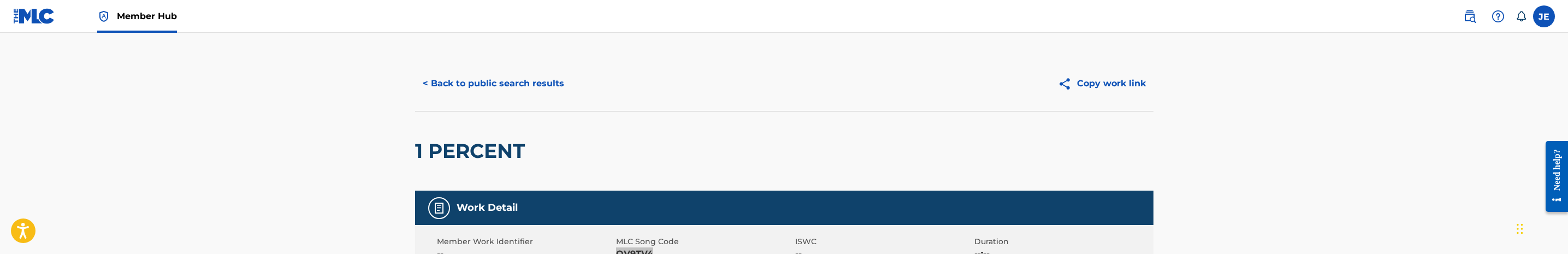
scroll to position [0, 0]
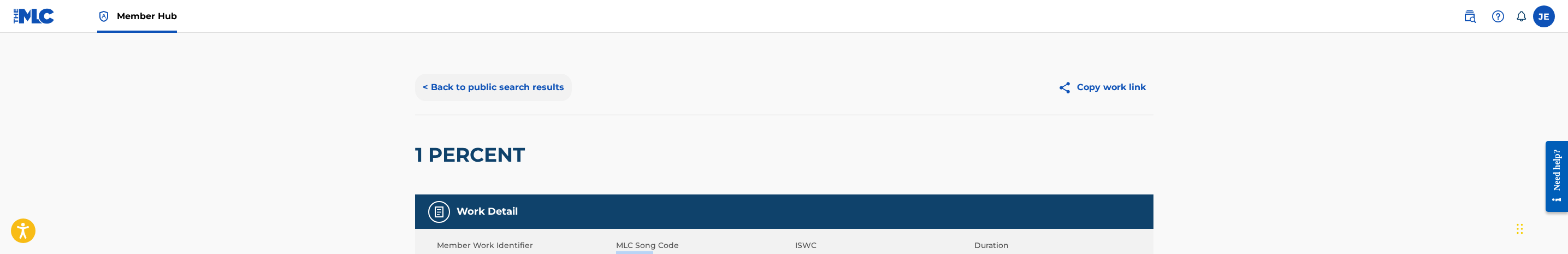
click at [488, 93] on button "< Back to public search results" at bounding box center [493, 87] width 157 height 27
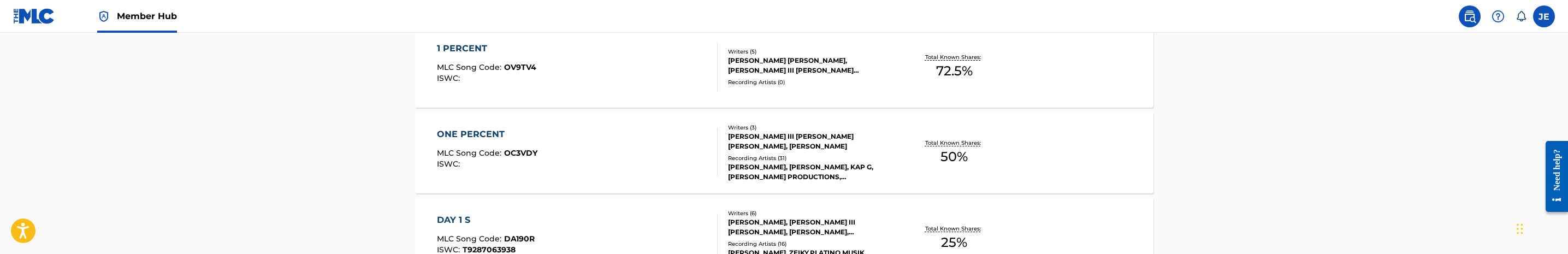
scroll to position [364, 0]
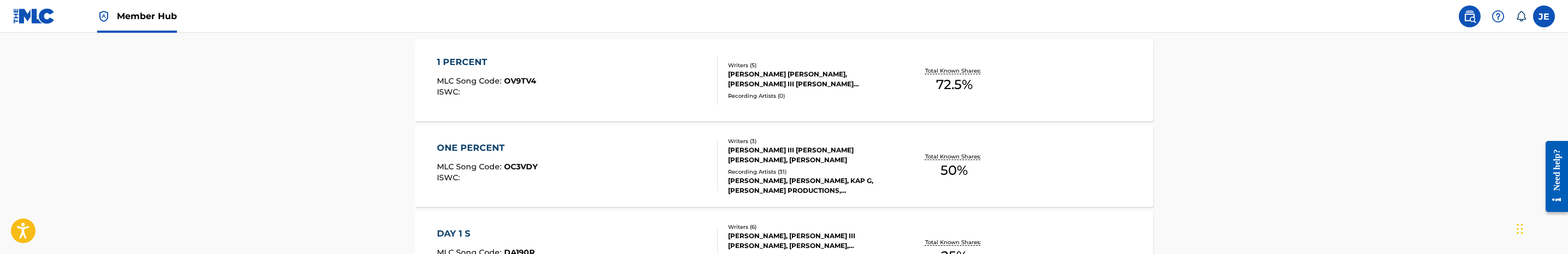
click at [635, 152] on div "ONE PERCENT MLC Song Code : OC3VDY ISWC :" at bounding box center [577, 166] width 281 height 49
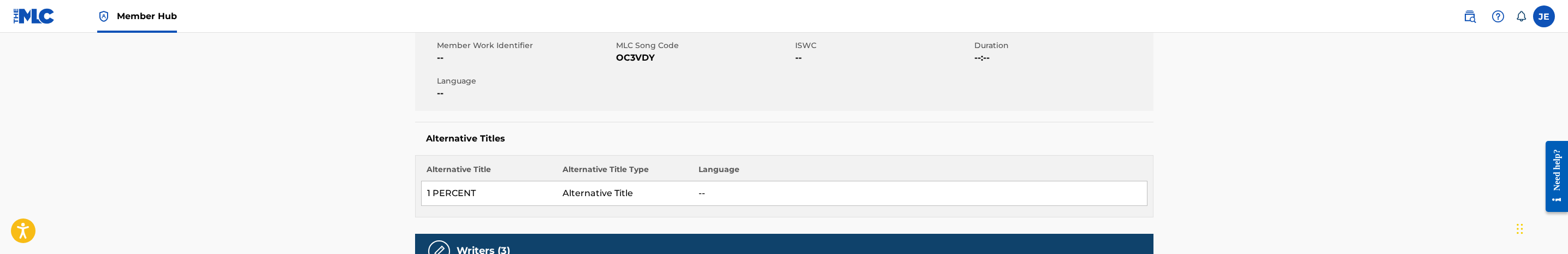
scroll to position [163, 0]
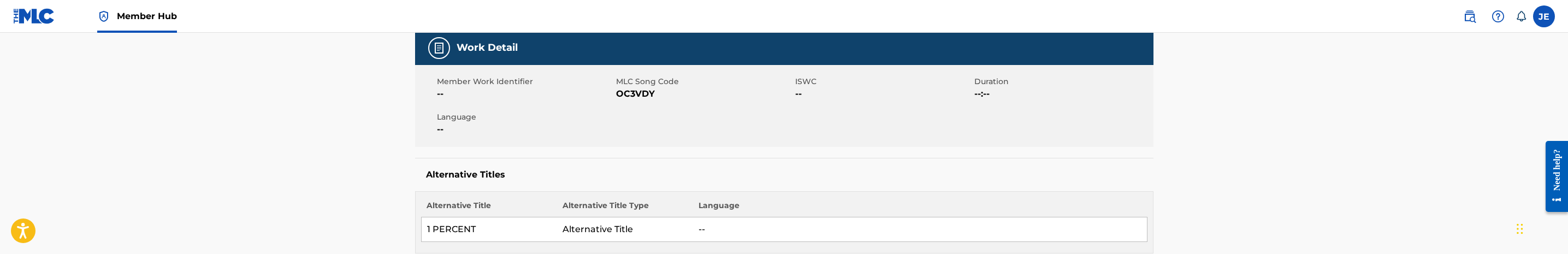
click at [639, 98] on span "OC3VDY" at bounding box center [704, 93] width 176 height 13
copy span "OC3VDY"
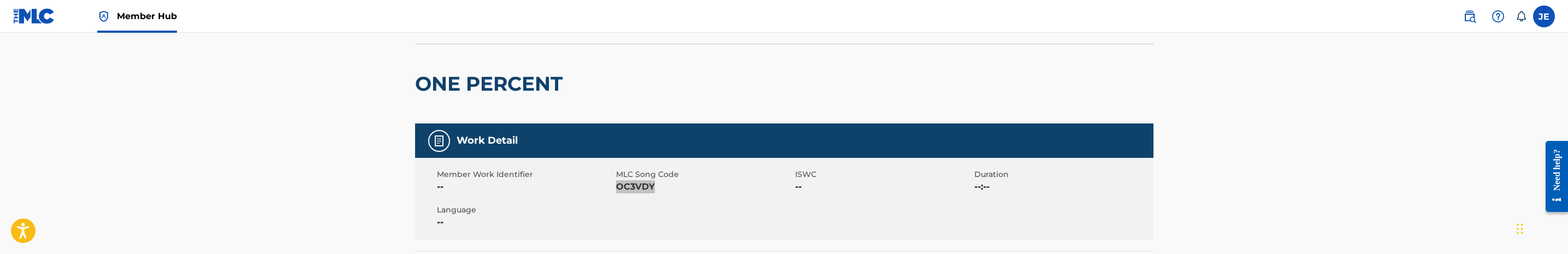
scroll to position [0, 0]
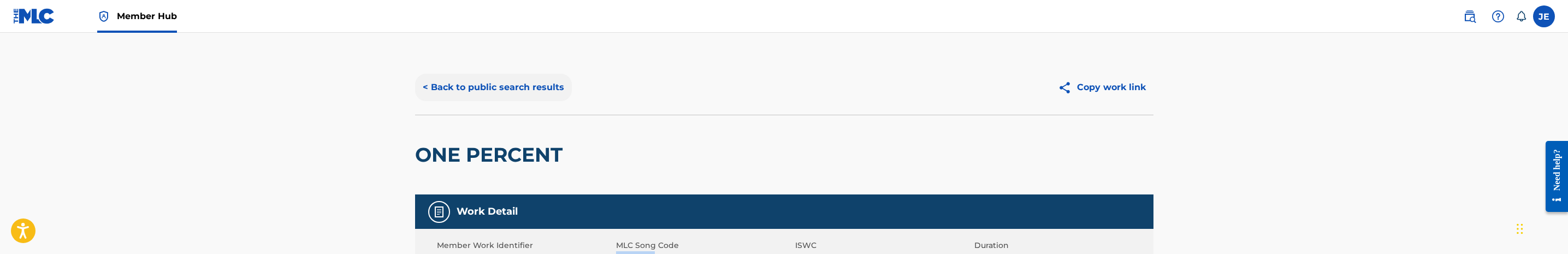
click at [498, 88] on button "< Back to public search results" at bounding box center [493, 87] width 157 height 27
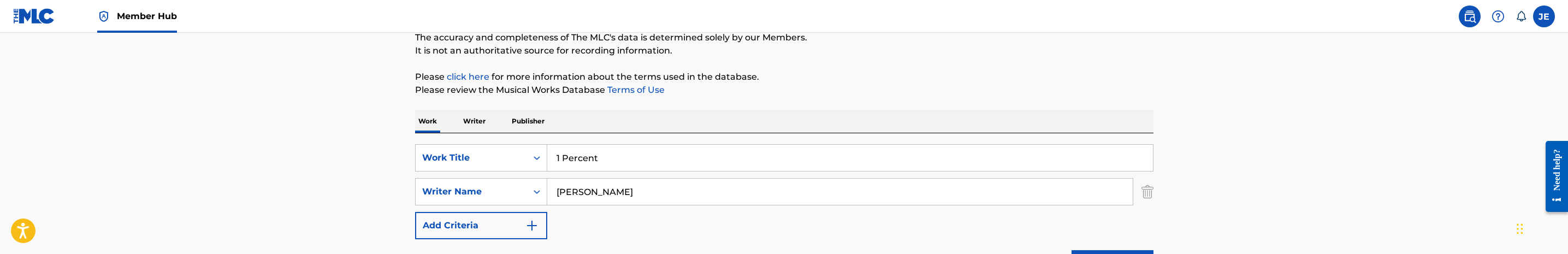
scroll to position [98, 0]
click at [645, 185] on input "Rivera Julius III" at bounding box center [840, 191] width 586 height 26
paste input "Jones Morris"
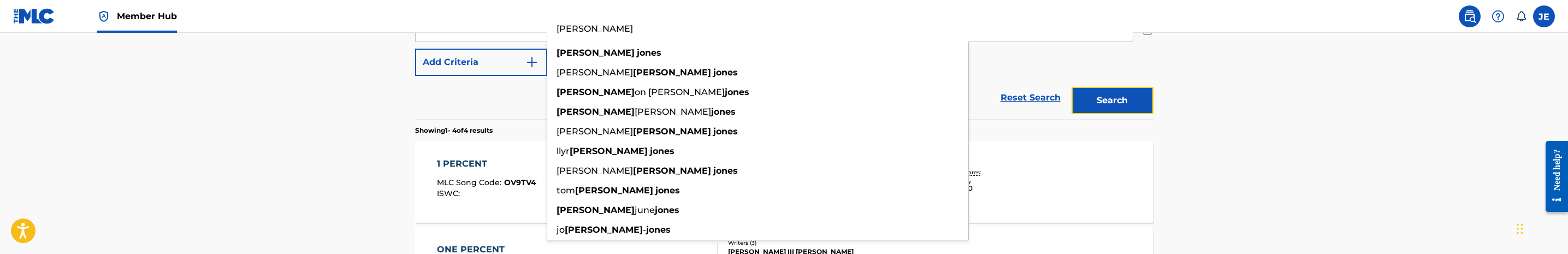
click at [1126, 103] on button "Search" at bounding box center [1112, 101] width 82 height 27
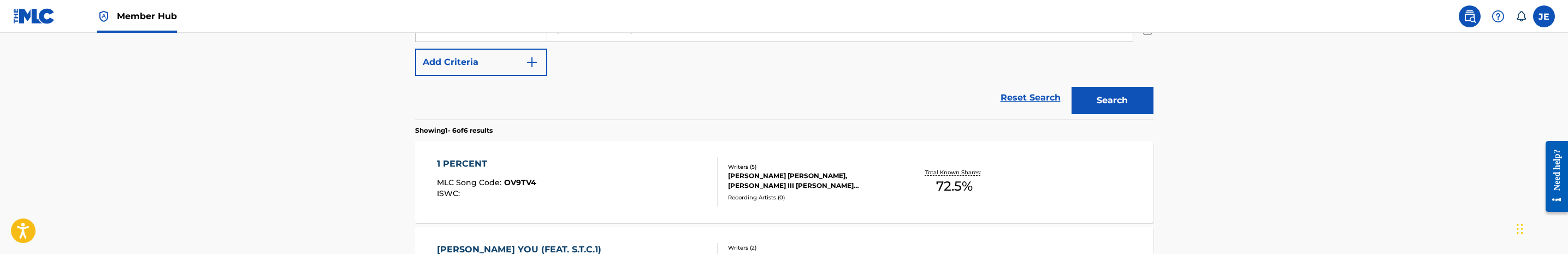
scroll to position [180, 0]
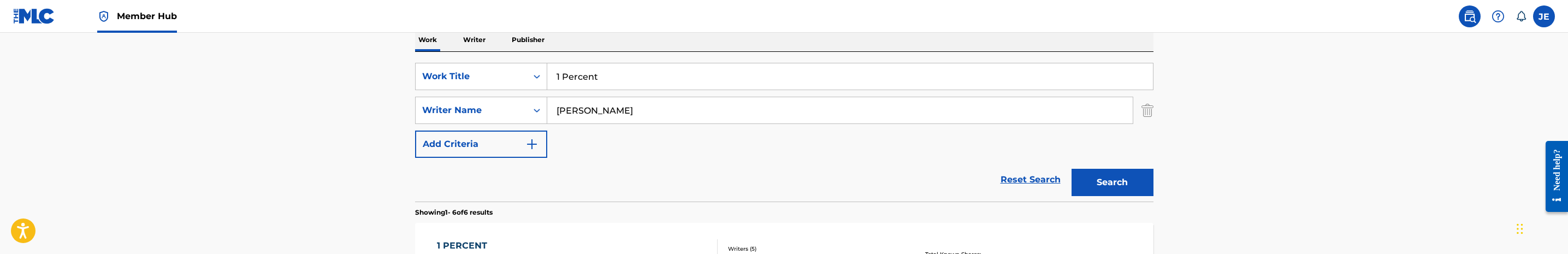
click at [621, 112] on input "Jones Morris" at bounding box center [840, 110] width 586 height 26
paste input "Christopher"
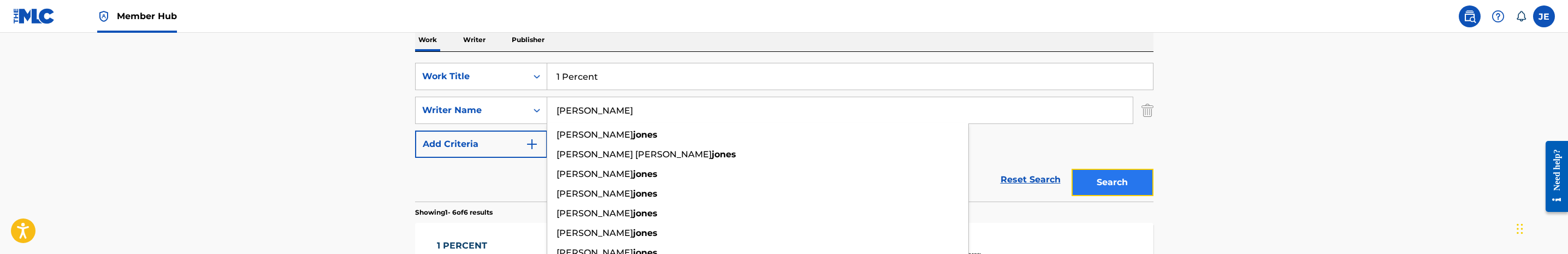
click at [1101, 185] on button "Search" at bounding box center [1112, 182] width 82 height 27
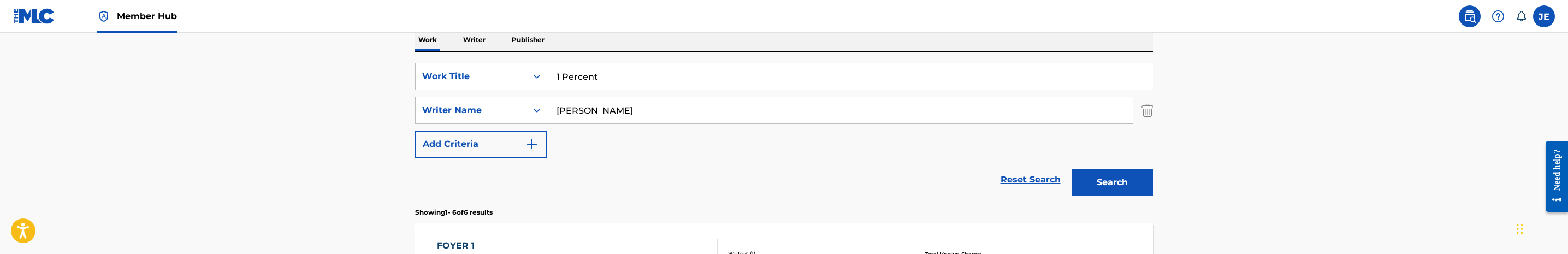
click at [647, 120] on input "Jones Christopher" at bounding box center [840, 110] width 586 height 26
paste input "Taylor, Tadaysha"
click at [1123, 192] on button "Search" at bounding box center [1112, 182] width 82 height 27
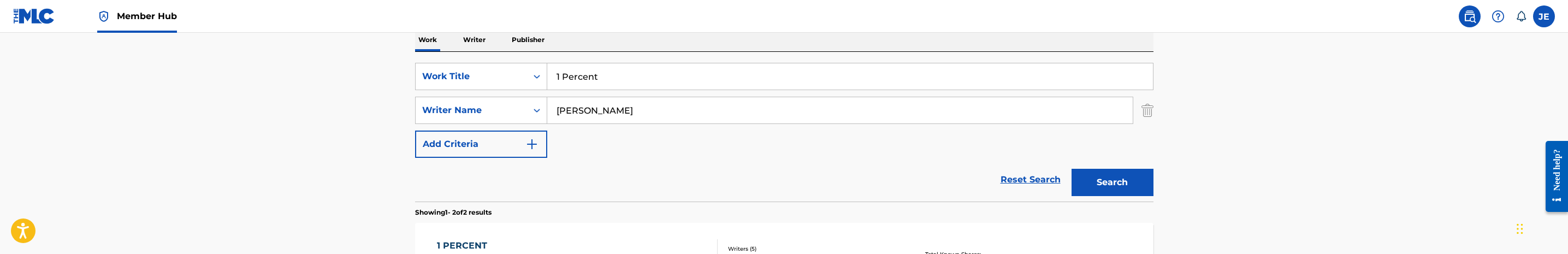
click at [636, 114] on input "Taylor, Tadaysha" at bounding box center [840, 110] width 586 height 26
paste input "Tikeria Lashay"
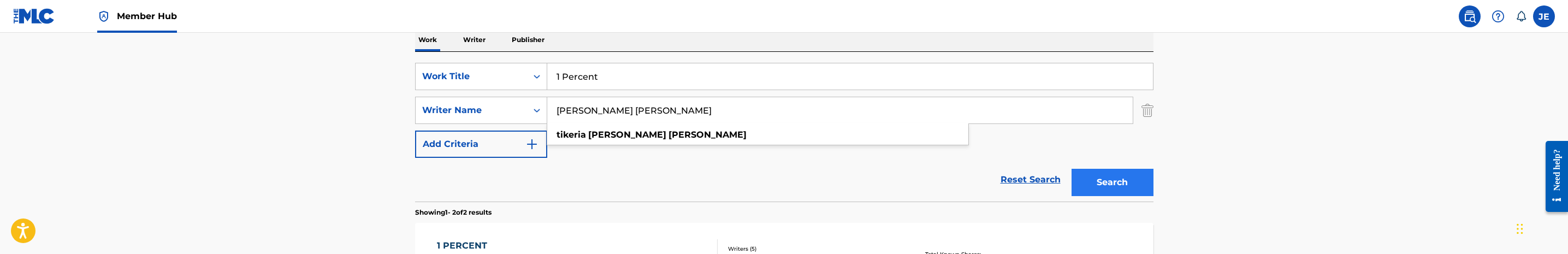
type input "Taylor Tikeria Lashay"
click at [1089, 177] on button "Search" at bounding box center [1112, 182] width 82 height 27
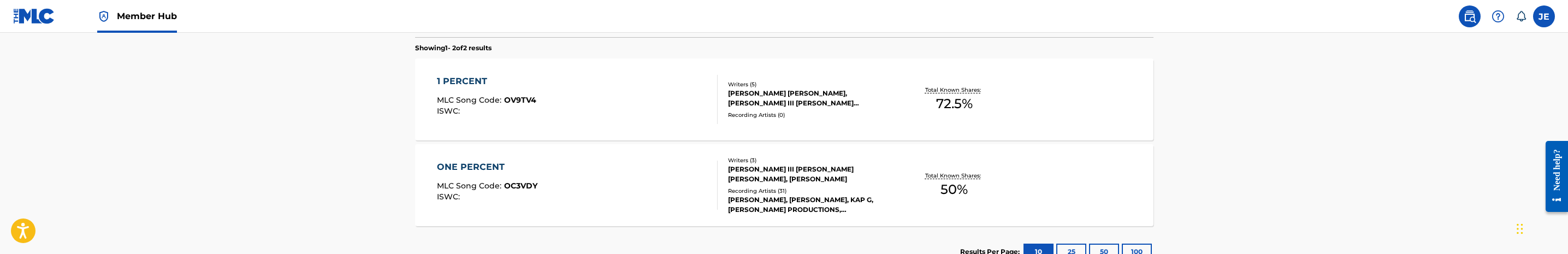
scroll to position [344, 0]
click at [642, 116] on div "1 PERCENT MLC Song Code : OV9TV4 ISWC :" at bounding box center [577, 100] width 281 height 49
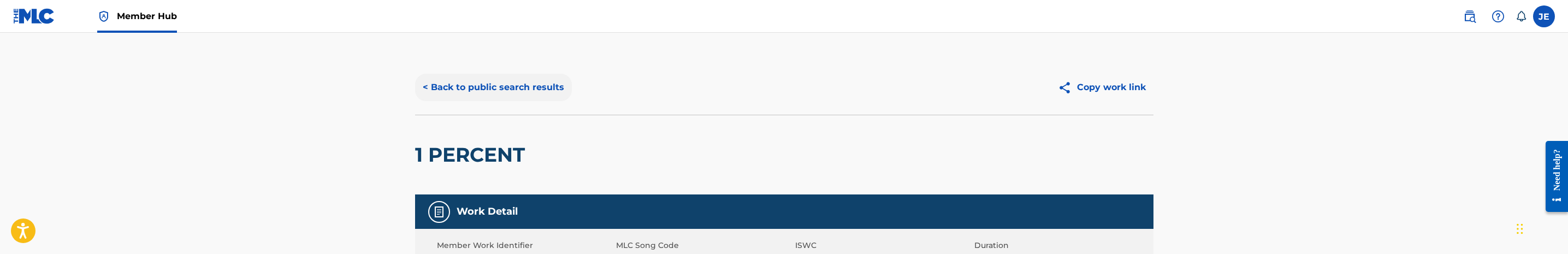
click at [478, 90] on button "< Back to public search results" at bounding box center [493, 87] width 157 height 27
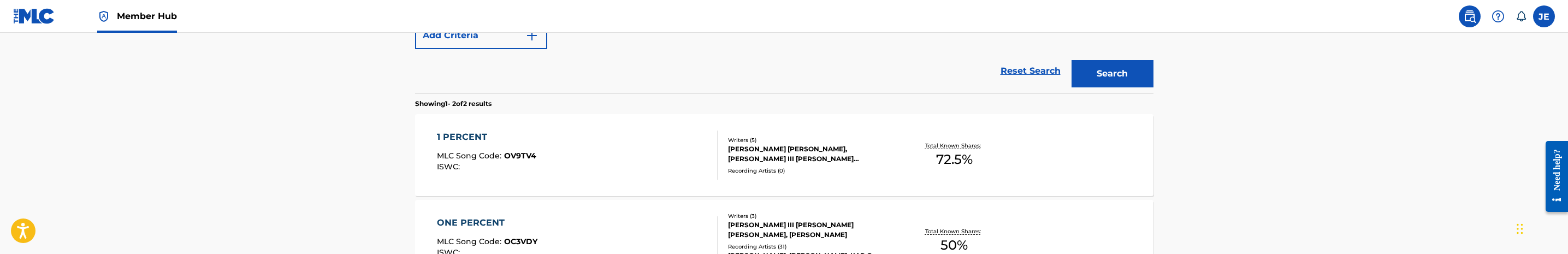
scroll to position [324, 0]
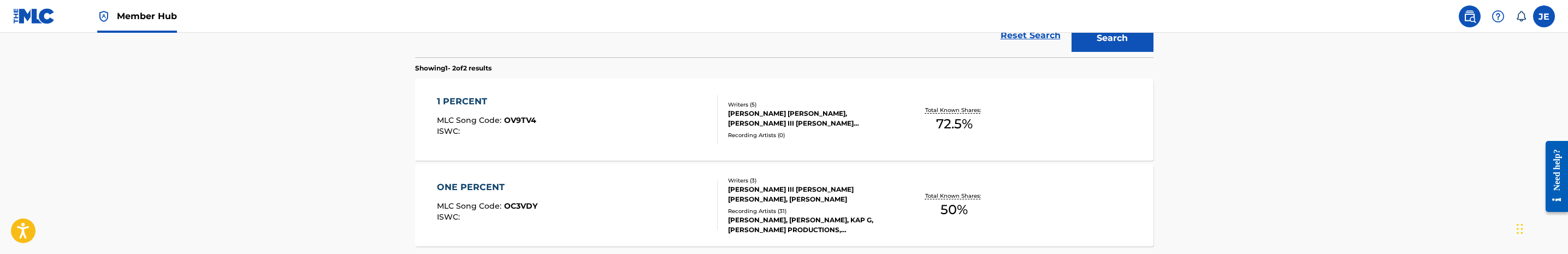
click at [624, 213] on div "ONE PERCENT MLC Song Code : OC3VDY ISWC :" at bounding box center [577, 205] width 281 height 49
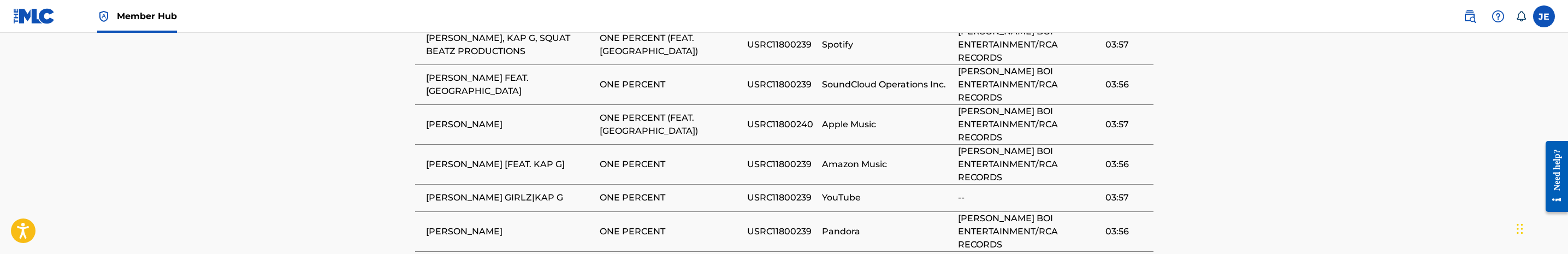
scroll to position [900, 0]
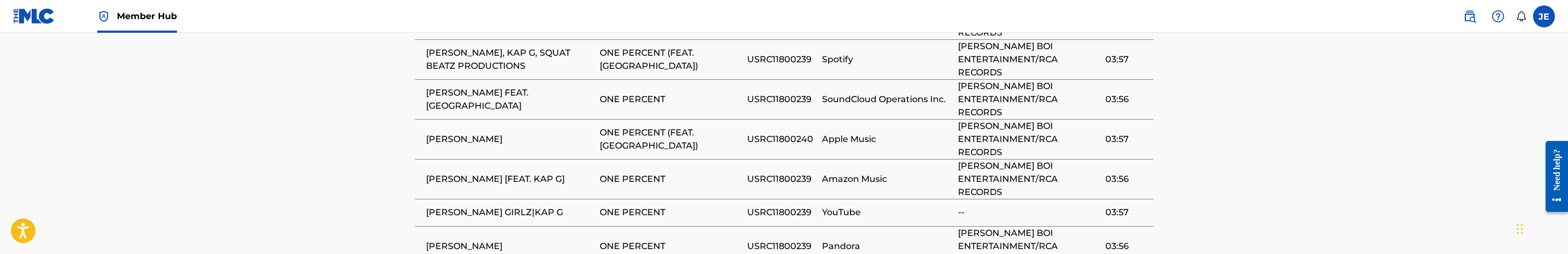
click at [784, 146] on span "USRC11800240" at bounding box center [782, 139] width 69 height 13
copy span "USRC11800240"
click at [794, 103] on span "USRC11800239" at bounding box center [782, 99] width 69 height 13
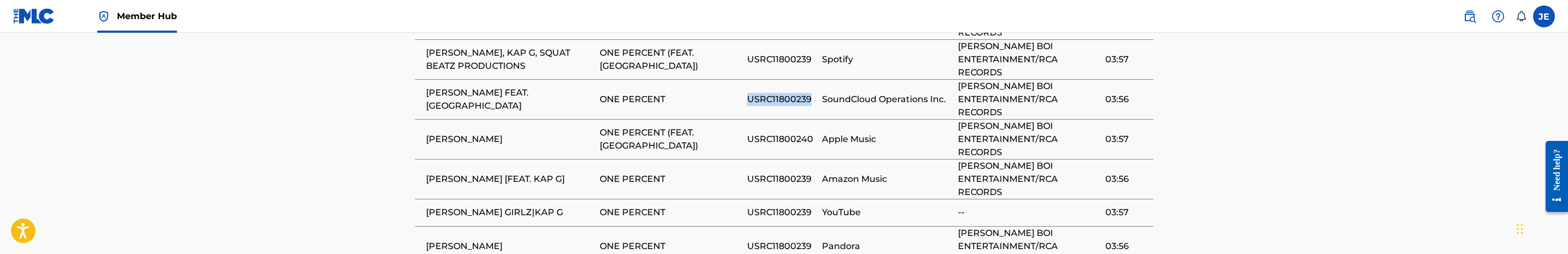
copy span "USRC11800239"
click at [792, 64] on span "USRC11800239" at bounding box center [782, 59] width 69 height 13
copy span "USRC11800239"
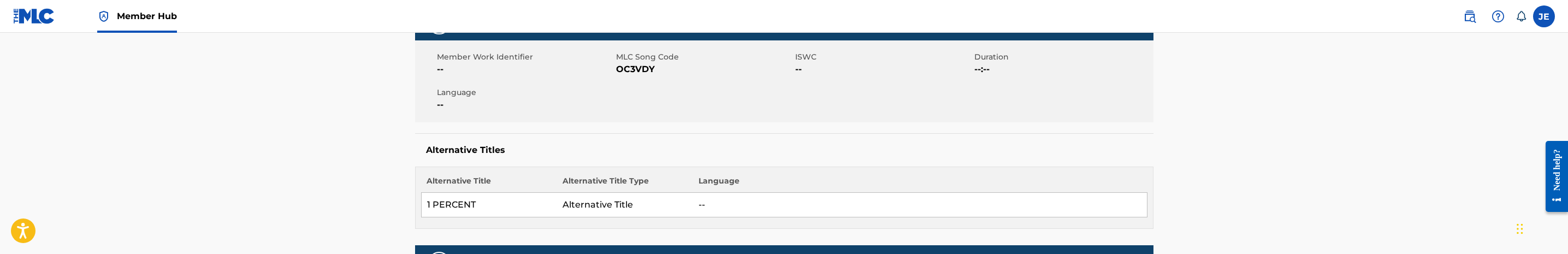
scroll to position [152, 0]
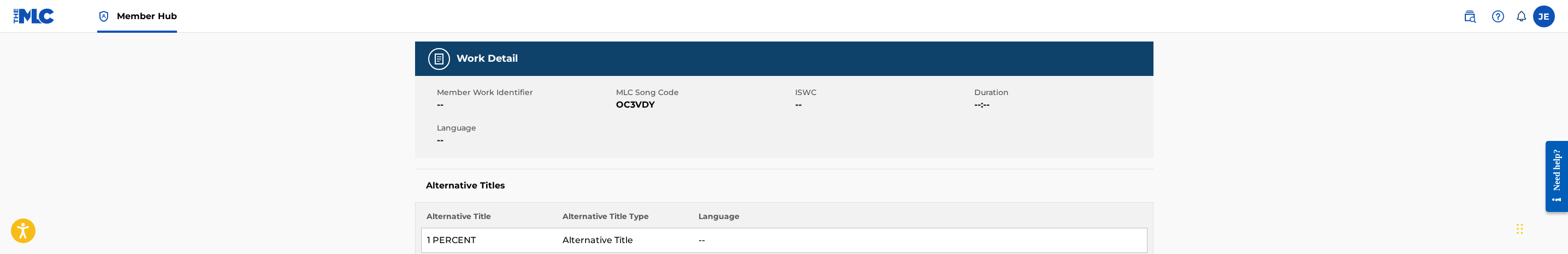
click at [650, 96] on span "MLC Song Code" at bounding box center [704, 93] width 176 height 12
click at [647, 100] on span "OC3VDY" at bounding box center [704, 104] width 176 height 13
copy span "OC3VDY"
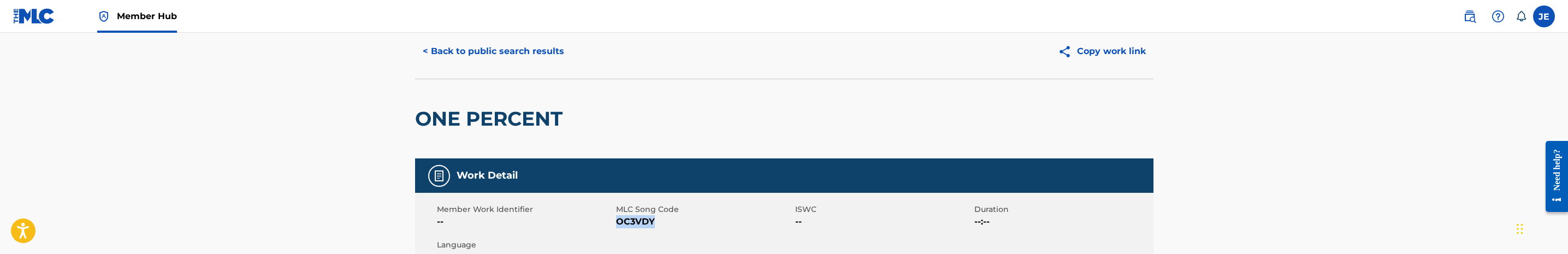
scroll to position [0, 0]
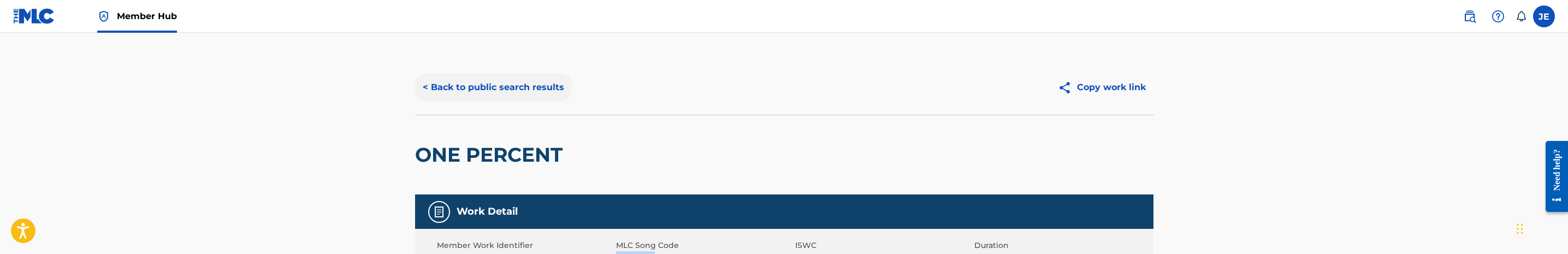
click at [531, 91] on button "< Back to public search results" at bounding box center [493, 87] width 157 height 27
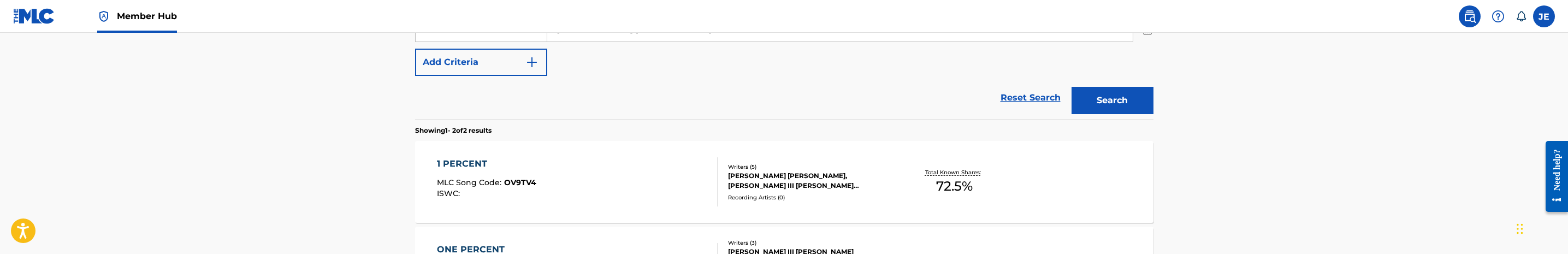
scroll to position [305, 0]
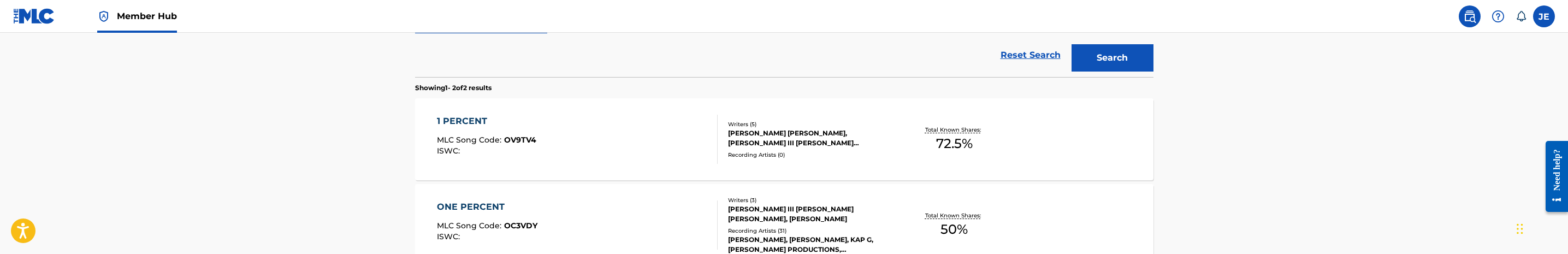
click at [632, 133] on div "1 PERCENT MLC Song Code : OV9TV4 ISWC :" at bounding box center [577, 139] width 281 height 49
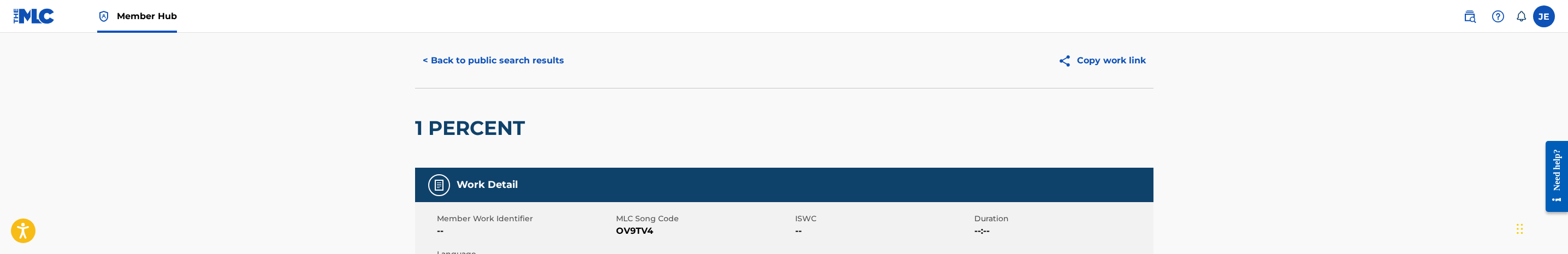
scroll to position [163, 0]
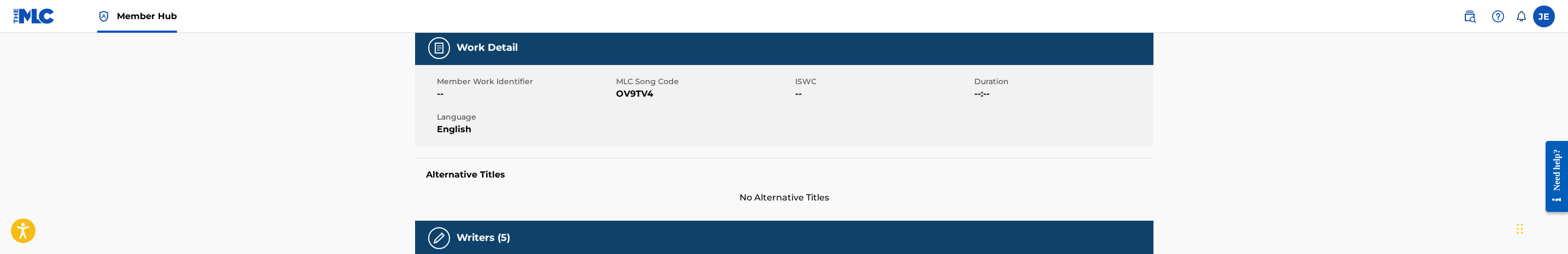
click at [639, 95] on span "OV9TV4" at bounding box center [704, 93] width 176 height 13
copy span "OV9TV4"
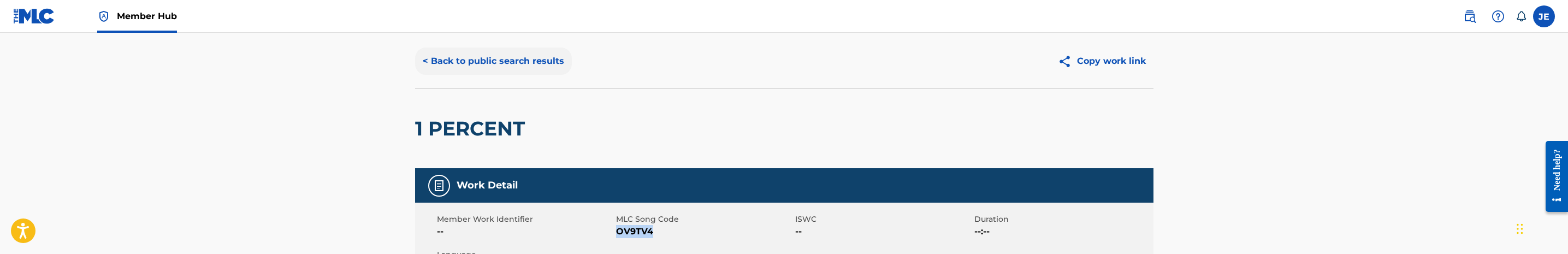
scroll to position [0, 0]
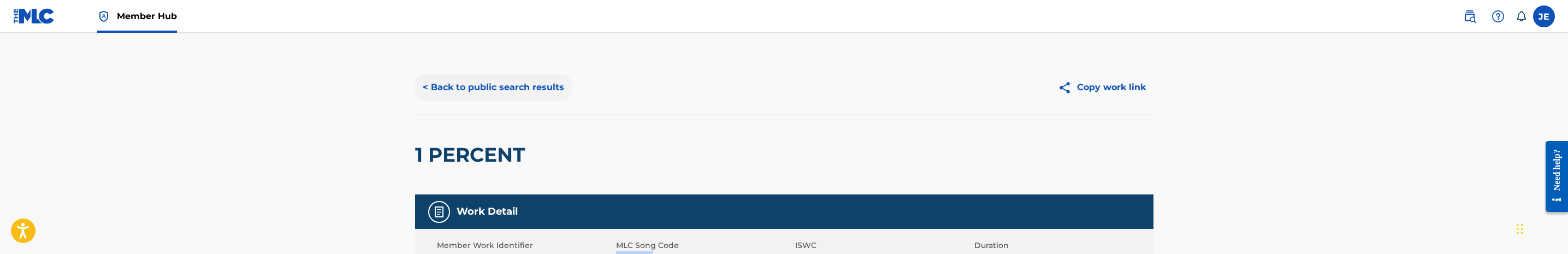
click at [473, 84] on button "< Back to public search results" at bounding box center [493, 87] width 157 height 27
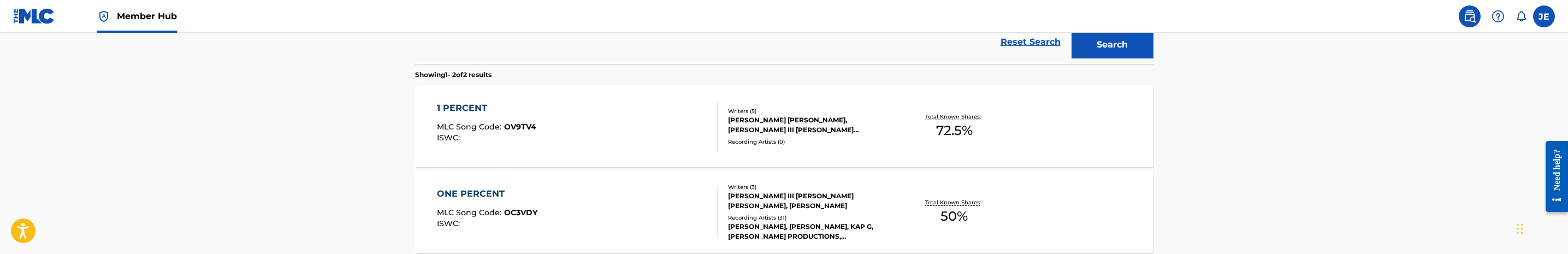
scroll to position [285, 0]
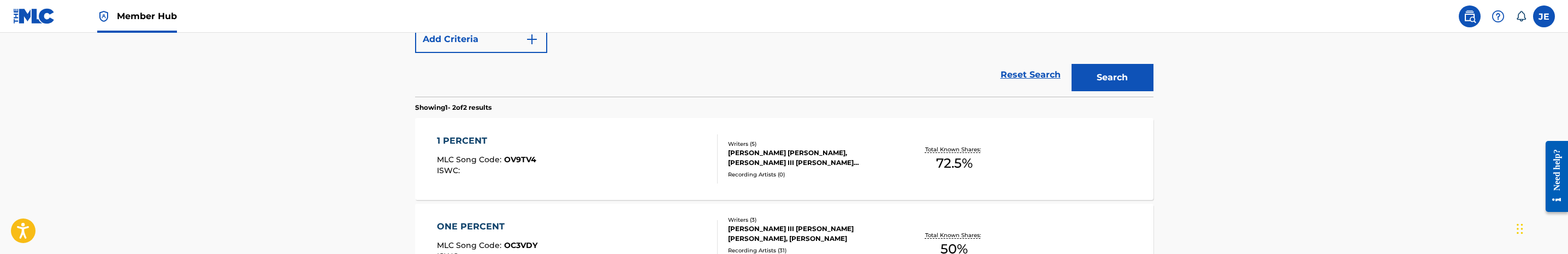
click at [641, 228] on div "ONE PERCENT MLC Song Code : OC3VDY ISWC :" at bounding box center [577, 244] width 281 height 49
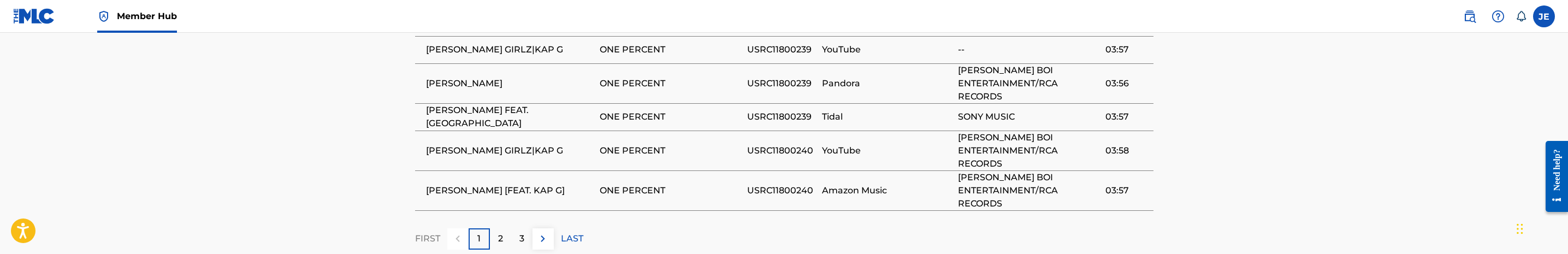
scroll to position [1064, 0]
click at [499, 243] on p "2" at bounding box center [500, 237] width 5 height 13
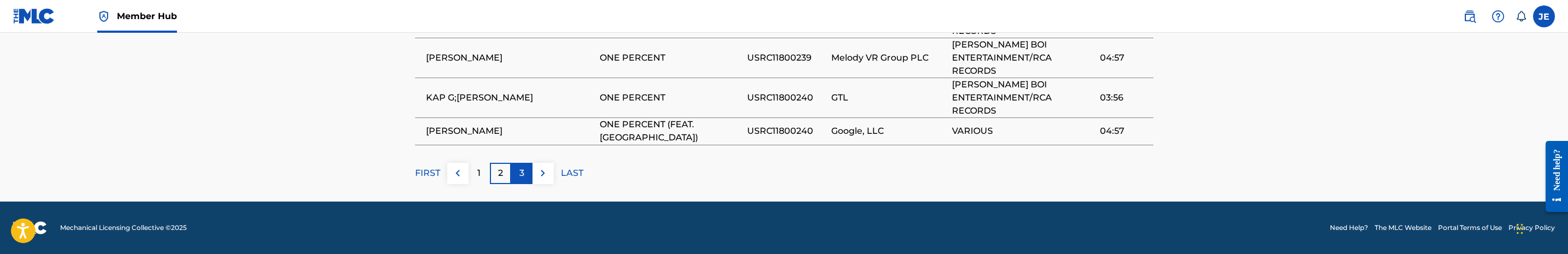
click at [513, 172] on div "3" at bounding box center [521, 172] width 21 height 21
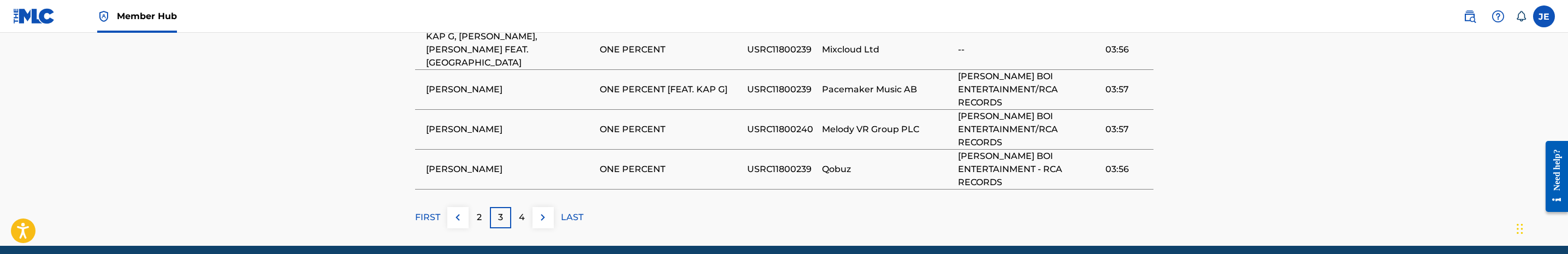
scroll to position [1109, 0]
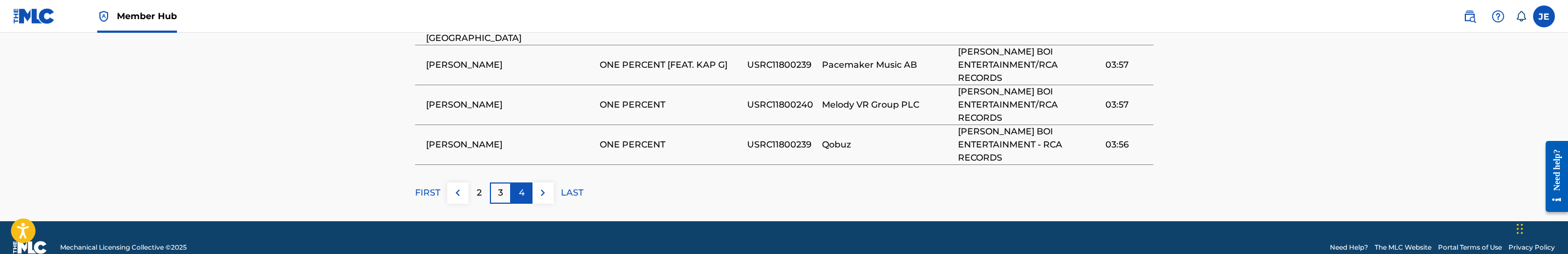
click at [520, 186] on p "4" at bounding box center [521, 192] width 6 height 13
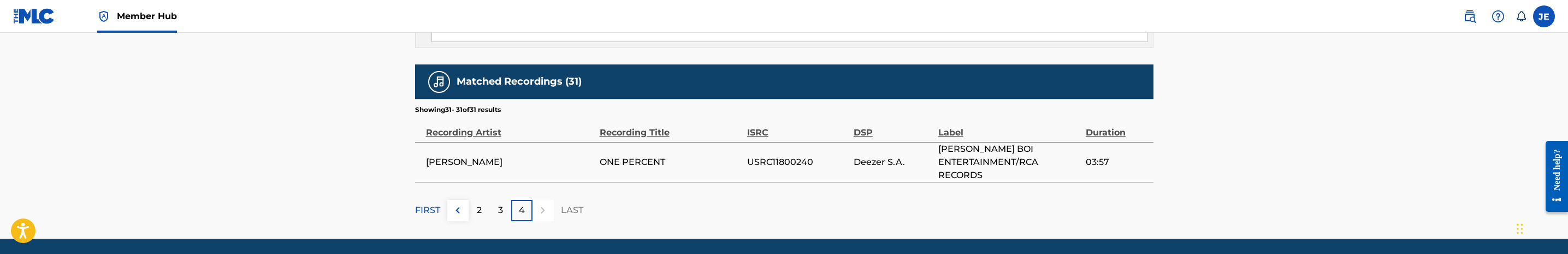
scroll to position [799, 0]
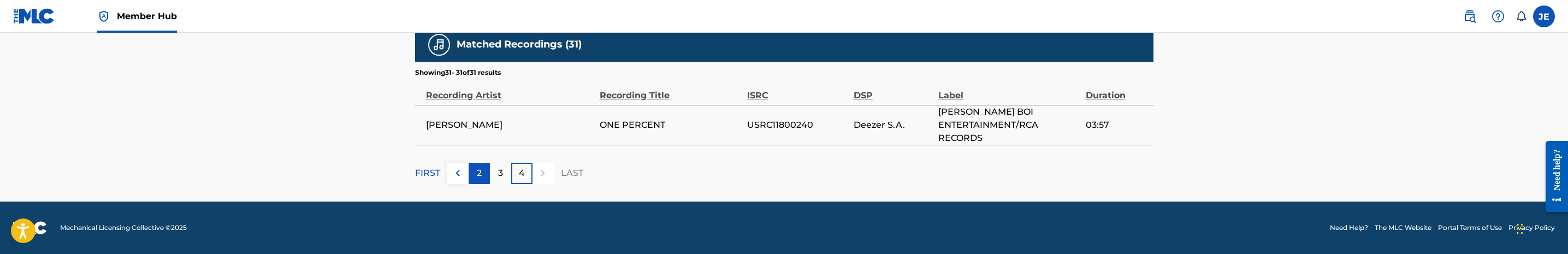
click at [472, 173] on div "2" at bounding box center [478, 172] width 21 height 21
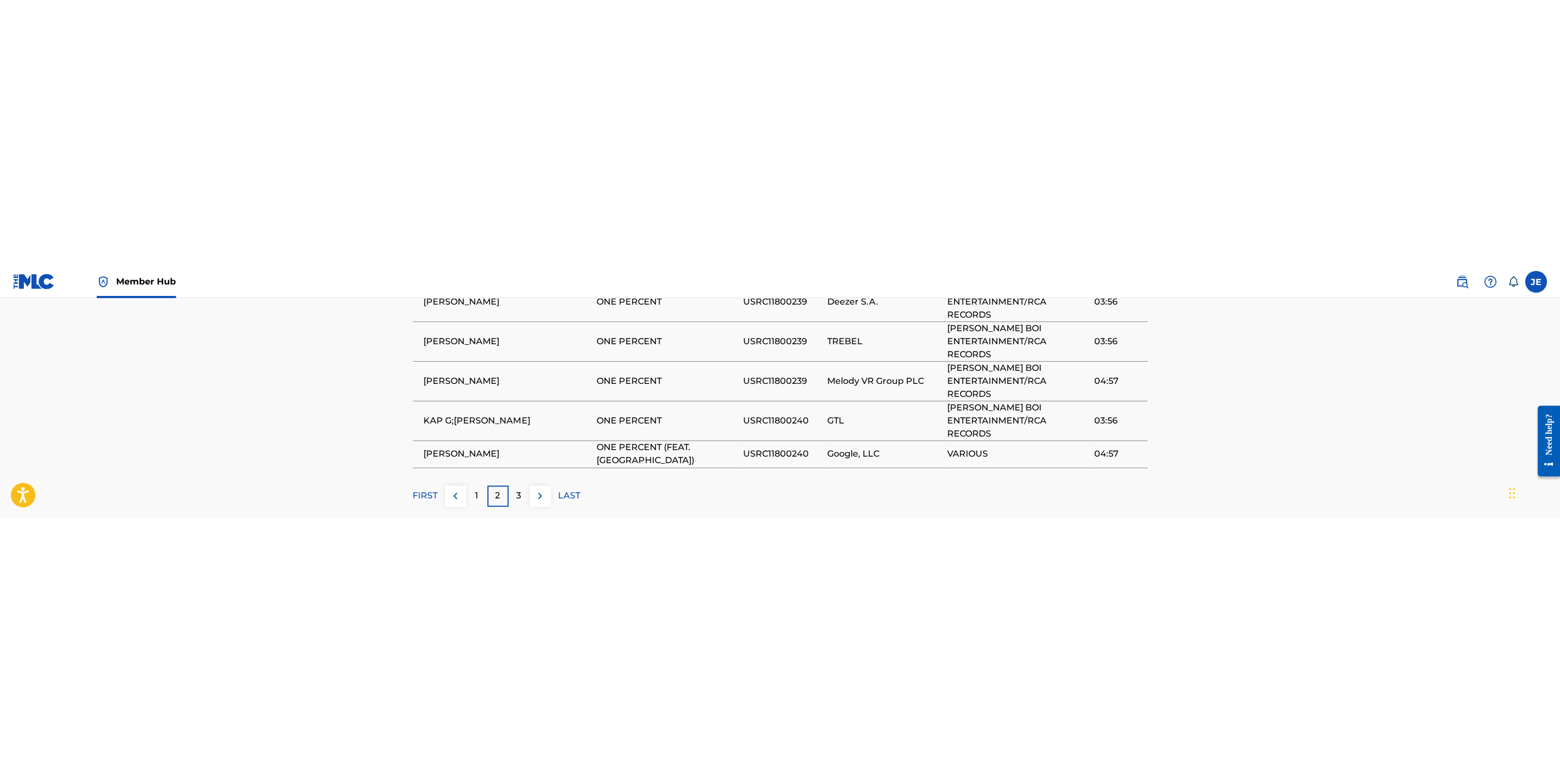
scroll to position [571, 0]
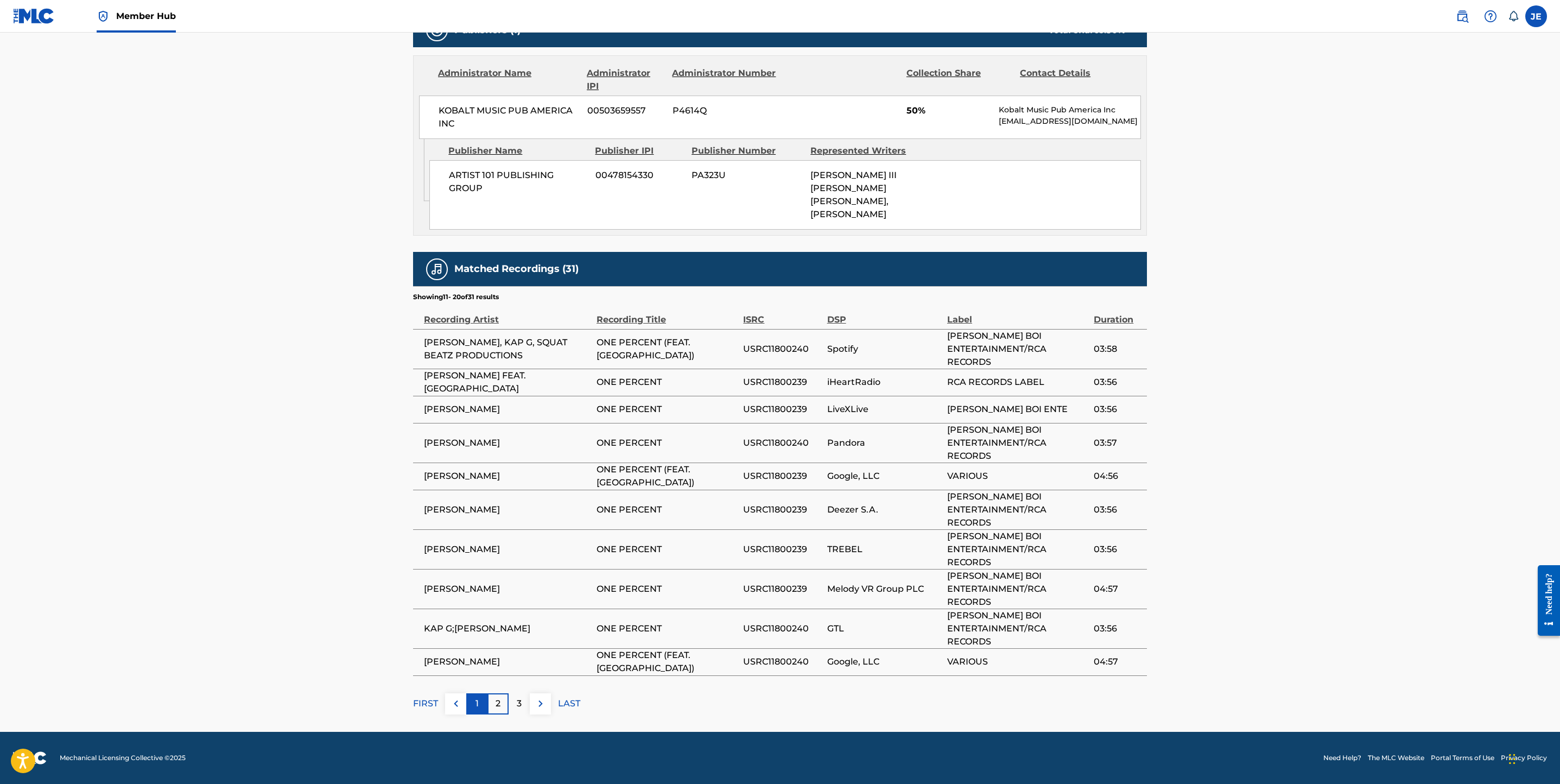
click at [474, 252] on div "1" at bounding box center [476, 703] width 21 height 21
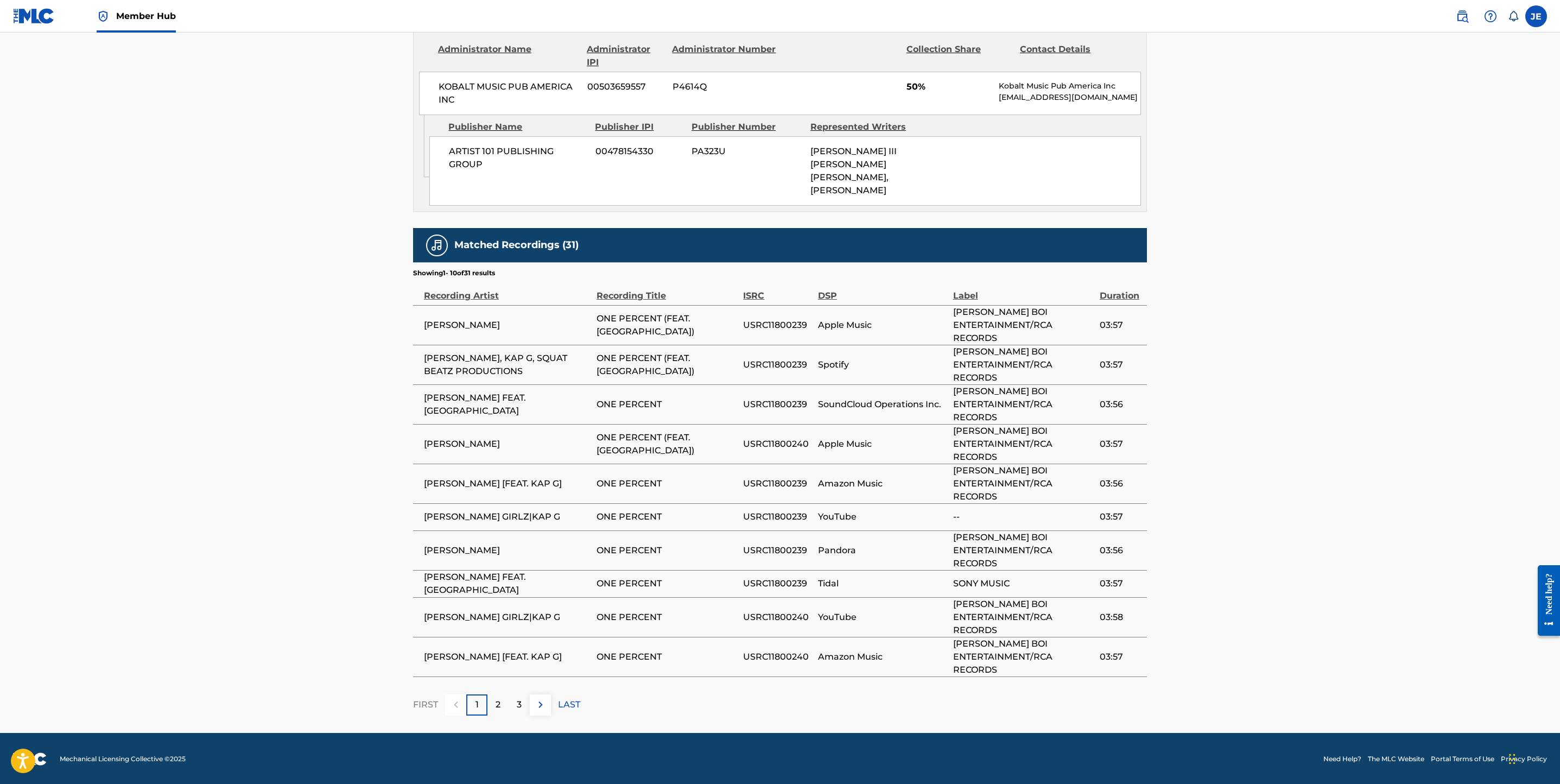
scroll to position [597, 0]
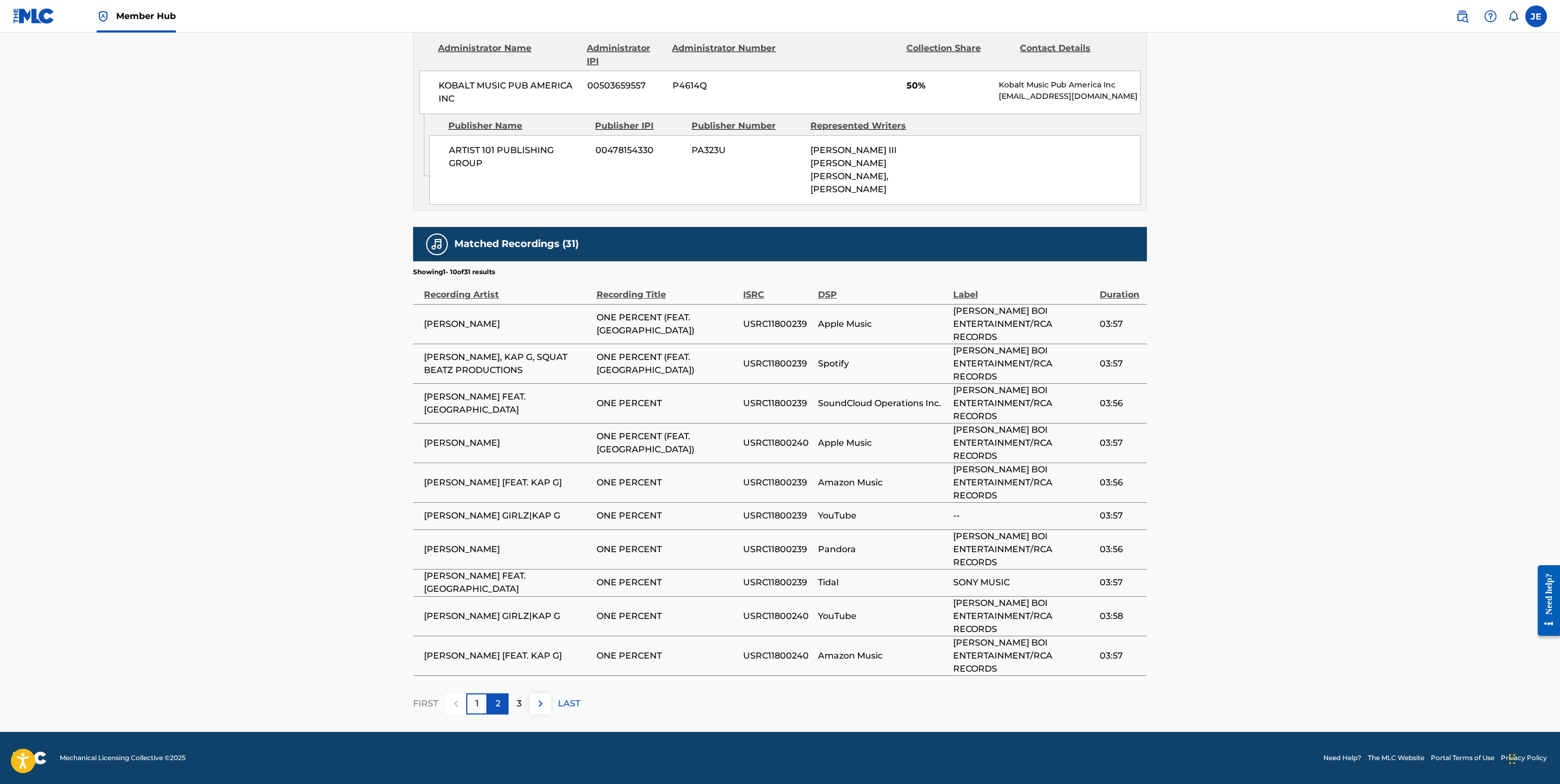
click at [498, 252] on div "2" at bounding box center [497, 703] width 21 height 21
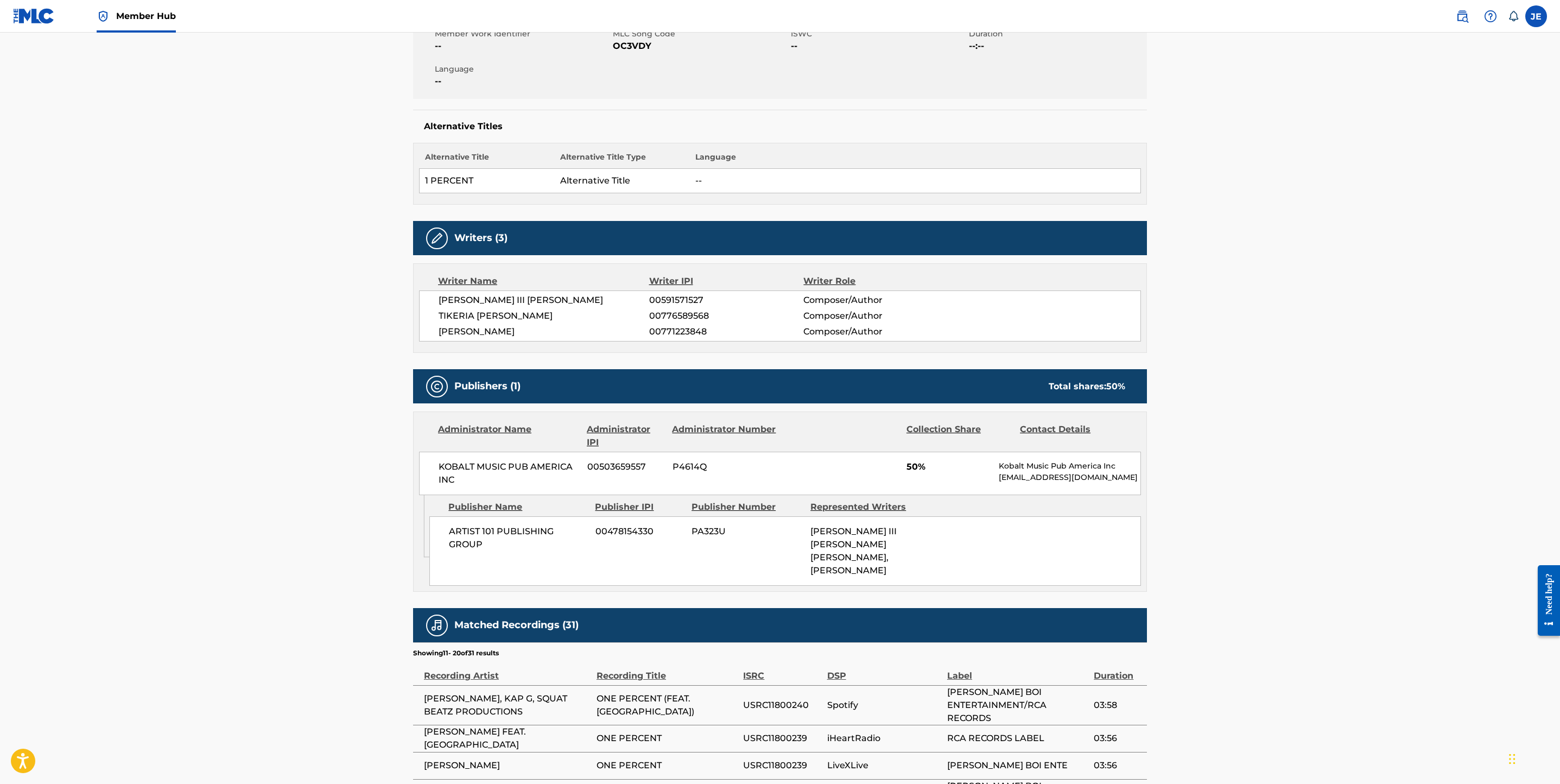
scroll to position [571, 0]
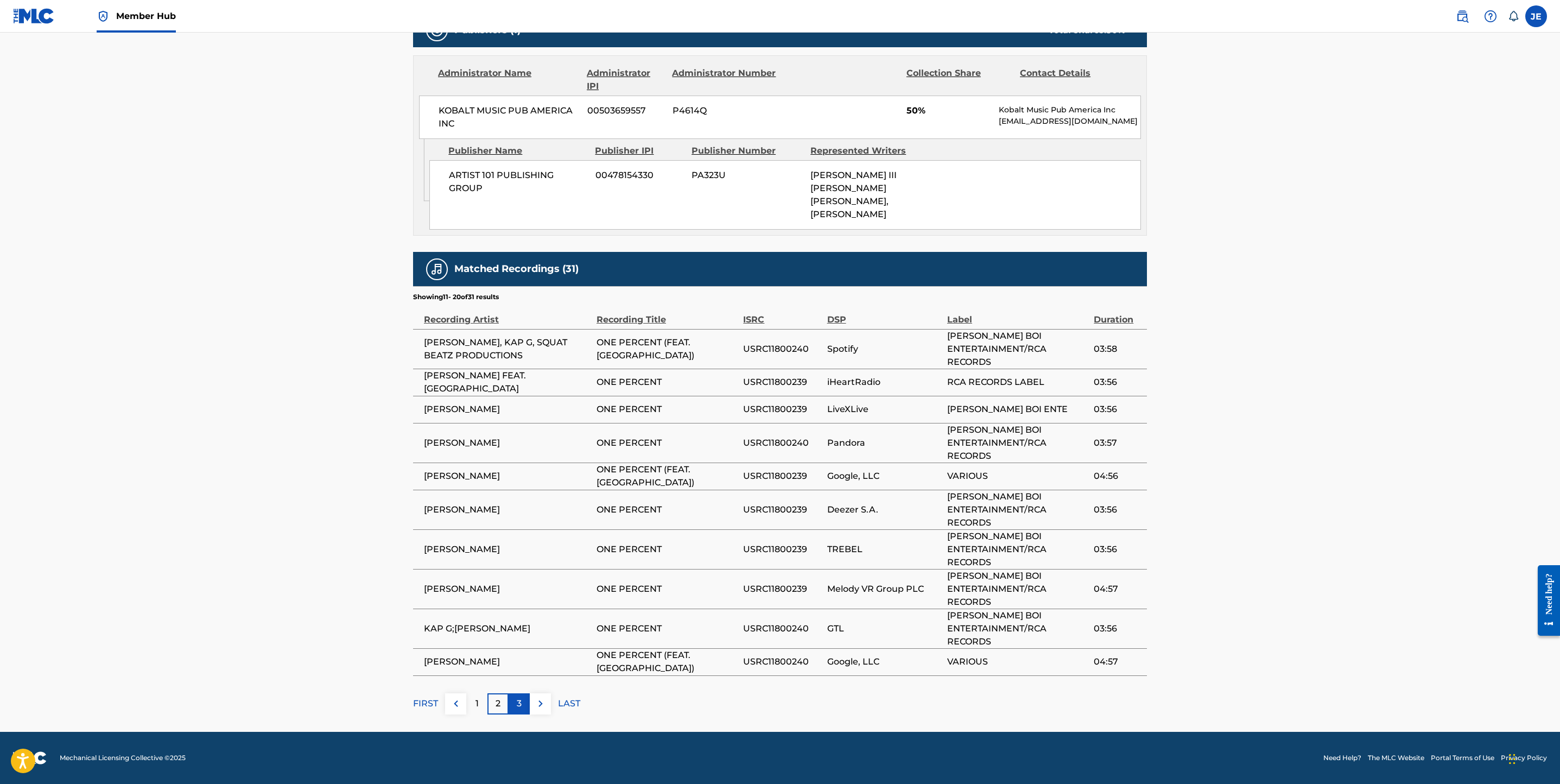
click at [526, 252] on div "3" at bounding box center [519, 703] width 21 height 21
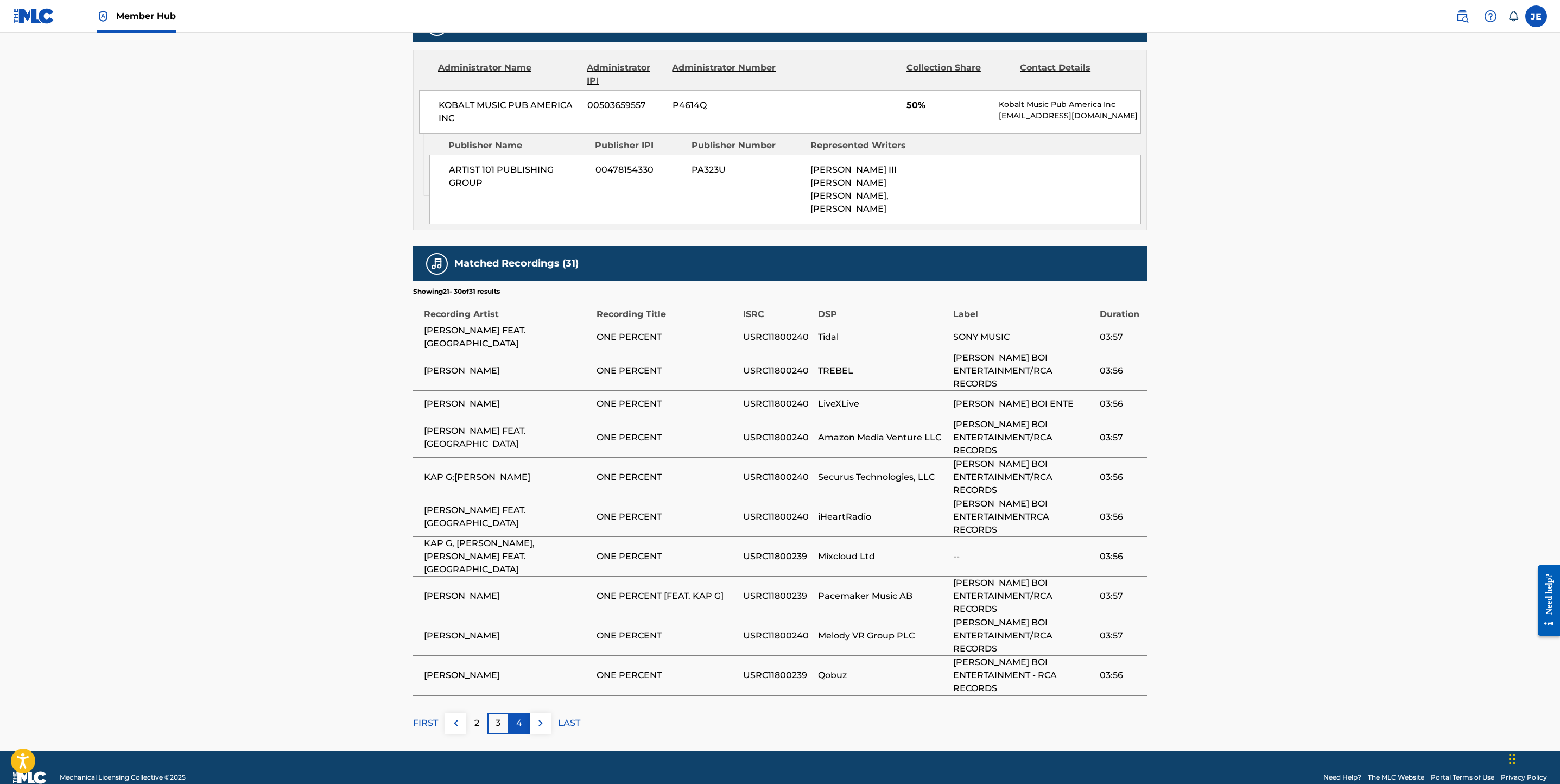
click at [513, 252] on div "4" at bounding box center [519, 723] width 21 height 21
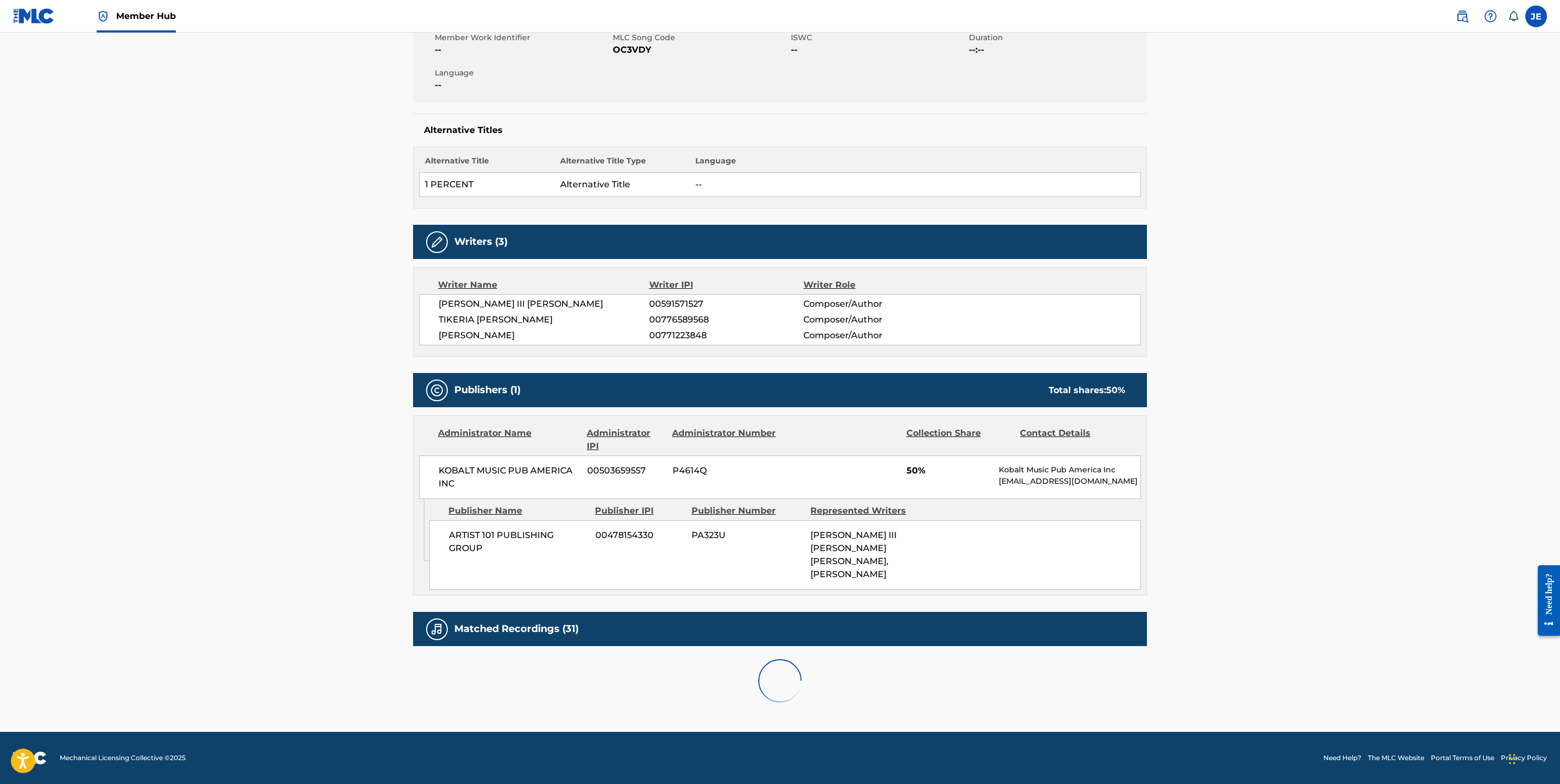
scroll to position [263, 0]
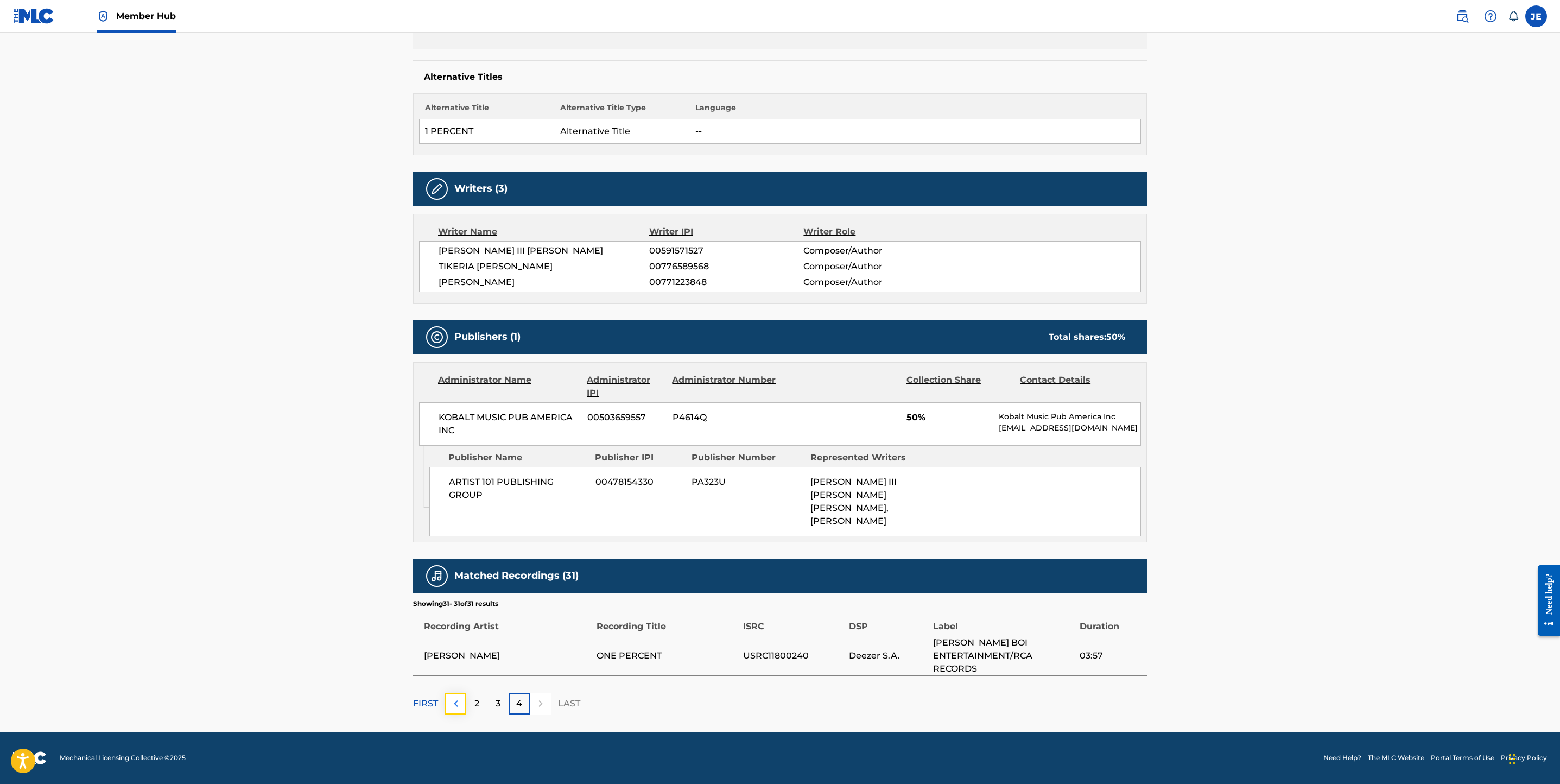
click at [459, 252] on img at bounding box center [456, 703] width 13 height 13
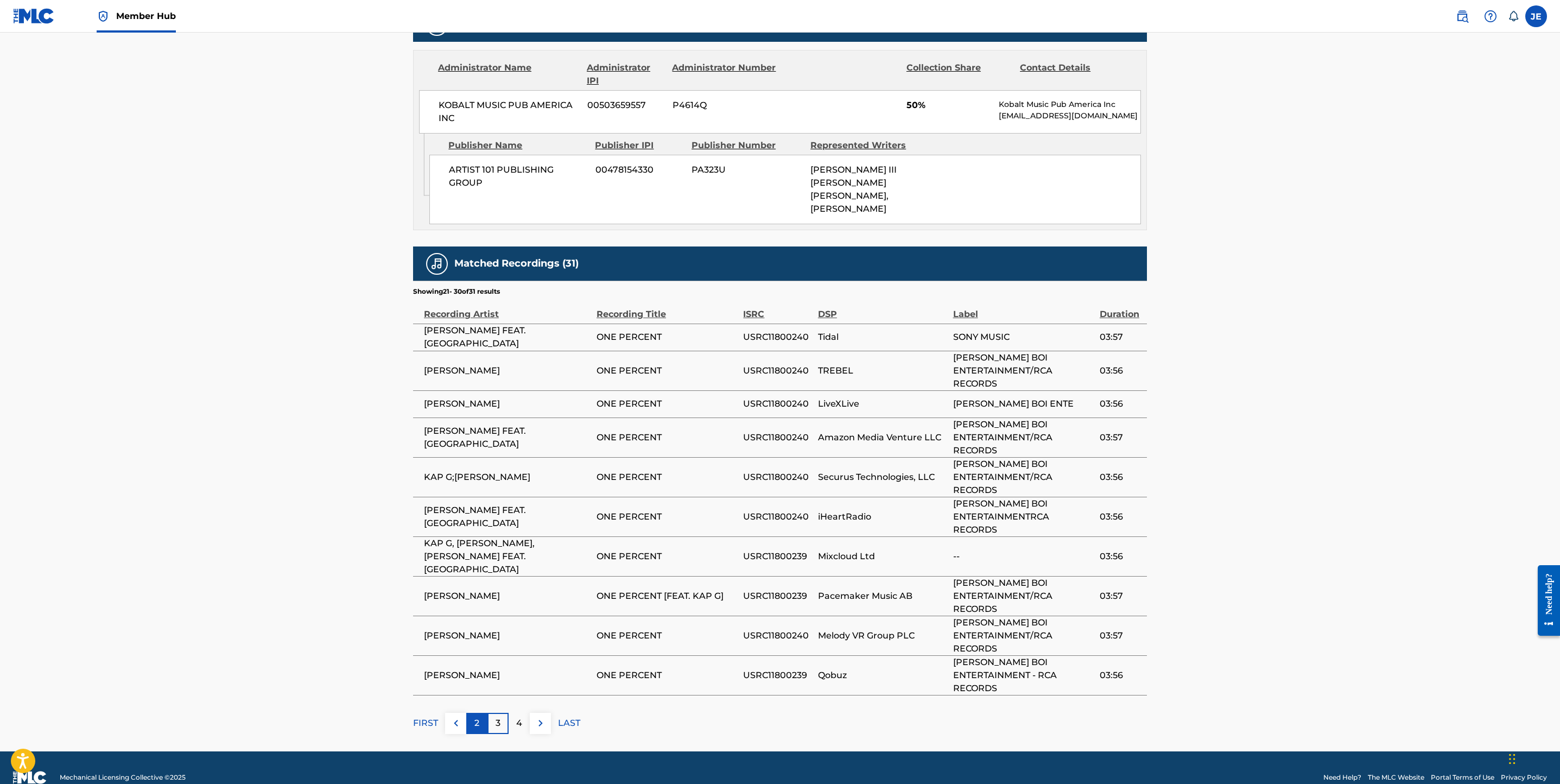
click at [480, 252] on div "2" at bounding box center [476, 723] width 21 height 21
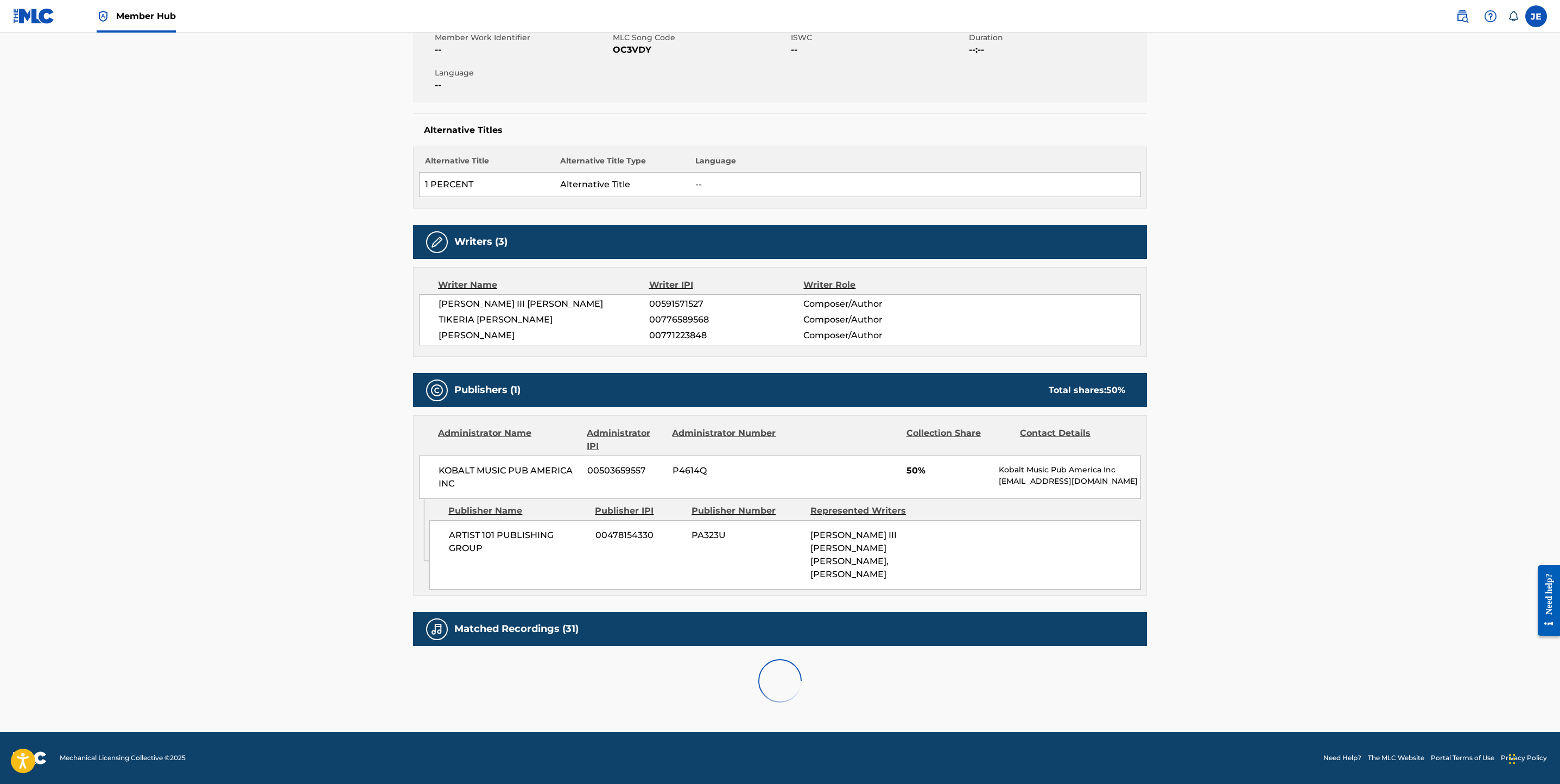
scroll to position [571, 0]
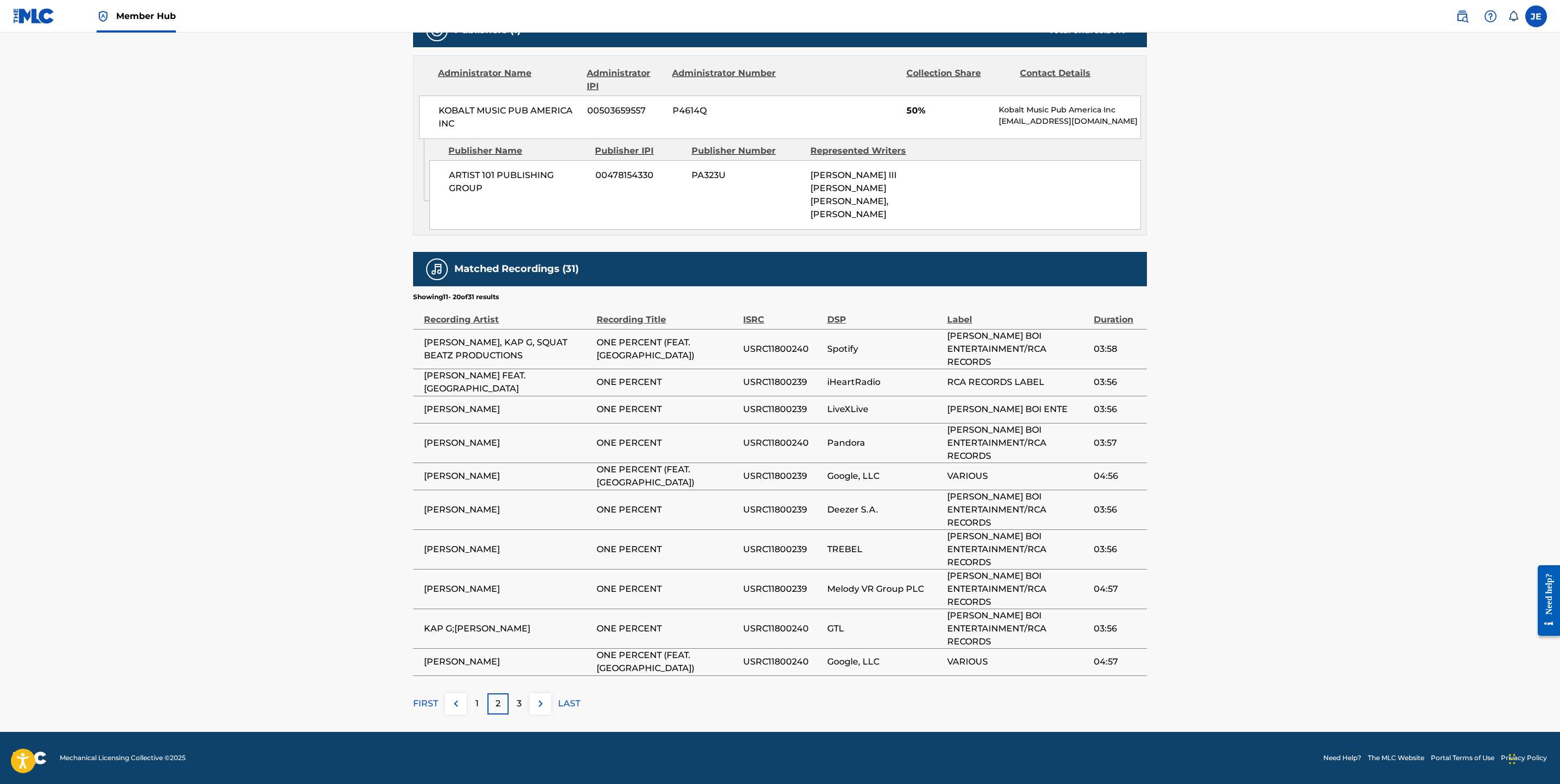
click at [475, 252] on div "Matched Recordings (31) Showing 11 - 20 of 31 results Recording Artist Recordin…" at bounding box center [780, 483] width 734 height 462
click at [475, 252] on p "1" at bounding box center [477, 703] width 4 height 13
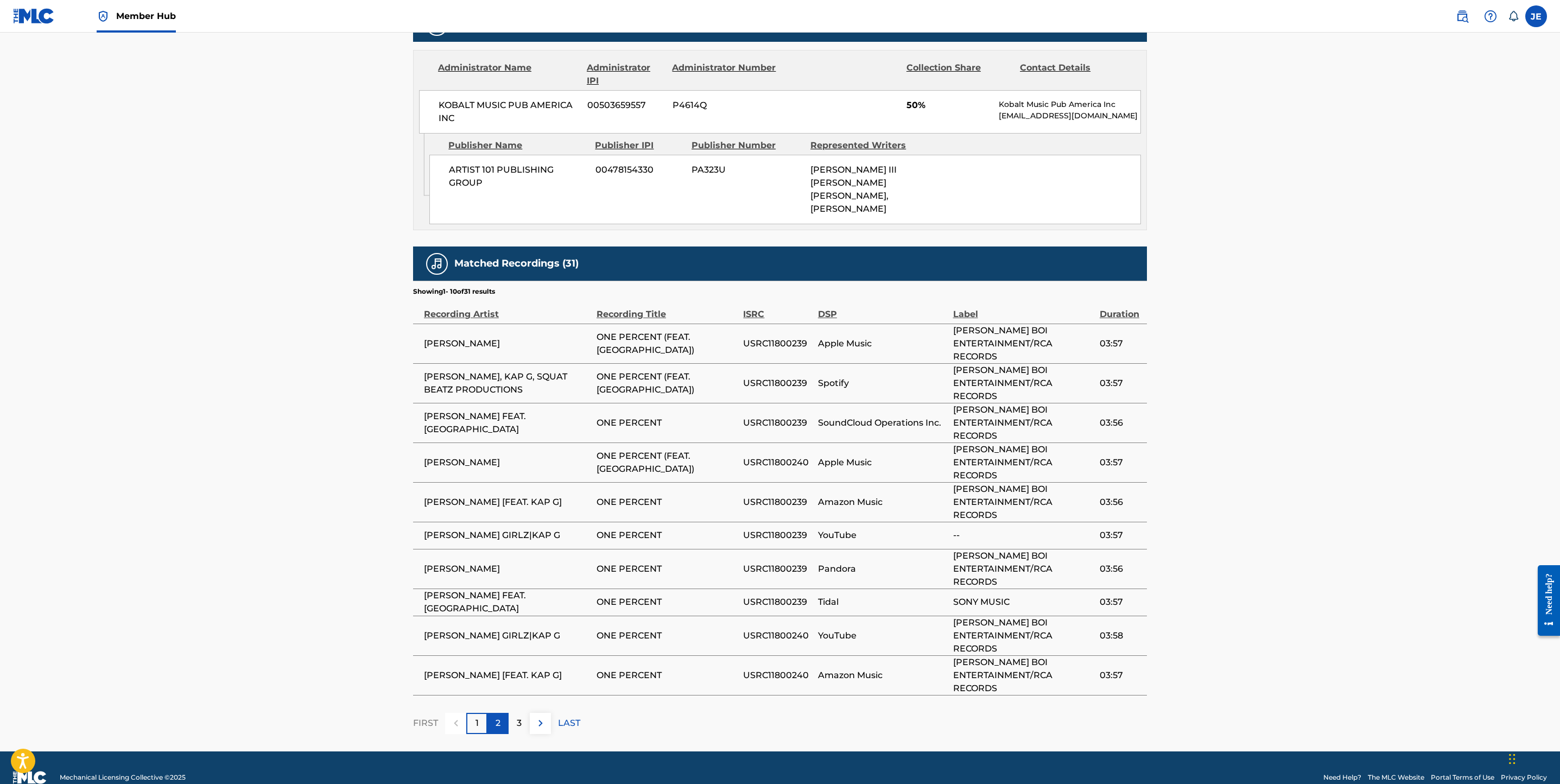
click at [495, 252] on p "2" at bounding box center [497, 723] width 5 height 13
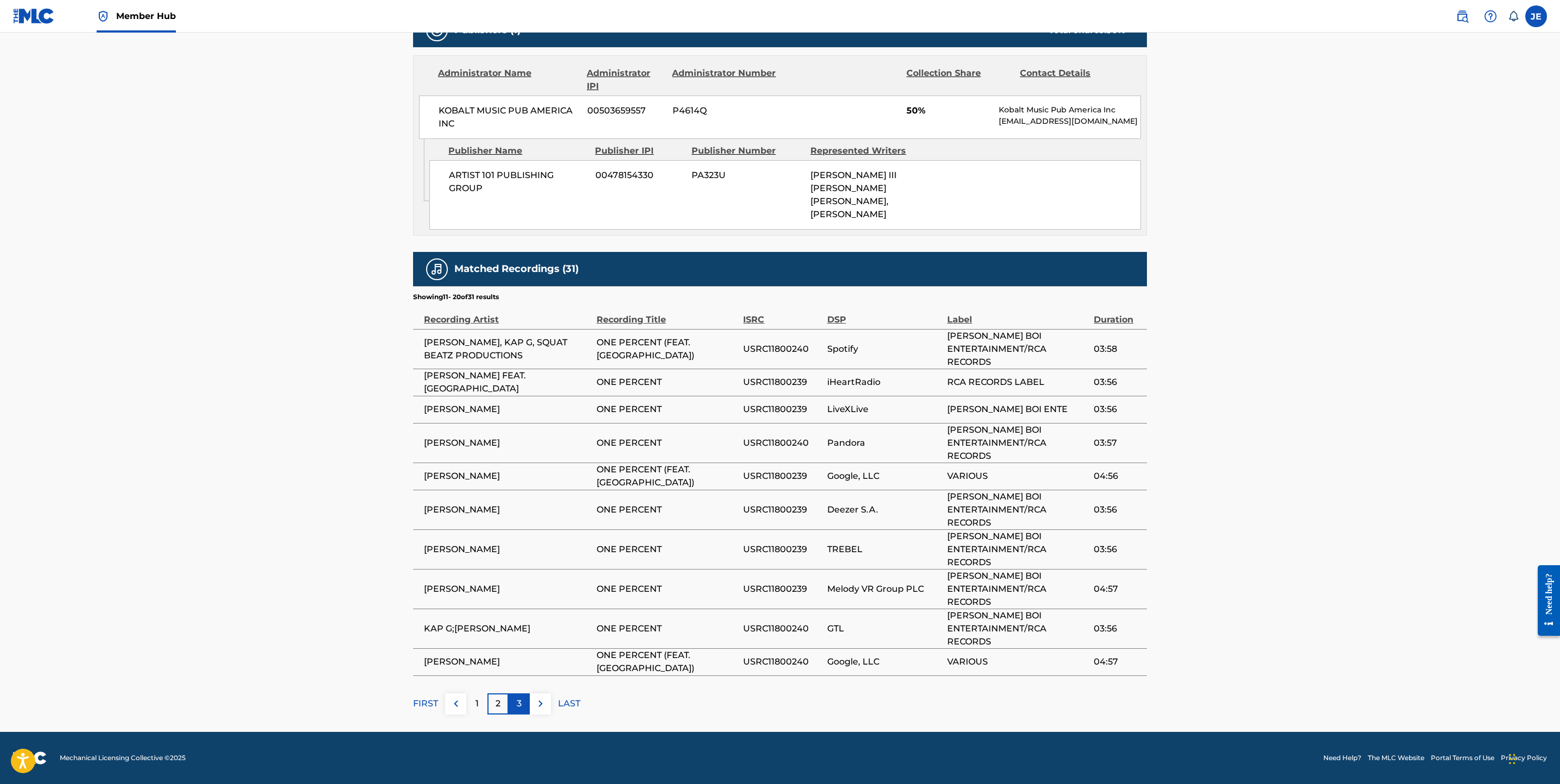
click at [526, 252] on div "3" at bounding box center [519, 703] width 21 height 21
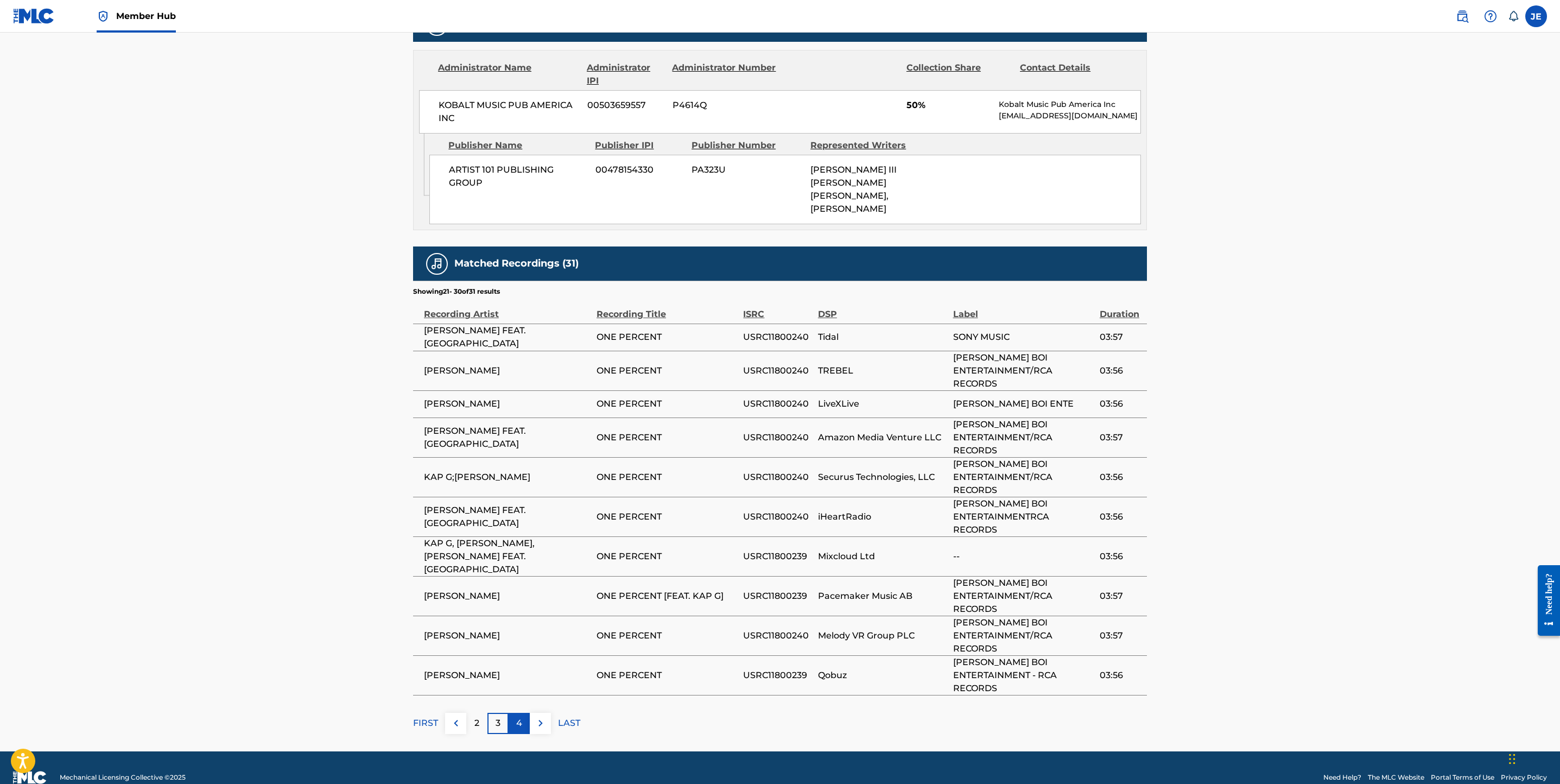
click at [521, 252] on p "4" at bounding box center [519, 723] width 6 height 13
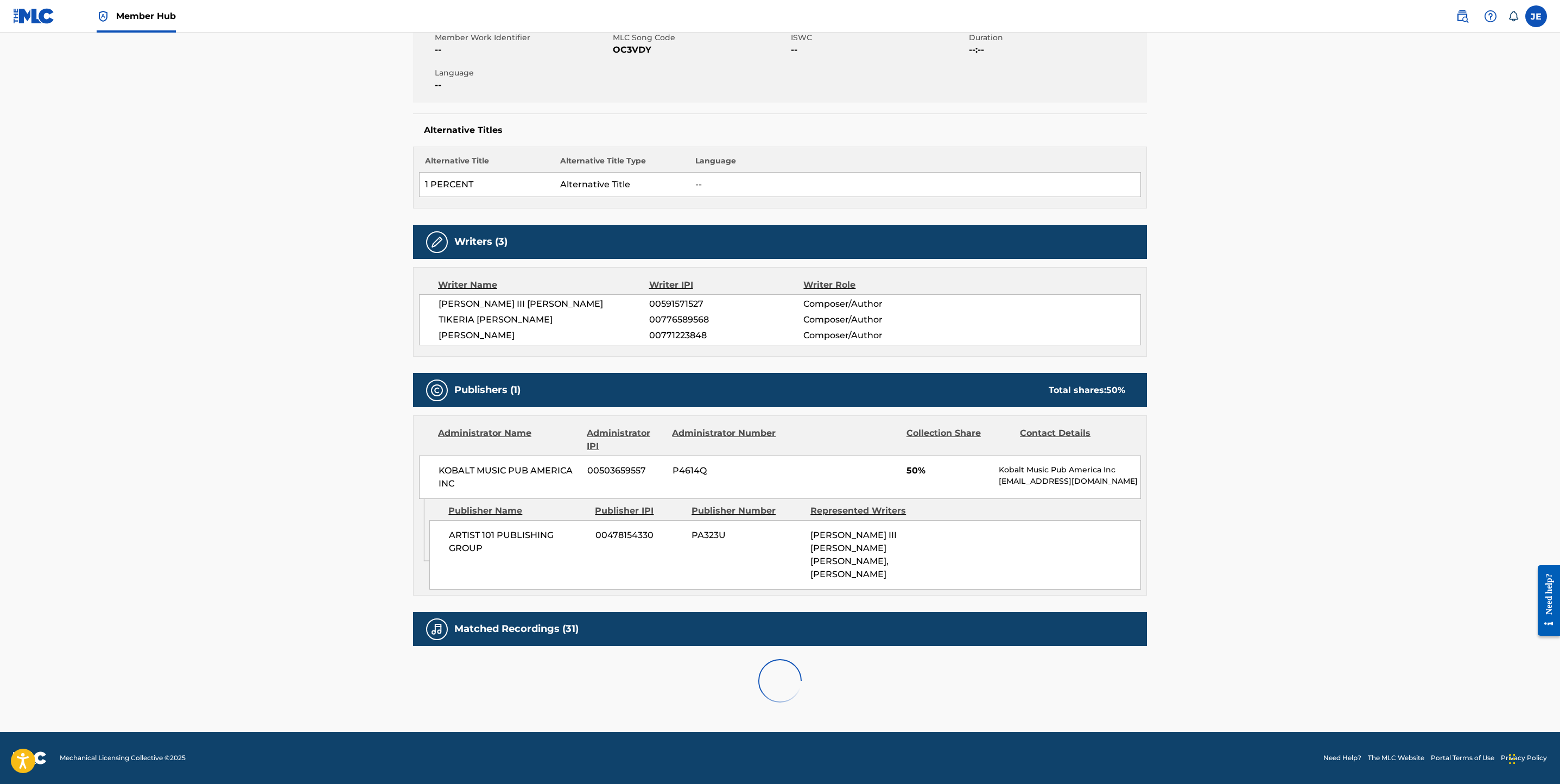
scroll to position [263, 0]
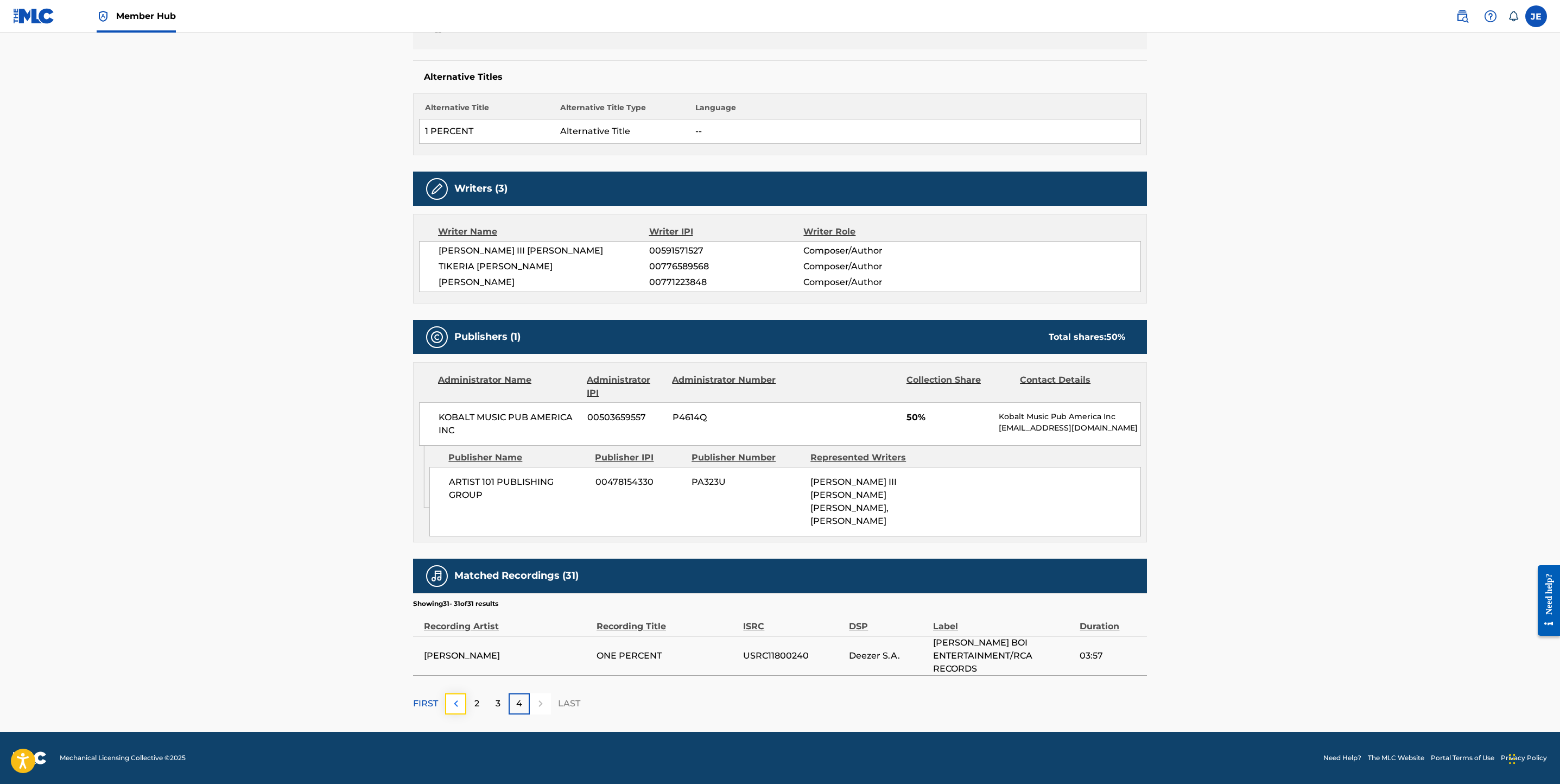
click at [461, 252] on img at bounding box center [456, 703] width 13 height 13
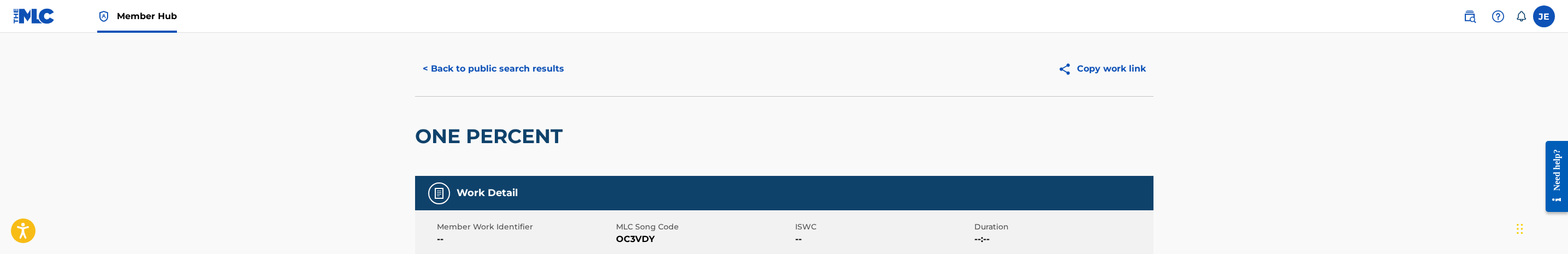
scroll to position [0, 0]
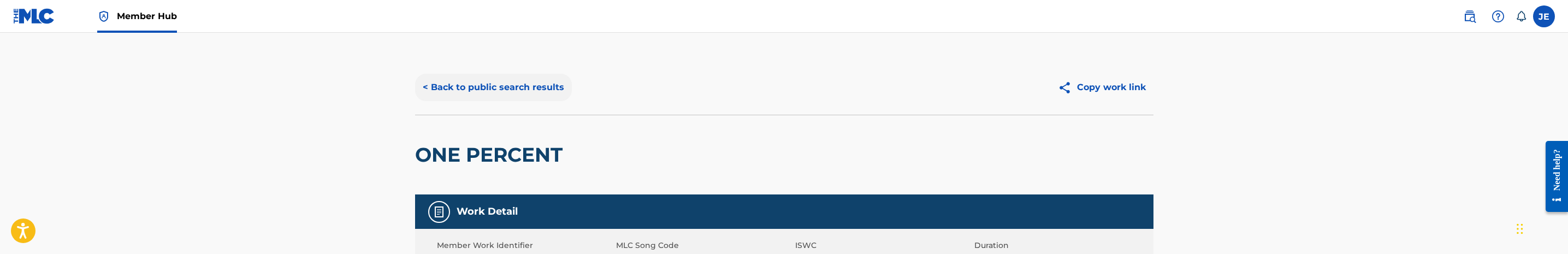
click at [540, 87] on button "< Back to public search results" at bounding box center [493, 87] width 157 height 27
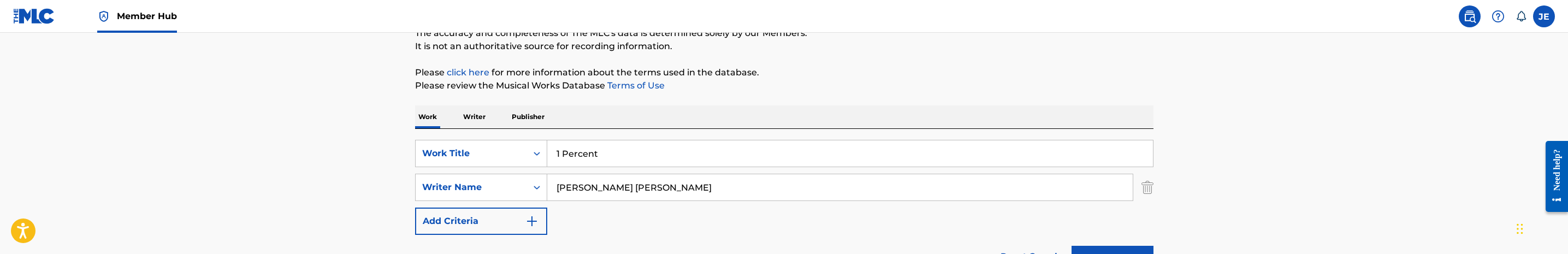
scroll to position [102, 0]
click at [478, 117] on p "Writer" at bounding box center [474, 118] width 29 height 23
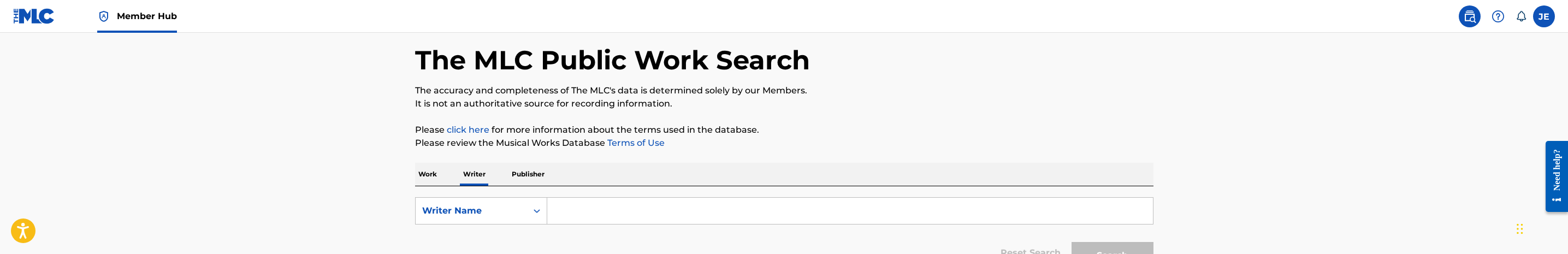
scroll to position [82, 0]
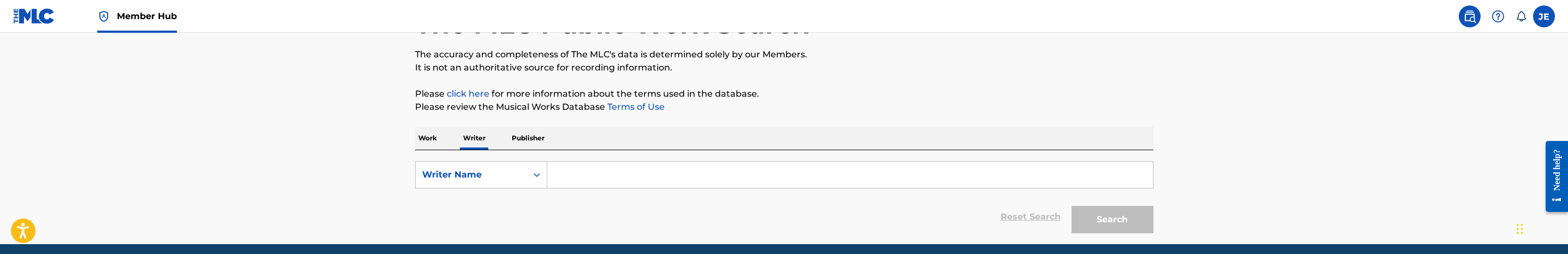
click at [679, 174] on input "Search Form" at bounding box center [850, 174] width 606 height 26
paste input "Piriye Isokrari"
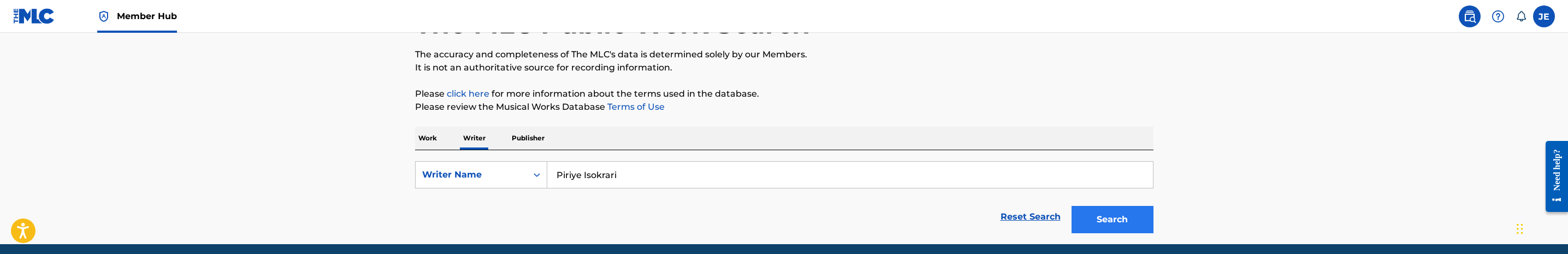
type input "Piriye Isokrari"
click at [1120, 227] on button "Search" at bounding box center [1112, 220] width 82 height 27
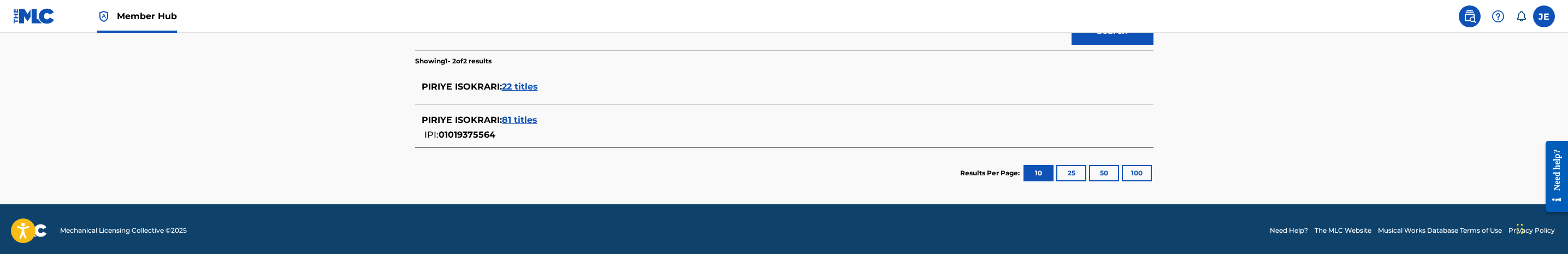
scroll to position [273, 0]
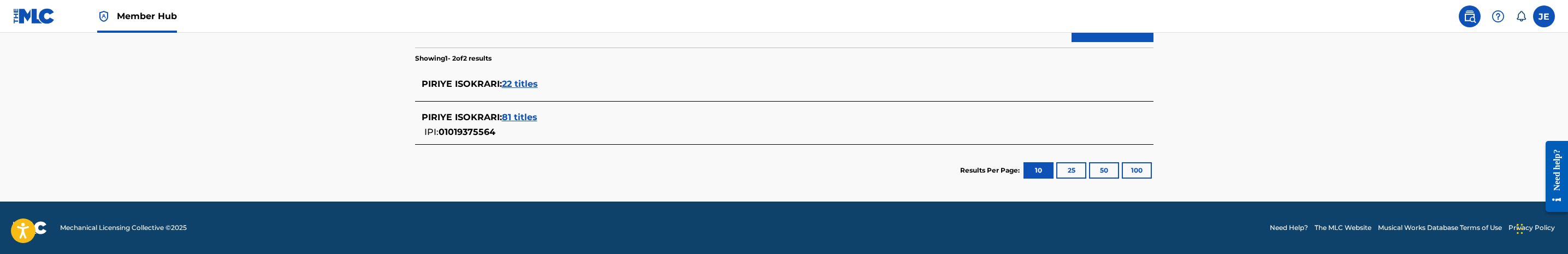
click at [523, 113] on span "81 titles" at bounding box center [519, 116] width 35 height 10
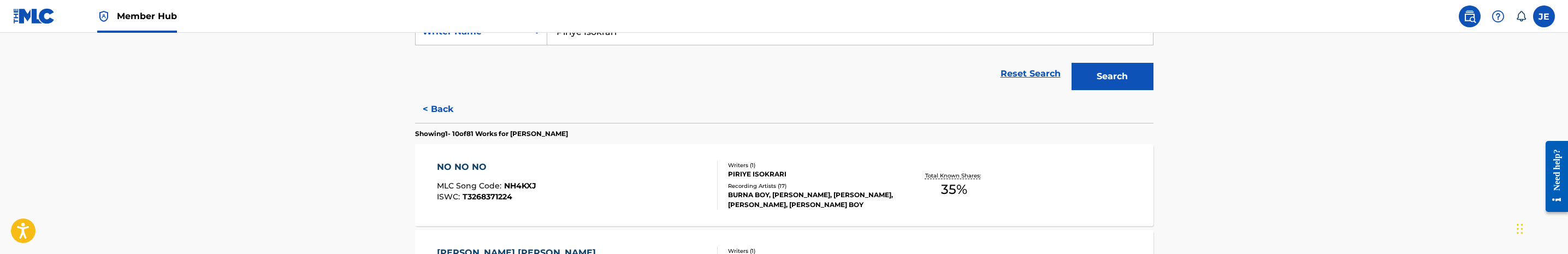
scroll to position [191, 0]
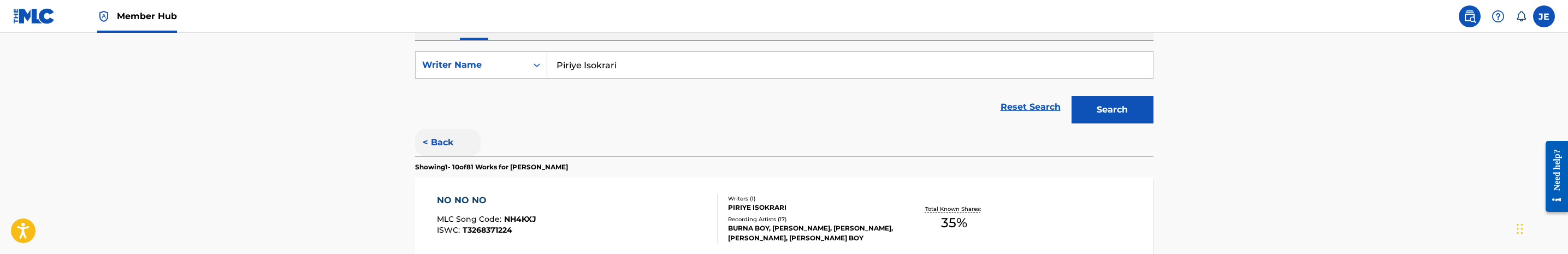
click at [428, 142] on button "< Back" at bounding box center [448, 142] width 65 height 27
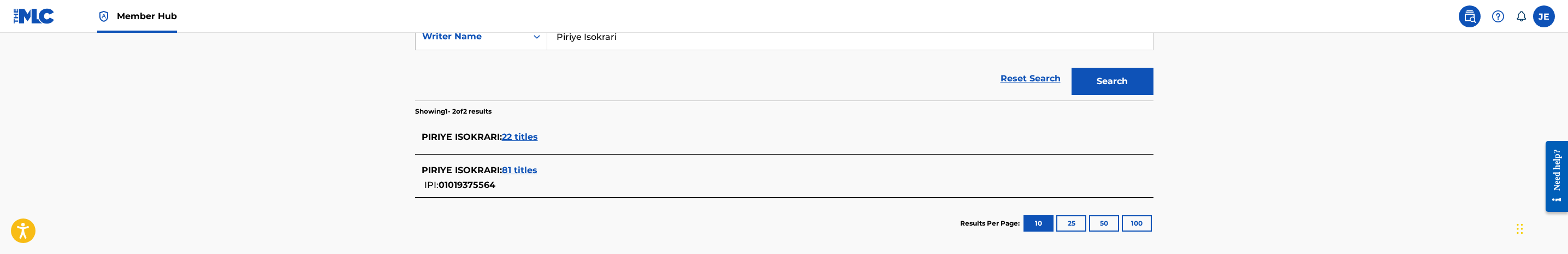
scroll to position [273, 0]
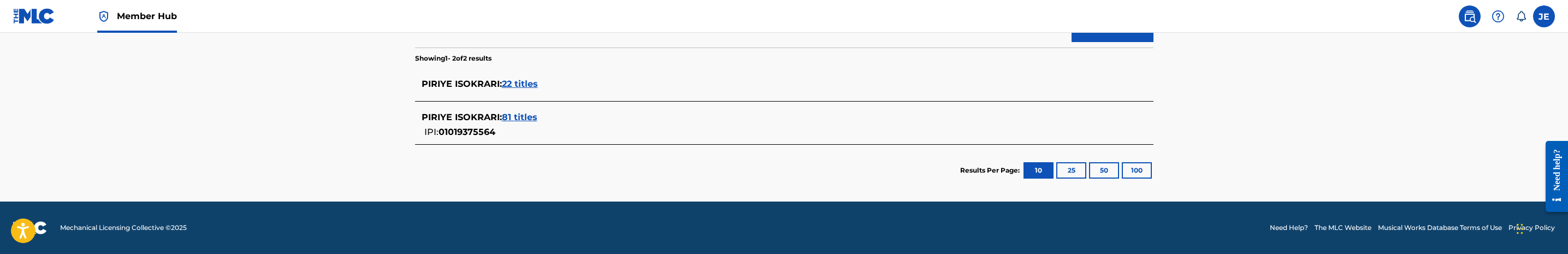
click at [615, 119] on div "PIRIYE ISOKRARI : 81 titles" at bounding box center [769, 117] width 696 height 13
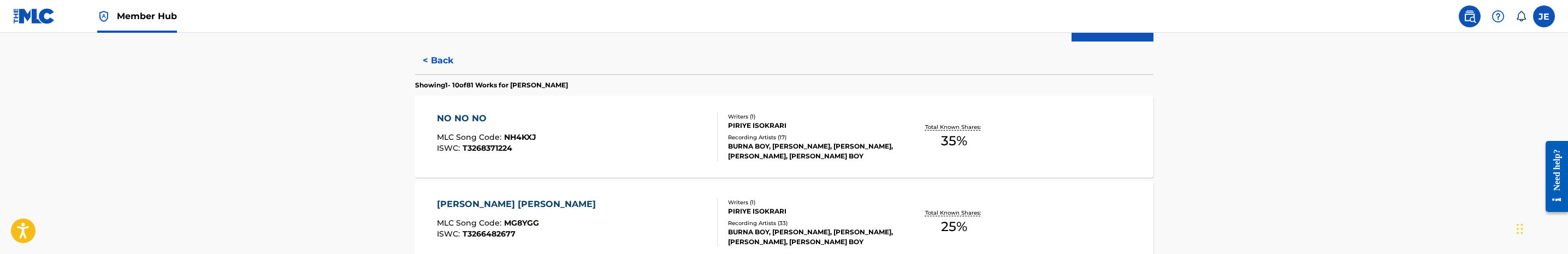
click at [655, 132] on div "NO NO NO MLC Song Code : NH4KXJ ISWC : T3268371224" at bounding box center [577, 136] width 281 height 49
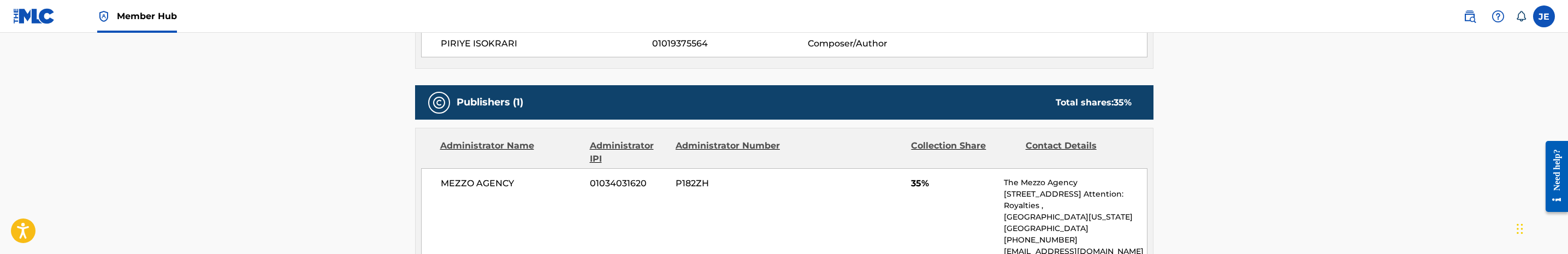
scroll to position [490, 0]
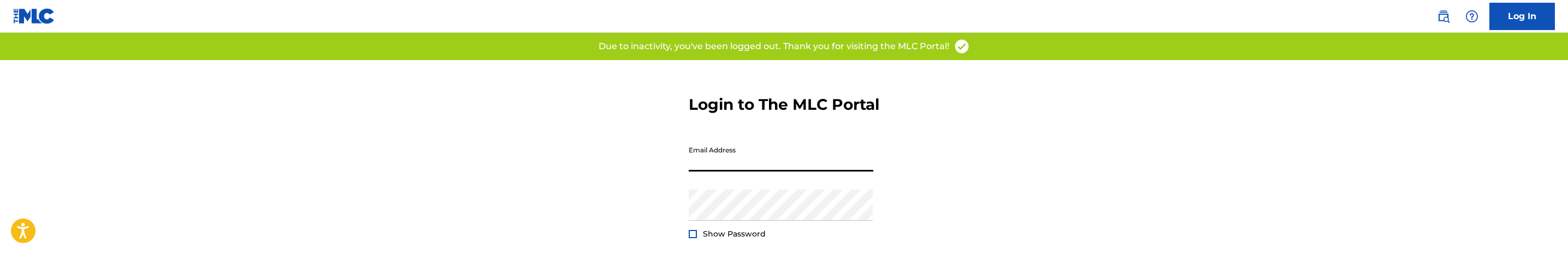
click at [873, 171] on input "Email Address" at bounding box center [780, 156] width 184 height 31
type input "[PERSON_NAME][EMAIL_ADDRESS][DOMAIN_NAME]"
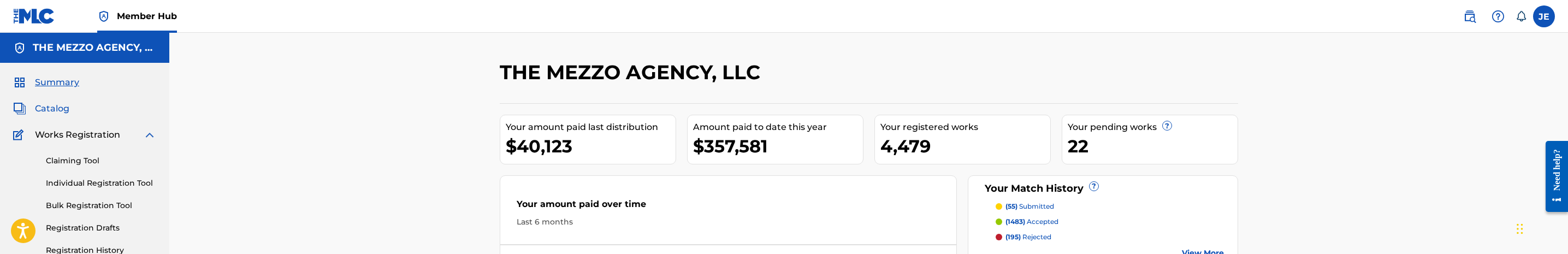
click at [63, 107] on span "Catalog" at bounding box center [52, 108] width 35 height 13
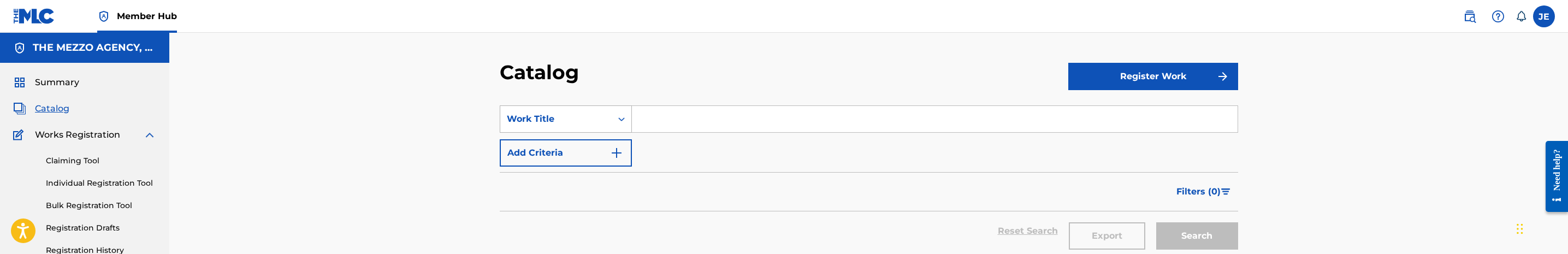
click at [620, 122] on div "Work Title" at bounding box center [566, 119] width 133 height 27
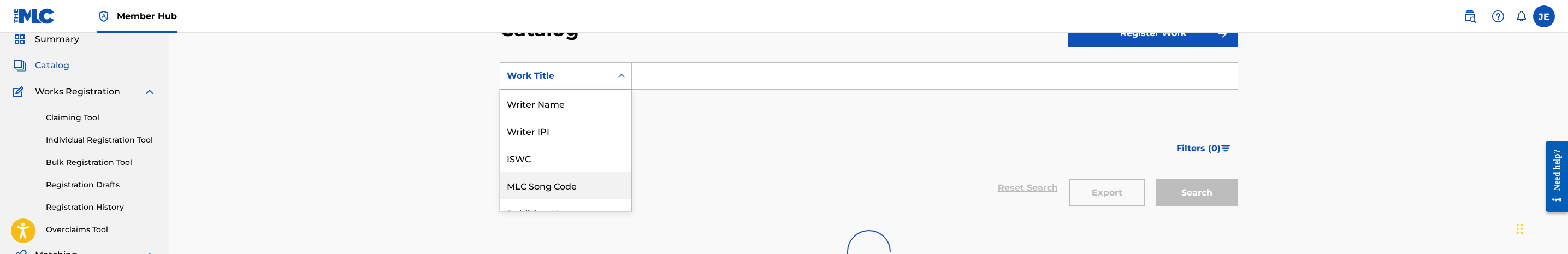
click at [563, 183] on div "MLC Song Code" at bounding box center [566, 185] width 131 height 27
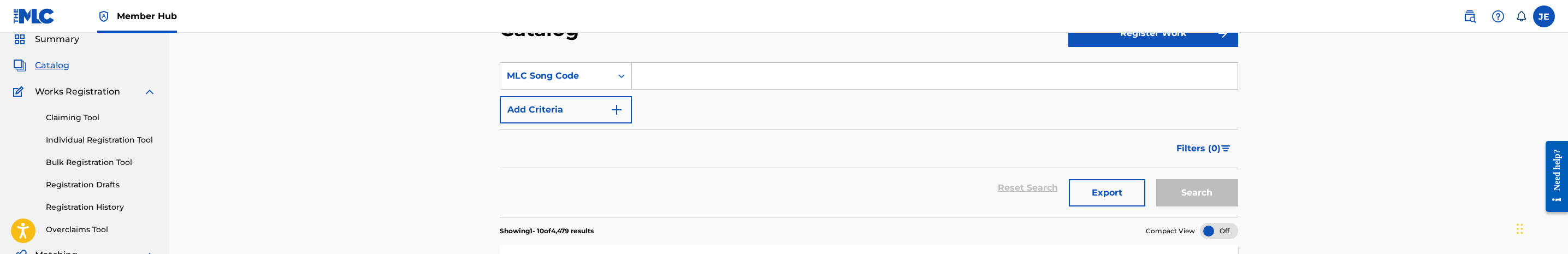
click at [698, 95] on div "SearchWithCriteria996ea719-49ec-493c-a360-de009f9fb0d8 MLC Song Code Add Criter…" at bounding box center [868, 93] width 738 height 61
click at [700, 84] on input "Search Form" at bounding box center [934, 75] width 606 height 26
paste input "GA226P"
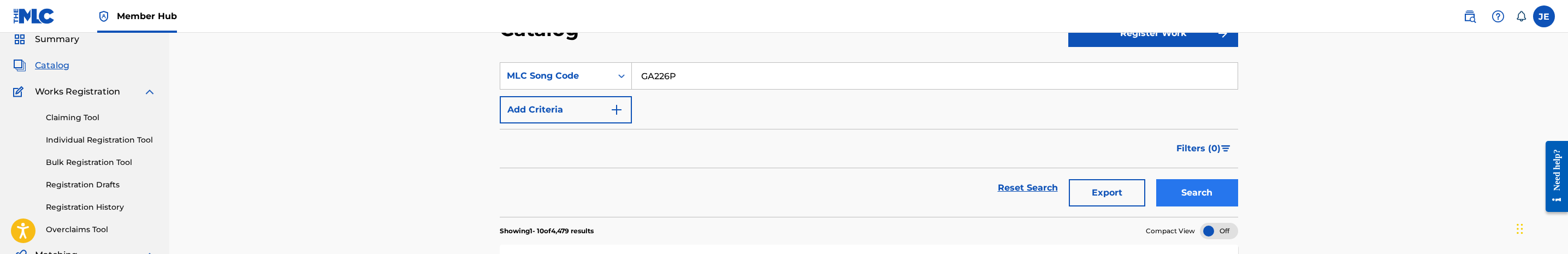
type input "GA226P"
click at [1185, 195] on button "Search" at bounding box center [1197, 192] width 82 height 27
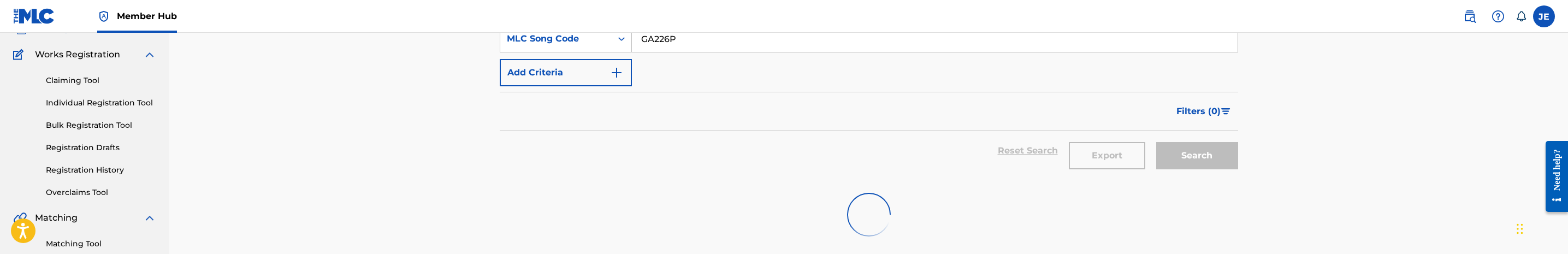
scroll to position [125, 0]
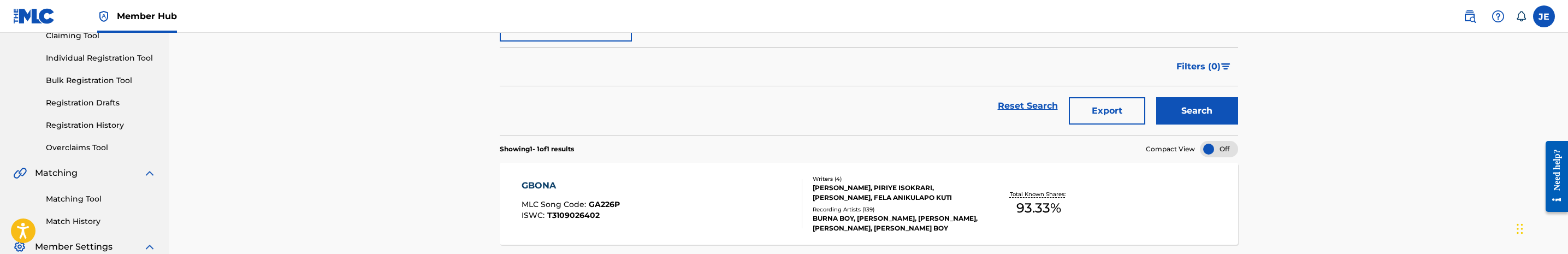
click at [690, 200] on div "GBONA MLC Song Code : GA226P ISWC : T3109026402" at bounding box center [661, 203] width 281 height 49
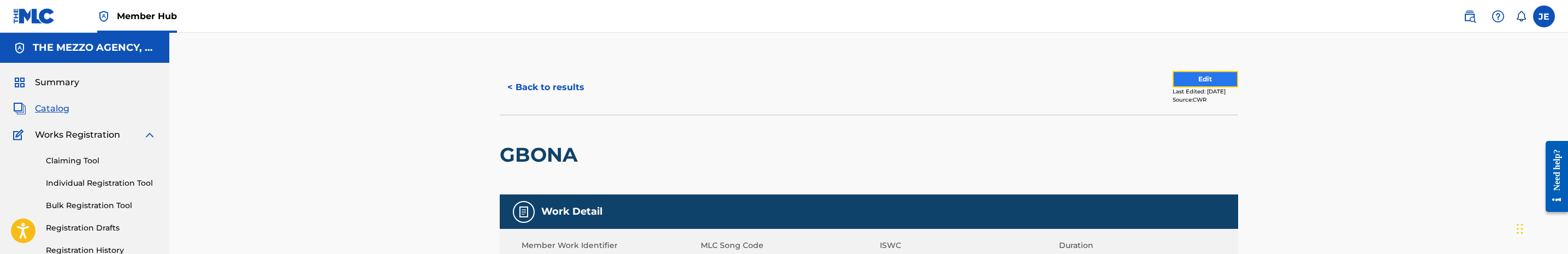
click at [1195, 79] on button "Edit" at bounding box center [1205, 79] width 65 height 16
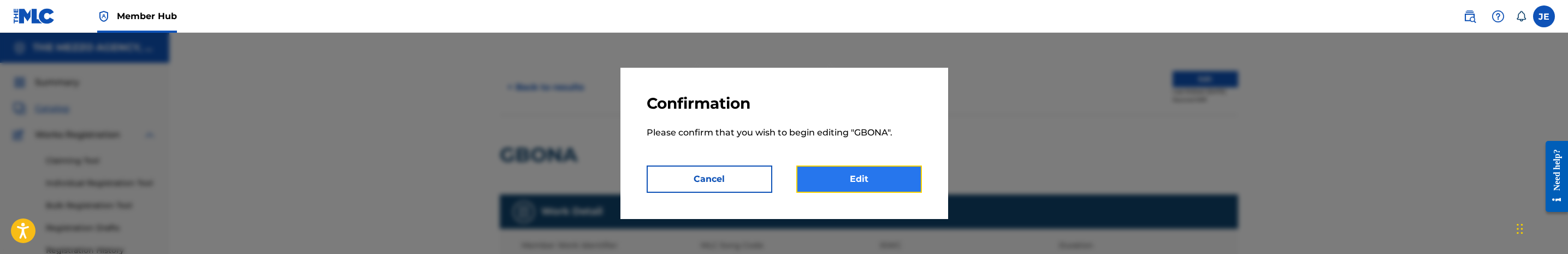
click at [854, 171] on link "Edit" at bounding box center [859, 179] width 125 height 27
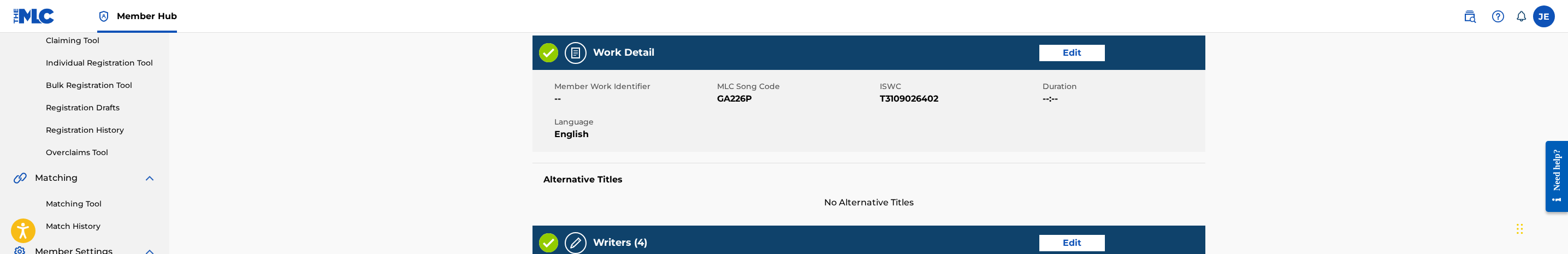
scroll to position [163, 0]
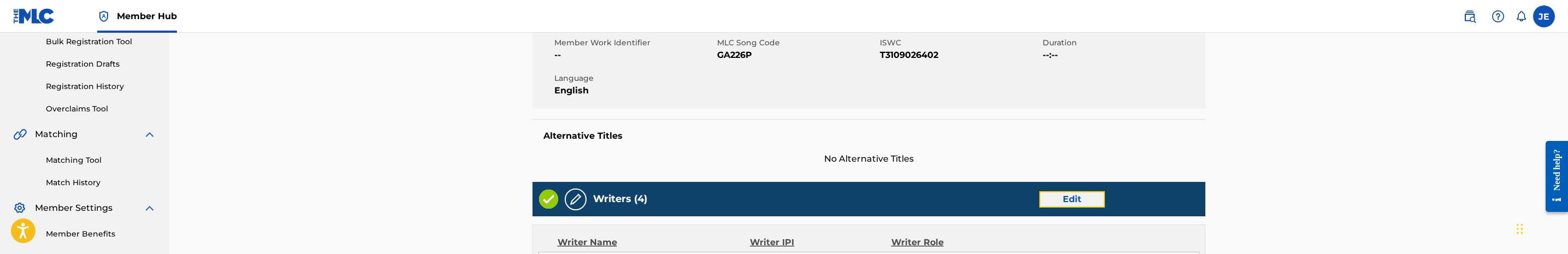
click at [1080, 198] on link "Edit" at bounding box center [1072, 200] width 65 height 16
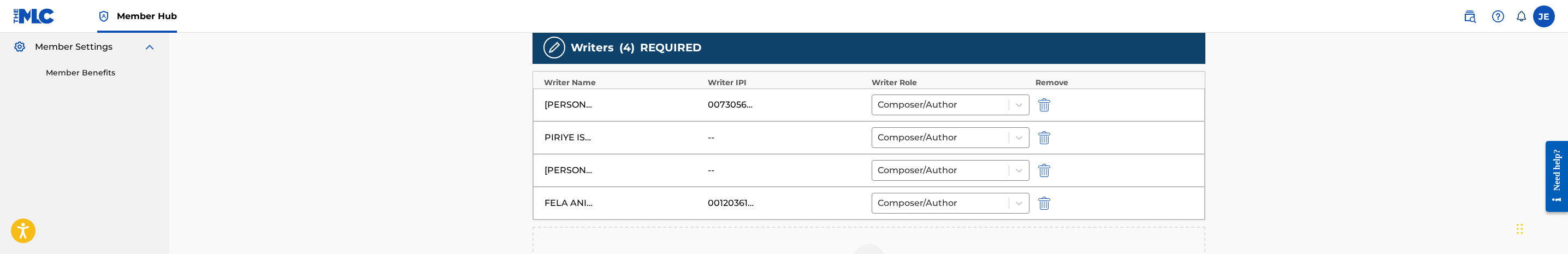
scroll to position [327, 0]
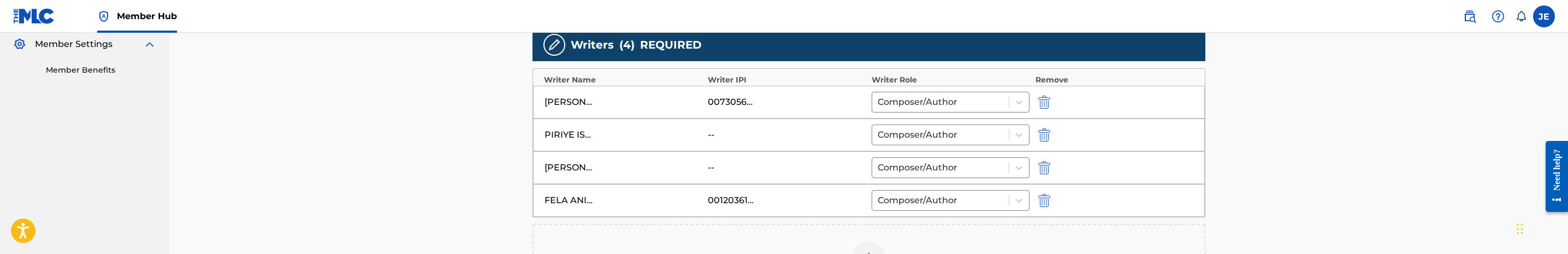
click at [1043, 143] on div "PIRIYE ISOKRARI -- Composer/Author" at bounding box center [869, 135] width 672 height 33
click at [1047, 132] on img "submit" at bounding box center [1043, 134] width 12 height 13
click at [873, 222] on img at bounding box center [869, 225] width 13 height 13
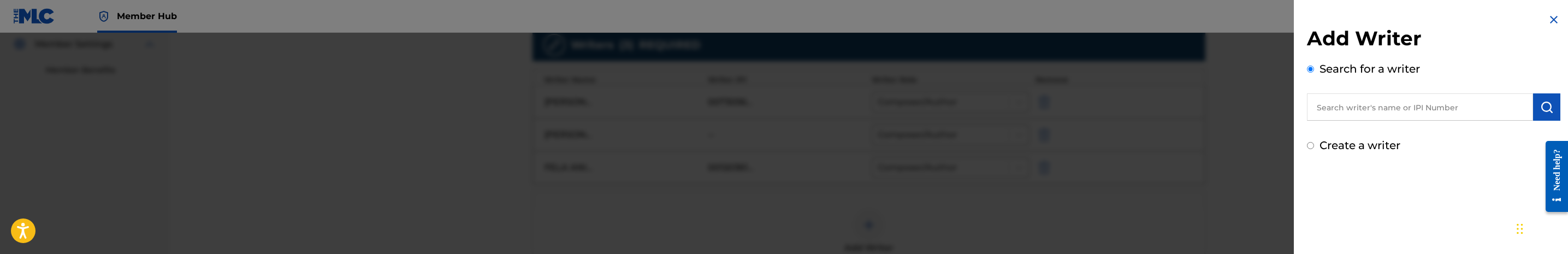
click at [1375, 113] on input "text" at bounding box center [1419, 107] width 226 height 27
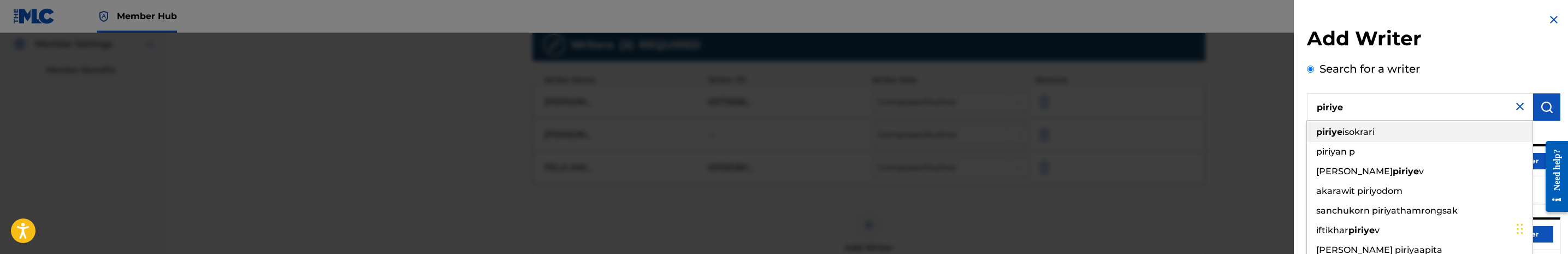
click at [1397, 128] on div "piriye isokrari" at bounding box center [1419, 132] width 225 height 20
type input "piriye isokrari"
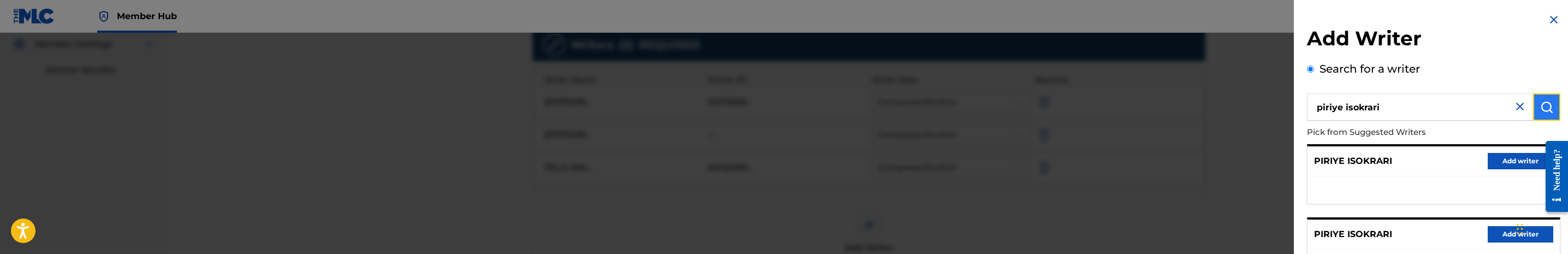
click at [1543, 110] on img "submit" at bounding box center [1546, 107] width 13 height 13
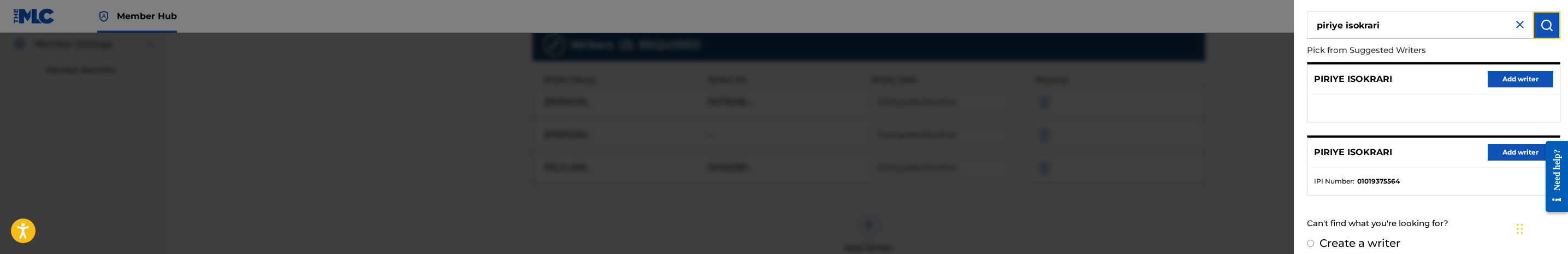
scroll to position [93, 0]
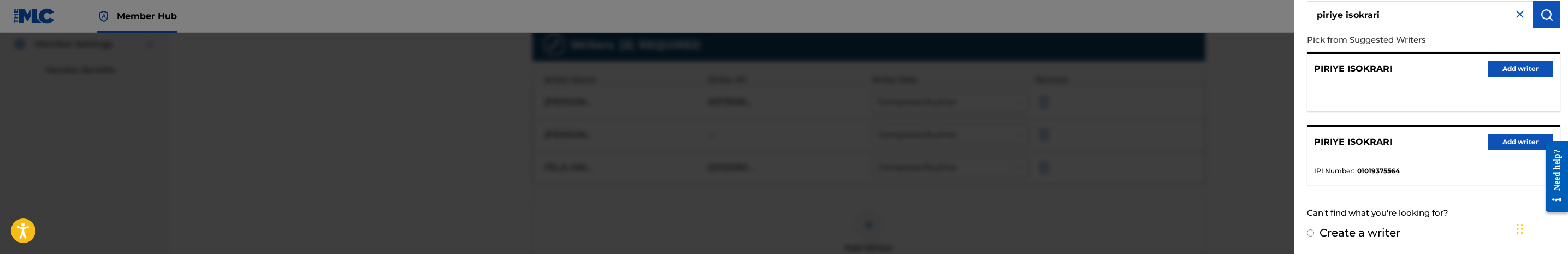
click at [1307, 231] on input "Create a writer" at bounding box center [1310, 233] width 7 height 7
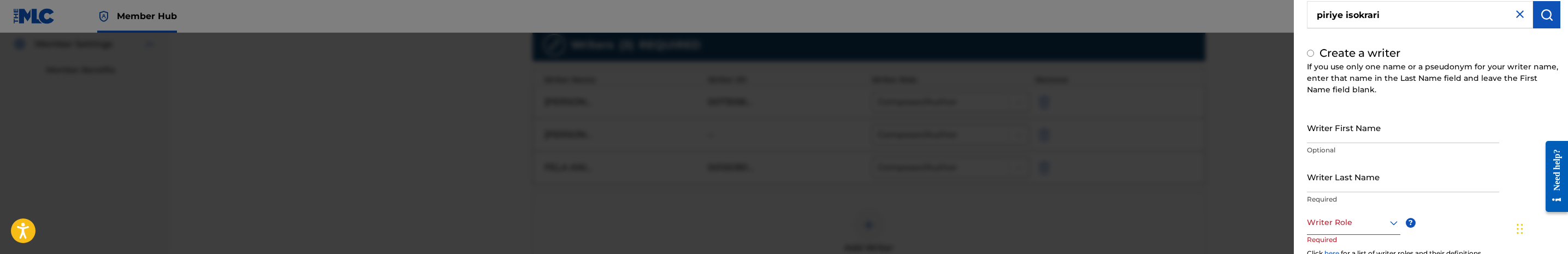
radio input "false"
radio input "true"
click at [1383, 135] on input "Writer First Name" at bounding box center [1403, 127] width 192 height 31
type input "PIRIYE"
click at [1375, 190] on input "Writer Last Name" at bounding box center [1403, 176] width 192 height 31
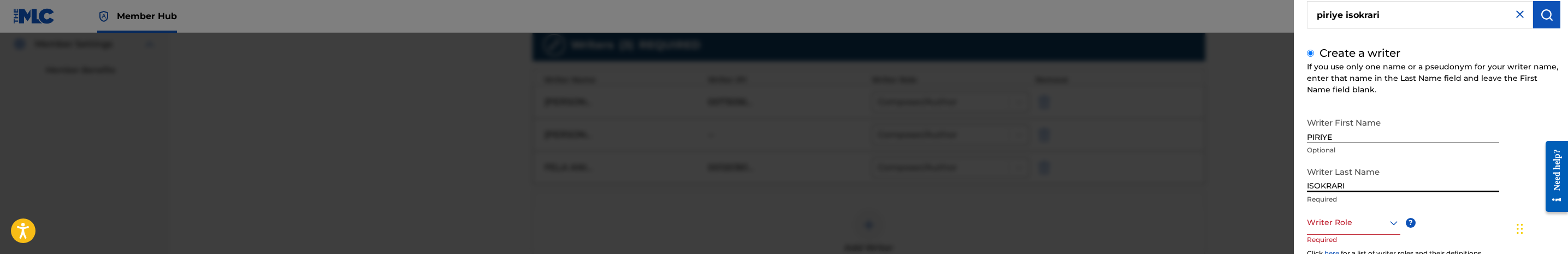
type input "ISOKRARI"
click at [1370, 228] on div at bounding box center [1353, 222] width 94 height 14
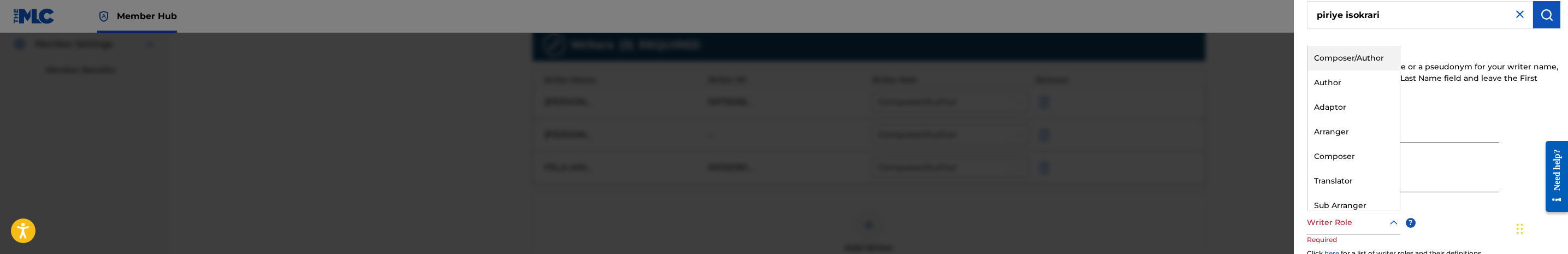
click at [1362, 56] on div "Composer/Author" at bounding box center [1354, 58] width 93 height 24
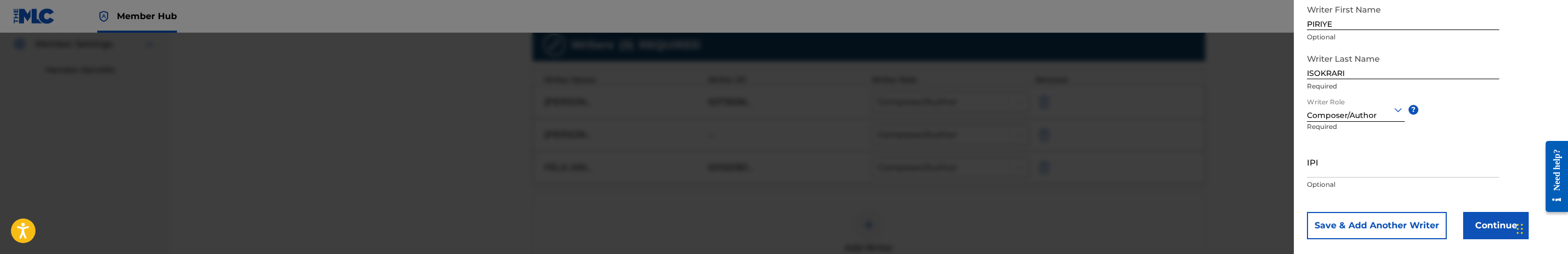
scroll to position [220, 0]
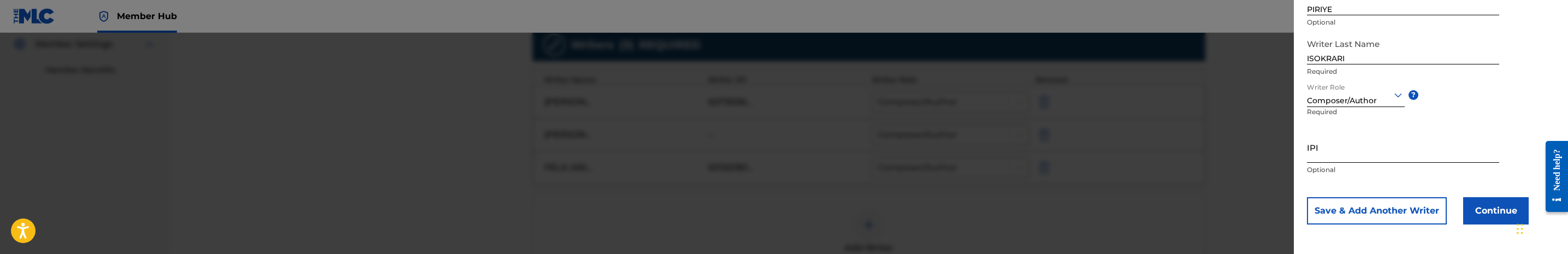
click at [1407, 158] on input "IPI" at bounding box center [1403, 147] width 192 height 31
click at [1347, 152] on input "IPI" at bounding box center [1403, 147] width 192 height 31
paste input "1239578221"
click at [1340, 154] on input "1239578221" at bounding box center [1403, 147] width 192 height 31
click at [1333, 156] on input "1239578221" at bounding box center [1403, 147] width 192 height 31
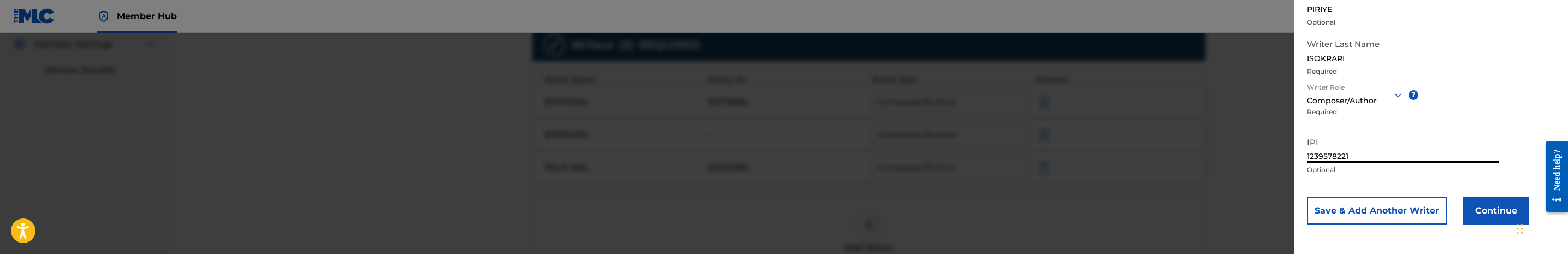
click at [1325, 154] on input "1239578221" at bounding box center [1403, 147] width 192 height 31
click at [1316, 154] on input "1239578221" at bounding box center [1403, 147] width 192 height 31
click at [1307, 154] on input "1239578221" at bounding box center [1403, 147] width 192 height 31
click at [1342, 155] on input "01239578221" at bounding box center [1403, 147] width 192 height 31
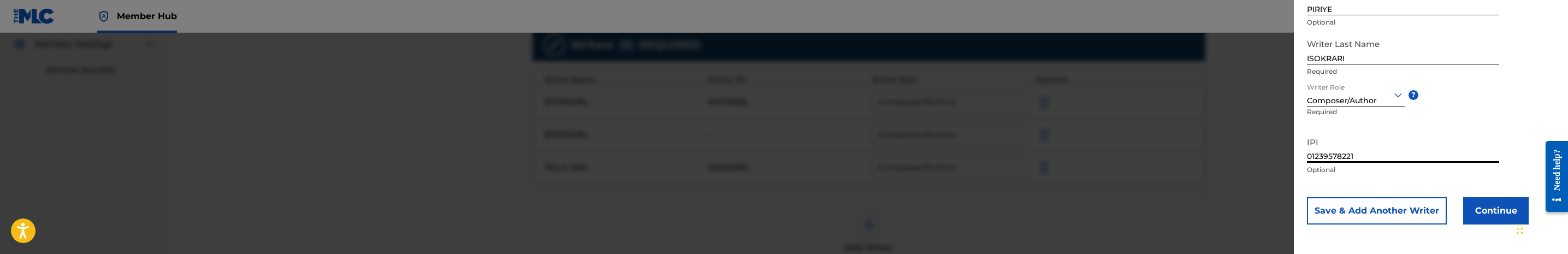
click at [1342, 155] on input "01239578221" at bounding box center [1403, 147] width 192 height 31
type input "01239578221"
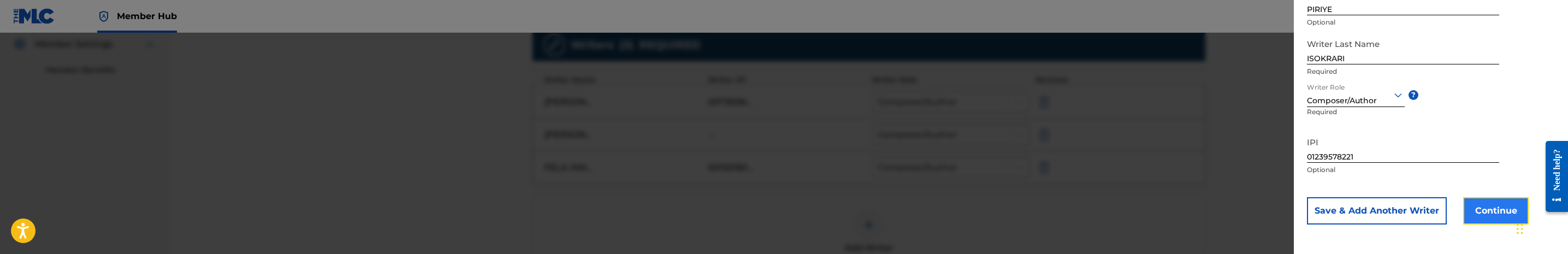
click at [1483, 210] on button "Continue" at bounding box center [1495, 210] width 65 height 27
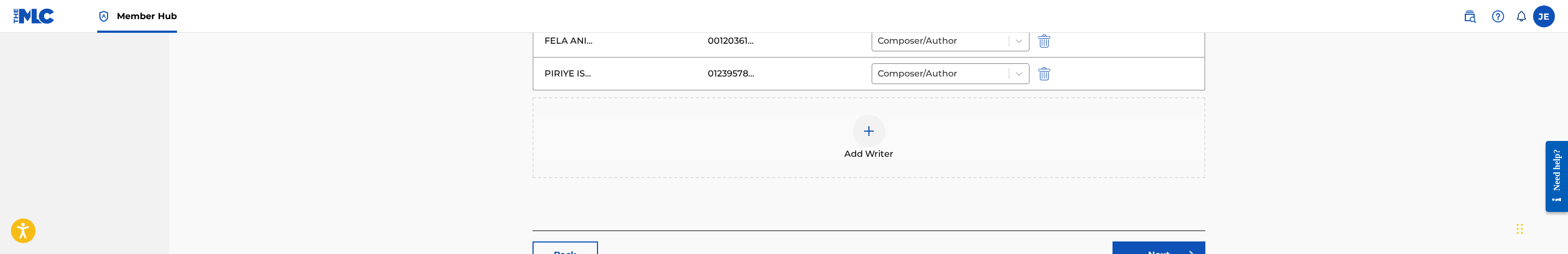
scroll to position [542, 0]
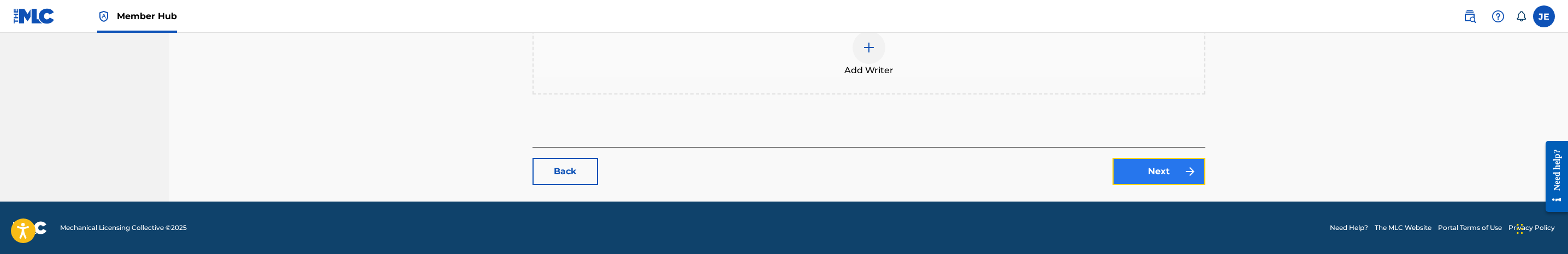
click at [1145, 166] on link "Next" at bounding box center [1159, 171] width 93 height 27
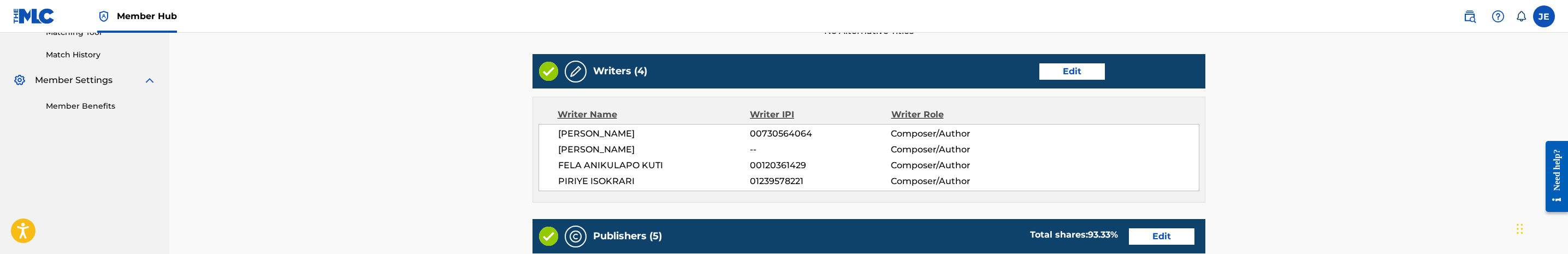
scroll to position [327, 0]
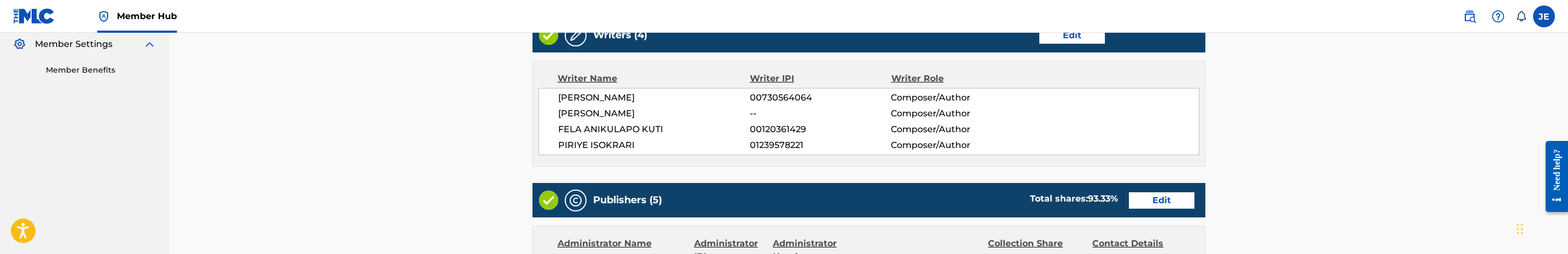
click at [794, 144] on span "01239578221" at bounding box center [820, 145] width 141 height 13
click at [786, 146] on span "01239578221" at bounding box center [820, 145] width 141 height 13
click at [774, 144] on span "01239578221" at bounding box center [820, 145] width 141 height 13
click at [765, 144] on span "01239578221" at bounding box center [820, 145] width 141 height 13
click at [755, 144] on span "01239578221" at bounding box center [820, 145] width 141 height 13
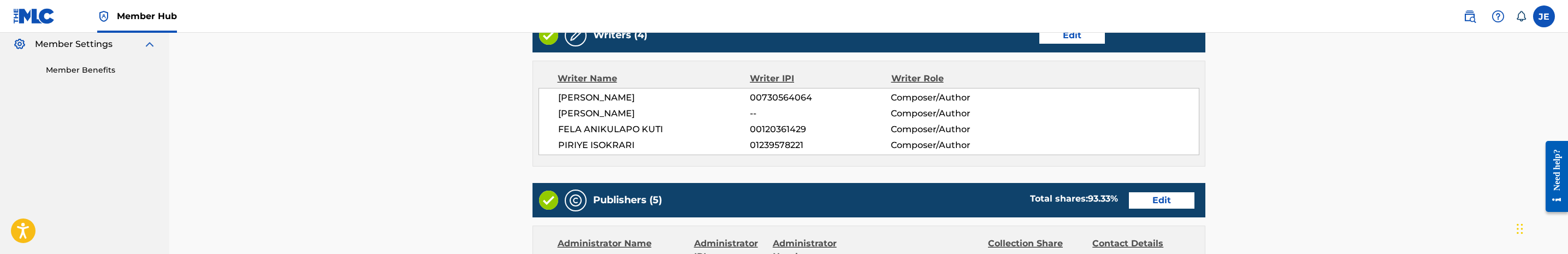
click at [741, 144] on span "PIRIYE ISOKRARI" at bounding box center [655, 145] width 192 height 13
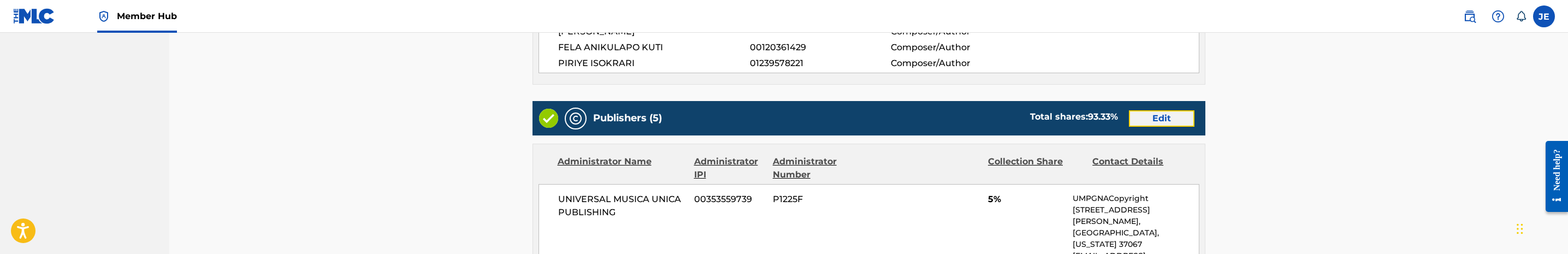
click at [1150, 120] on link "Edit" at bounding box center [1161, 118] width 65 height 16
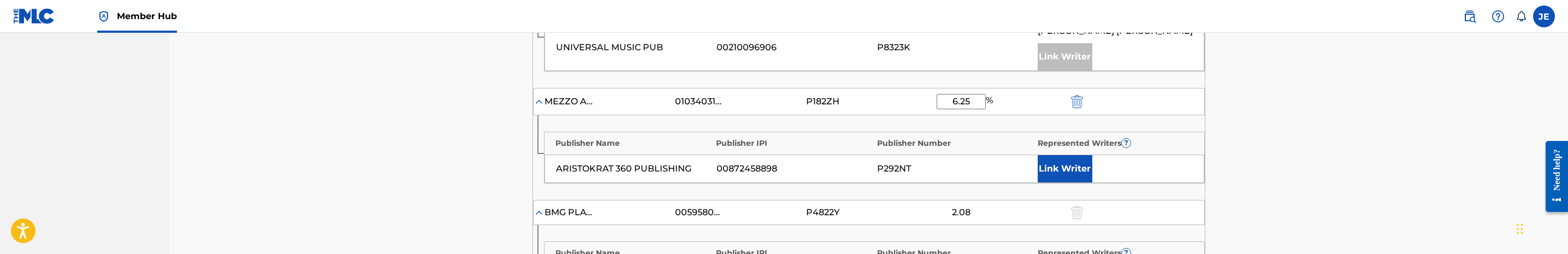
scroll to position [573, 0]
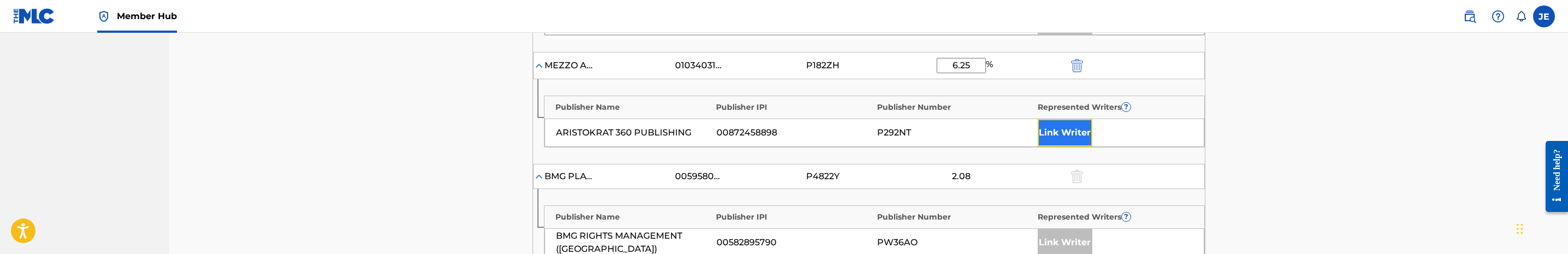
click at [1065, 138] on button "Link Writer" at bounding box center [1065, 132] width 54 height 27
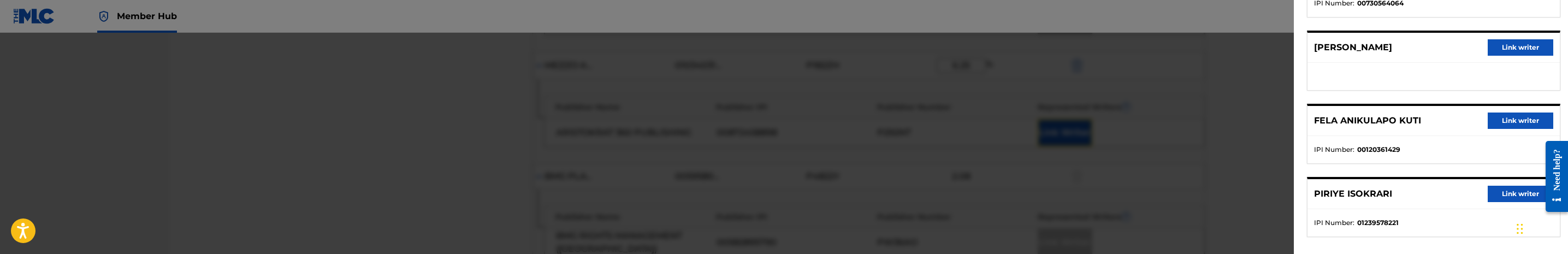
scroll to position [151, 0]
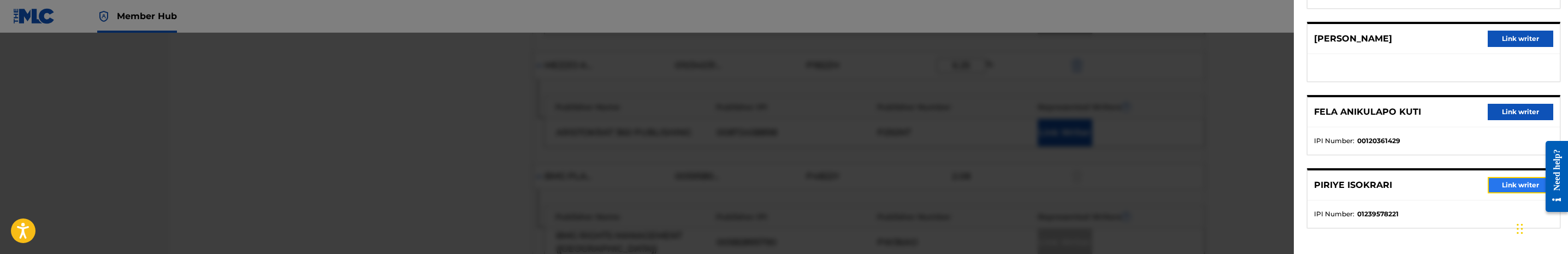
click at [1515, 187] on button "Link writer" at bounding box center [1520, 185] width 65 height 16
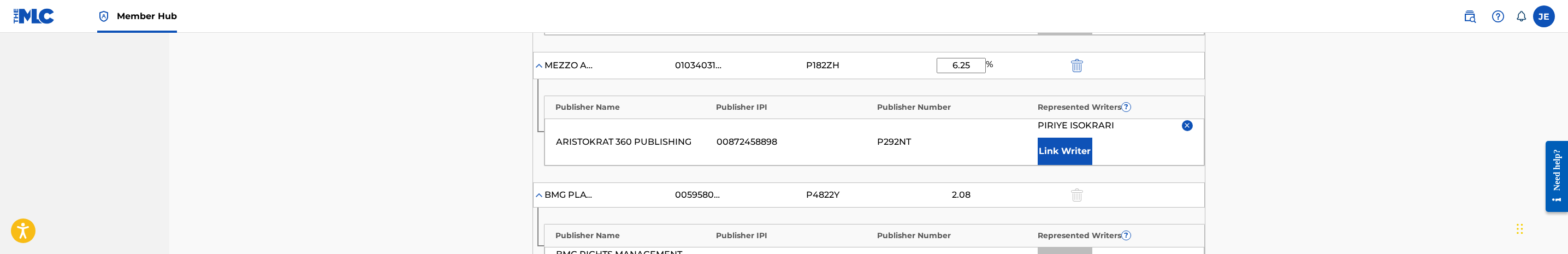
click at [975, 69] on input "6.25" at bounding box center [962, 65] width 49 height 15
type input "6.26"
click at [1073, 68] on img "submit" at bounding box center [1076, 65] width 12 height 13
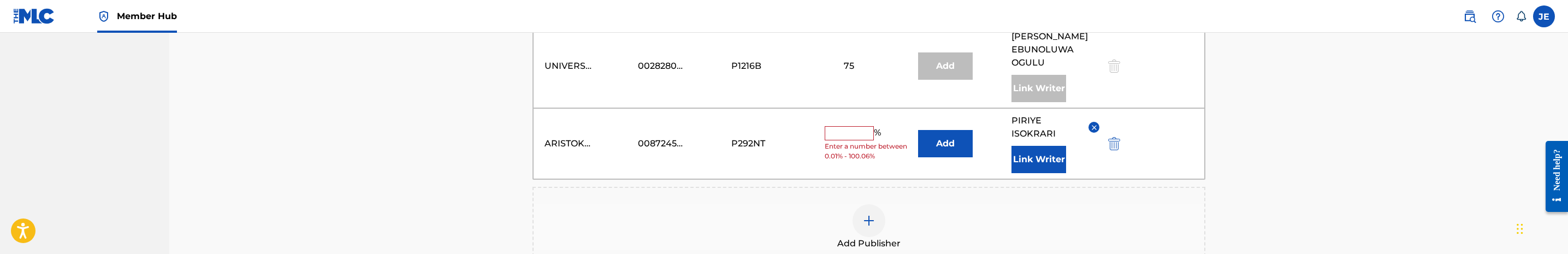
scroll to position [818, 0]
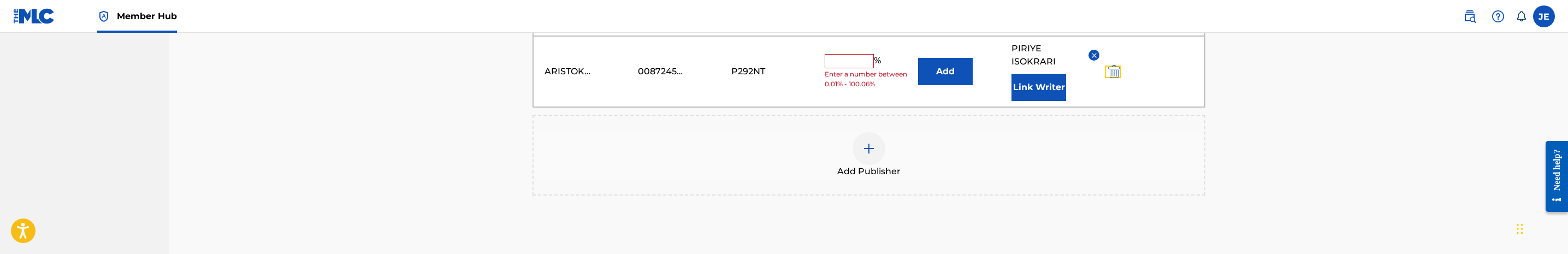
click at [1118, 78] on img "submit" at bounding box center [1113, 72] width 12 height 13
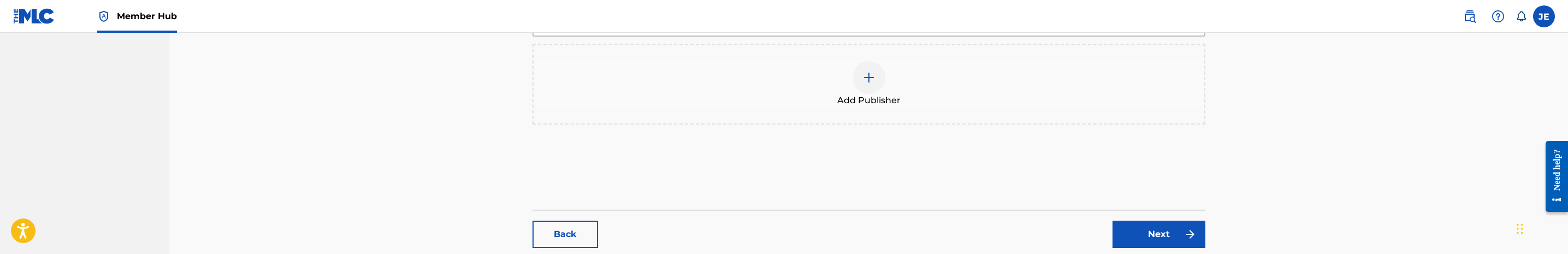
click at [873, 82] on img at bounding box center [869, 77] width 13 height 13
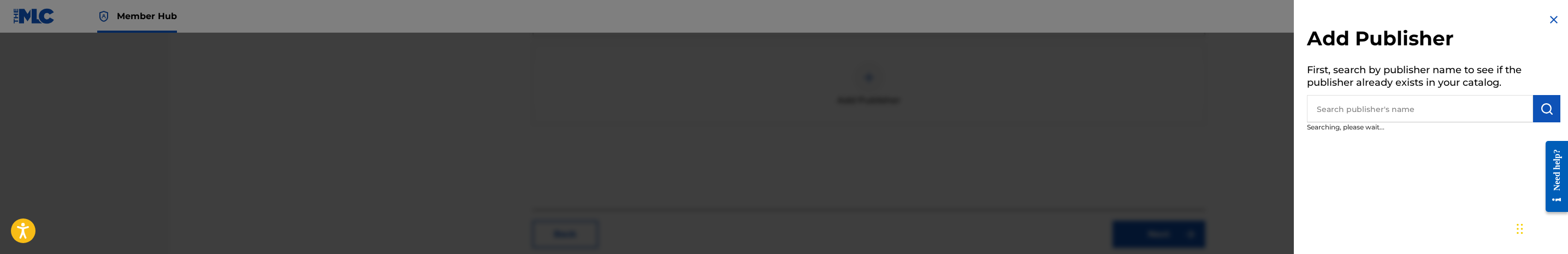
click at [1406, 112] on input "text" at bounding box center [1419, 109] width 226 height 27
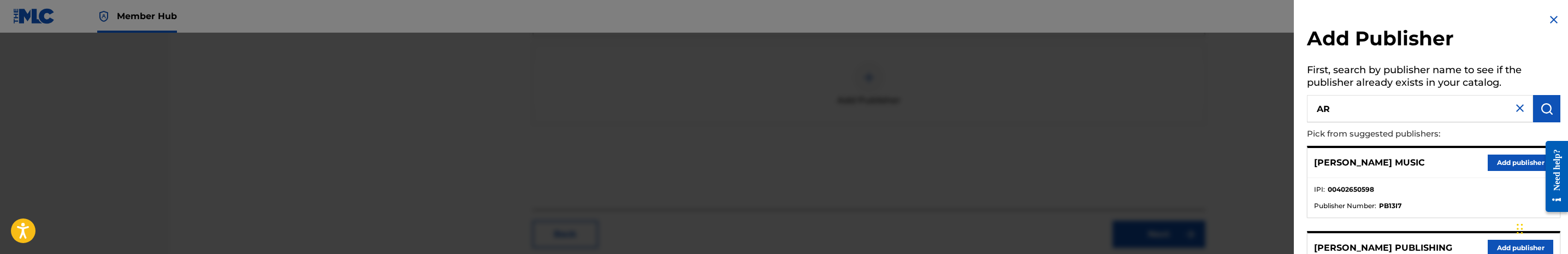
type input "A"
type input "aristo"
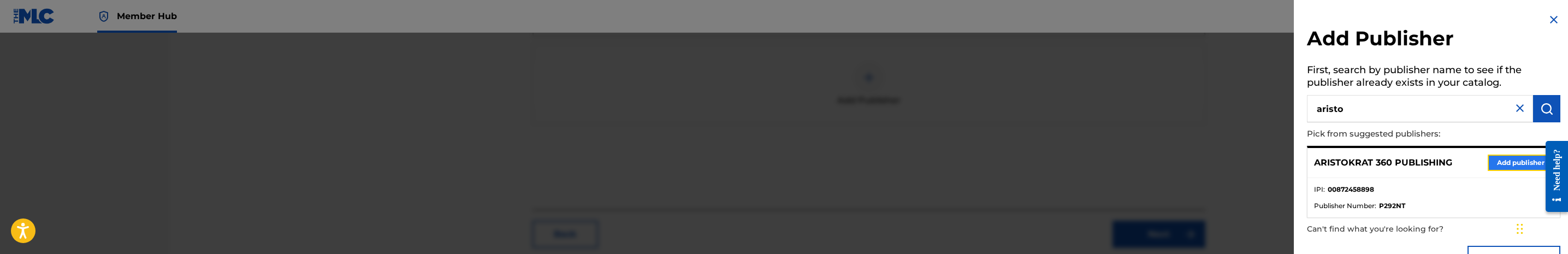
click at [1504, 164] on button "Add publisher" at bounding box center [1520, 162] width 65 height 16
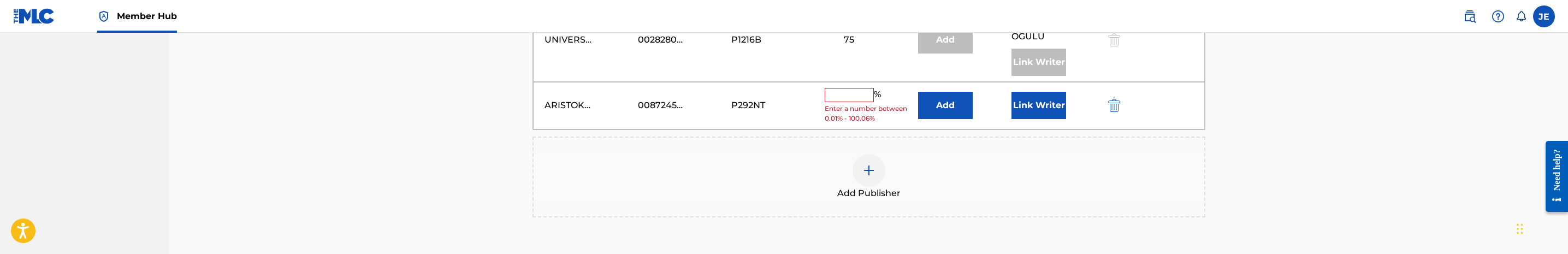
scroll to position [737, 0]
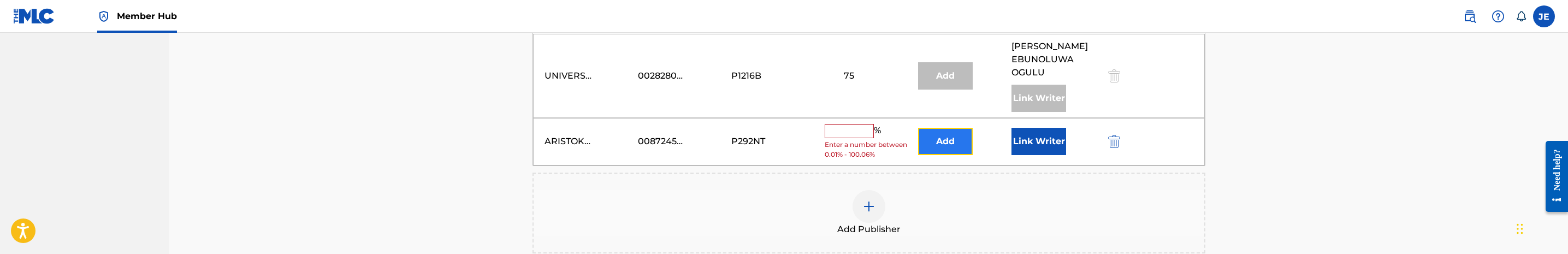
click at [954, 144] on button "Add" at bounding box center [945, 142] width 54 height 27
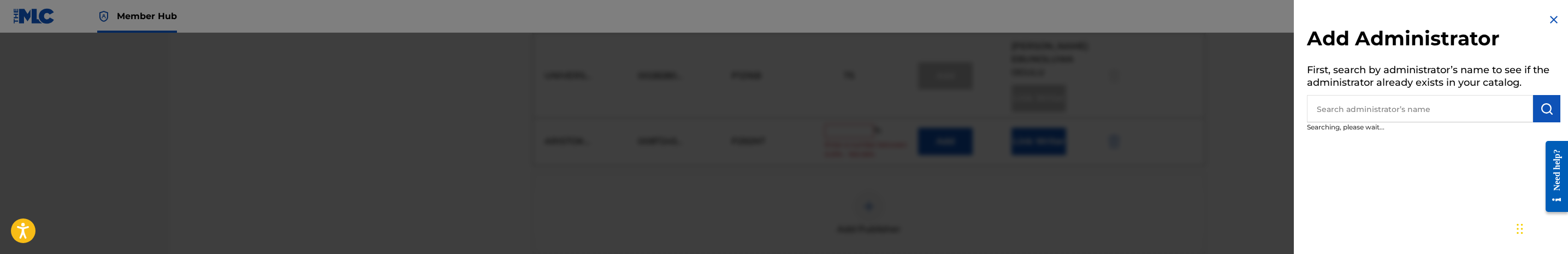
click at [1435, 116] on input "text" at bounding box center [1419, 109] width 226 height 27
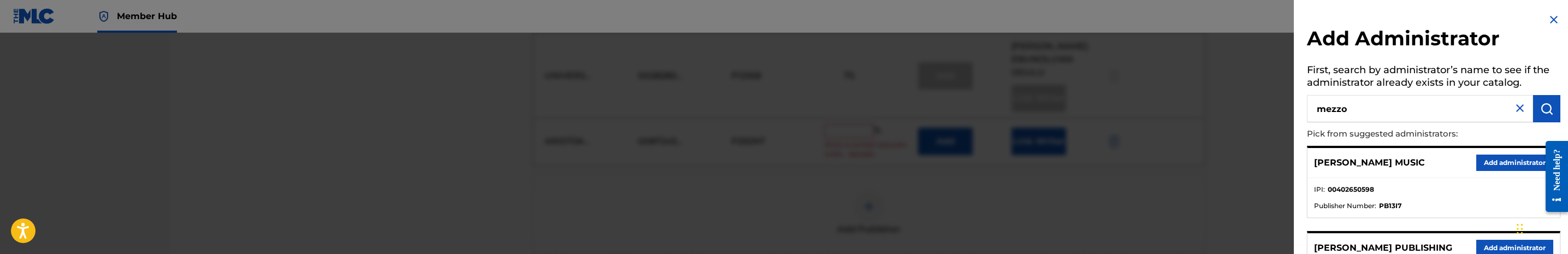
type input "mezzo"
click at [1484, 160] on button "Add administrator" at bounding box center [1514, 162] width 77 height 16
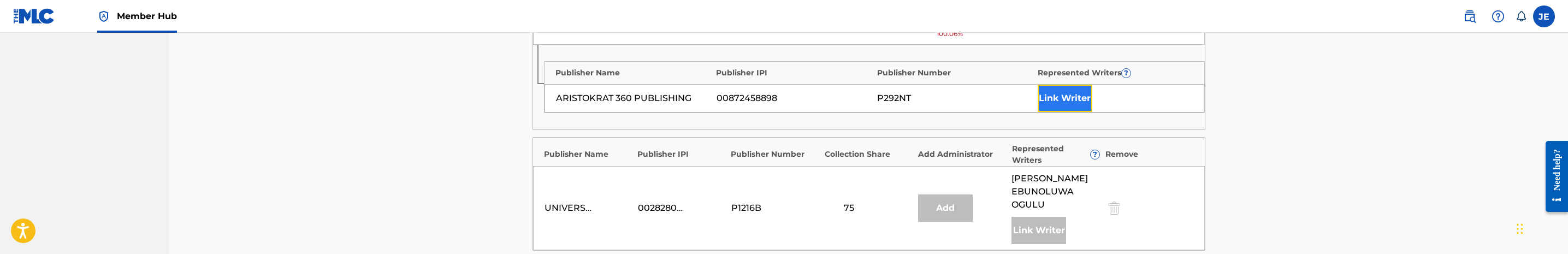
click at [1067, 109] on button "Link Writer" at bounding box center [1065, 98] width 54 height 27
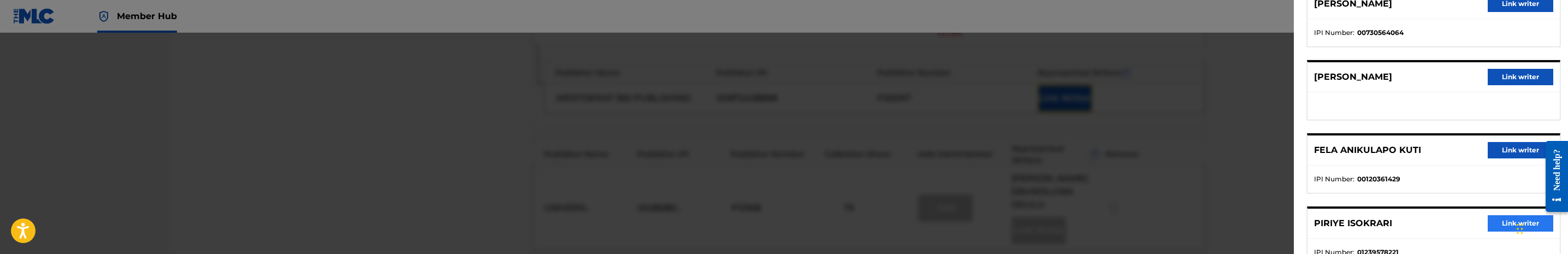
scroll to position [151, 0]
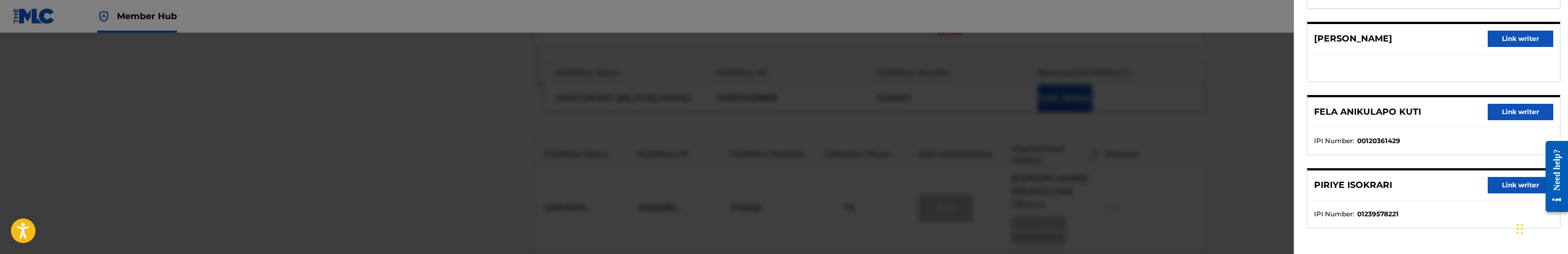
click at [1524, 192] on div "PIRIYE ISOKRARI Link writer" at bounding box center [1434, 185] width 252 height 30
click at [1521, 185] on button "Link writer" at bounding box center [1520, 185] width 65 height 16
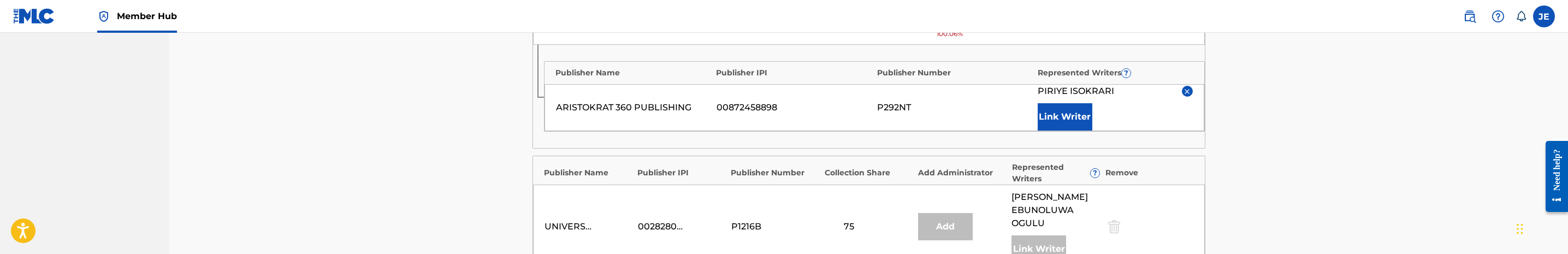
scroll to position [655, 0]
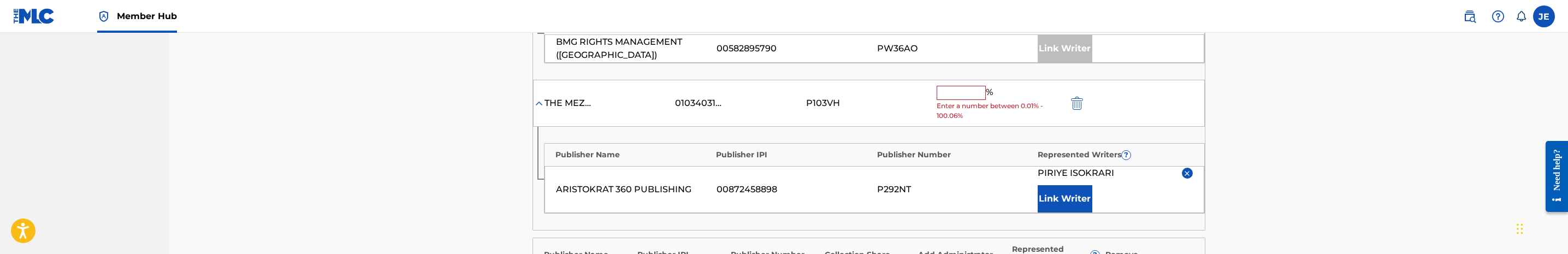
click at [962, 105] on div "% Enter a number between 0.01% - 100.06%" at bounding box center [1000, 103] width 125 height 35
click at [962, 100] on input "text" at bounding box center [962, 93] width 49 height 15
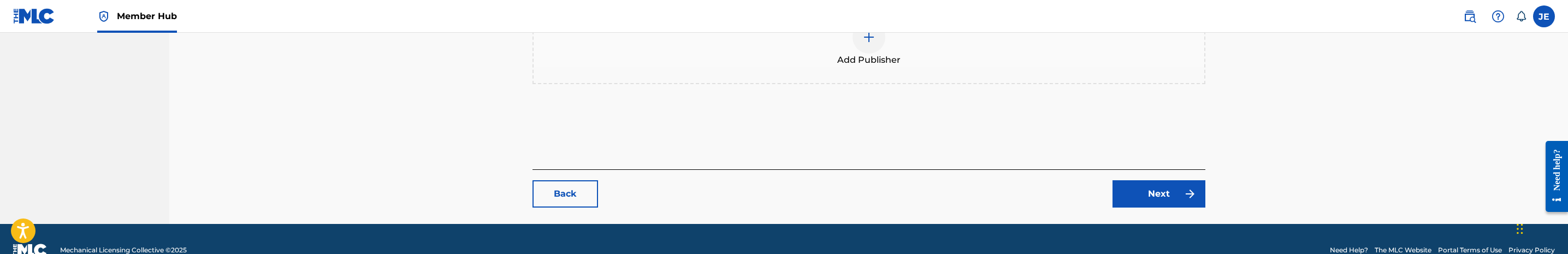
scroll to position [1018, 0]
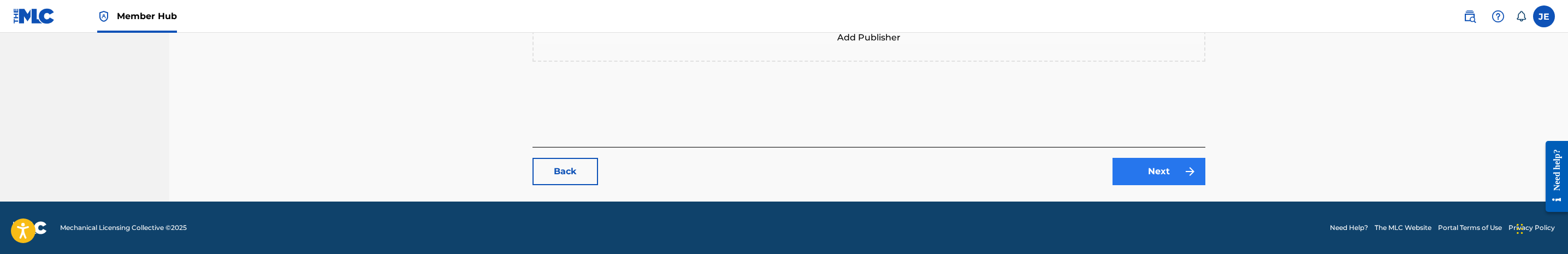
type input "6.26"
click at [1174, 171] on link "Next" at bounding box center [1159, 171] width 93 height 27
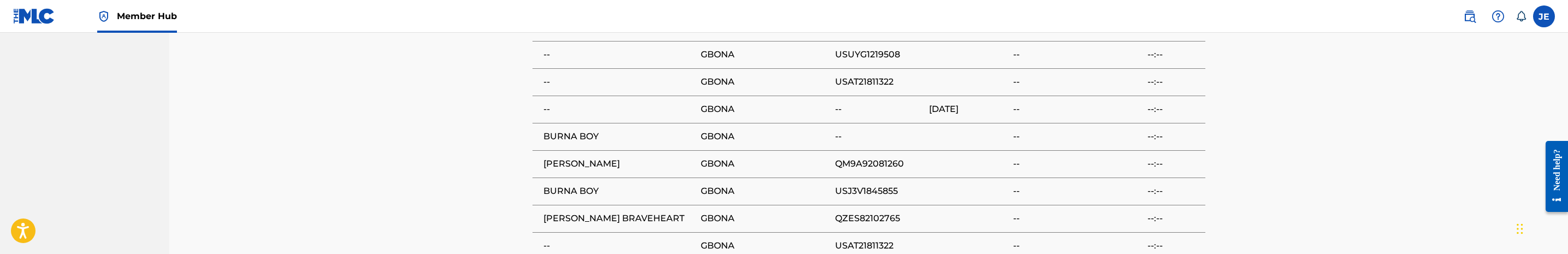
scroll to position [1685, 0]
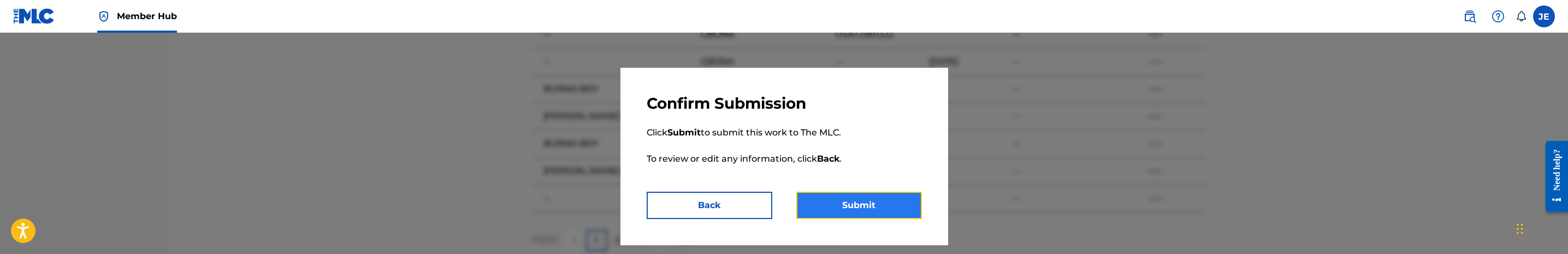
click at [860, 205] on button "Submit" at bounding box center [859, 205] width 125 height 27
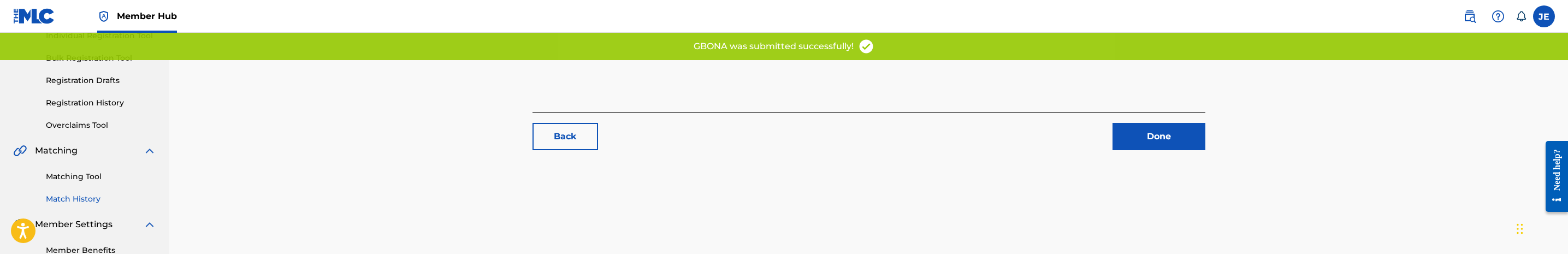
scroll to position [163, 0]
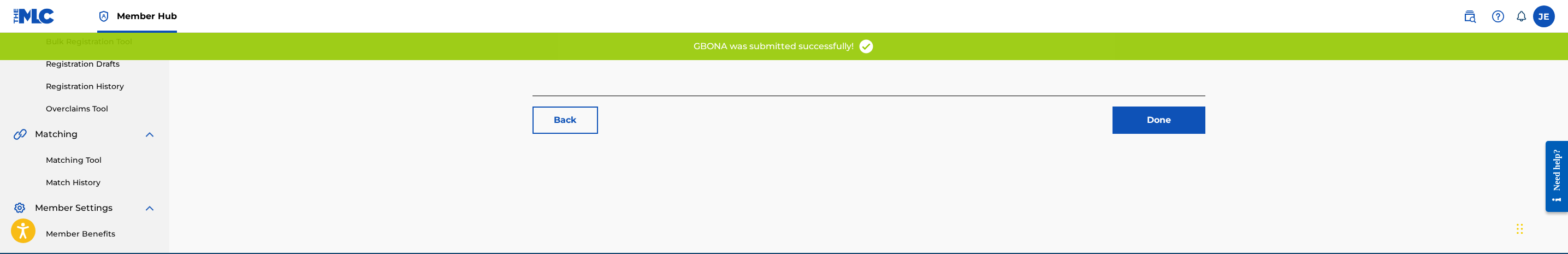
drag, startPoint x: 90, startPoint y: 161, endPoint x: 134, endPoint y: 157, distance: 44.2
click at [90, 161] on link "Matching Tool" at bounding box center [101, 160] width 110 height 12
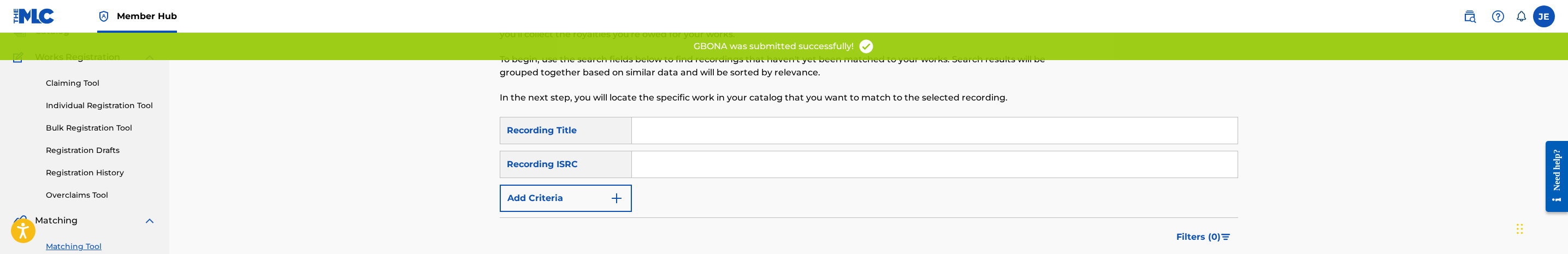
scroll to position [82, 0]
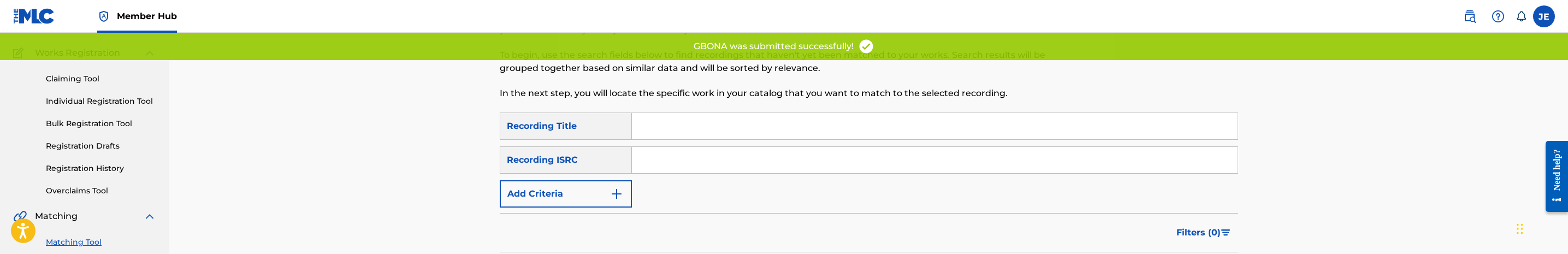
click at [710, 154] on input "Search Form" at bounding box center [934, 160] width 606 height 26
paste input "USAT21811322"
type input "USAT21811322"
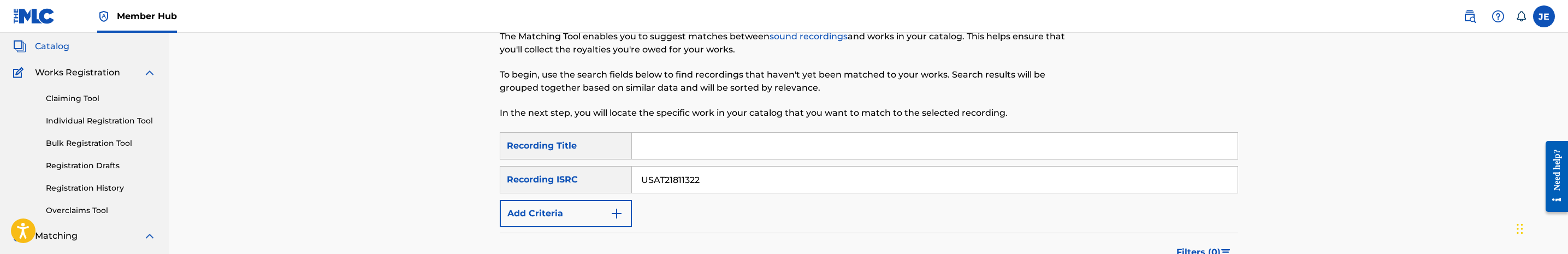
scroll to position [0, 0]
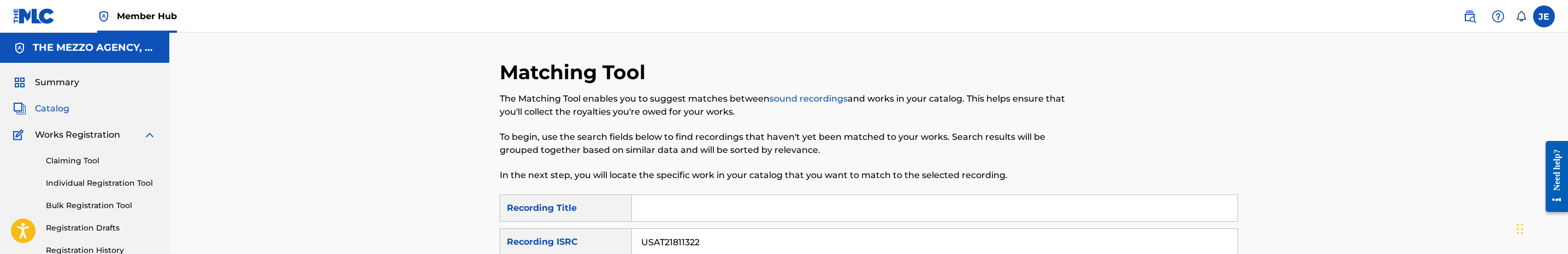
click at [53, 102] on span "Catalog" at bounding box center [52, 108] width 35 height 13
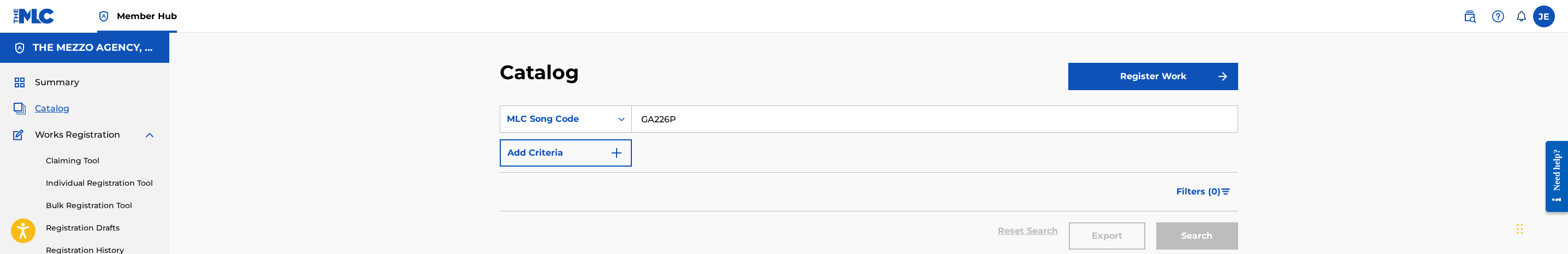
click at [645, 127] on input "GA226P" at bounding box center [934, 119] width 606 height 26
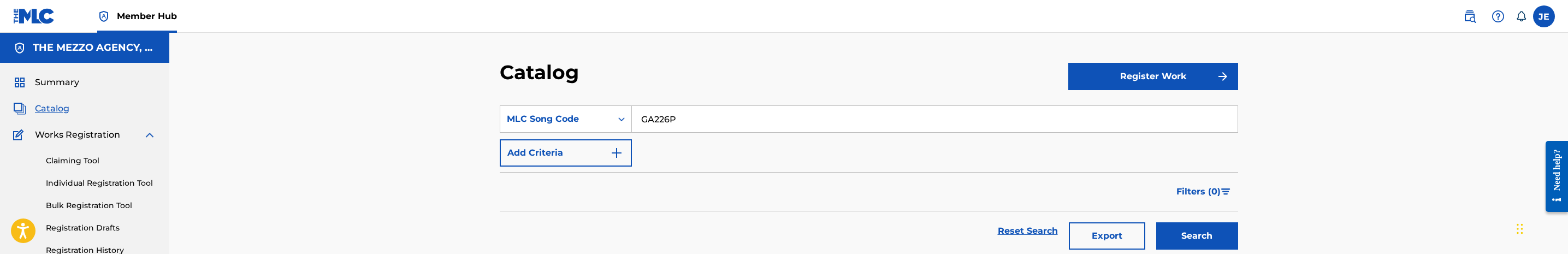
click at [645, 127] on input "GA226P" at bounding box center [934, 119] width 606 height 26
paste input "OD09KQ"
type input "OD09KQ"
click at [1156, 222] on button "Search" at bounding box center [1197, 236] width 82 height 27
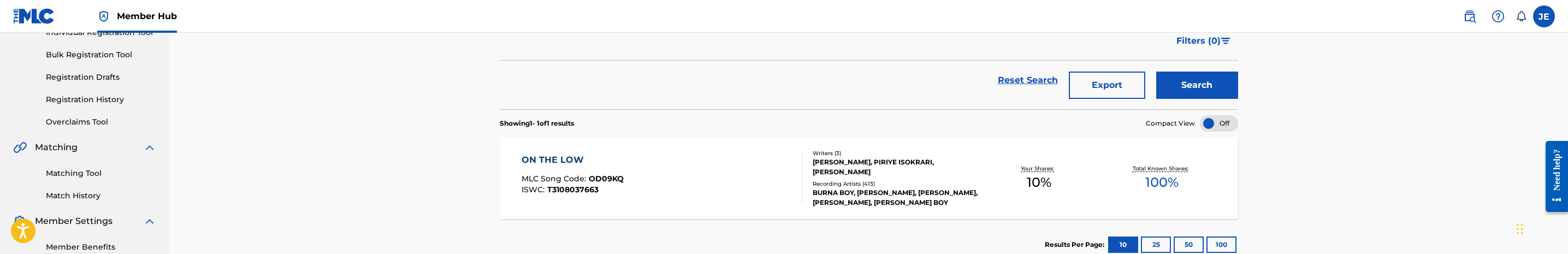
scroll to position [163, 0]
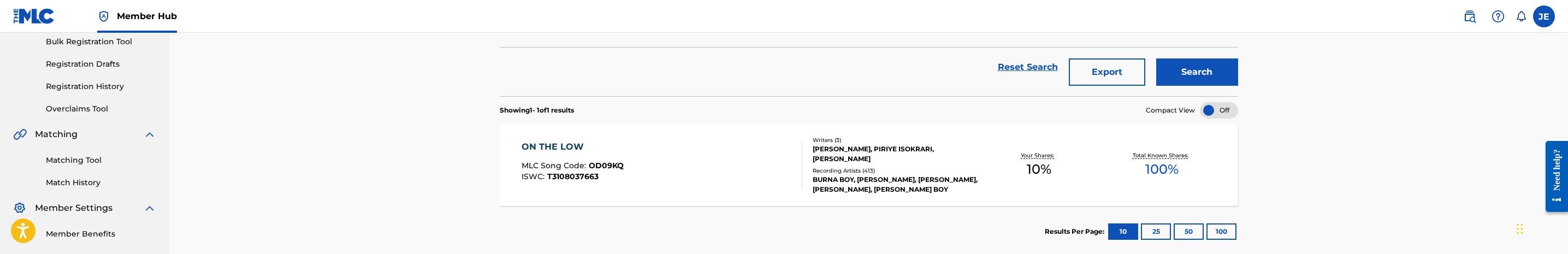
click at [714, 161] on div "ON THE LOW MLC Song Code : OD09KQ ISWC : T3108037663" at bounding box center [661, 165] width 281 height 49
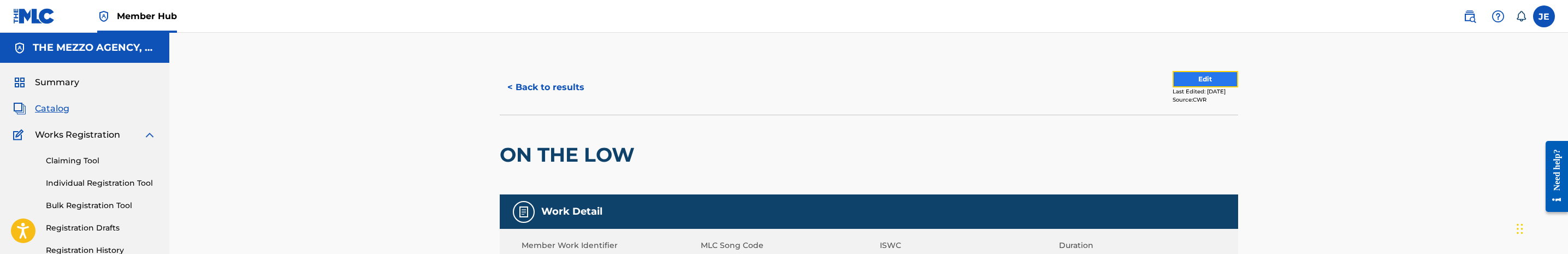
click at [1209, 79] on button "Edit" at bounding box center [1205, 79] width 65 height 16
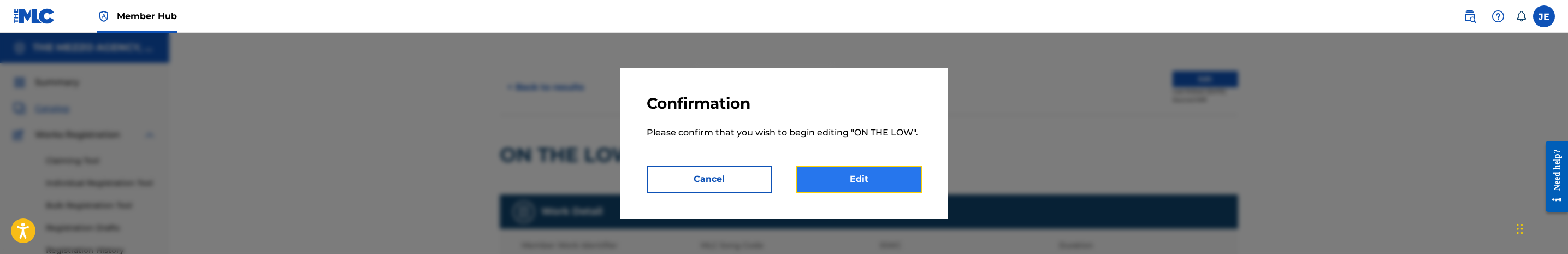
click at [906, 174] on link "Edit" at bounding box center [859, 179] width 125 height 27
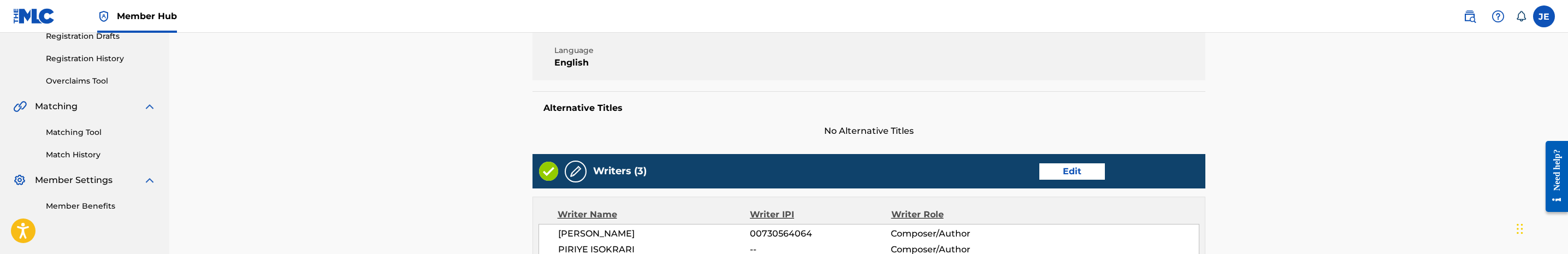
scroll to position [246, 0]
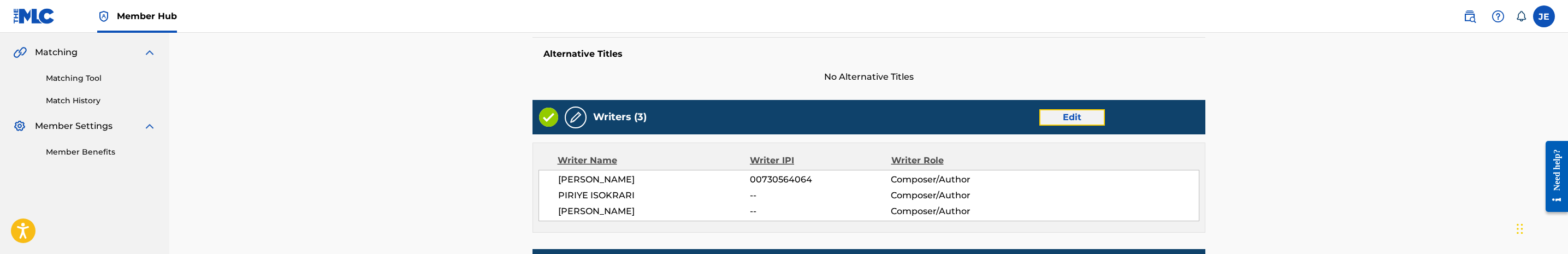
click at [1063, 115] on link "Edit" at bounding box center [1072, 117] width 65 height 16
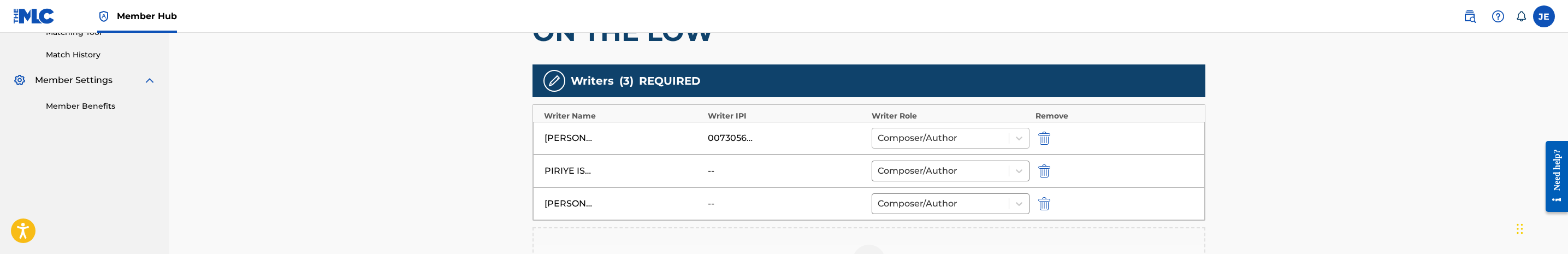
scroll to position [327, 0]
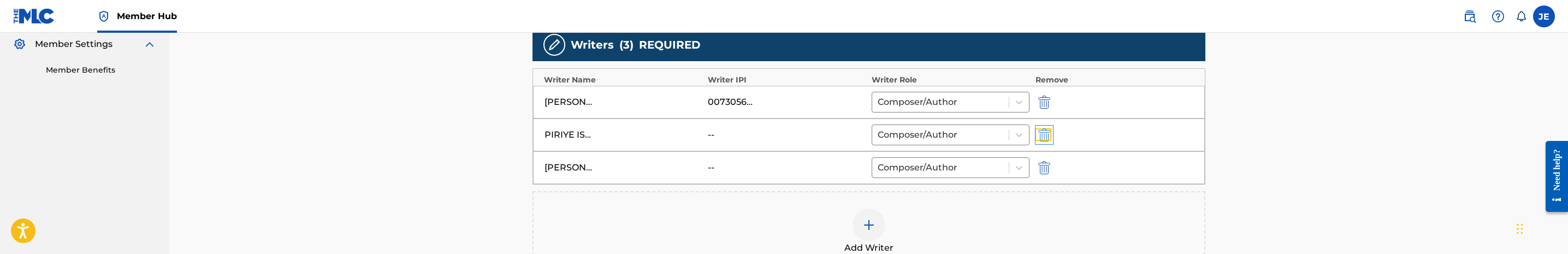
click at [1043, 138] on img "submit" at bounding box center [1043, 134] width 12 height 13
click at [883, 195] on div at bounding box center [869, 192] width 33 height 33
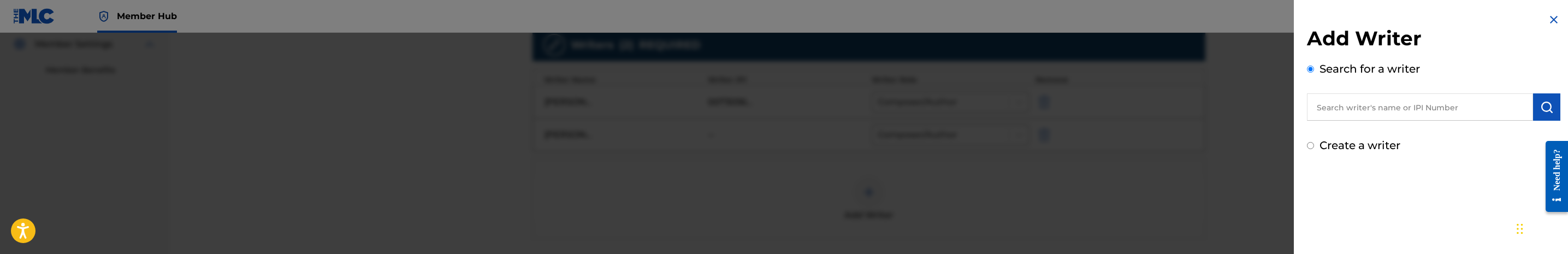
click at [1311, 146] on input "Create a writer" at bounding box center [1310, 145] width 7 height 7
radio input "false"
radio input "true"
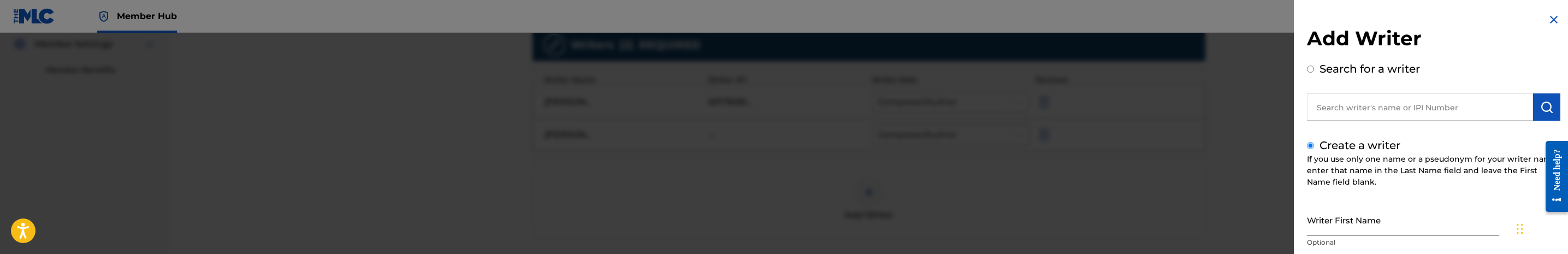
click at [1363, 226] on input "Writer First Name" at bounding box center [1403, 220] width 192 height 31
paste input "PIRIYE ISOKRARI"
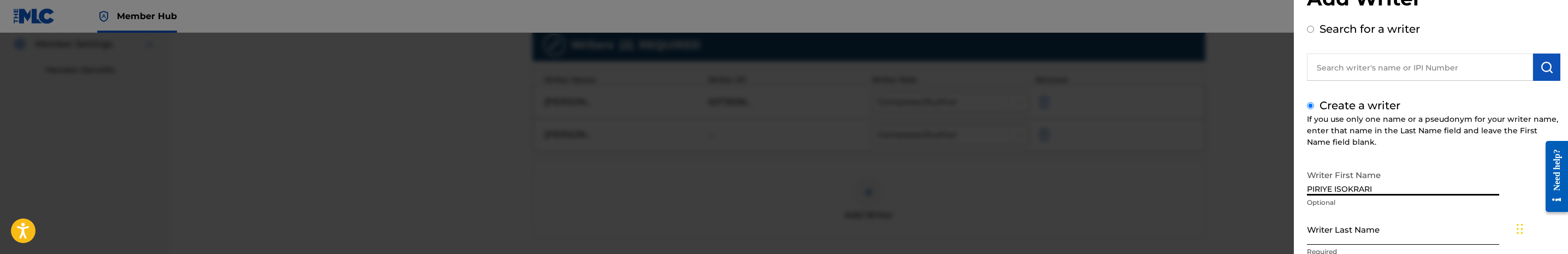
scroll to position [163, 0]
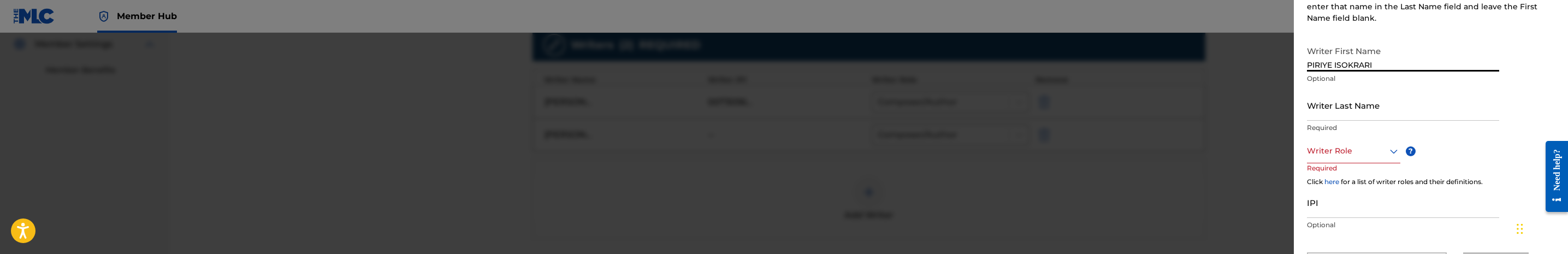
click at [1352, 69] on input "PIRIYE ISOKRARI" at bounding box center [1403, 56] width 192 height 31
type input "PIRIYE"
click at [1366, 110] on input "Writer Last Name" at bounding box center [1403, 105] width 192 height 31
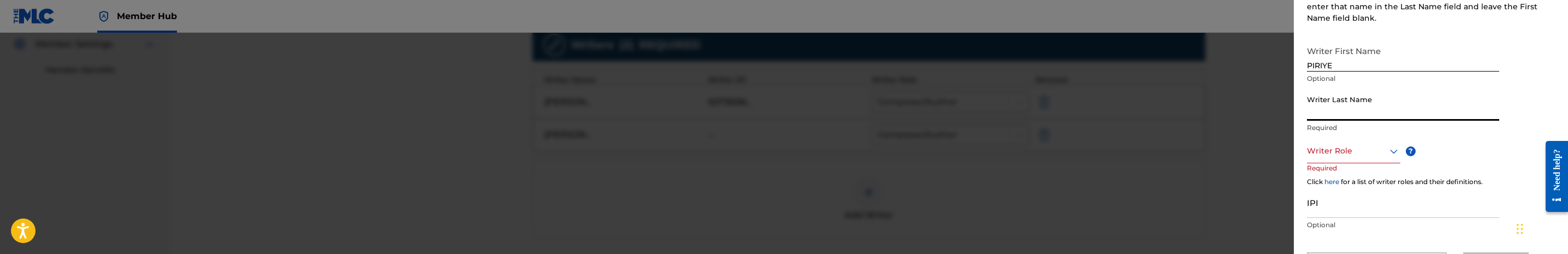
paste input "ISOKRARI"
type input "ISOKRARI"
click at [1366, 203] on input "IPI" at bounding box center [1403, 202] width 192 height 31
paste input "1239578221"
click at [1307, 211] on input "1239578221" at bounding box center [1403, 202] width 192 height 31
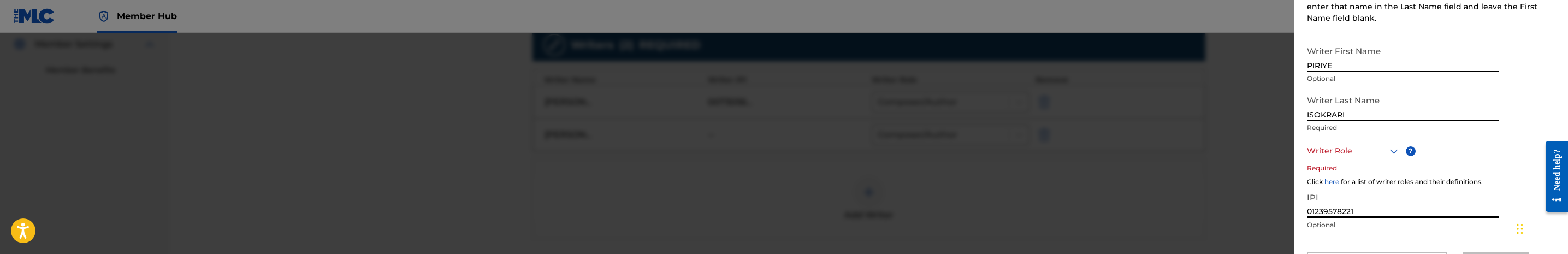
type input "01239578221"
click at [1350, 161] on div "Writer Role" at bounding box center [1353, 151] width 94 height 24
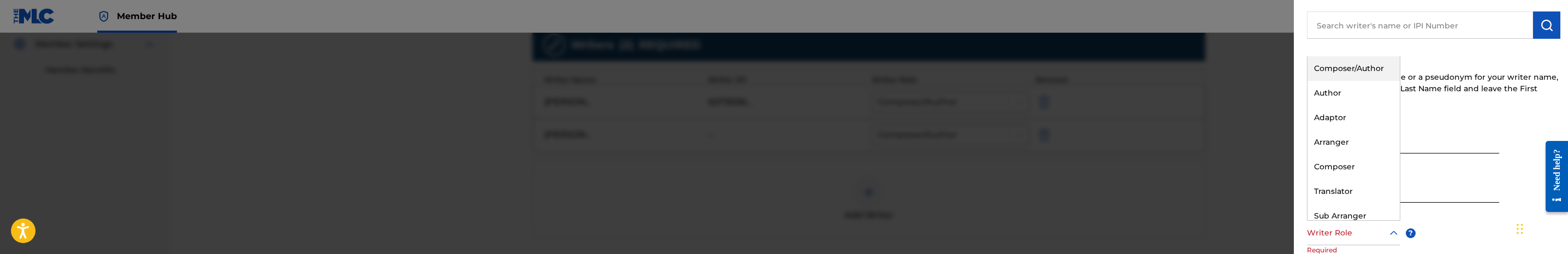
click at [1362, 71] on div "Composer/Author" at bounding box center [1354, 68] width 93 height 24
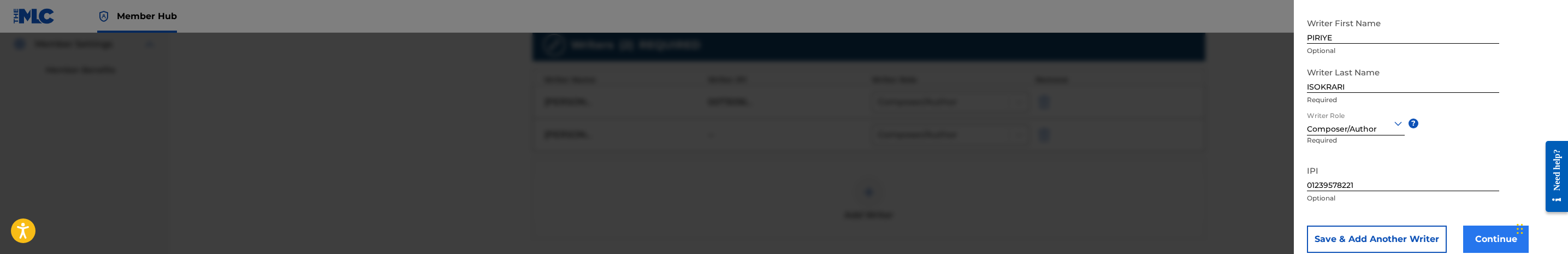
scroll to position [220, 0]
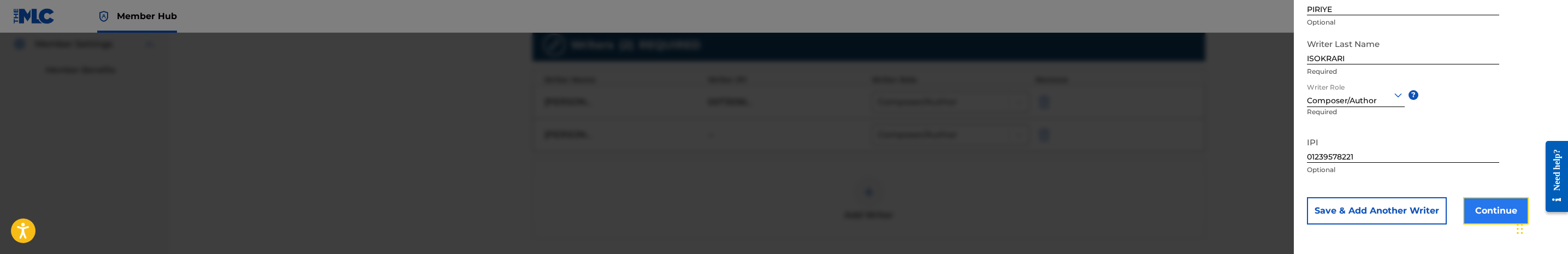
click at [1484, 200] on button "Continue" at bounding box center [1495, 210] width 65 height 27
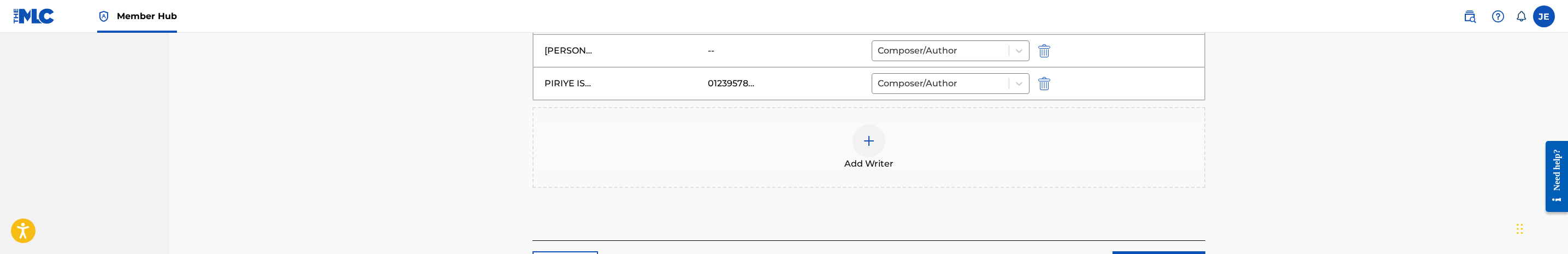
scroll to position [491, 0]
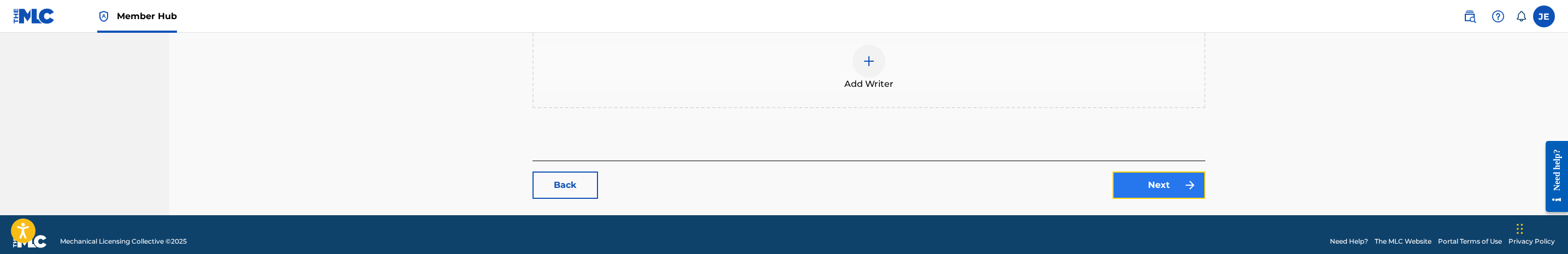
click at [1167, 187] on link "Next" at bounding box center [1159, 185] width 93 height 27
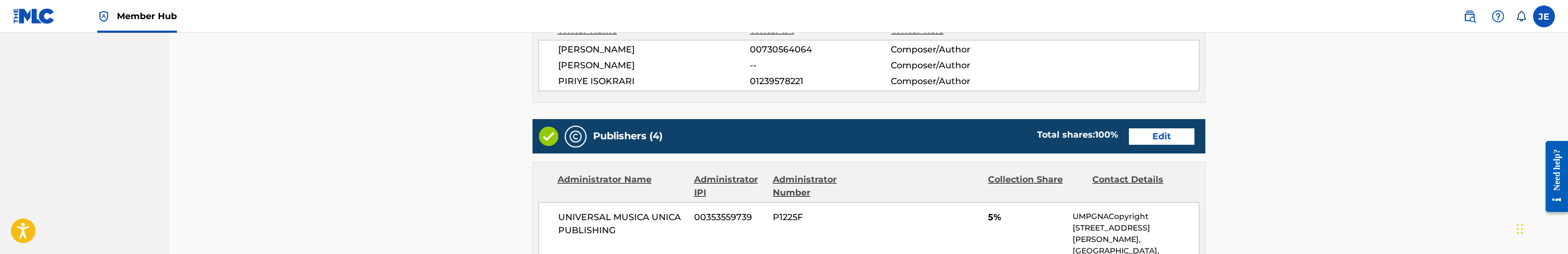
scroll to position [409, 0]
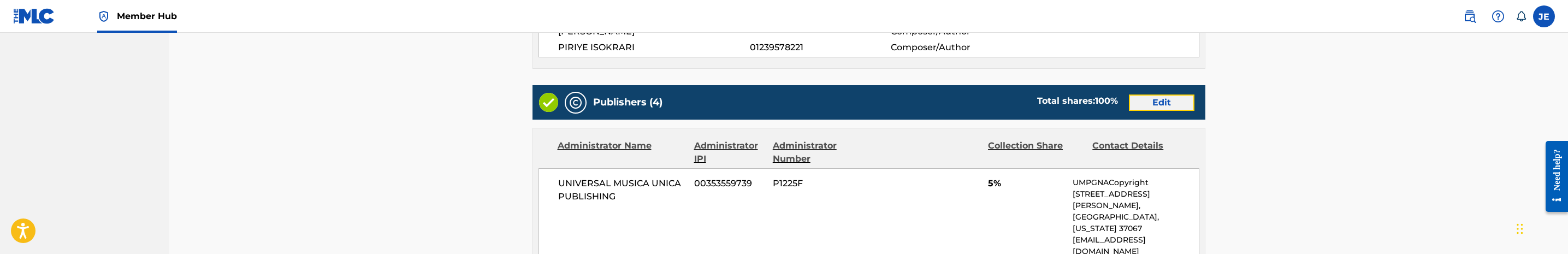
click at [1178, 100] on link "Edit" at bounding box center [1161, 103] width 65 height 16
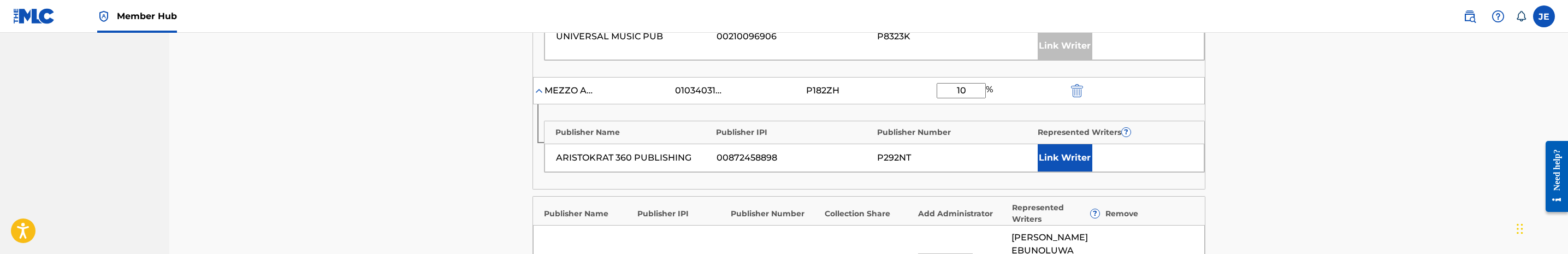
scroll to position [573, 0]
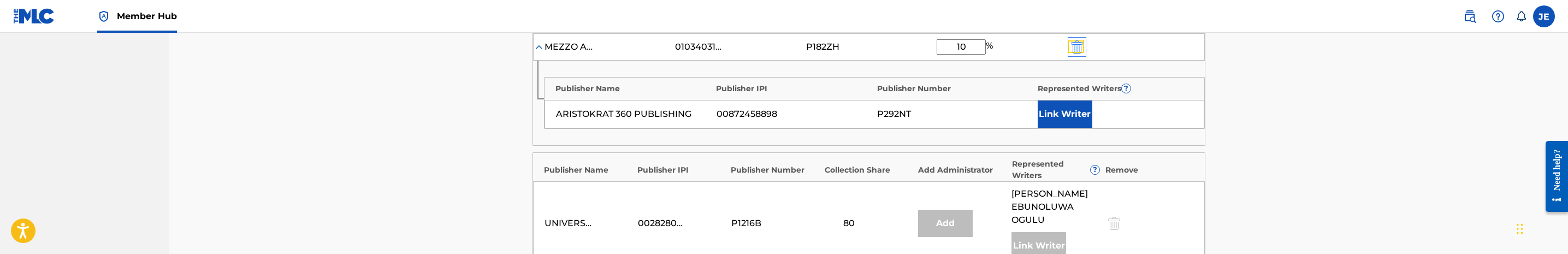
click at [1075, 53] on img "submit" at bounding box center [1076, 47] width 12 height 13
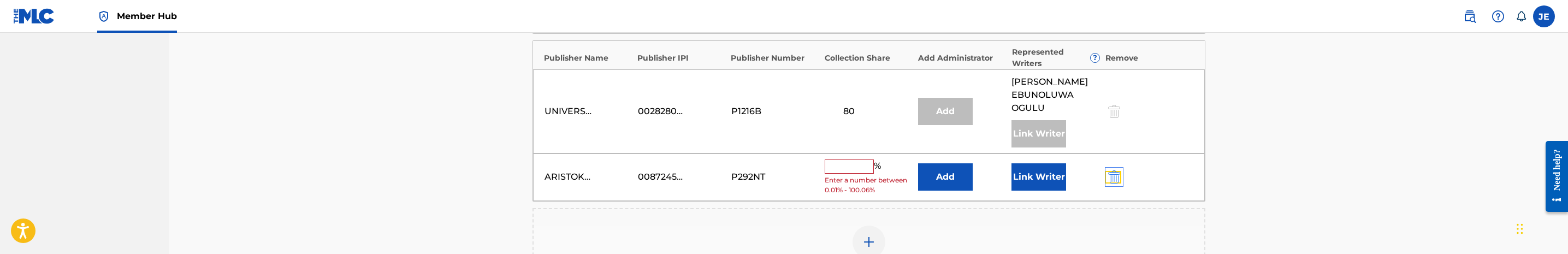
click at [1110, 183] on img "submit" at bounding box center [1113, 177] width 12 height 13
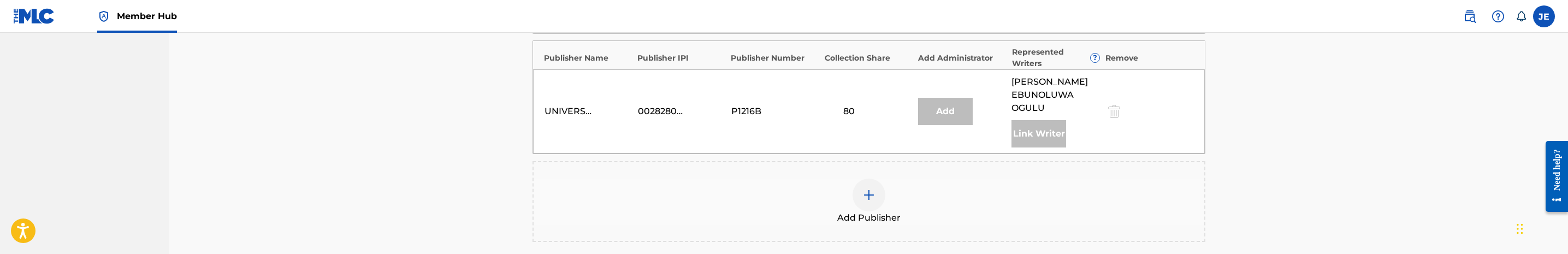
click at [862, 190] on div at bounding box center [869, 195] width 33 height 33
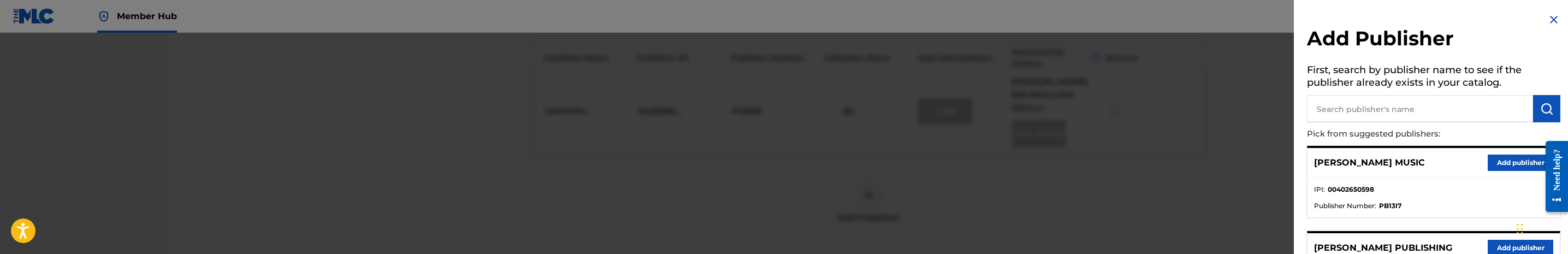
click at [1372, 115] on input "text" at bounding box center [1419, 109] width 226 height 27
type input "aristo"
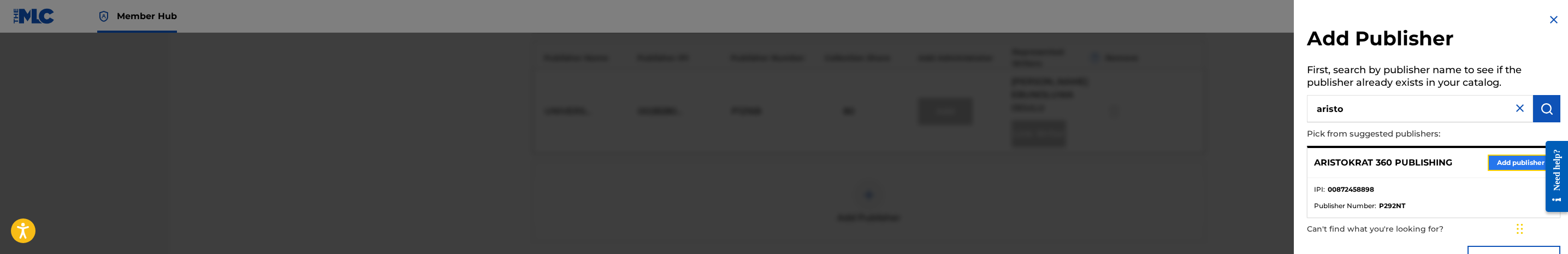
click at [1509, 164] on button "Add publisher" at bounding box center [1520, 162] width 65 height 16
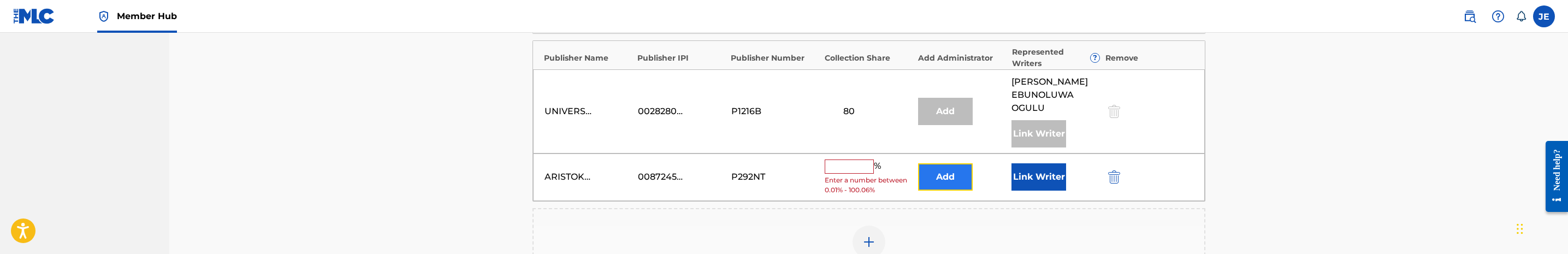
click at [959, 181] on button "Add" at bounding box center [945, 177] width 54 height 27
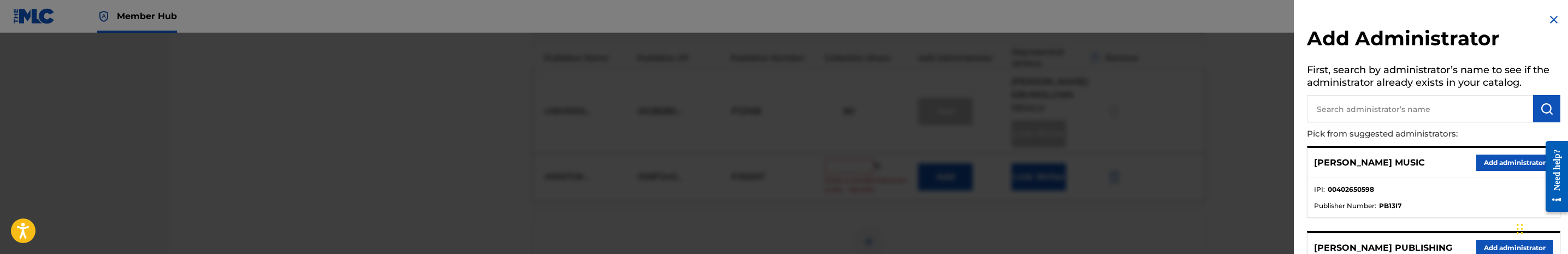
click at [1334, 109] on input "text" at bounding box center [1419, 109] width 226 height 27
type input "mezzo"
click at [1509, 162] on button "Add administrator" at bounding box center [1514, 162] width 77 height 16
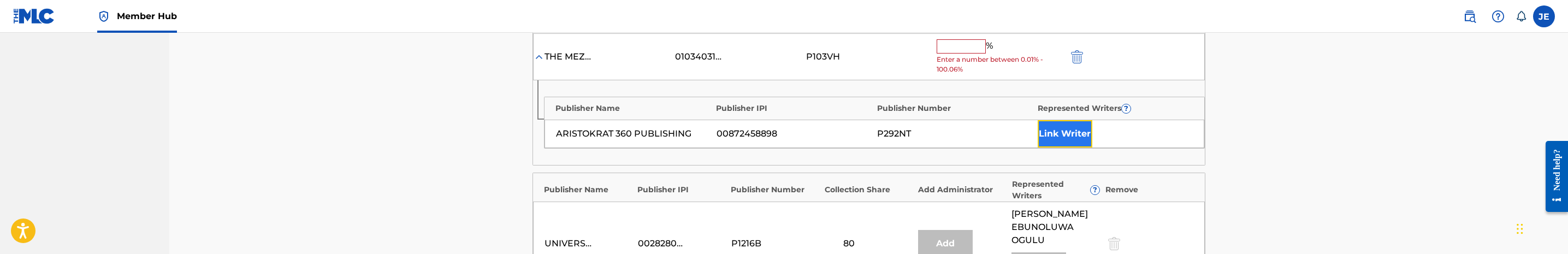
click at [1061, 142] on button "Link Writer" at bounding box center [1065, 133] width 54 height 27
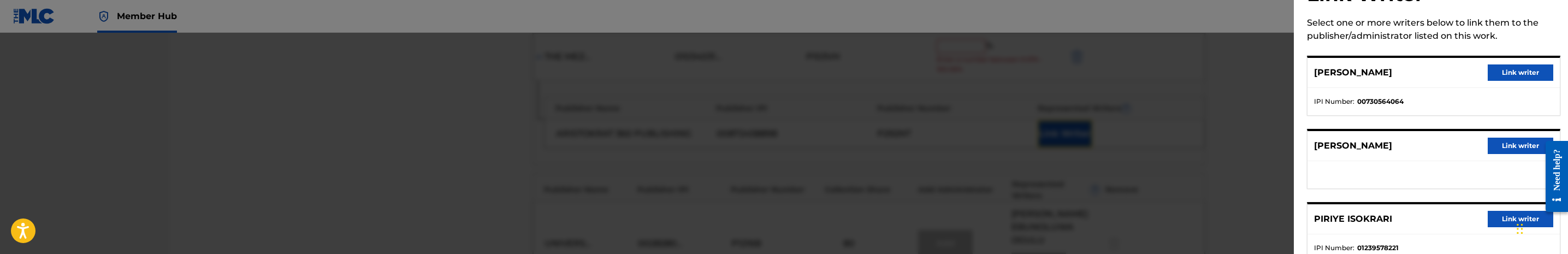
scroll to position [79, 0]
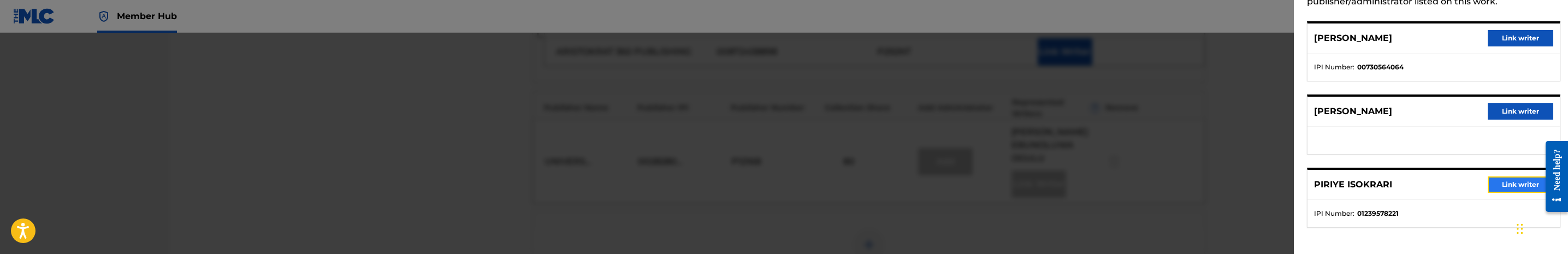
click at [1517, 189] on button "Link writer" at bounding box center [1520, 184] width 65 height 16
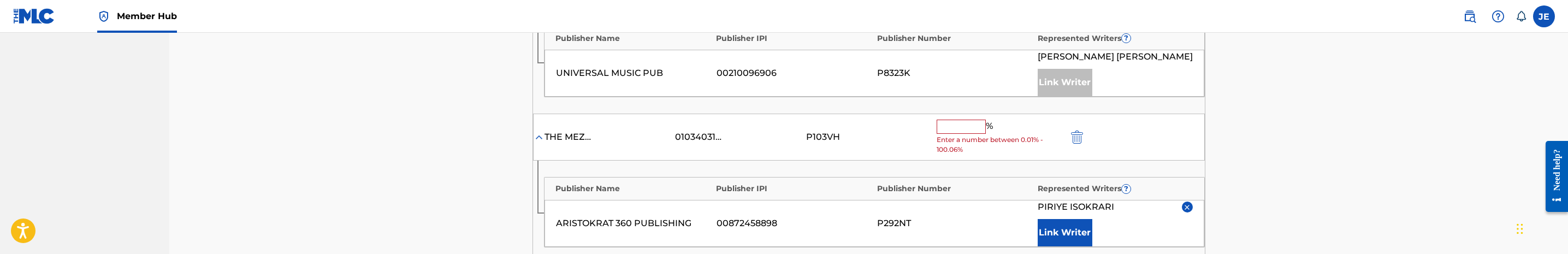
scroll to position [491, 0]
click at [965, 130] on input "text" at bounding box center [962, 129] width 49 height 15
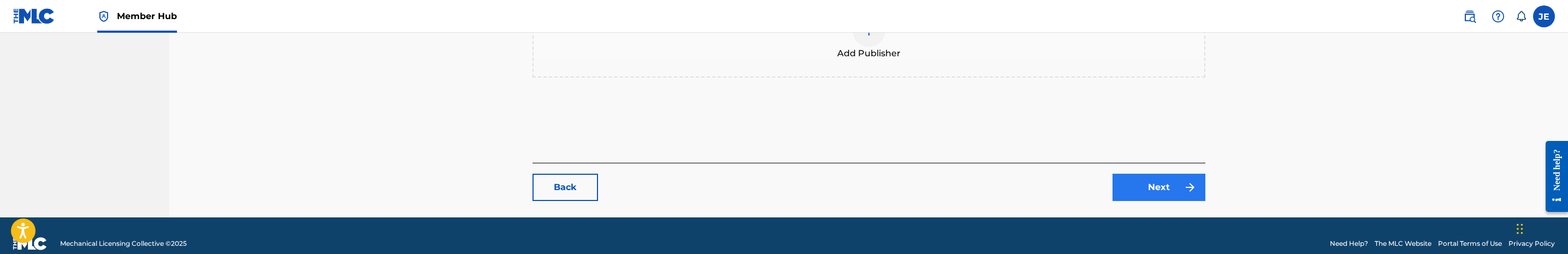
scroll to position [888, 0]
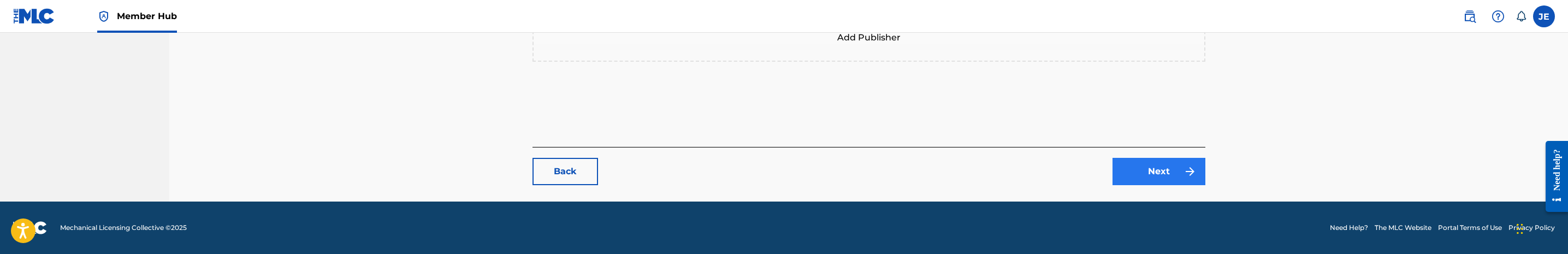
type input "10"
click at [1177, 180] on link "Next" at bounding box center [1159, 171] width 93 height 27
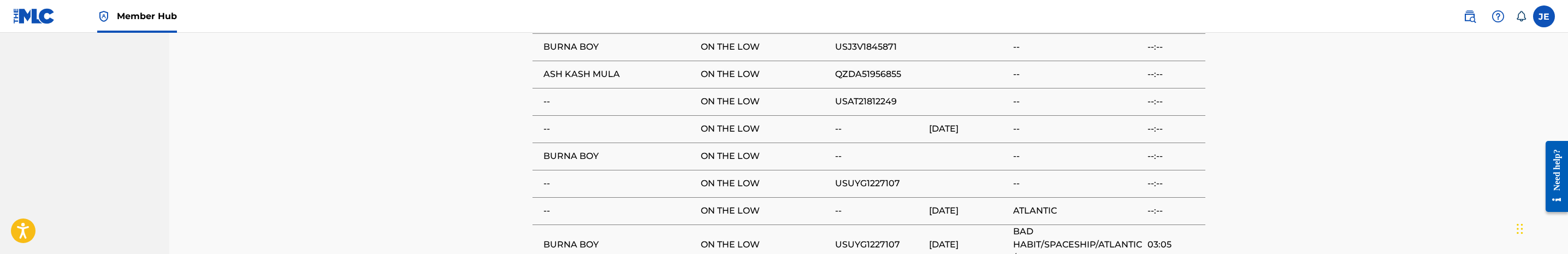
scroll to position [1475, 0]
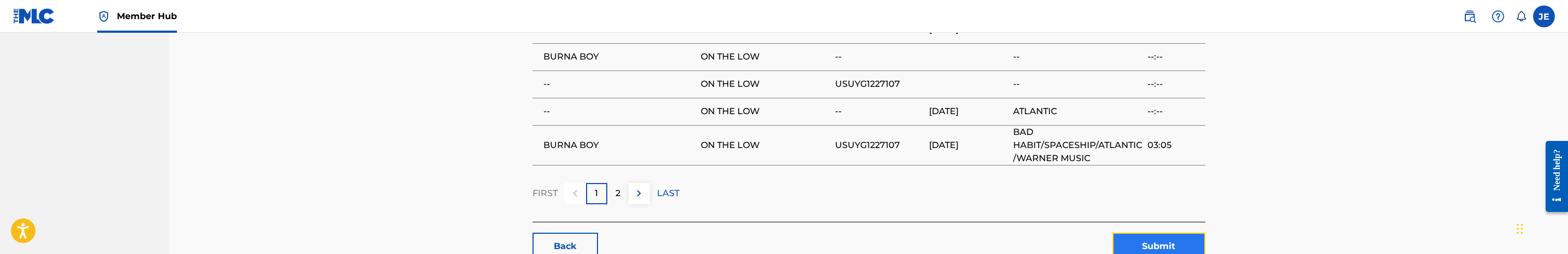
click at [1169, 232] on button "Submit" at bounding box center [1159, 246] width 93 height 27
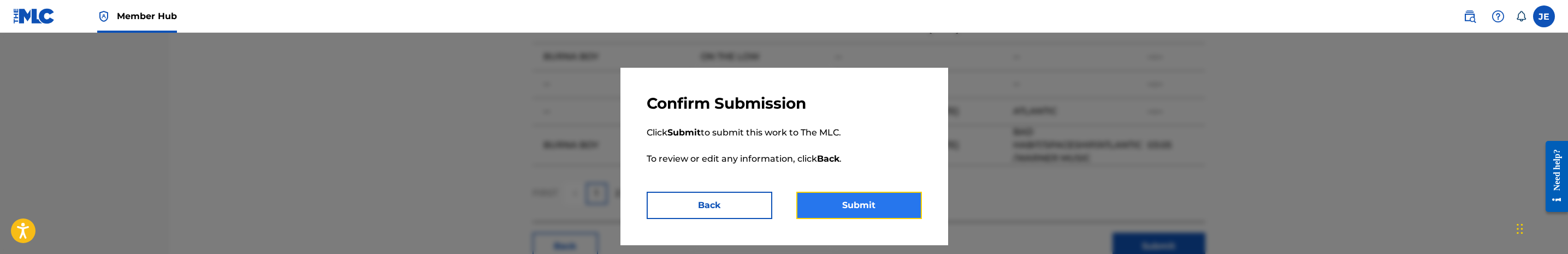
click at [904, 211] on button "Submit" at bounding box center [859, 205] width 125 height 27
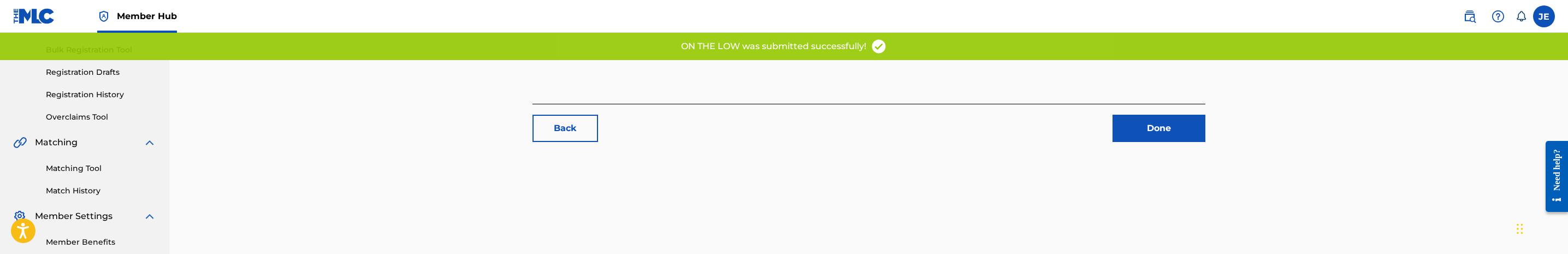
scroll to position [163, 0]
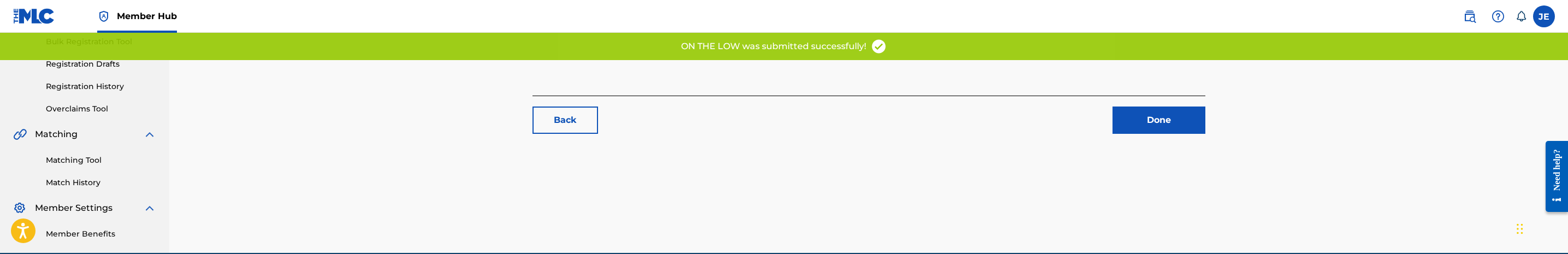
click at [85, 162] on link "Matching Tool" at bounding box center [101, 160] width 110 height 12
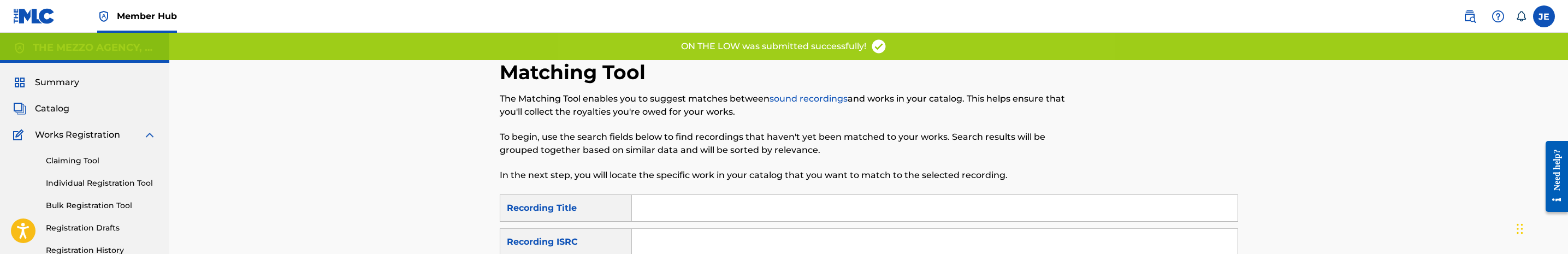
scroll to position [82, 0]
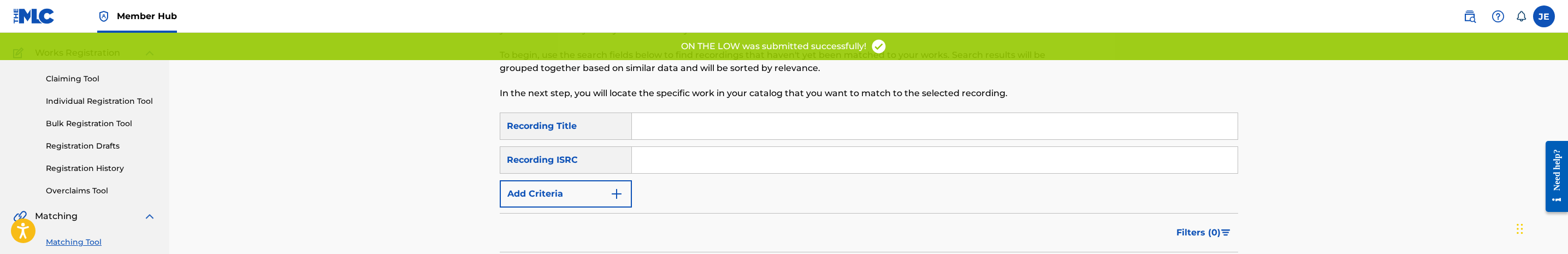
click at [692, 169] on input "Search Form" at bounding box center [934, 160] width 606 height 26
paste input "USAT21812249"
type input "USAT21812249"
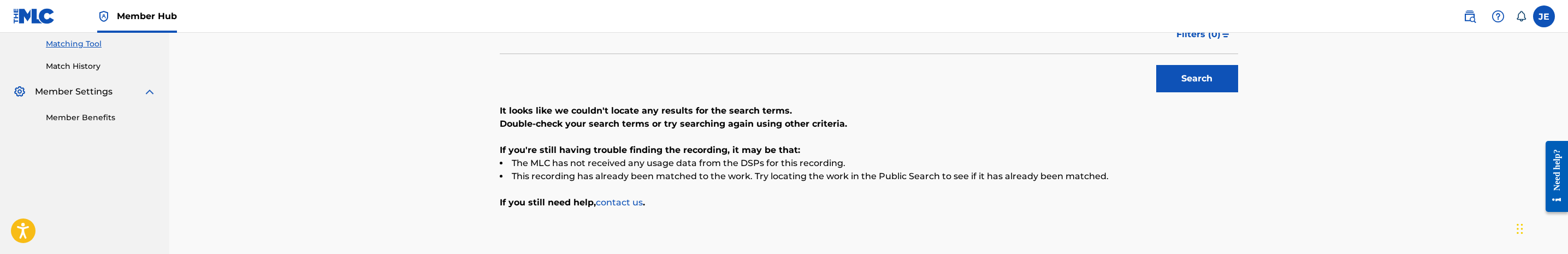
scroll to position [246, 0]
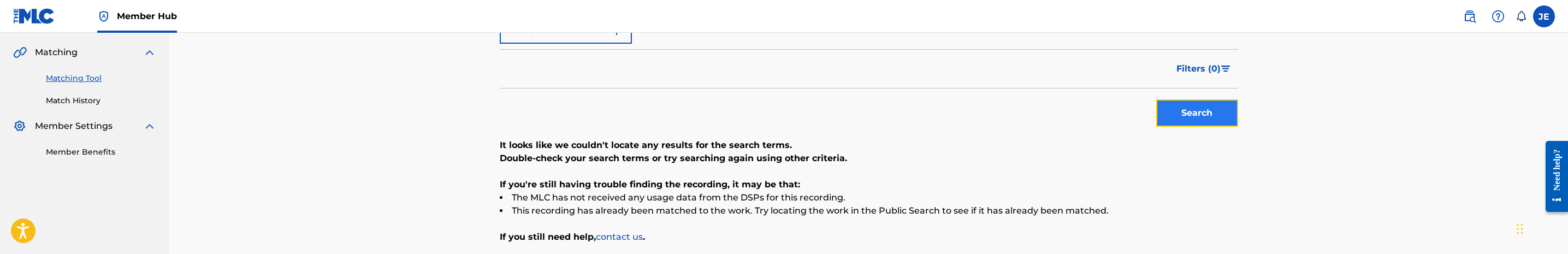
click at [1171, 120] on button "Search" at bounding box center [1197, 112] width 82 height 27
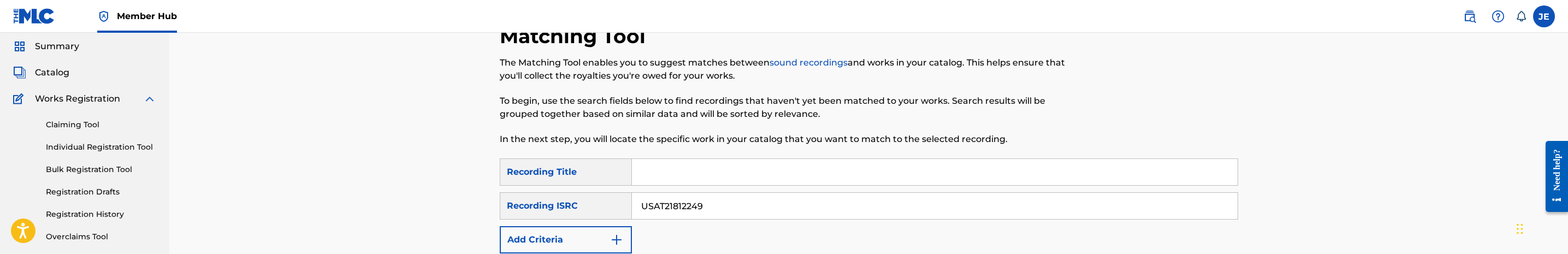
scroll to position [0, 0]
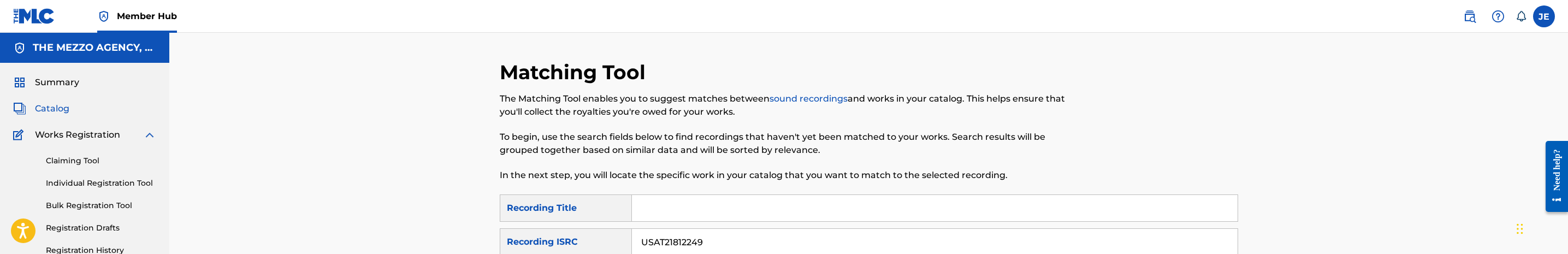
click at [56, 109] on span "Catalog" at bounding box center [52, 108] width 35 height 13
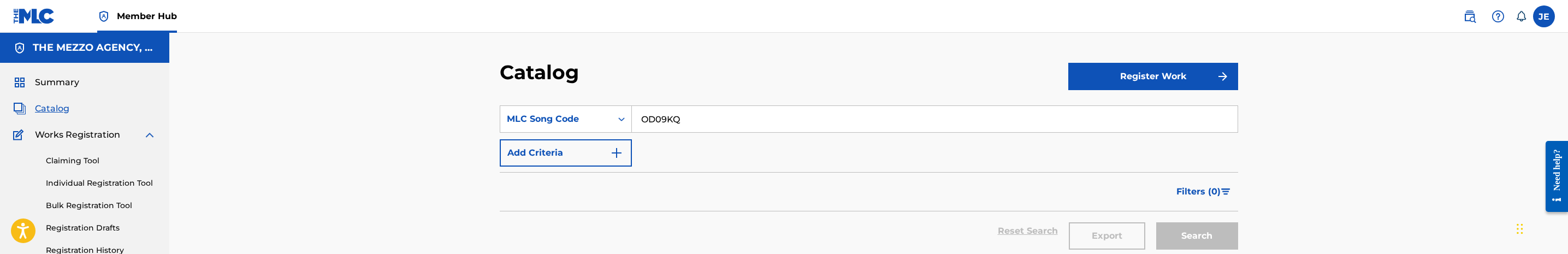
click at [695, 123] on input "OD09KQ" at bounding box center [934, 119] width 606 height 26
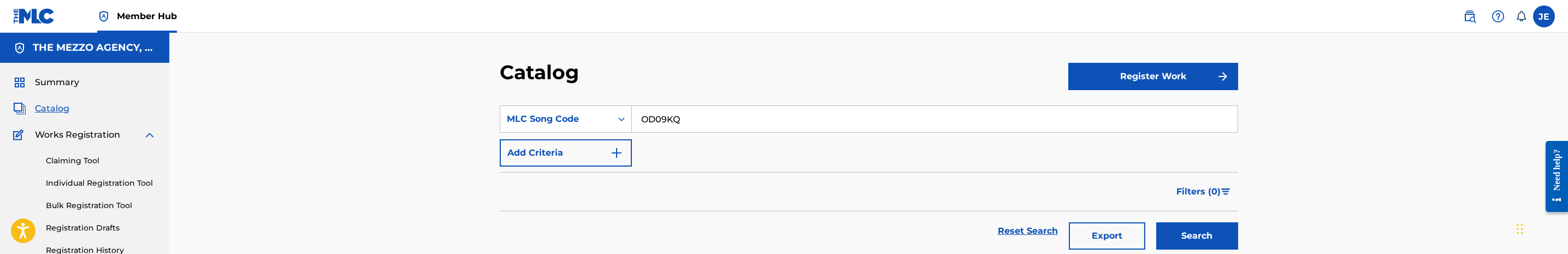
click at [695, 123] on input "OD09KQ" at bounding box center [934, 119] width 606 height 26
paste input "C9RVV"
type input "OC9RVV"
click at [1156, 222] on button "Search" at bounding box center [1197, 236] width 82 height 27
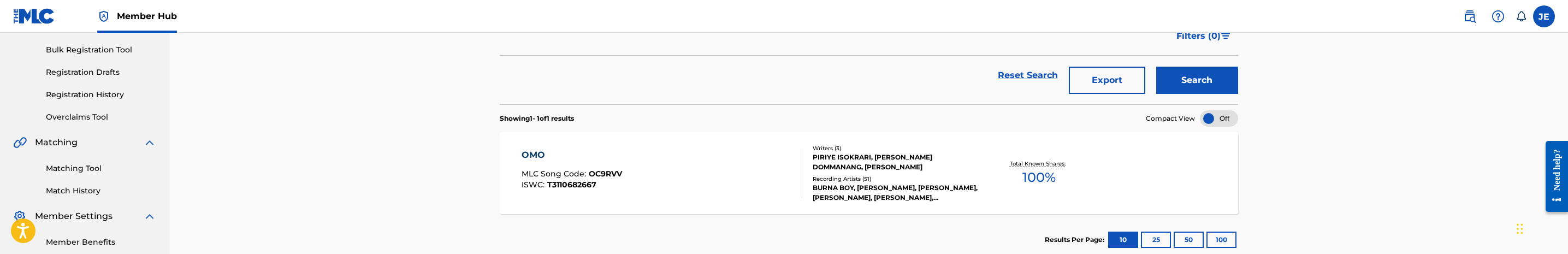
scroll to position [163, 0]
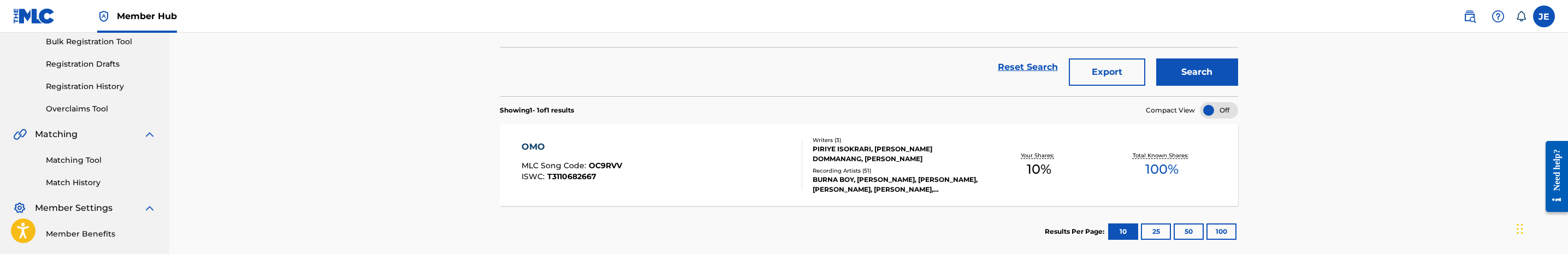
click at [708, 179] on div "OMO MLC Song Code : OC9RVV ISWC : T3110682667" at bounding box center [661, 165] width 281 height 49
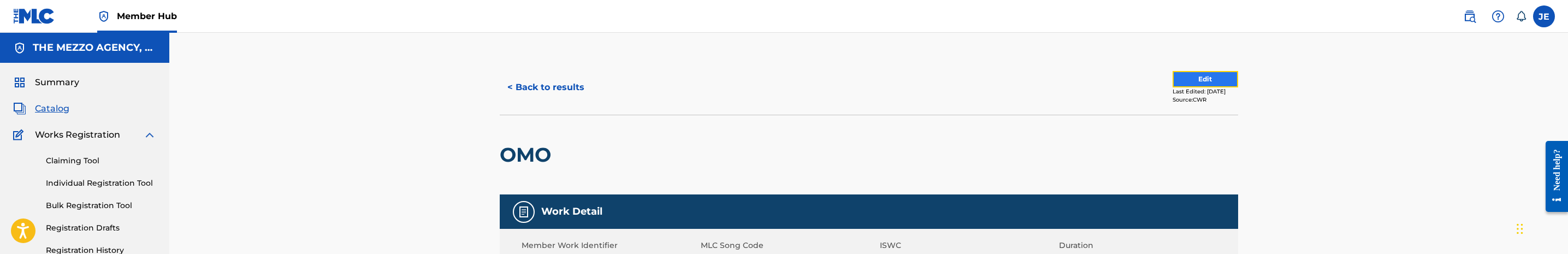
click at [1198, 81] on button "Edit" at bounding box center [1205, 79] width 65 height 16
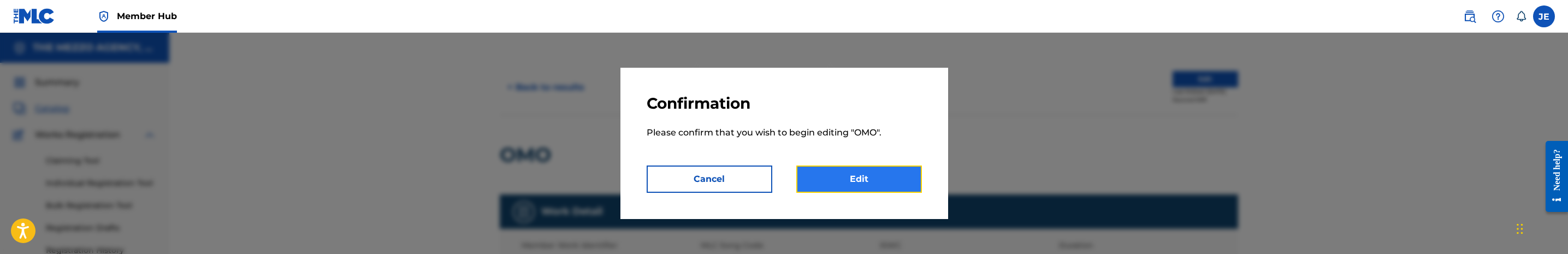
click at [876, 173] on link "Edit" at bounding box center [859, 179] width 125 height 27
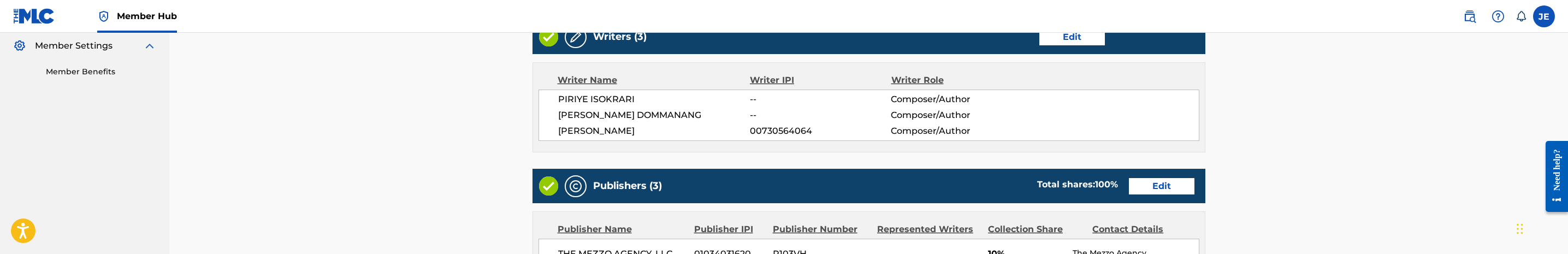
scroll to position [327, 0]
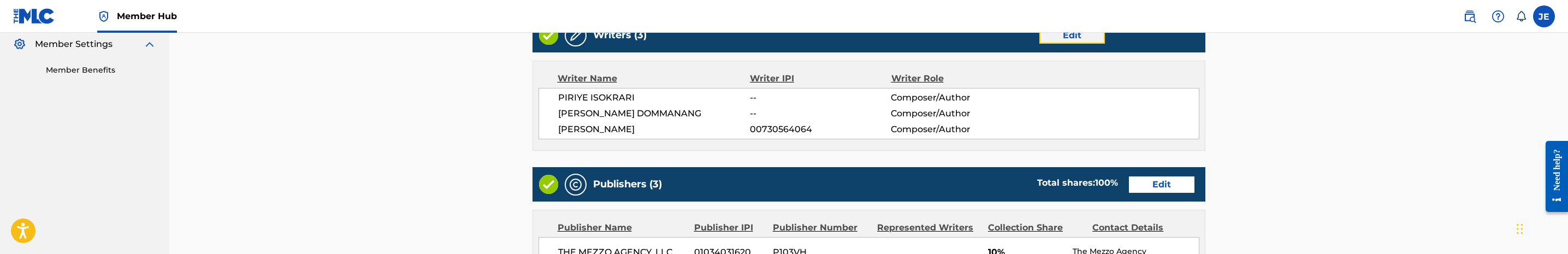
click at [1069, 40] on link "Edit" at bounding box center [1072, 35] width 65 height 16
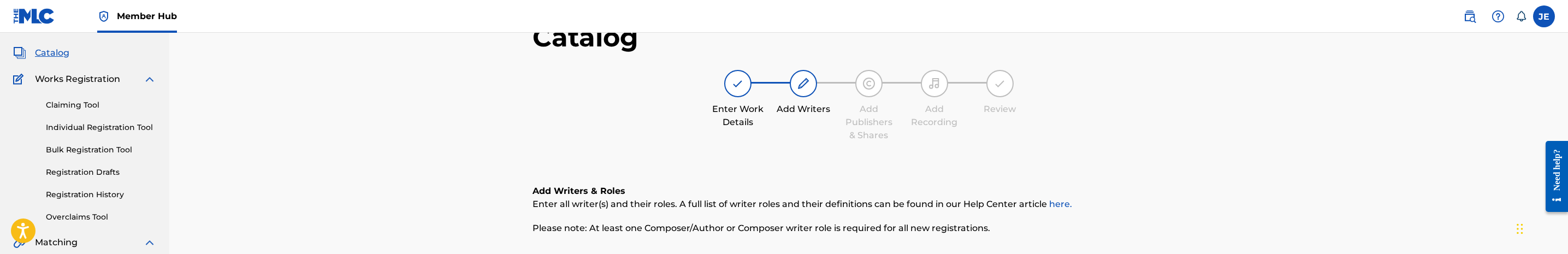
scroll to position [246, 0]
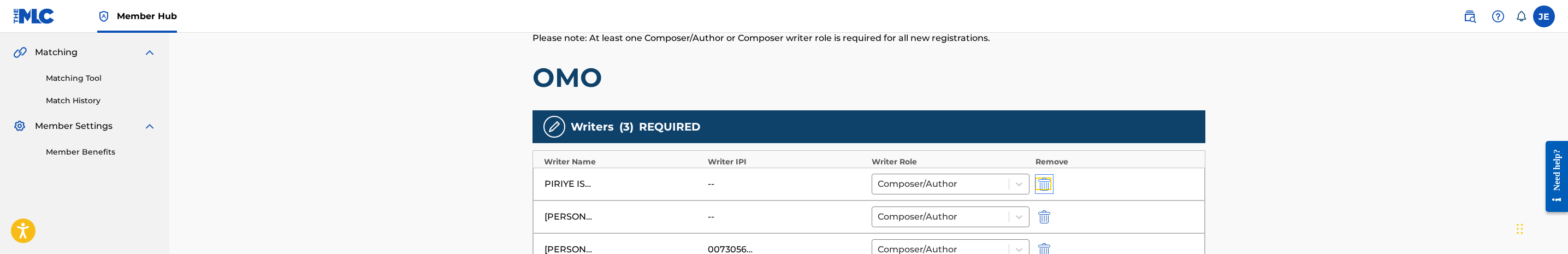
click at [1042, 179] on img "submit" at bounding box center [1043, 183] width 12 height 13
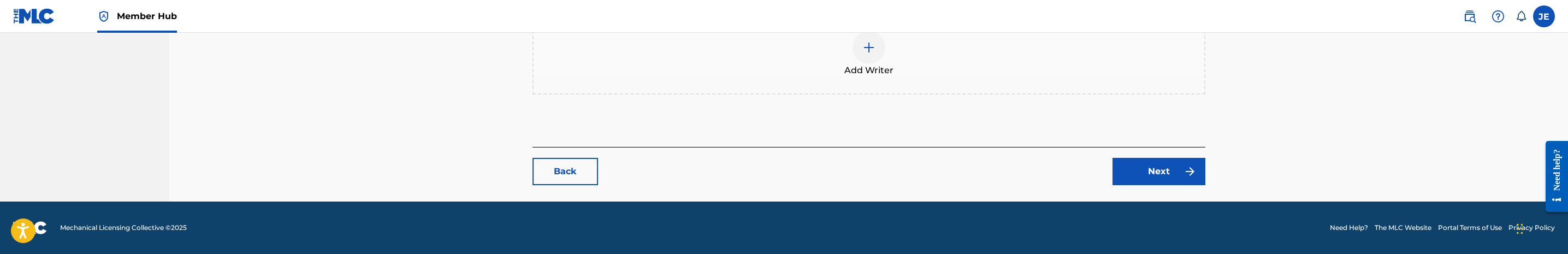
scroll to position [474, 0]
click at [867, 47] on img at bounding box center [869, 47] width 13 height 13
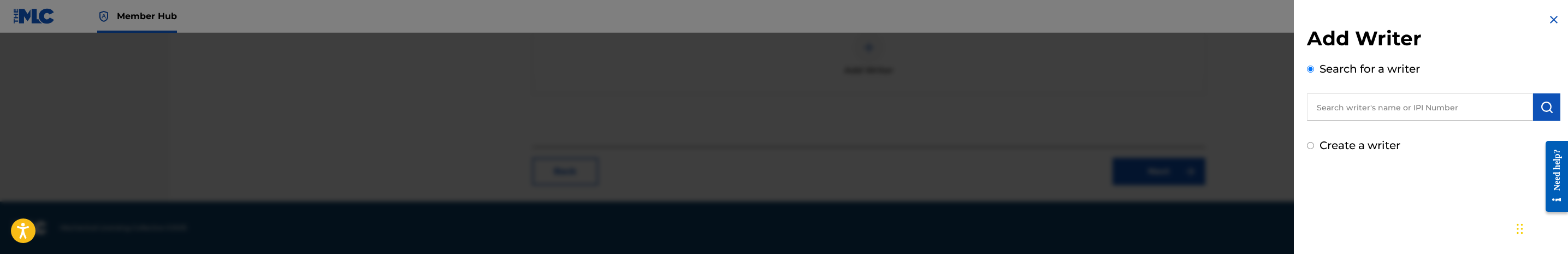
click at [1311, 142] on input "Create a writer" at bounding box center [1310, 145] width 7 height 7
radio input "false"
radio input "true"
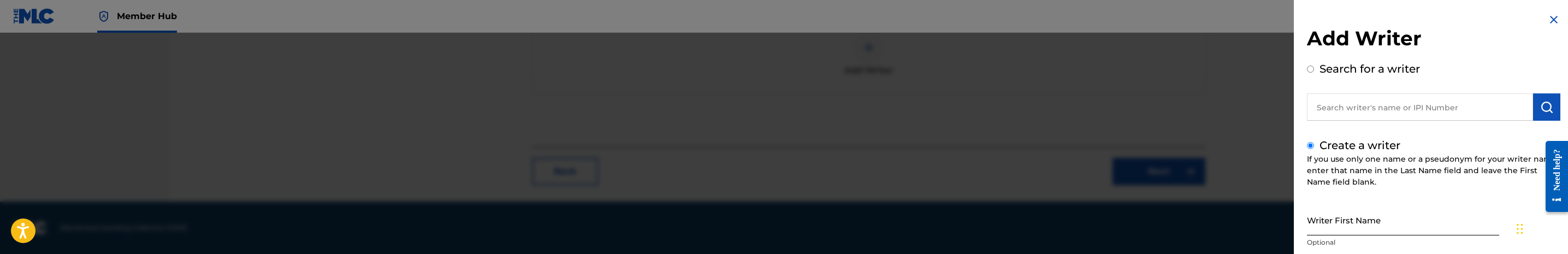
click at [1372, 228] on input "Writer First Name" at bounding box center [1403, 220] width 192 height 31
paste input "PIRIYE ISOKRARI"
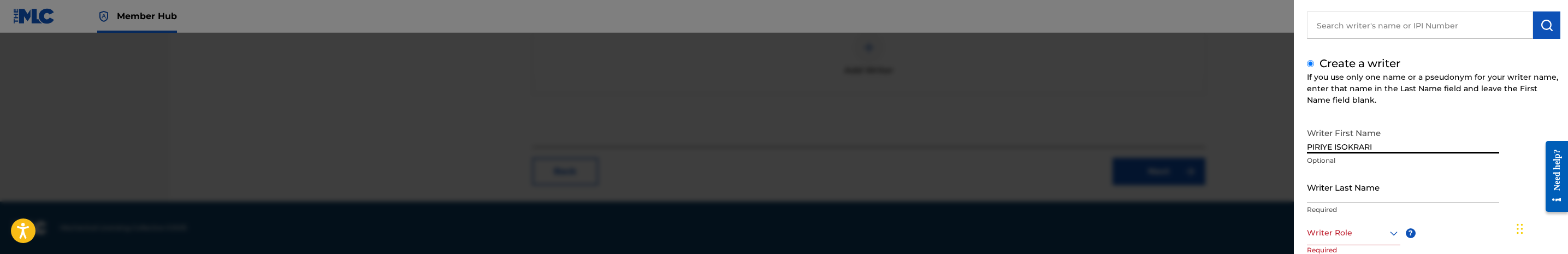
click at [1361, 141] on input "PIRIYE ISOKRARI" at bounding box center [1403, 138] width 192 height 31
click at [1361, 142] on input "PIRIYE ISOKRARI" at bounding box center [1403, 138] width 192 height 31
type input "PIRIYE"
click at [1371, 190] on input "Writer Last Name" at bounding box center [1403, 187] width 192 height 31
paste input "ISOKRARI"
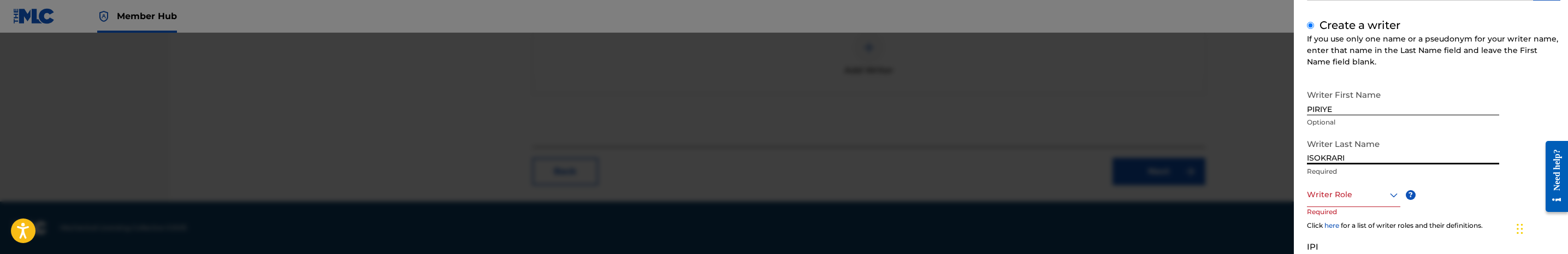
scroll to position [163, 0]
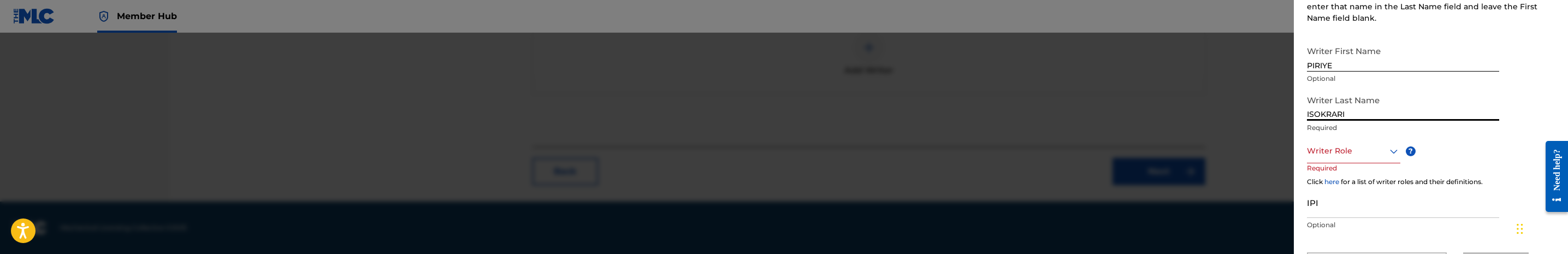
type input "ISOKRARI"
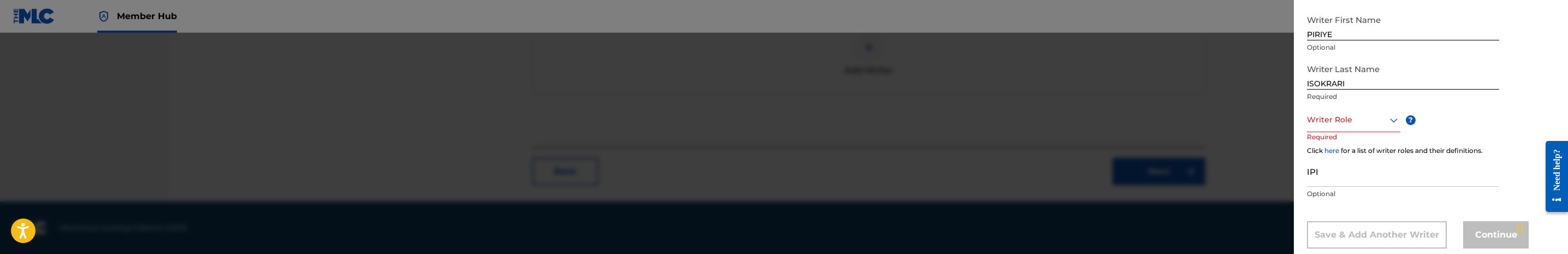
scroll to position [219, 0]
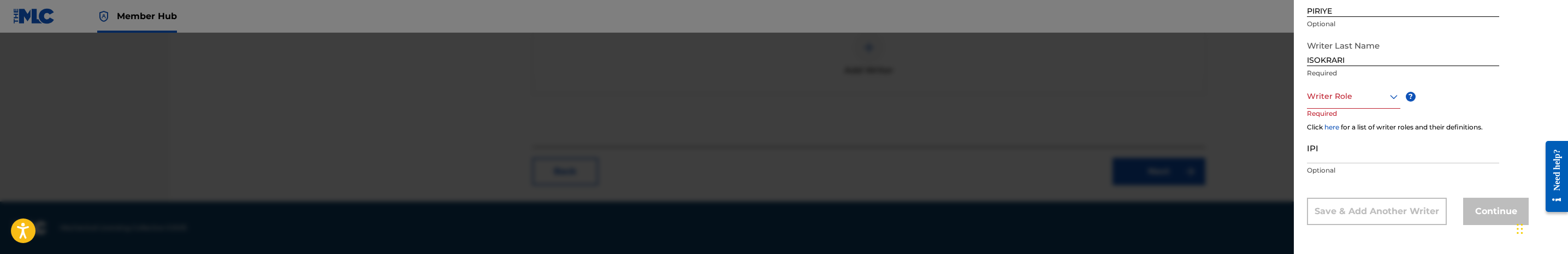
click at [1376, 163] on div "IPI Optional" at bounding box center [1403, 157] width 192 height 49
click at [1378, 151] on input "IPI" at bounding box center [1403, 148] width 192 height 31
paste input "1239578221"
click at [1307, 151] on input "1239578221" at bounding box center [1403, 148] width 192 height 31
type input "01239578221"
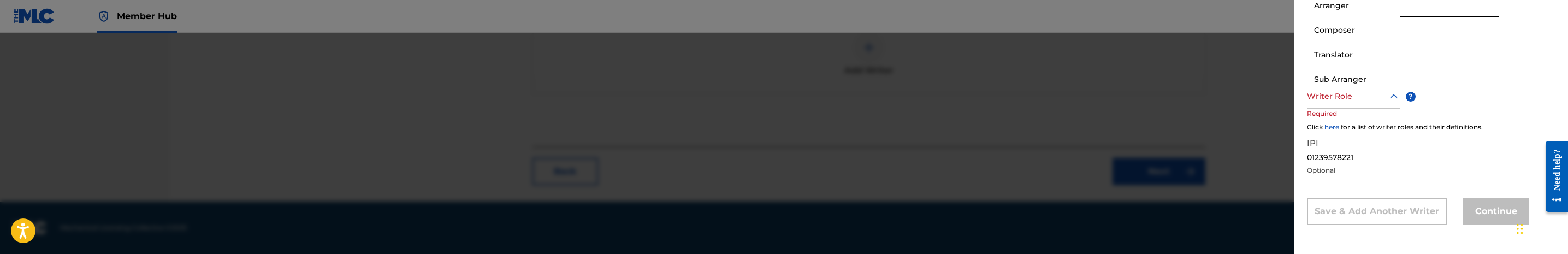
click at [1354, 101] on div at bounding box center [1353, 96] width 94 height 14
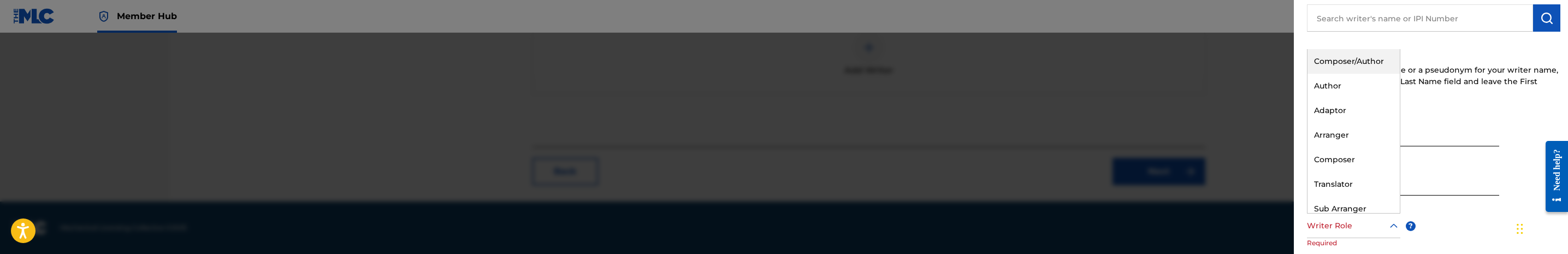
scroll to position [54, 0]
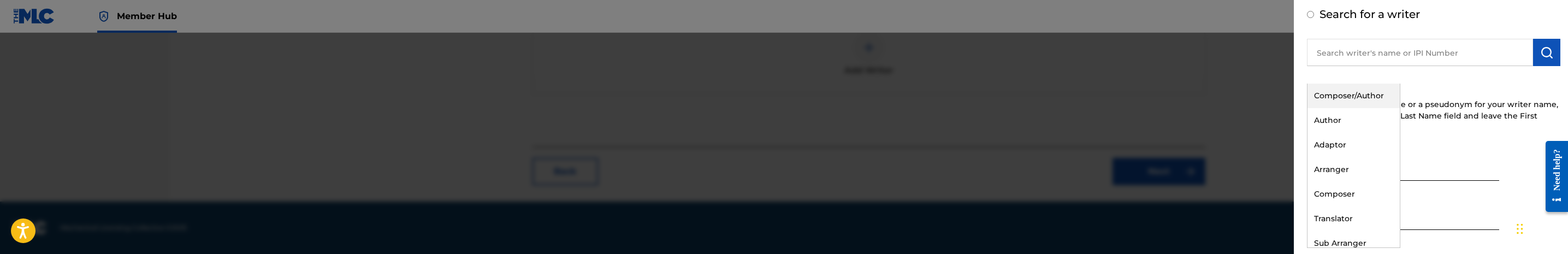
click at [1360, 89] on div "Composer/Author" at bounding box center [1354, 95] width 93 height 24
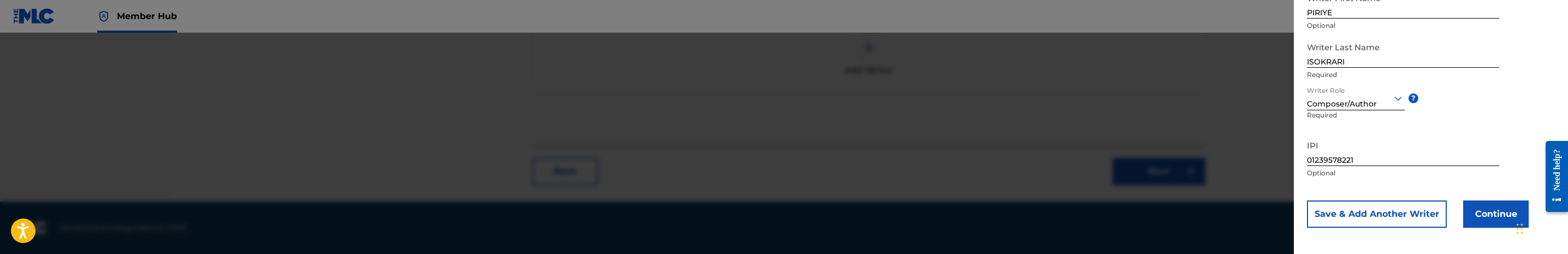
scroll to position [220, 0]
click at [1494, 206] on button "Continue" at bounding box center [1495, 210] width 65 height 27
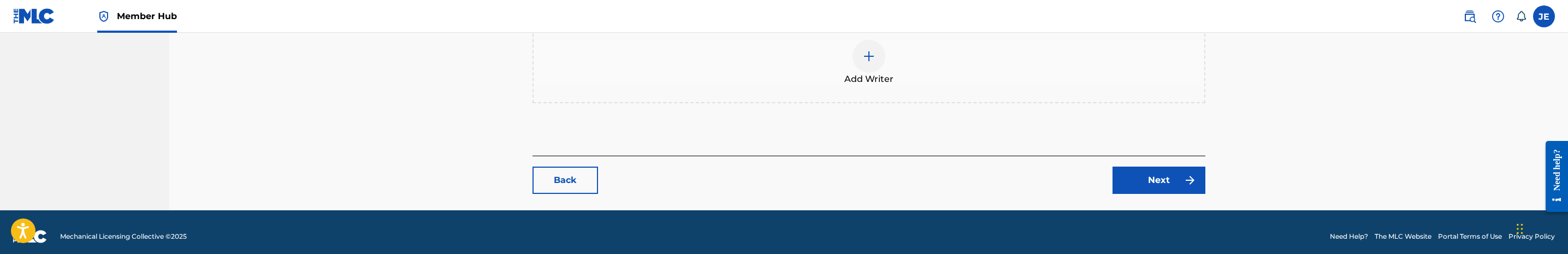
scroll to position [507, 0]
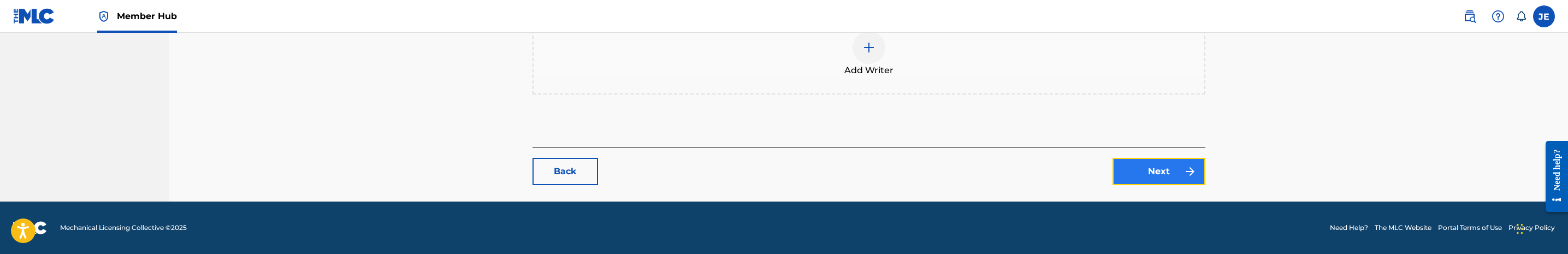
click at [1164, 161] on link "Next" at bounding box center [1159, 171] width 93 height 27
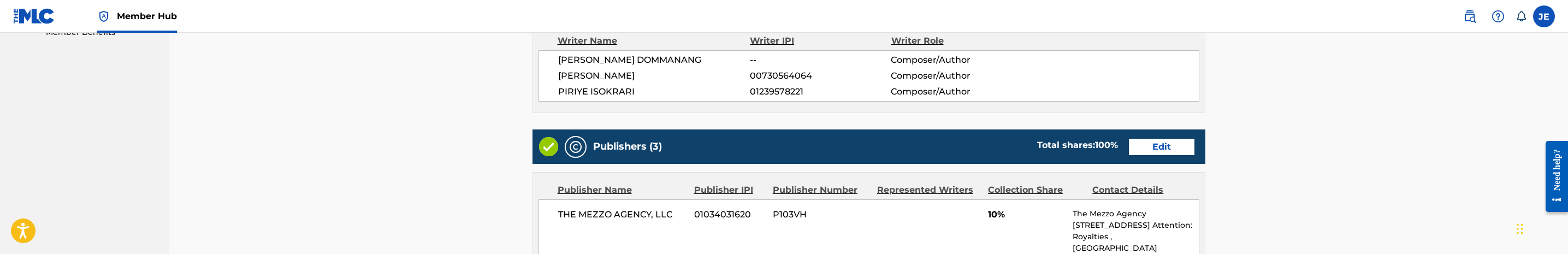
scroll to position [409, 0]
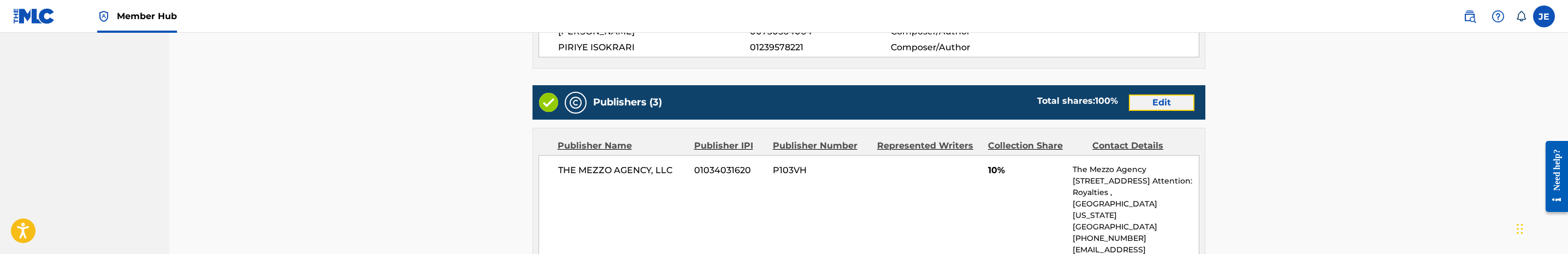
click at [1169, 102] on link "Edit" at bounding box center [1161, 103] width 65 height 16
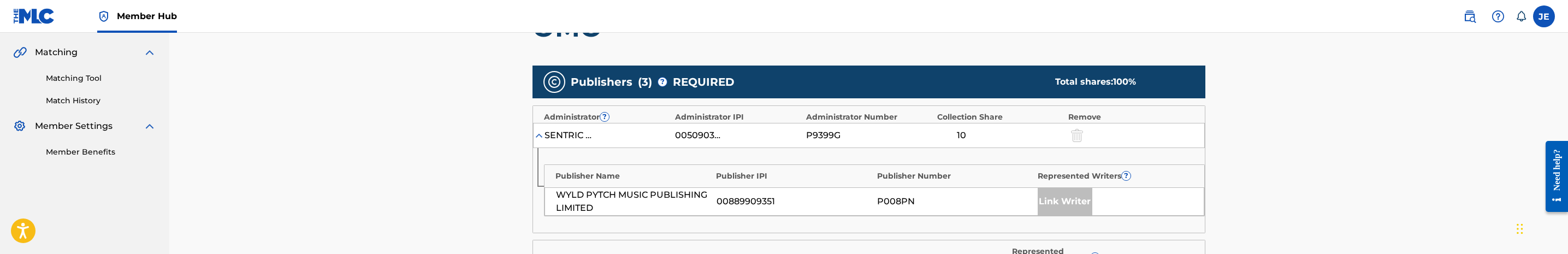
scroll to position [327, 0]
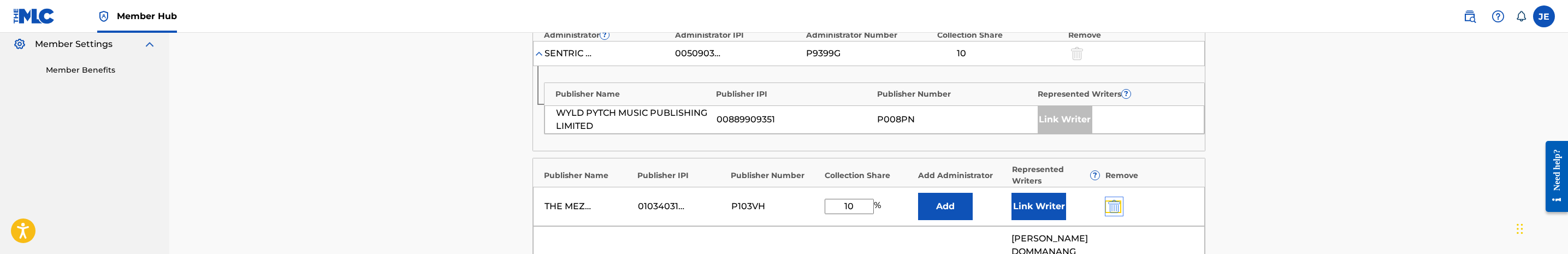
click at [1112, 208] on img "submit" at bounding box center [1113, 206] width 12 height 13
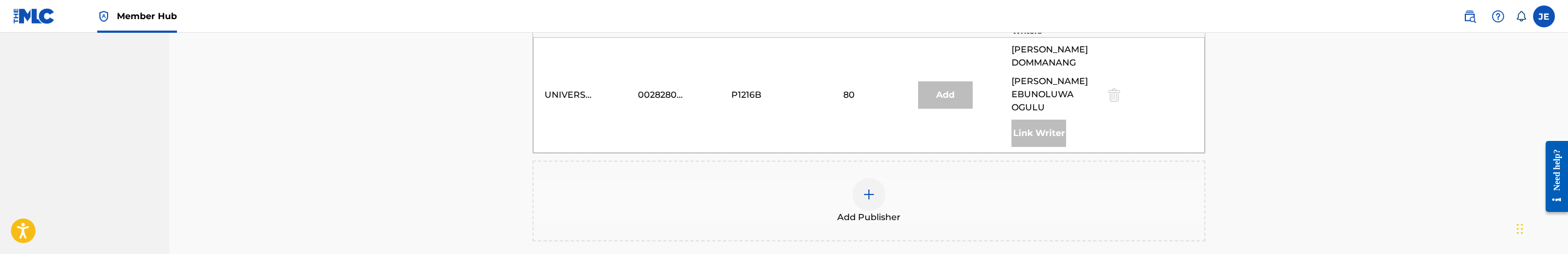
scroll to position [491, 0]
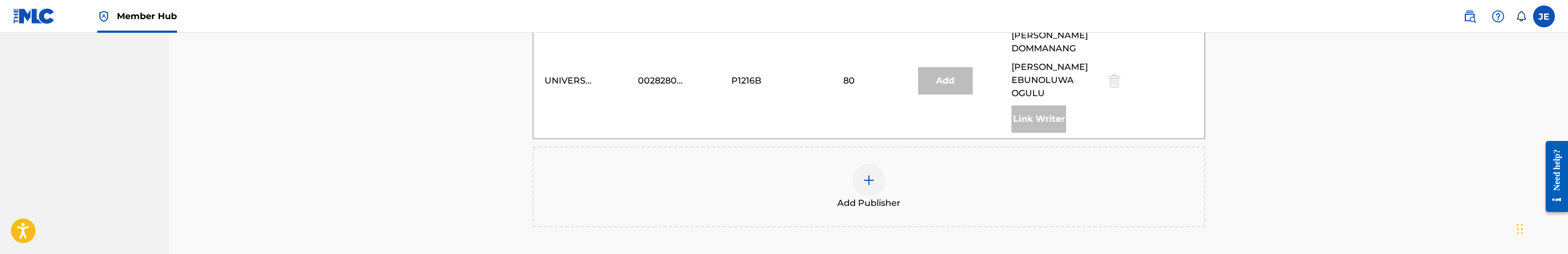
click at [863, 179] on img at bounding box center [869, 180] width 13 height 13
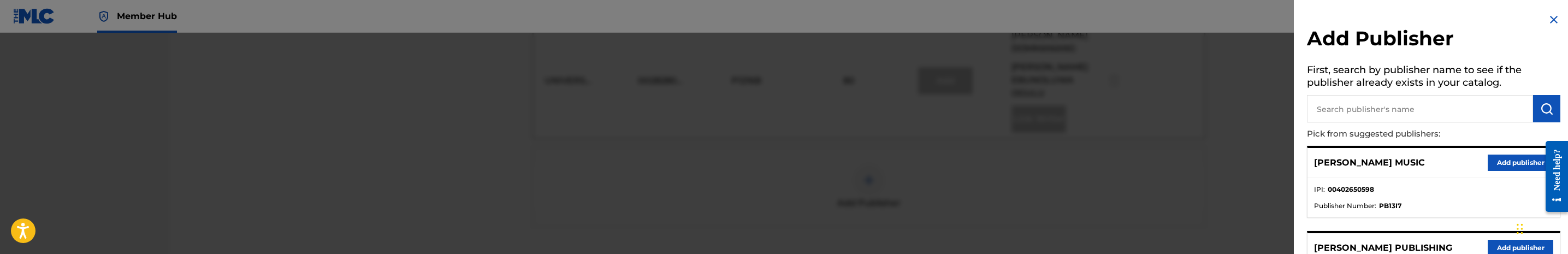
click at [1366, 104] on input "text" at bounding box center [1419, 109] width 226 height 27
type input "aris"
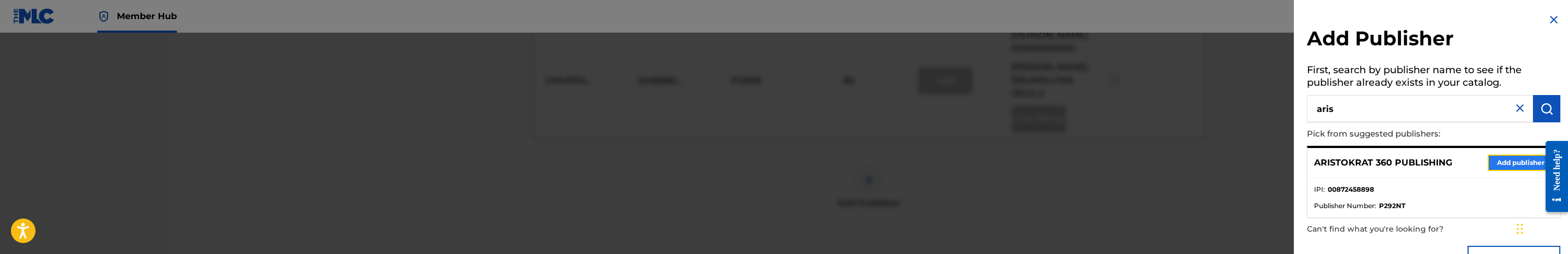
click at [1521, 169] on button "Add publisher" at bounding box center [1520, 162] width 65 height 16
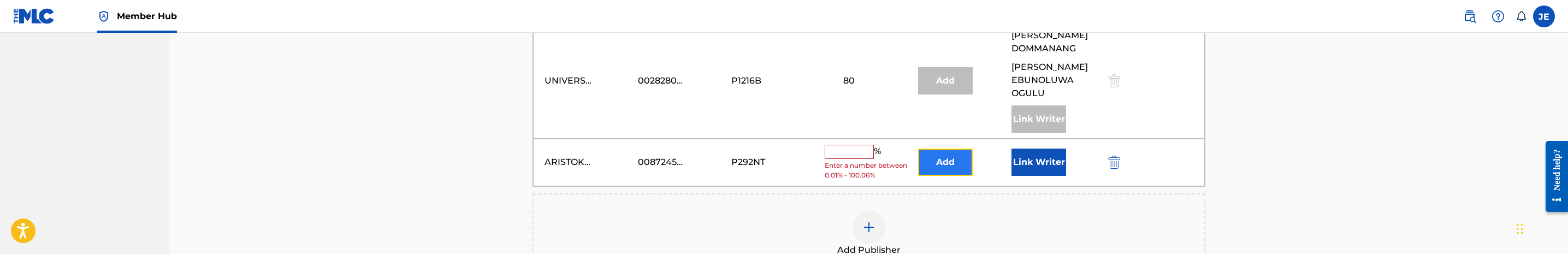
click at [932, 162] on button "Add" at bounding box center [945, 162] width 54 height 27
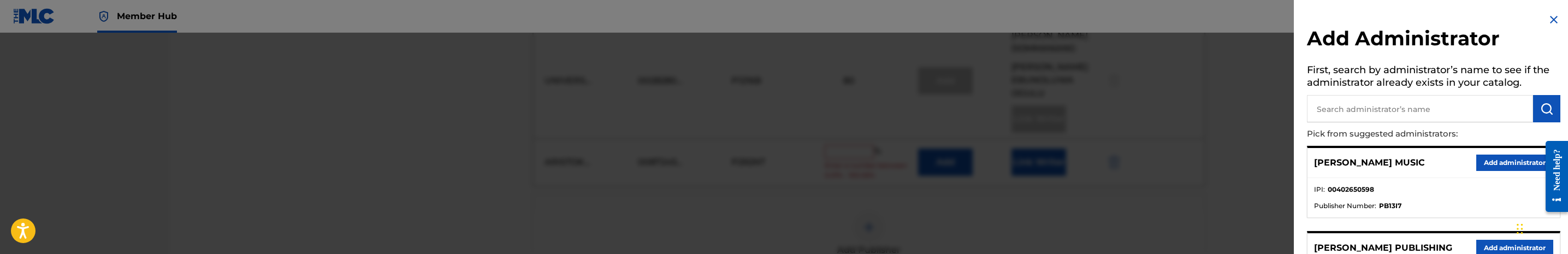
click at [1435, 112] on input "text" at bounding box center [1419, 109] width 226 height 27
type input "mezzo"
click at [1492, 160] on button "Add administrator" at bounding box center [1514, 162] width 77 height 16
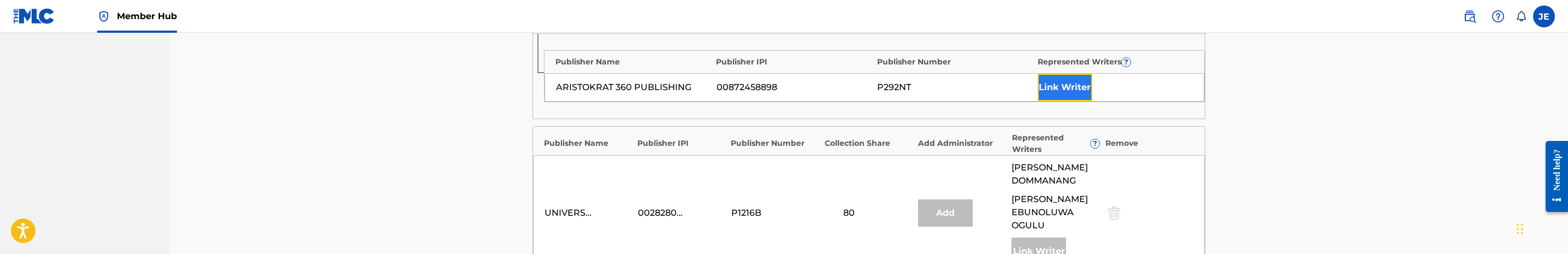
click at [1067, 93] on button "Link Writer" at bounding box center [1065, 87] width 54 height 27
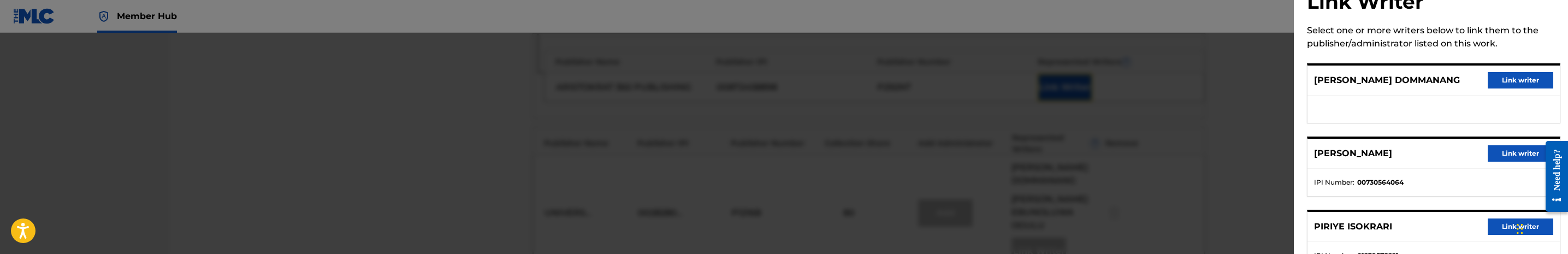
scroll to position [79, 0]
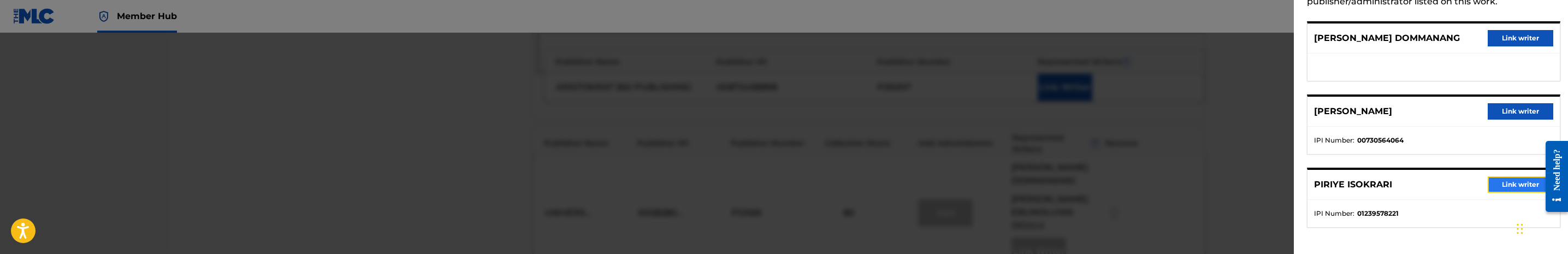
click at [1504, 183] on button "Link writer" at bounding box center [1520, 184] width 65 height 16
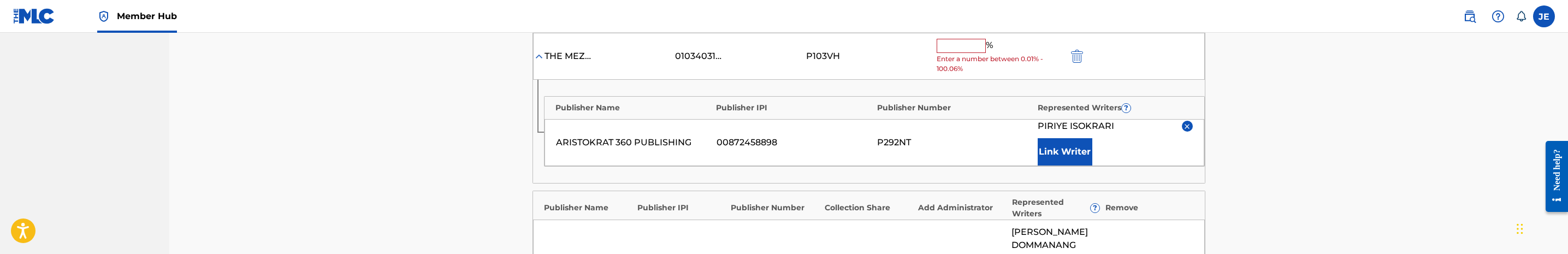
scroll to position [409, 0]
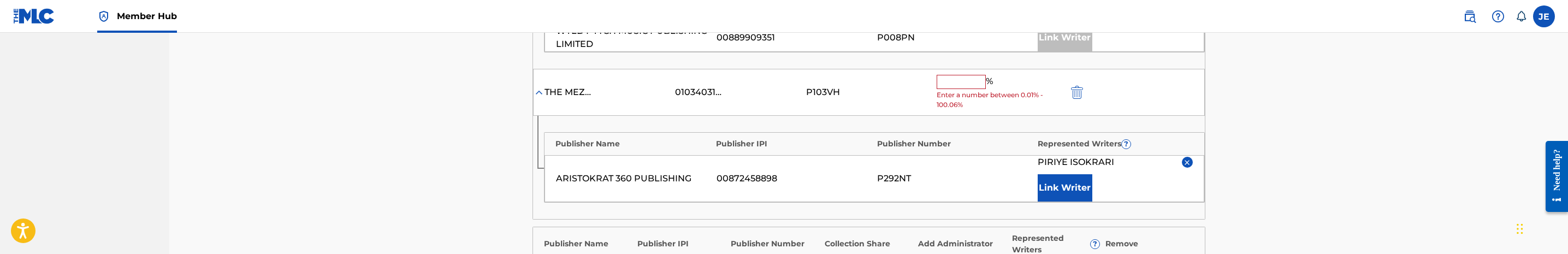
click at [973, 81] on input "text" at bounding box center [962, 82] width 49 height 15
type input "10"
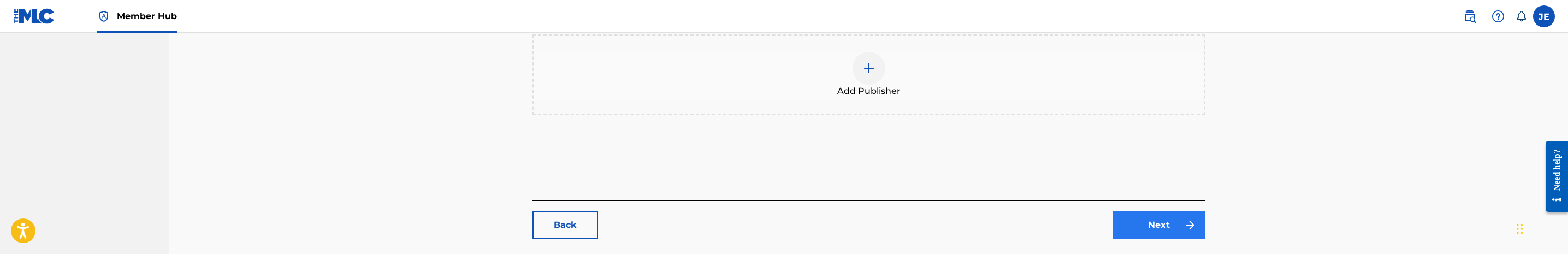
scroll to position [737, 0]
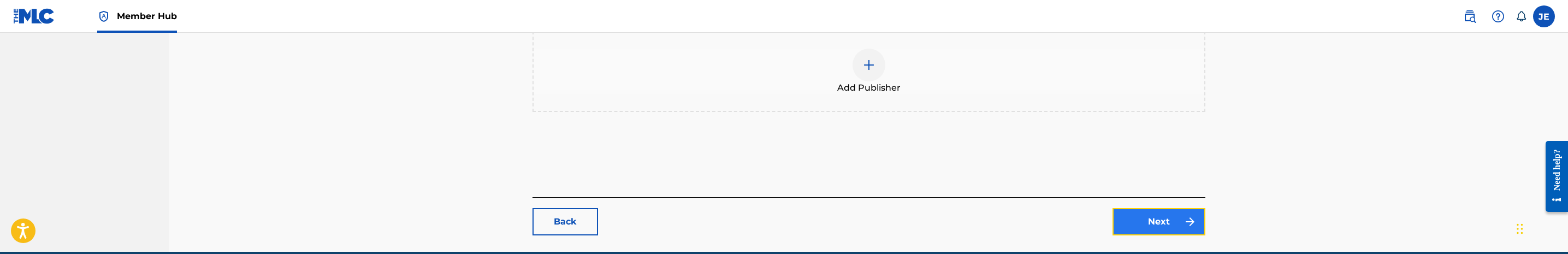
click at [1154, 222] on link "Next" at bounding box center [1159, 221] width 93 height 27
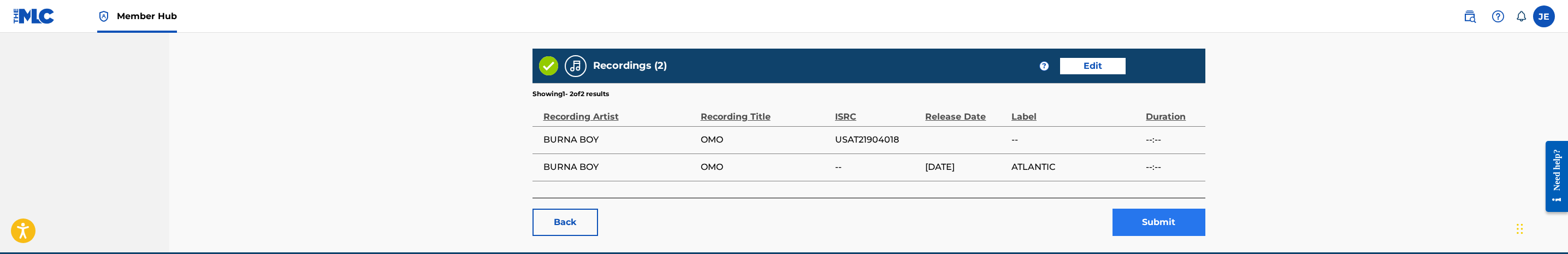
scroll to position [984, 0]
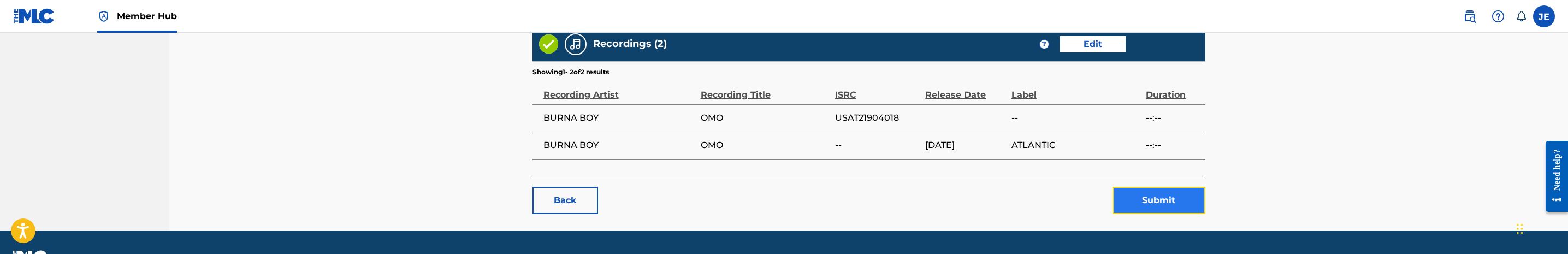
click at [1139, 187] on button "Submit" at bounding box center [1159, 200] width 93 height 27
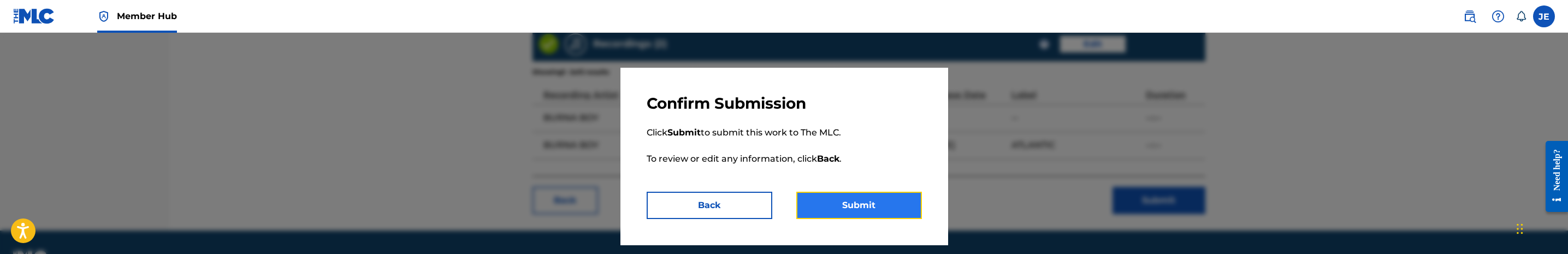
click at [886, 200] on button "Submit" at bounding box center [859, 205] width 125 height 27
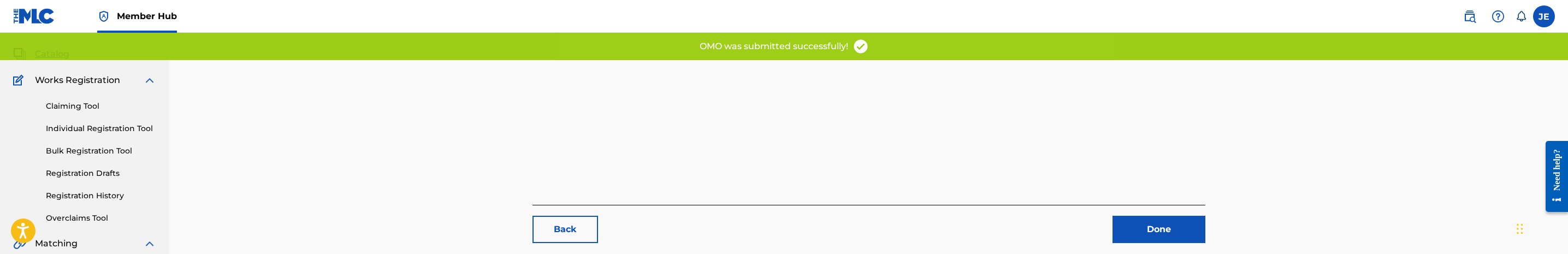
scroll to position [214, 0]
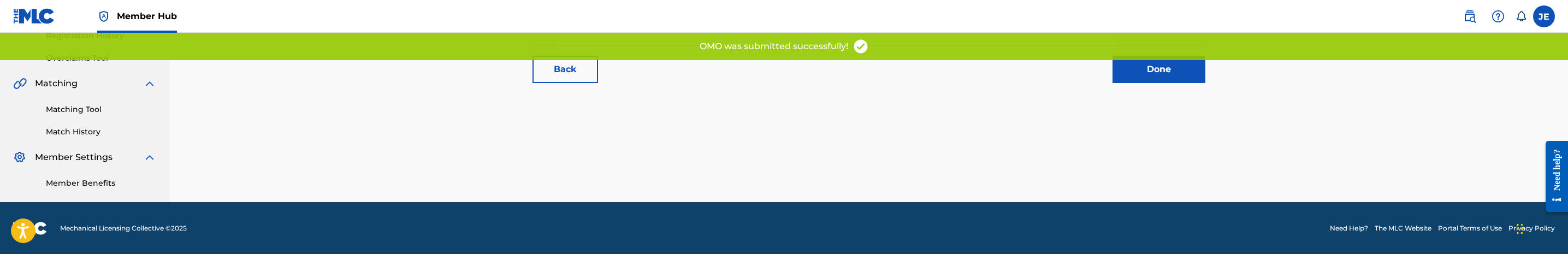
drag, startPoint x: 87, startPoint y: 108, endPoint x: 179, endPoint y: 122, distance: 93.1
click at [87, 108] on link "Matching Tool" at bounding box center [101, 109] width 110 height 12
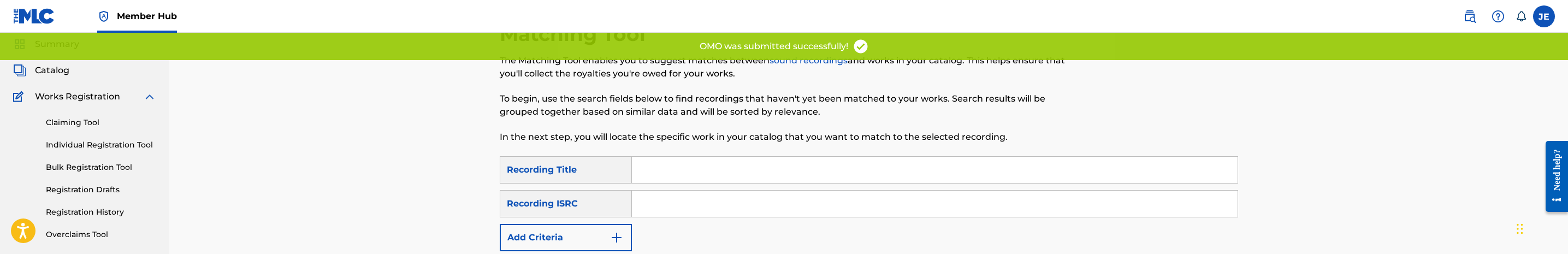
scroll to position [82, 0]
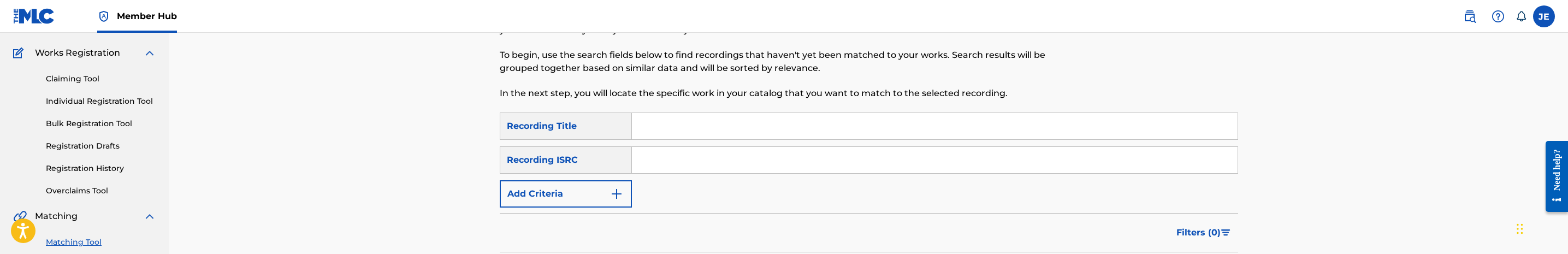
click at [711, 167] on input "Search Form" at bounding box center [934, 160] width 606 height 26
paste input "USAT21904018"
type input "USAT21904018"
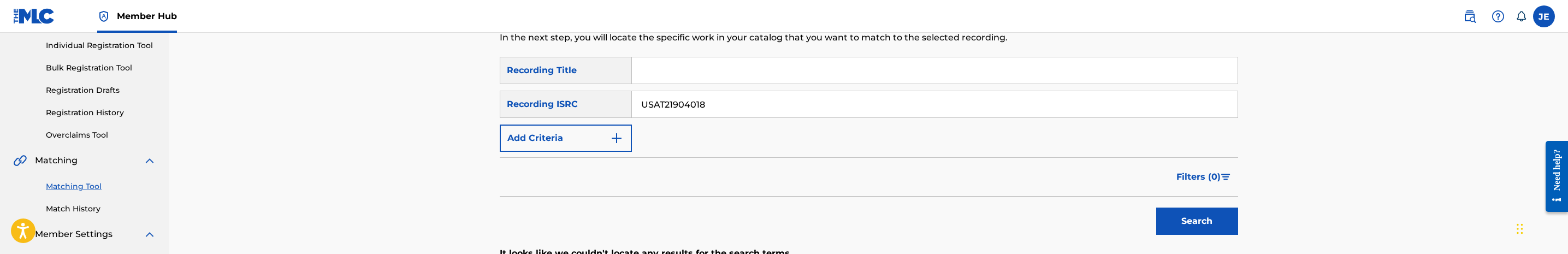
scroll to position [246, 0]
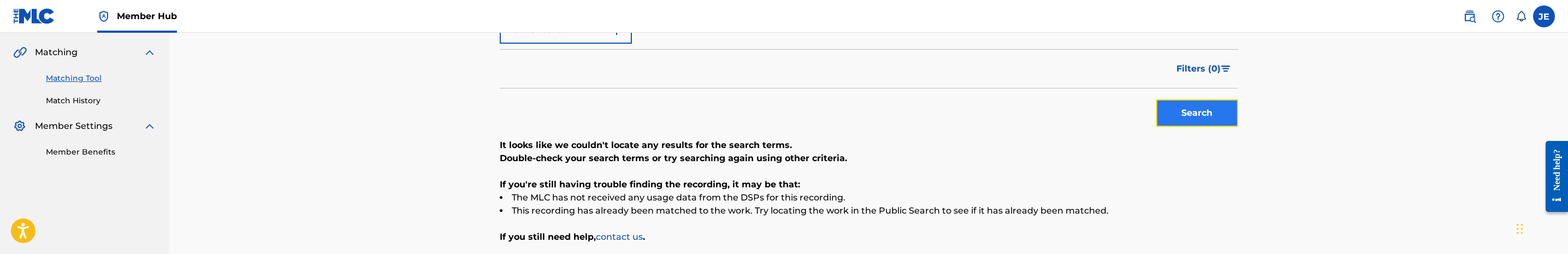
click at [1183, 108] on button "Search" at bounding box center [1197, 112] width 82 height 27
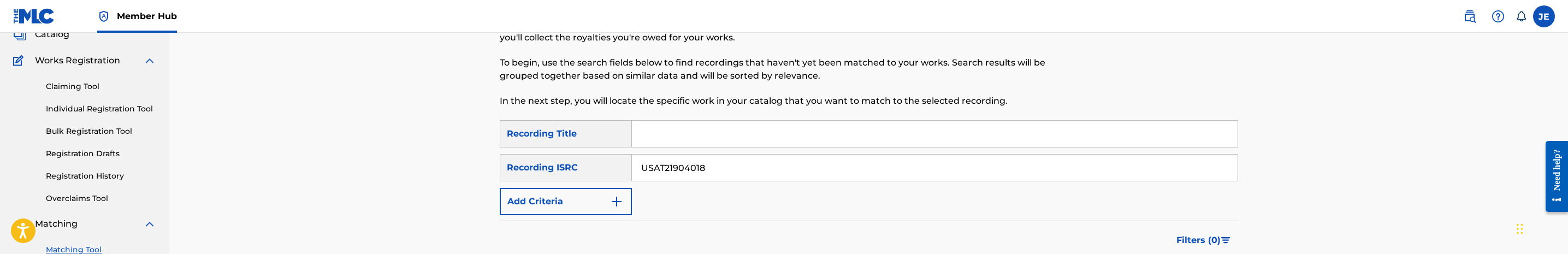
scroll to position [0, 0]
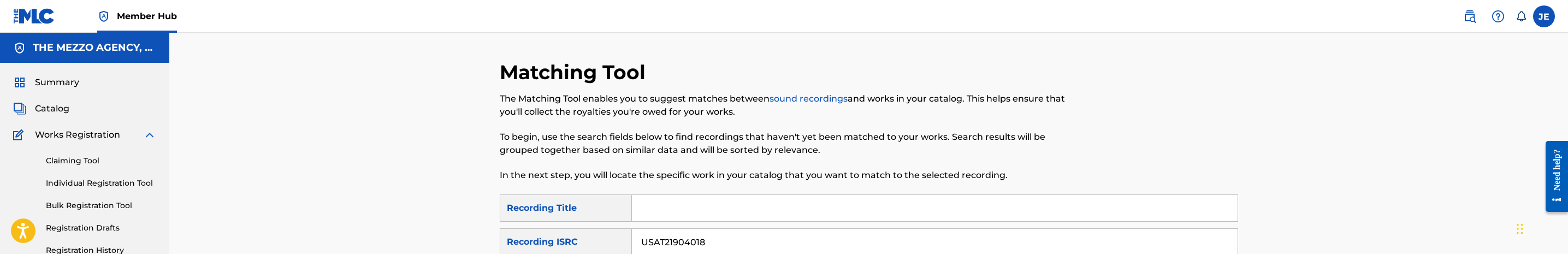
click at [60, 101] on div "Summary Catalog Works Registration Claiming Tool Individual Registration Tool B…" at bounding box center [84, 239] width 169 height 354
click at [42, 110] on span "Catalog" at bounding box center [52, 108] width 35 height 13
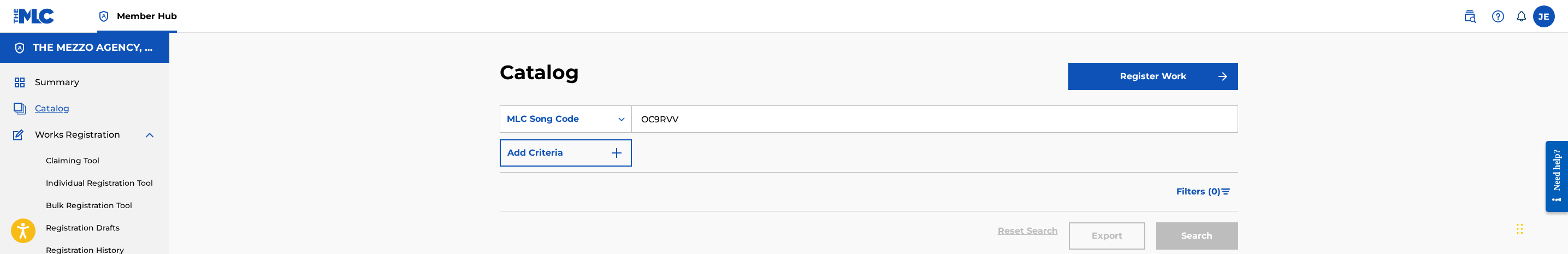
click at [674, 126] on input "OC9RVV" at bounding box center [934, 119] width 606 height 26
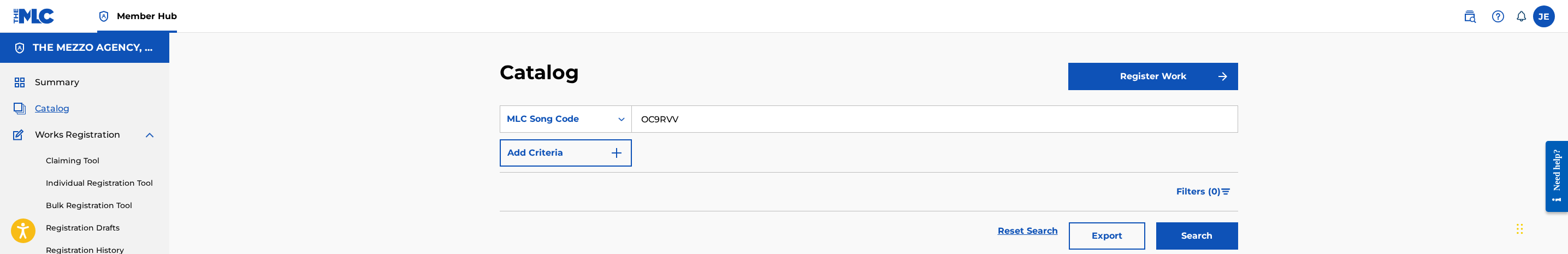
click at [674, 126] on input "OC9RVV" at bounding box center [934, 119] width 606 height 26
paste input "AA4NLK"
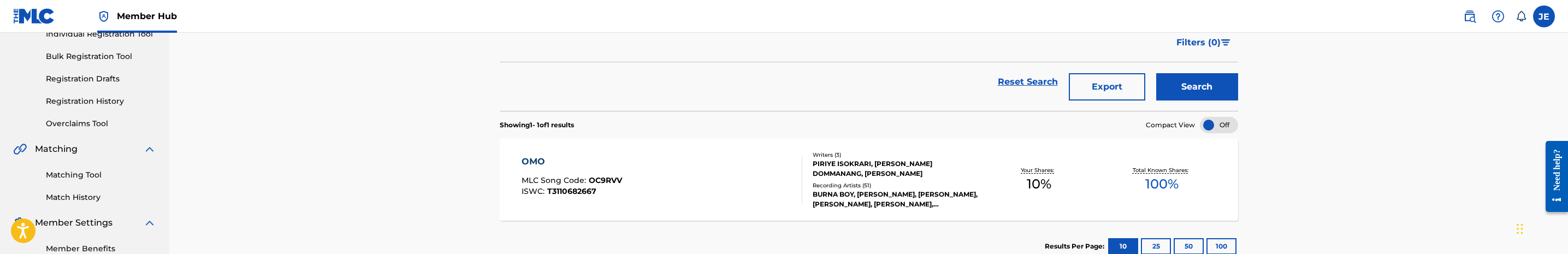
scroll to position [163, 0]
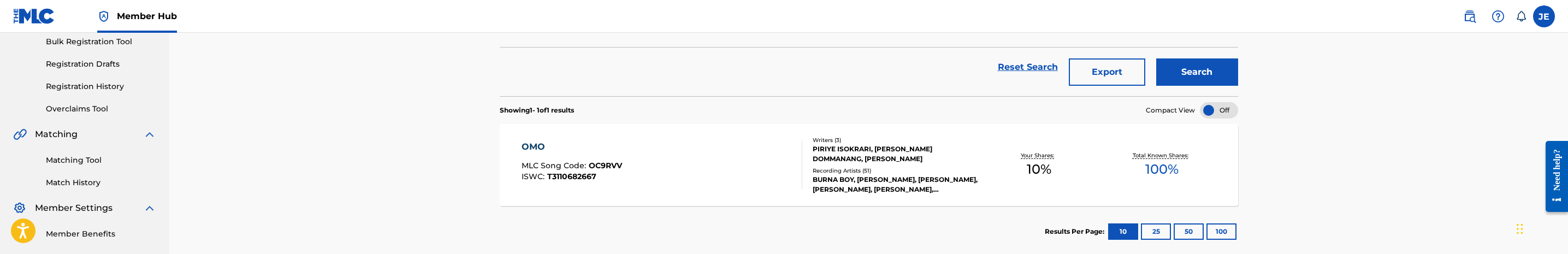
type input "AA4NLK"
click at [1219, 79] on button "Search" at bounding box center [1197, 72] width 82 height 27
click at [733, 172] on div "AFROBEAT FREESTYLE MLC Song Code : AA4NLK ISWC : T3116342037" at bounding box center [661, 165] width 281 height 49
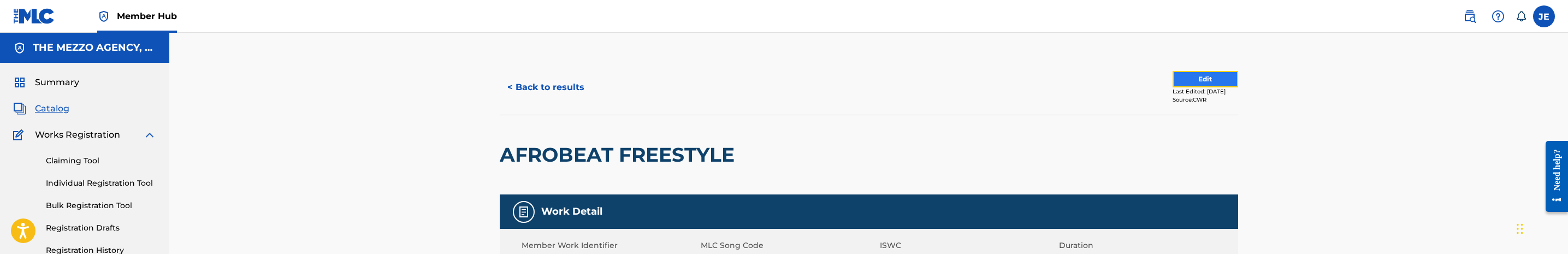
click at [1178, 75] on button "Edit" at bounding box center [1205, 79] width 65 height 16
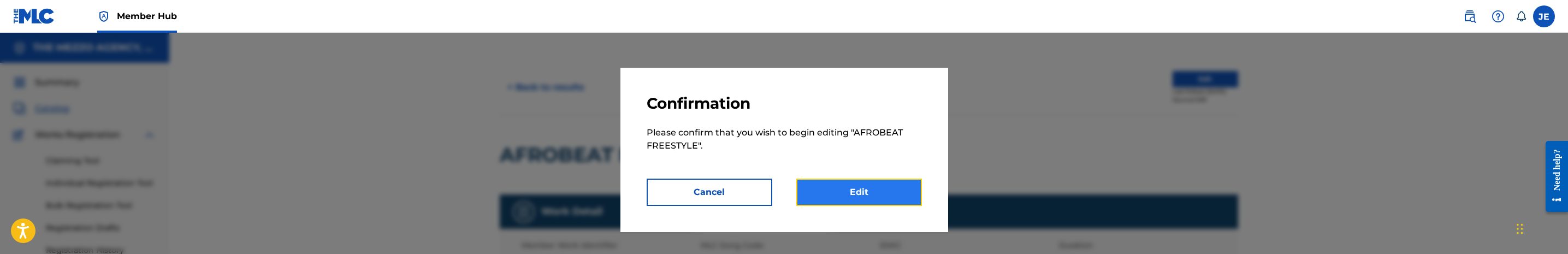
click at [843, 189] on link "Edit" at bounding box center [859, 192] width 125 height 27
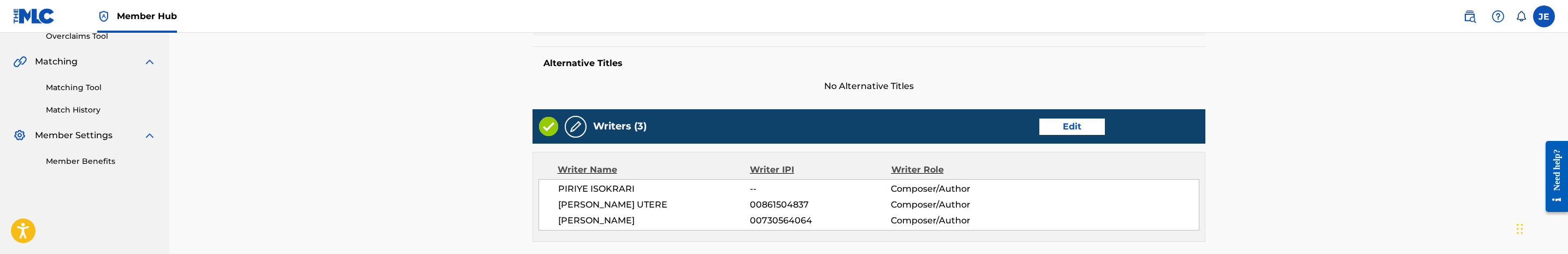
scroll to position [246, 0]
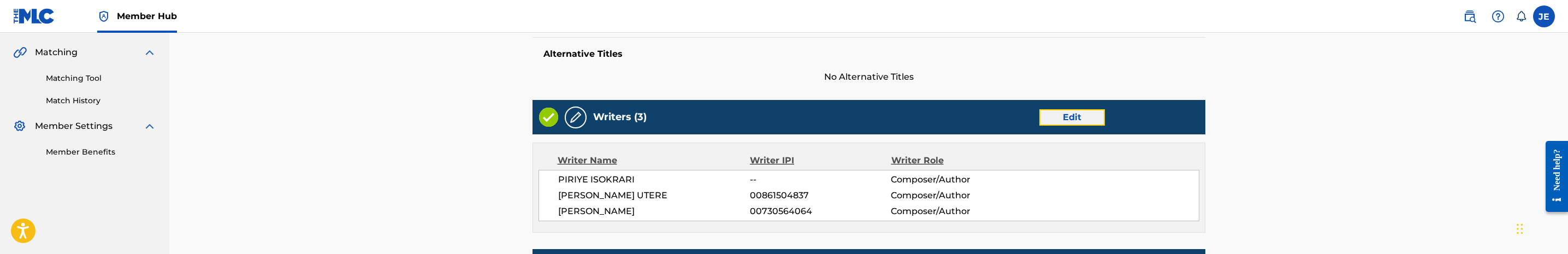
click at [1096, 112] on link "Edit" at bounding box center [1072, 117] width 65 height 16
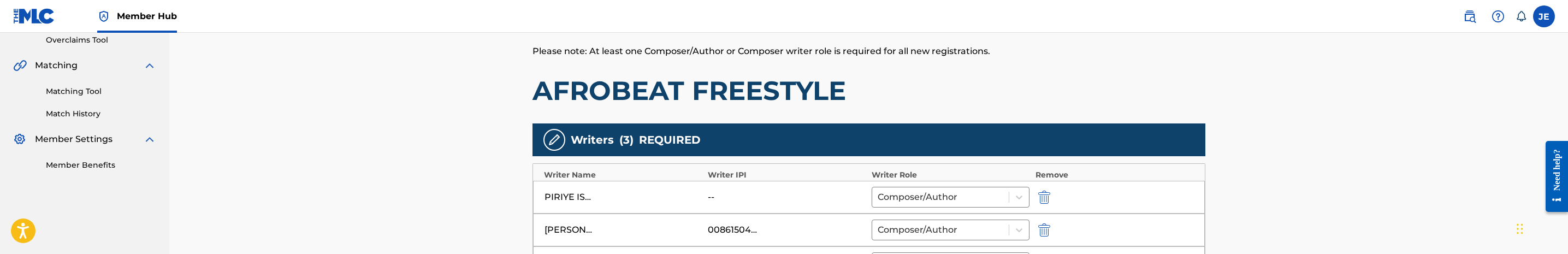
scroll to position [246, 0]
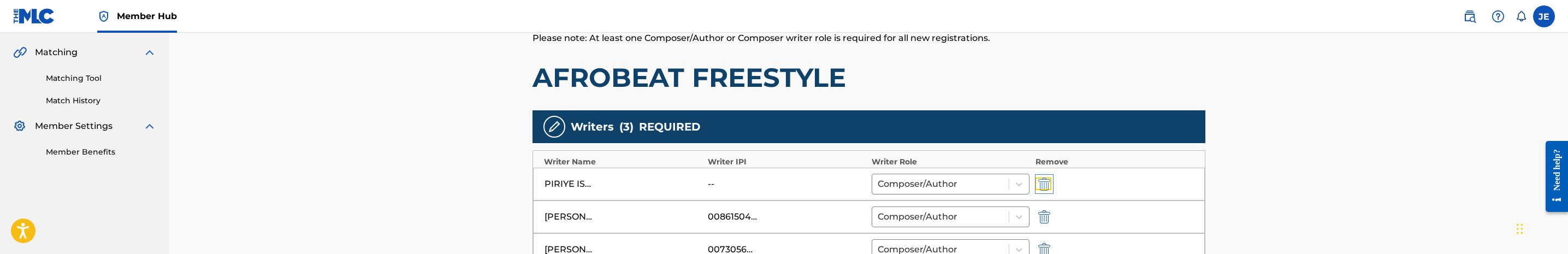
click at [1040, 179] on img "submit" at bounding box center [1043, 183] width 12 height 13
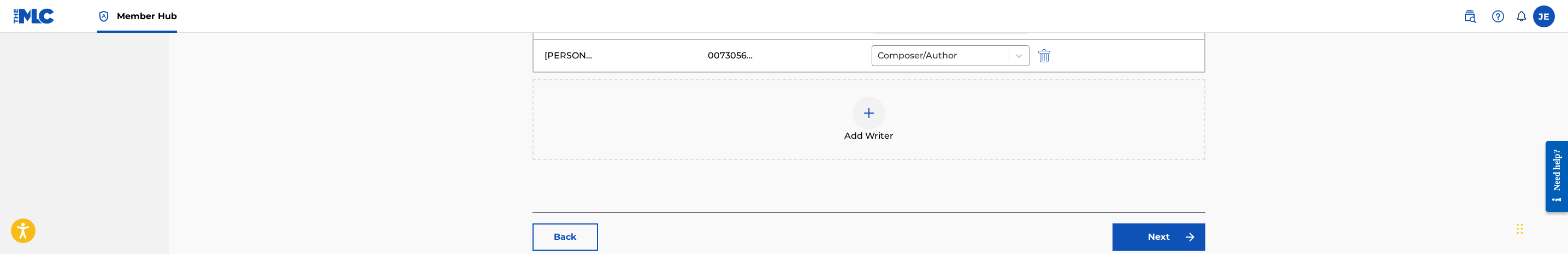
scroll to position [474, 0]
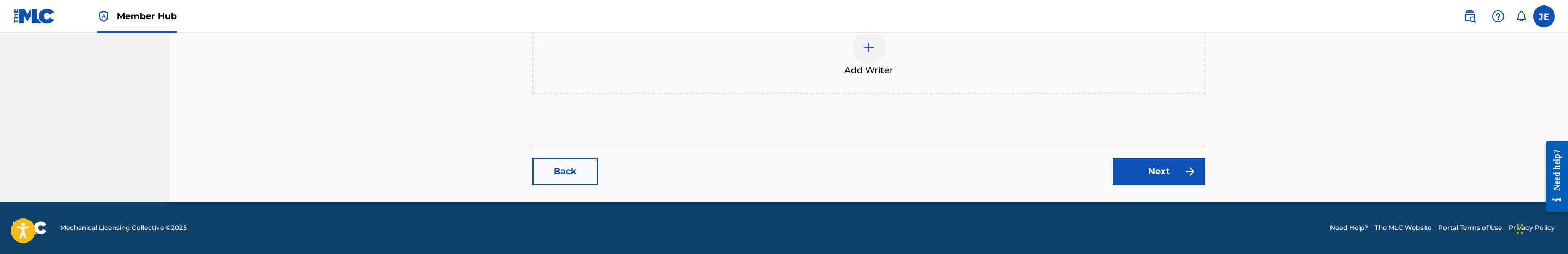
click at [872, 51] on img at bounding box center [869, 47] width 13 height 13
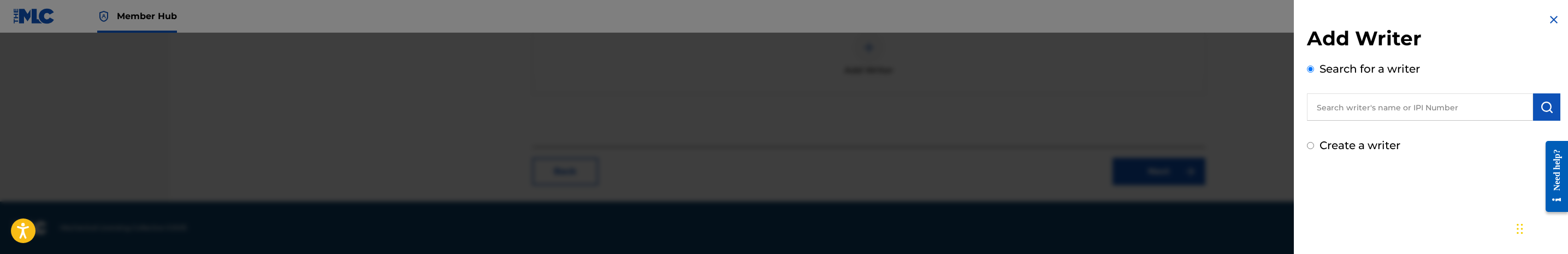
click at [1307, 148] on input "Create a writer" at bounding box center [1310, 145] width 7 height 7
radio input "false"
radio input "true"
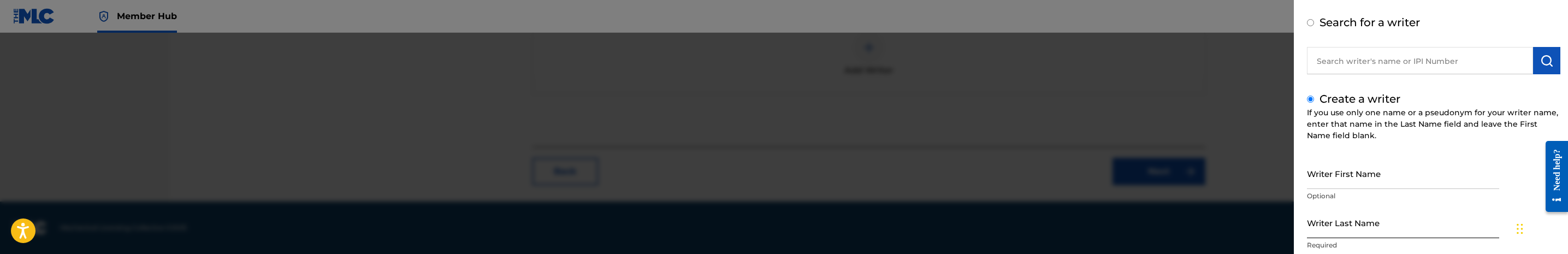
scroll to position [82, 0]
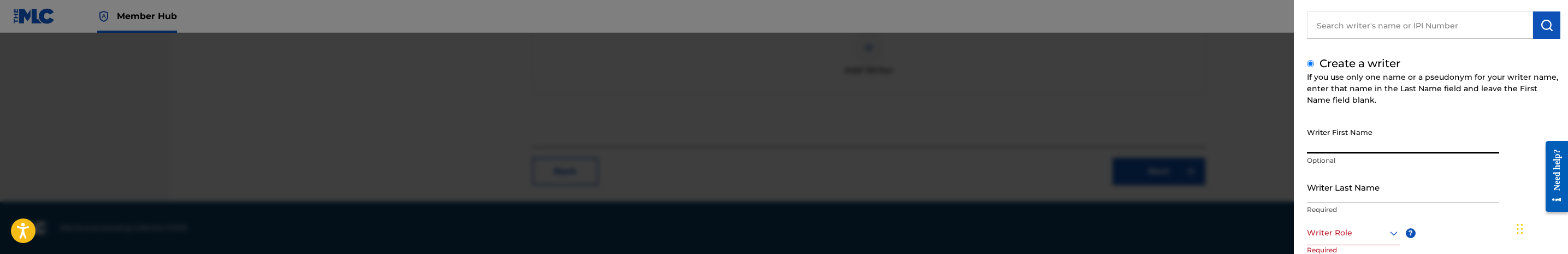
click at [1409, 144] on input "Writer First Name" at bounding box center [1403, 138] width 192 height 31
paste input "PIRIYE ISOKRARI"
click at [1358, 148] on input "PIRIYE ISOKRARI" at bounding box center [1403, 138] width 192 height 31
type input "PIRIYE"
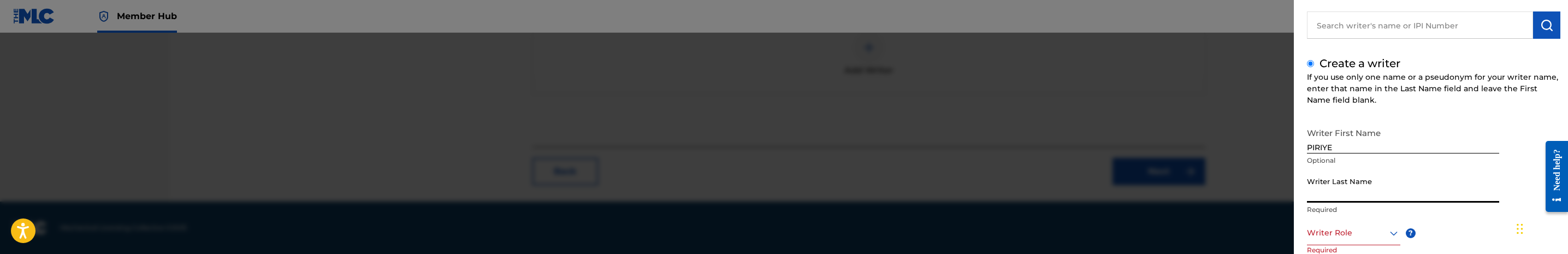
click at [1373, 194] on input "Writer Last Name" at bounding box center [1403, 187] width 192 height 31
paste input "ISOKRARI"
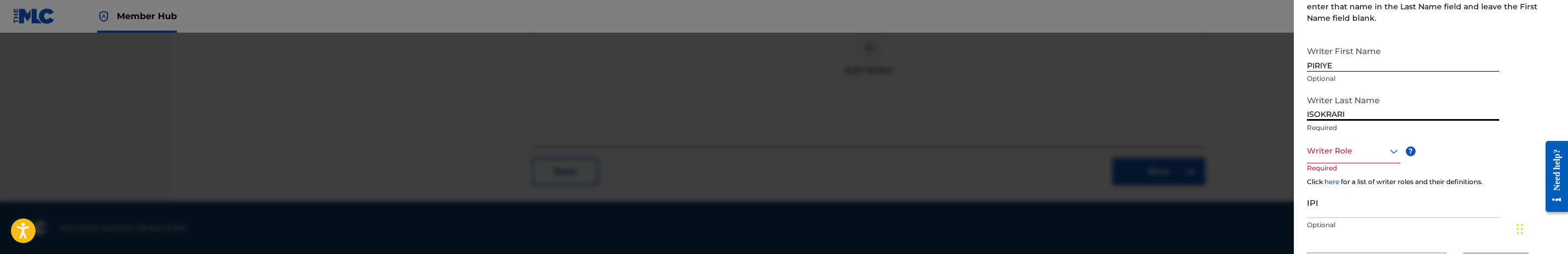
type input "ISOKRARI"
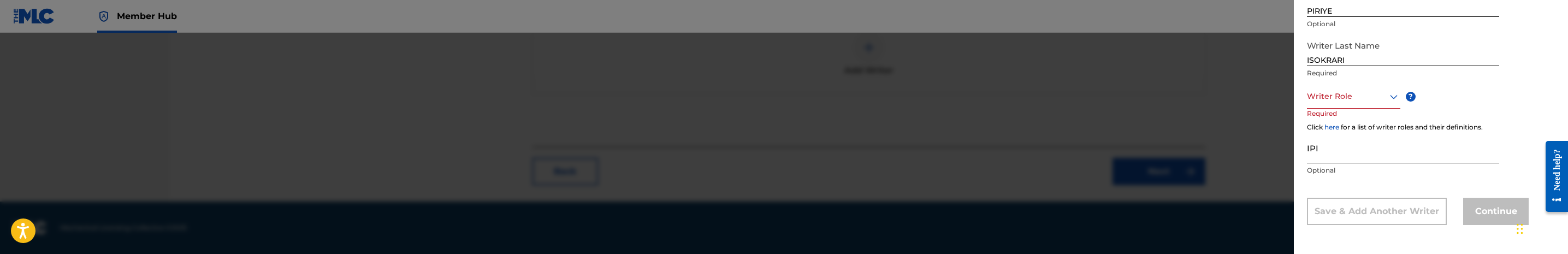
click at [1398, 162] on input "IPI" at bounding box center [1403, 148] width 192 height 31
paste input "1239578221"
click at [1307, 152] on input "1239578221" at bounding box center [1403, 148] width 192 height 31
type input "01239578221"
click at [1375, 99] on div at bounding box center [1353, 96] width 94 height 14
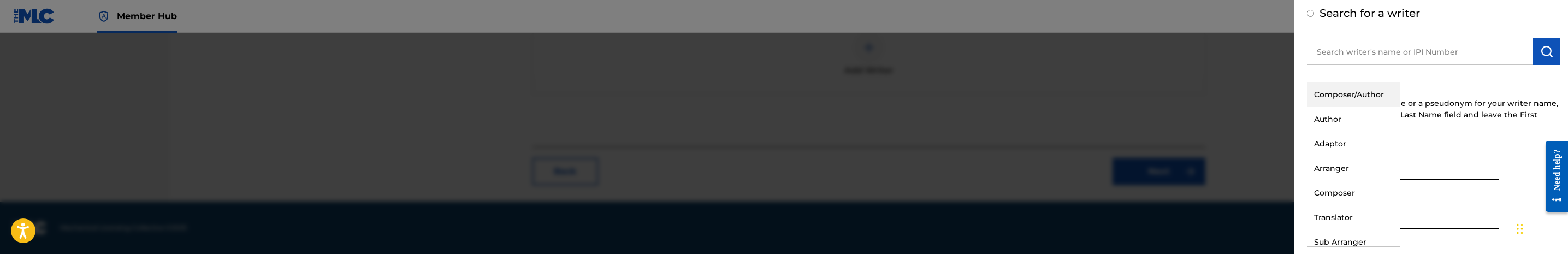
scroll to position [54, 0]
click at [1362, 97] on div "Composer/Author" at bounding box center [1354, 95] width 93 height 24
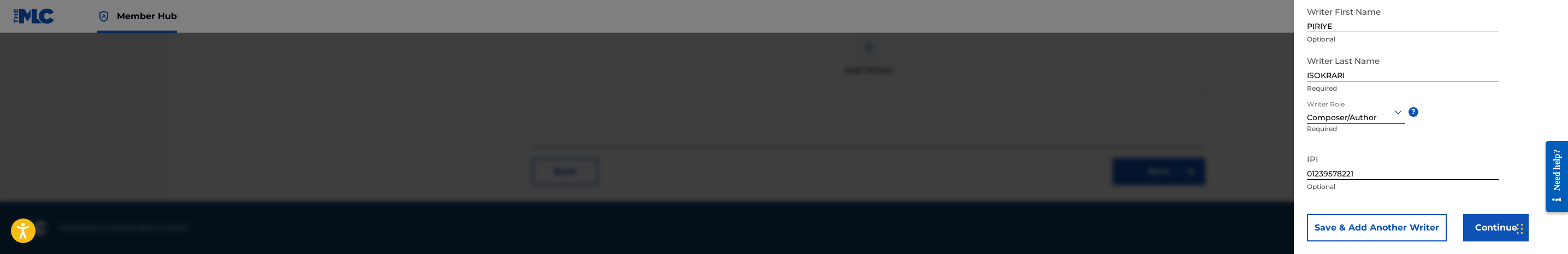
scroll to position [219, 0]
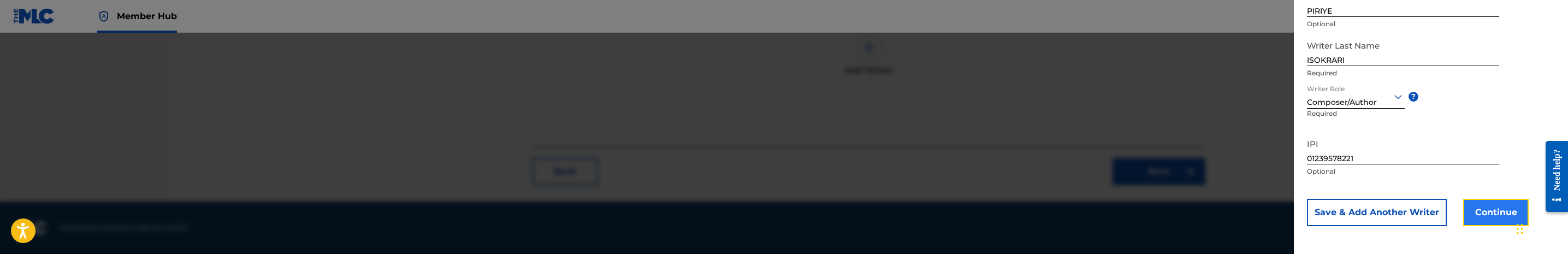
click at [1484, 203] on button "Continue" at bounding box center [1495, 212] width 65 height 27
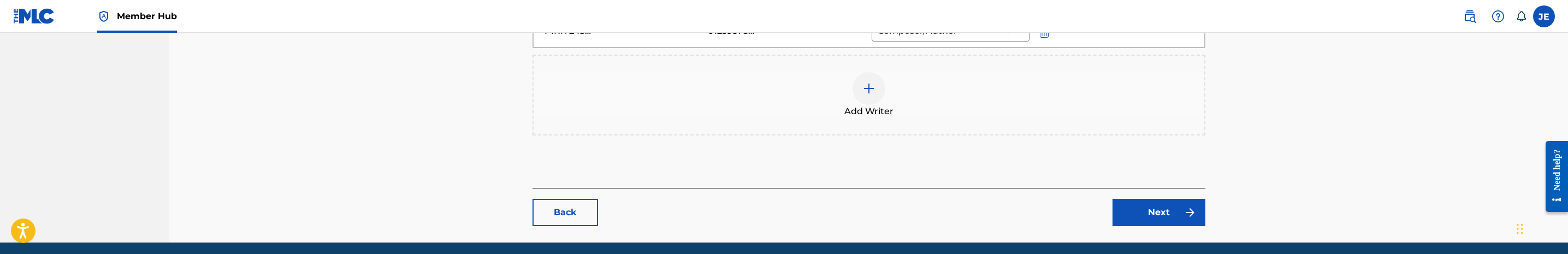
scroll to position [507, 0]
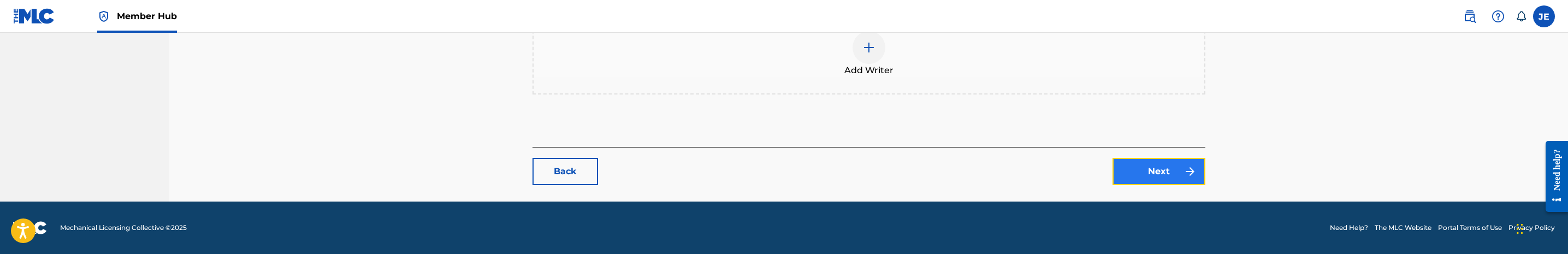
click at [1183, 177] on img at bounding box center [1189, 171] width 13 height 13
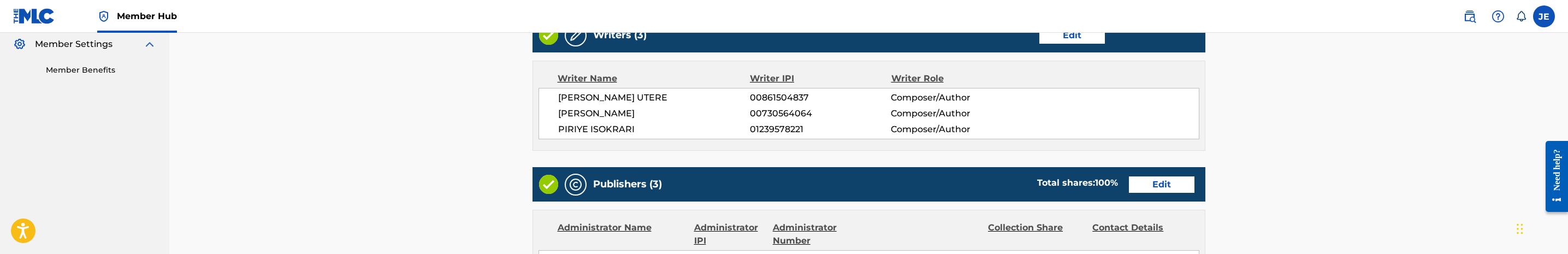
scroll to position [409, 0]
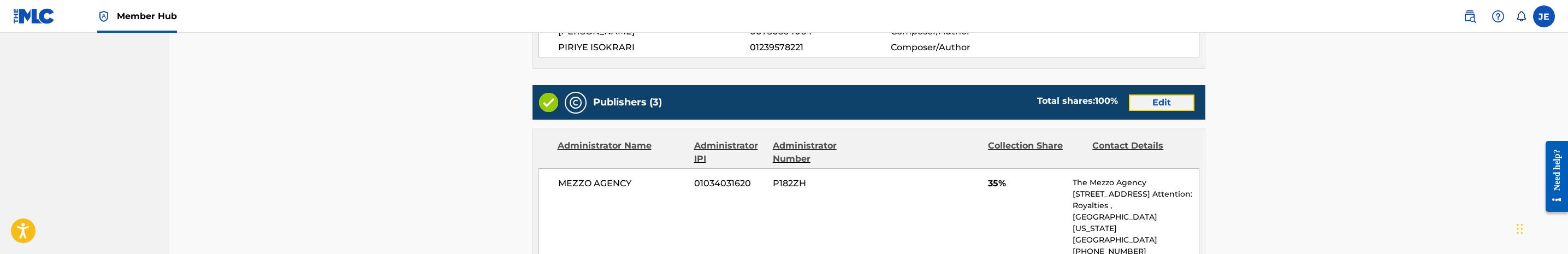
click at [1169, 108] on link "Edit" at bounding box center [1161, 103] width 65 height 16
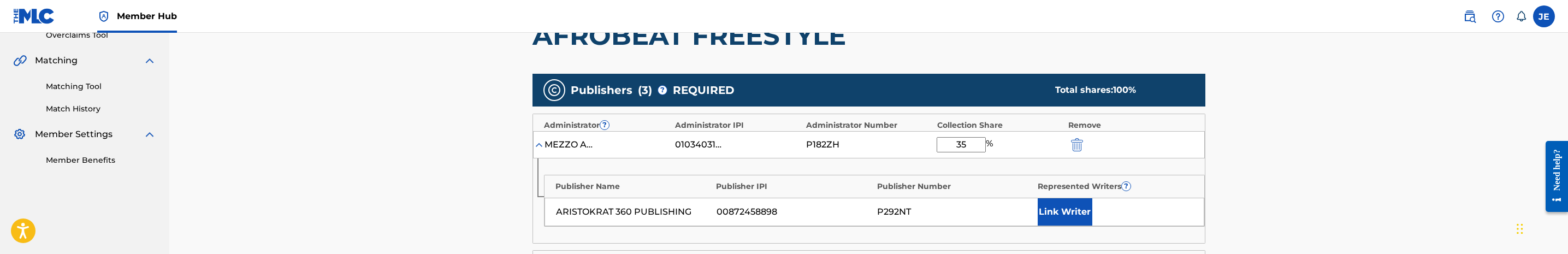
scroll to position [246, 0]
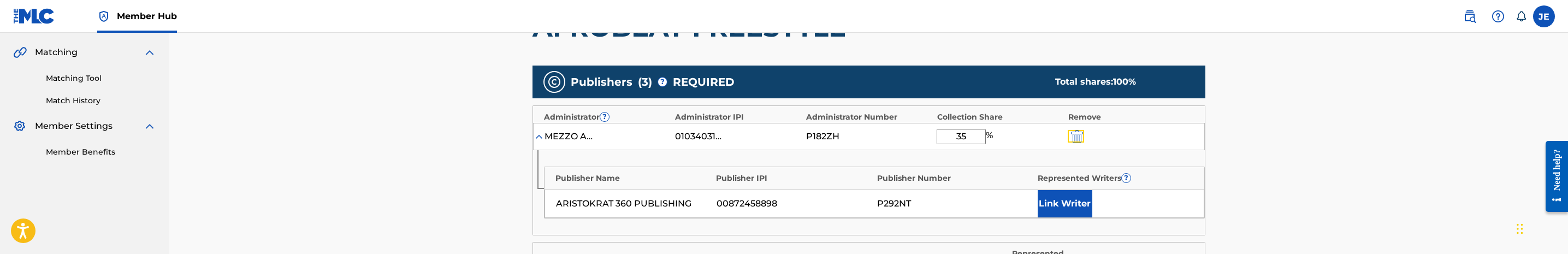
click at [1081, 142] on img "submit" at bounding box center [1076, 136] width 12 height 13
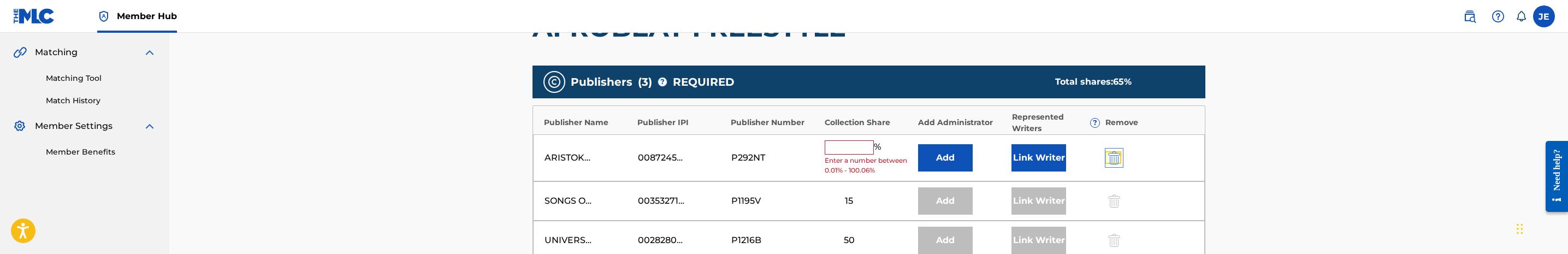
click at [1119, 161] on img "submit" at bounding box center [1113, 158] width 12 height 13
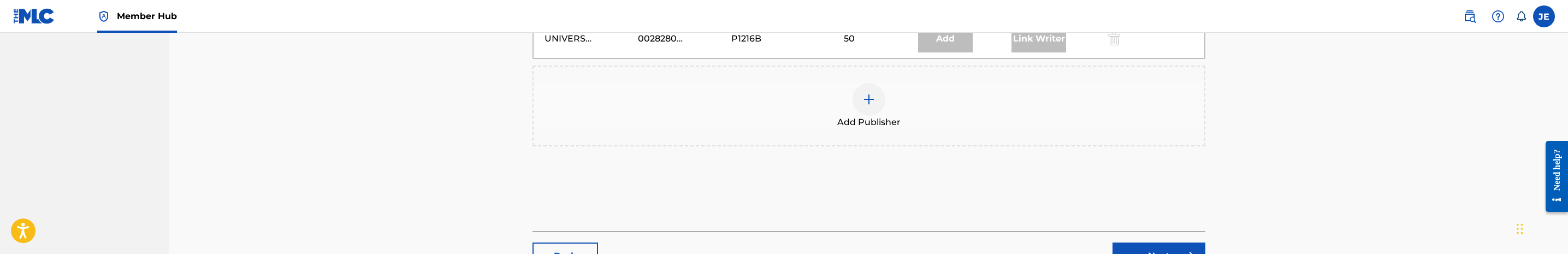
scroll to position [409, 0]
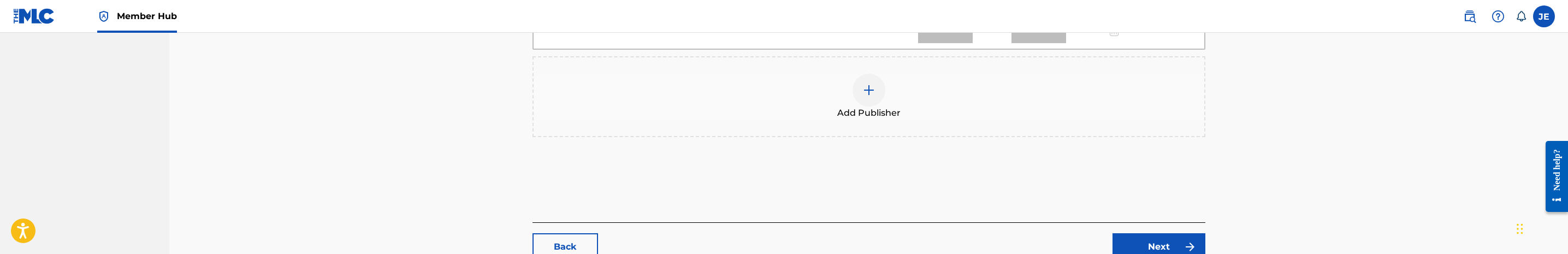
click at [876, 95] on div at bounding box center [869, 90] width 33 height 33
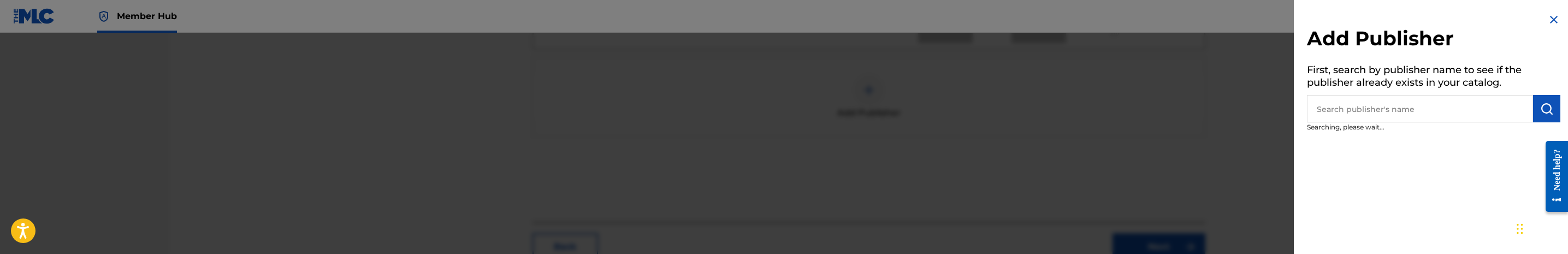
click at [1379, 96] on input "text" at bounding box center [1419, 109] width 226 height 27
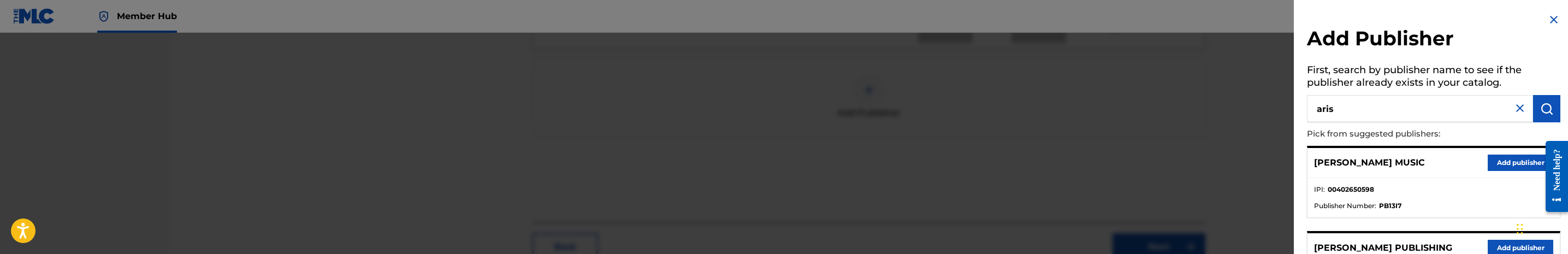
type input "aris"
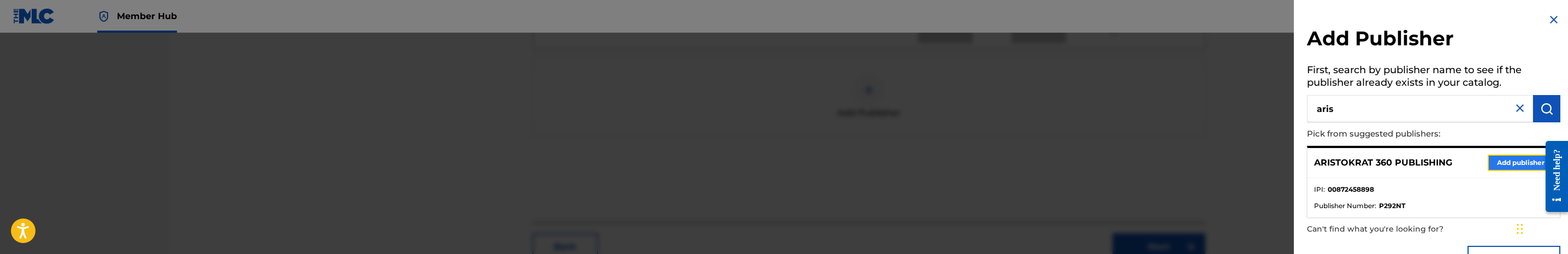
click at [1492, 158] on button "Add publisher" at bounding box center [1520, 162] width 65 height 16
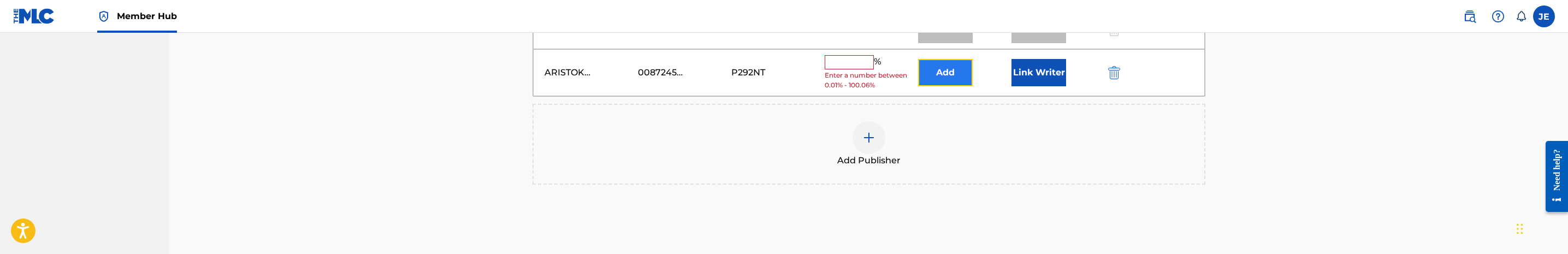
click at [952, 74] on button "Add" at bounding box center [945, 73] width 54 height 27
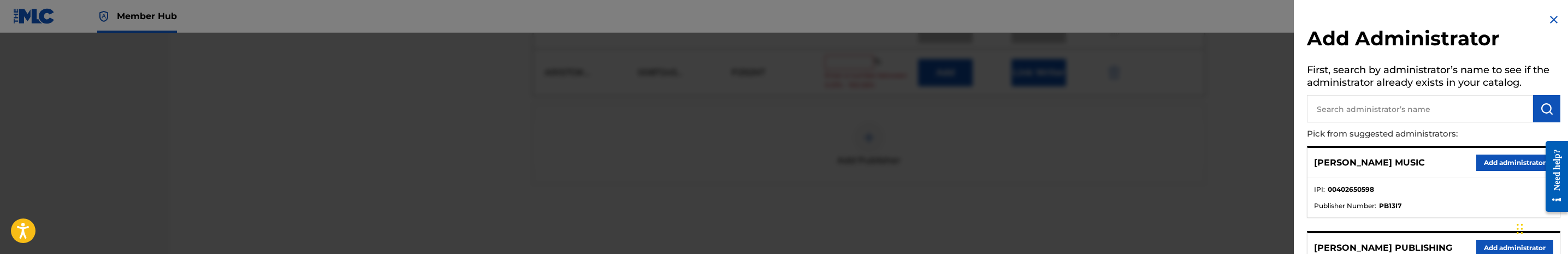
click at [1479, 105] on input "text" at bounding box center [1419, 109] width 226 height 27
type input "mezzo"
click at [1498, 167] on button "Add administrator" at bounding box center [1514, 162] width 77 height 16
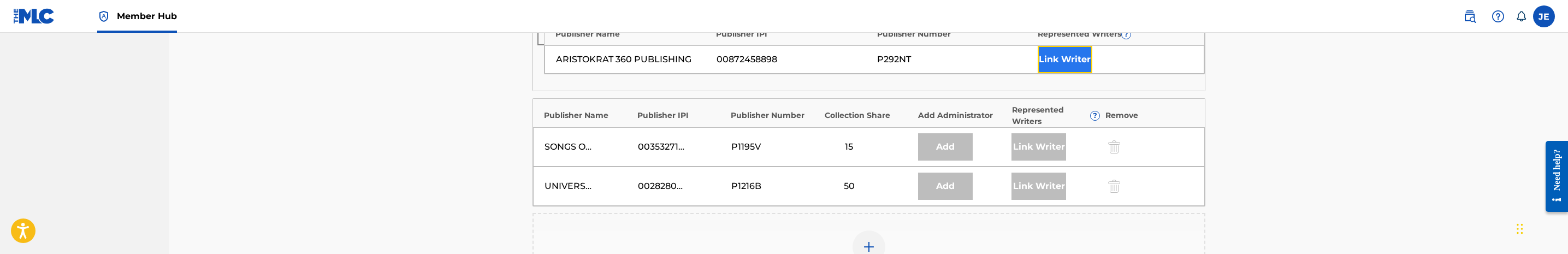
click at [1057, 69] on button "Link Writer" at bounding box center [1065, 60] width 54 height 27
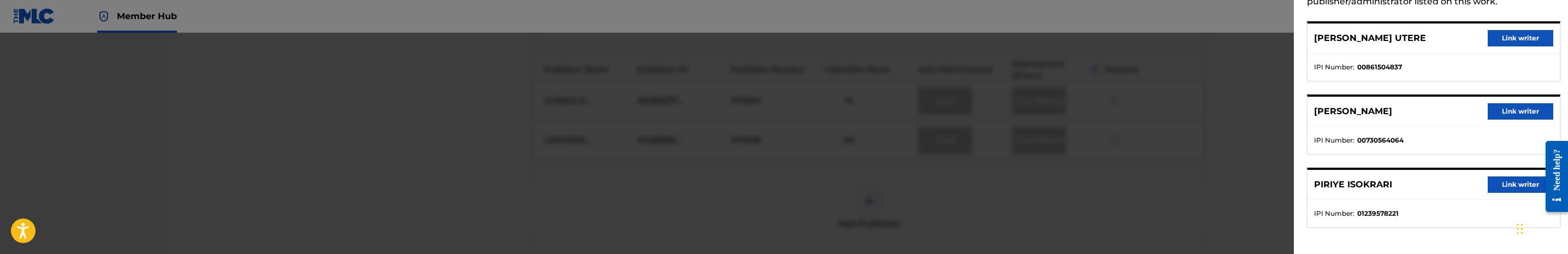
scroll to position [491, 0]
click at [1517, 183] on button "Link writer" at bounding box center [1520, 184] width 65 height 16
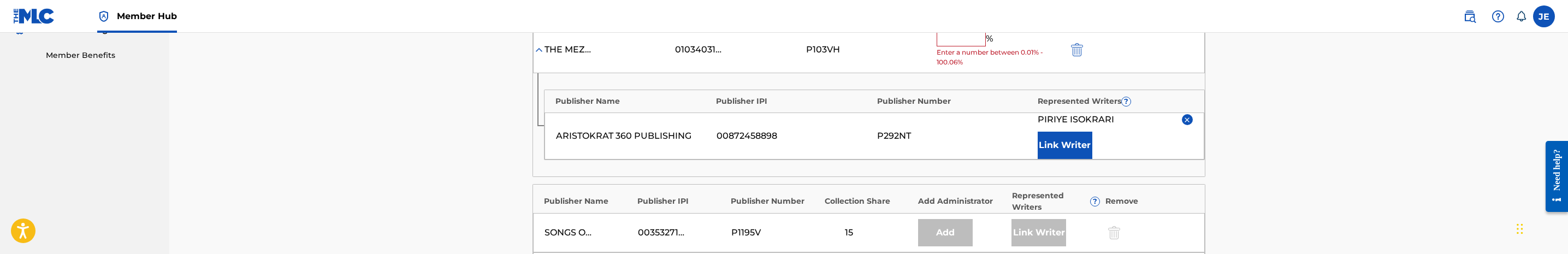
scroll to position [327, 0]
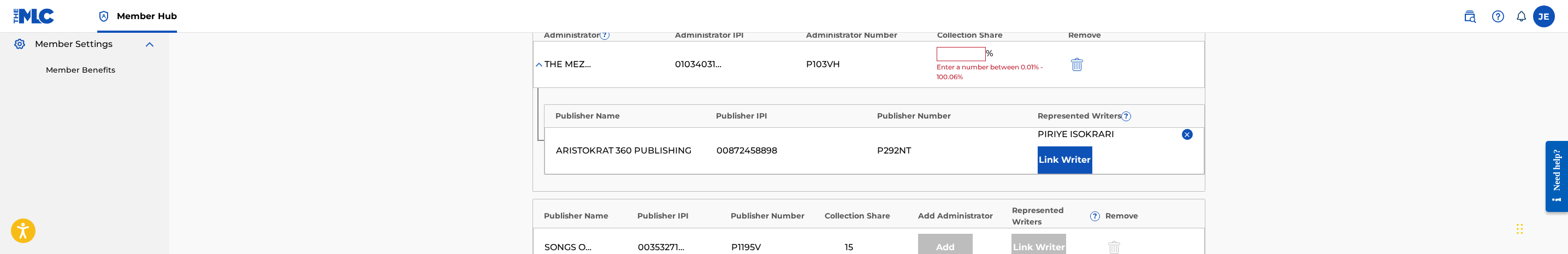
click at [970, 60] on input "text" at bounding box center [962, 54] width 49 height 15
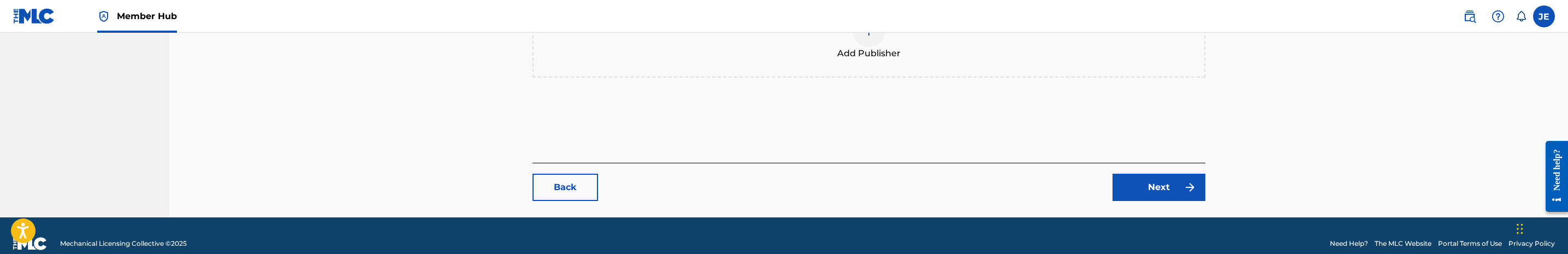
scroll to position [642, 0]
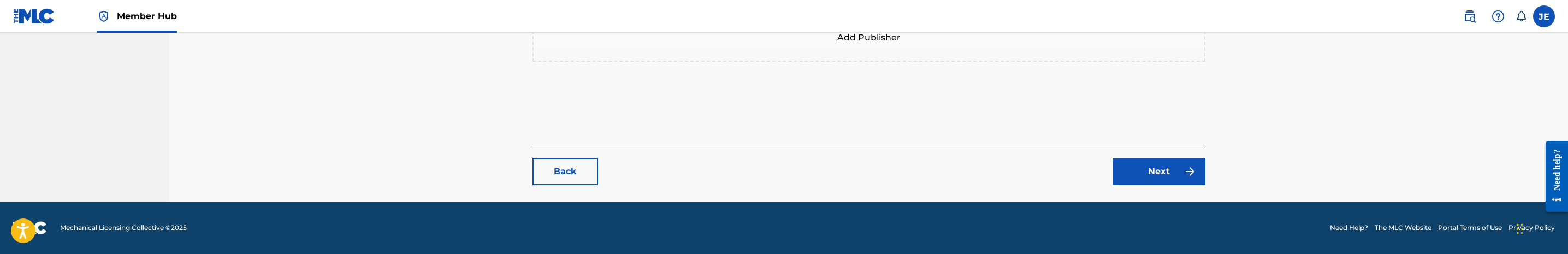
type input "35"
click at [1191, 165] on img at bounding box center [1189, 171] width 13 height 13
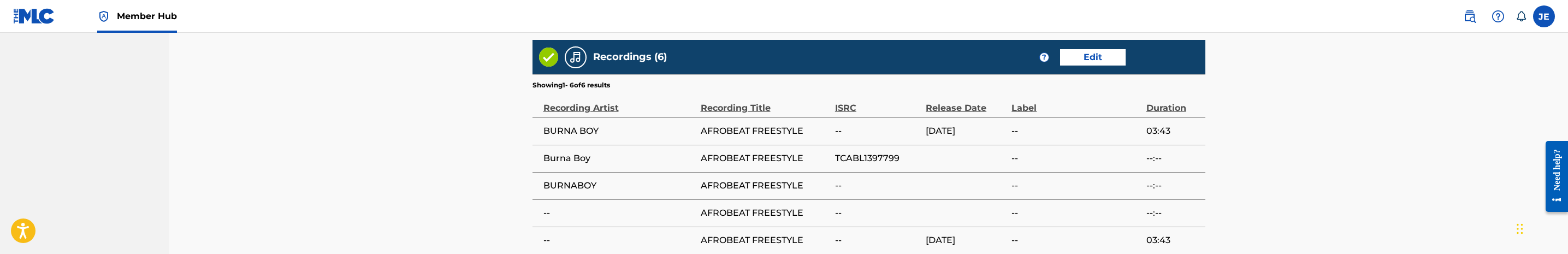
scroll to position [982, 0]
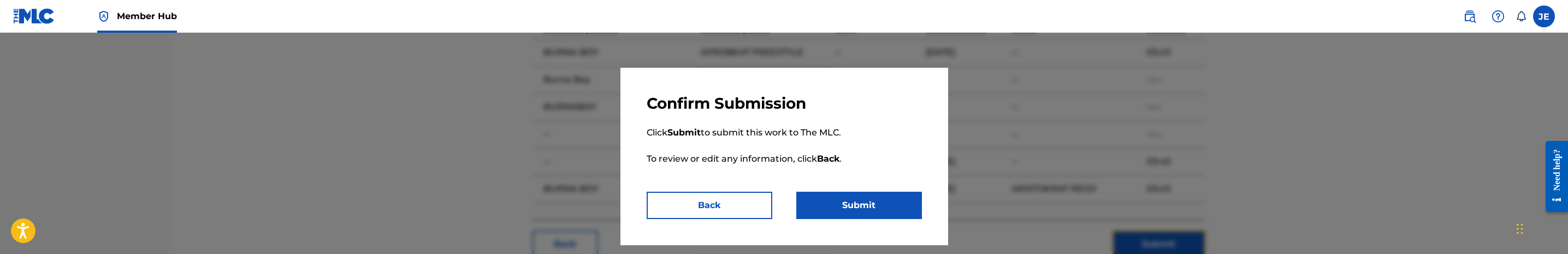
scroll to position [1055, 0]
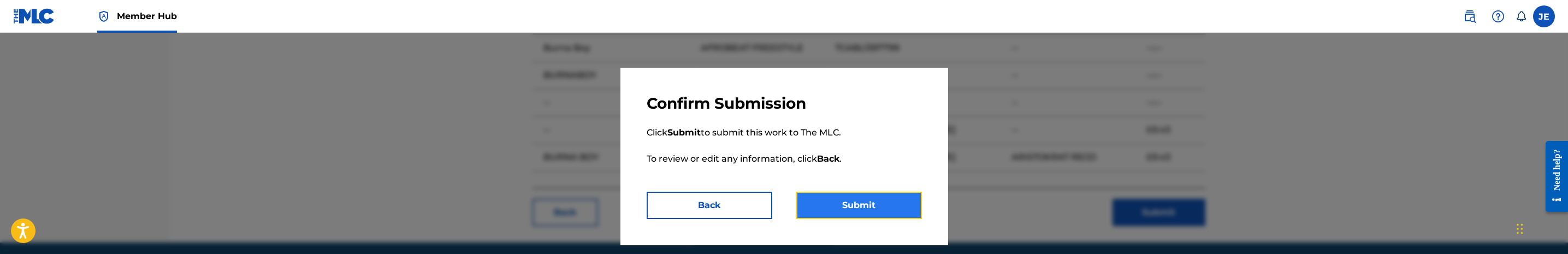
click at [867, 200] on button "Submit" at bounding box center [859, 205] width 125 height 27
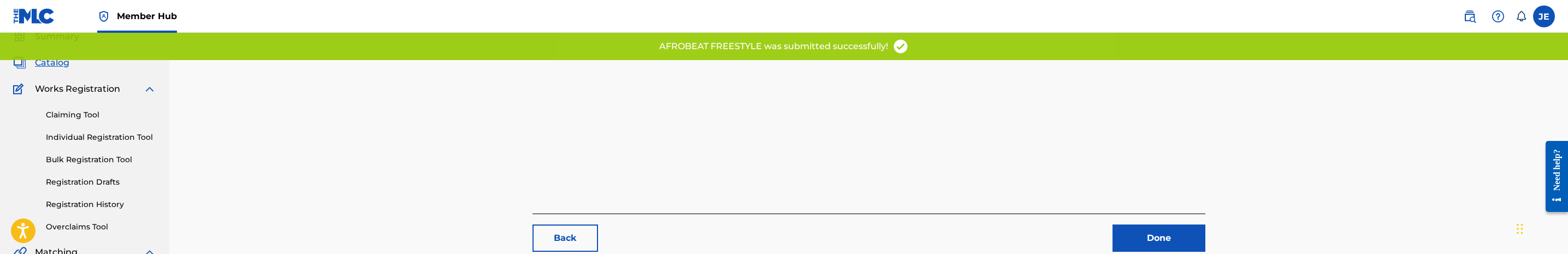
scroll to position [82, 0]
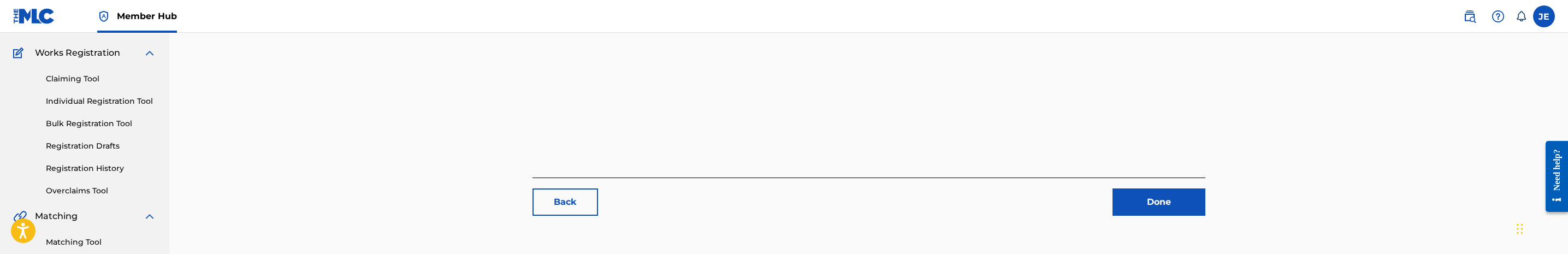
drag, startPoint x: 82, startPoint y: 244, endPoint x: 98, endPoint y: 238, distance: 17.1
click at [82, 244] on link "Matching Tool" at bounding box center [101, 241] width 110 height 12
click at [82, 174] on link "Registration History" at bounding box center [101, 168] width 110 height 12
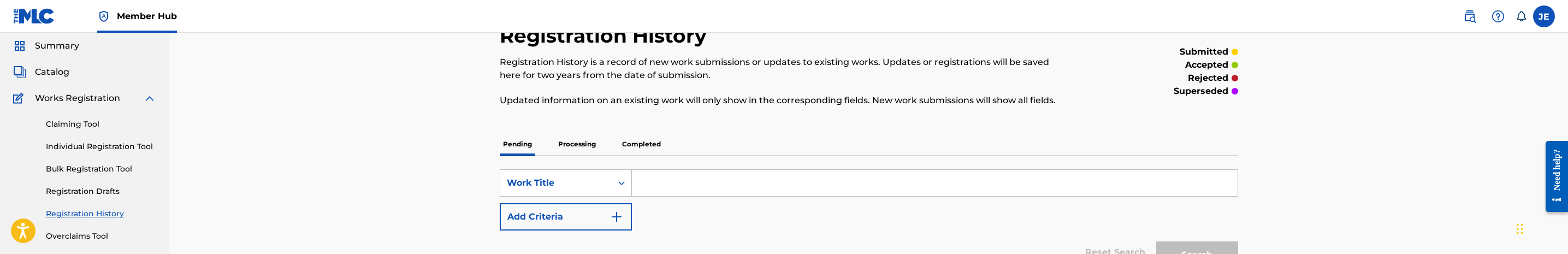
scroll to position [82, 0]
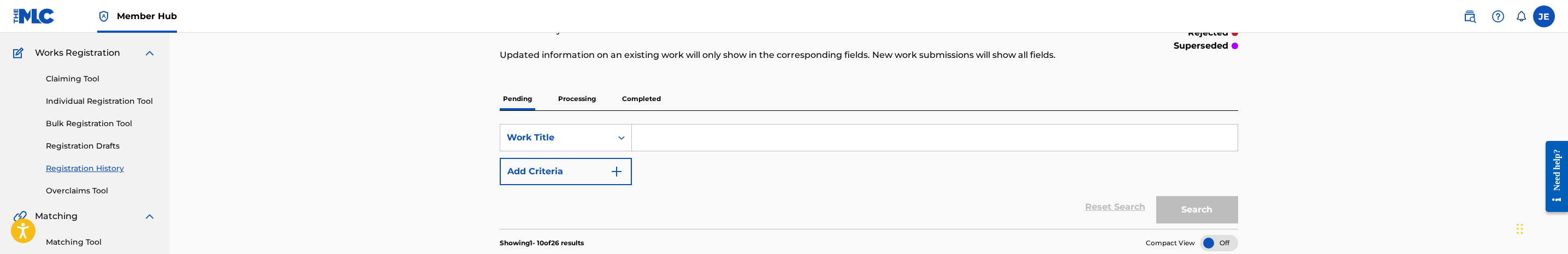
click at [700, 142] on input "Search Form" at bounding box center [934, 137] width 606 height 26
paste input "TCABL1397799"
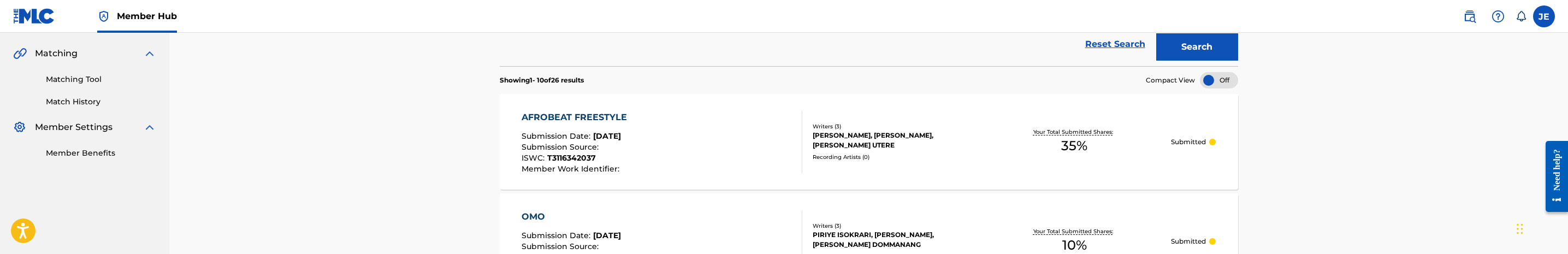
scroll to position [246, 0]
type input "TCABL1397799"
click at [96, 81] on link "Matching Tool" at bounding box center [101, 78] width 110 height 12
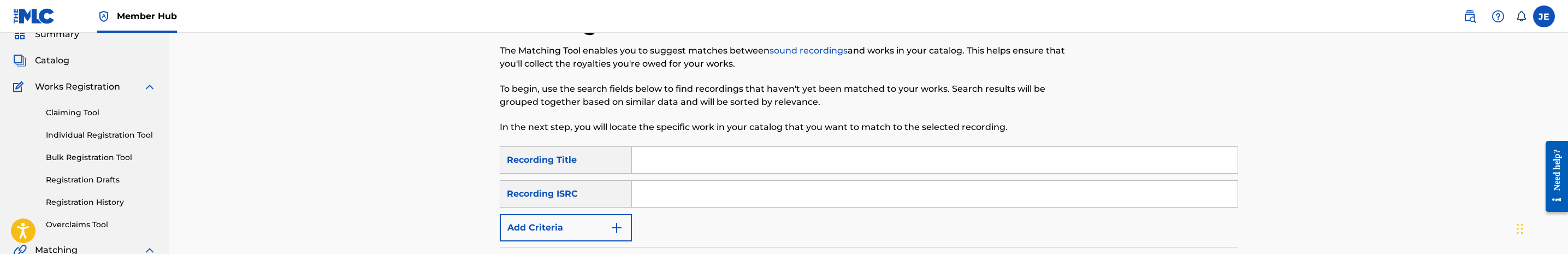
scroll to position [82, 0]
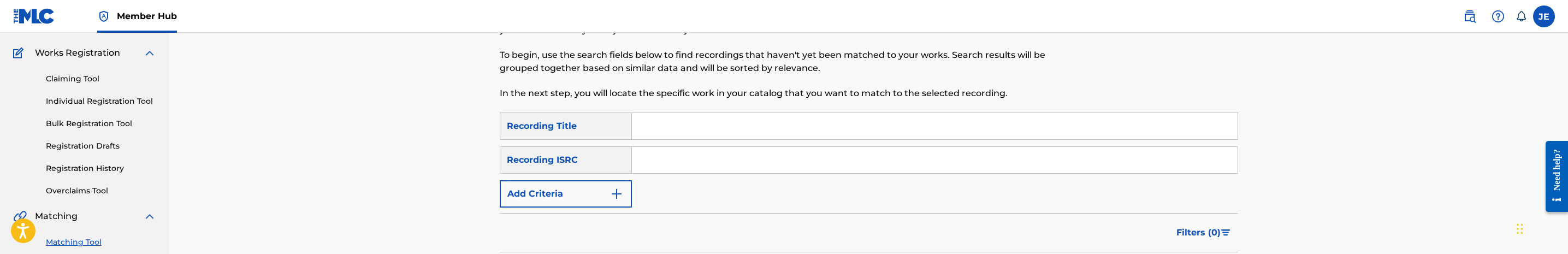
click at [676, 154] on input "Search Form" at bounding box center [934, 160] width 606 height 26
paste input "TCABL1397799"
type input "TCABL1397799"
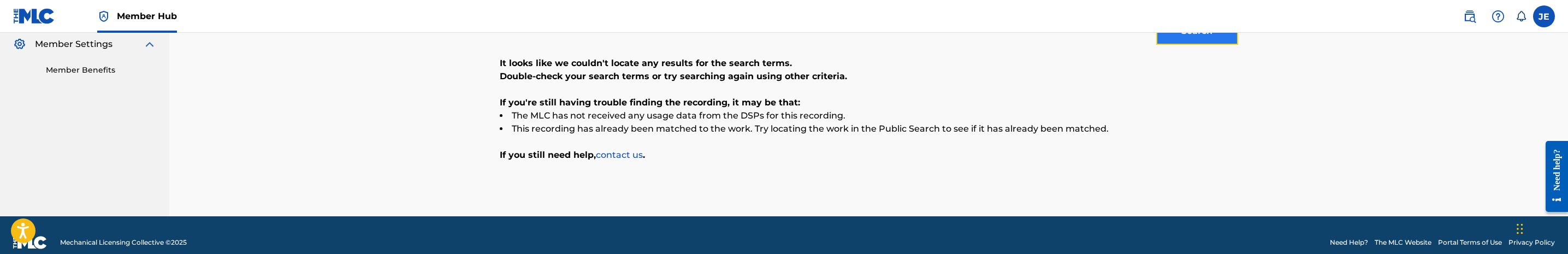
click at [1193, 42] on button "Search" at bounding box center [1197, 31] width 82 height 27
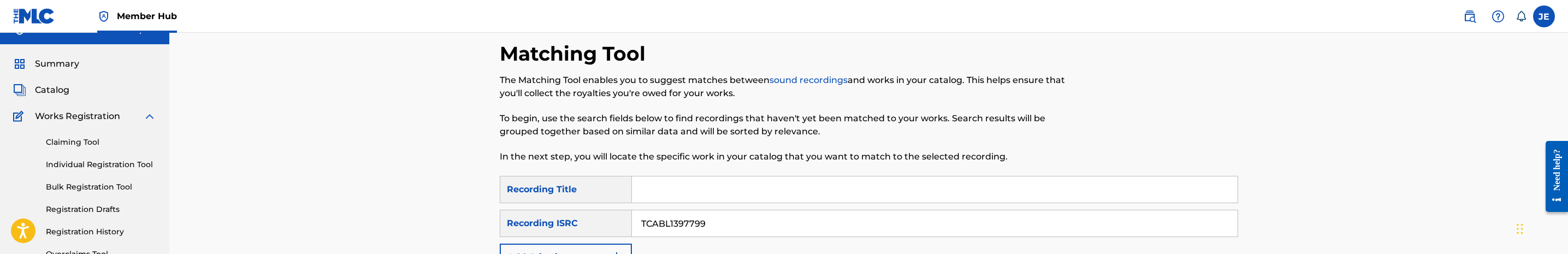
scroll to position [0, 0]
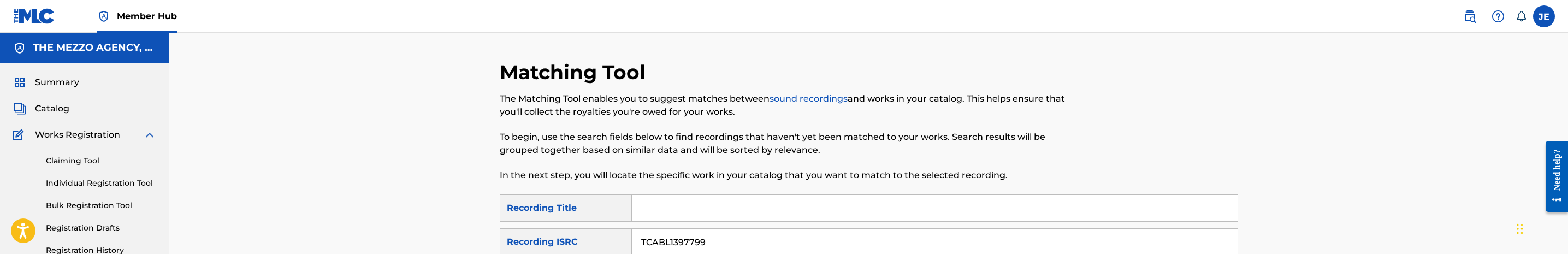
drag, startPoint x: 51, startPoint y: 109, endPoint x: 73, endPoint y: 106, distance: 22.2
click at [52, 109] on span "Catalog" at bounding box center [52, 108] width 35 height 13
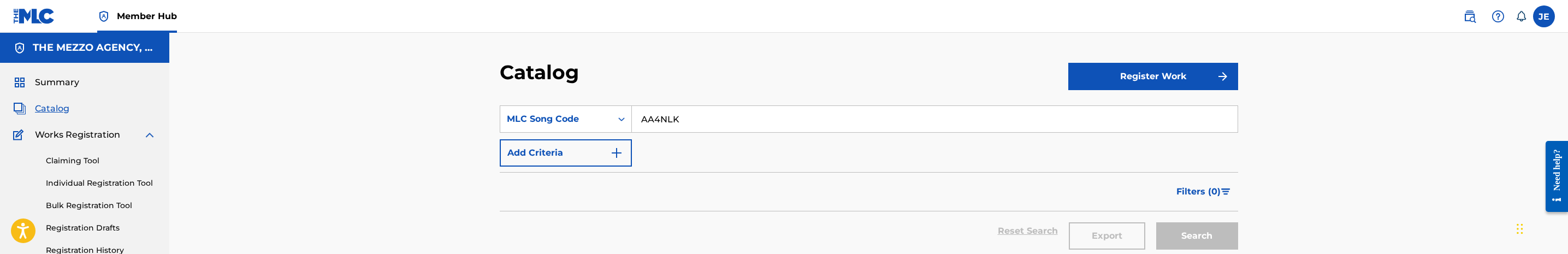
click at [672, 120] on input "AA4NLK" at bounding box center [934, 119] width 606 height 26
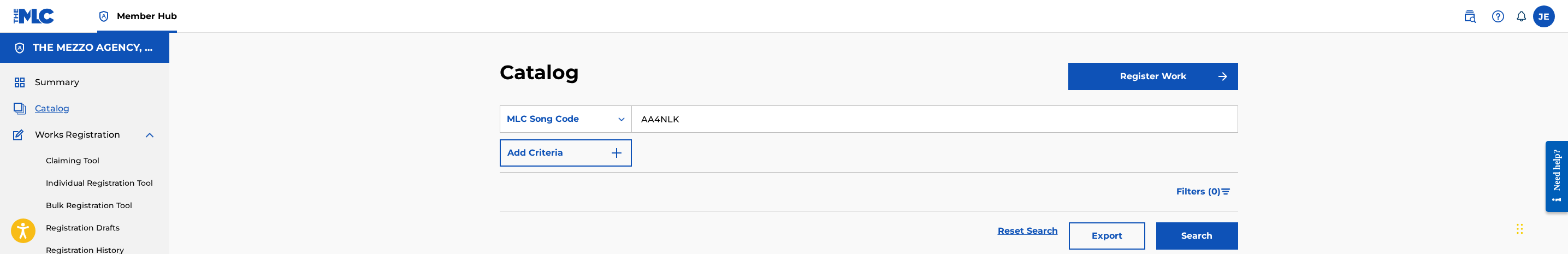
click at [672, 120] on input "AA4NLK" at bounding box center [934, 119] width 606 height 26
paste input "FE5C89"
type input "FE5C89"
click at [1206, 230] on button "Search" at bounding box center [1197, 236] width 82 height 27
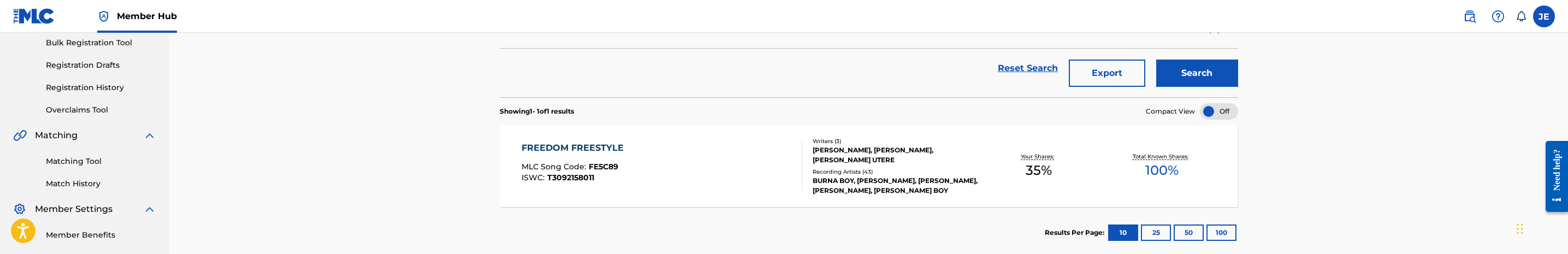
scroll to position [163, 0]
click at [720, 173] on div "FREEDOM FREESTYLE MLC Song Code : FE5C89 ISWC : T3092158011" at bounding box center [661, 165] width 281 height 49
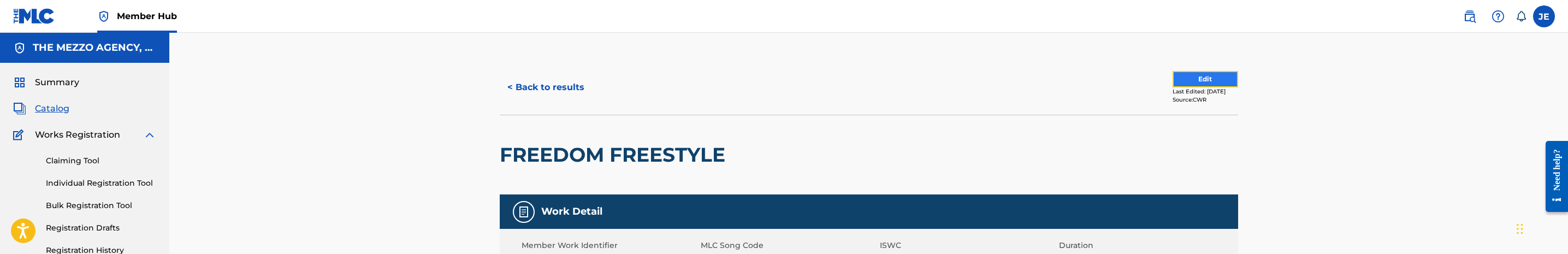
click at [1182, 74] on button "Edit" at bounding box center [1205, 79] width 65 height 16
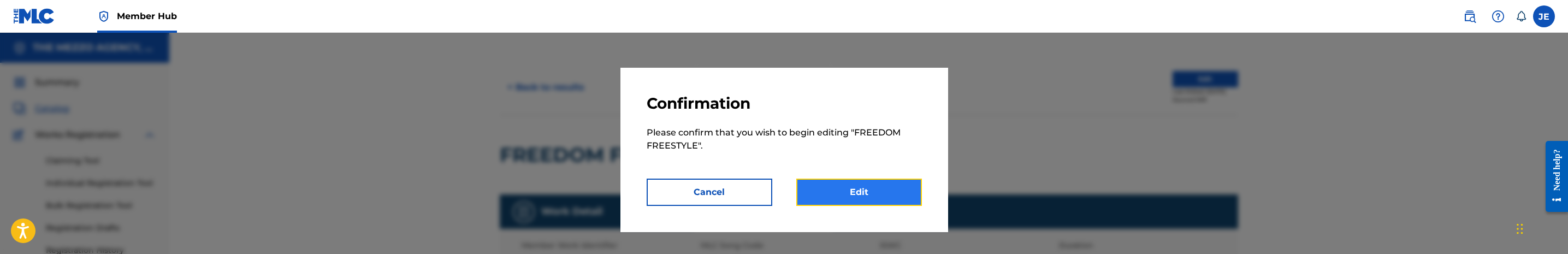
click at [918, 187] on link "Edit" at bounding box center [859, 192] width 125 height 27
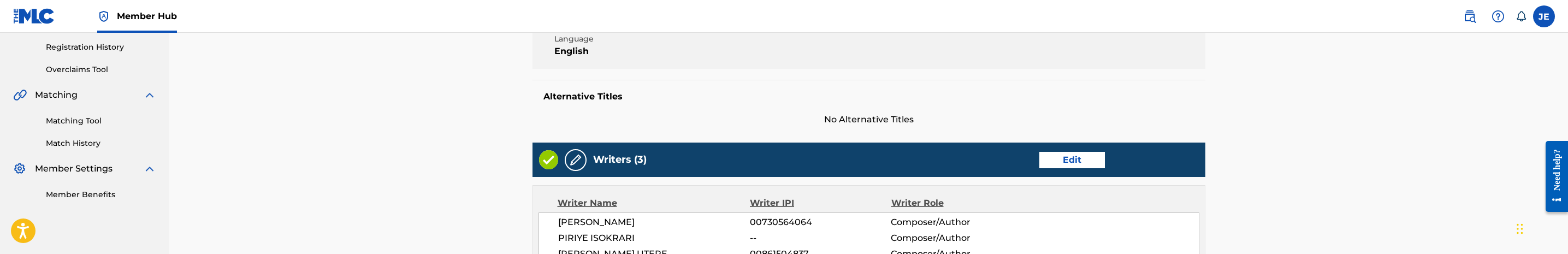
scroll to position [246, 0]
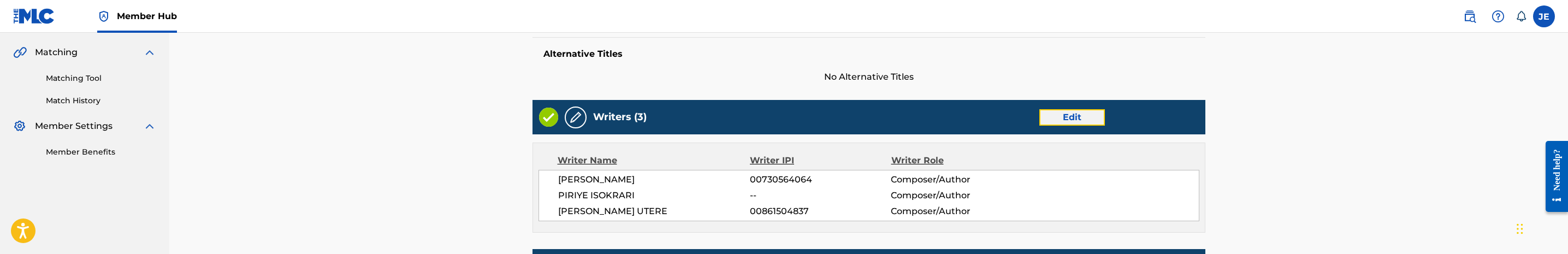
click at [1088, 118] on link "Edit" at bounding box center [1072, 117] width 65 height 16
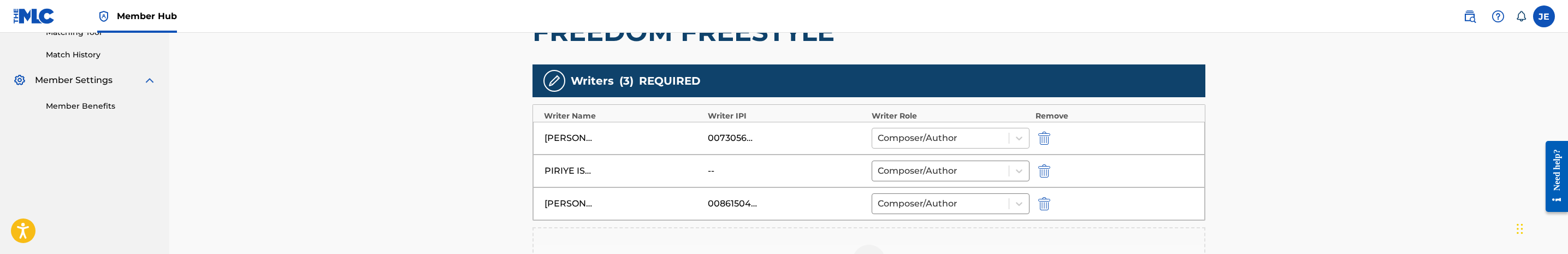
scroll to position [327, 0]
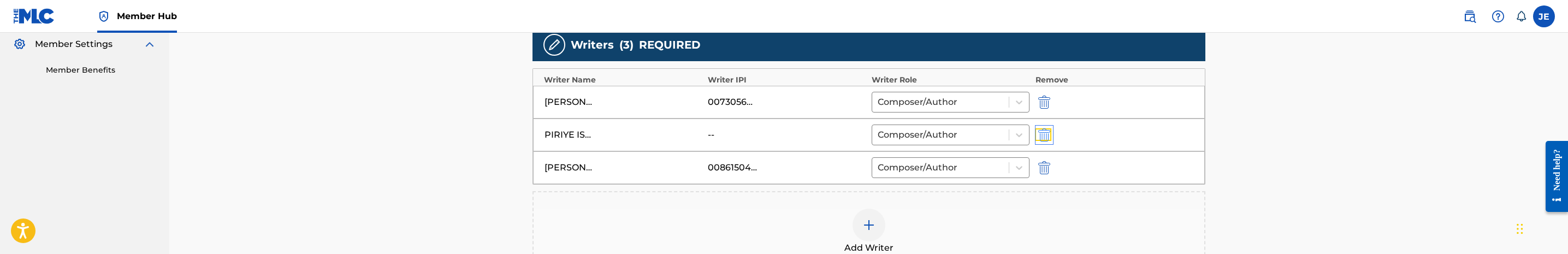
click at [1049, 140] on img "submit" at bounding box center [1043, 134] width 12 height 13
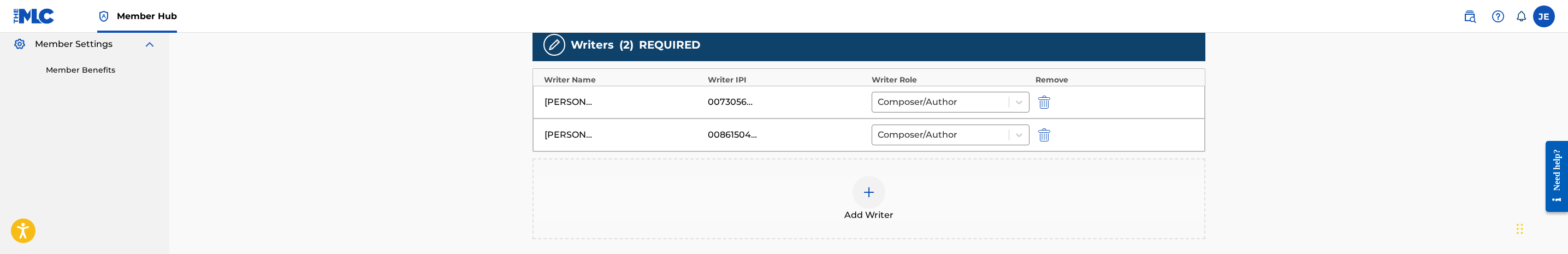
click at [865, 190] on img at bounding box center [869, 191] width 13 height 13
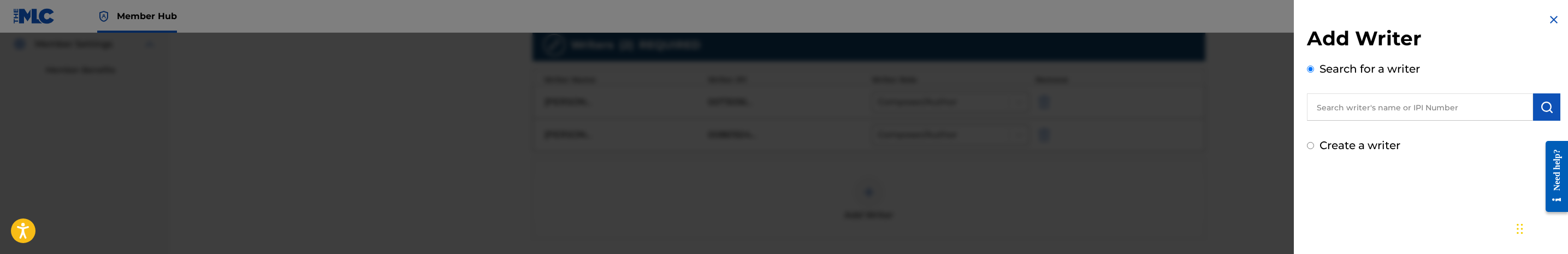
click at [1329, 112] on input "text" at bounding box center [1419, 107] width 226 height 27
click at [1307, 144] on input "Create a writer" at bounding box center [1310, 145] width 7 height 7
radio input "false"
radio input "true"
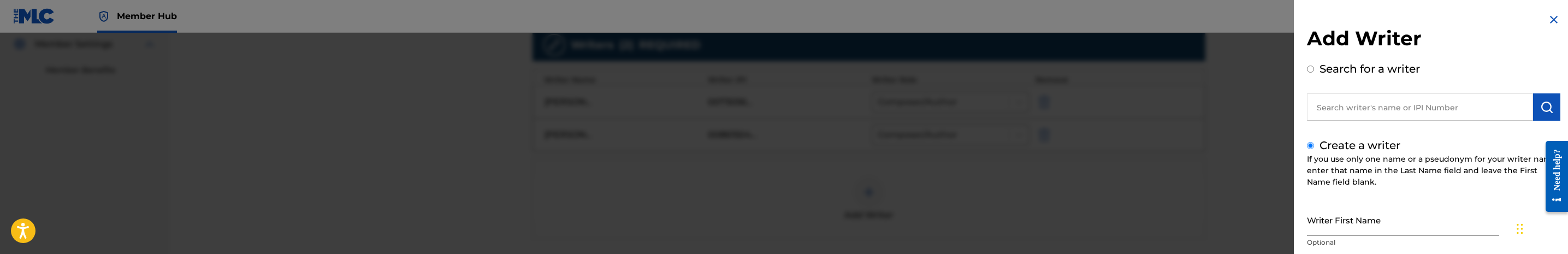
click at [1366, 230] on input "Writer First Name" at bounding box center [1403, 220] width 192 height 31
paste input "PIRIYE ISOKRARI"
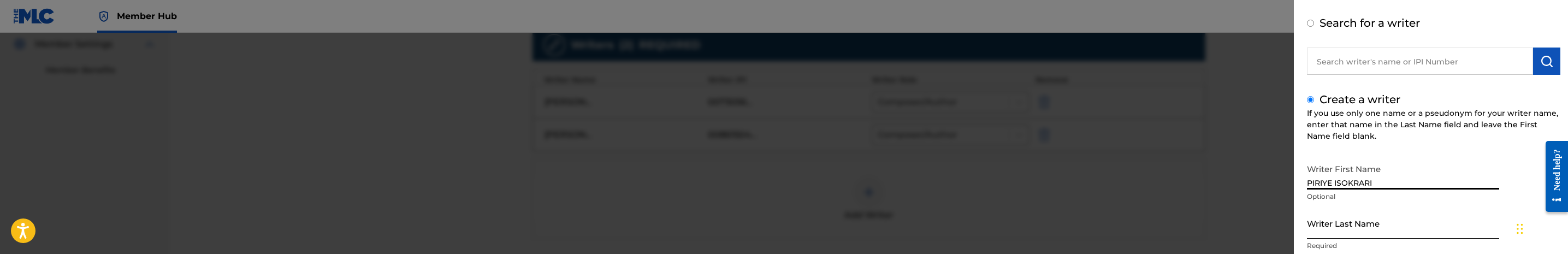
scroll to position [82, 0]
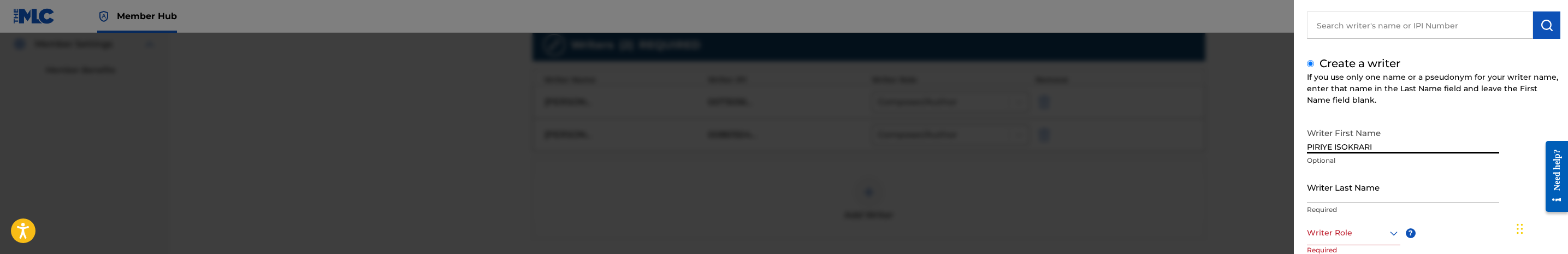
click at [1358, 146] on input "PIRIYE ISOKRARI" at bounding box center [1403, 138] width 192 height 31
type input "PIRIYE"
click at [1368, 190] on input "Writer Last Name" at bounding box center [1403, 187] width 192 height 31
paste input "ISOKRARI"
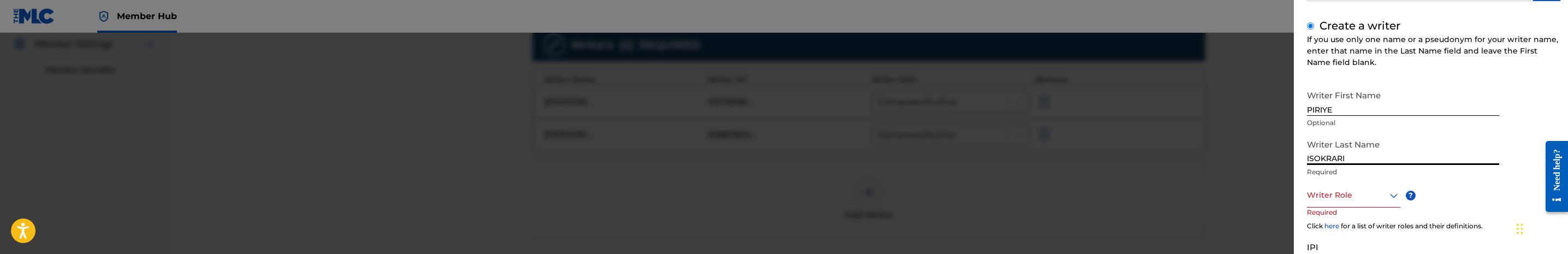
scroll to position [163, 0]
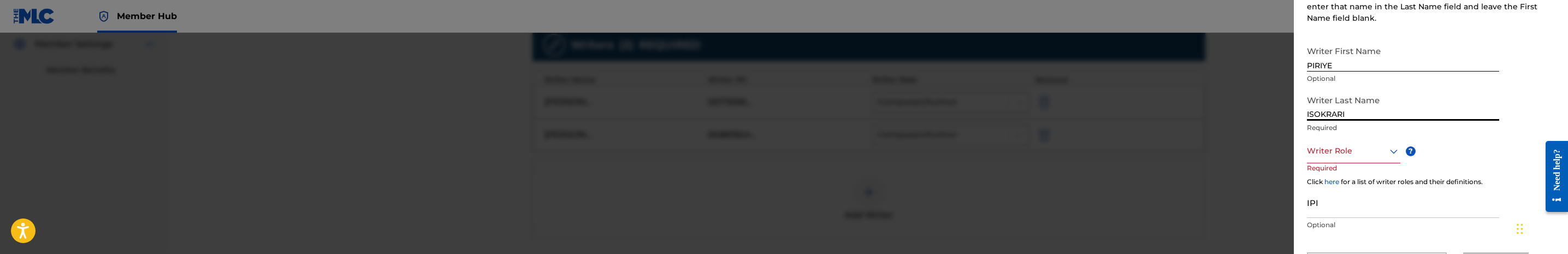
type input "ISOKRARI"
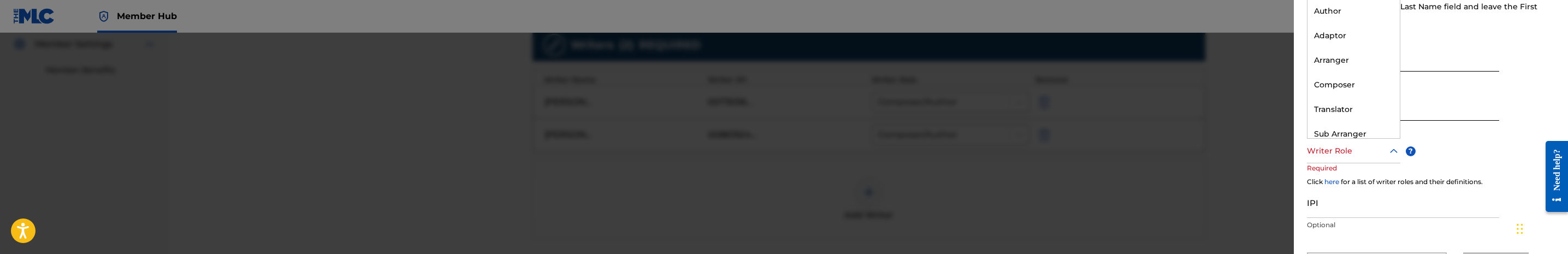
click at [1368, 151] on div at bounding box center [1353, 151] width 94 height 14
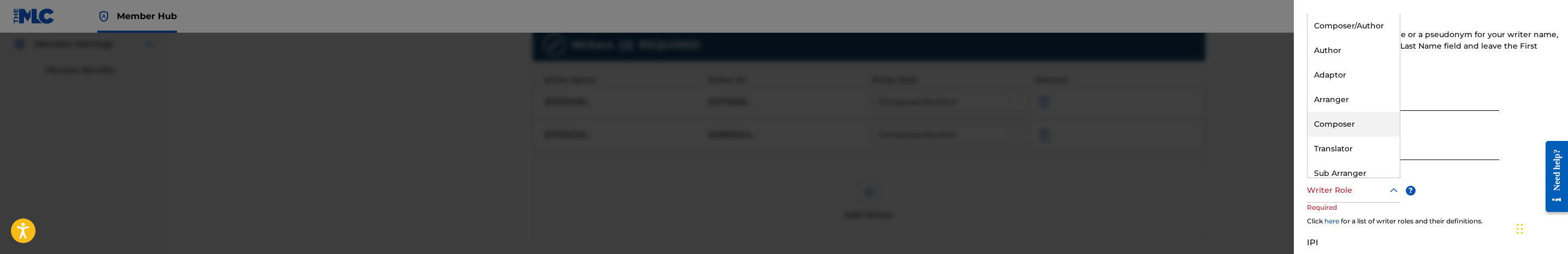
scroll to position [0, 0]
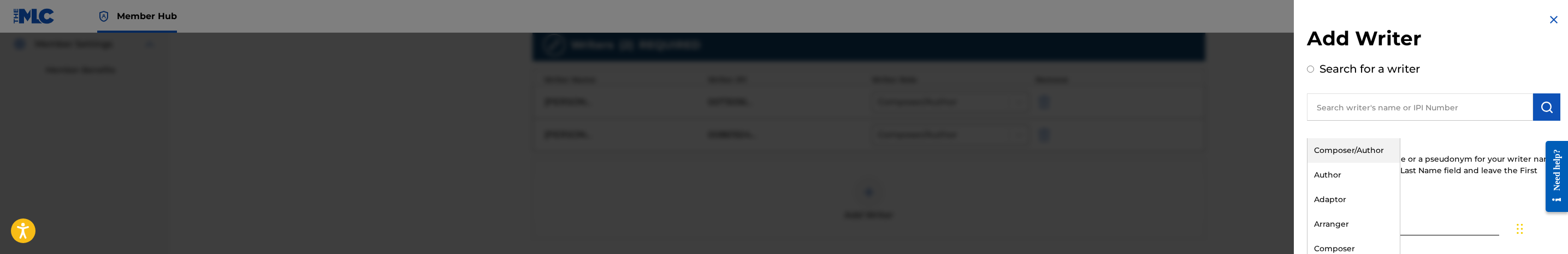
click at [1350, 152] on div "Composer/Author" at bounding box center [1354, 150] width 93 height 24
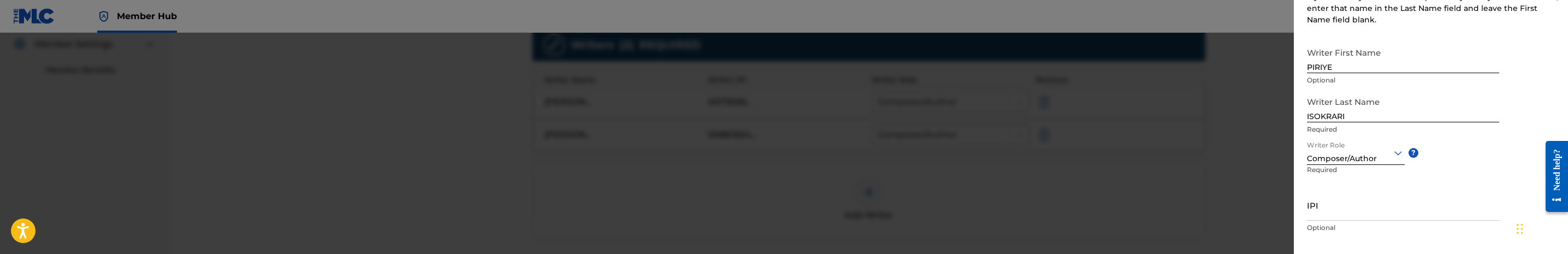
scroll to position [220, 0]
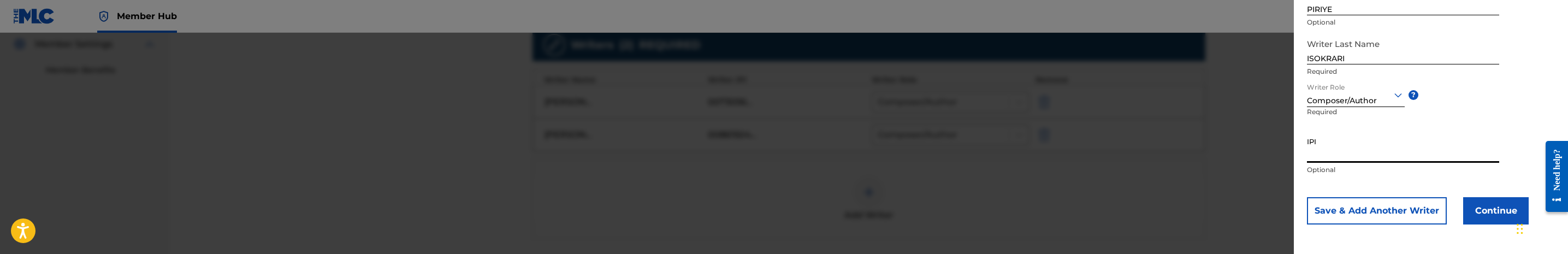
click at [1395, 149] on input "IPI" at bounding box center [1403, 147] width 192 height 31
click at [1366, 154] on input "IPI" at bounding box center [1403, 147] width 192 height 31
paste input "1239578221"
click at [1311, 152] on input "1239578221" at bounding box center [1403, 147] width 192 height 31
type input "01239578221"
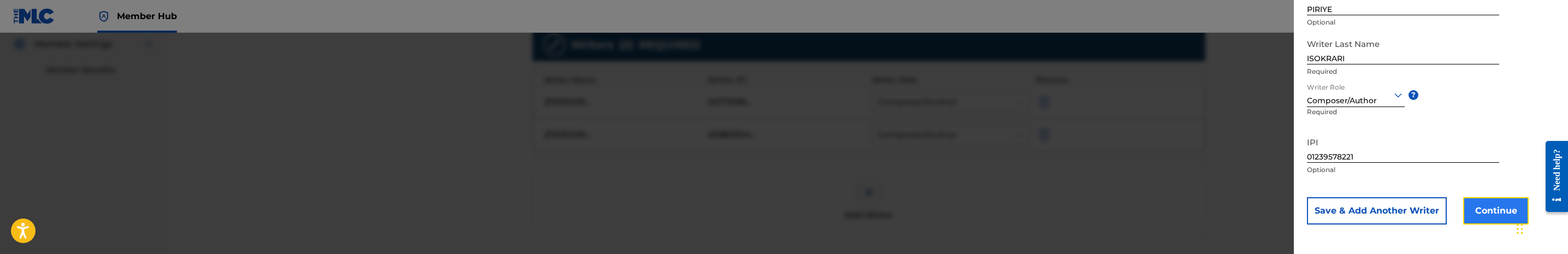
click at [1490, 205] on button "Continue" at bounding box center [1495, 210] width 65 height 27
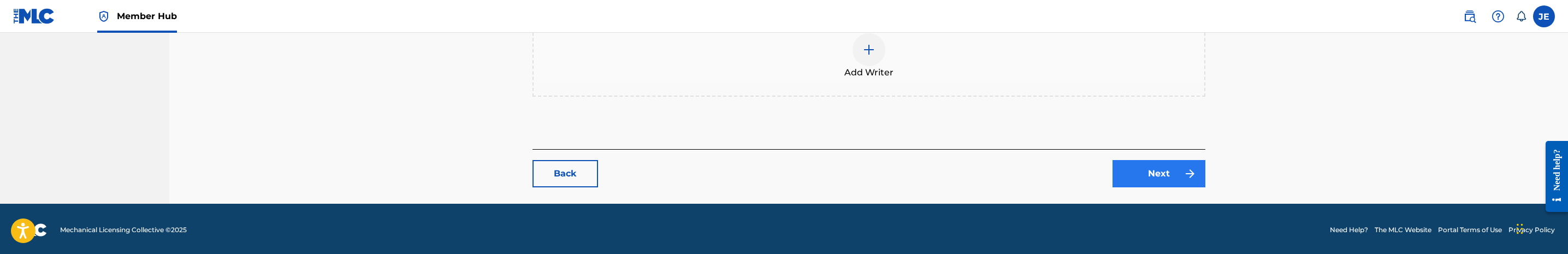
scroll to position [507, 0]
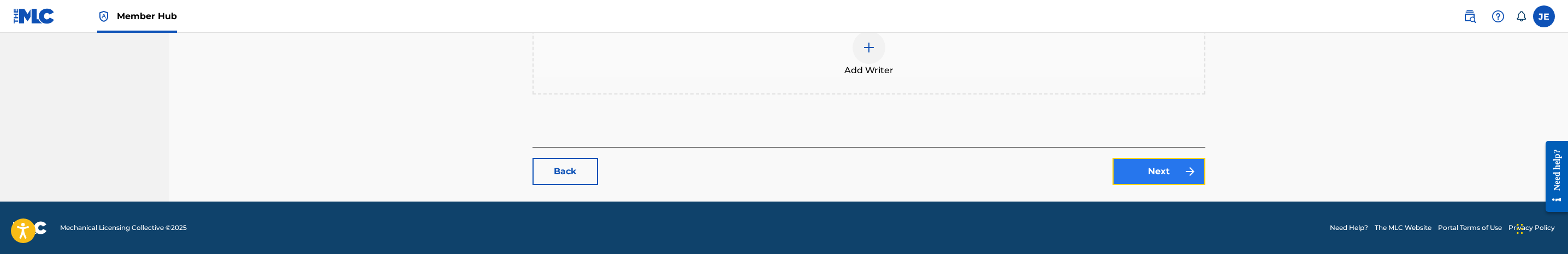
click at [1126, 169] on link "Next" at bounding box center [1159, 171] width 93 height 27
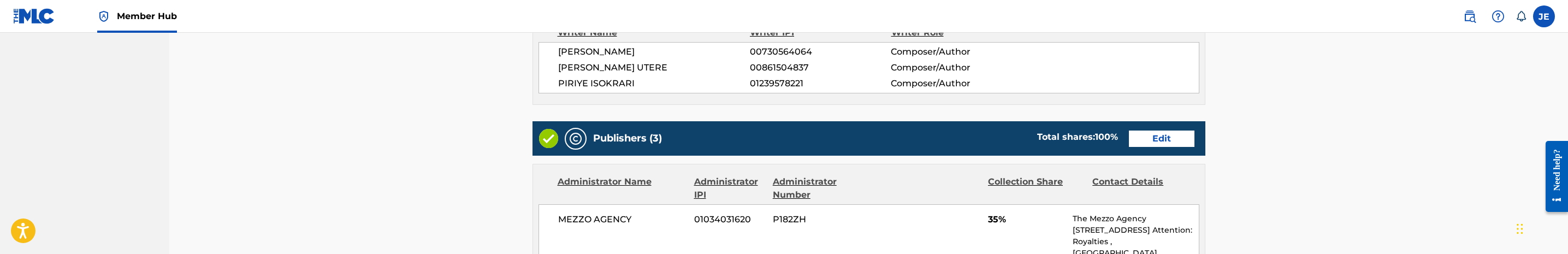
scroll to position [409, 0]
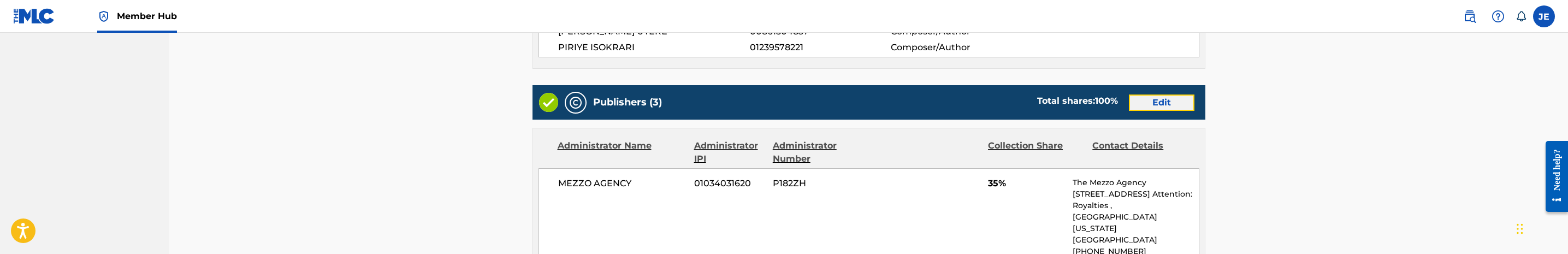
click at [1161, 110] on link "Edit" at bounding box center [1161, 103] width 65 height 16
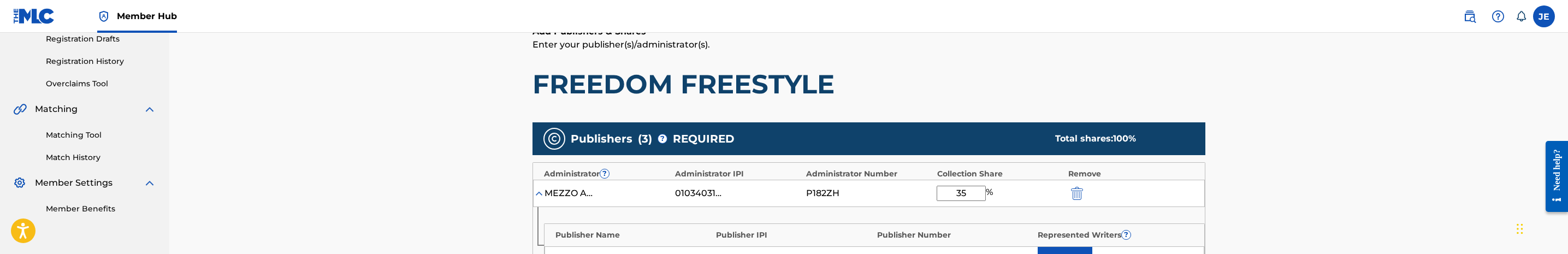
scroll to position [327, 0]
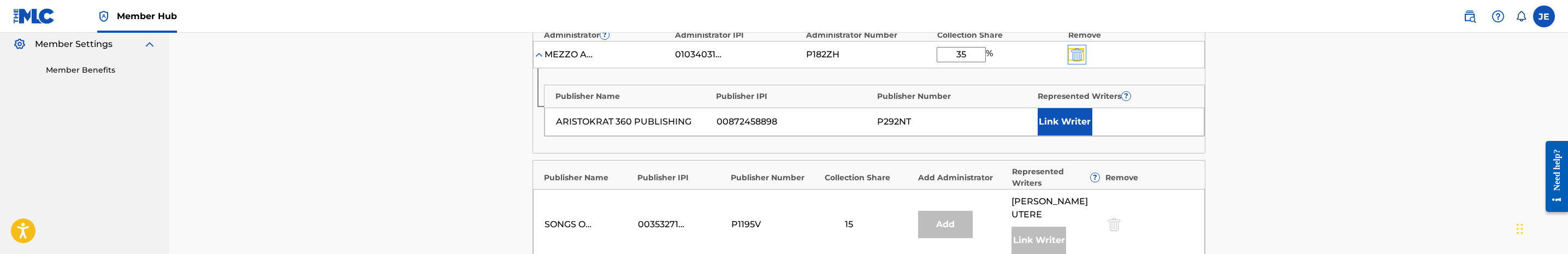
click at [1075, 53] on img "submit" at bounding box center [1076, 54] width 12 height 13
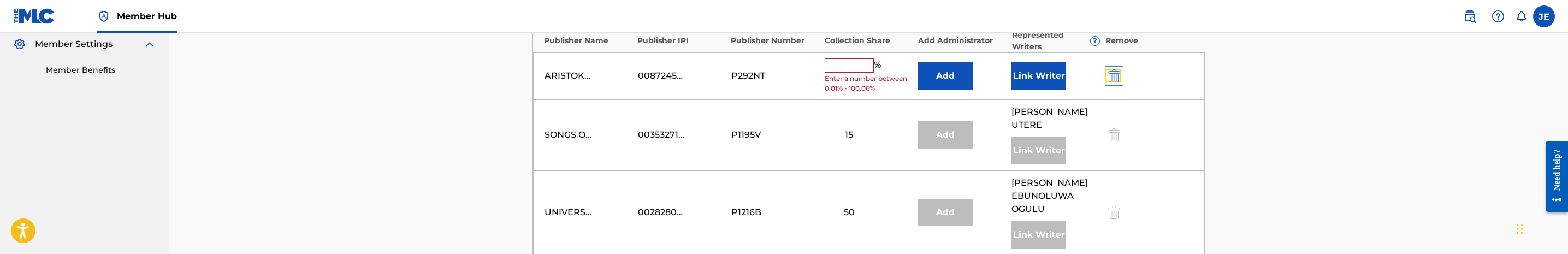
click at [1116, 80] on img "submit" at bounding box center [1113, 75] width 12 height 13
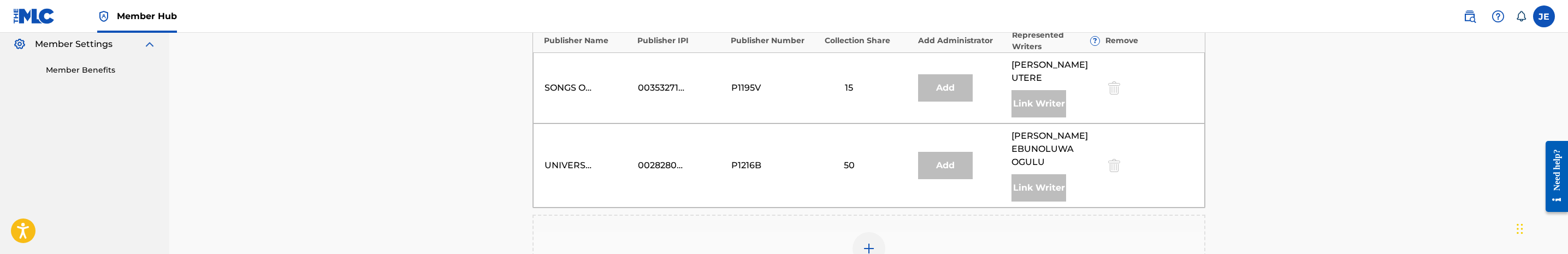
click at [861, 232] on div "Add Publisher" at bounding box center [869, 255] width 671 height 46
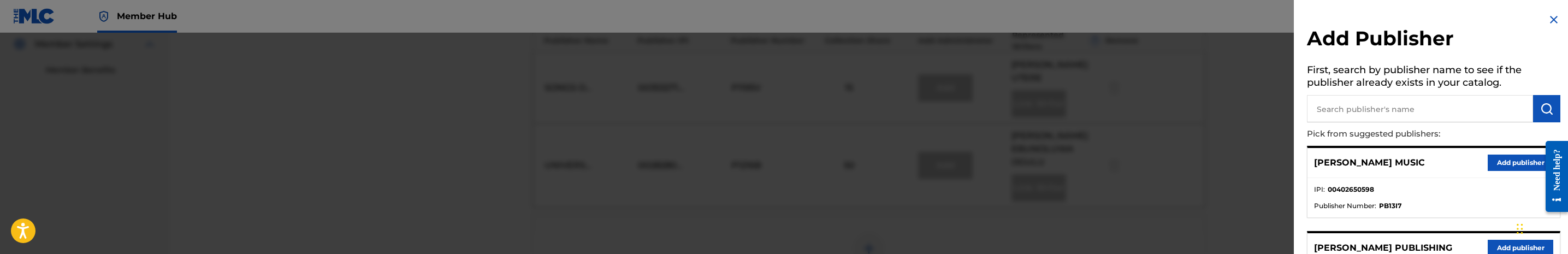
click at [1332, 103] on input "text" at bounding box center [1419, 109] width 226 height 27
type input "aris"
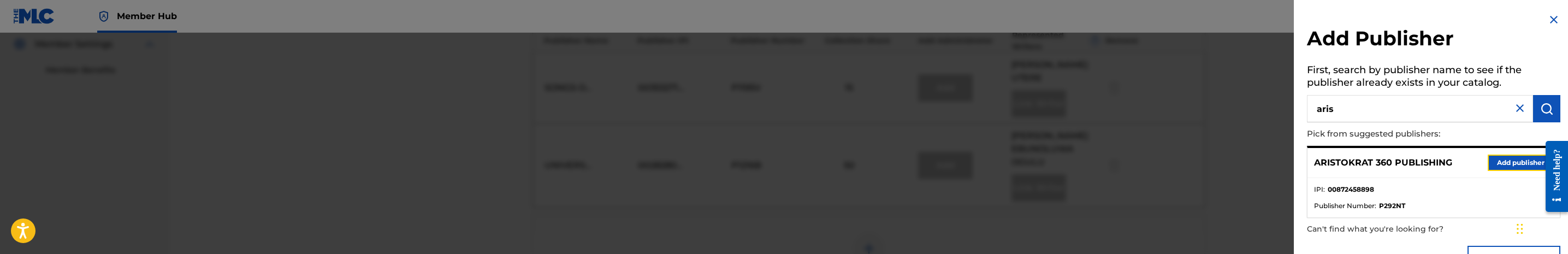
drag, startPoint x: 1509, startPoint y: 167, endPoint x: 1473, endPoint y: 164, distance: 36.1
click at [1509, 166] on button "Add publisher" at bounding box center [1520, 162] width 65 height 16
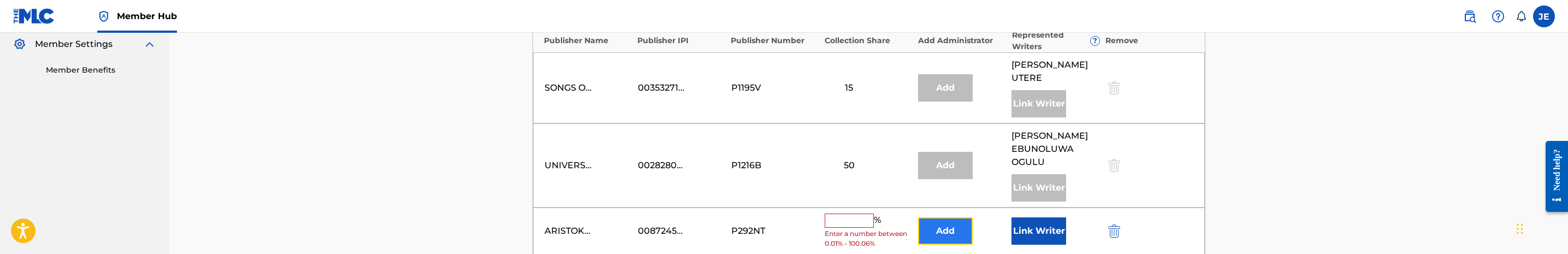
click at [964, 217] on button "Add" at bounding box center [945, 230] width 54 height 27
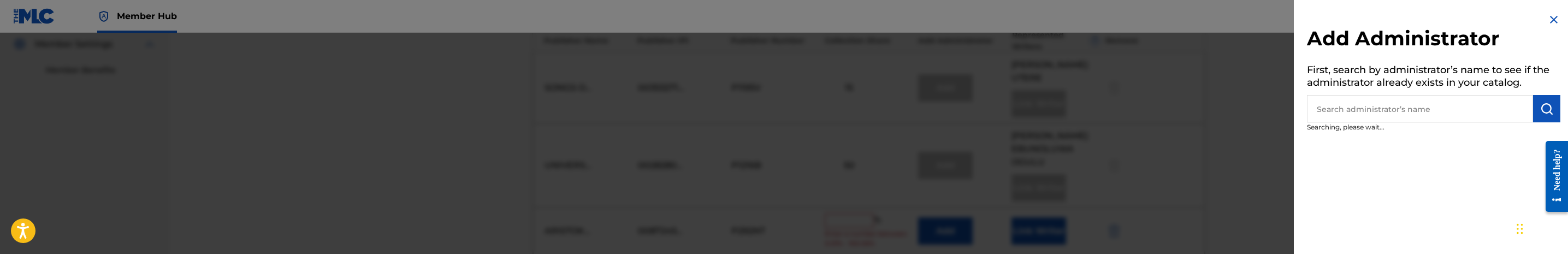
click at [1412, 110] on input "text" at bounding box center [1419, 109] width 226 height 27
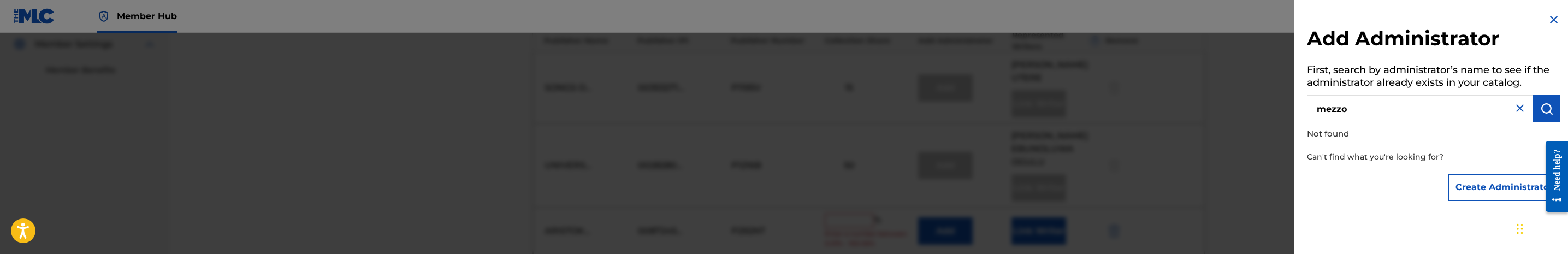
type input "mezzo"
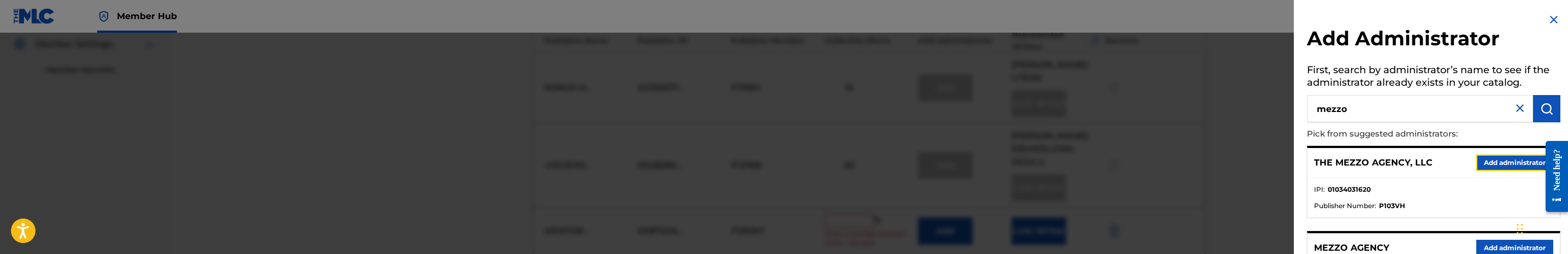
click at [1487, 161] on button "Add administrator" at bounding box center [1514, 162] width 77 height 16
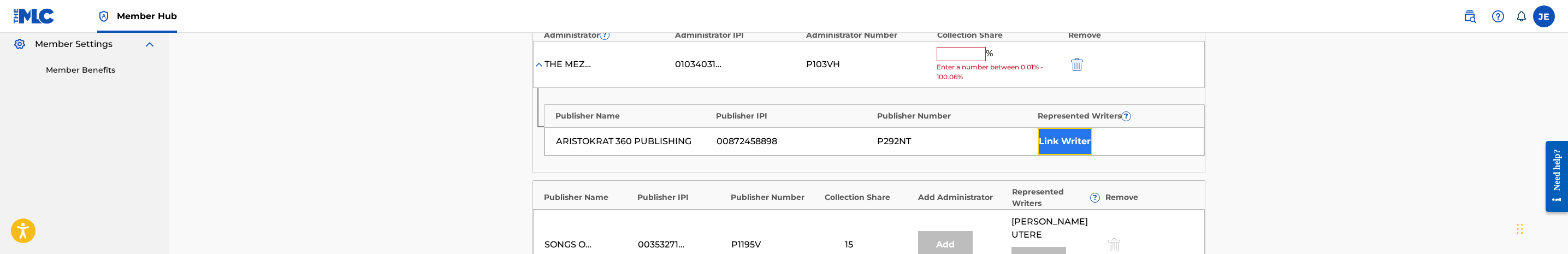
click at [1055, 138] on button "Link Writer" at bounding box center [1065, 142] width 54 height 27
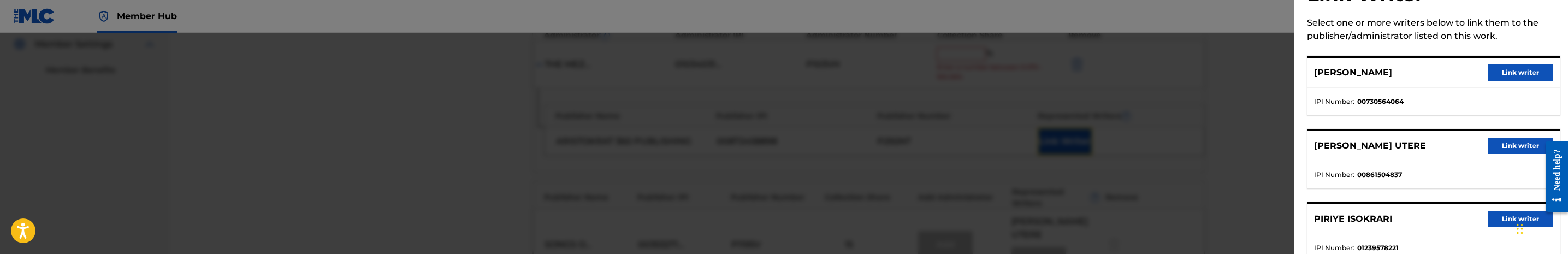
scroll to position [79, 0]
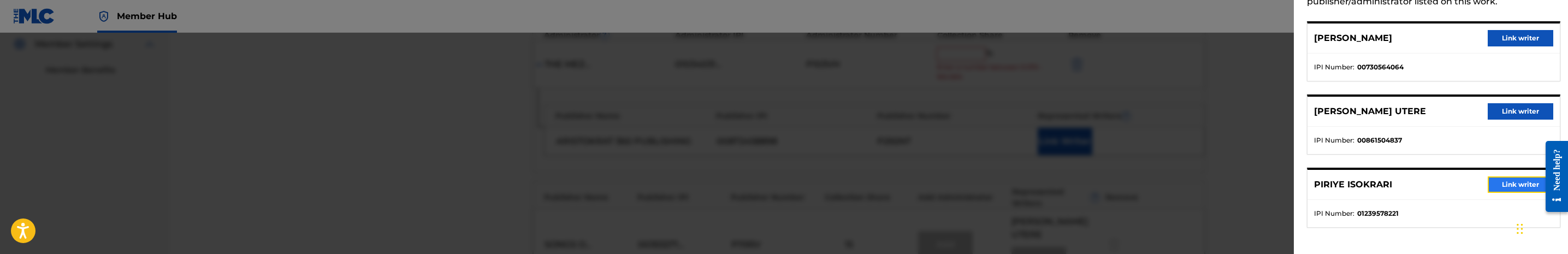
click at [1509, 187] on button "Link writer" at bounding box center [1520, 184] width 65 height 16
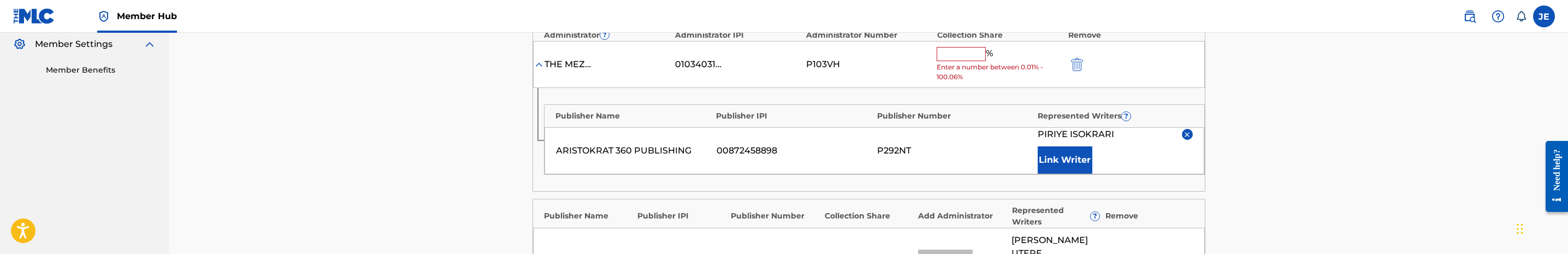
click at [957, 57] on input "text" at bounding box center [962, 54] width 49 height 15
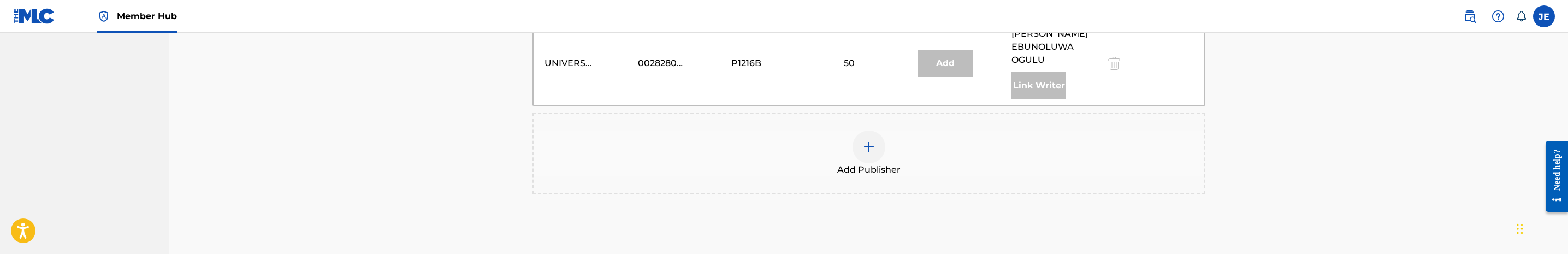
scroll to position [655, 0]
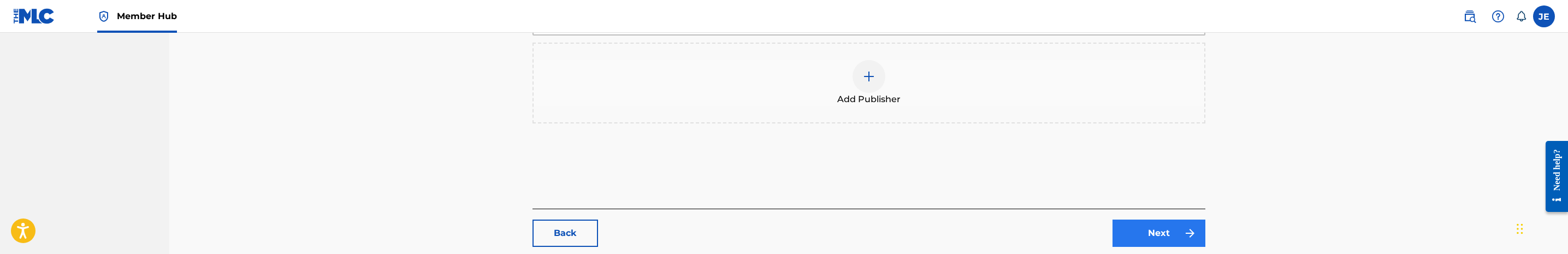
type input "35"
click at [1150, 220] on link "Next" at bounding box center [1159, 233] width 93 height 27
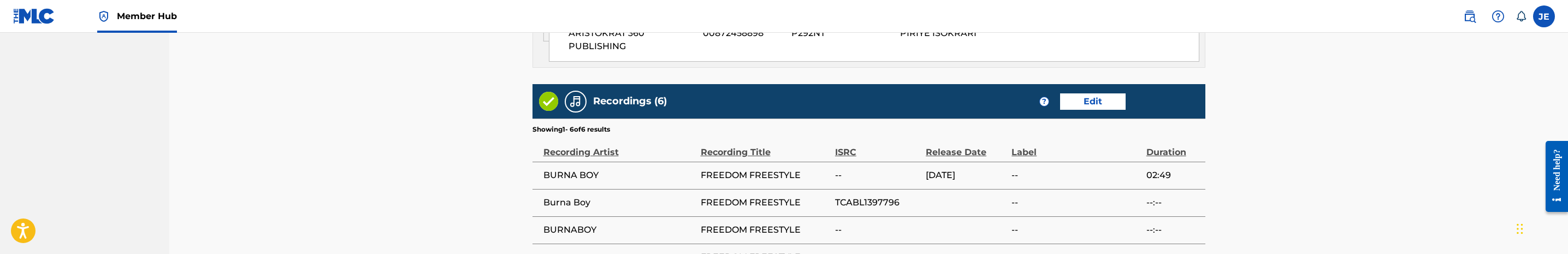
scroll to position [982, 0]
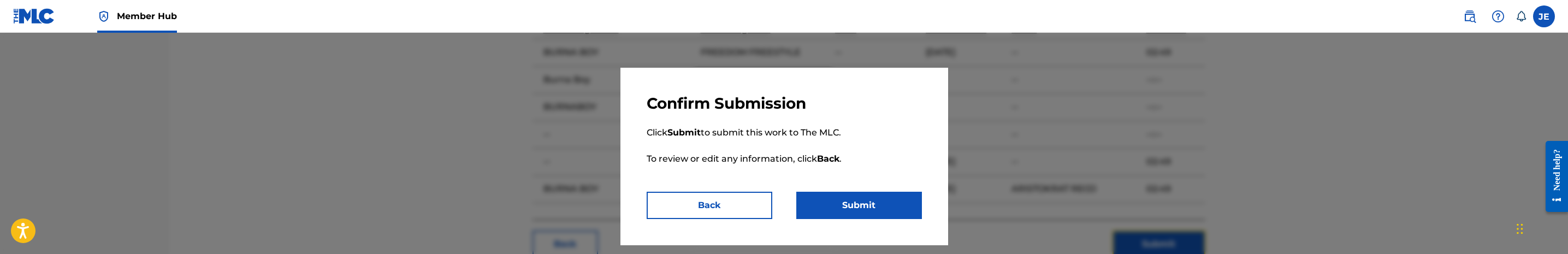
scroll to position [1055, 0]
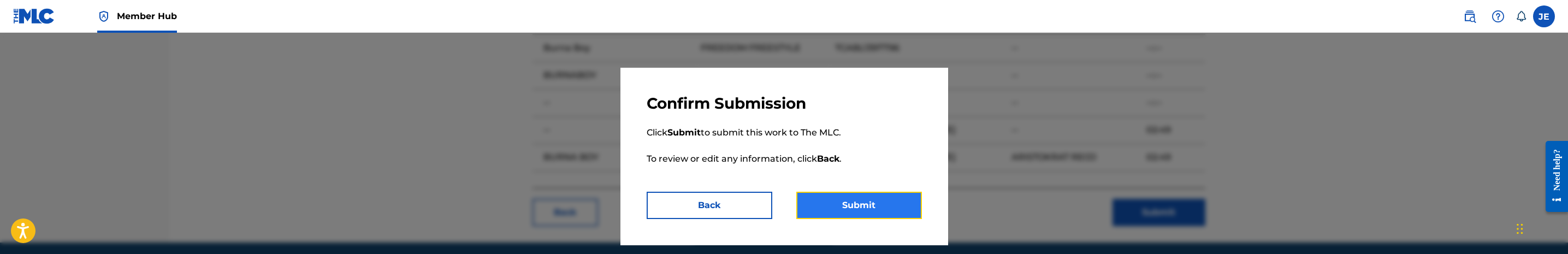
click at [870, 203] on button "Submit" at bounding box center [859, 205] width 125 height 27
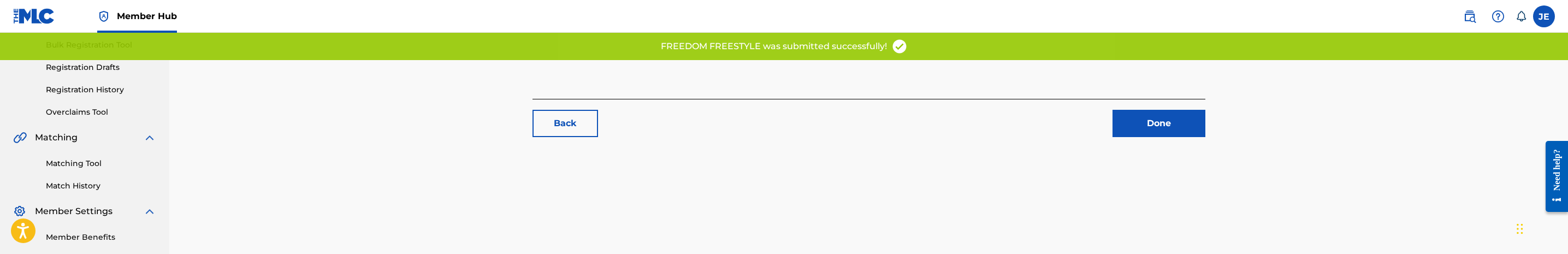
scroll to position [163, 0]
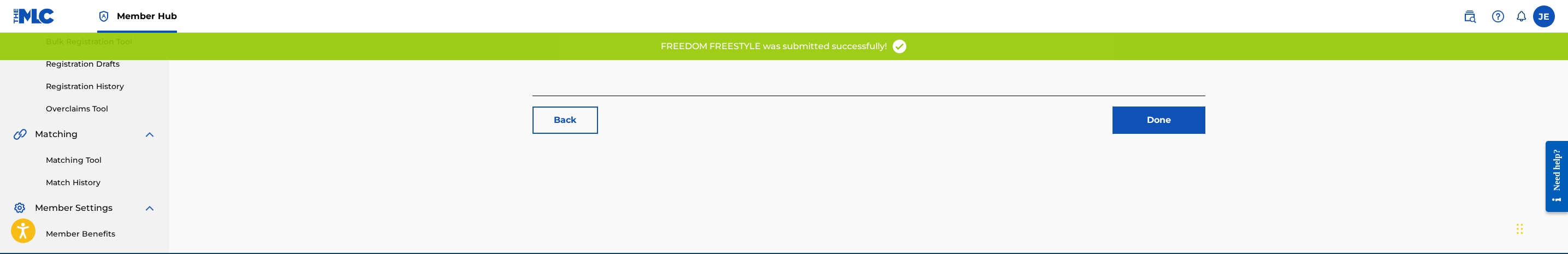
drag, startPoint x: 94, startPoint y: 162, endPoint x: 100, endPoint y: 162, distance: 6.0
click at [94, 162] on link "Matching Tool" at bounding box center [101, 160] width 110 height 12
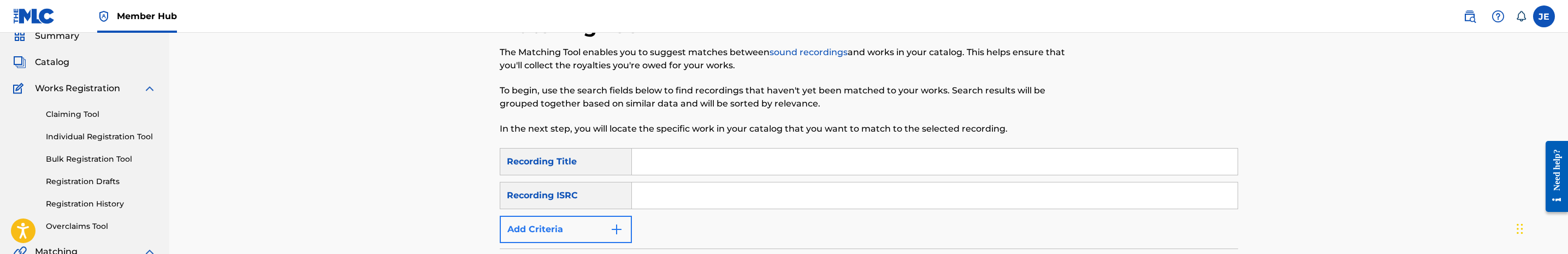
scroll to position [82, 0]
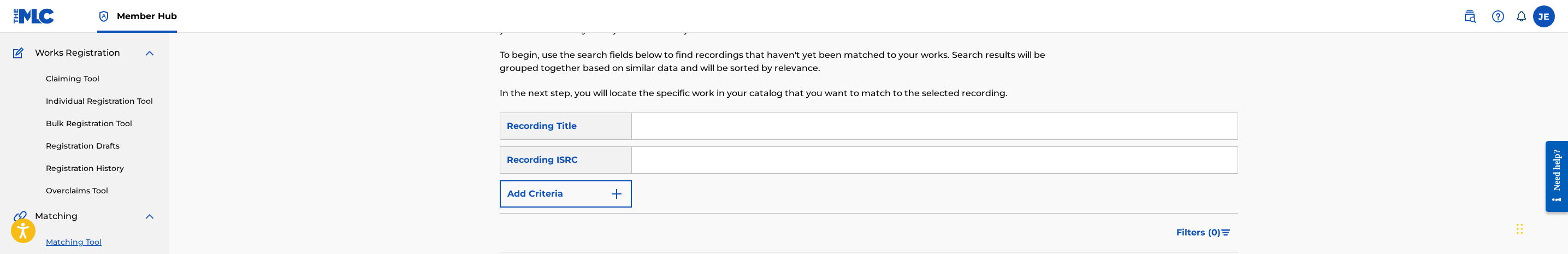
click at [680, 166] on input "Search Form" at bounding box center [934, 160] width 606 height 26
paste input "TCABL1397796"
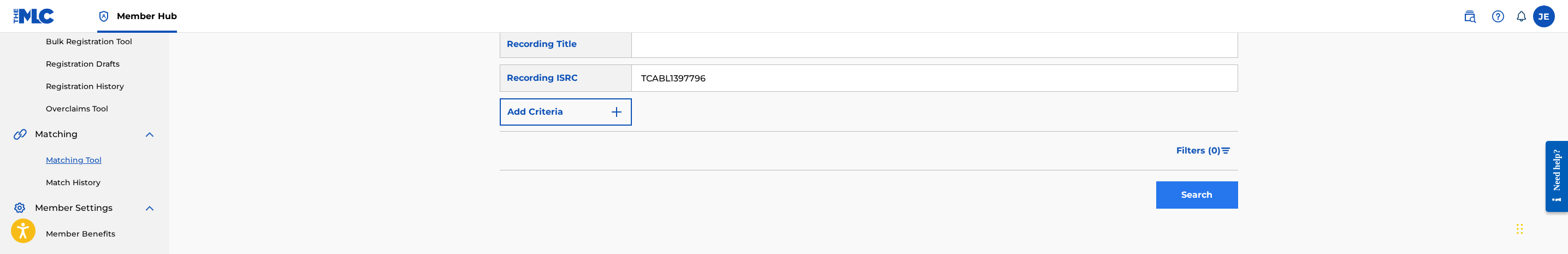
type input "TCABL1397796"
click at [1210, 195] on button "Search" at bounding box center [1197, 195] width 82 height 27
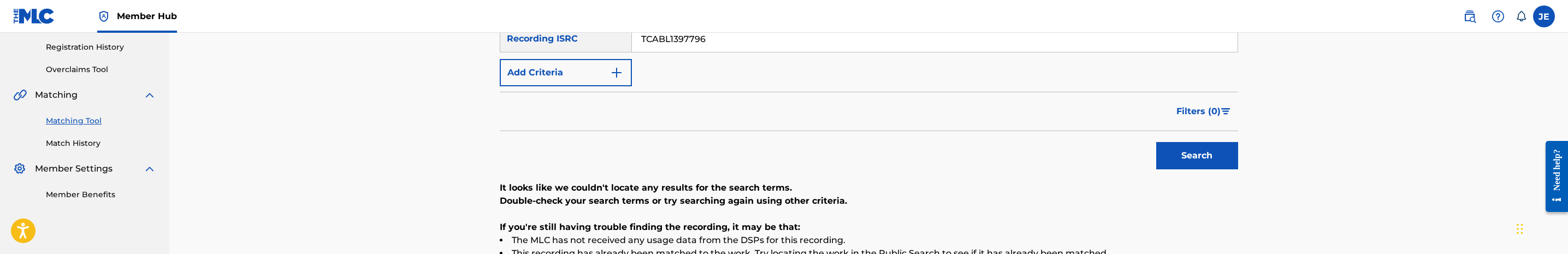
scroll to position [246, 0]
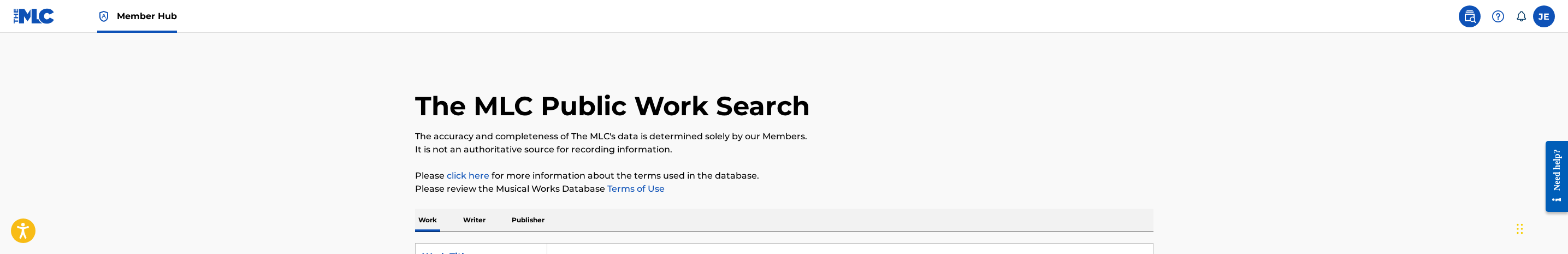
drag, startPoint x: 0, startPoint y: 0, endPoint x: 1473, endPoint y: 20, distance: 1473.1
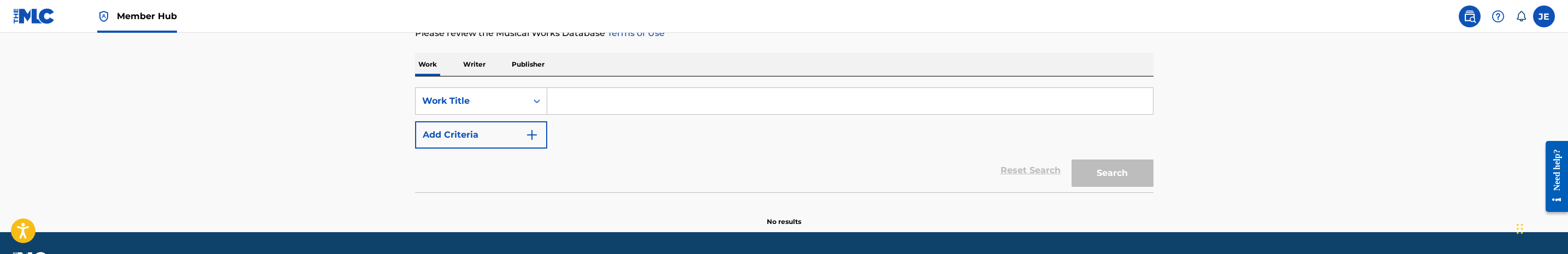
scroll to position [163, 0]
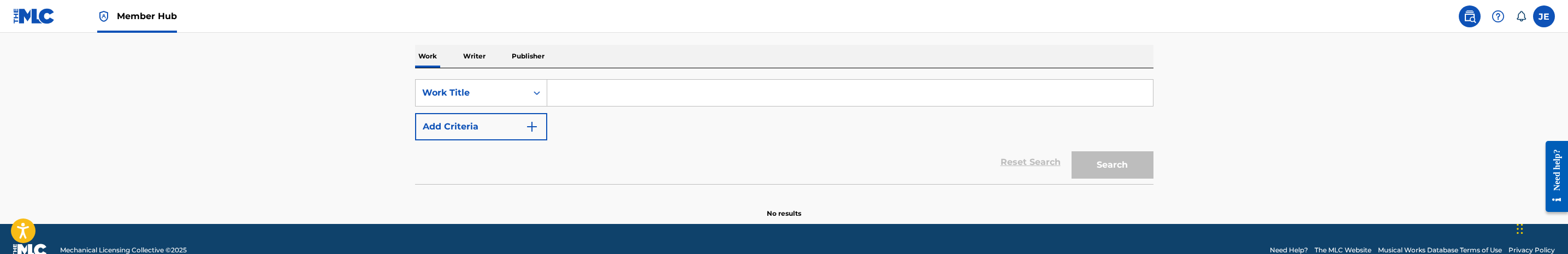
click at [528, 53] on p "Publisher" at bounding box center [528, 55] width 39 height 23
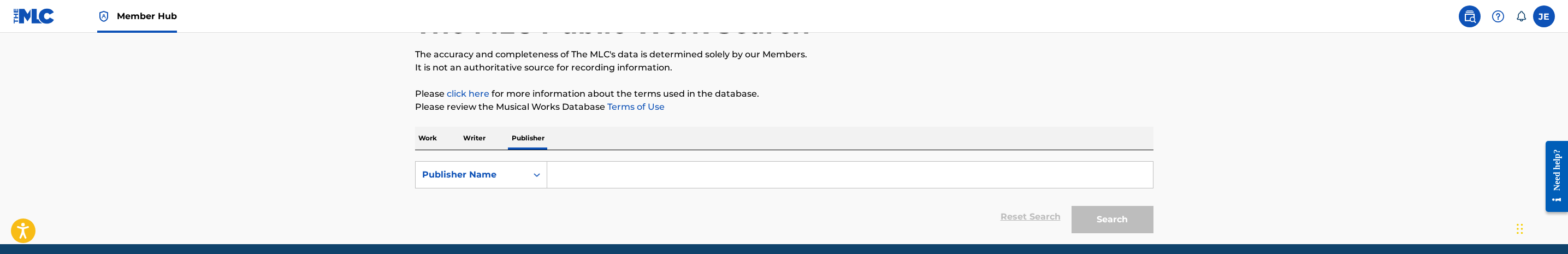
click at [718, 168] on input "Search Form" at bounding box center [850, 174] width 606 height 26
paste input "Aristokrat 360 publishing"
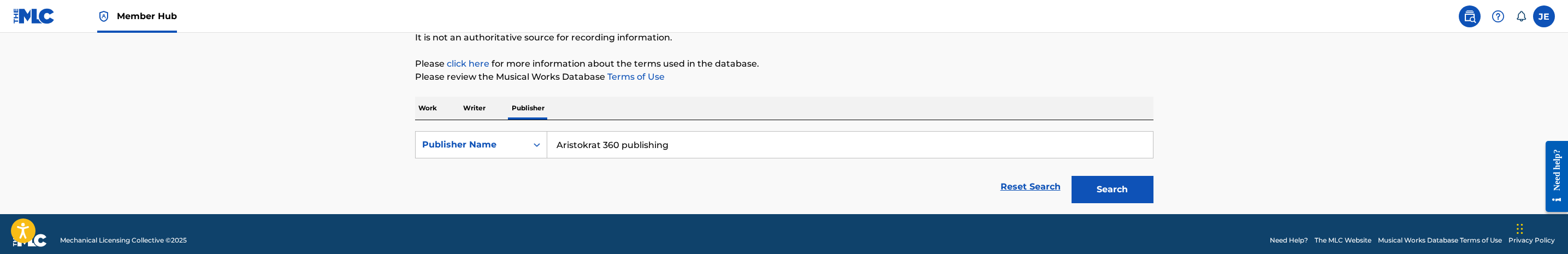
scroll to position [124, 0]
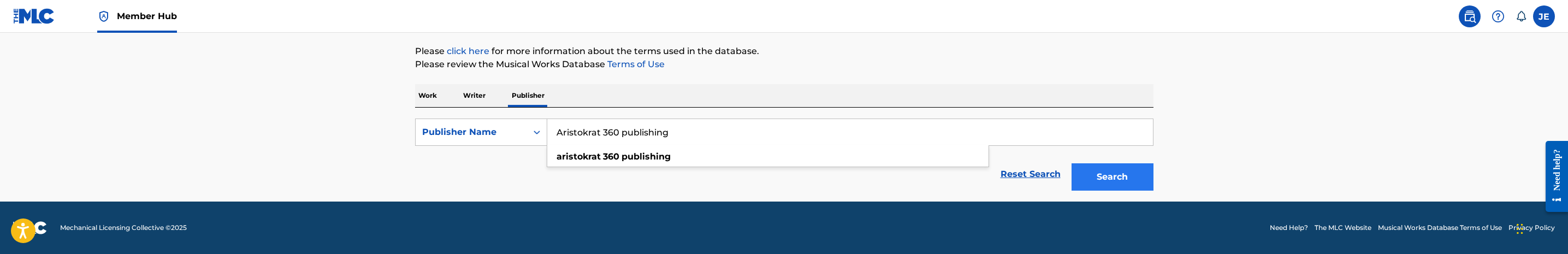
type input "Aristokrat 360 publishing"
click at [1108, 179] on button "Search" at bounding box center [1112, 177] width 82 height 27
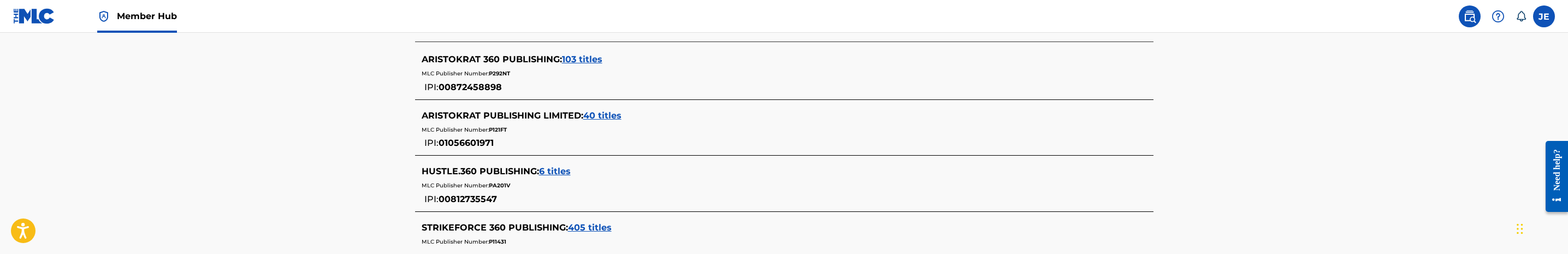
scroll to position [288, 0]
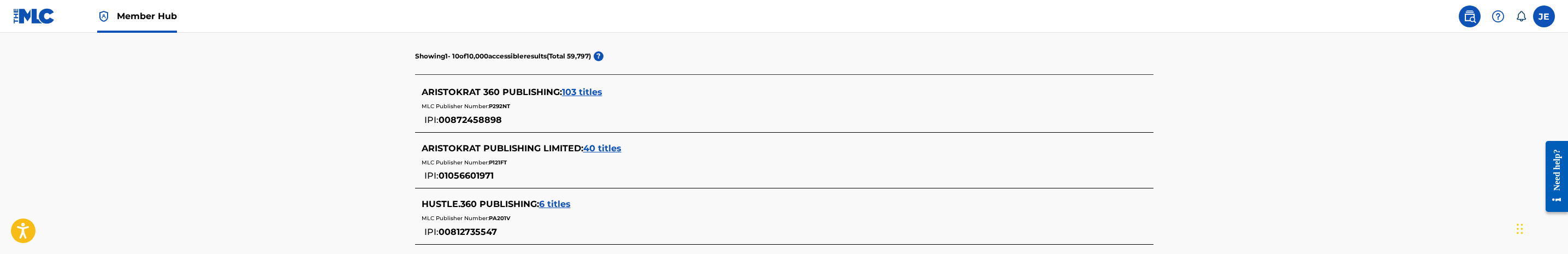
click at [629, 108] on div "MLC Publisher Number: P292NT" at bounding box center [769, 105] width 696 height 13
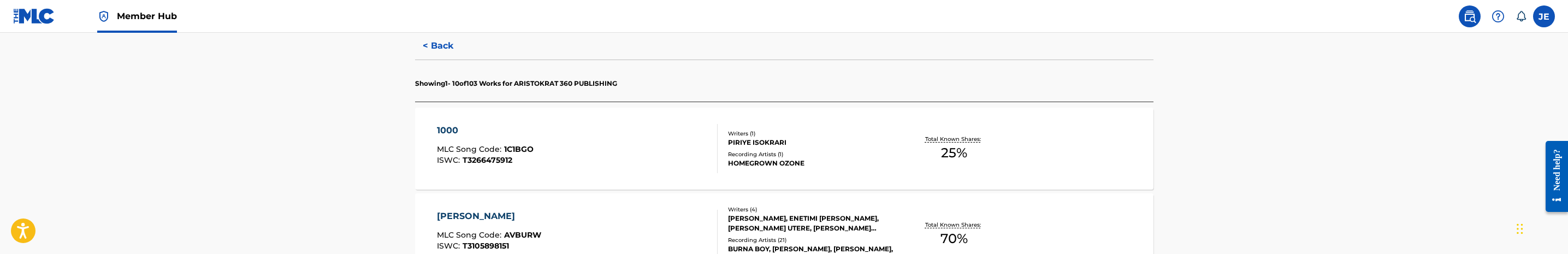
click at [632, 151] on div "1000 MLC Song Code : 1C1BGO ISWC : T3266475912" at bounding box center [577, 149] width 281 height 49
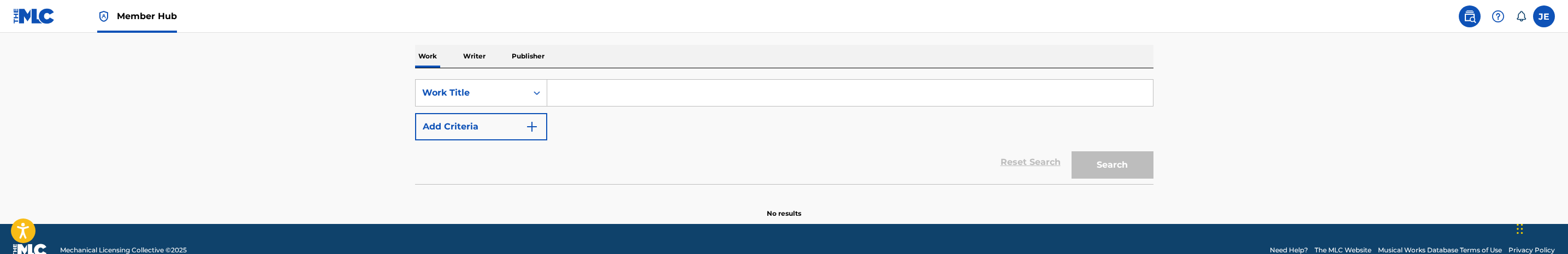
click at [587, 96] on input "Search Form" at bounding box center [850, 93] width 606 height 26
paste input "Gbona"
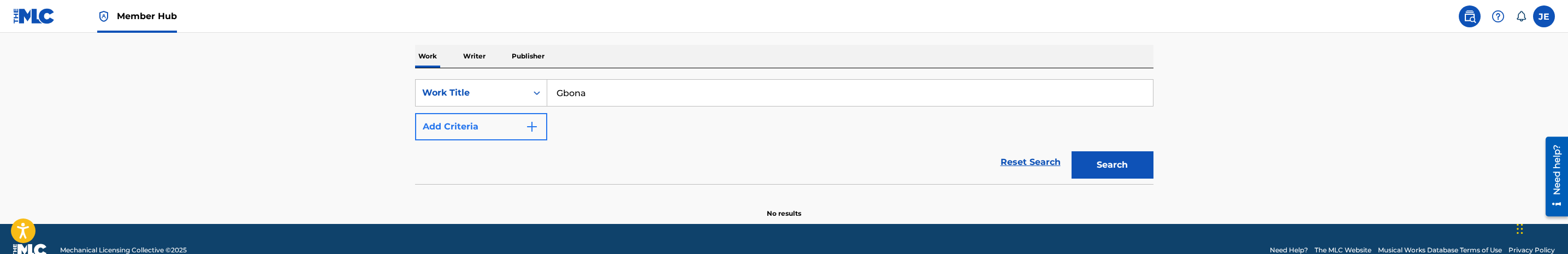
type input "Gbona"
click at [529, 123] on img "Search Form" at bounding box center [532, 126] width 13 height 13
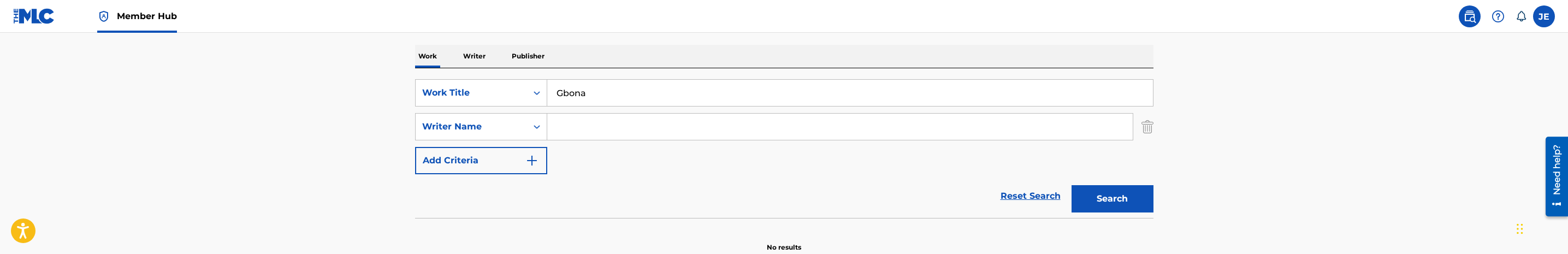
click at [656, 142] on div "SearchWithCriteria5d857fdd-cb50-4288-b666-1087cde04024 Work Title Gbona SearchW…" at bounding box center [784, 126] width 738 height 95
click at [661, 131] on input "Search Form" at bounding box center [840, 126] width 586 height 26
paste input "[PERSON_NAME] Ebunoluwa"
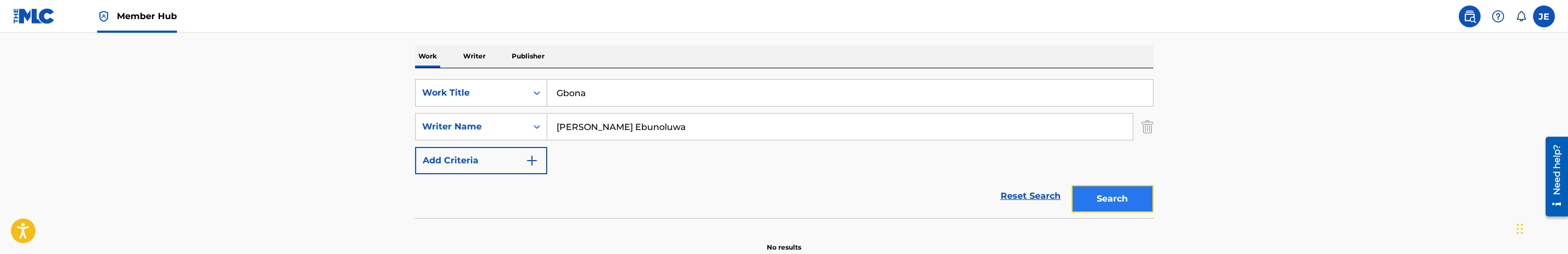
click at [1103, 200] on button "Search" at bounding box center [1112, 199] width 82 height 27
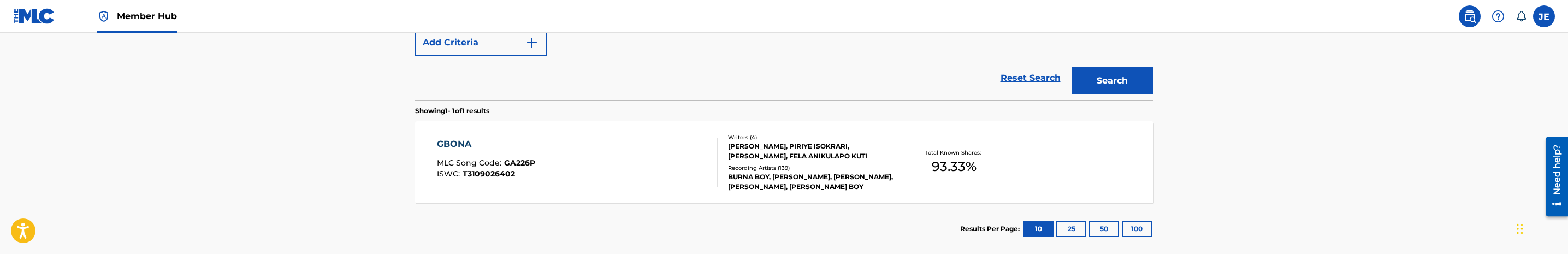
scroll to position [246, 0]
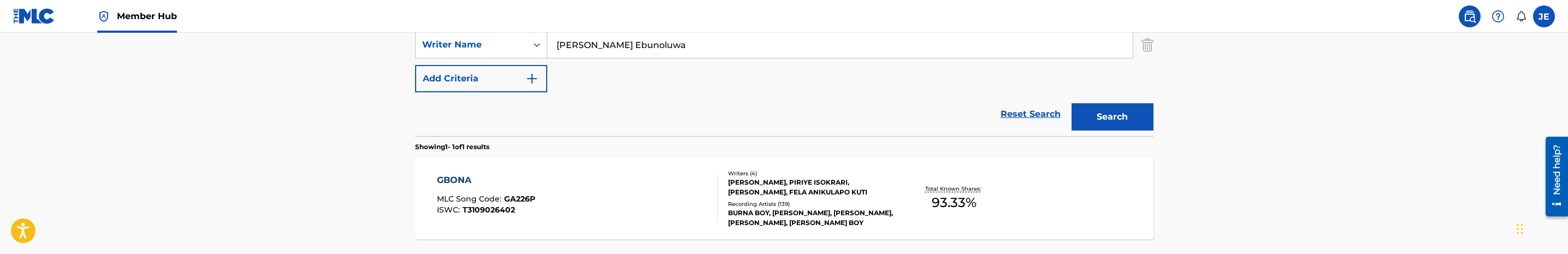
click at [694, 36] on input "[PERSON_NAME] Ebunoluwa" at bounding box center [840, 44] width 586 height 26
paste input "[PERSON_NAME] [PERSON_NAME] Amb"
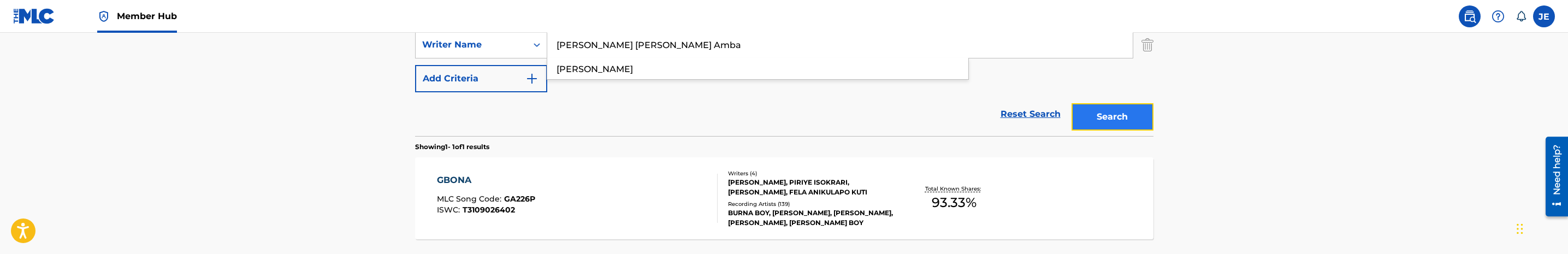
click at [1093, 106] on button "Search" at bounding box center [1112, 117] width 82 height 27
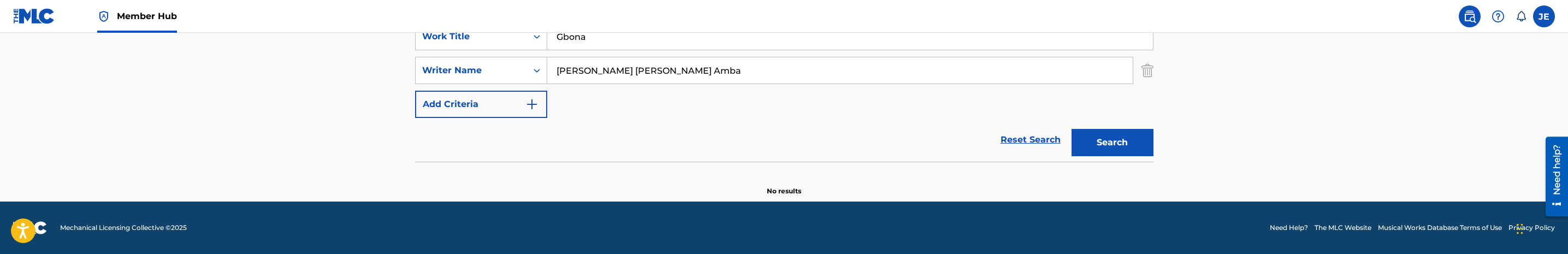
scroll to position [220, 0]
click at [701, 76] on input "[PERSON_NAME] [PERSON_NAME] Amba" at bounding box center [840, 70] width 586 height 26
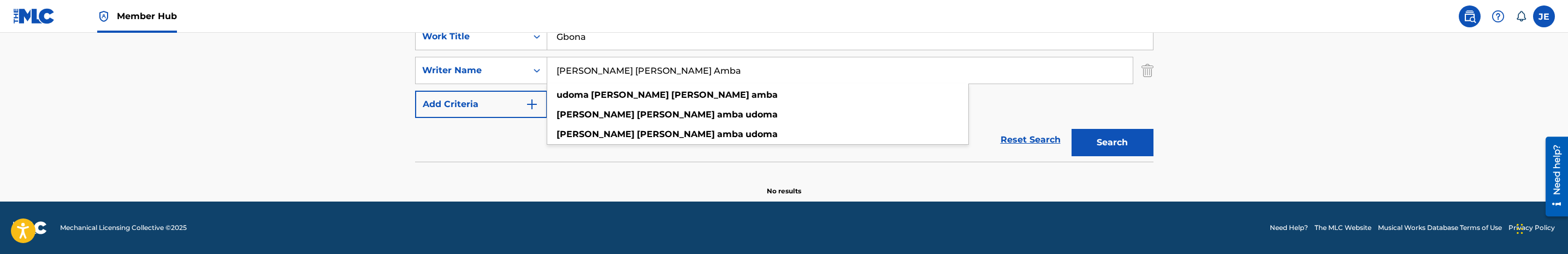
click at [701, 76] on input "[PERSON_NAME] [PERSON_NAME] Amba" at bounding box center [840, 70] width 586 height 26
paste input "Anikulapo Kuti Fel"
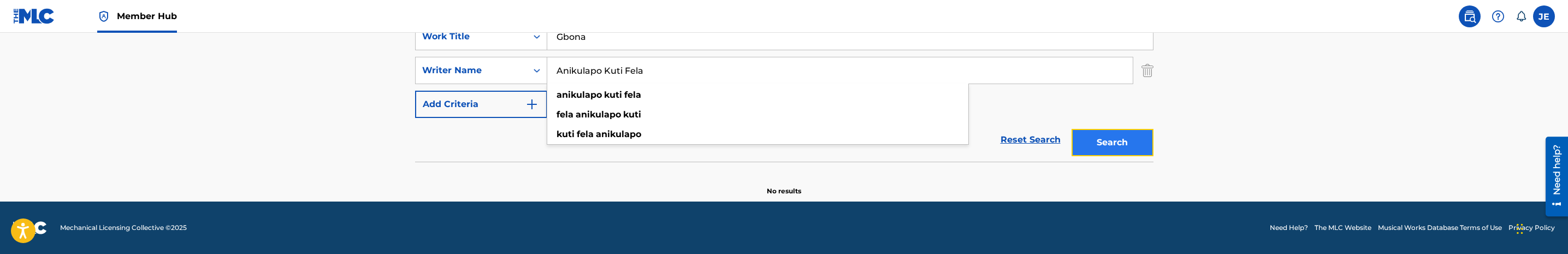
click at [1131, 141] on button "Search" at bounding box center [1112, 142] width 82 height 27
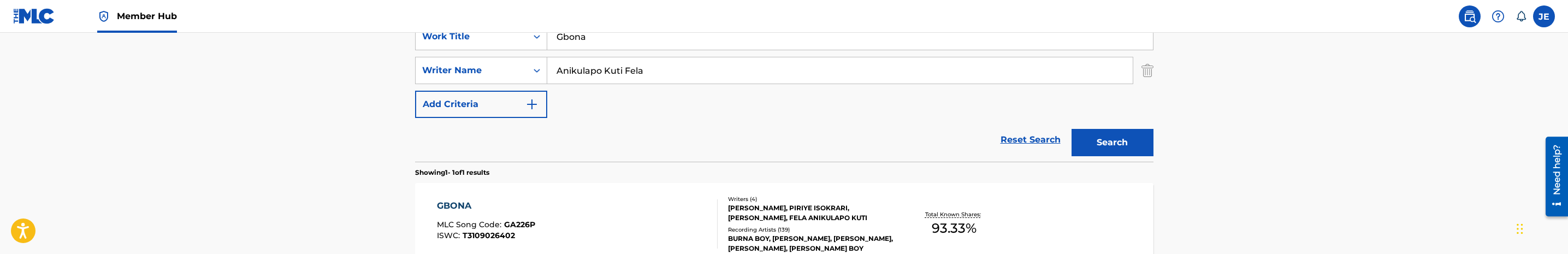
click at [682, 72] on input "Anikulapo Kuti Fela" at bounding box center [840, 70] width 586 height 26
paste input "Piriye Isokrari"
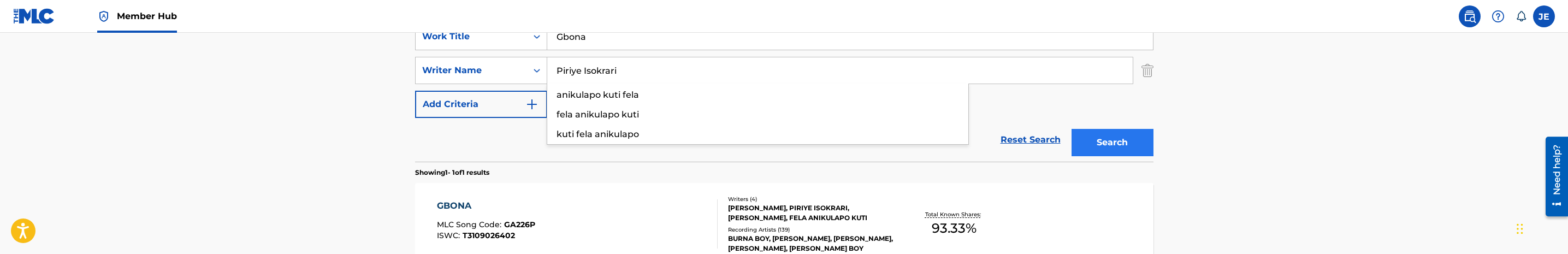
type input "Piriye Isokrari"
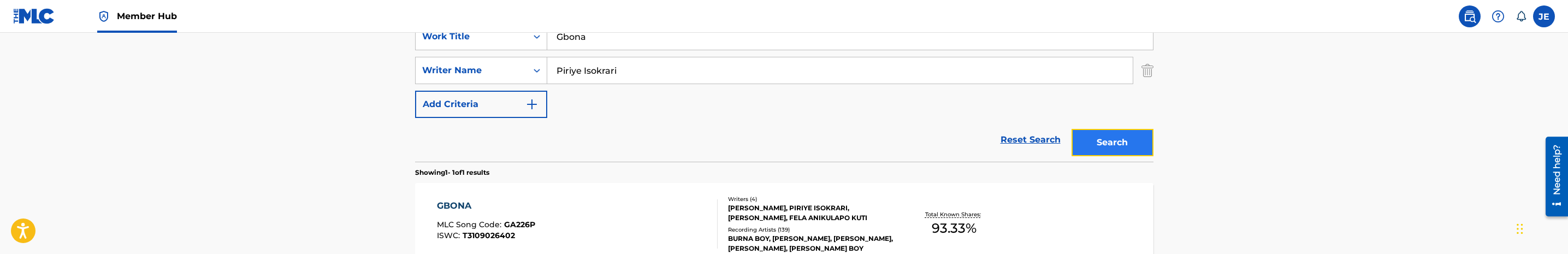
click at [1114, 142] on button "Search" at bounding box center [1112, 142] width 82 height 27
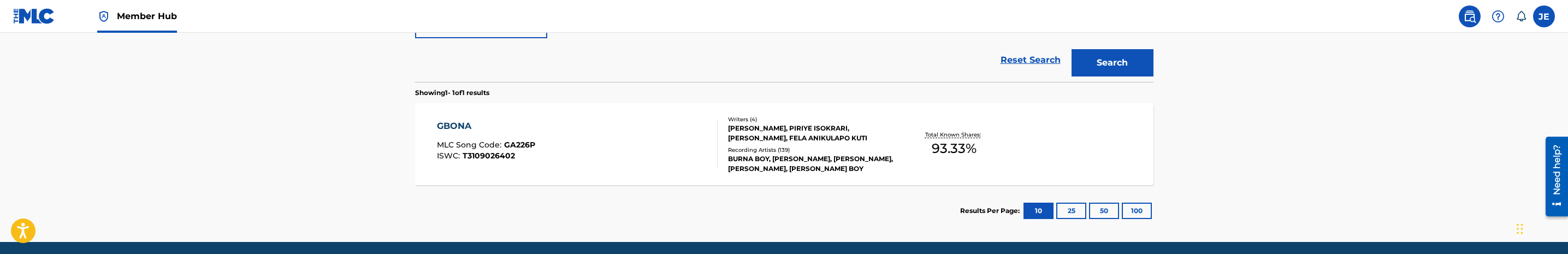
scroll to position [302, 0]
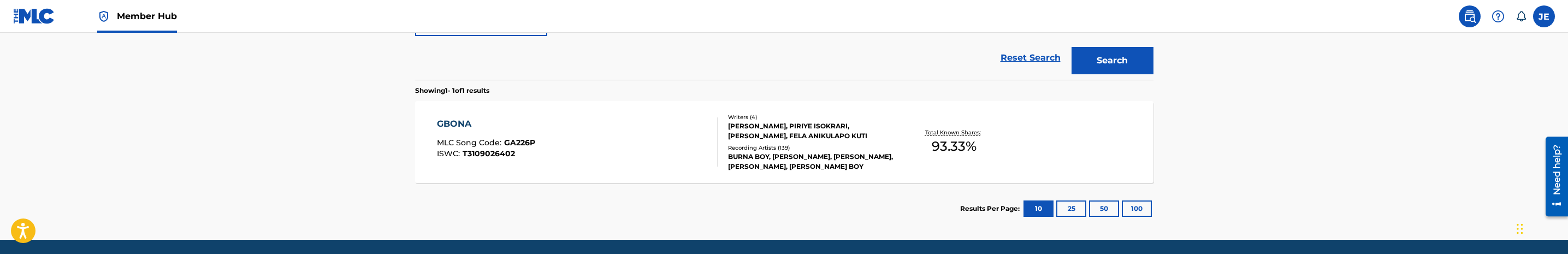
click at [641, 132] on div "GBONA MLC Song Code : GA226P ISWC : T3109026402" at bounding box center [577, 142] width 281 height 49
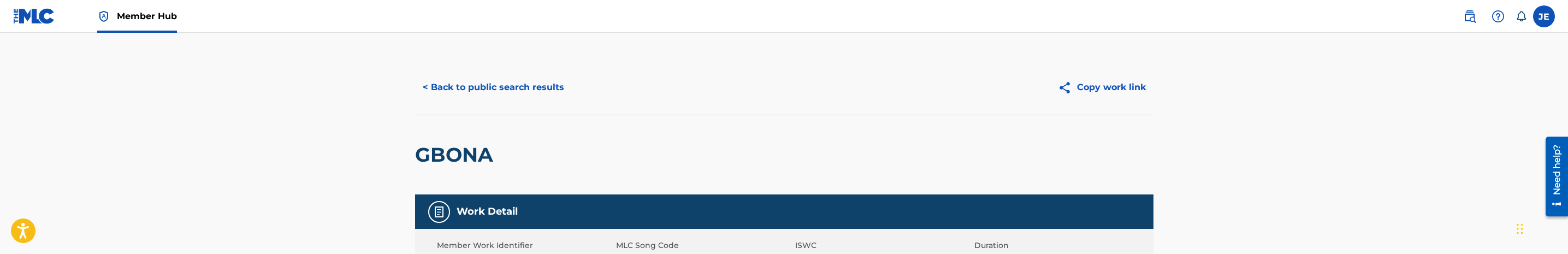
scroll to position [82, 0]
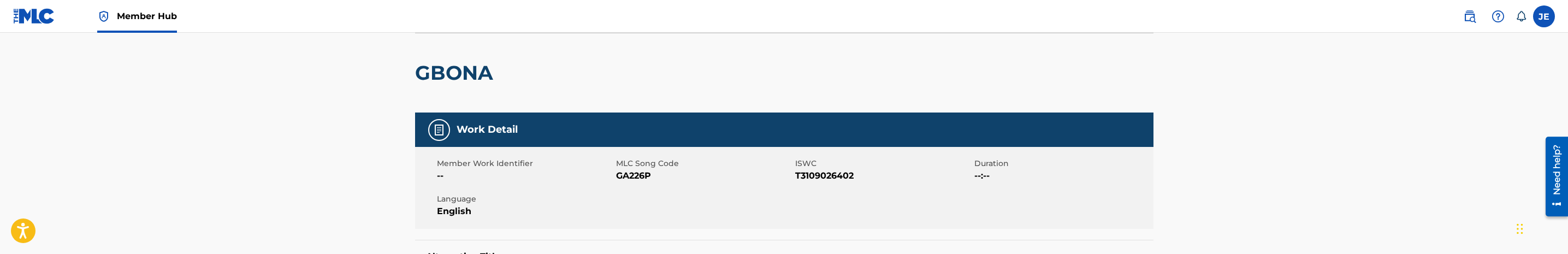
click at [642, 174] on span "GA226P" at bounding box center [704, 175] width 176 height 13
copy span "GA226P"
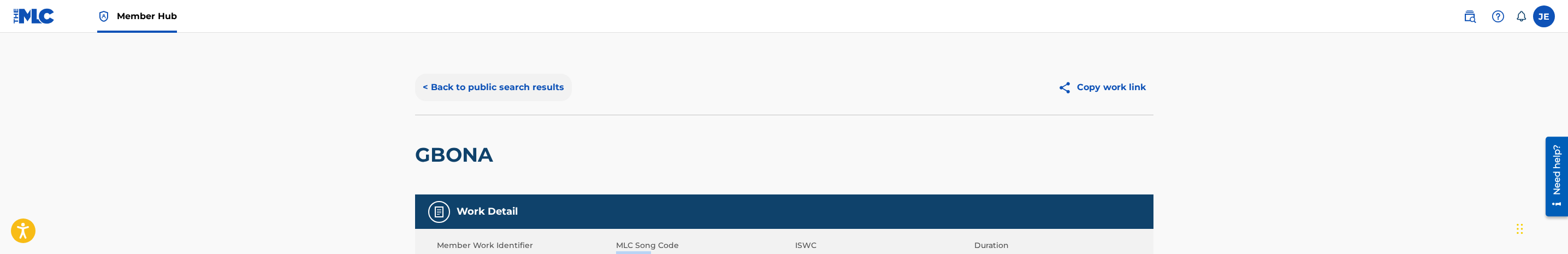
click at [511, 93] on button "< Back to public search results" at bounding box center [493, 87] width 157 height 27
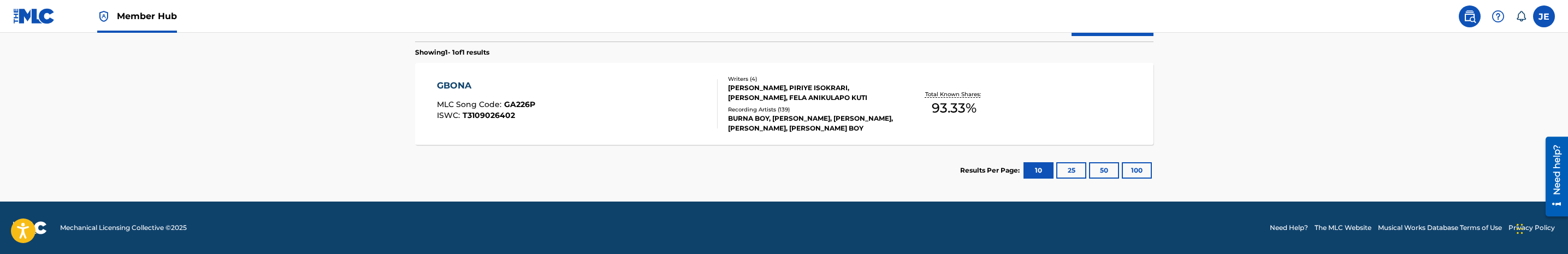
scroll to position [259, 0]
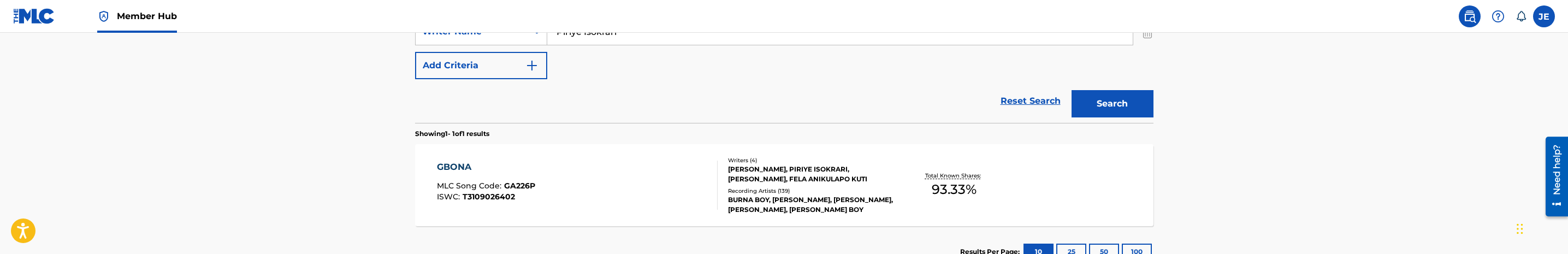
click at [623, 157] on div "GBONA MLC Song Code : GA226P ISWC : T3109026402 Writers ( 4 ) [PERSON_NAME], [P…" at bounding box center [784, 185] width 738 height 82
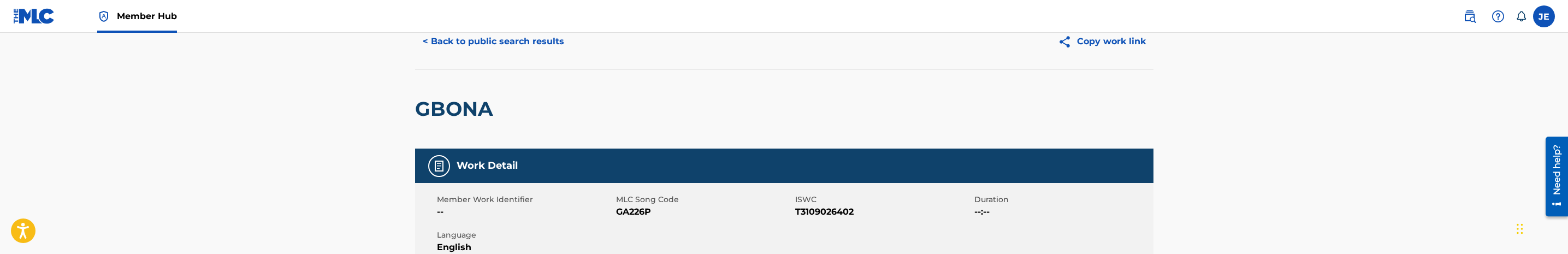
scroll to position [82, 0]
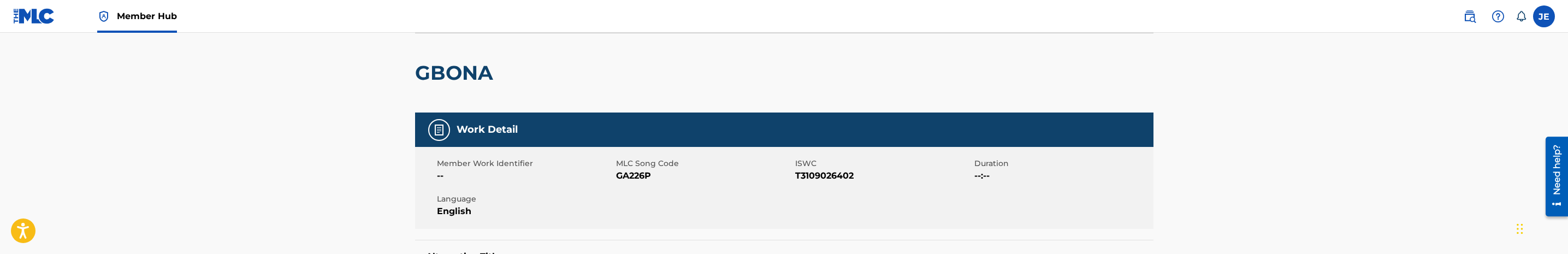
click at [639, 171] on span "GA226P" at bounding box center [704, 175] width 176 height 13
copy span "GA226P"
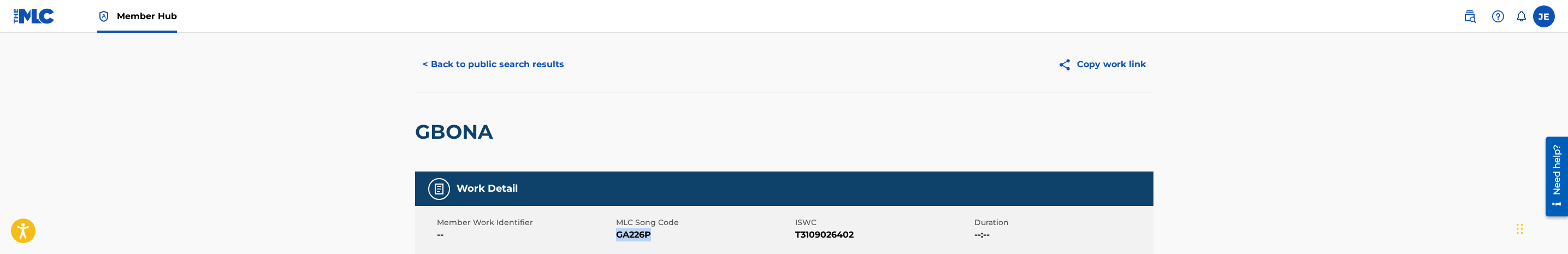
scroll to position [0, 0]
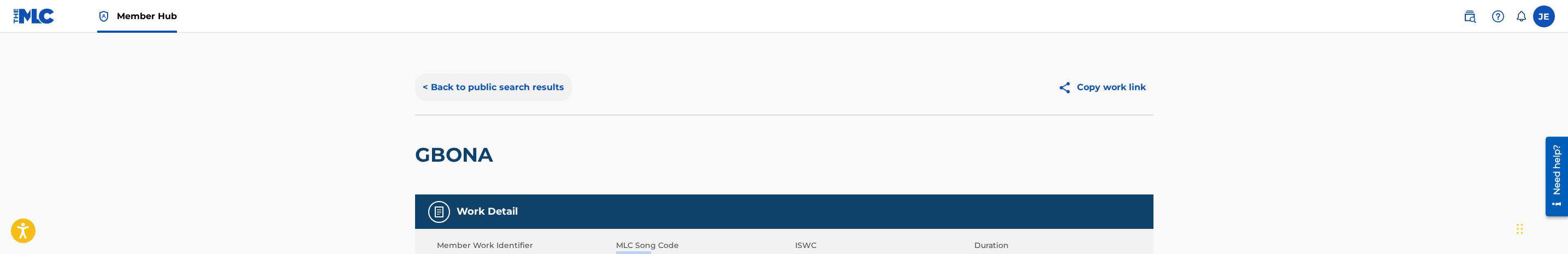
click at [539, 93] on button "< Back to public search results" at bounding box center [493, 87] width 157 height 27
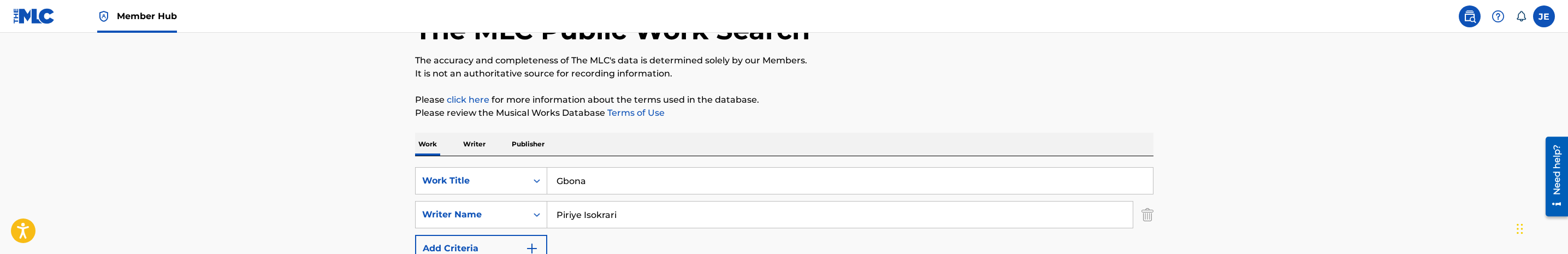
scroll to position [75, 0]
click at [632, 183] on input "Gbona" at bounding box center [850, 181] width 606 height 26
paste input "On the Low"
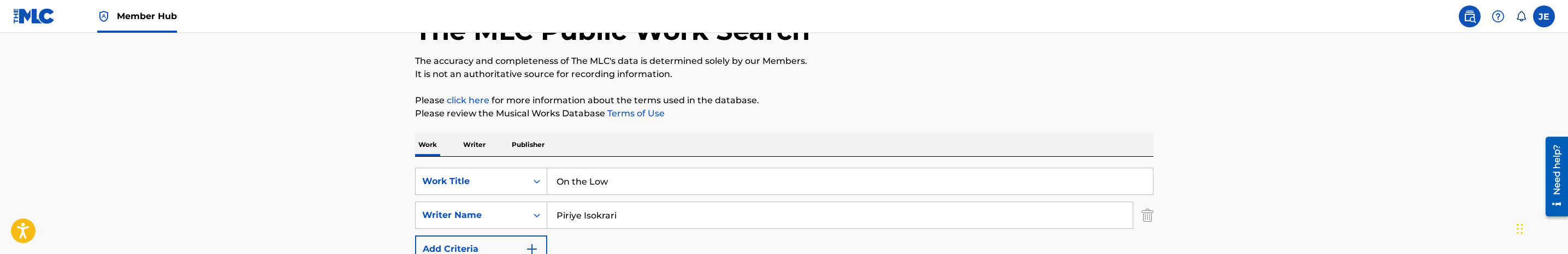
type input "On the Low"
click at [835, 128] on div "The MLC Public Work Search The accuracy and completeness of The MLC's data is d…" at bounding box center [784, 222] width 764 height 475
click at [659, 220] on input "Piriye Isokrari" at bounding box center [840, 215] width 586 height 26
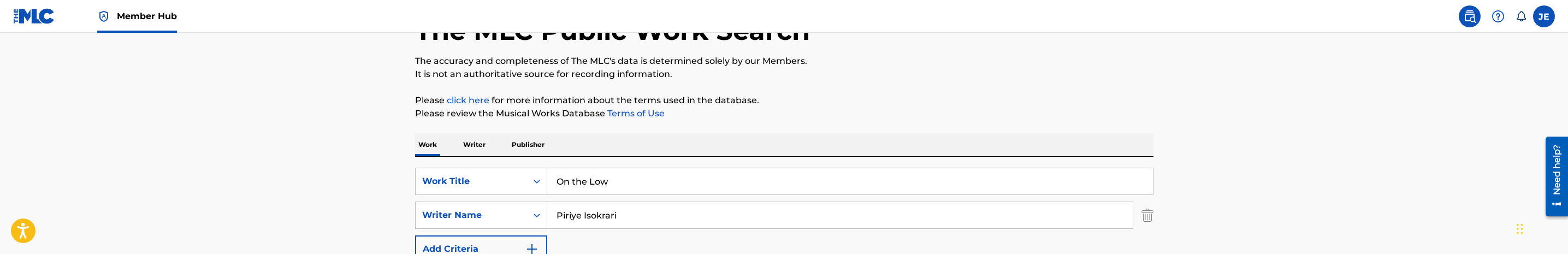
paste input "[PERSON_NAME] Ebunoluwa"
click at [833, 117] on p "Please review the Musical Works Database Terms of Use" at bounding box center [784, 113] width 738 height 13
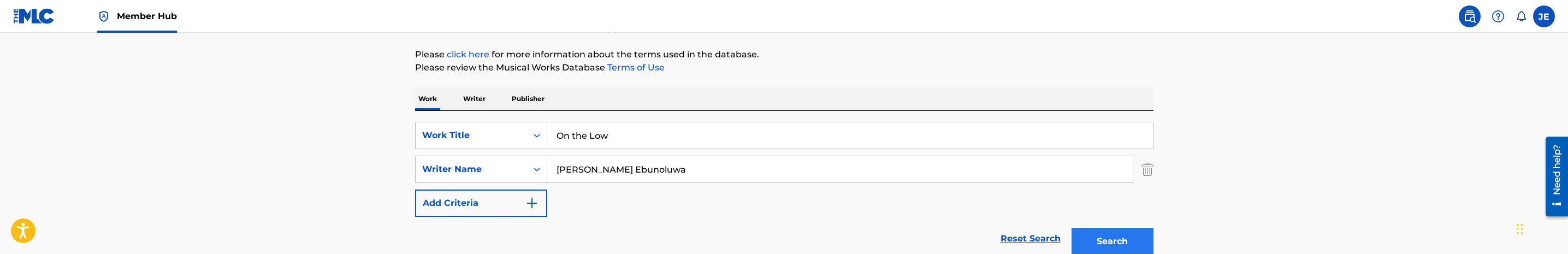
scroll to position [157, 0]
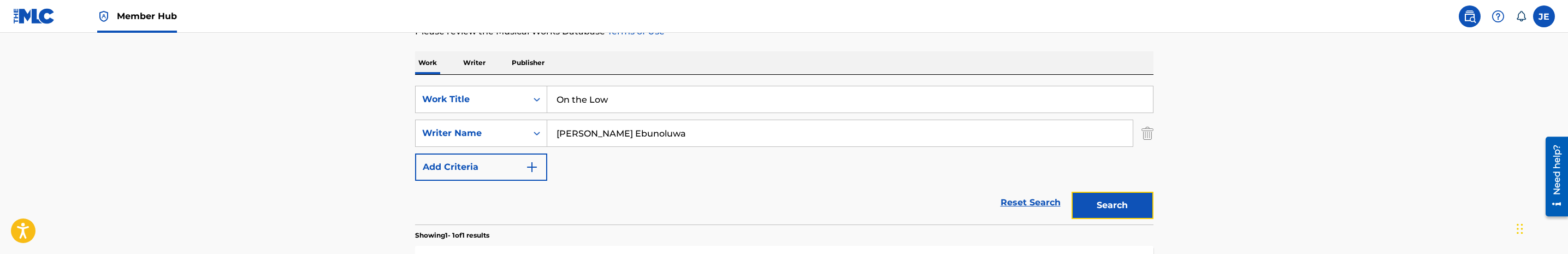
click at [1134, 206] on button "Search" at bounding box center [1112, 205] width 82 height 27
click at [639, 124] on input "[PERSON_NAME] Ebunoluwa" at bounding box center [840, 132] width 586 height 26
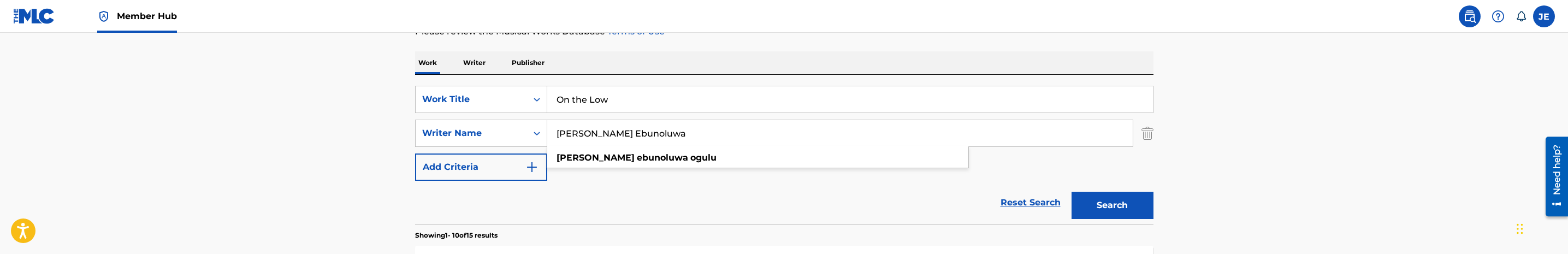
click at [639, 124] on input "[PERSON_NAME] Ebunoluwa" at bounding box center [840, 132] width 586 height 26
paste input "[PERSON_NAME] [PERSON_NAME] Amb"
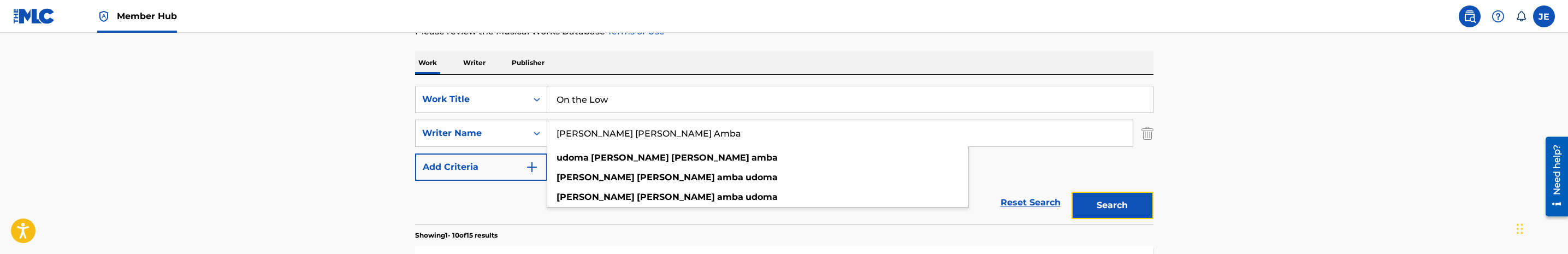
click at [1101, 206] on button "Search" at bounding box center [1112, 205] width 82 height 27
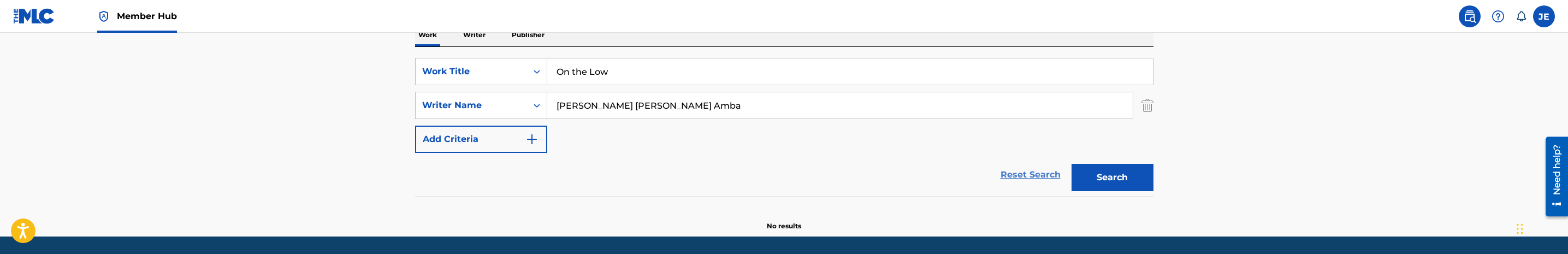
scroll to position [220, 0]
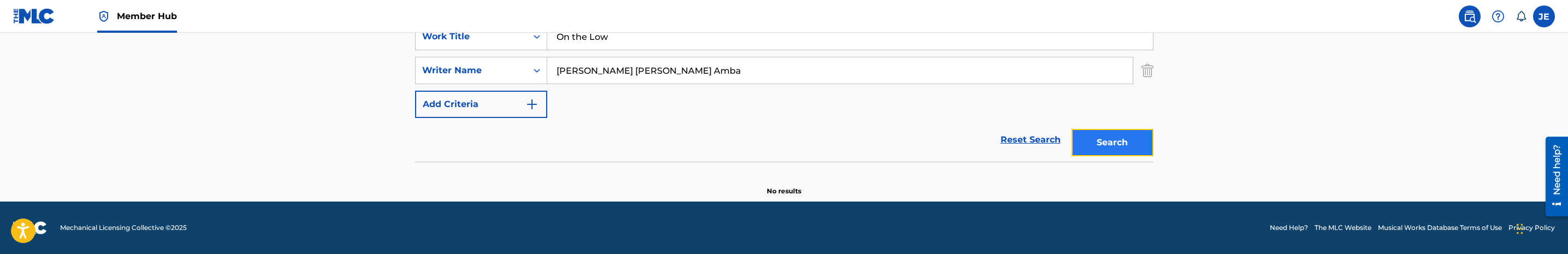
click at [1080, 142] on button "Search" at bounding box center [1112, 142] width 82 height 27
click at [657, 71] on input "[PERSON_NAME] [PERSON_NAME] Amba" at bounding box center [840, 70] width 586 height 26
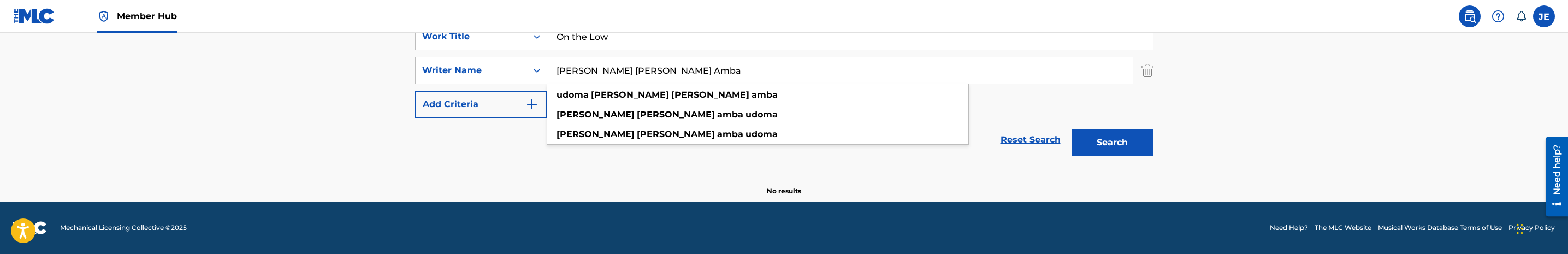
click at [657, 71] on input "[PERSON_NAME] [PERSON_NAME] Amba" at bounding box center [840, 70] width 586 height 26
paste input "Piriye Isokrari"
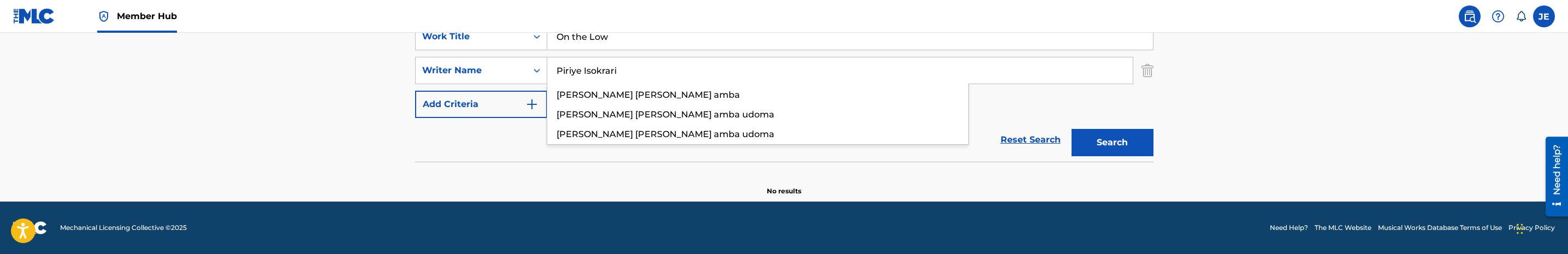
type input "Piriye Isokrari"
click at [1071, 129] on button "Search" at bounding box center [1112, 142] width 82 height 27
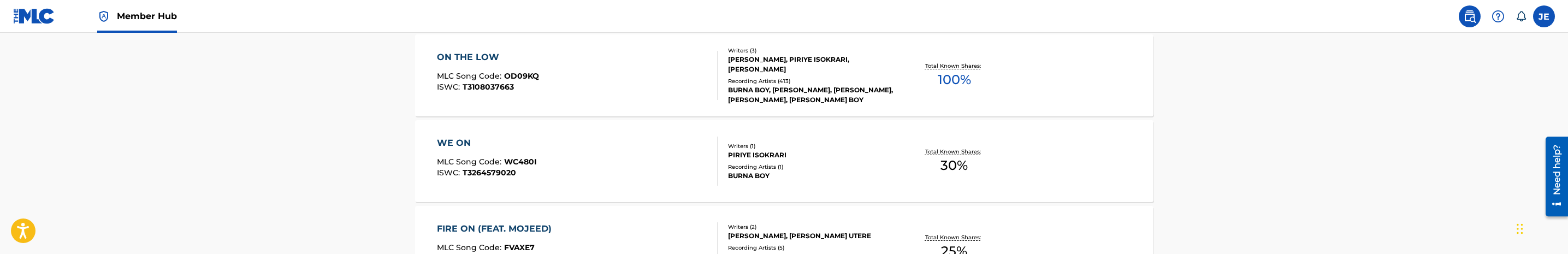
scroll to position [384, 0]
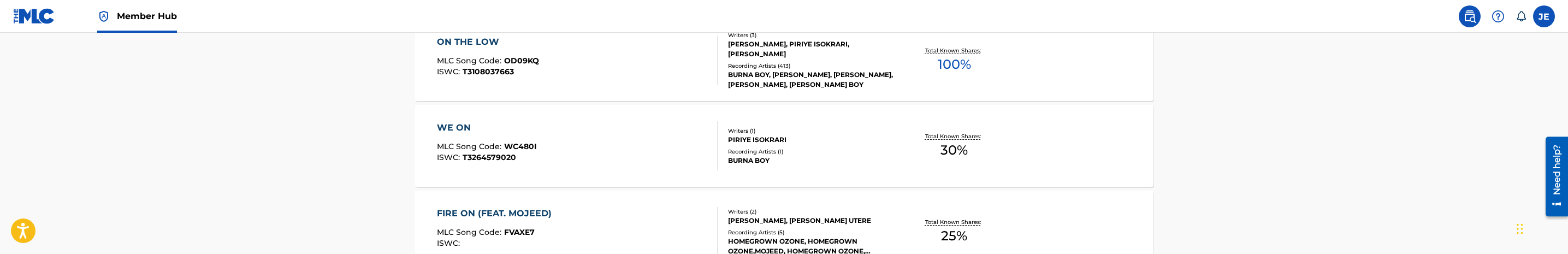
click at [591, 44] on div "ON THE LOW MLC Song Code : OD09KQ ISWC : T3108037663" at bounding box center [577, 60] width 281 height 49
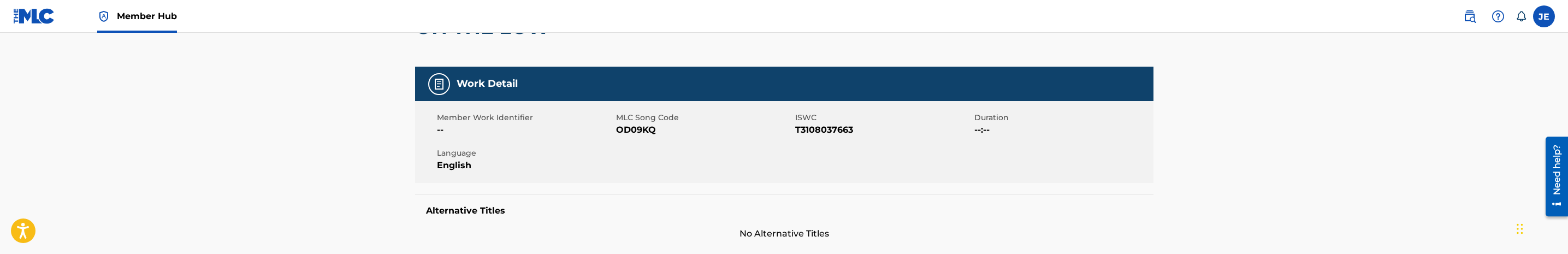
scroll to position [163, 0]
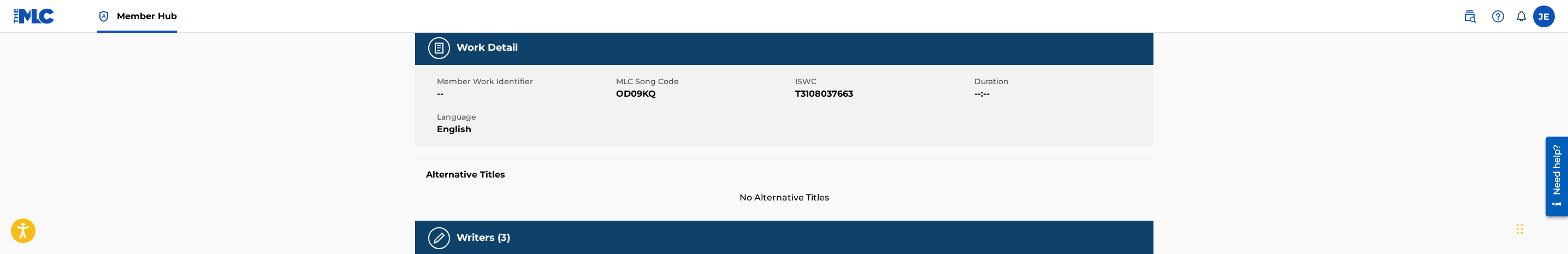
click at [636, 95] on span "OD09KQ" at bounding box center [704, 93] width 176 height 13
copy span "OD09KQ"
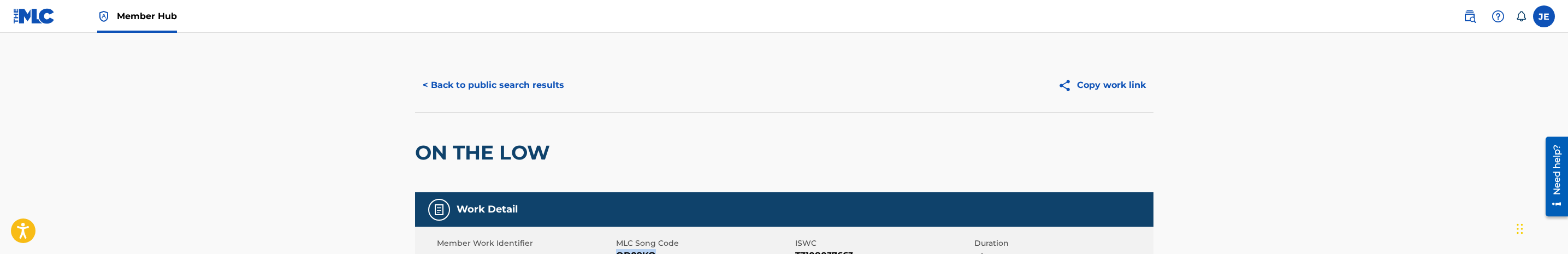
scroll to position [0, 0]
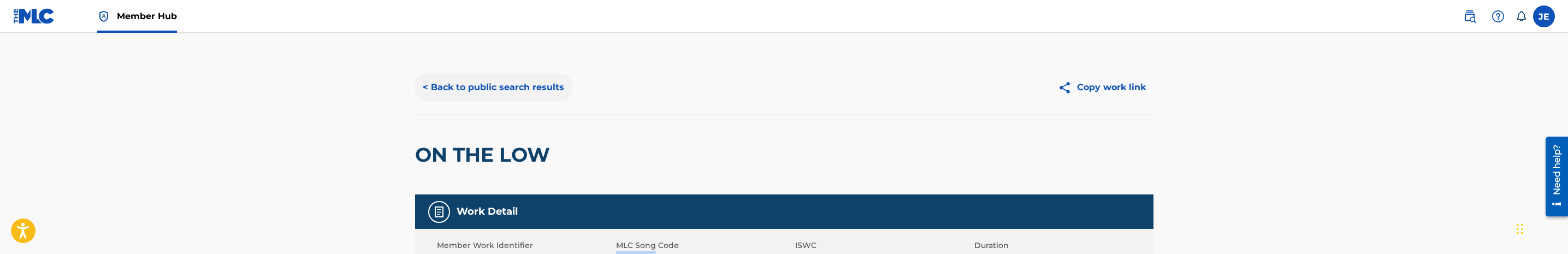
click at [537, 93] on button "< Back to public search results" at bounding box center [493, 87] width 157 height 27
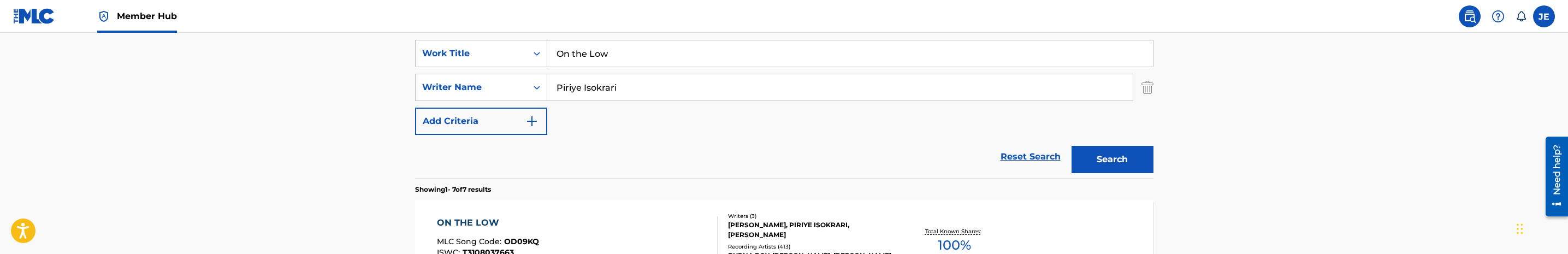
scroll to position [200, 0]
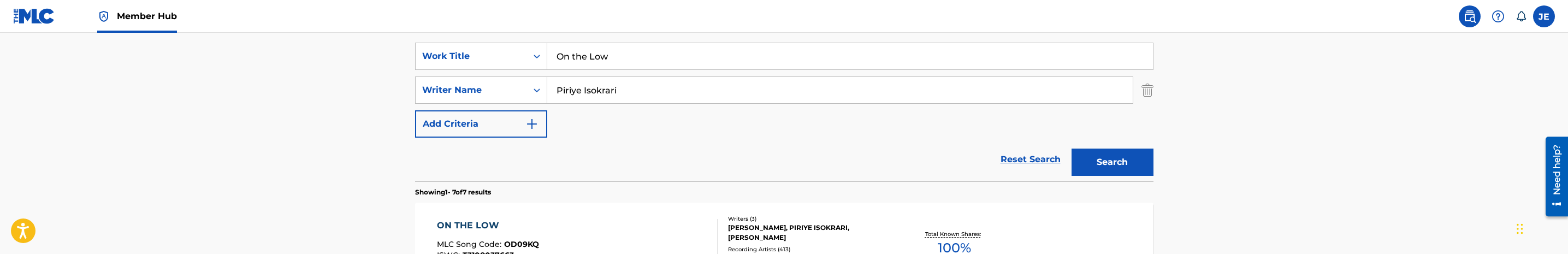
click at [615, 53] on input "On the Low" at bounding box center [850, 56] width 606 height 26
paste input "mo"
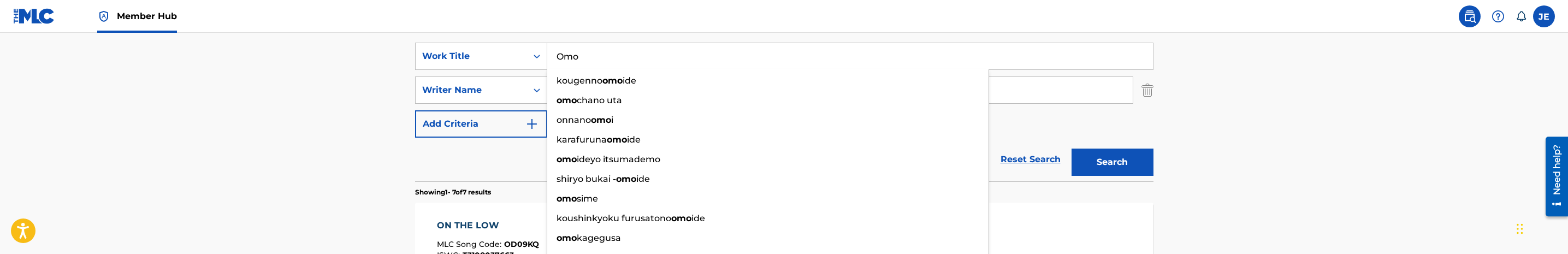
type input "Omo"
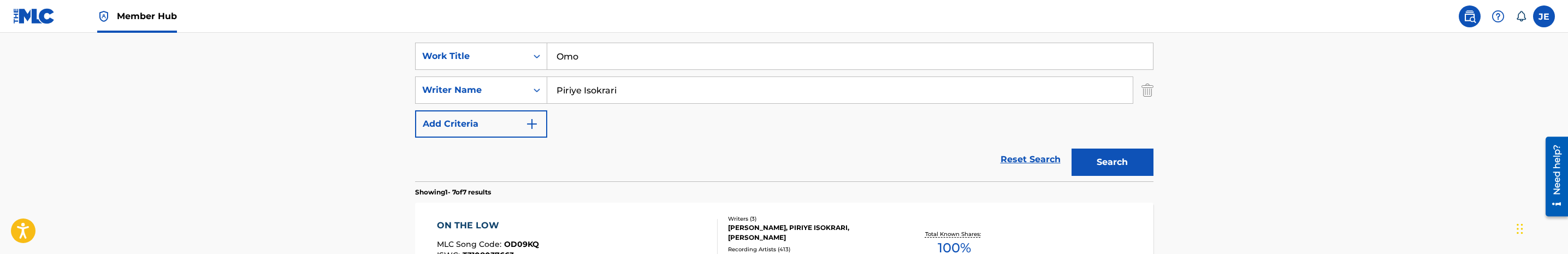
click at [654, 84] on input "Piriye Isokrari" at bounding box center [840, 90] width 586 height 26
paste input "[PERSON_NAME]"
click at [1071, 149] on button "Search" at bounding box center [1112, 162] width 82 height 27
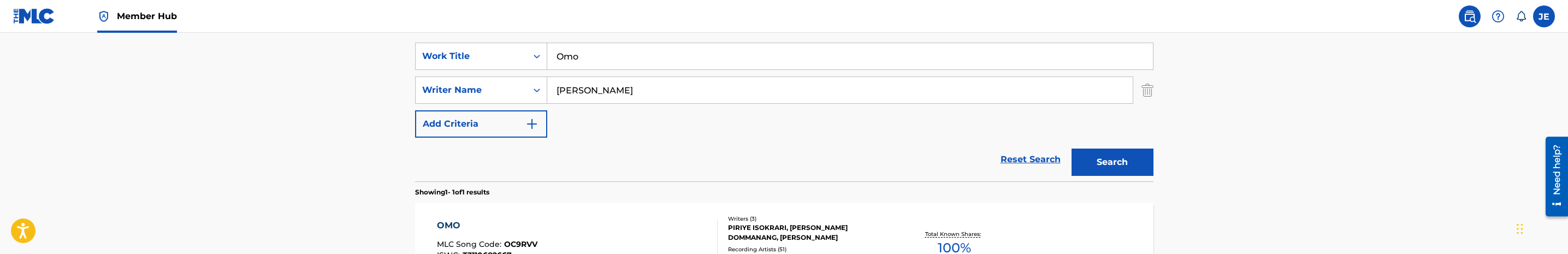
click at [661, 85] on input "[PERSON_NAME]" at bounding box center [840, 90] width 586 height 26
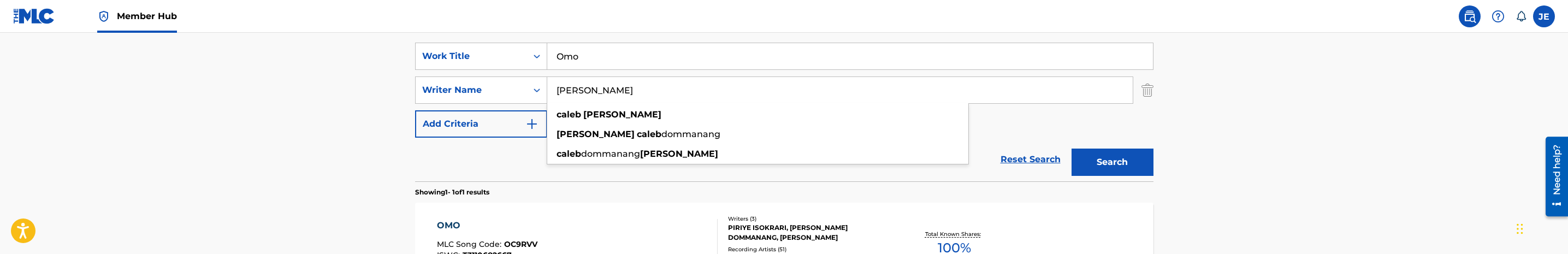
paste input "[PERSON_NAME] Ebunoluwa"
click at [1071, 149] on button "Search" at bounding box center [1112, 162] width 82 height 27
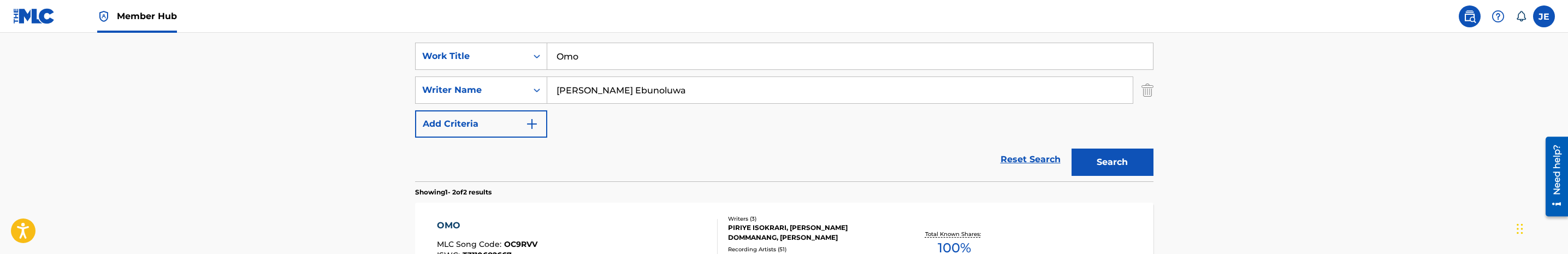
click at [639, 97] on input "[PERSON_NAME] Ebunoluwa" at bounding box center [840, 90] width 586 height 26
paste input "Piriye Isokrari"
type input "Piriye Isokrari"
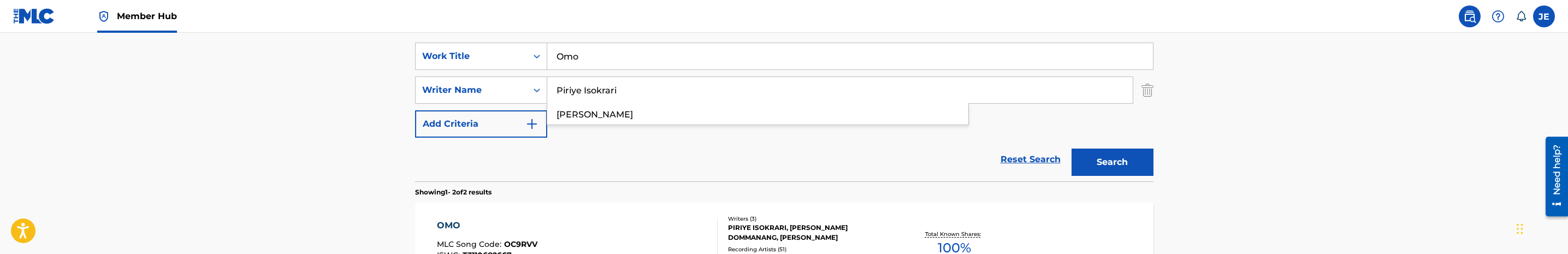
click at [1071, 149] on button "Search" at bounding box center [1112, 162] width 82 height 27
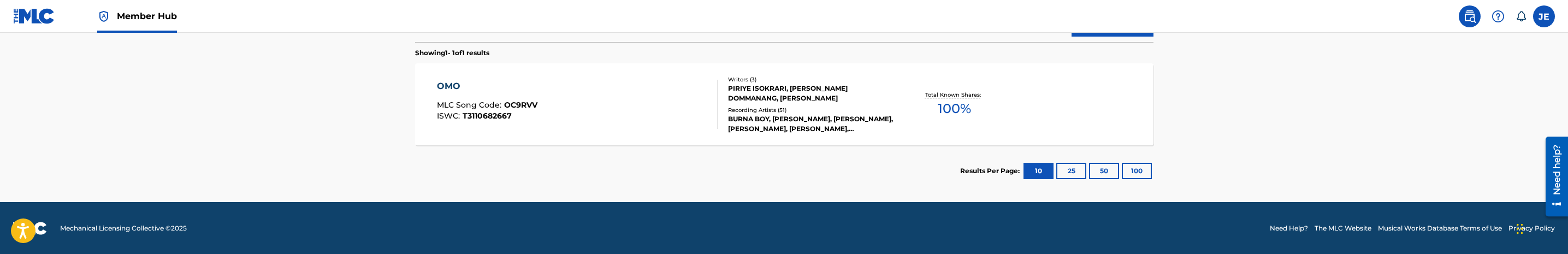
scroll to position [340, 0]
click at [606, 105] on div "OMO MLC Song Code : OC9RVV ISWC : T3110682667" at bounding box center [577, 103] width 281 height 49
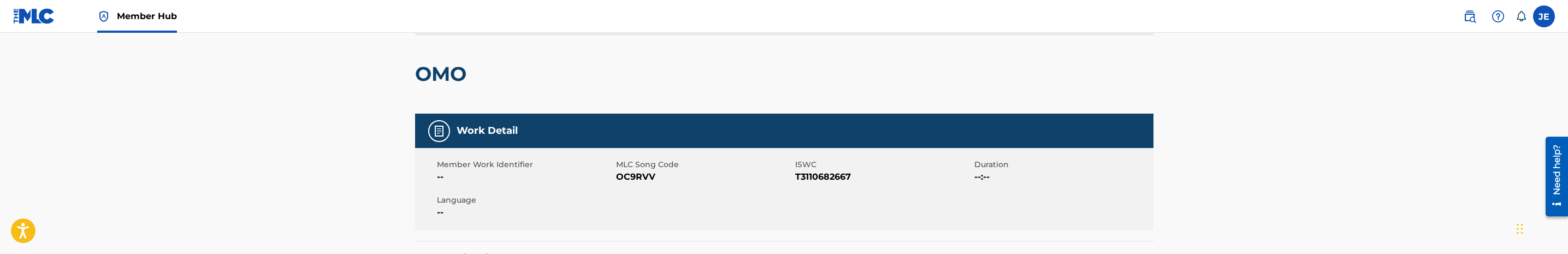
scroll to position [82, 0]
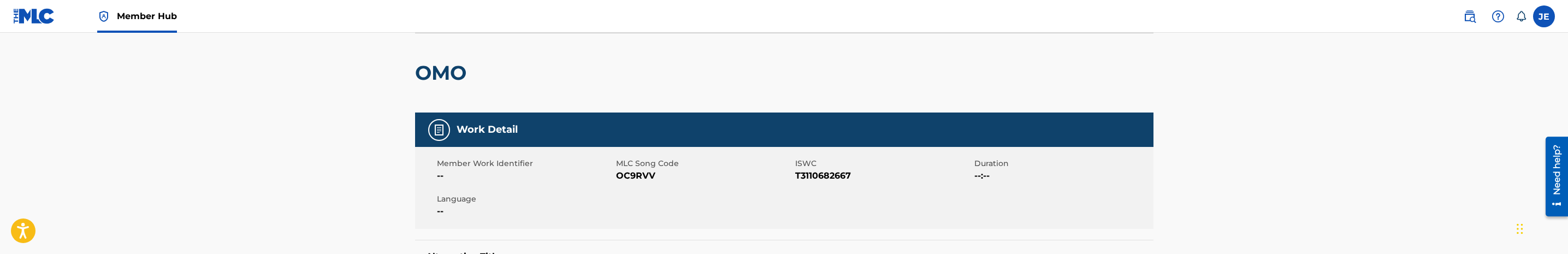
click at [634, 171] on span "OC9RVV" at bounding box center [704, 175] width 176 height 13
copy span "OC9RVV"
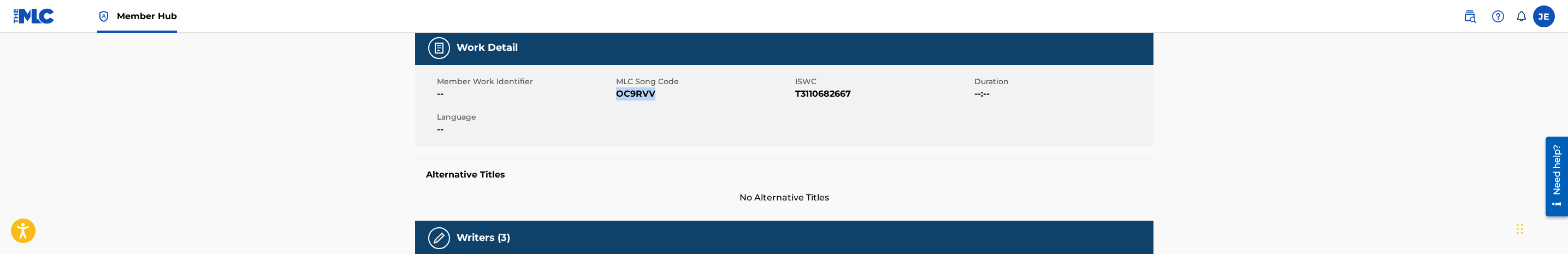
scroll to position [0, 0]
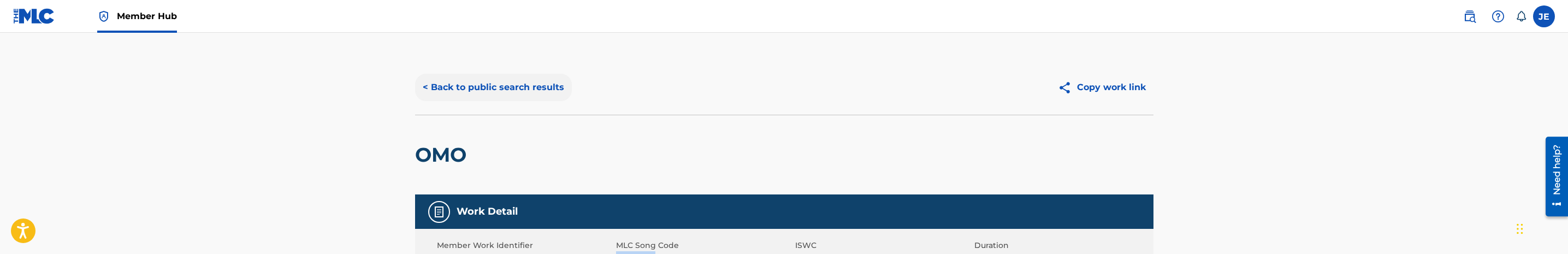
click at [552, 97] on button "< Back to public search results" at bounding box center [493, 87] width 157 height 27
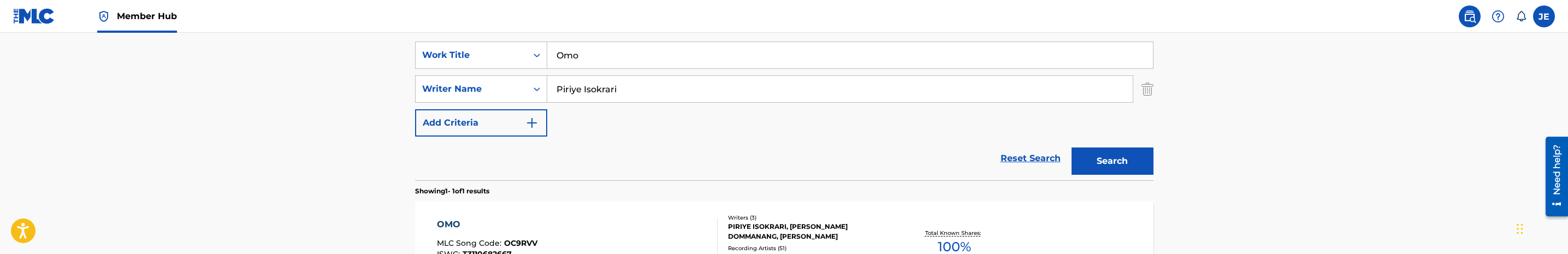
scroll to position [177, 0]
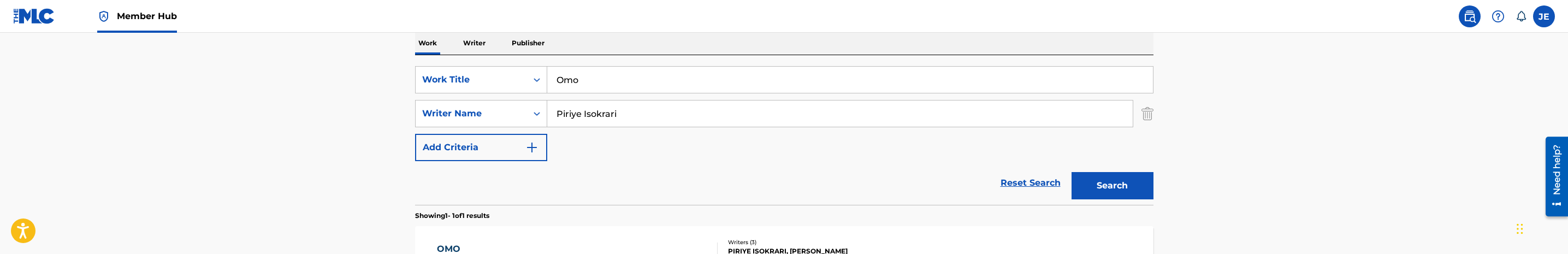
click at [627, 72] on input "Omo" at bounding box center [850, 79] width 606 height 26
paste input "Afrobeat Freestyle"
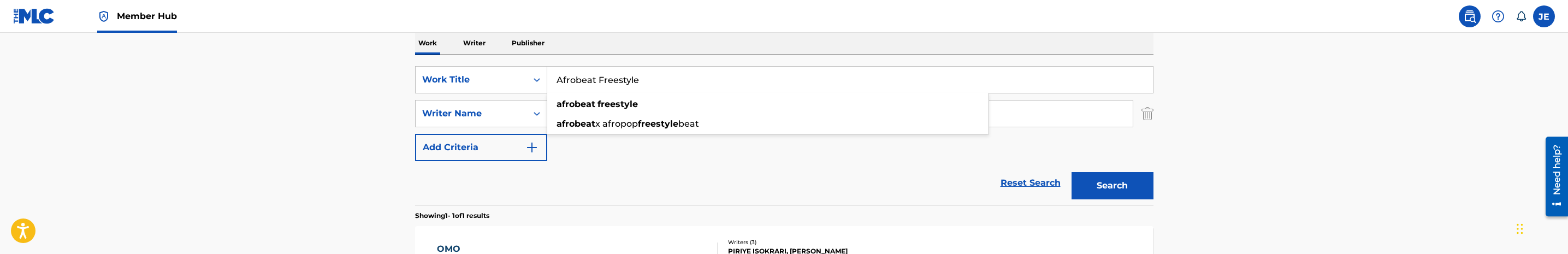
type input "Afrobeat Freestyle"
click at [1218, 117] on main "The MLC Public Work Search The accuracy and completeness of The MLC's data is d…" at bounding box center [784, 110] width 1568 height 509
click at [698, 113] on input "Piriye Isokrari" at bounding box center [840, 113] width 586 height 26
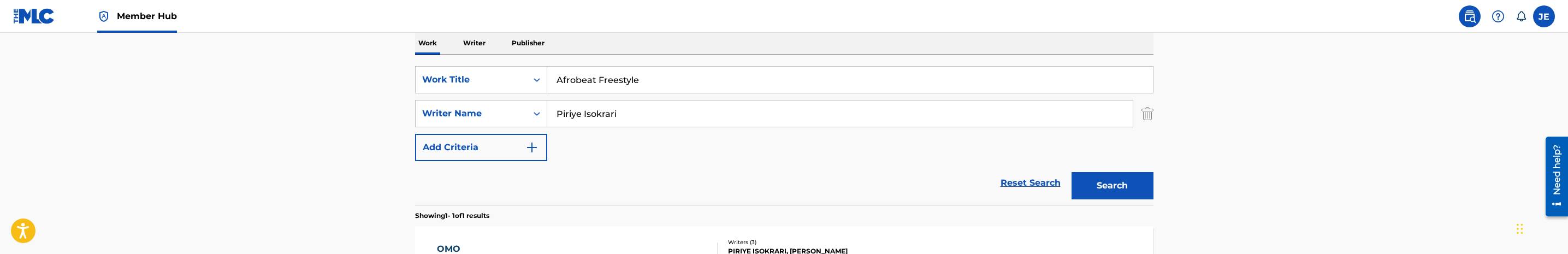
paste input "[PERSON_NAME] Ebunoluwa"
click at [1071, 171] on button "Search" at bounding box center [1112, 185] width 82 height 27
click at [674, 117] on input "[PERSON_NAME] Ebunoluwa" at bounding box center [840, 113] width 586 height 26
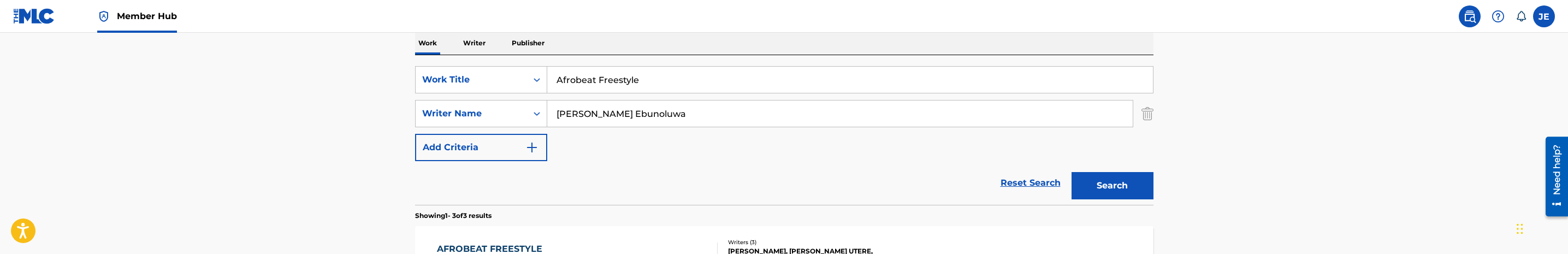
paste input "Utere [PERSON_NAME]"
click at [1071, 171] on button "Search" at bounding box center [1112, 185] width 82 height 27
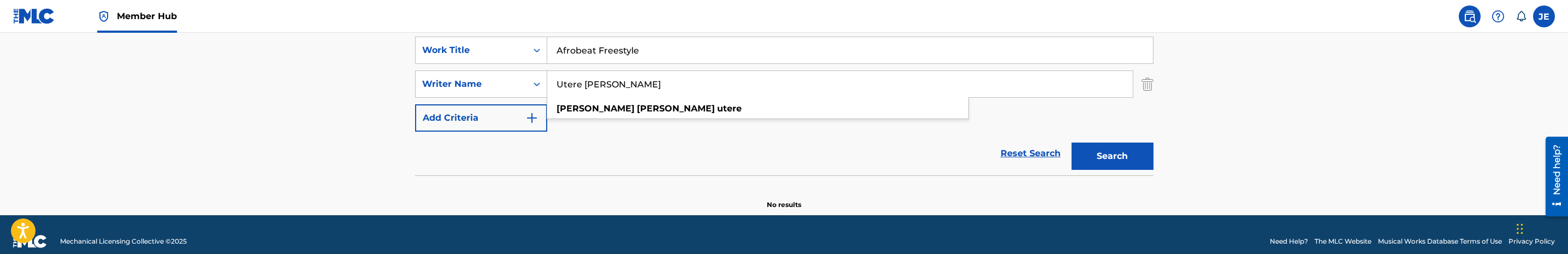
scroll to position [220, 0]
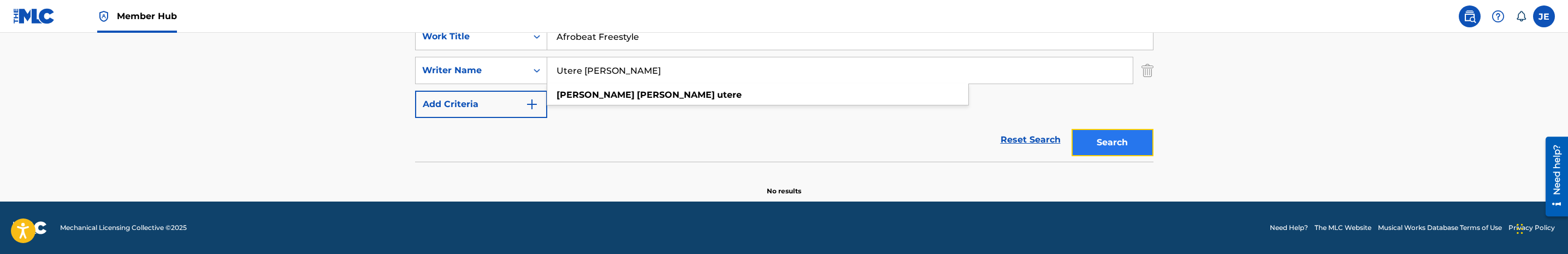
click at [1086, 146] on button "Search" at bounding box center [1112, 142] width 82 height 27
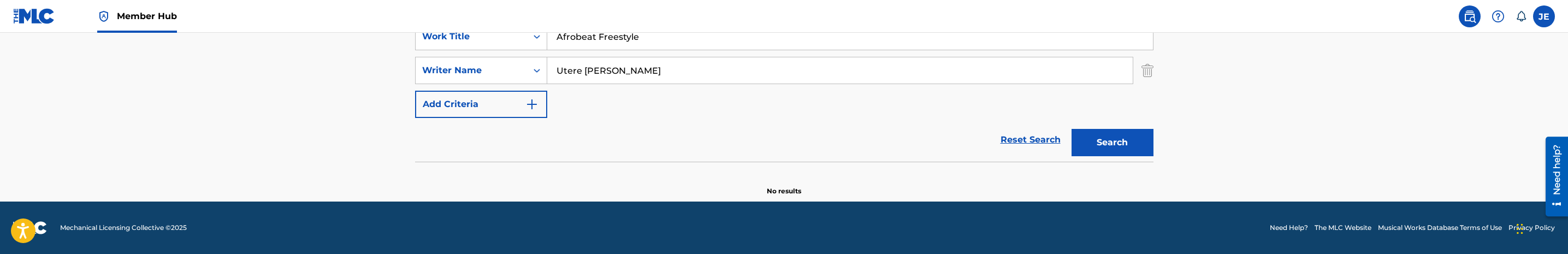
click at [657, 72] on input "Utere [PERSON_NAME]" at bounding box center [840, 70] width 586 height 26
paste input "Piriye Isokrari"
type input "Piriye Isokrari"
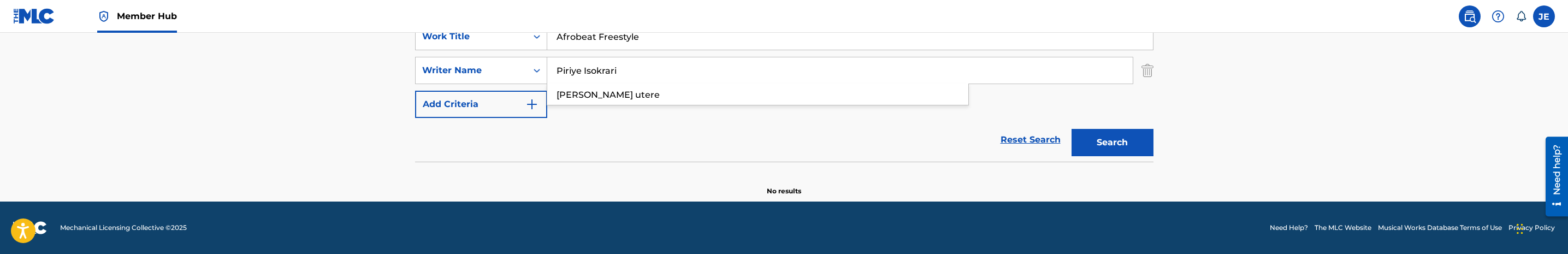
click at [1071, 129] on button "Search" at bounding box center [1112, 142] width 82 height 27
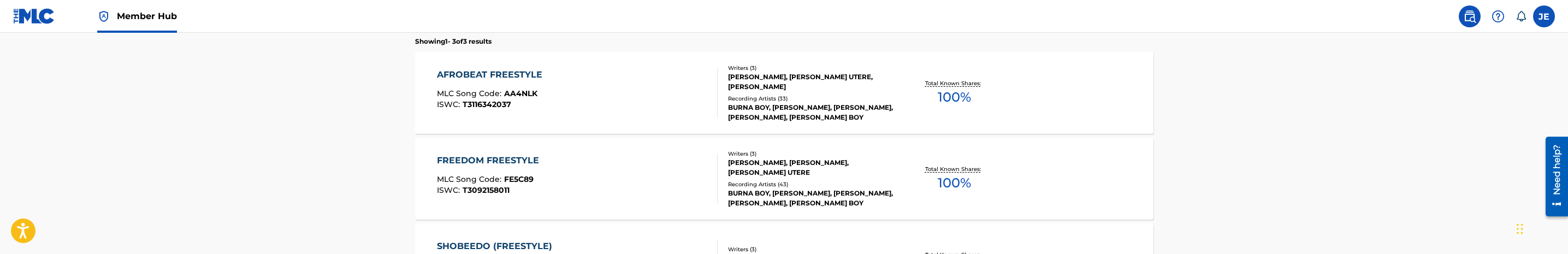
scroll to position [384, 0]
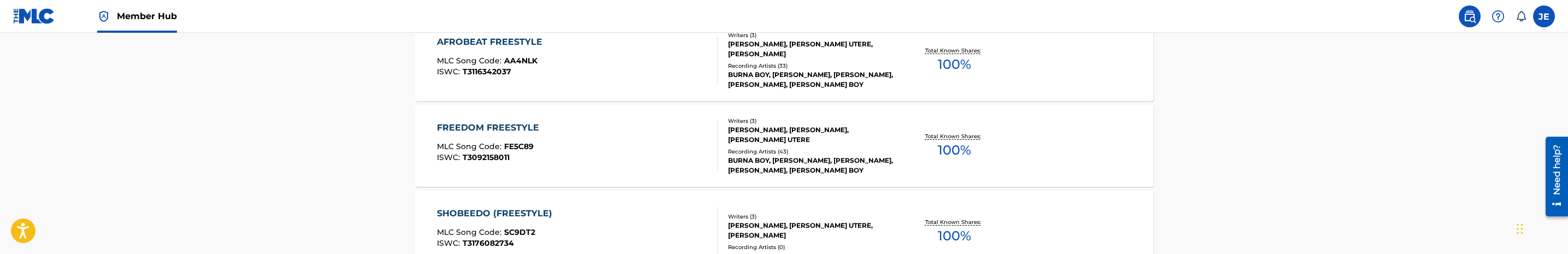
click at [574, 50] on div "AFROBEAT FREESTYLE MLC Song Code : AA4NLK ISWC : T3116342037" at bounding box center [577, 60] width 281 height 49
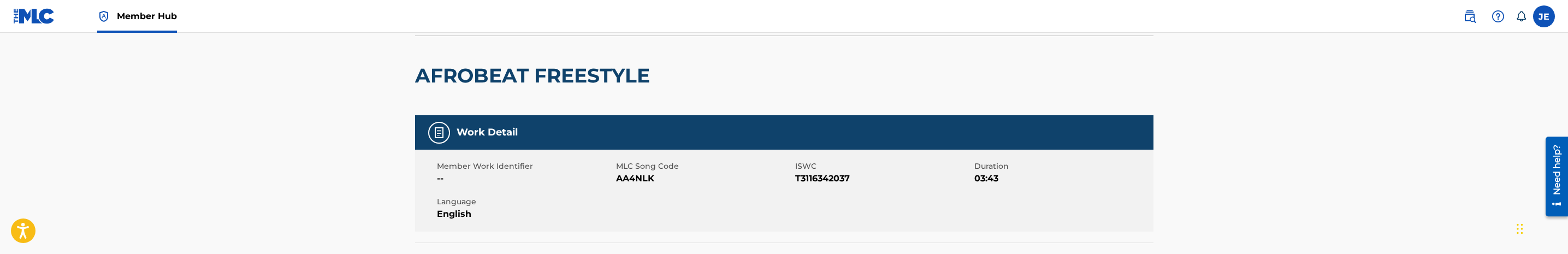
scroll to position [82, 0]
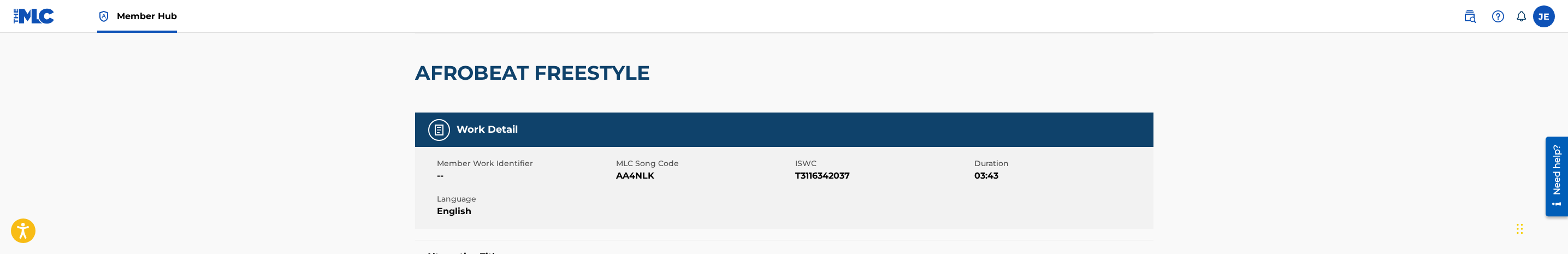
click at [623, 177] on span "AA4NLK" at bounding box center [704, 175] width 176 height 13
copy span "AA4NLK"
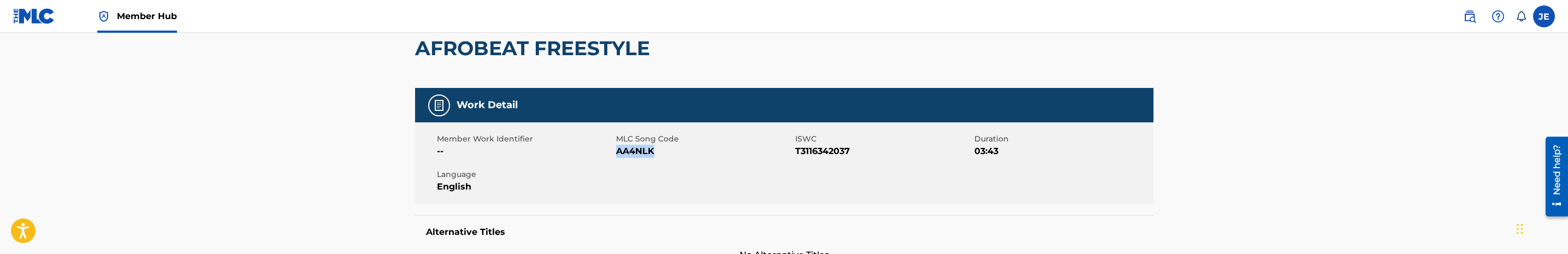
scroll to position [0, 0]
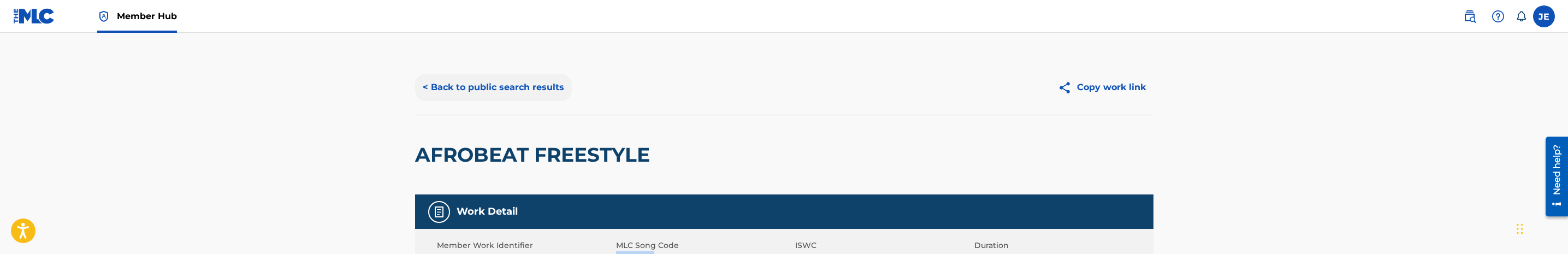
click at [529, 93] on button "< Back to public search results" at bounding box center [493, 87] width 157 height 27
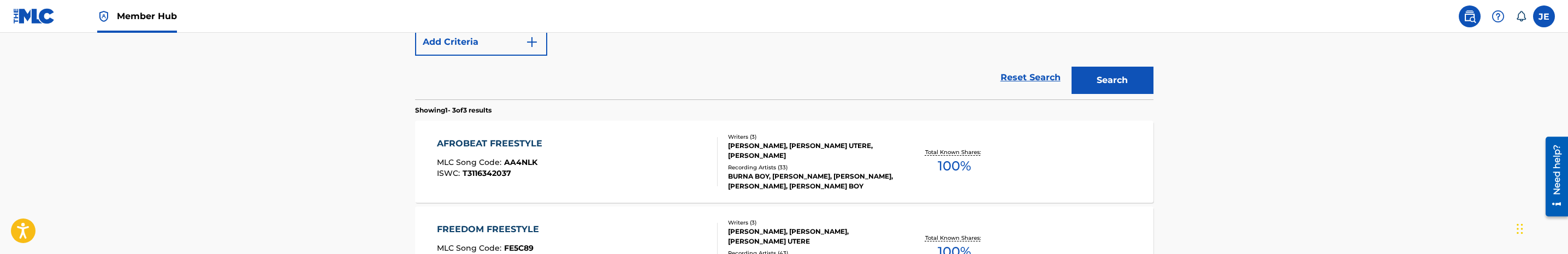
scroll to position [200, 0]
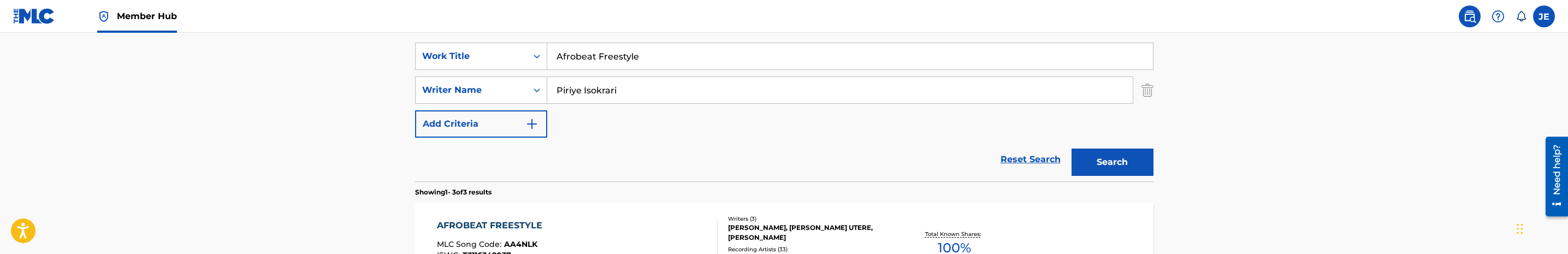
click at [618, 57] on input "Afrobeat Freestyle" at bounding box center [850, 56] width 606 height 26
paste input "Freedom"
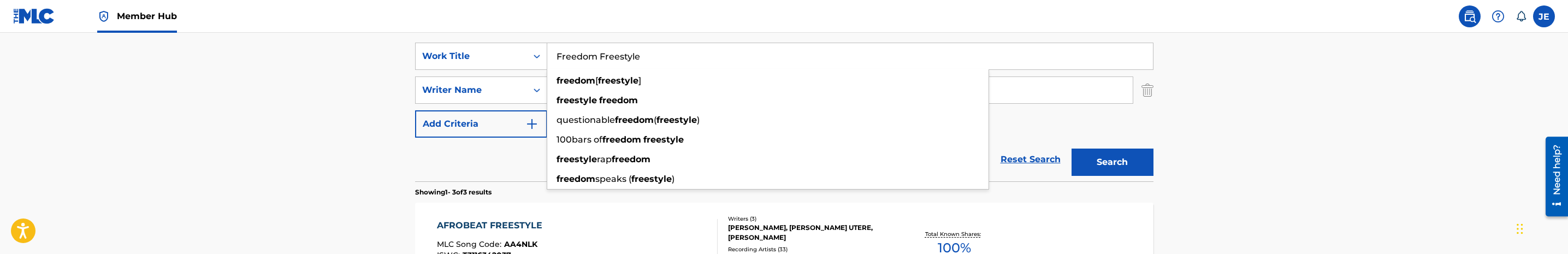
type input "Freedom Freestyle"
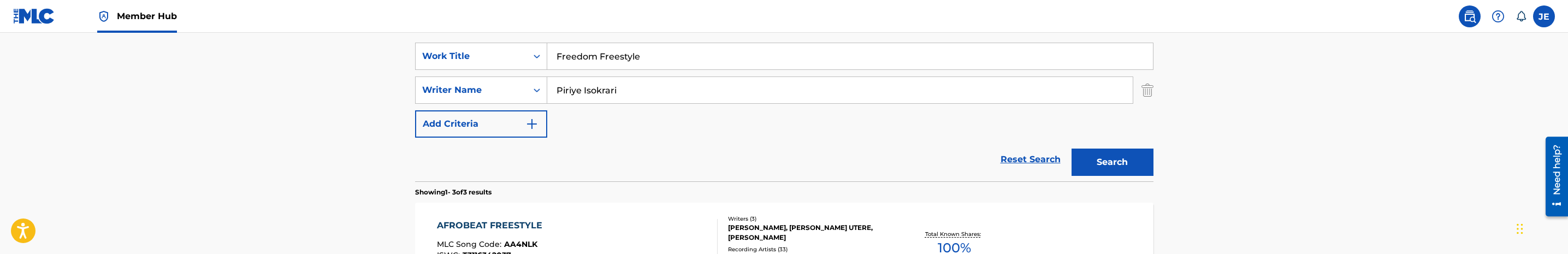
click at [639, 85] on input "Piriye Isokrari" at bounding box center [840, 90] width 586 height 26
paste input "[PERSON_NAME] Ebunoluwa"
click at [1071, 149] on button "Search" at bounding box center [1112, 162] width 82 height 27
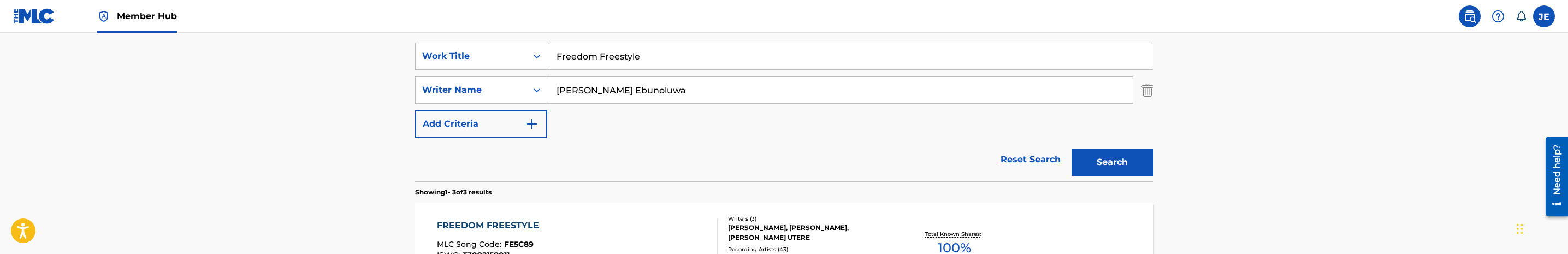
click at [692, 93] on input "[PERSON_NAME] Ebunoluwa" at bounding box center [840, 90] width 586 height 26
paste input "Utere [PERSON_NAME]"
click at [1099, 154] on button "Search" at bounding box center [1112, 162] width 82 height 27
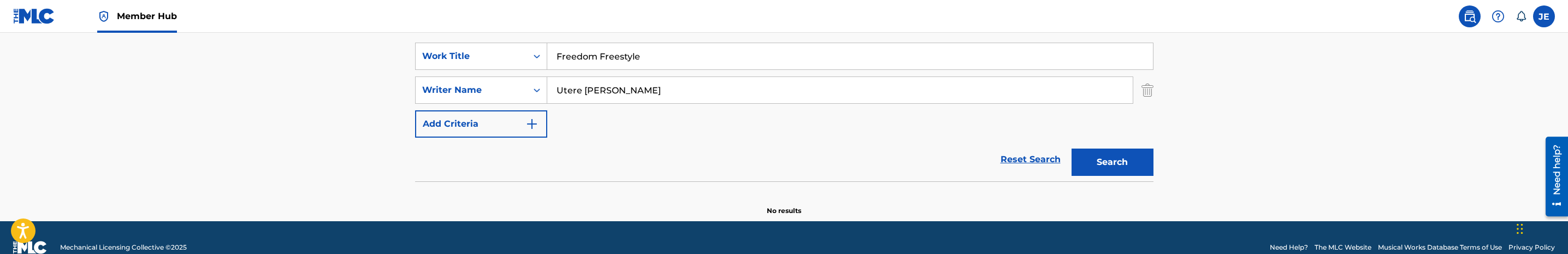
click at [625, 93] on input "Utere [PERSON_NAME]" at bounding box center [840, 90] width 586 height 26
paste input "Piriye Isokrari"
type input "Piriye Isokrari"
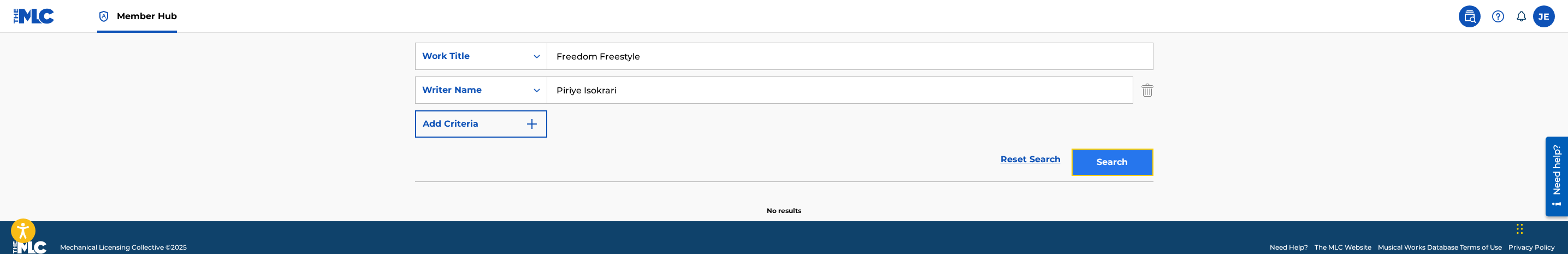
click at [1108, 155] on button "Search" at bounding box center [1112, 162] width 82 height 27
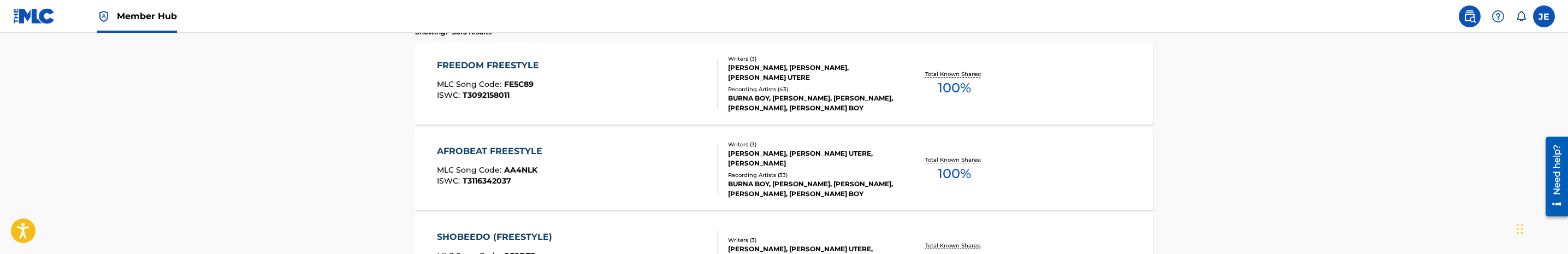
scroll to position [364, 0]
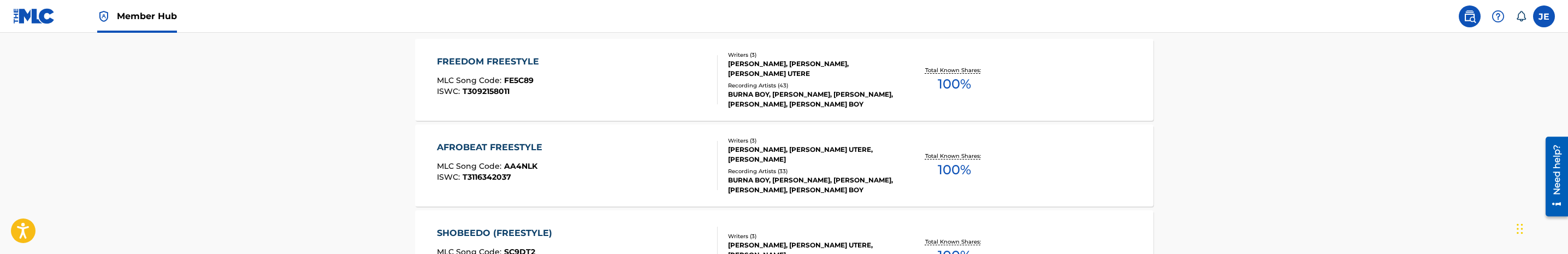
click at [656, 88] on div "FREEDOM FREESTYLE MLC Song Code : FE5C89 ISWC : T3092158011" at bounding box center [577, 80] width 281 height 49
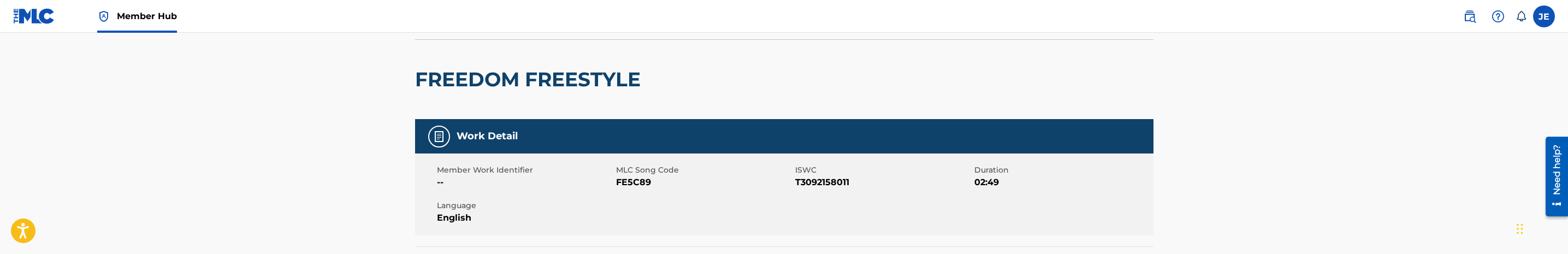
scroll to position [82, 0]
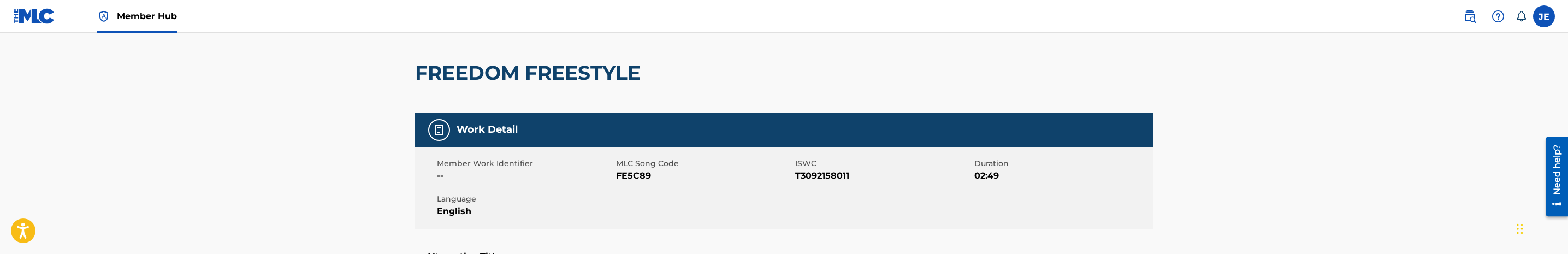
click at [638, 171] on span "FE5C89" at bounding box center [704, 175] width 176 height 13
copy span "FE5C89"
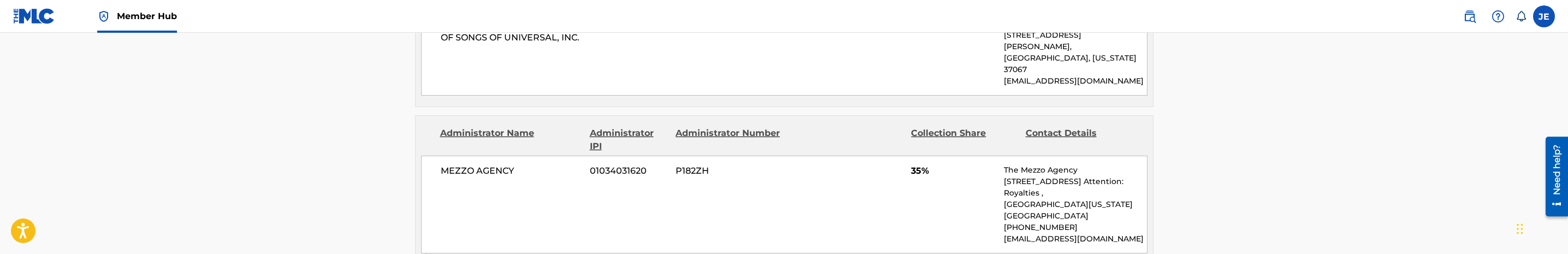
scroll to position [737, 0]
